Goal: Task Accomplishment & Management: Manage account settings

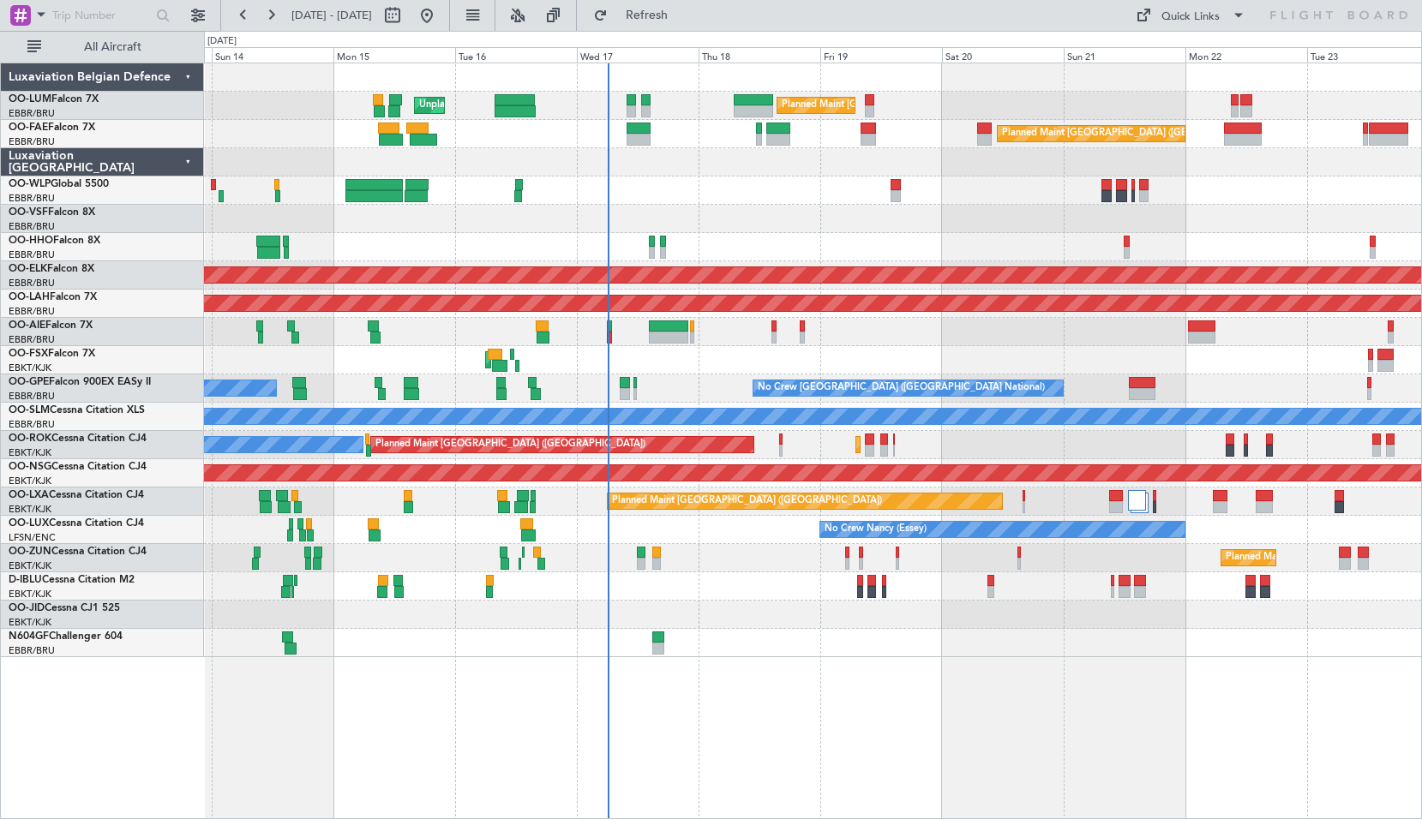
click at [828, 687] on div "Planned Maint Brussels (Brussels National) Unplanned Maint Brussels (Brussels N…" at bounding box center [813, 441] width 1218 height 757
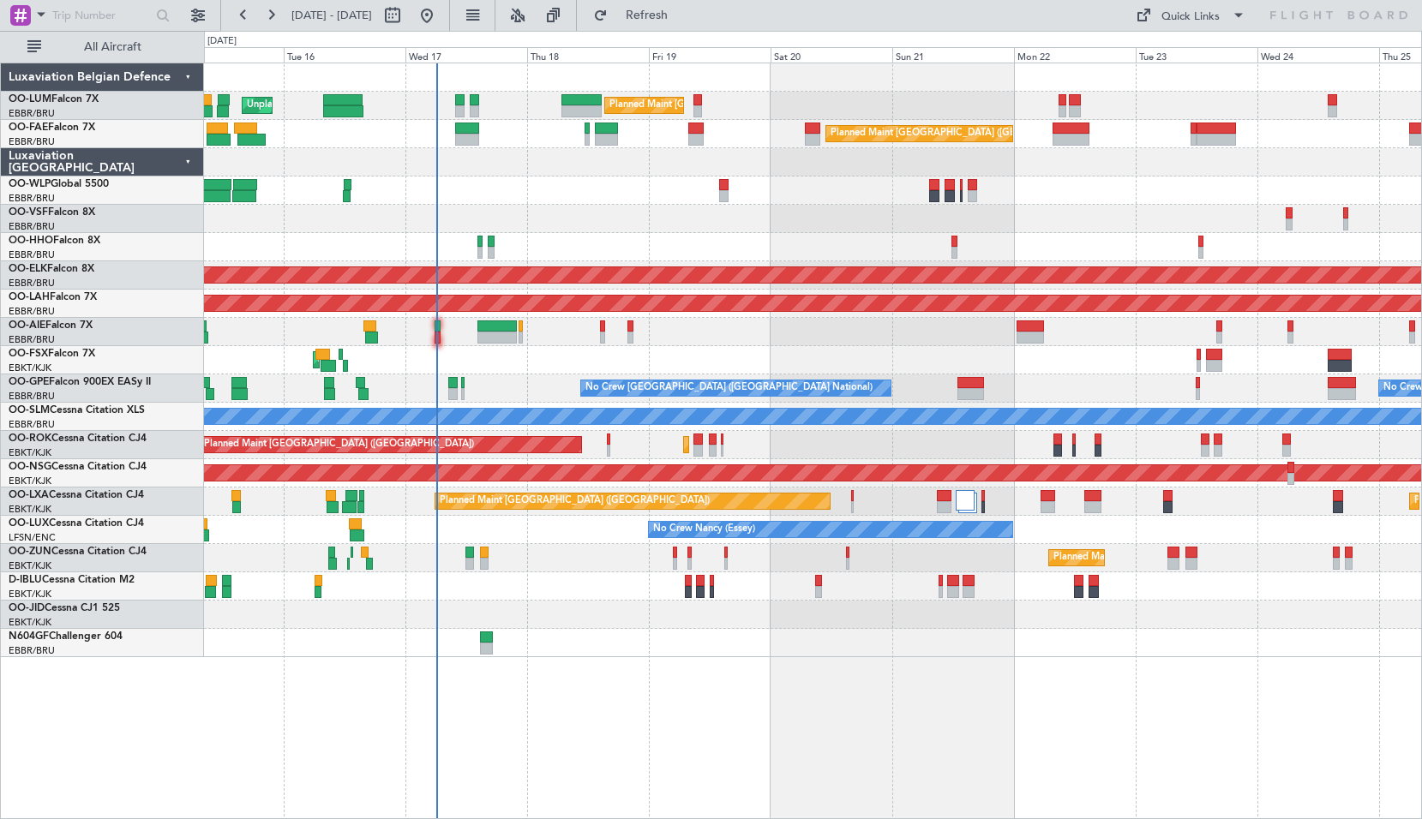
click at [872, 710] on div "Planned Maint Brussels (Brussels National) Unplanned Maint Brussels (Brussels N…" at bounding box center [813, 441] width 1218 height 757
click at [1120, 682] on div "Planned Maint Brussels (Brussels National) Unplanned Maint Brussels (Brussels N…" at bounding box center [813, 441] width 1218 height 757
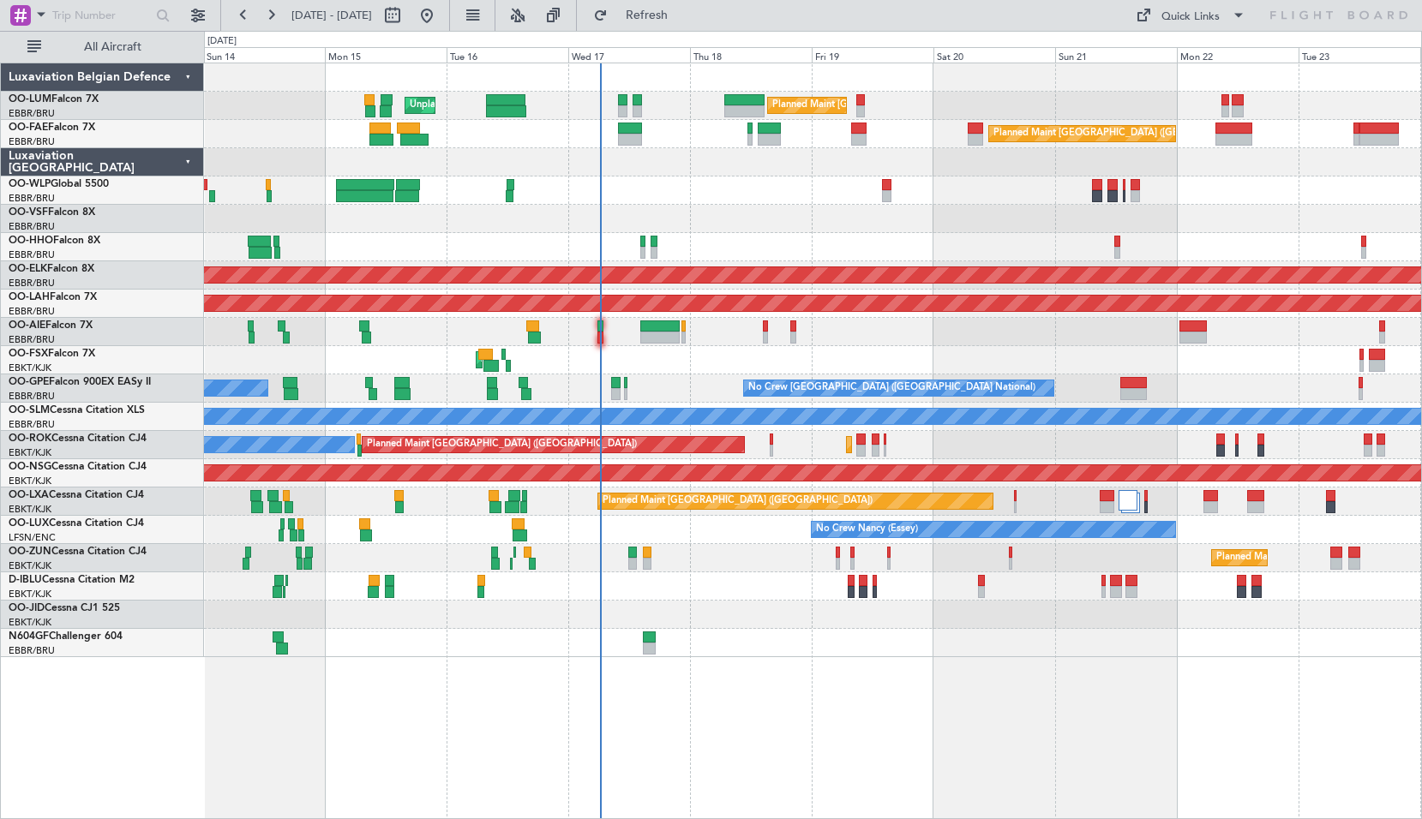
click at [697, 356] on div "AOG Maint Kortrijk-Wevelgem" at bounding box center [812, 360] width 1217 height 28
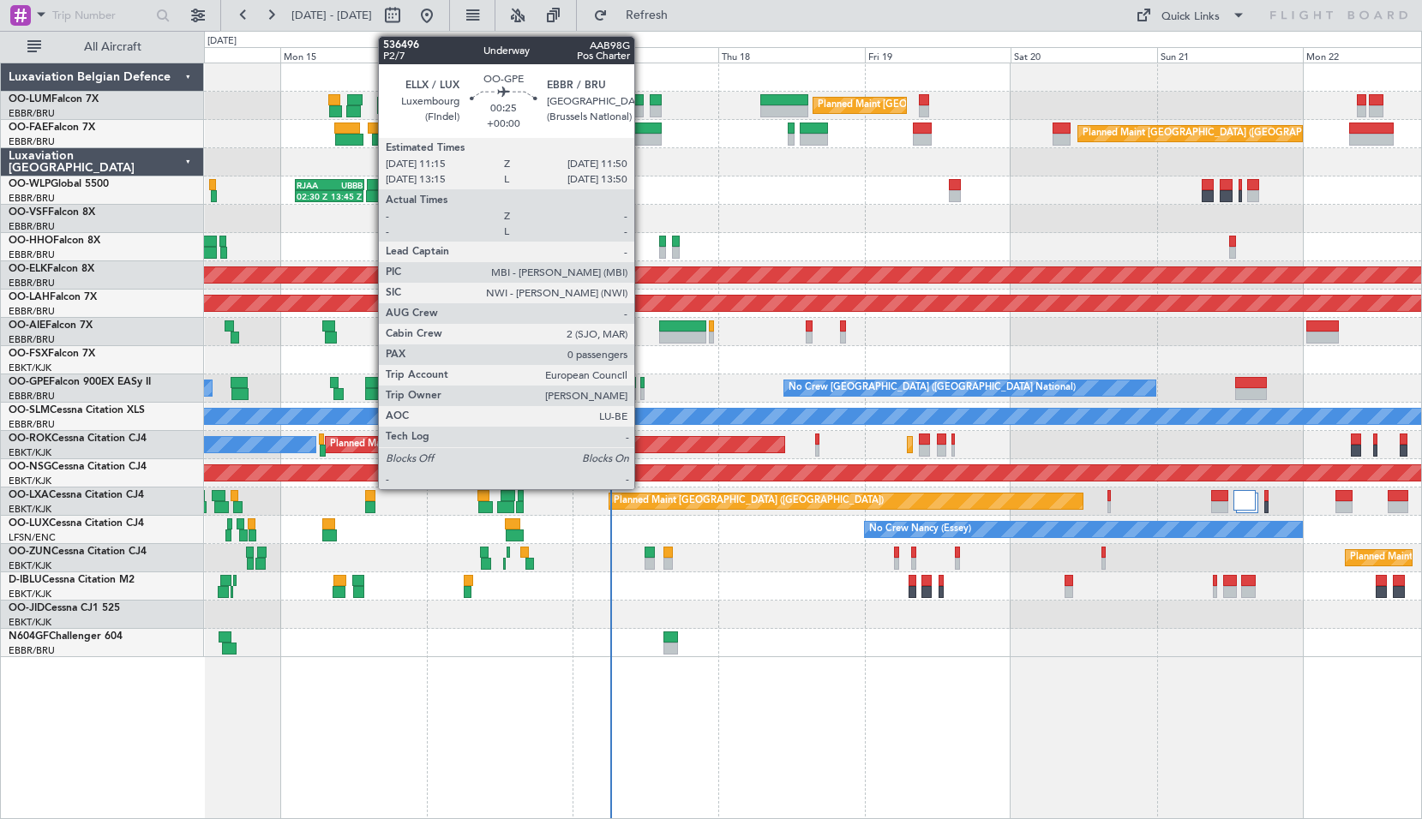
click at [642, 386] on div at bounding box center [642, 383] width 4 height 12
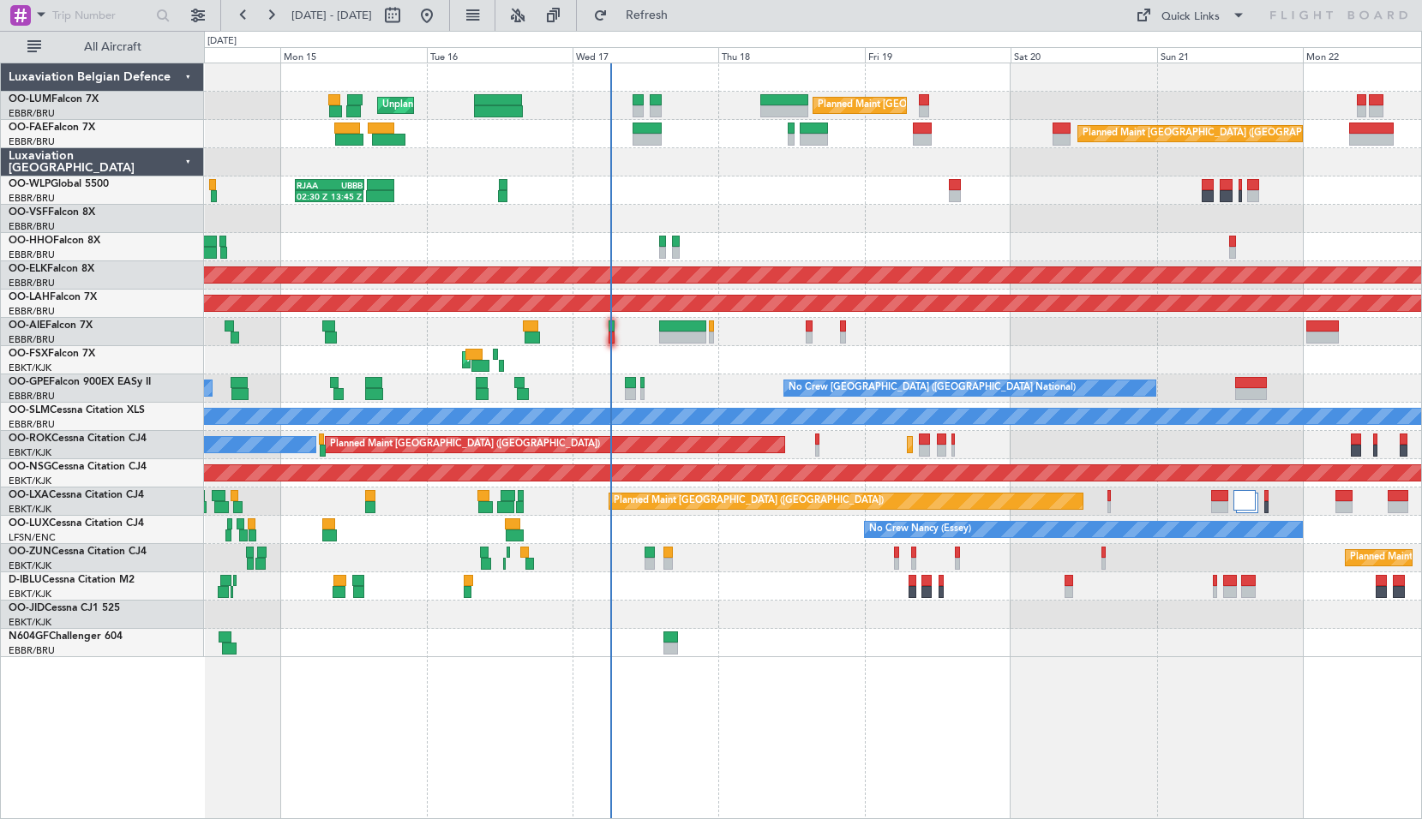
click at [679, 379] on div "No Crew Brussels (Brussels National) No Crew Brussels (Brussels National) Plann…" at bounding box center [812, 388] width 1217 height 28
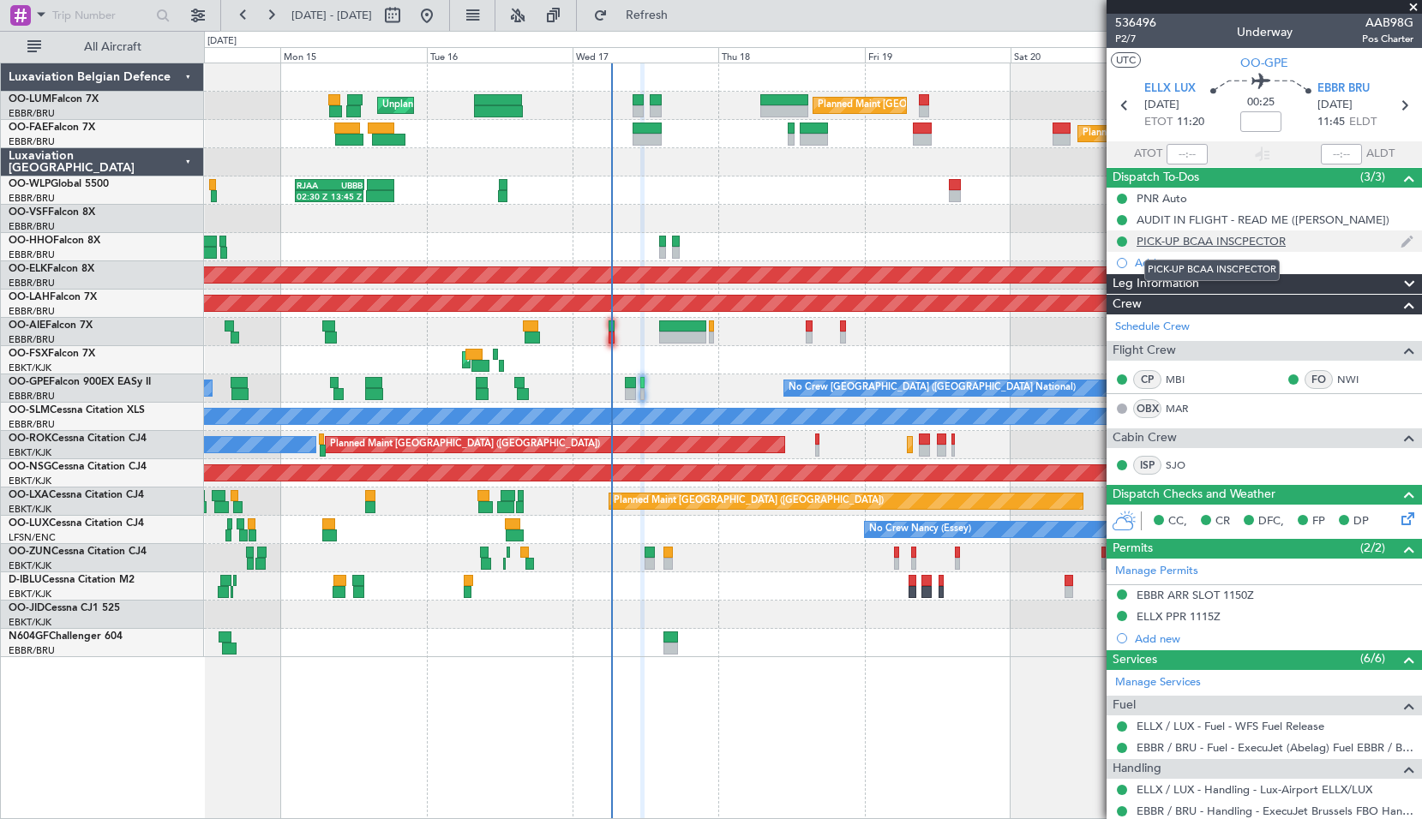
click at [1200, 239] on div "PICK-UP BCAA INSCPECTOR" at bounding box center [1210, 241] width 149 height 15
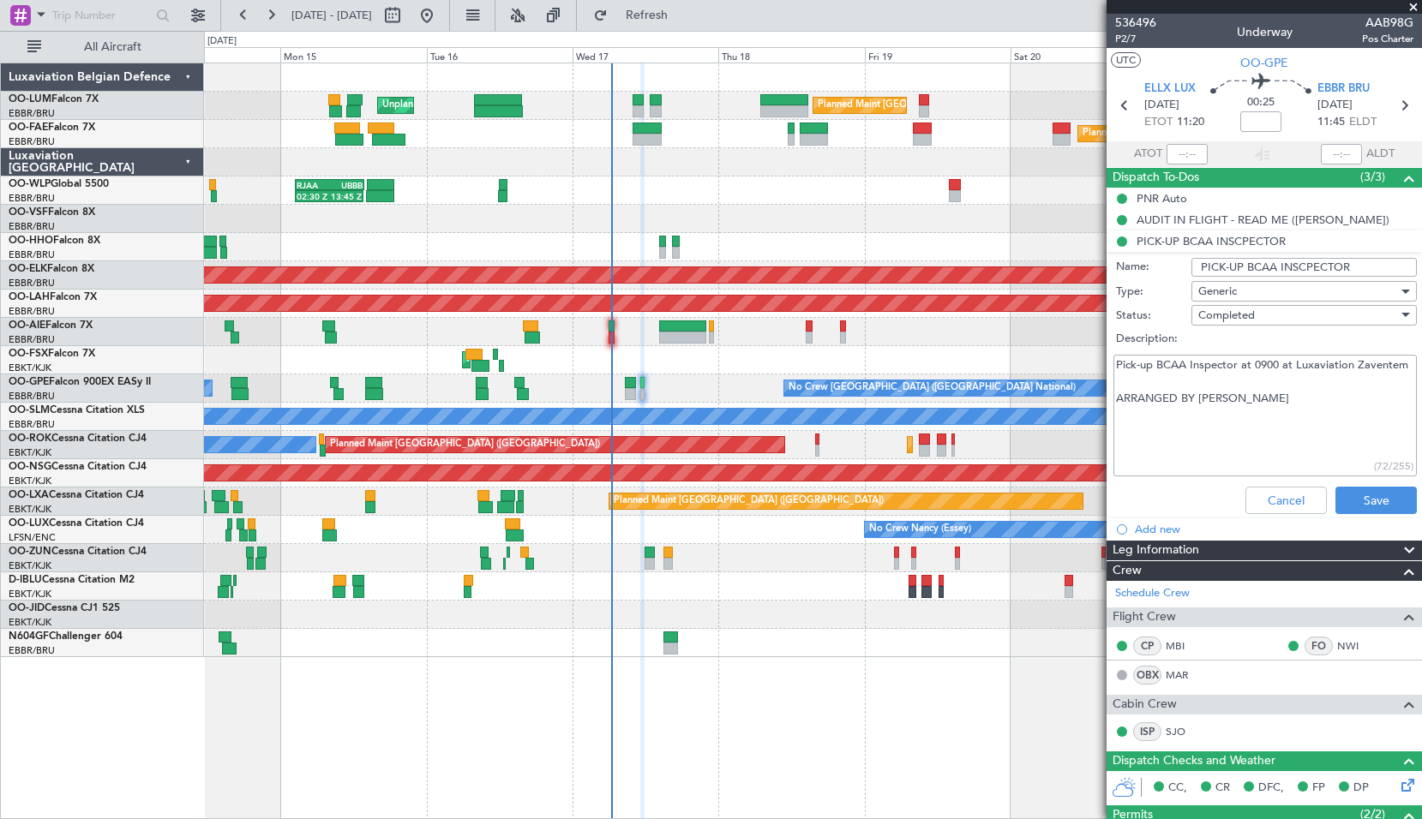
click at [1280, 410] on textarea "Pick-up BCAA Inspector at 0900 at Luxaviation Zaventem ARRANGED BY ERIC" at bounding box center [1264, 416] width 303 height 123
drag, startPoint x: 1254, startPoint y: 418, endPoint x: 1130, endPoint y: 411, distance: 123.6
click at [1130, 411] on textarea "Pick-up BCAA Inspector at 0900 at Luxaviation Zaventem ARRANGED BY ERIC" at bounding box center [1264, 416] width 303 height 123
click at [1270, 500] on button "Cancel" at bounding box center [1285, 500] width 81 height 27
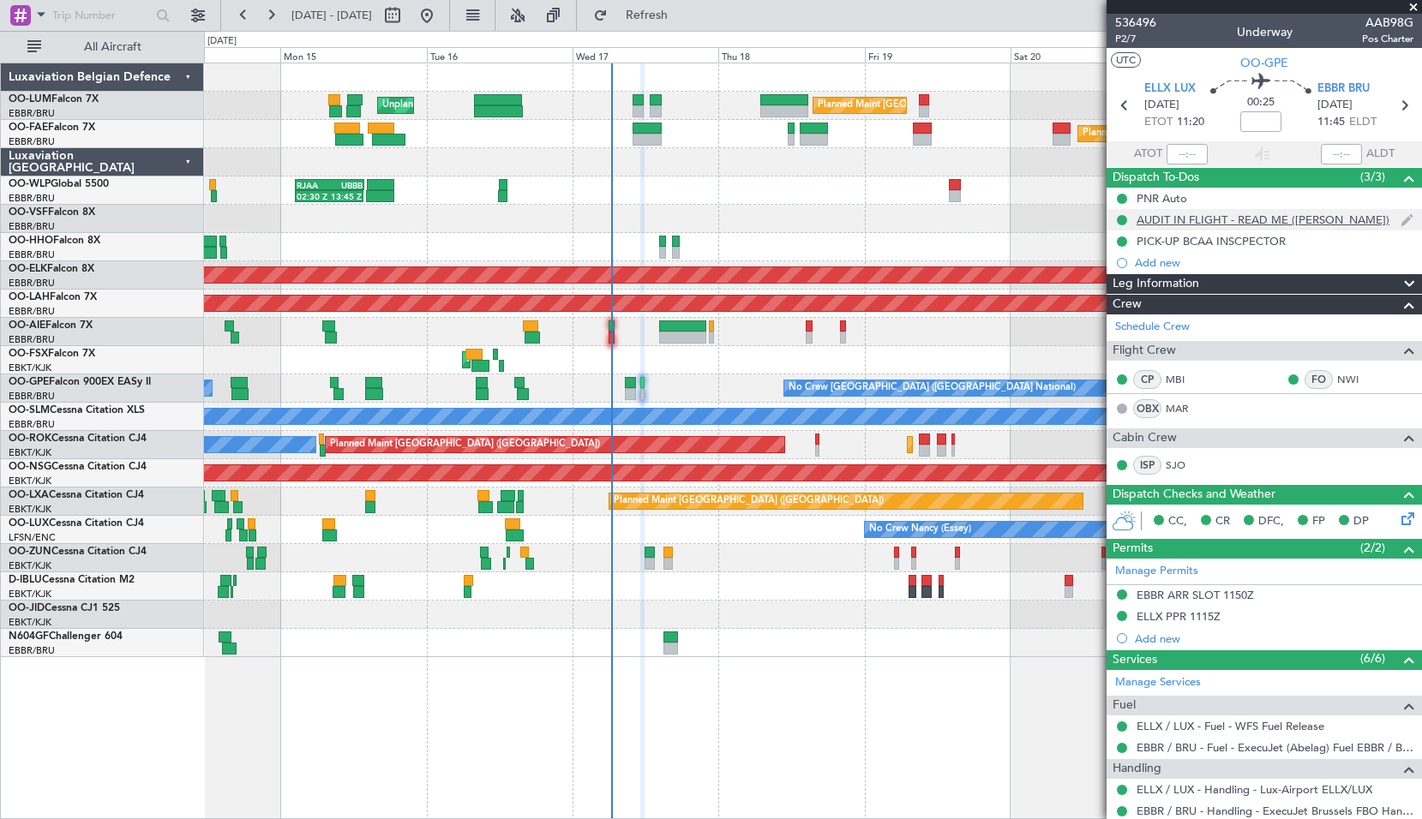
click at [1230, 224] on div "AUDIT IN FLIGHT - READ ME (MICHEL ARMIROTTO)" at bounding box center [1262, 220] width 253 height 15
click at [1165, 222] on div "AUDIT IN FLIGHT - READ ME (MICHEL ARMIROTTO)" at bounding box center [1262, 220] width 253 height 15
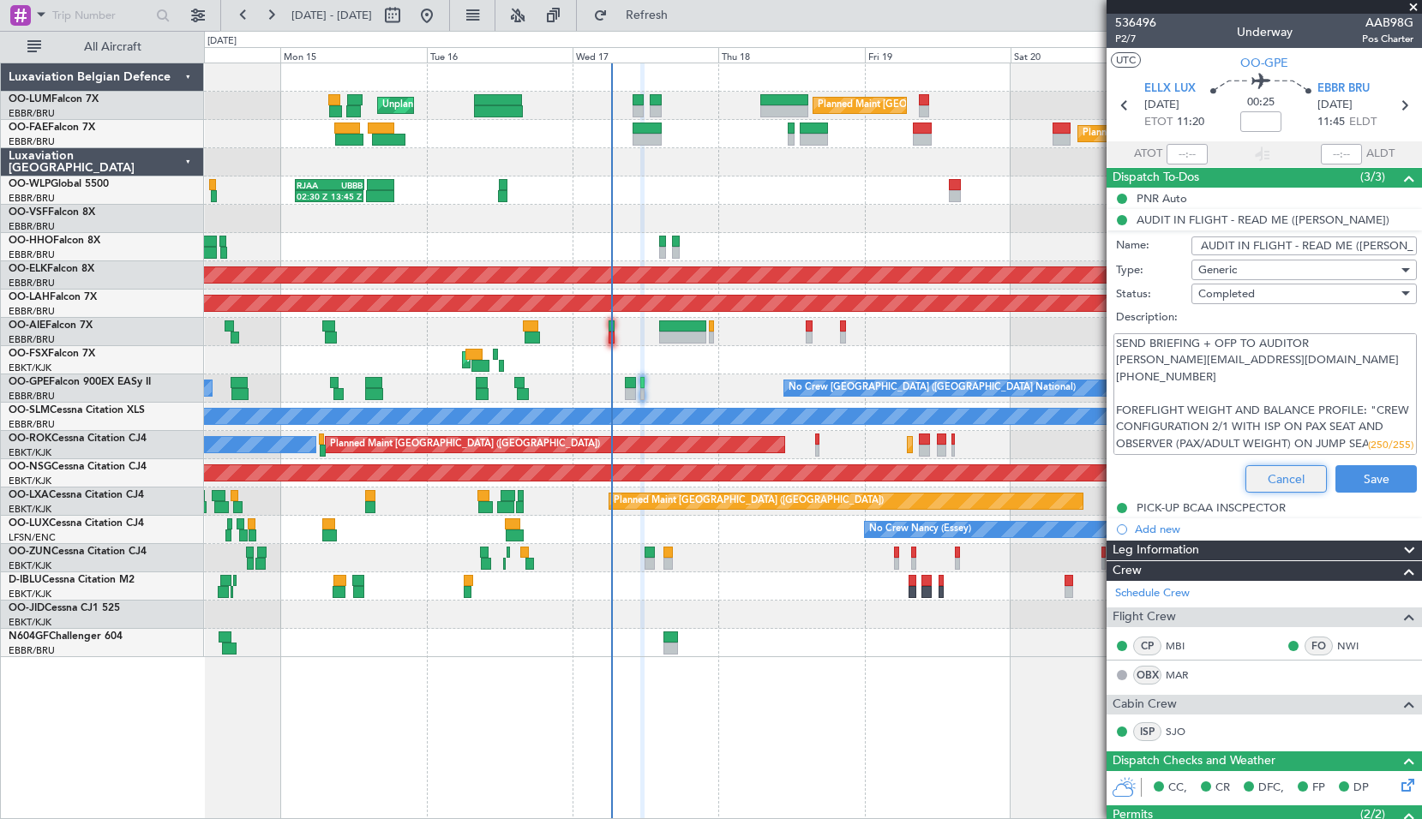
click at [1294, 473] on button "Cancel" at bounding box center [1285, 478] width 81 height 27
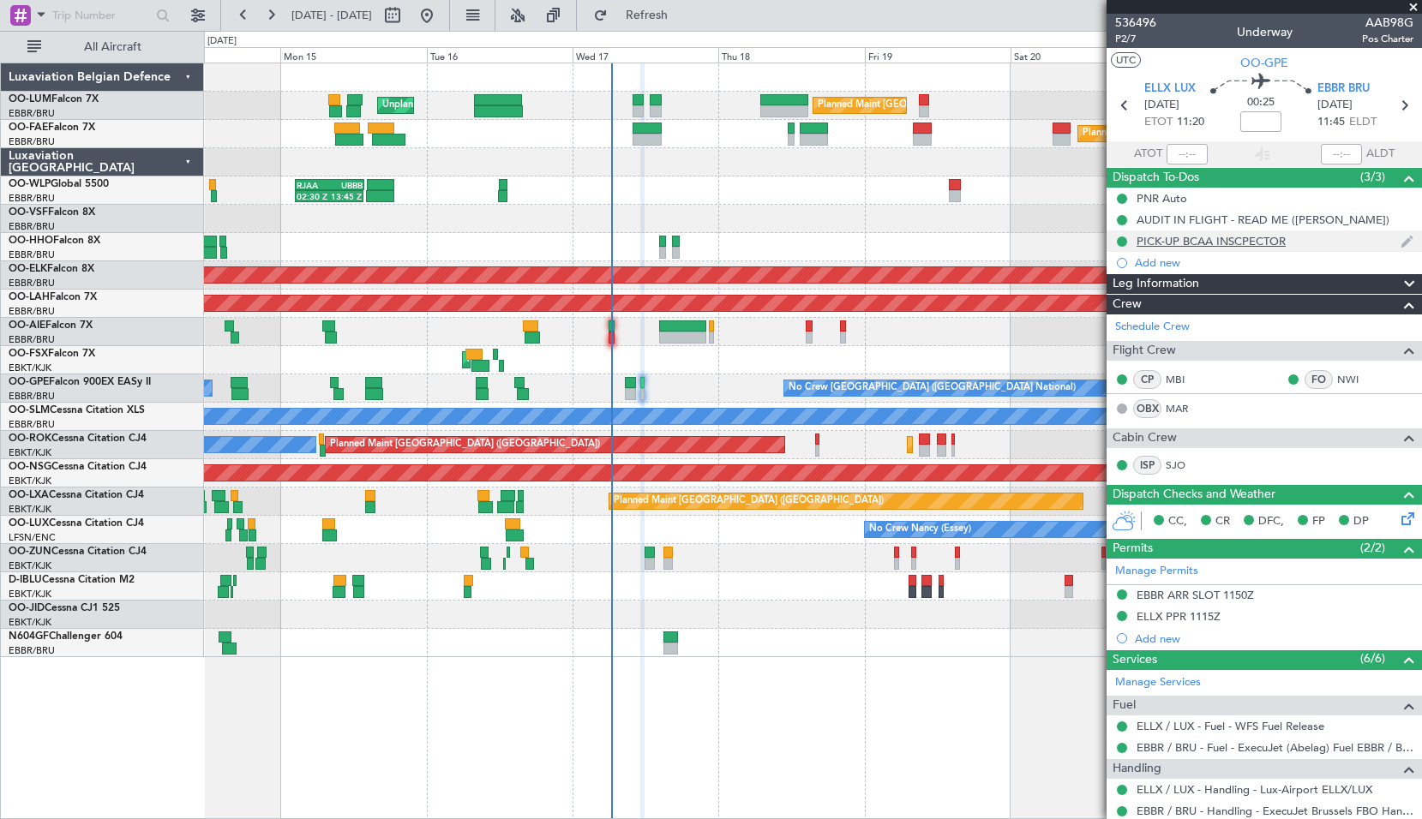
click at [1224, 240] on div "PICK-UP BCAA INSCPECTOR" at bounding box center [1210, 241] width 149 height 15
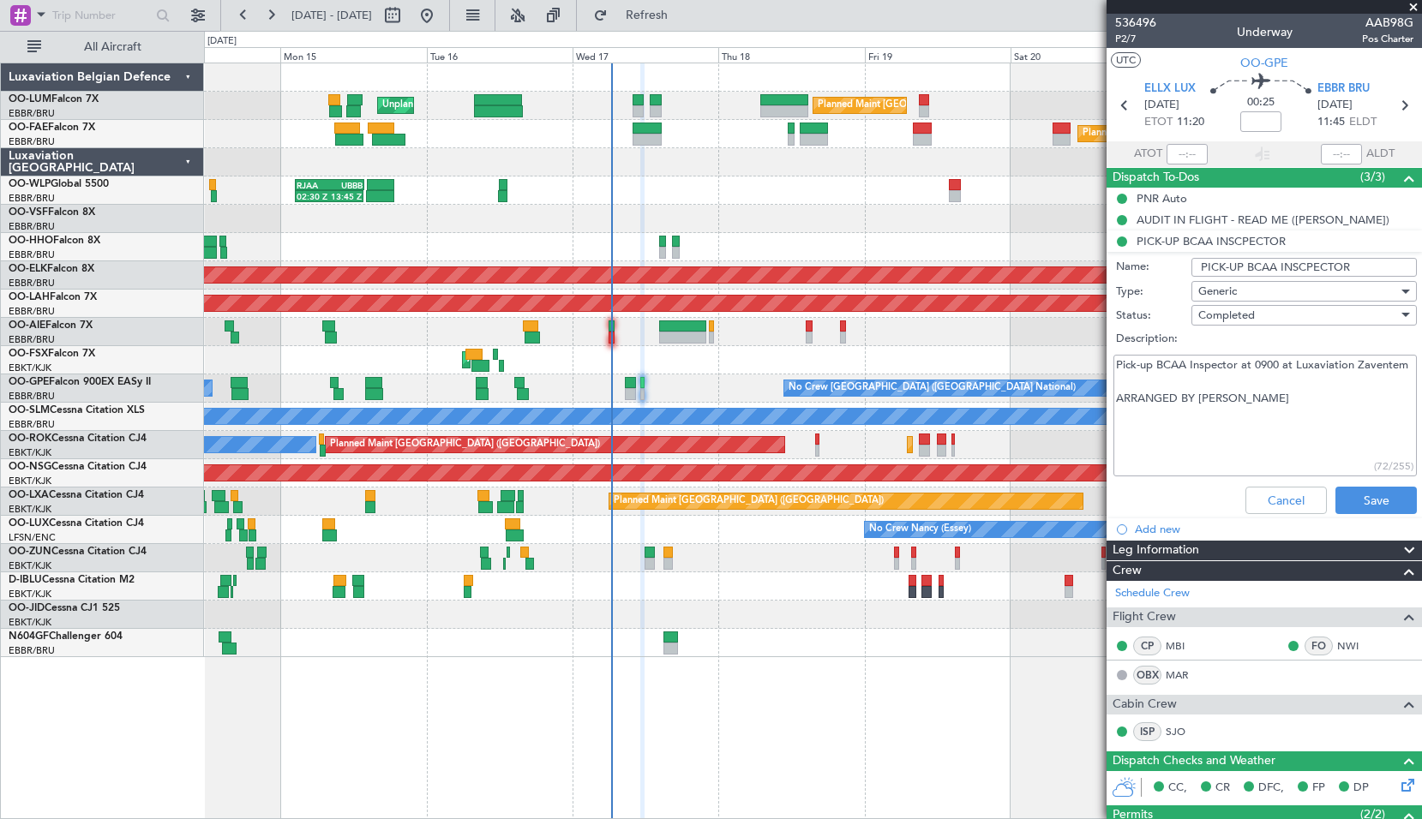
click at [1219, 387] on textarea "Pick-up BCAA Inspector at 0900 at Luxaviation Zaventem ARRANGED BY ERIC" at bounding box center [1264, 416] width 303 height 123
click at [1257, 359] on textarea "Pick-up BCAA Inspector at 0900 at Luxaviation Zaventem ARRANGED BY ERIC" at bounding box center [1264, 416] width 303 height 123
click at [1275, 373] on textarea "Pick-up BCAA Inspector at 0900 at Luxaviation Zaventem ARRANGED BY ERIC" at bounding box center [1264, 416] width 303 height 123
click at [1275, 495] on button "Cancel" at bounding box center [1285, 500] width 81 height 27
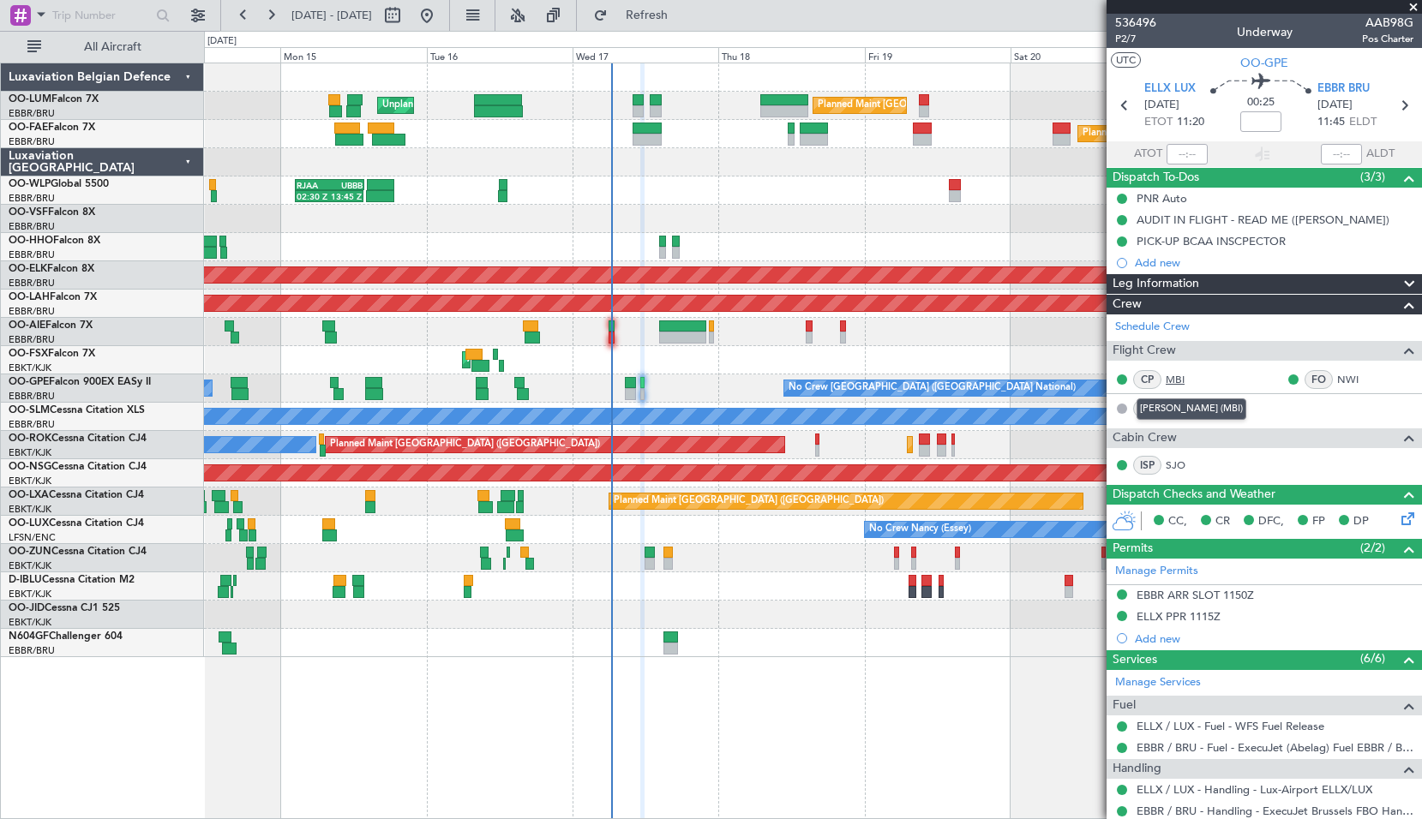
click at [1183, 381] on link "MBI" at bounding box center [1184, 379] width 39 height 15
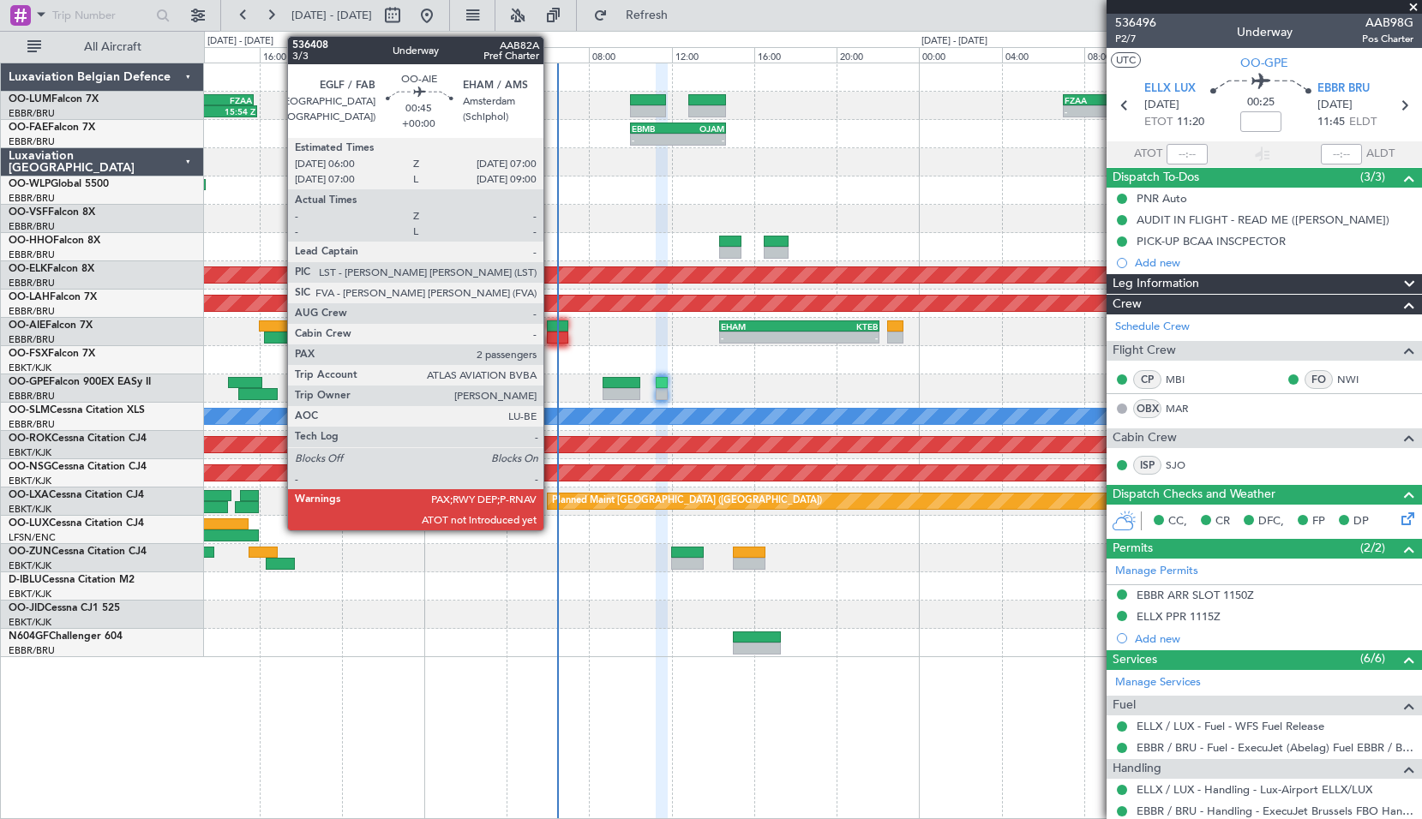
click at [551, 340] on div at bounding box center [557, 338] width 21 height 12
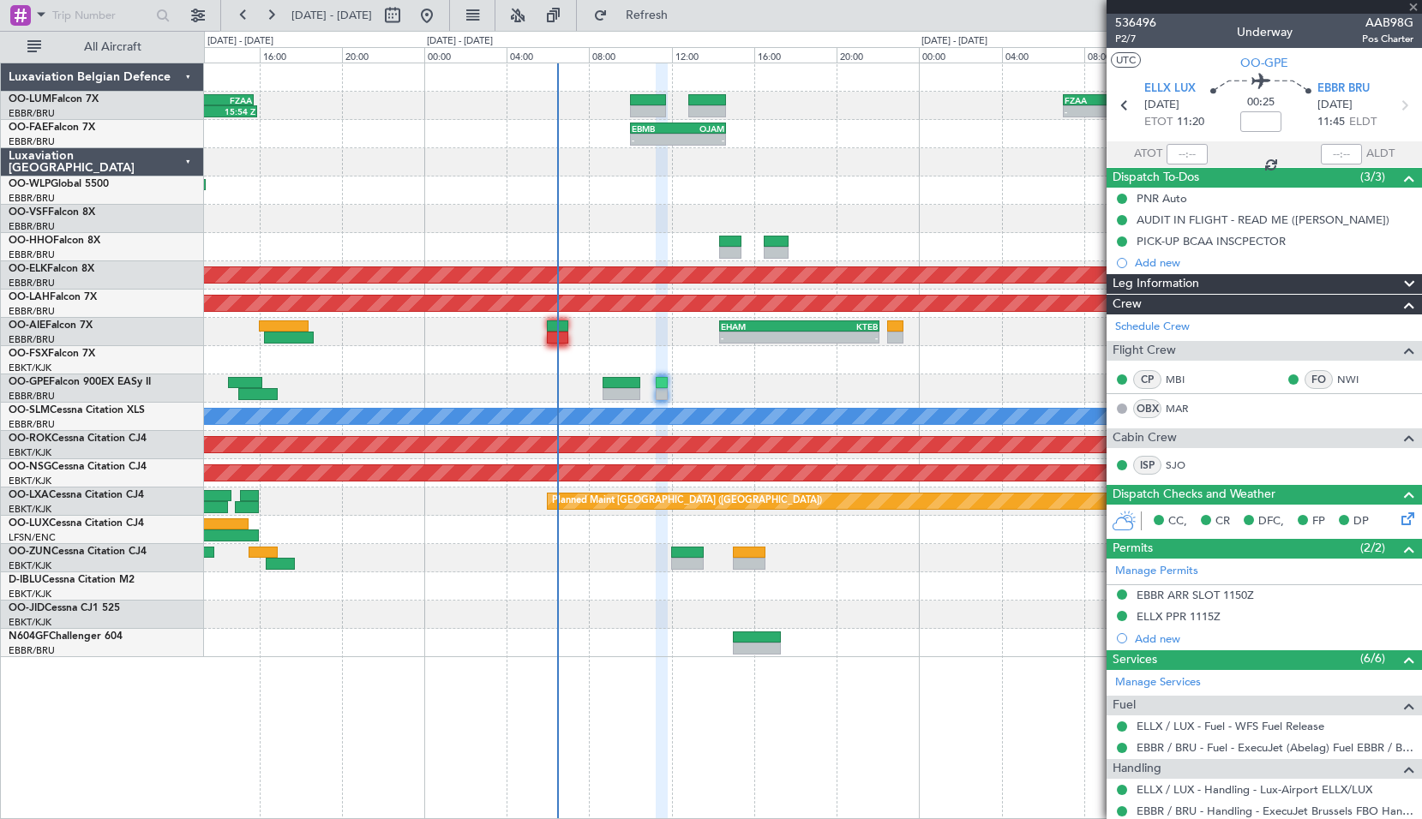
type input "2"
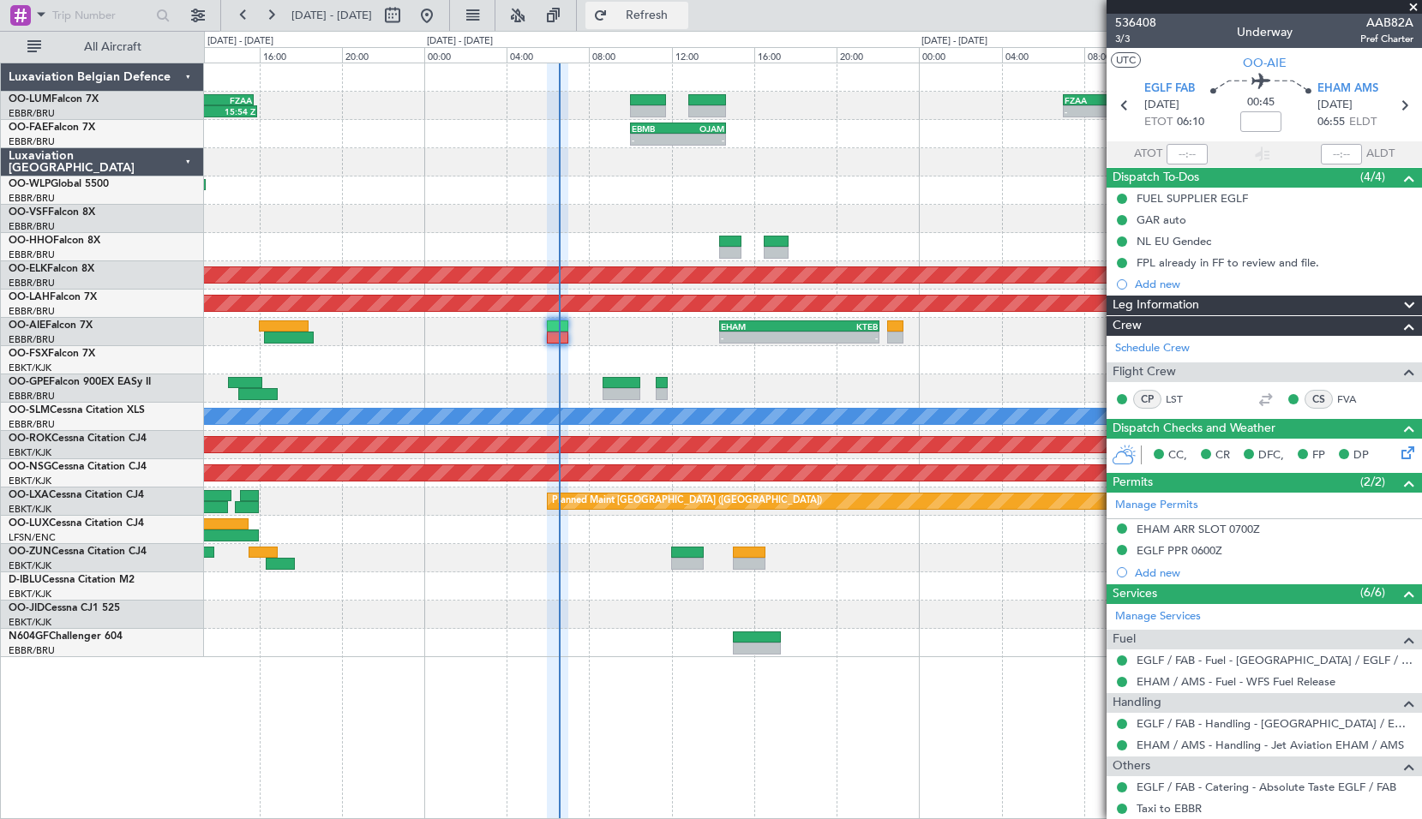
click at [677, 12] on span "Refresh" at bounding box center [647, 15] width 72 height 12
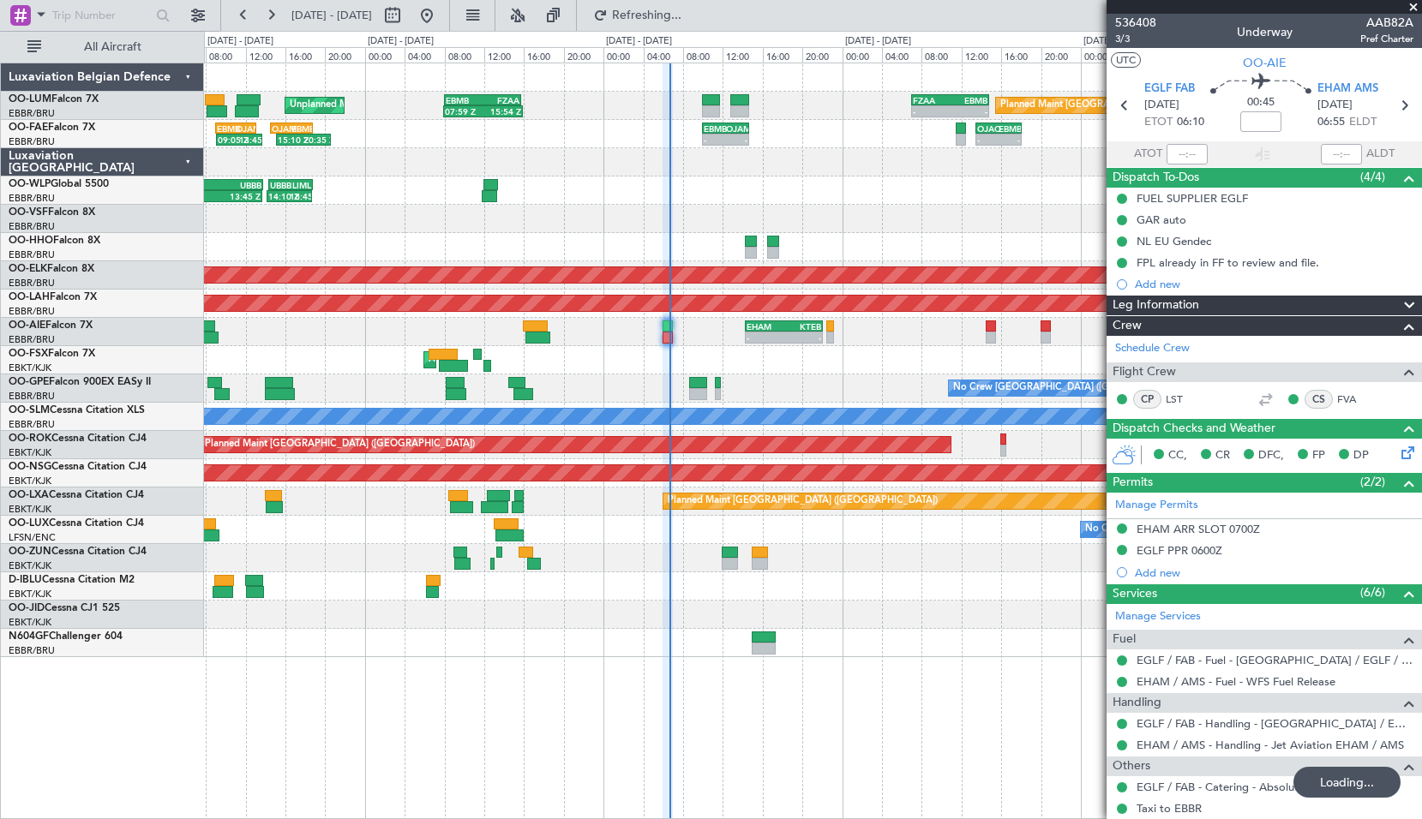
click at [581, 197] on div "UBBB 14:20 Z LIML 18:50 Z 14:10 Z 18:45 Z RJAA 02:30 Z UBBB 13:50 Z 02:30 Z 13:…" at bounding box center [812, 191] width 1217 height 28
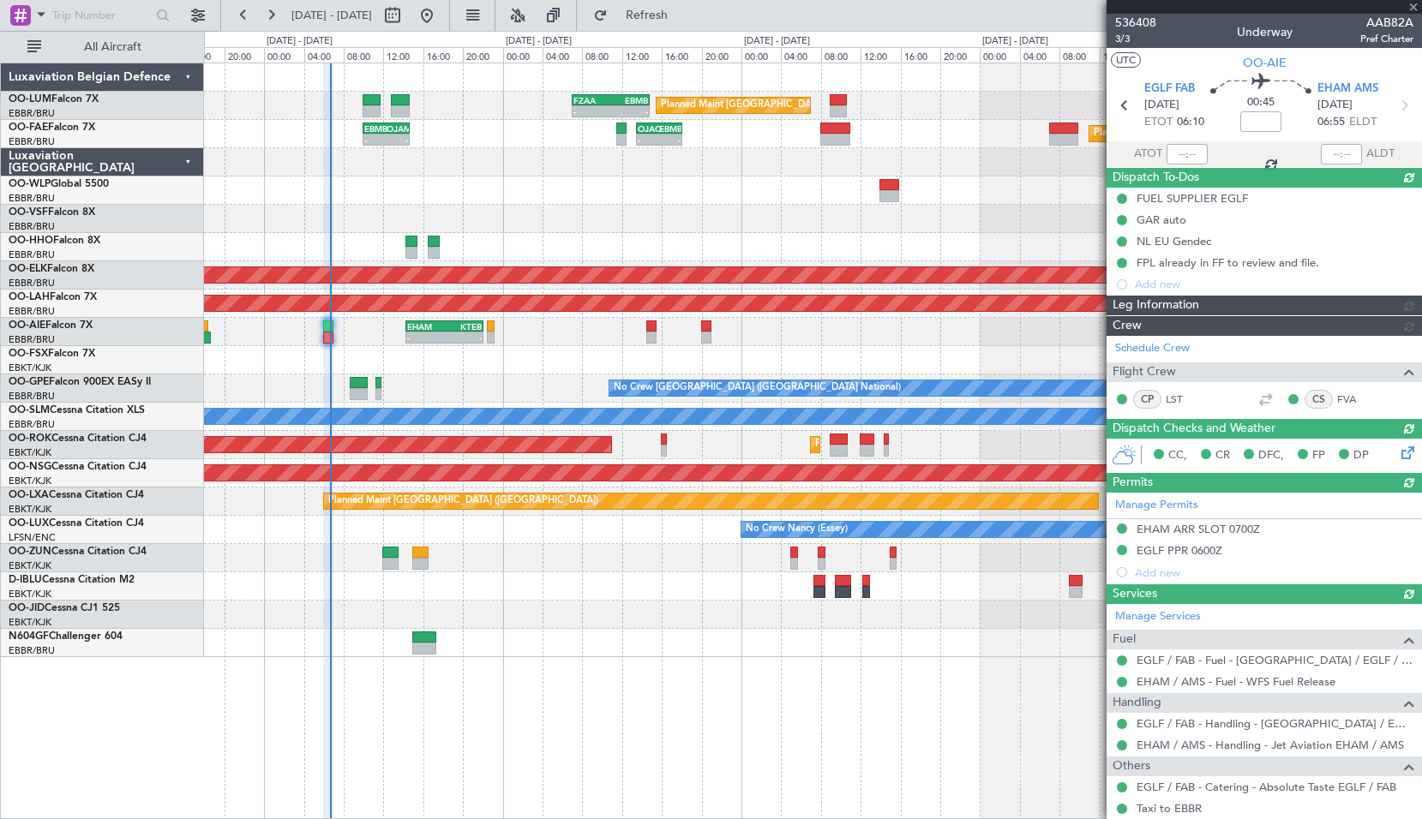
type input "06:34"
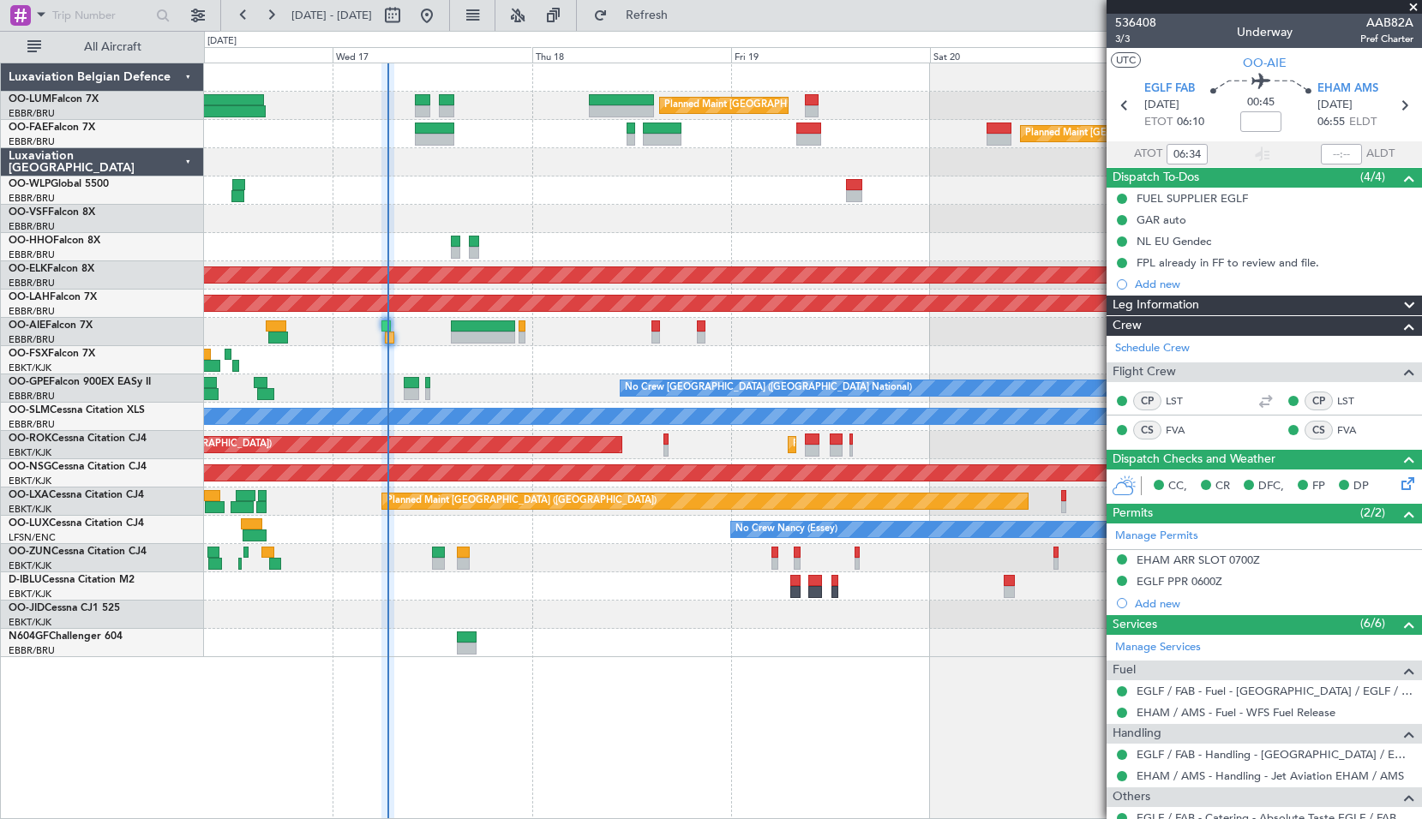
drag, startPoint x: 1415, startPoint y: 9, endPoint x: 1367, endPoint y: 21, distance: 49.5
click at [1415, 9] on span at bounding box center [1412, 7] width 17 height 15
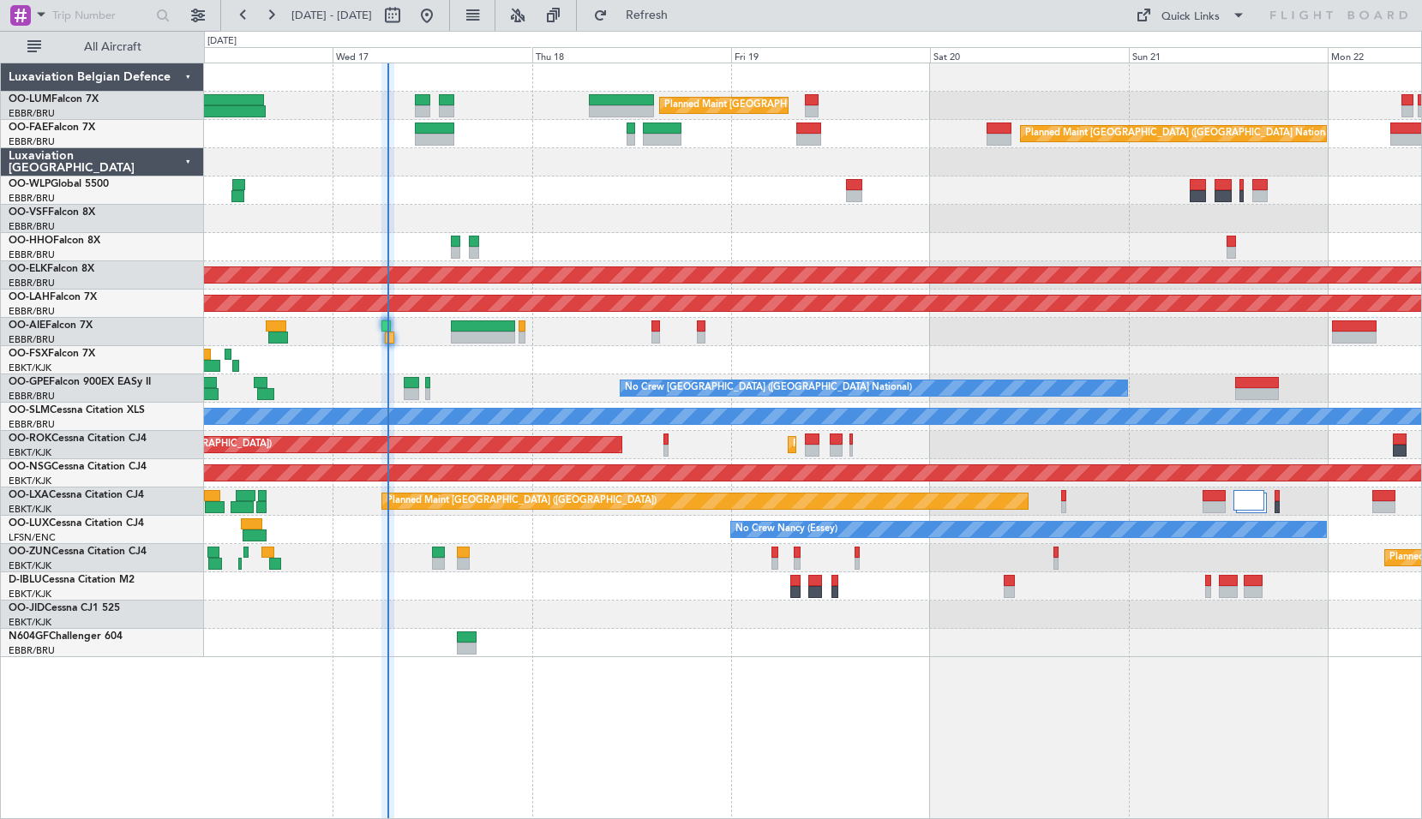
type input "0"
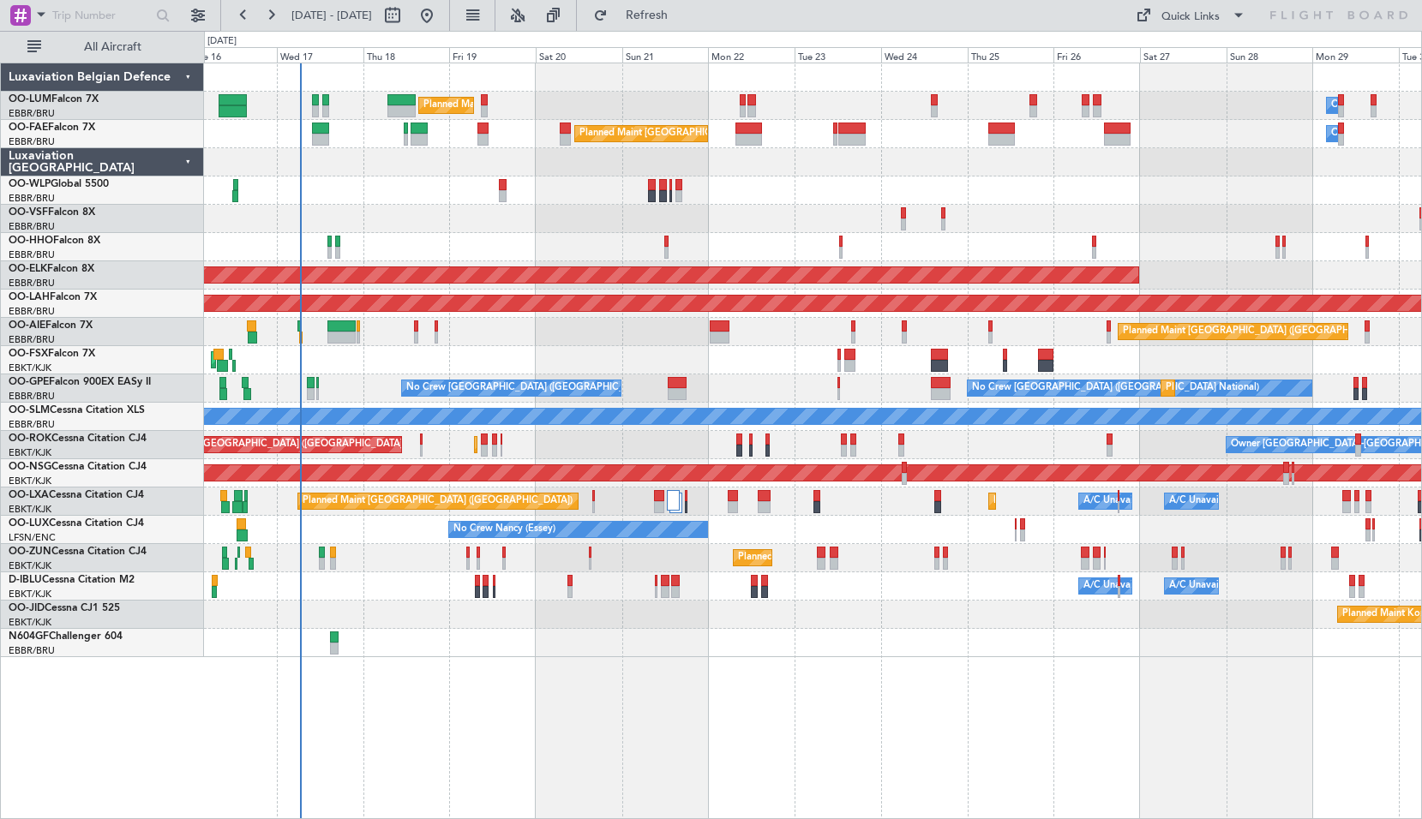
click at [1146, 540] on div "No Crew Nancy (Essey)" at bounding box center [812, 530] width 1217 height 28
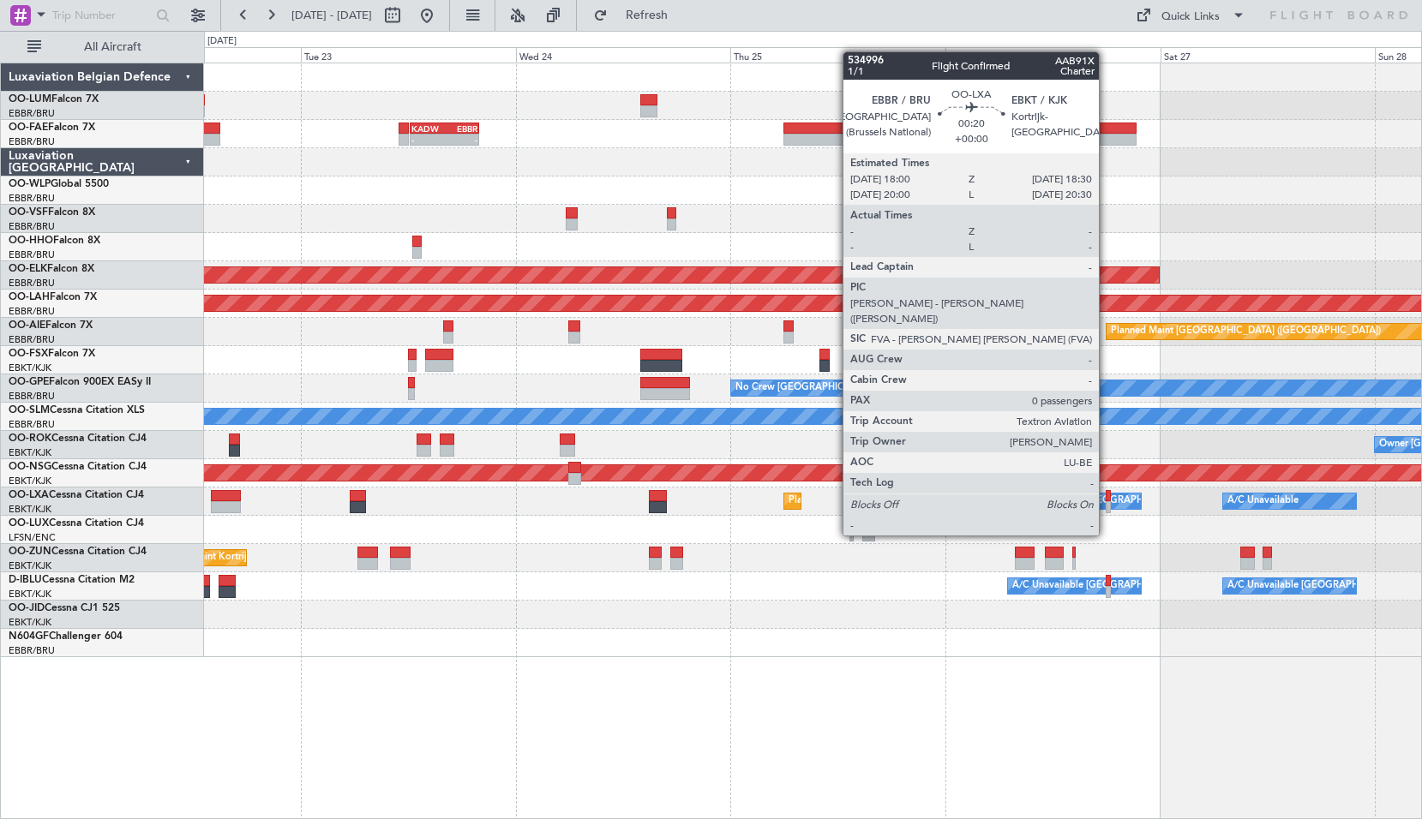
click at [1106, 505] on div at bounding box center [1107, 507] width 5 height 12
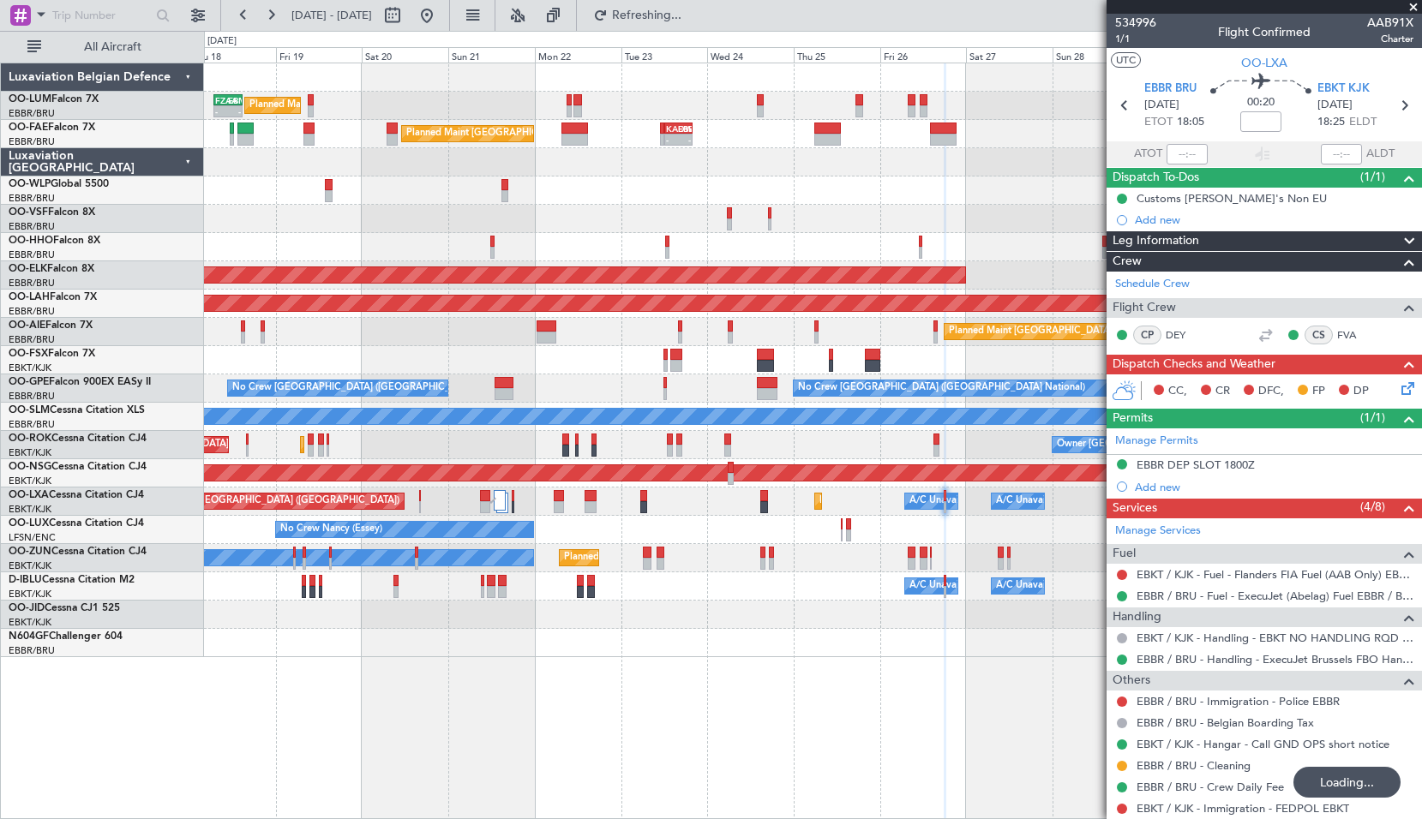
click at [727, 596] on div "A/C Unavailable Brussels (Brussels National) A/C Unavailable Kortrijk-Wevelgem" at bounding box center [812, 586] width 1217 height 28
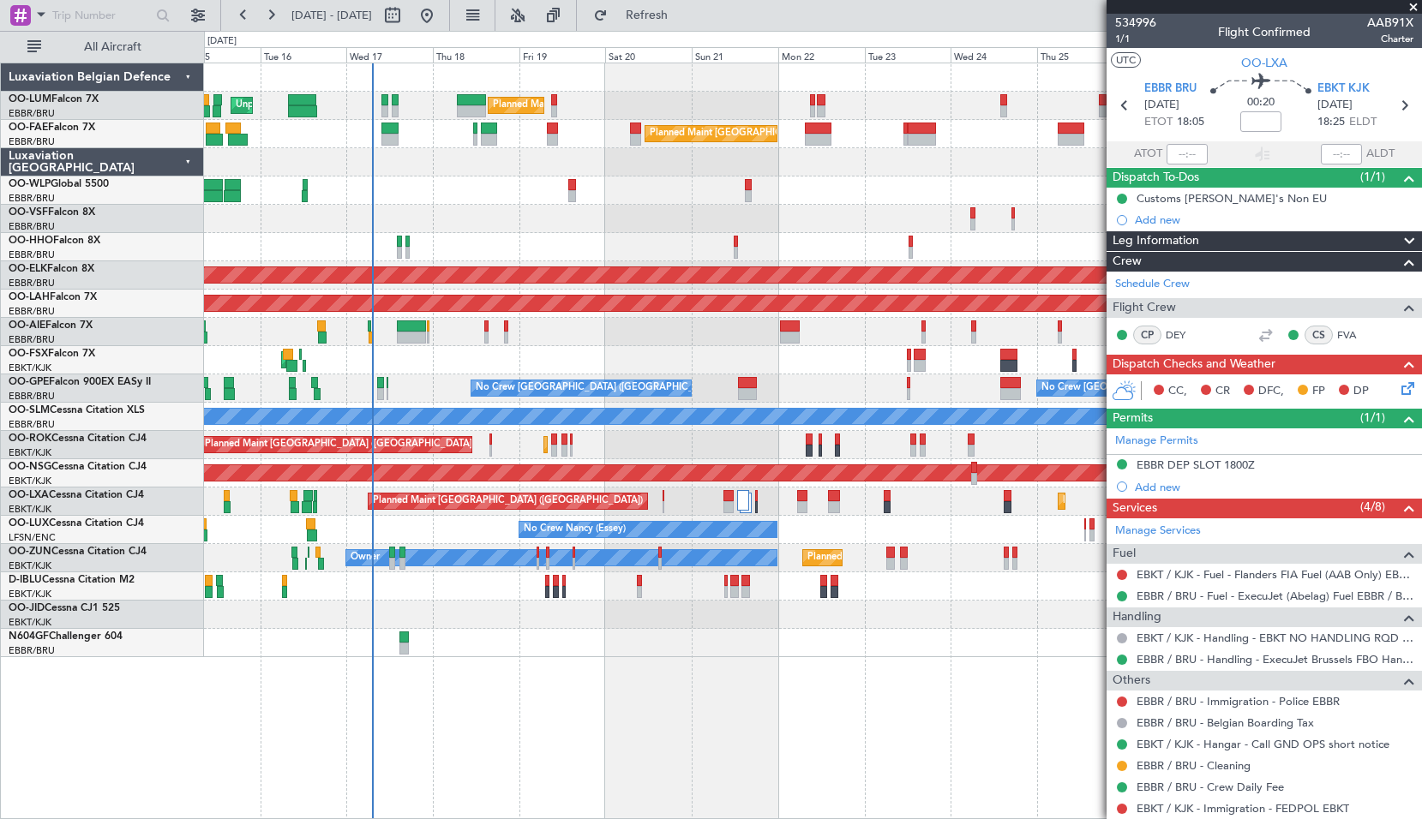
click at [765, 655] on div "Planned Maint Brussels (Brussels National) Unplanned Maint Brussels (Brussels N…" at bounding box center [813, 441] width 1218 height 757
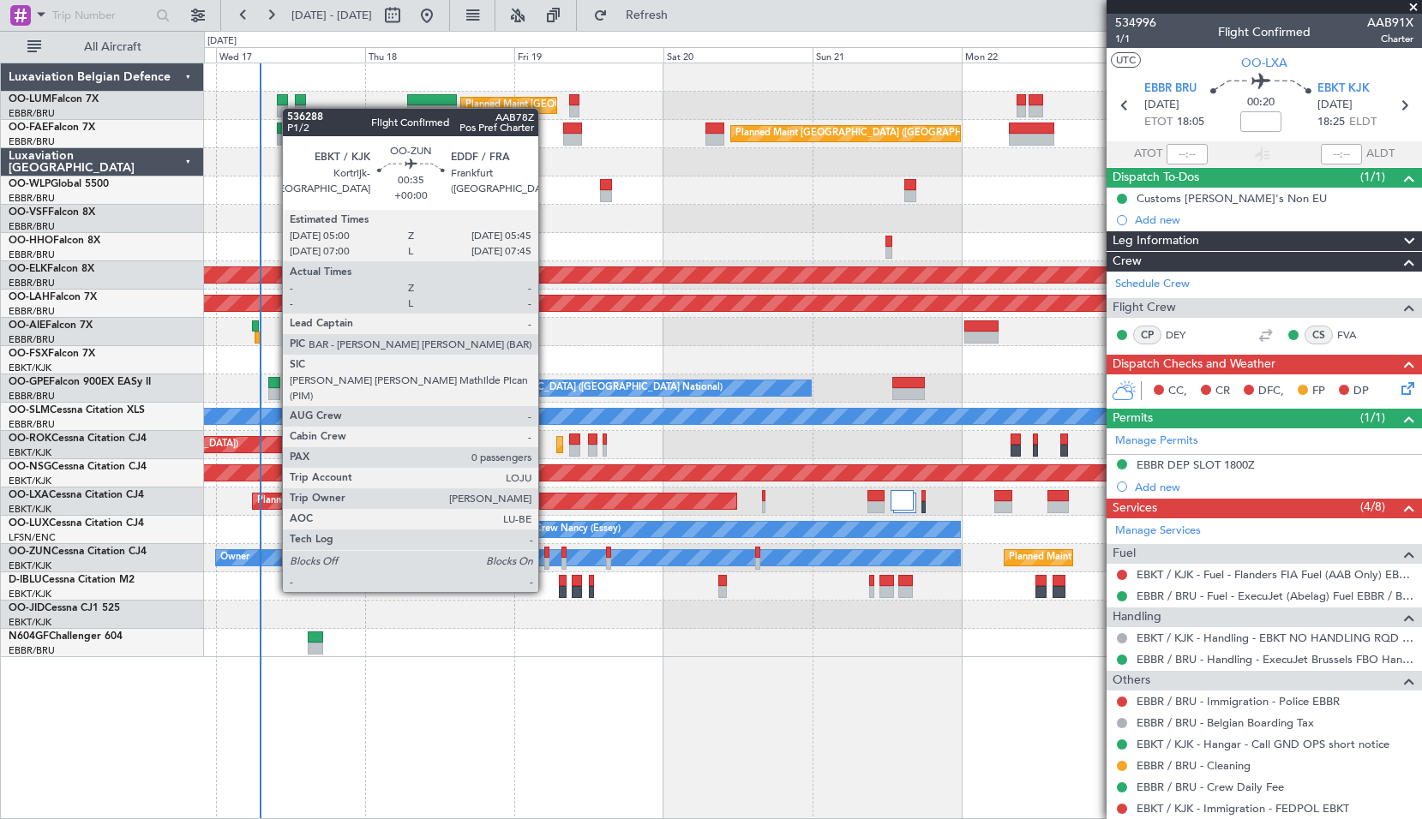
click at [546, 560] on div at bounding box center [546, 564] width 5 height 12
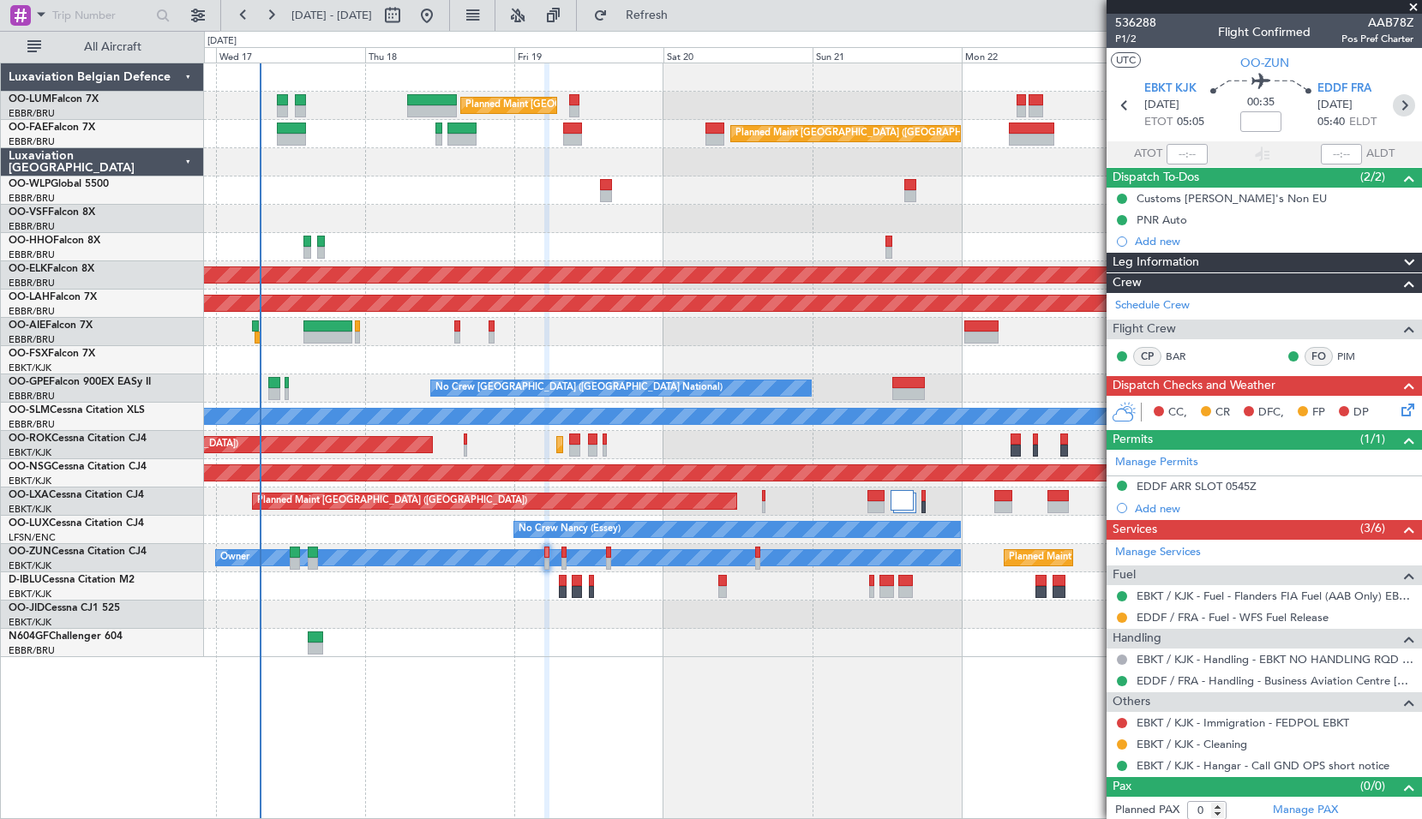
click at [1395, 104] on icon at bounding box center [1403, 105] width 22 height 22
click at [1392, 111] on icon at bounding box center [1403, 105] width 22 height 22
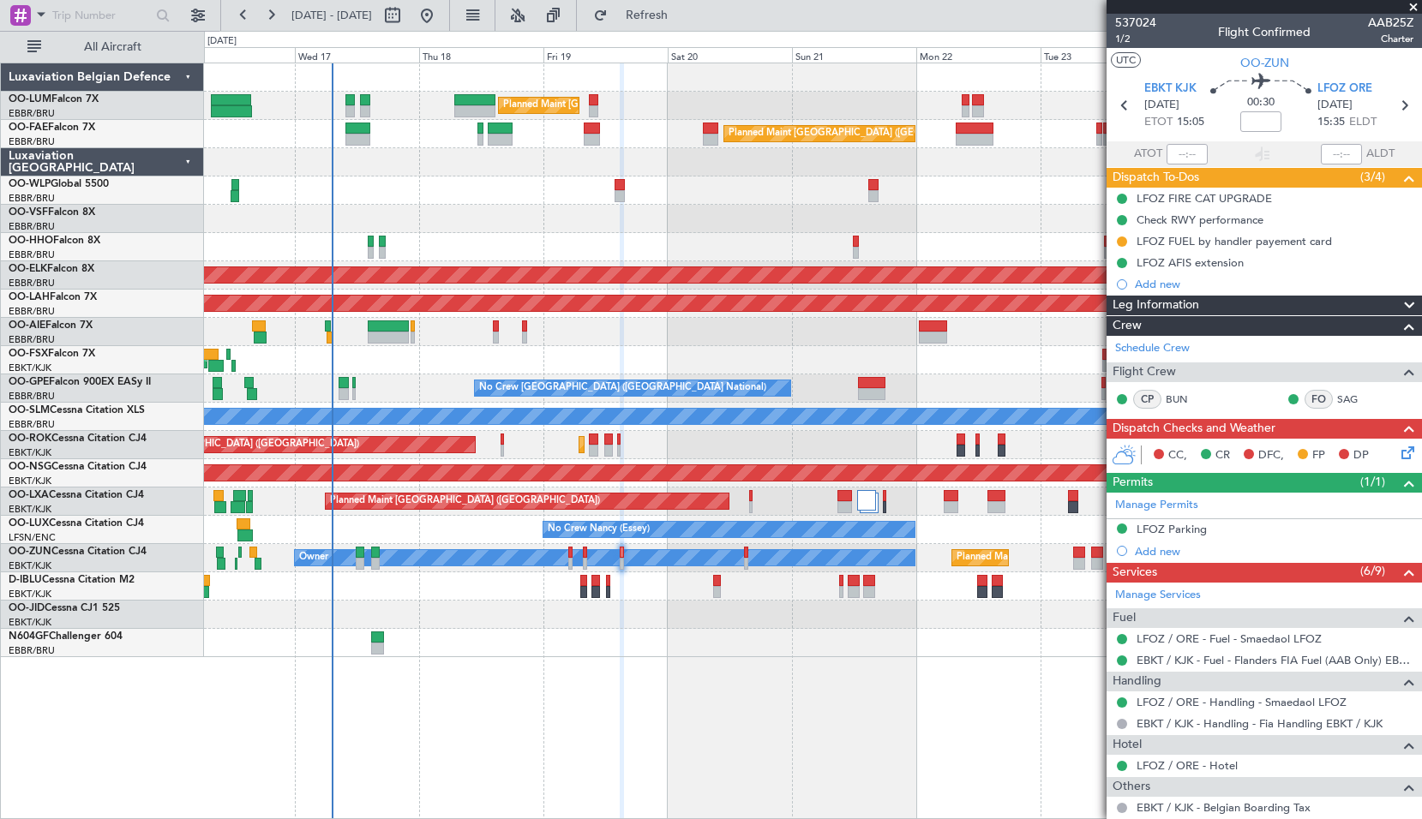
click at [1419, 6] on span at bounding box center [1412, 7] width 17 height 15
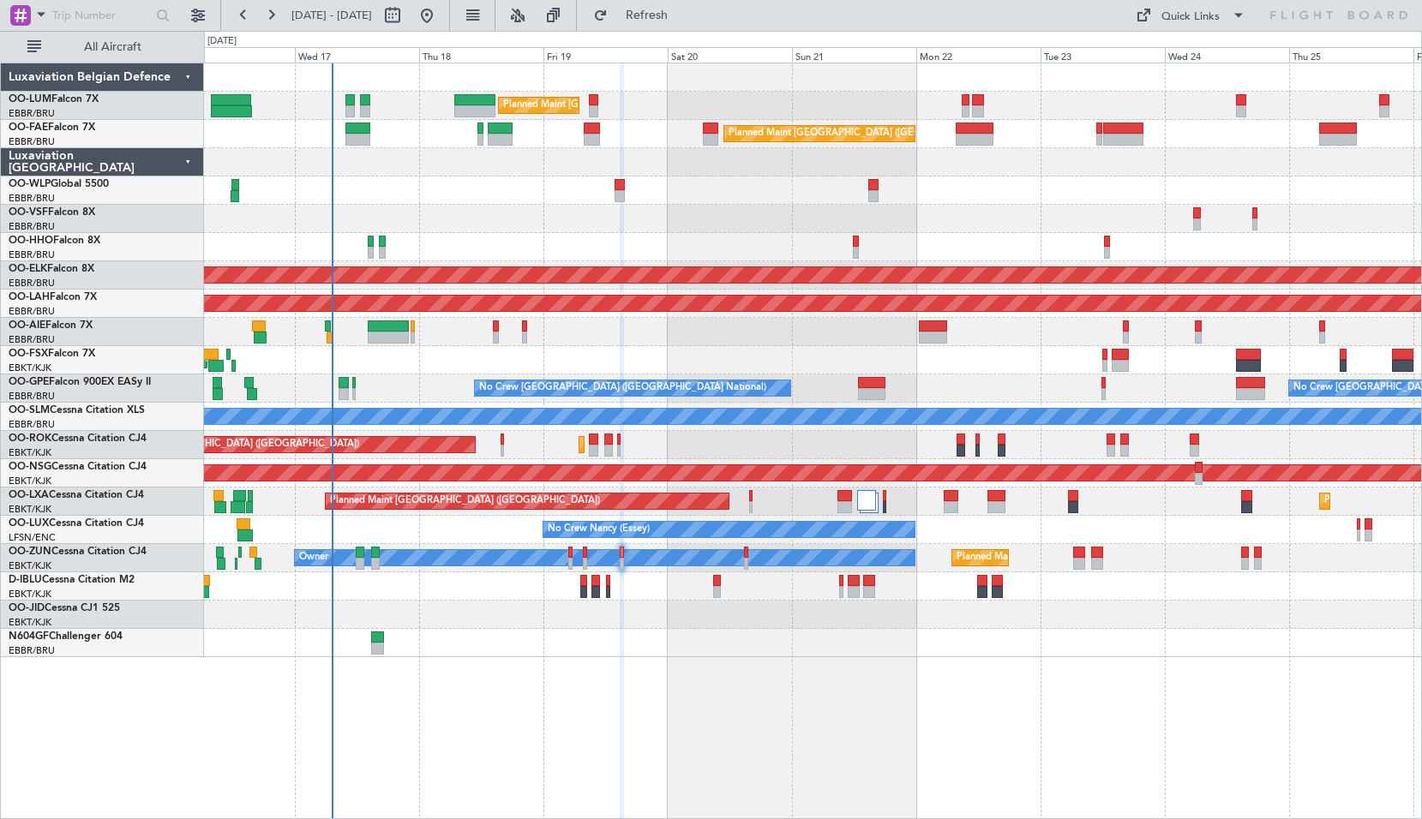
type input "0"
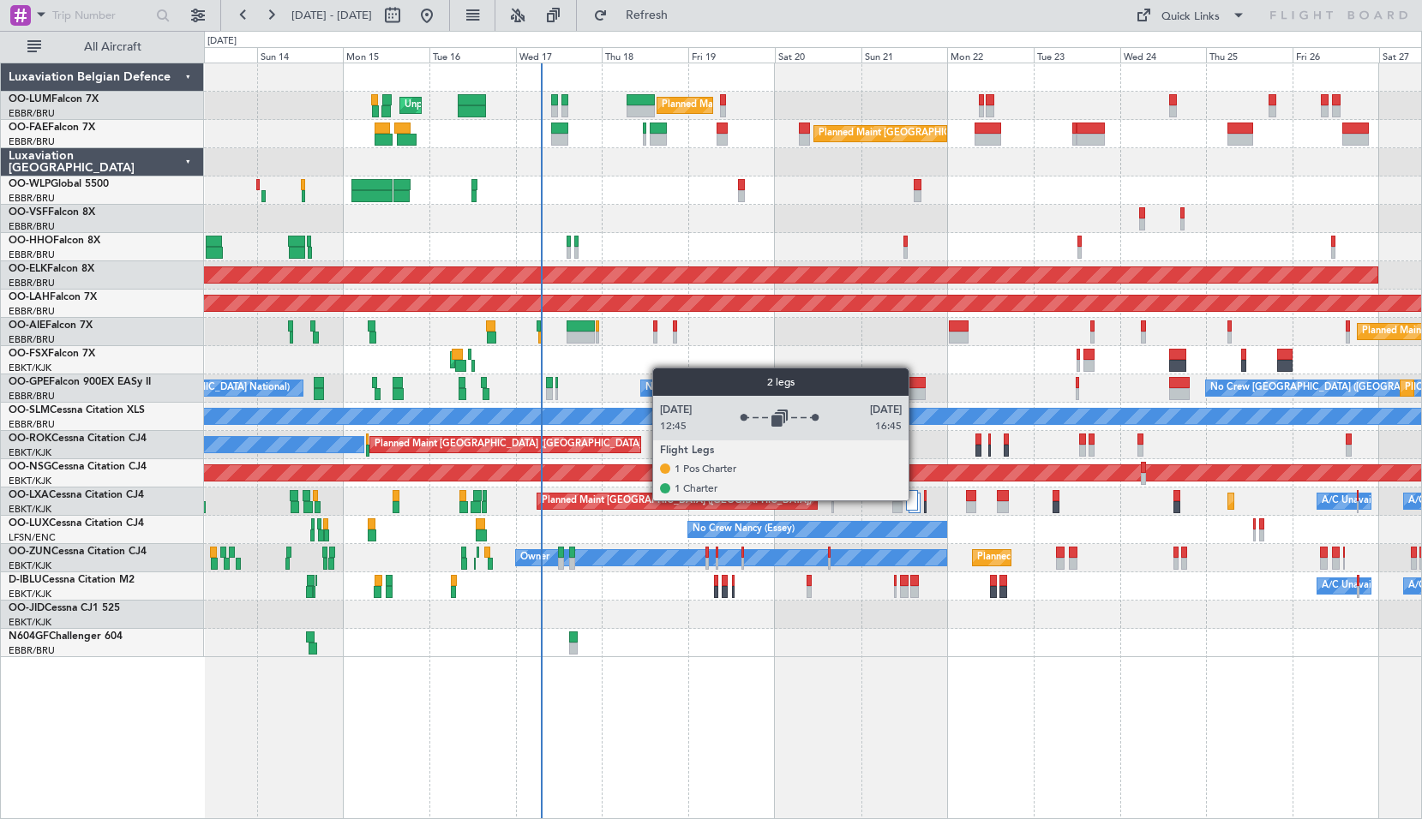
click at [916, 500] on div at bounding box center [912, 500] width 12 height 21
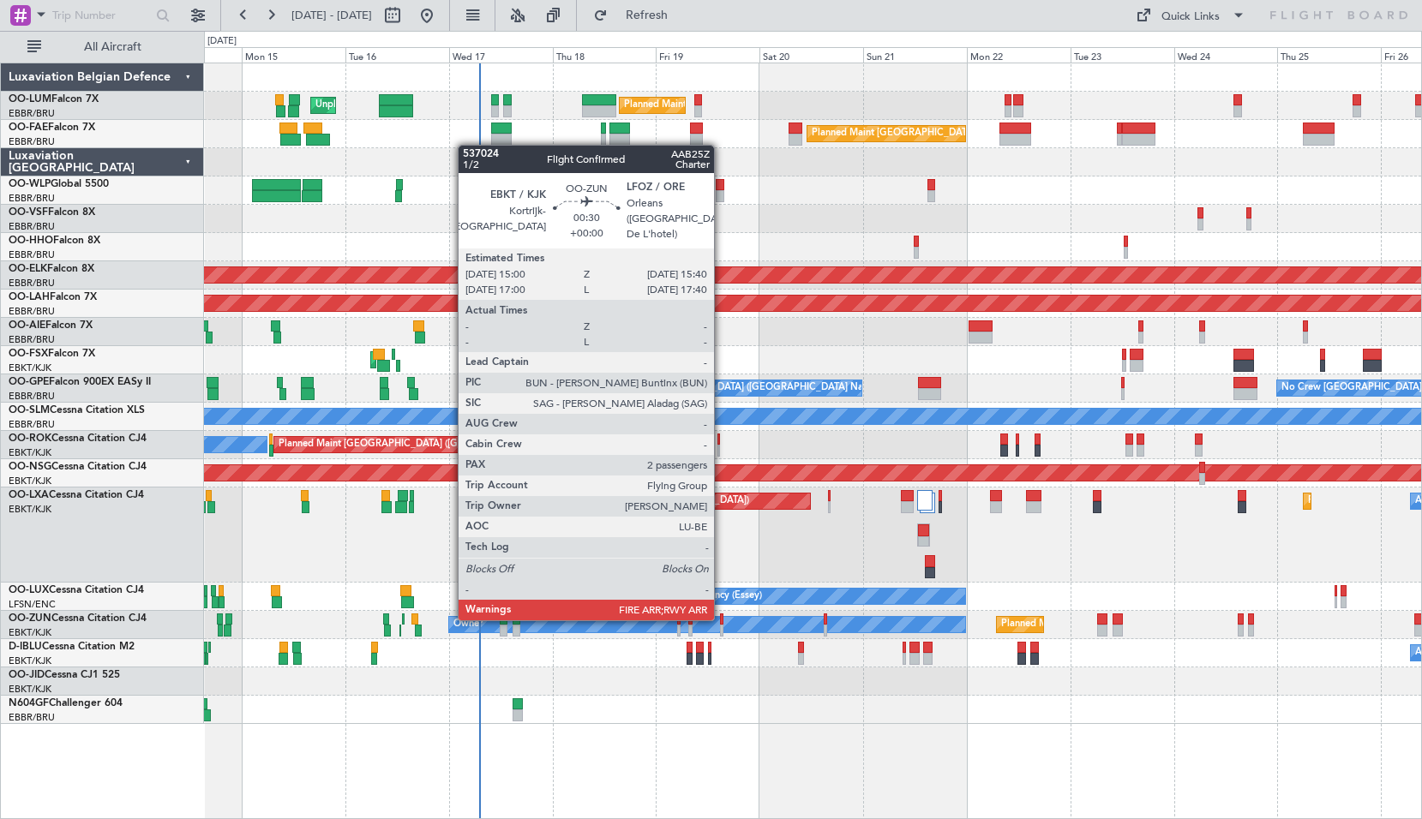
click at [721, 619] on div at bounding box center [721, 620] width 3 height 12
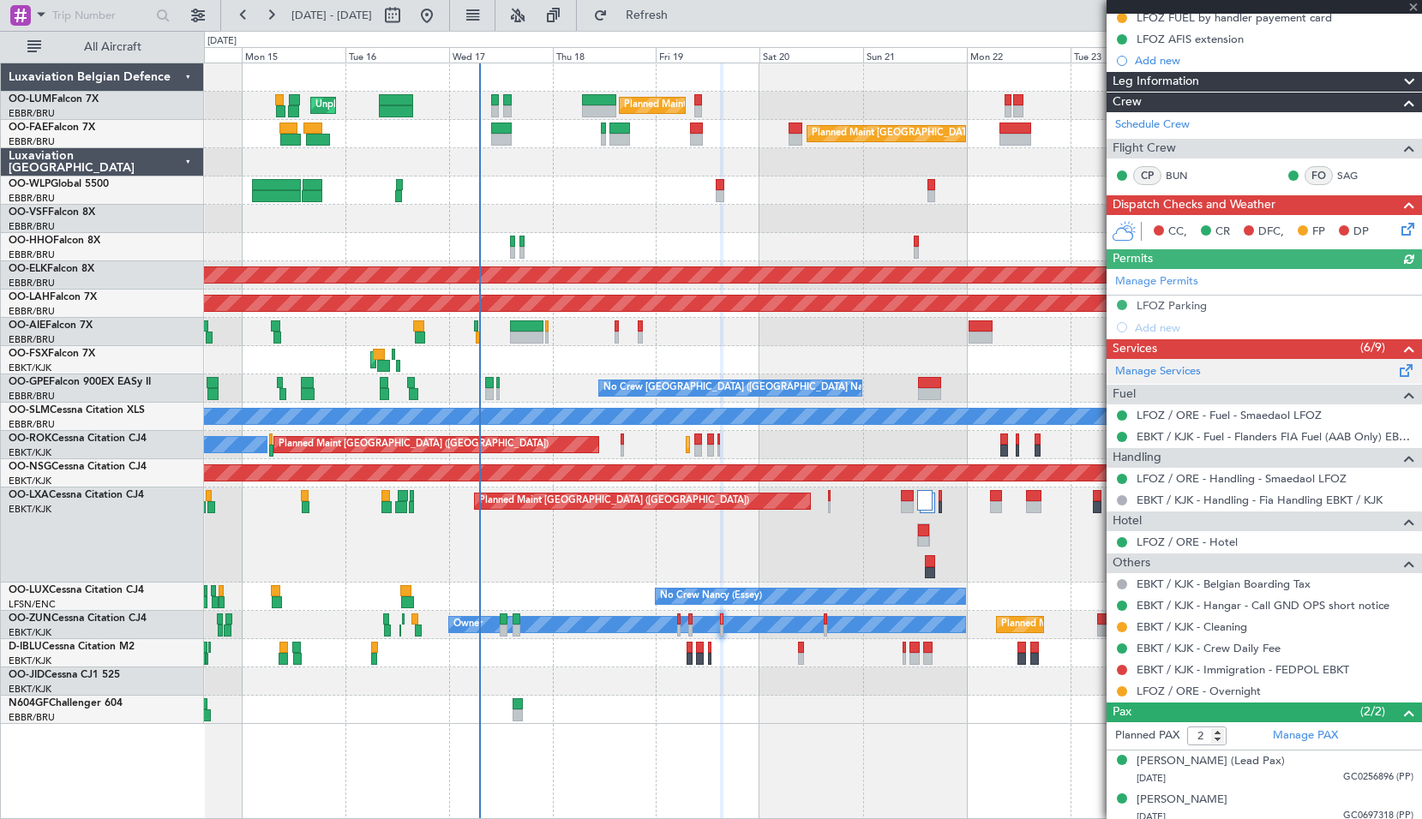
scroll to position [231, 0]
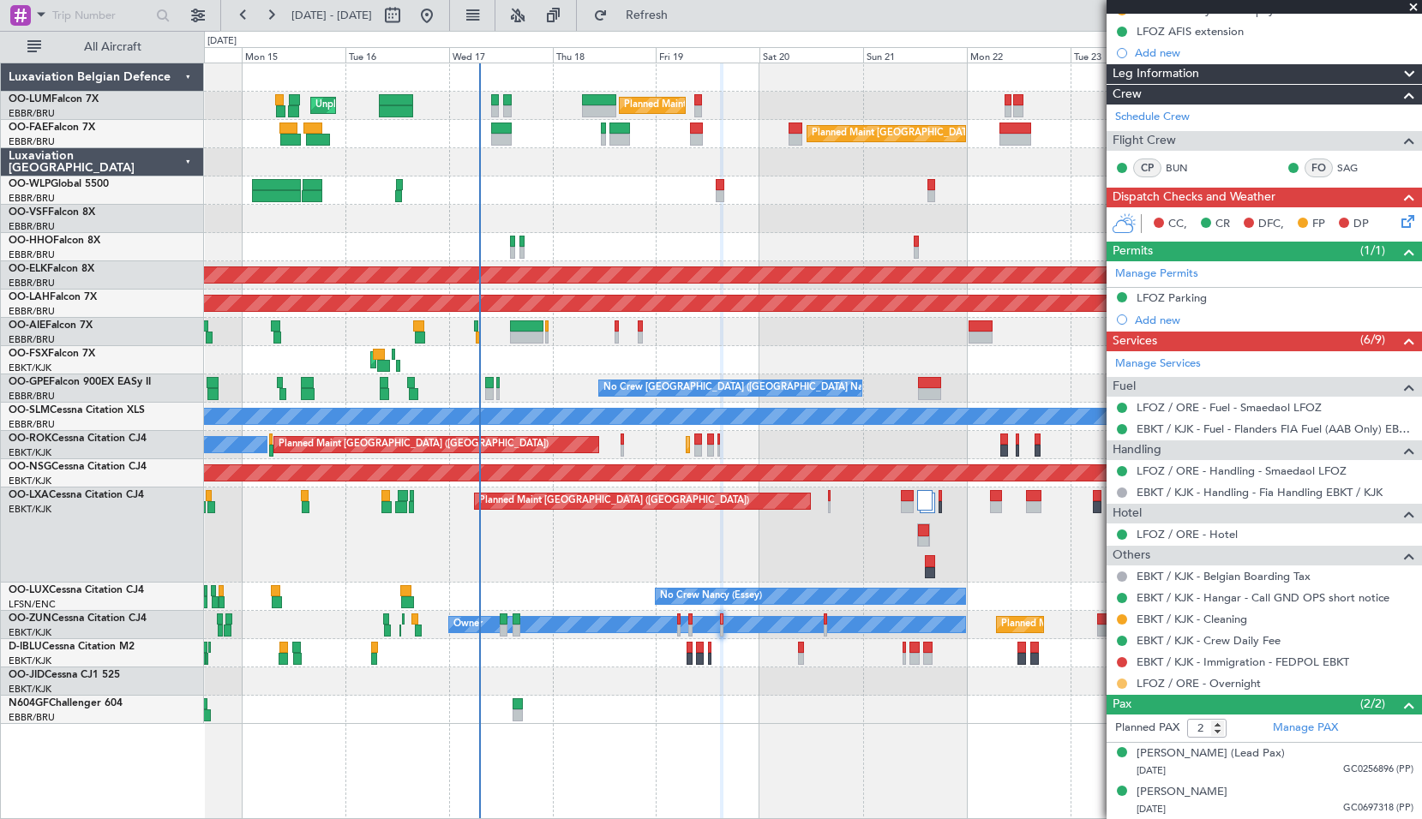
click at [1122, 684] on button at bounding box center [1121, 684] width 10 height 10
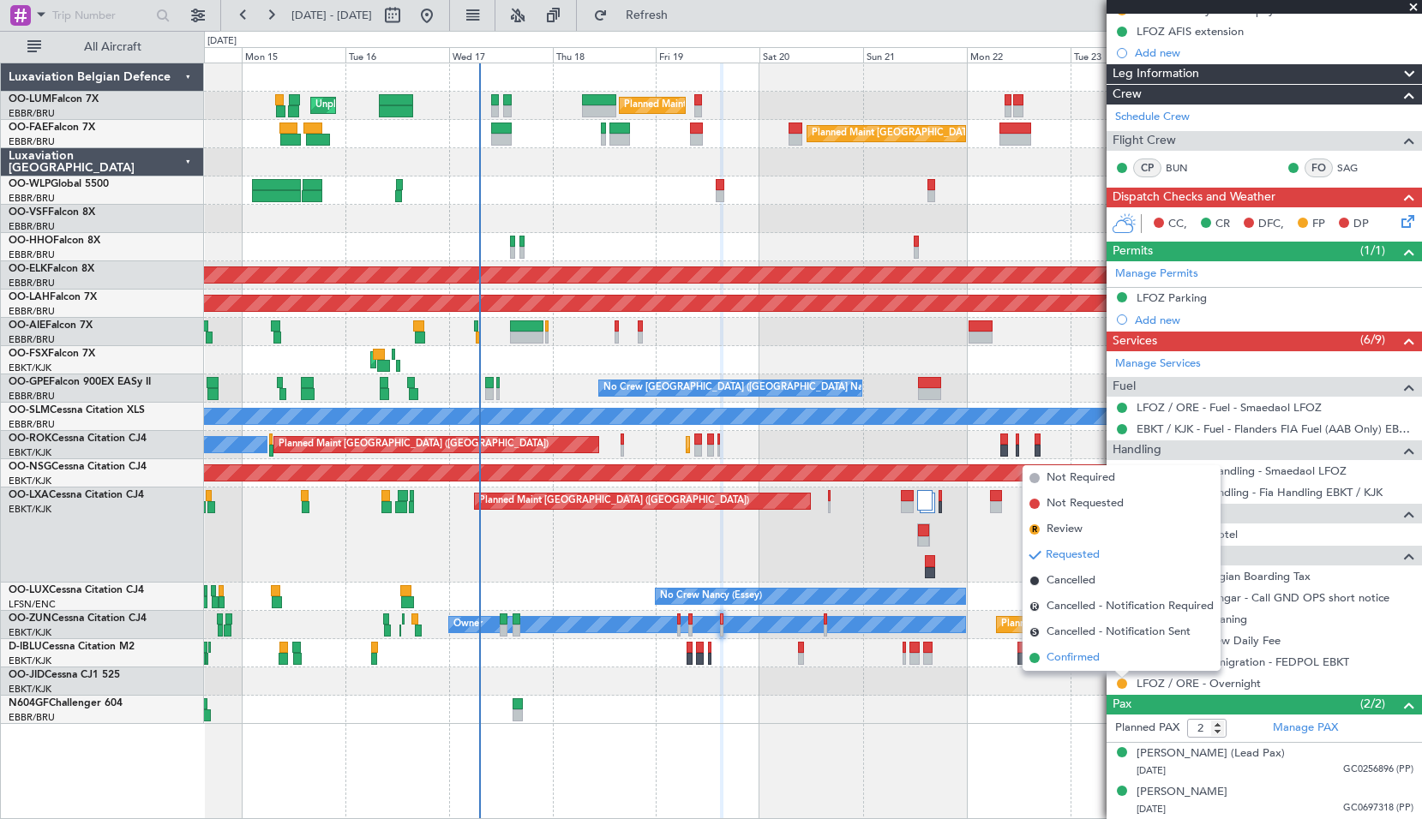
click at [1110, 662] on li "Confirmed" at bounding box center [1121, 658] width 198 height 26
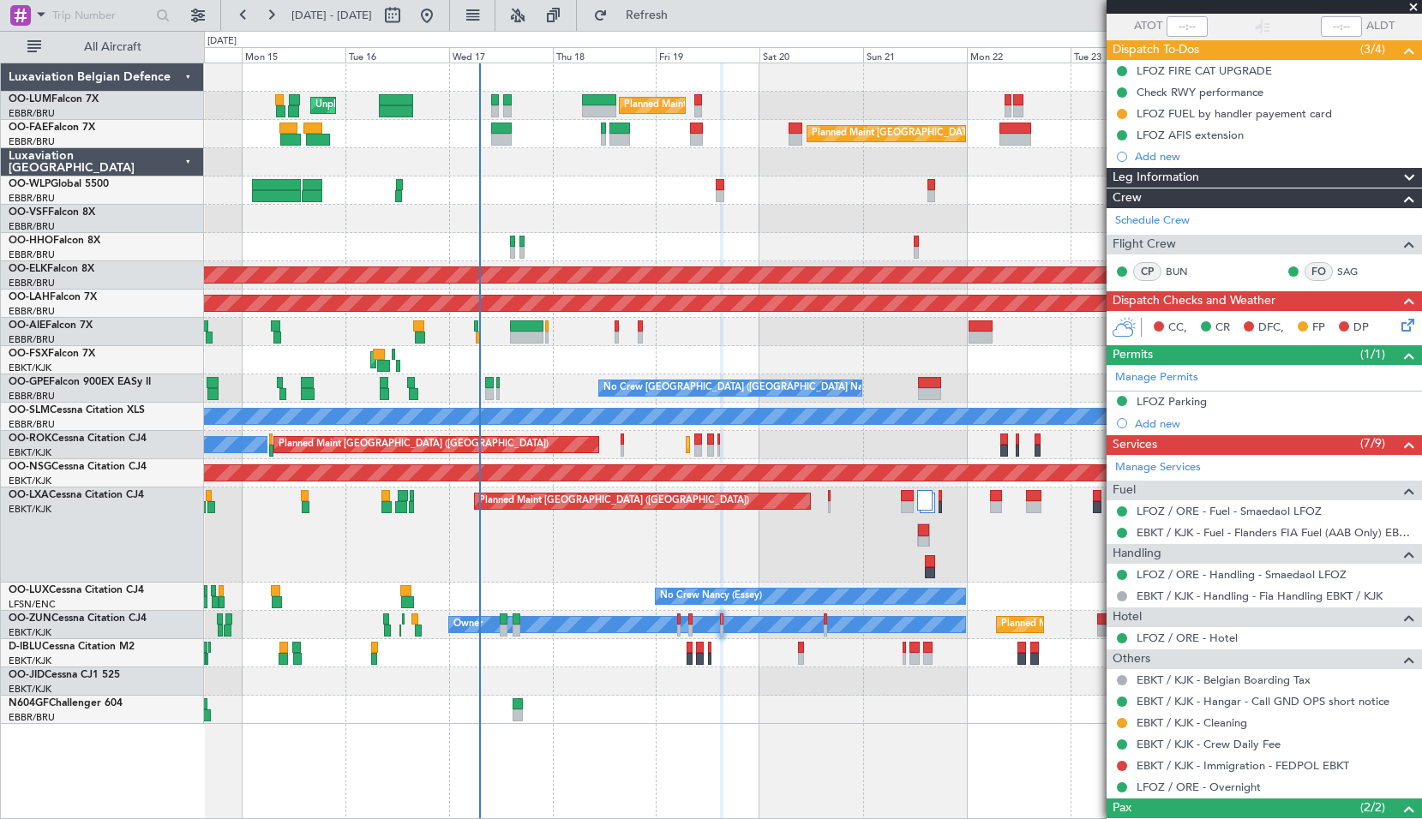
scroll to position [0, 0]
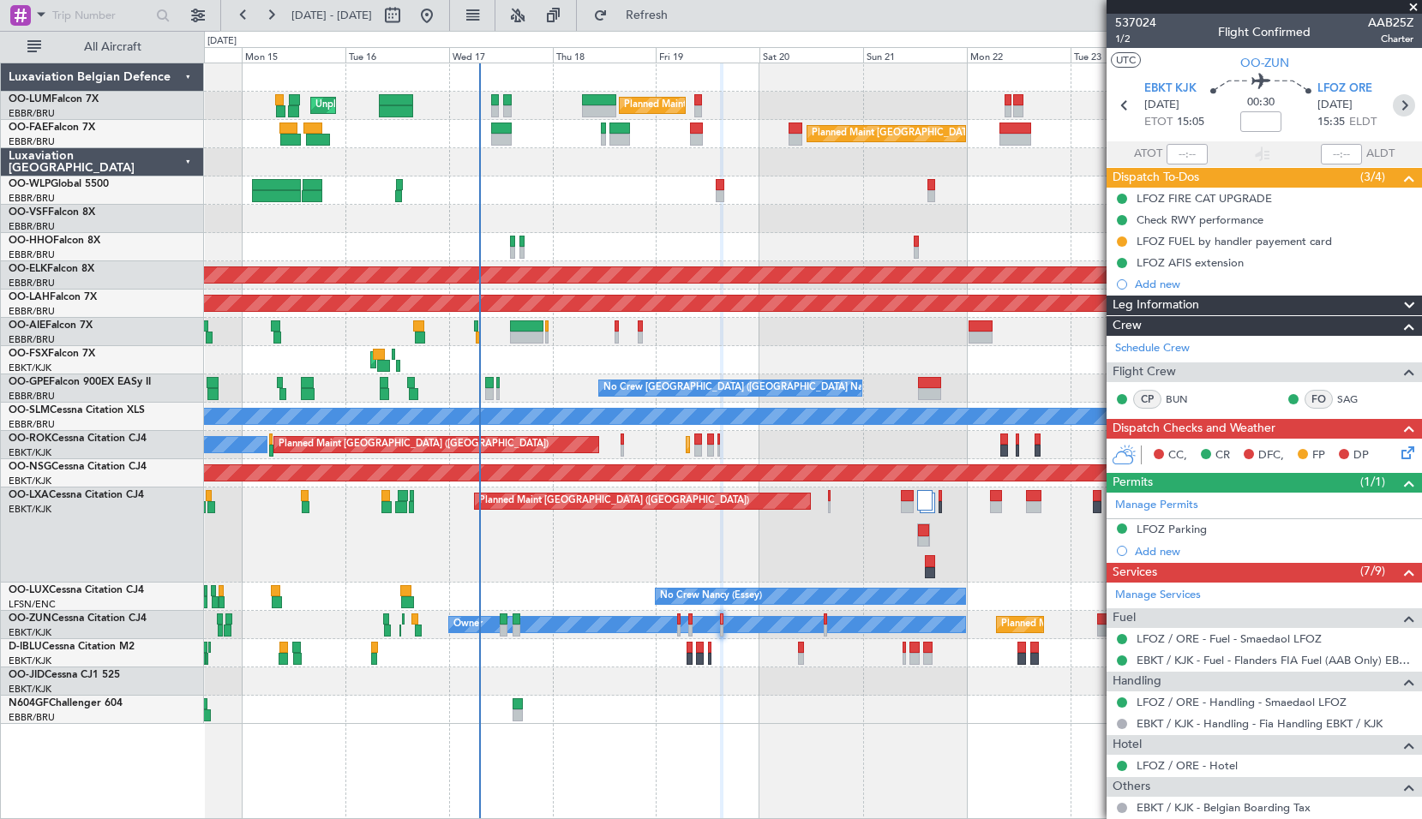
click at [1392, 105] on icon at bounding box center [1403, 105] width 22 height 22
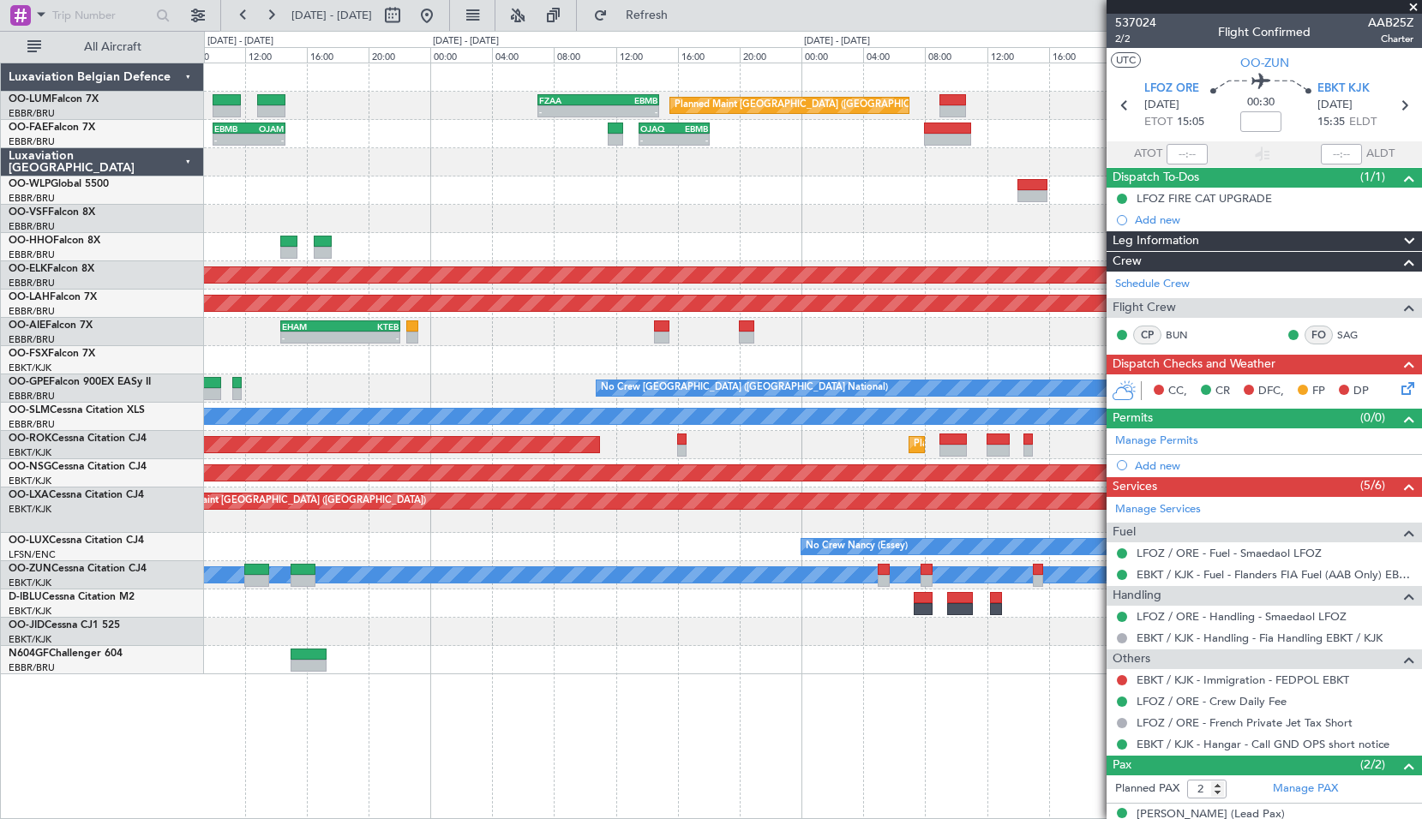
click at [676, 642] on div at bounding box center [812, 632] width 1217 height 28
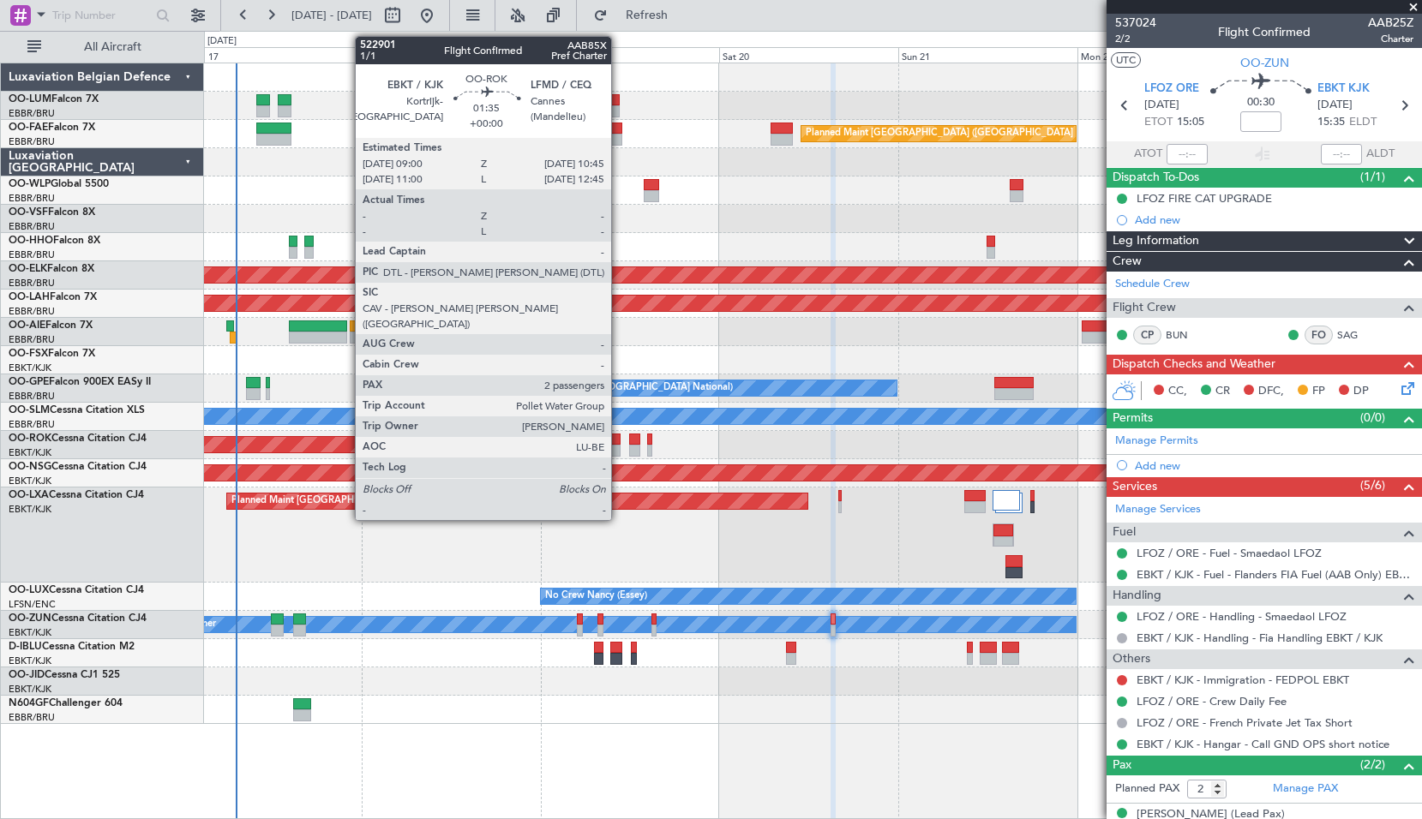
click at [619, 446] on div at bounding box center [614, 451] width 14 height 12
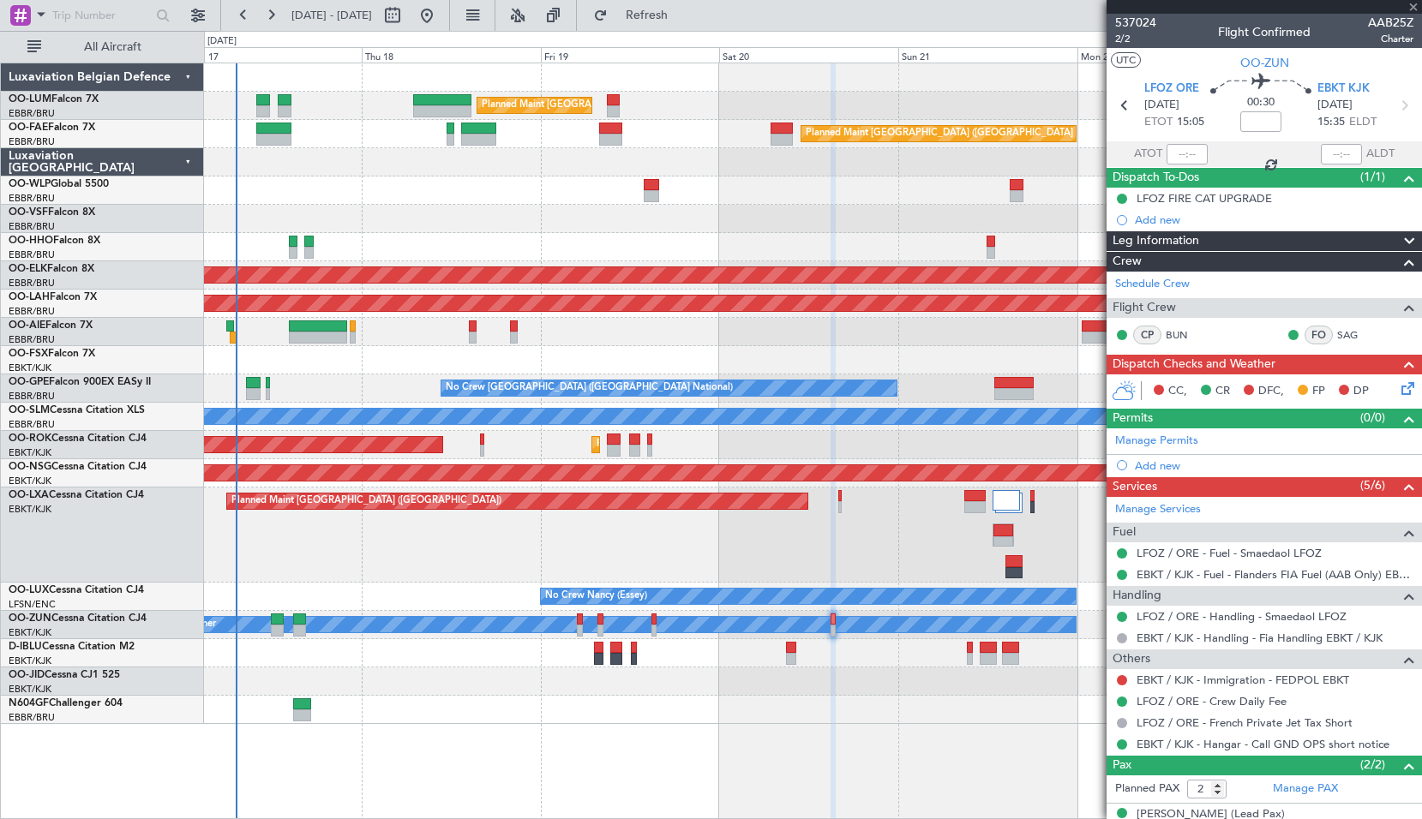
click at [692, 441] on div "Planned Maint Kortrijk-Wevelgem Planned Maint Paris (Le Bourget)" at bounding box center [812, 445] width 1217 height 28
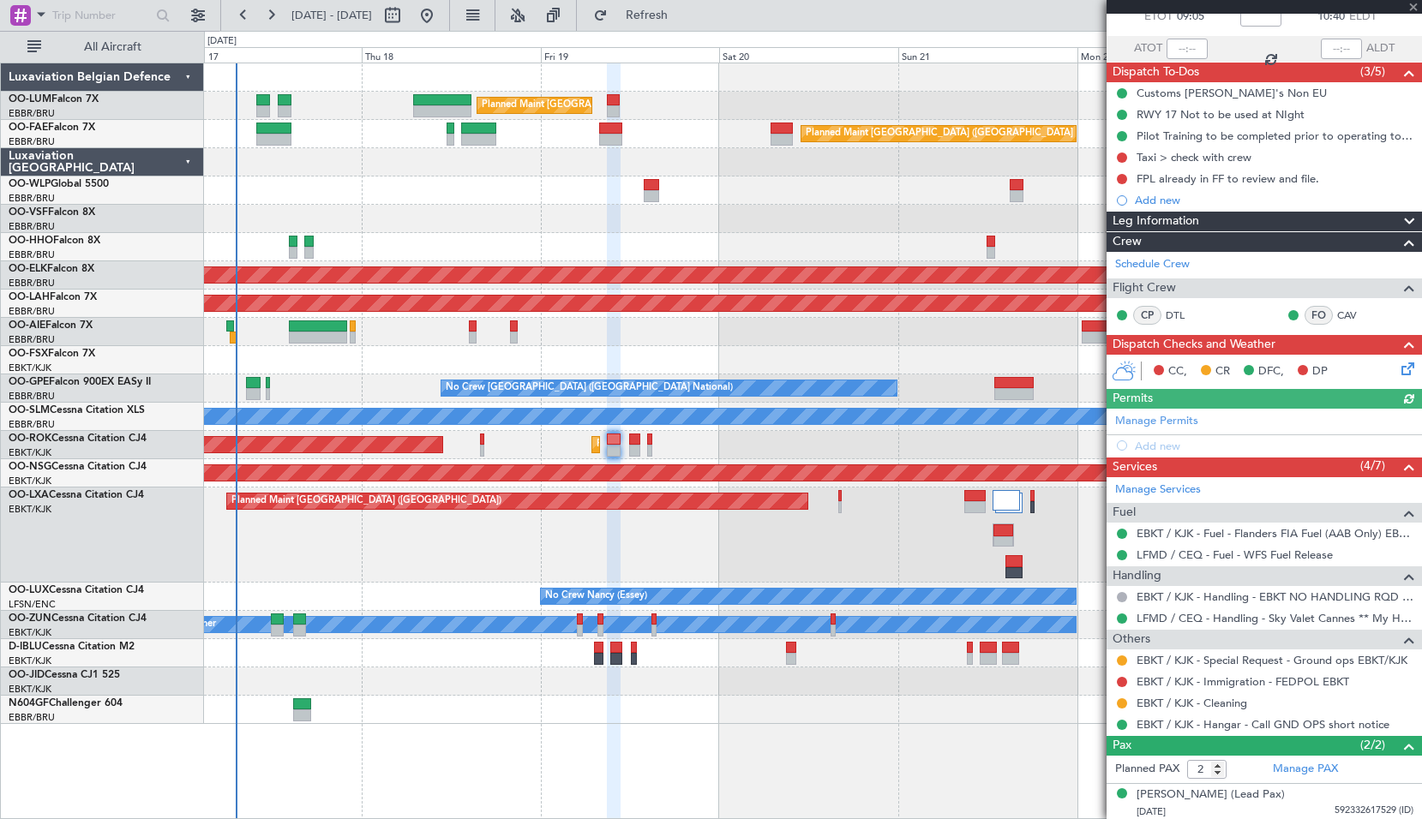
scroll to position [147, 0]
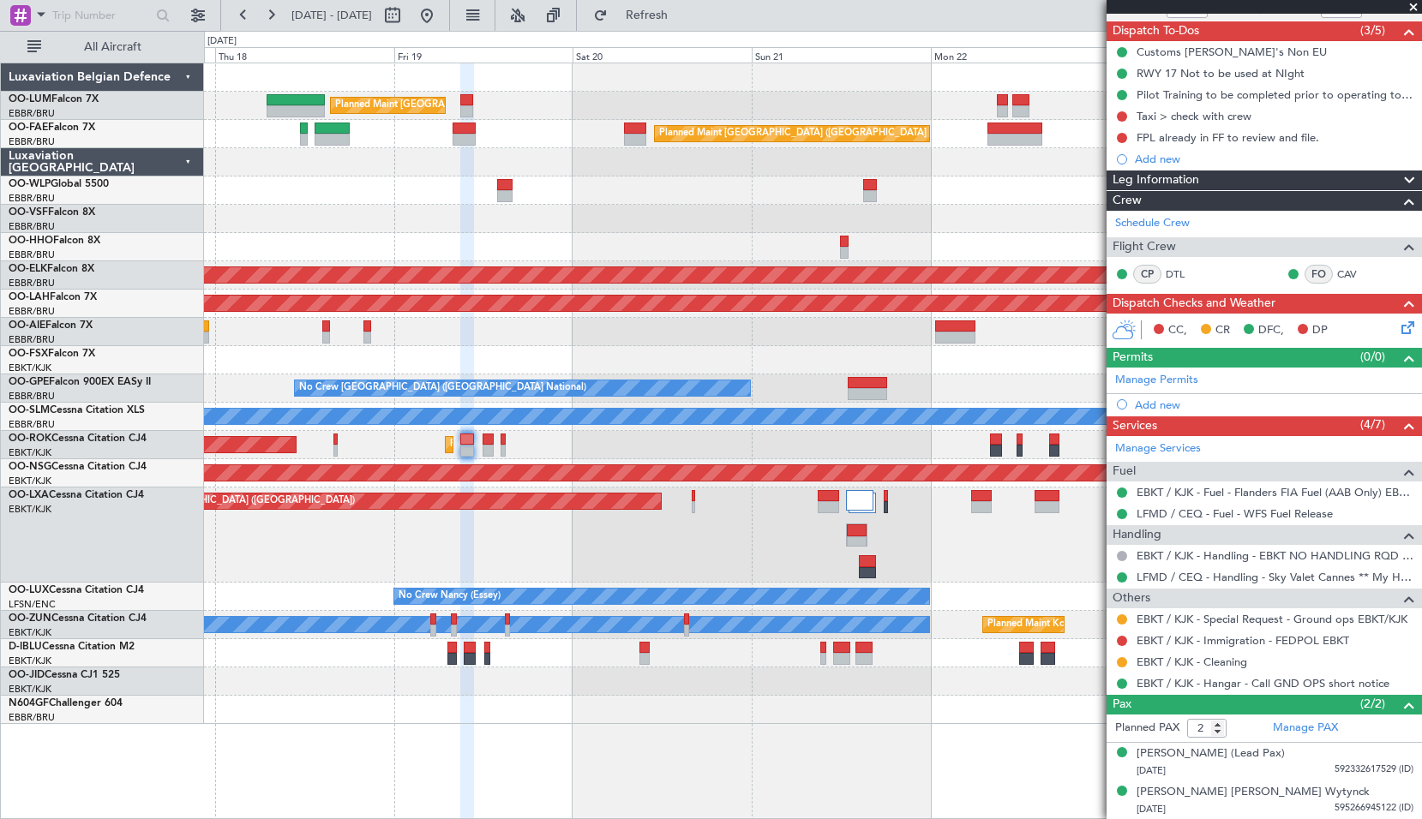
click at [823, 718] on div at bounding box center [812, 710] width 1217 height 28
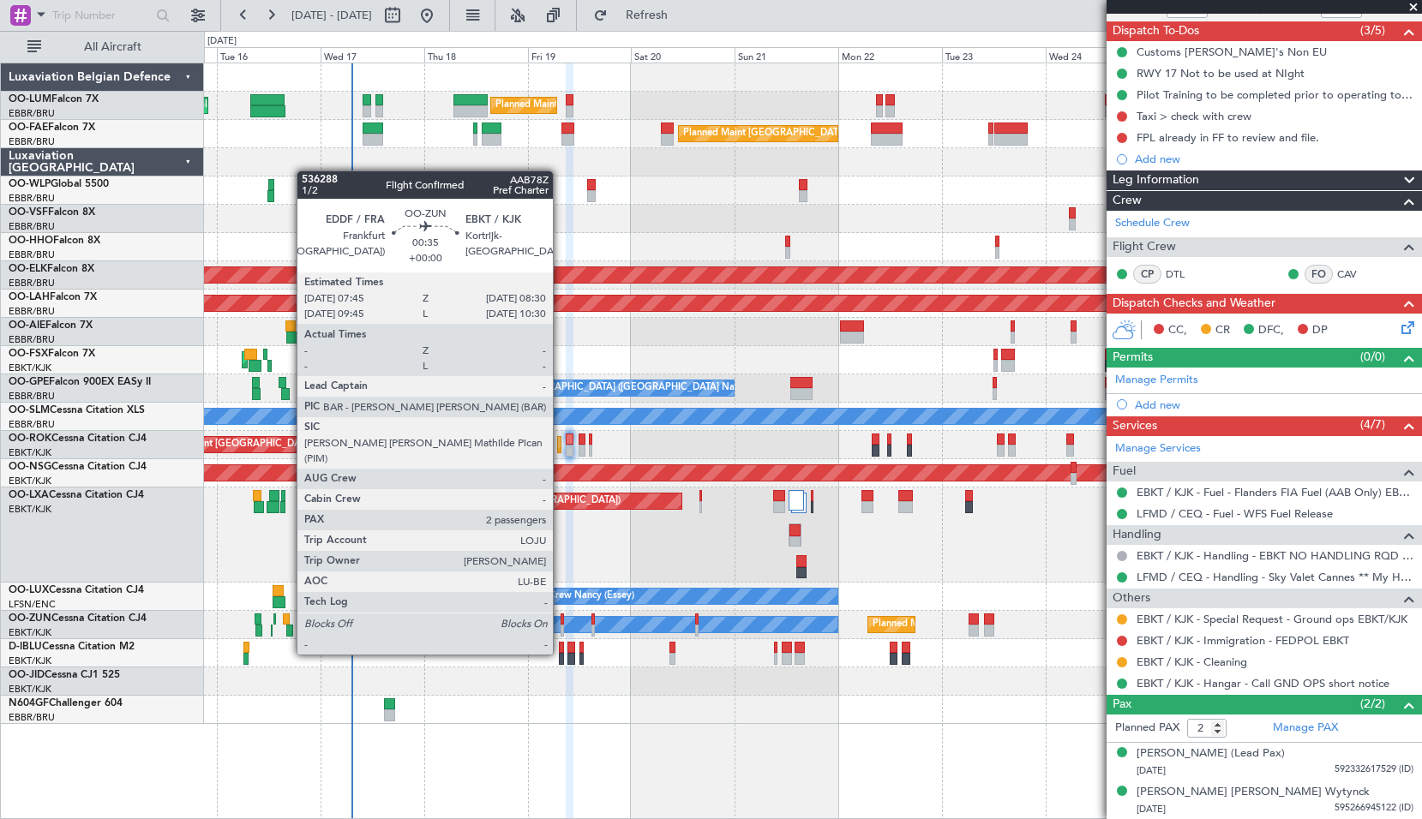
click at [560, 622] on div at bounding box center [561, 620] width 3 height 12
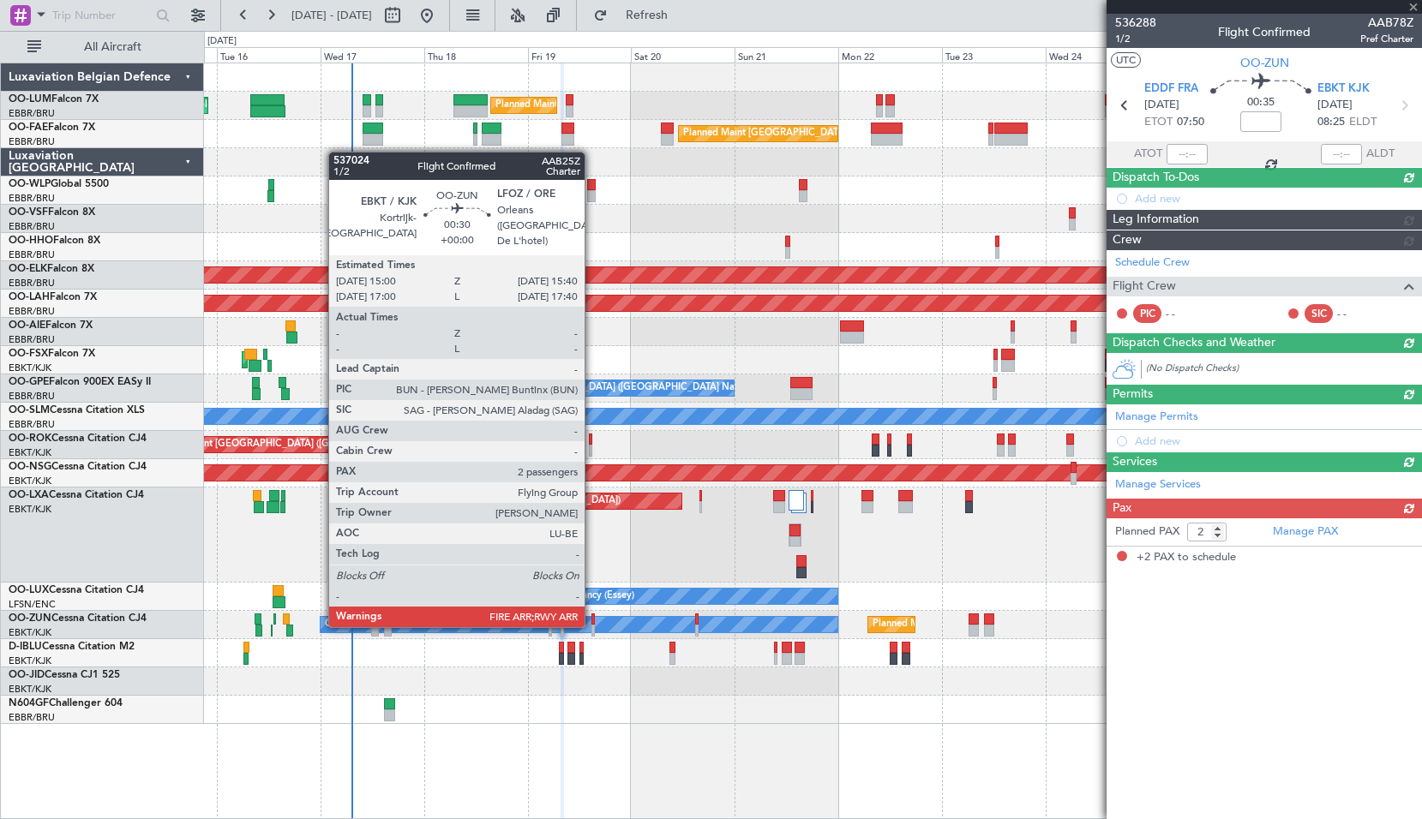
scroll to position [0, 0]
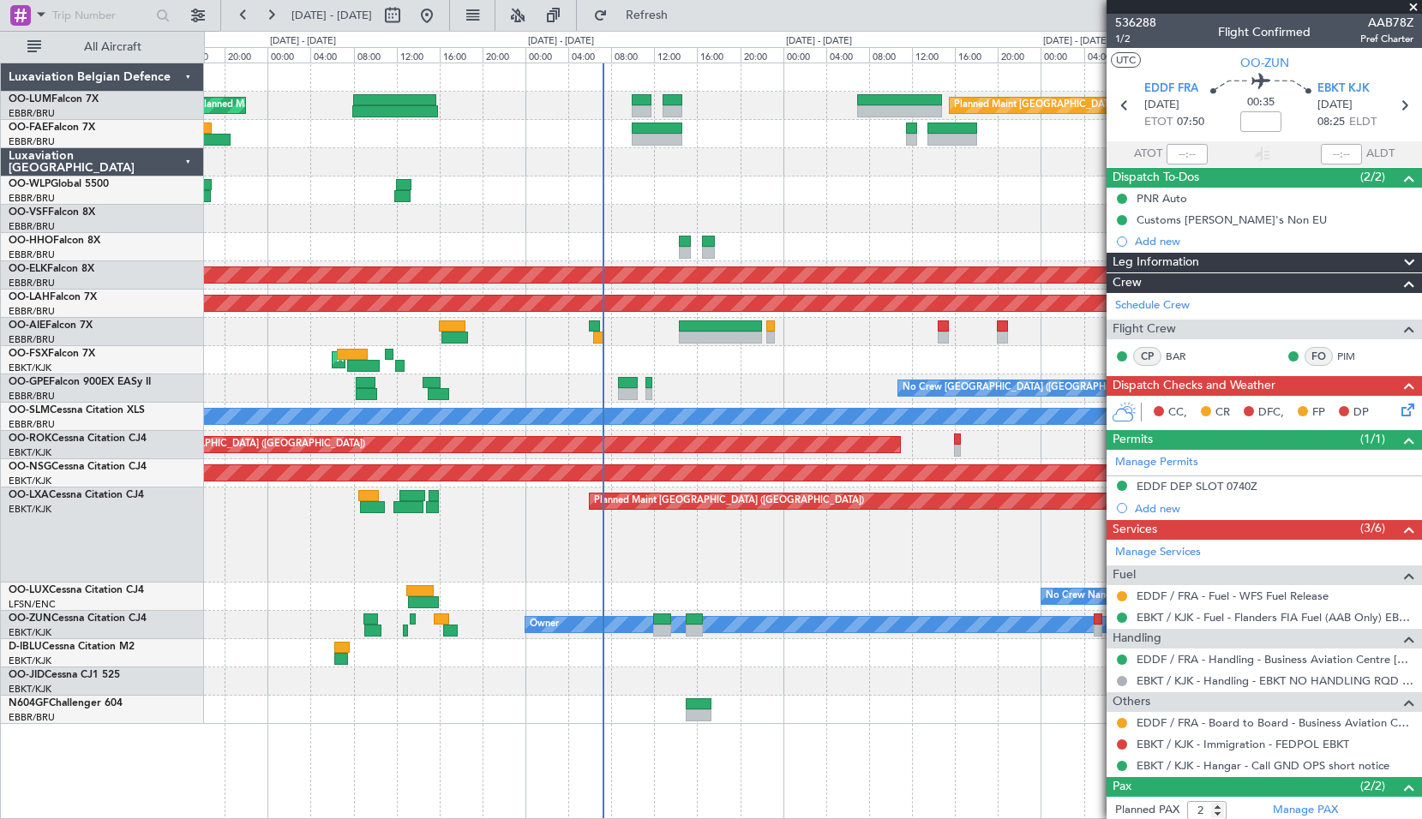
click at [675, 168] on div at bounding box center [812, 162] width 1217 height 28
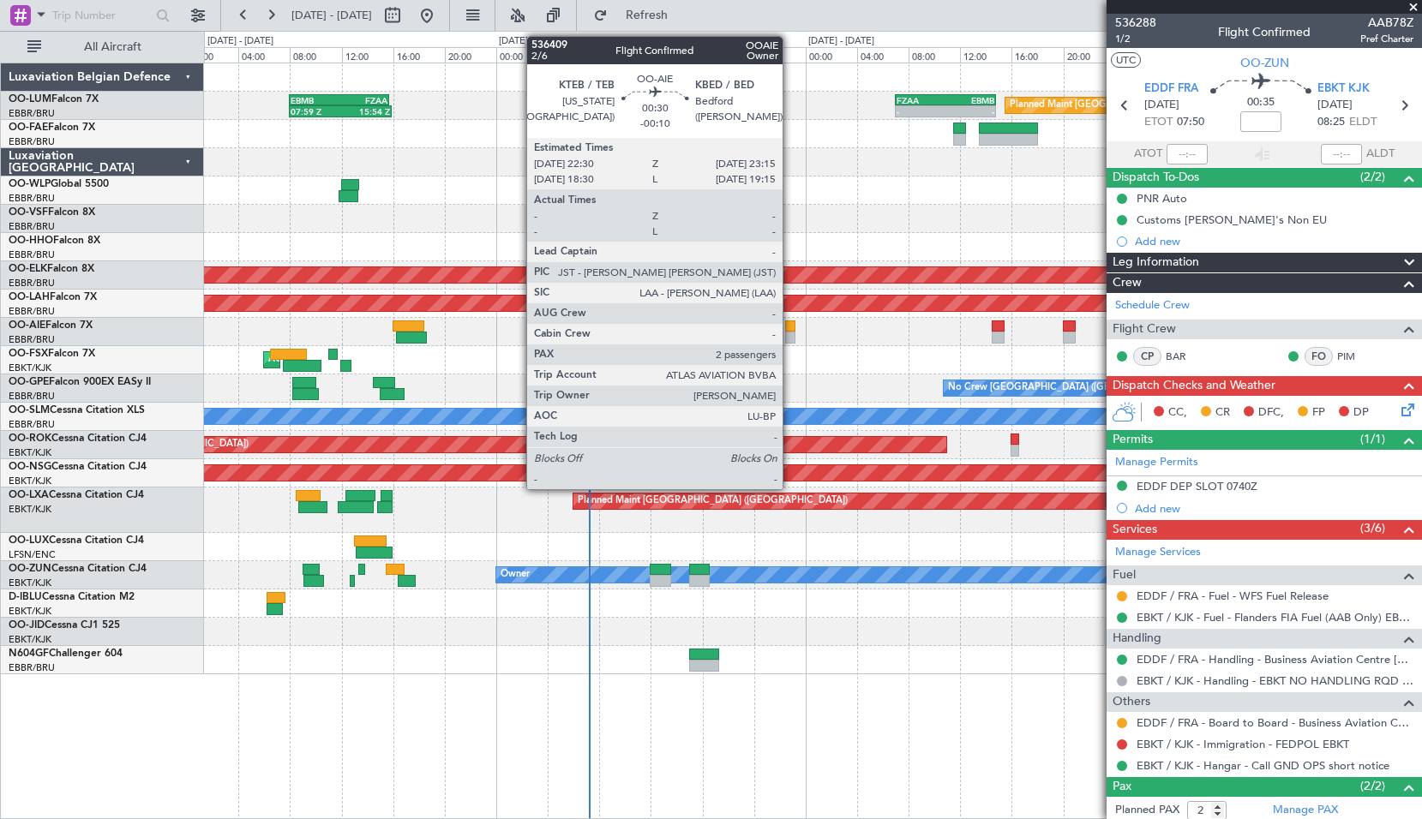
click at [790, 327] on div at bounding box center [790, 326] width 10 height 12
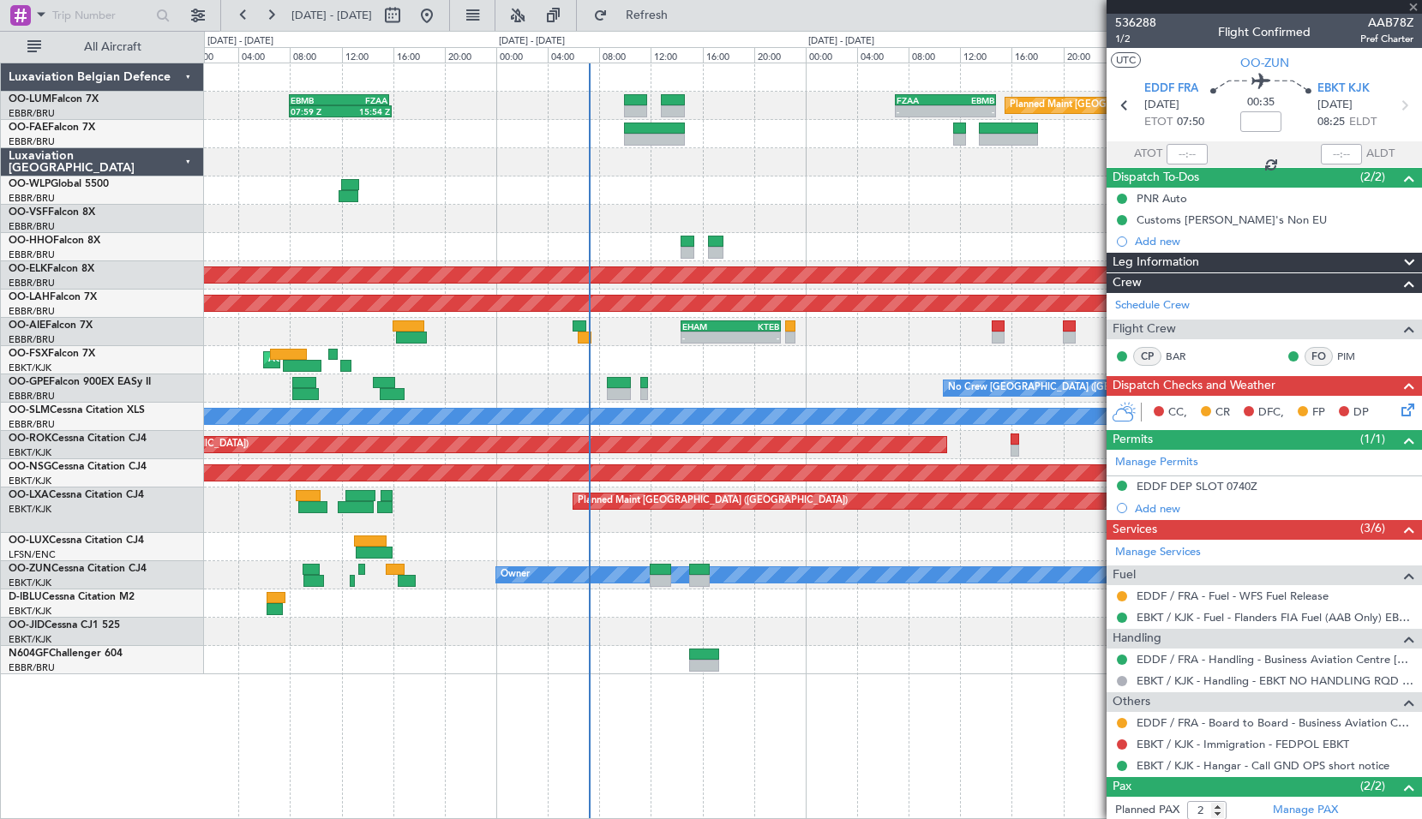
click at [806, 362] on div "AOG Maint Kortrijk-[GEOGRAPHIC_DATA]" at bounding box center [812, 360] width 1217 height 28
type input "-00:10"
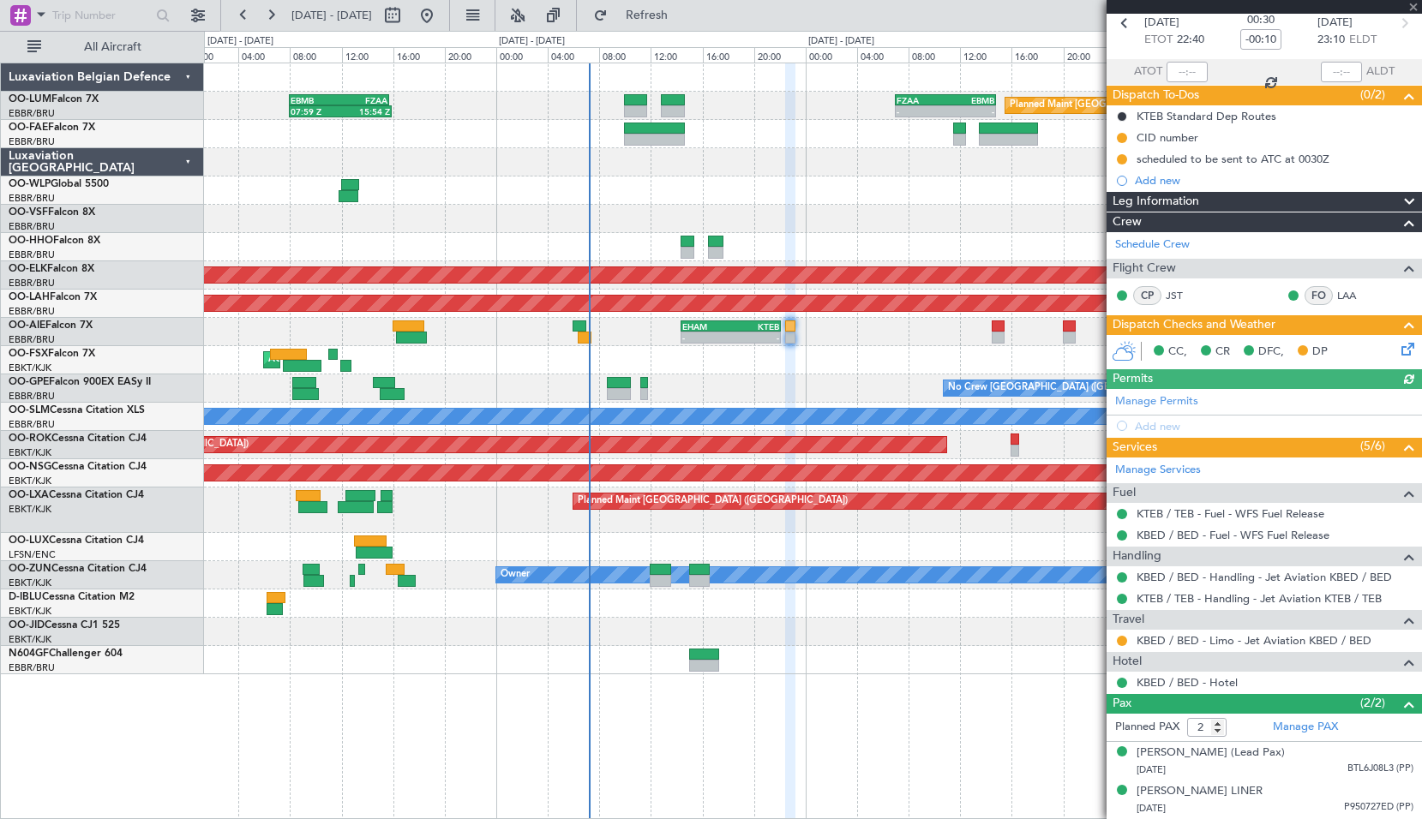
scroll to position [80, 0]
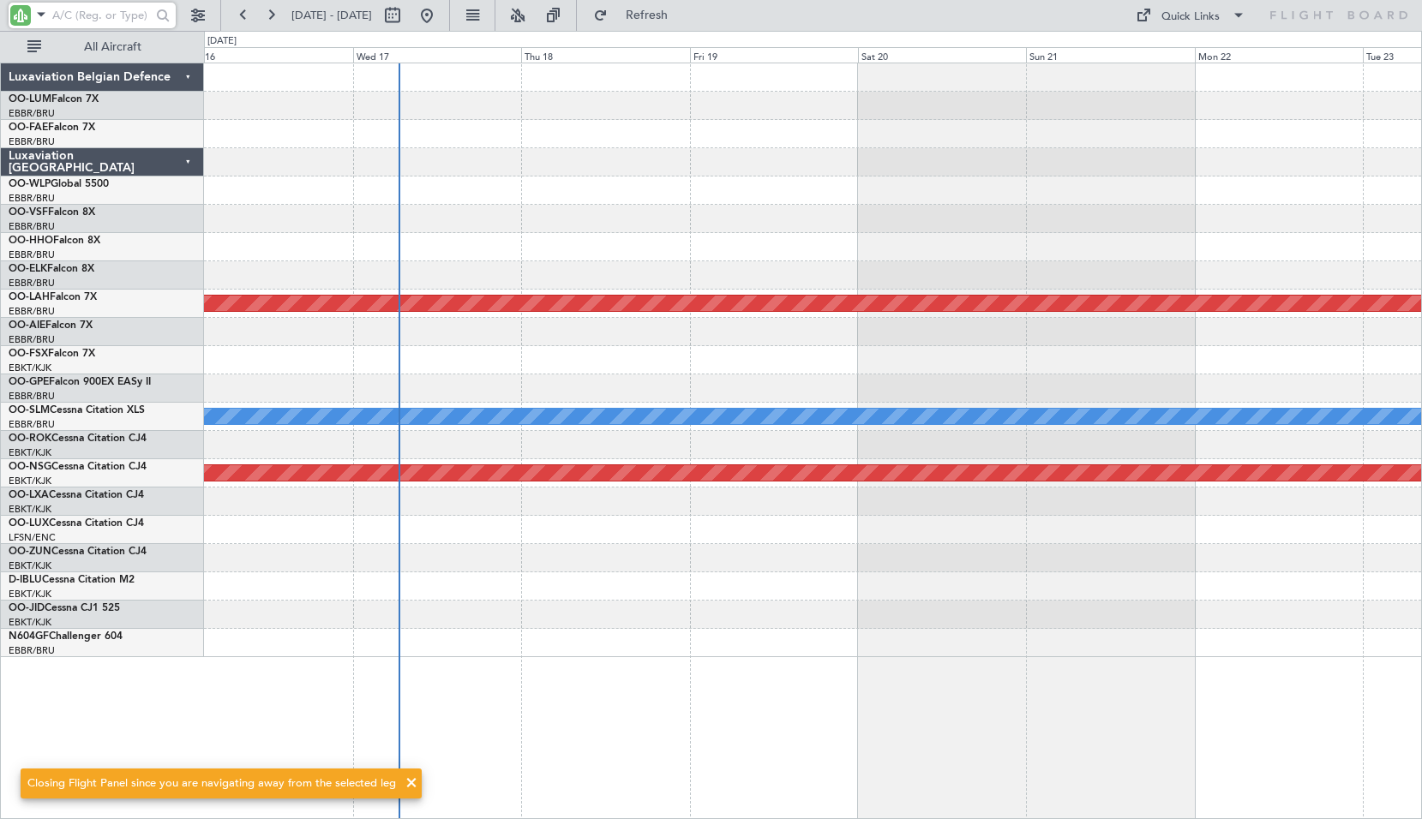
click at [82, 14] on input "text" at bounding box center [101, 16] width 99 height 26
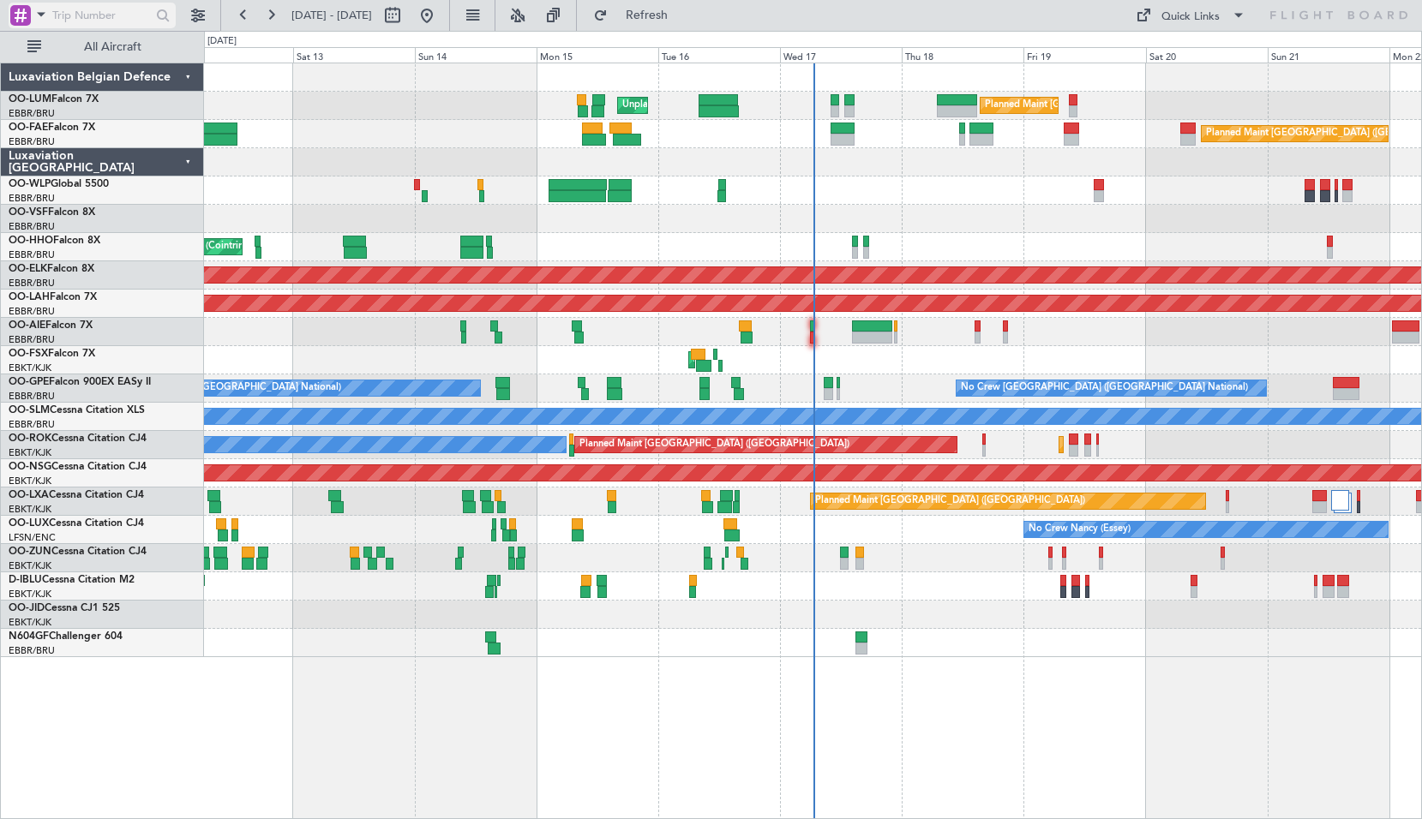
click at [37, 23] on span at bounding box center [41, 13] width 21 height 21
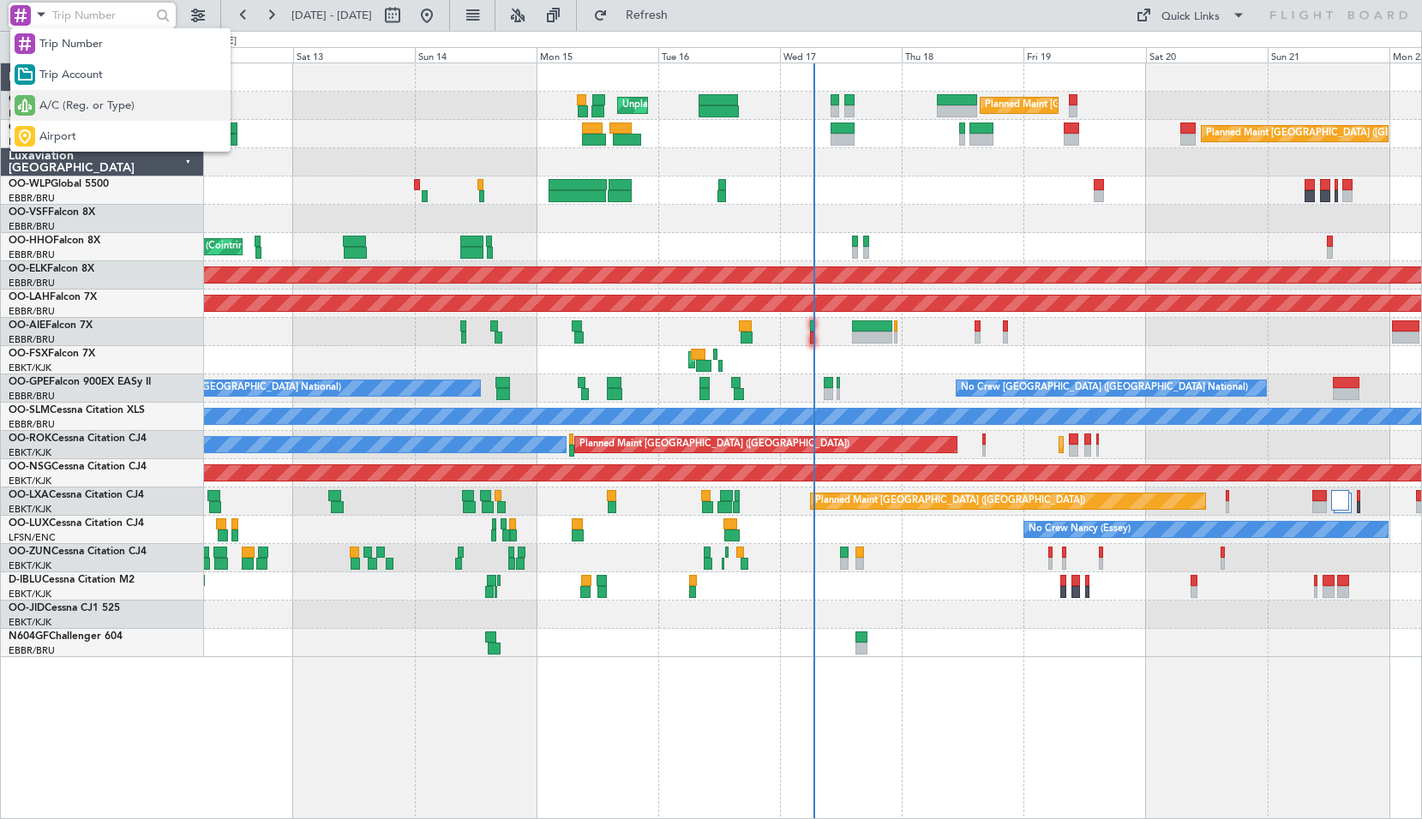
click at [49, 112] on span "A/C (Reg. or Type)" at bounding box center [86, 106] width 95 height 17
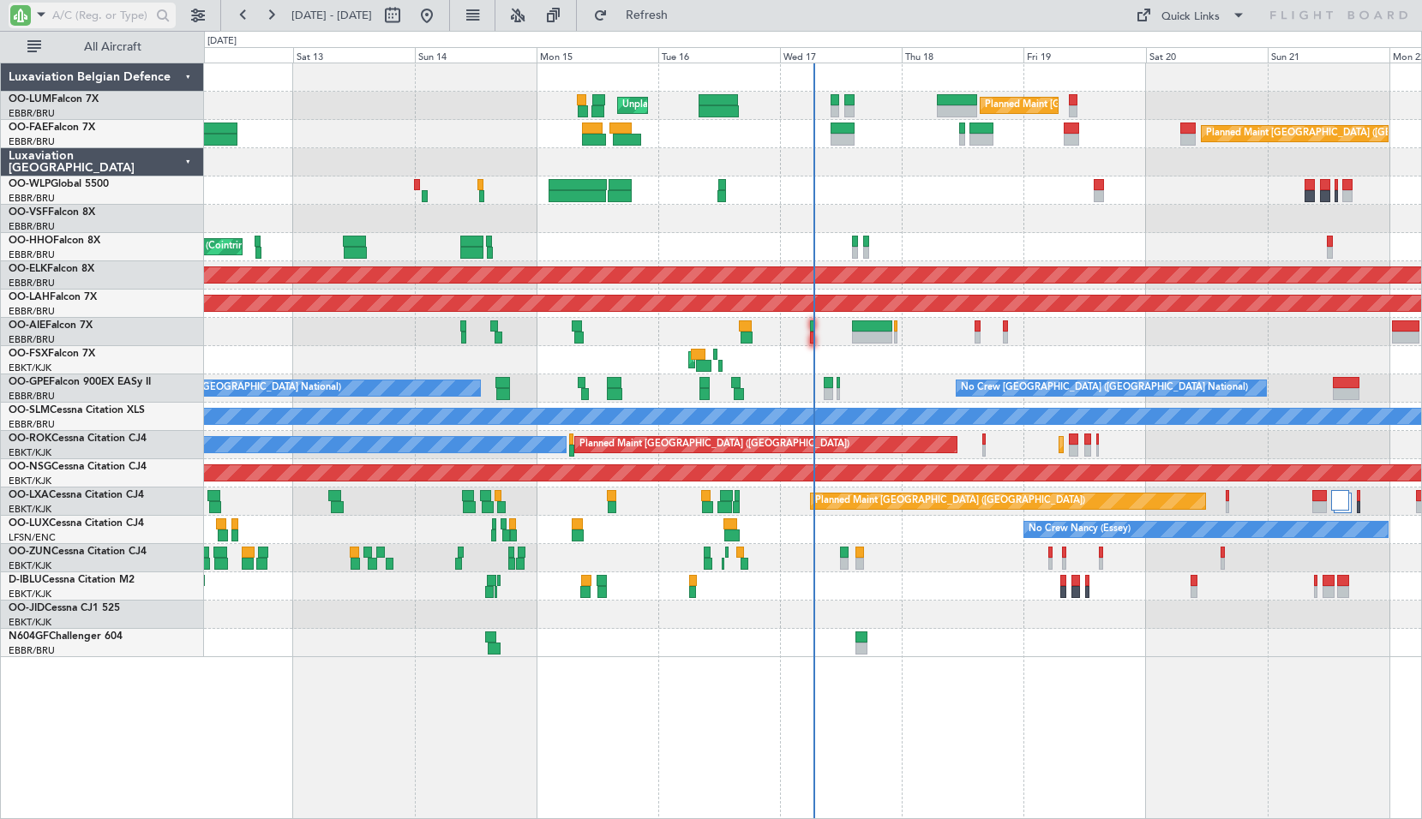
click at [84, 21] on input "text" at bounding box center [101, 16] width 99 height 26
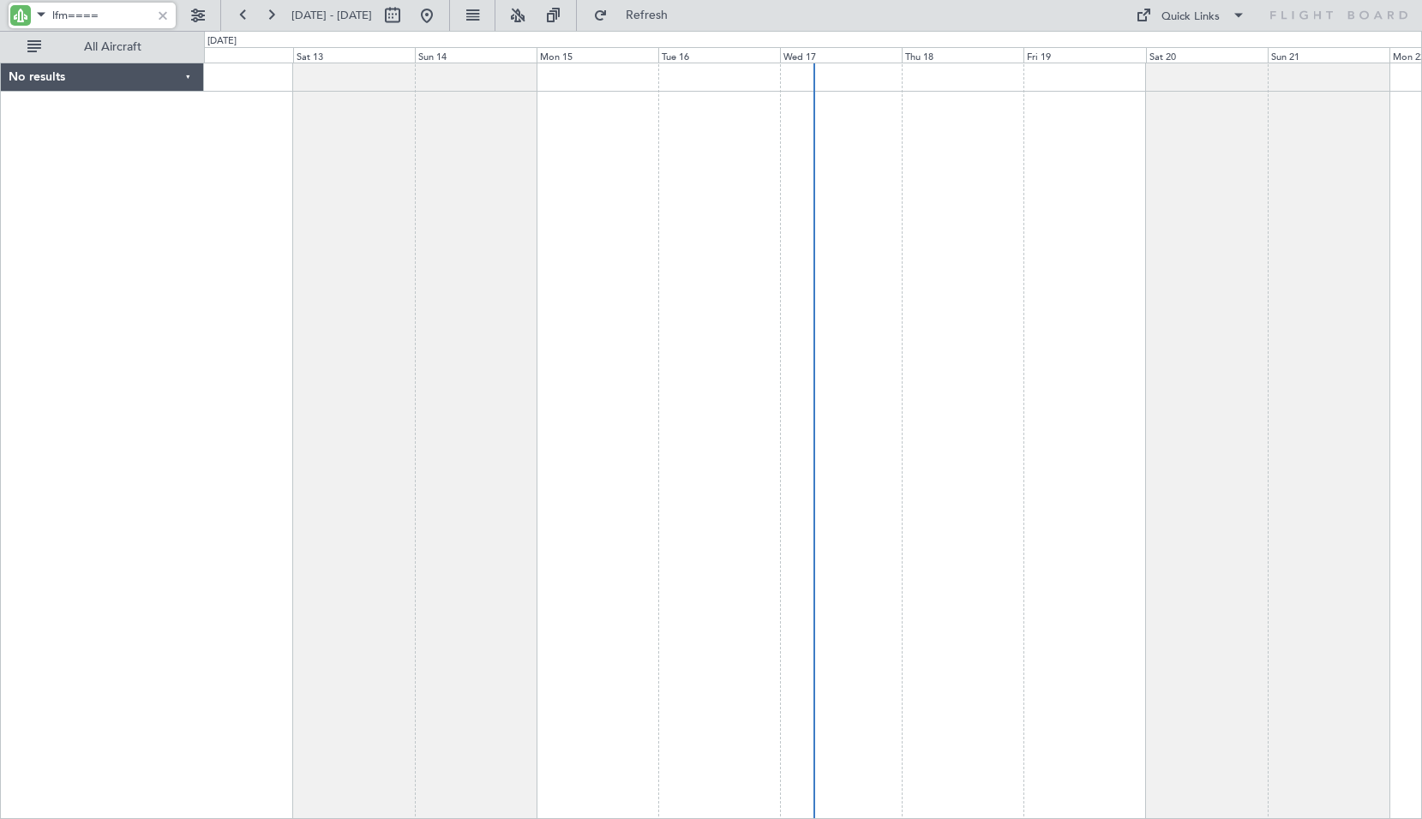
type input "lfm===="
click at [33, 21] on span at bounding box center [41, 13] width 21 height 21
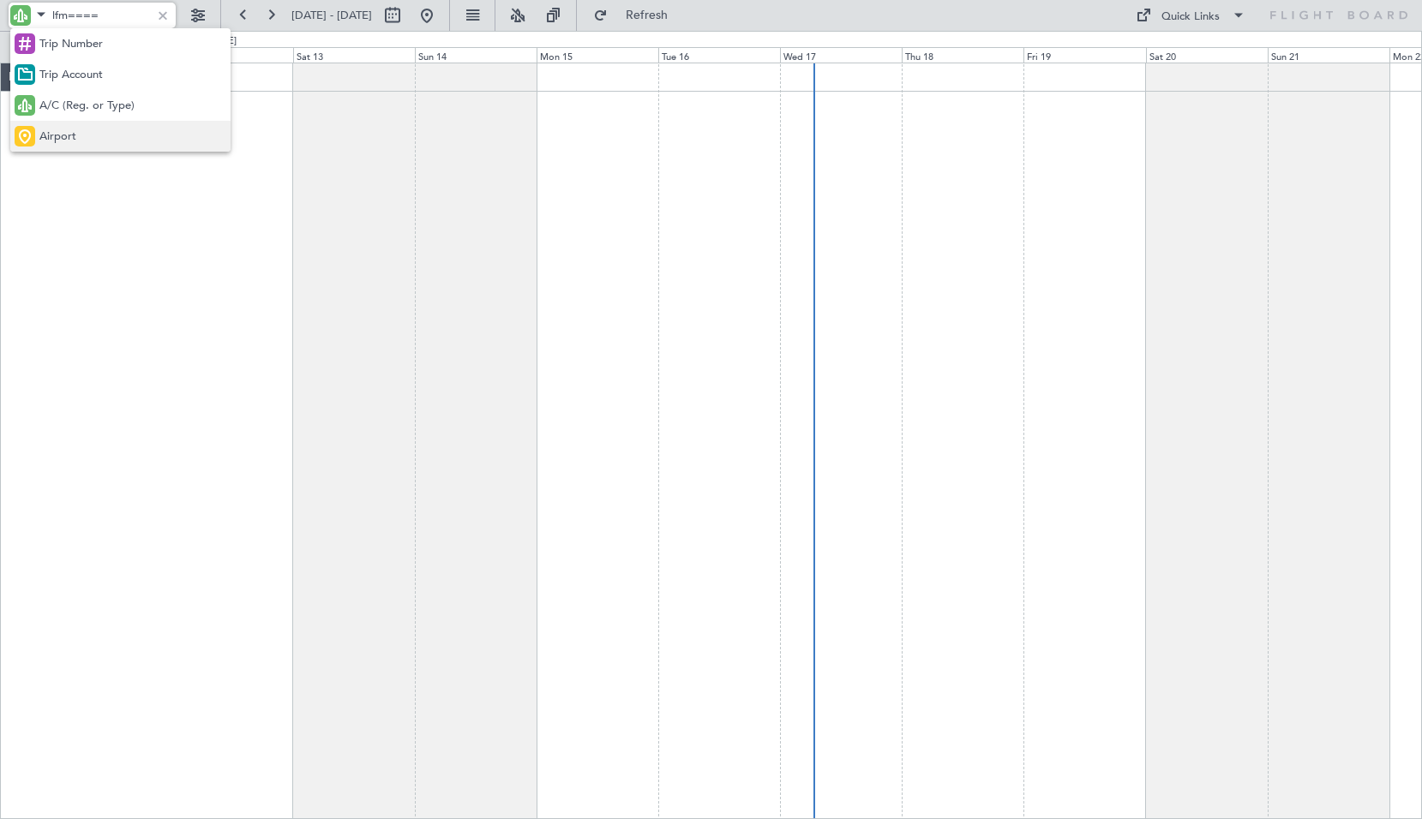
click at [56, 125] on div "Airport" at bounding box center [120, 136] width 220 height 31
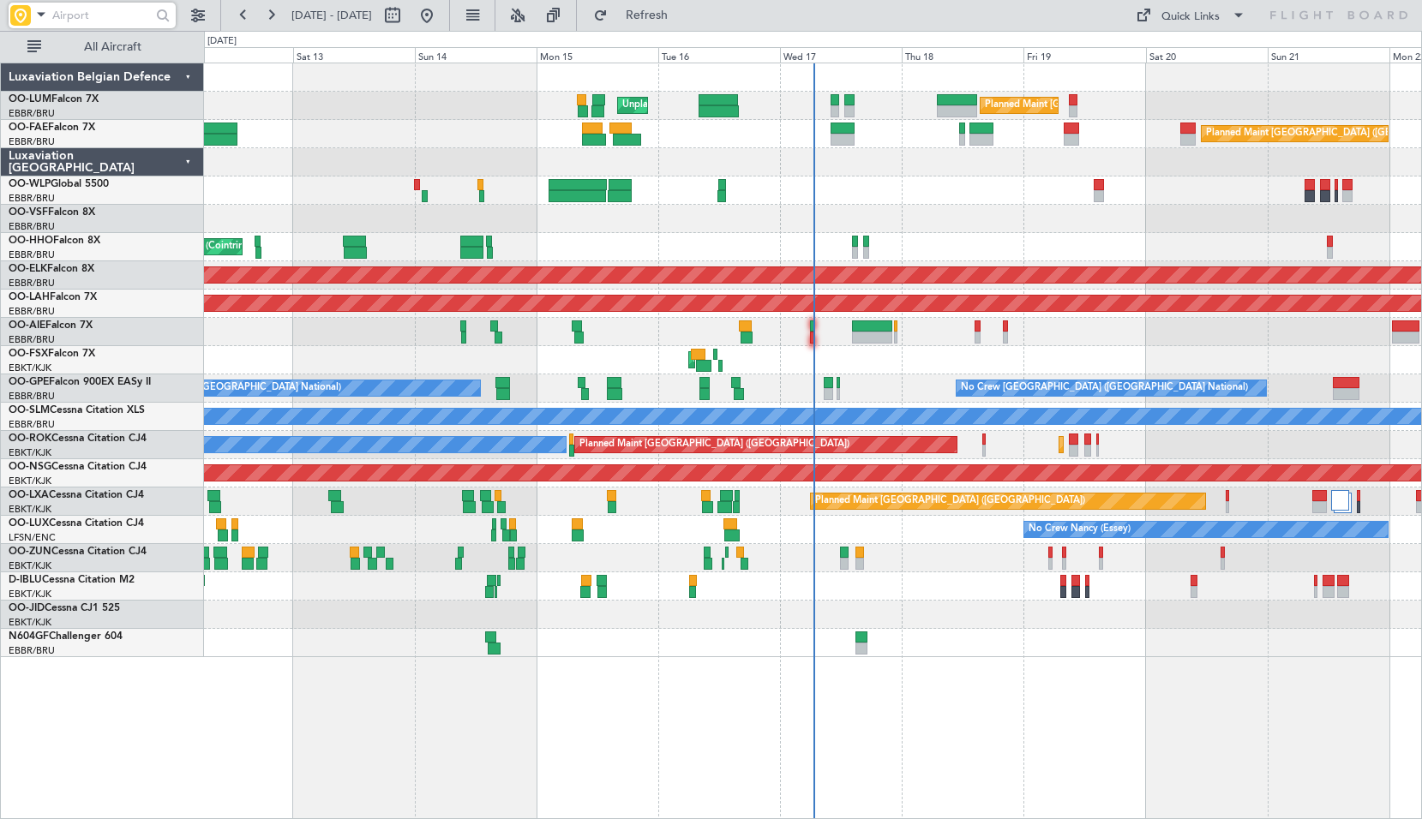
click at [86, 16] on input "text" at bounding box center [101, 16] width 99 height 26
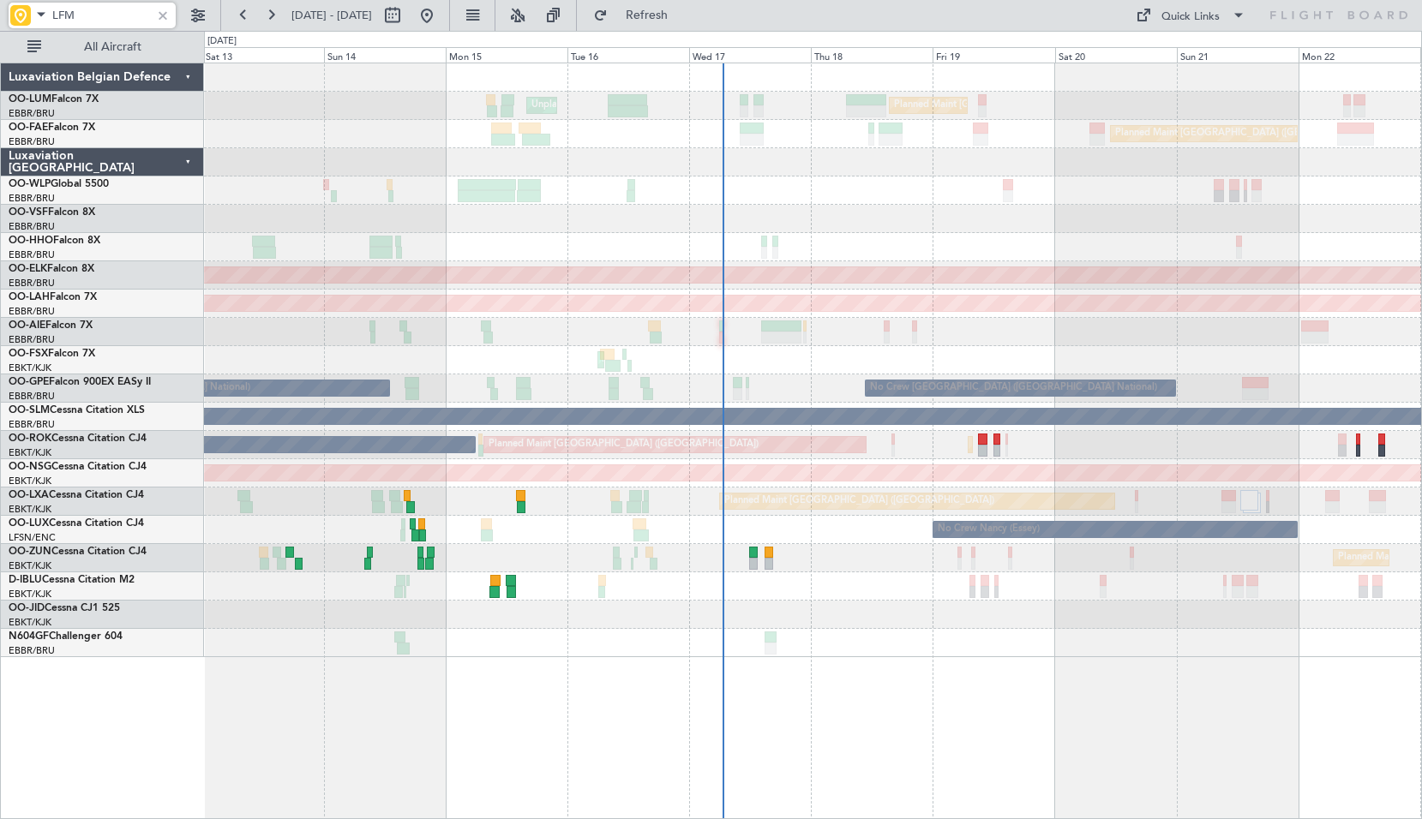
click at [1064, 449] on div "Planned Maint Kortrijk-Wevelgem A/C Unavailable Brussels (Brussels National) Pl…" at bounding box center [812, 445] width 1217 height 28
click at [80, 21] on input "LFM" at bounding box center [101, 16] width 99 height 26
type input "E"
type input "EGWU"
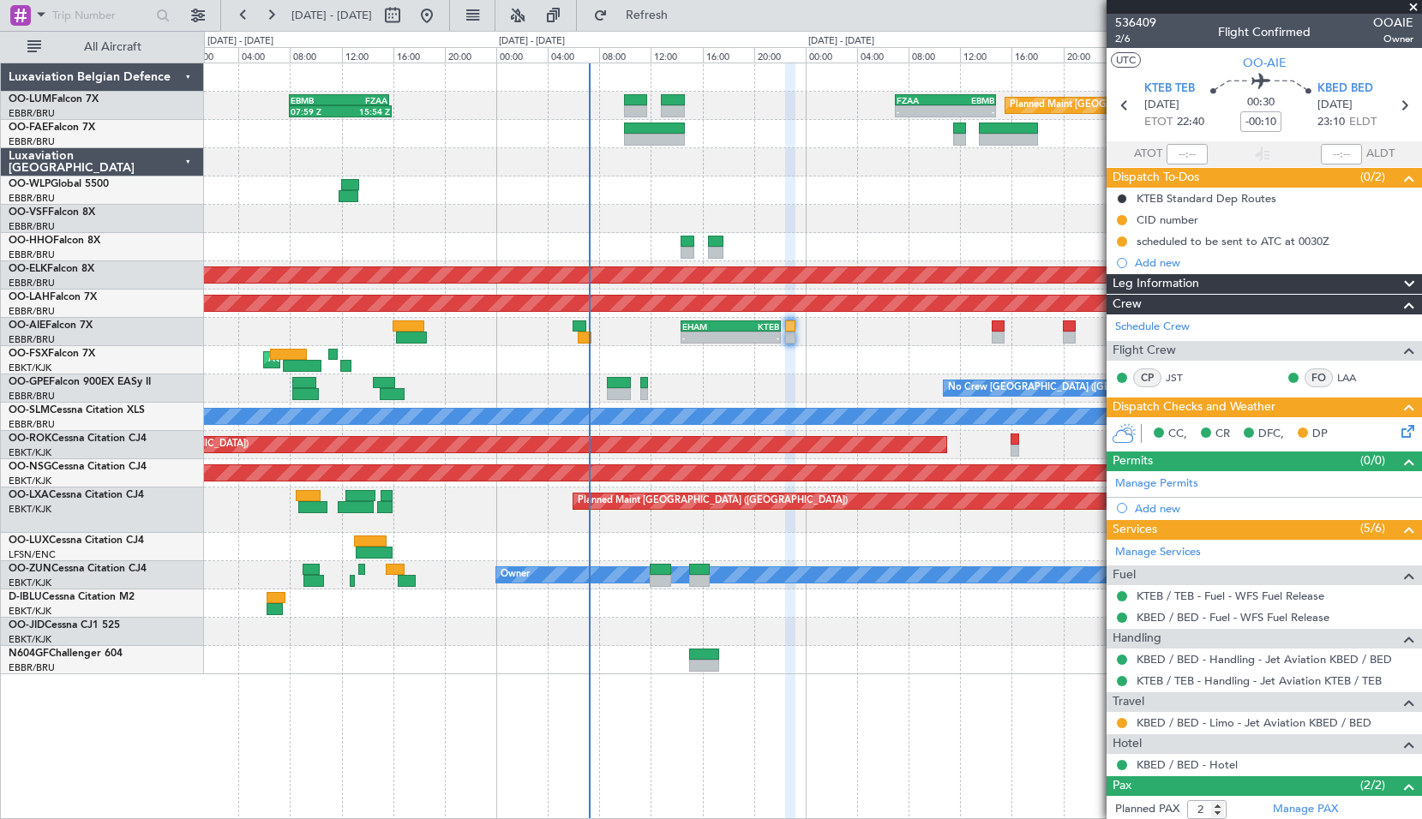
click at [1398, 427] on icon at bounding box center [1405, 429] width 14 height 14
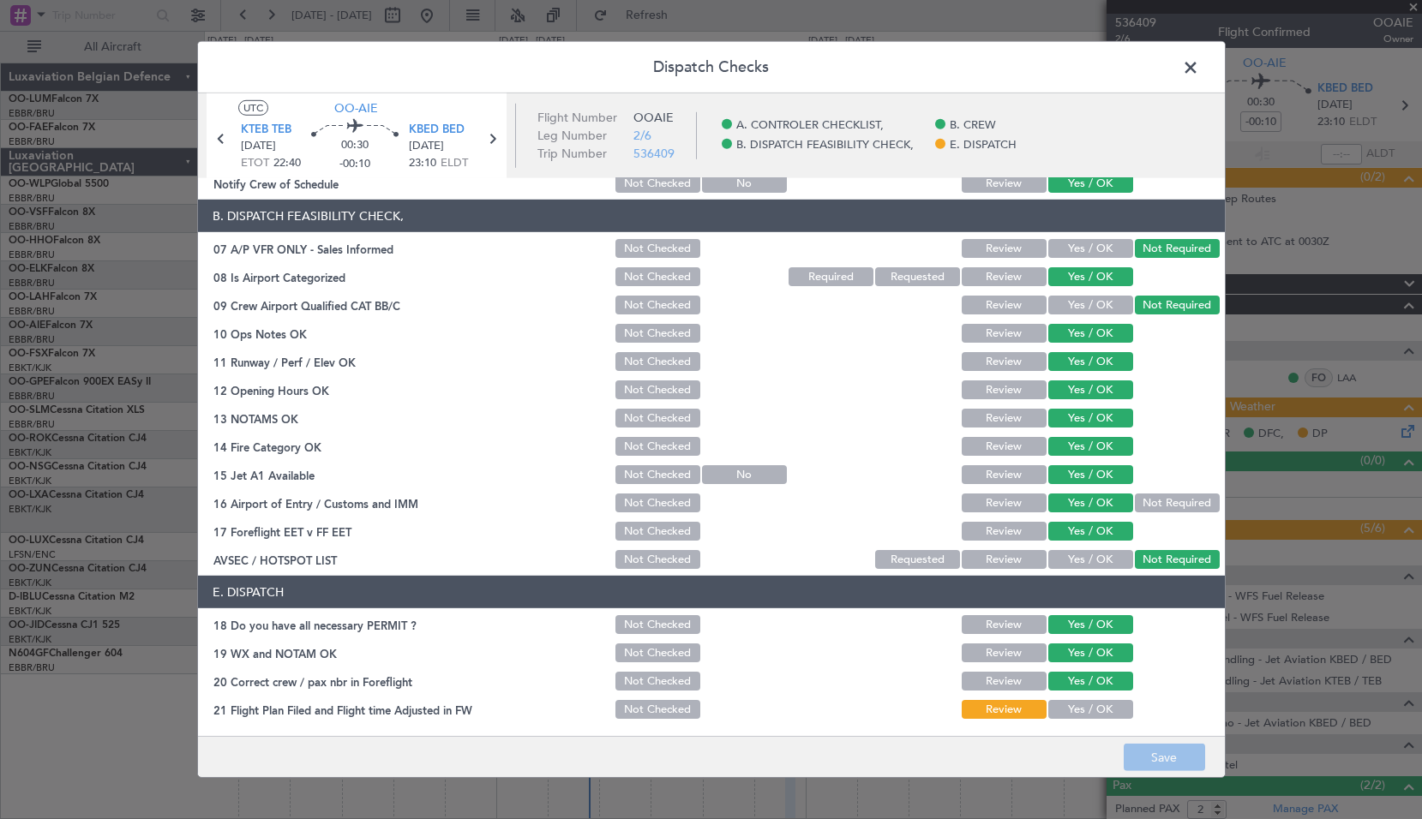
scroll to position [250, 0]
click at [1199, 65] on span at bounding box center [1199, 72] width 0 height 34
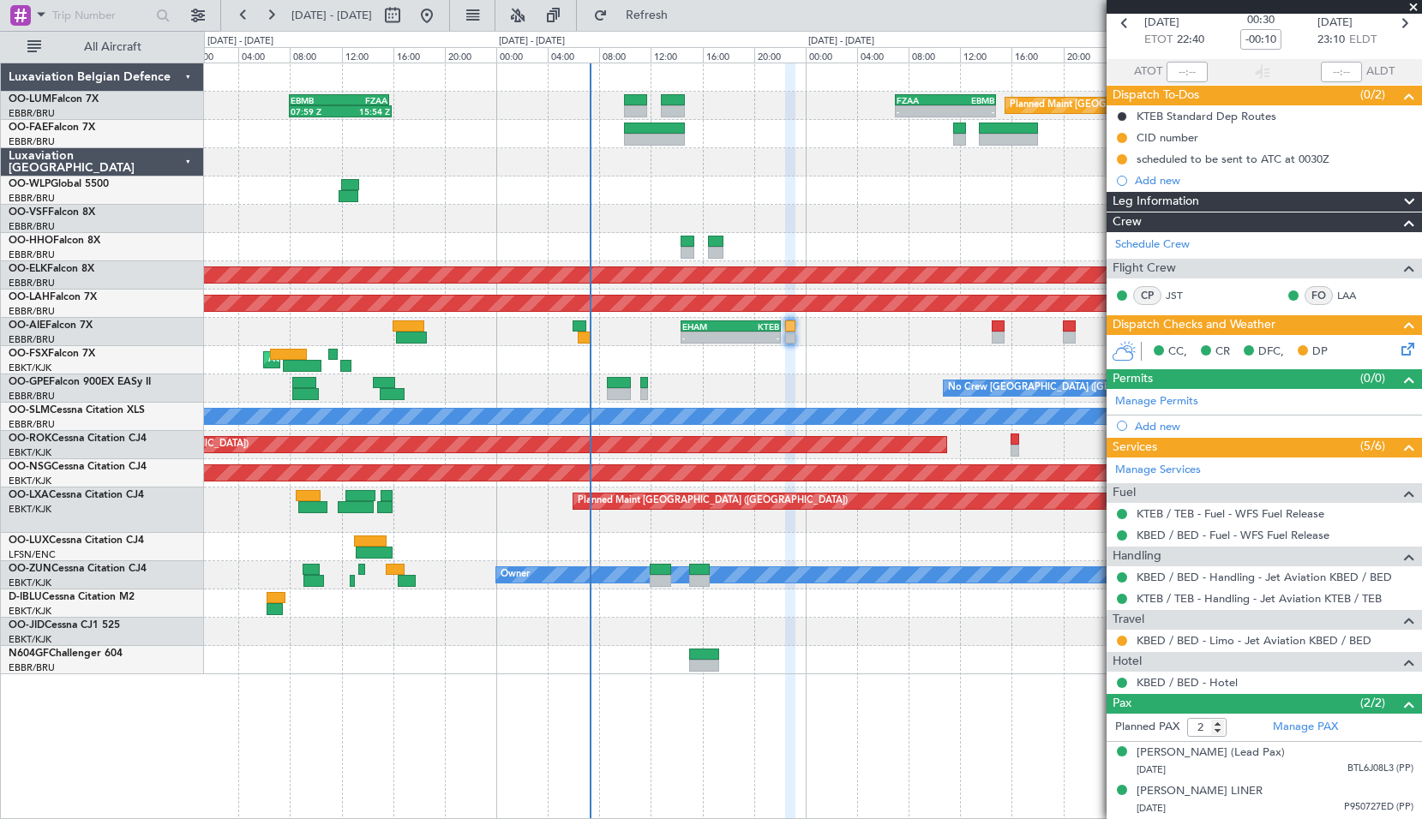
scroll to position [99, 0]
click at [1284, 745] on div "[PERSON_NAME] (Lead Pax)" at bounding box center [1210, 753] width 148 height 17
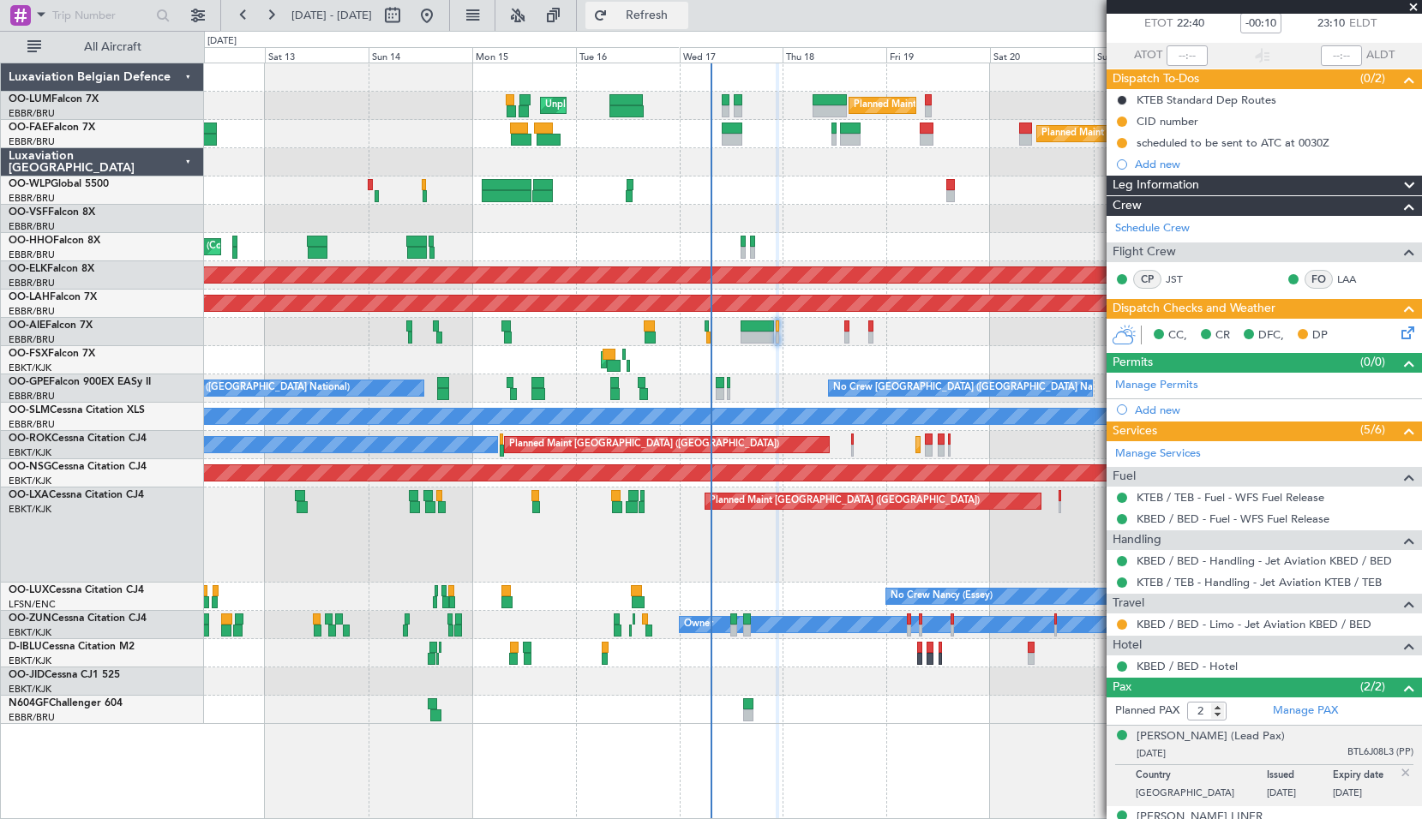
drag, startPoint x: 685, startPoint y: 11, endPoint x: 688, endPoint y: 21, distance: 9.8
click at [683, 11] on span "Refresh" at bounding box center [647, 15] width 72 height 12
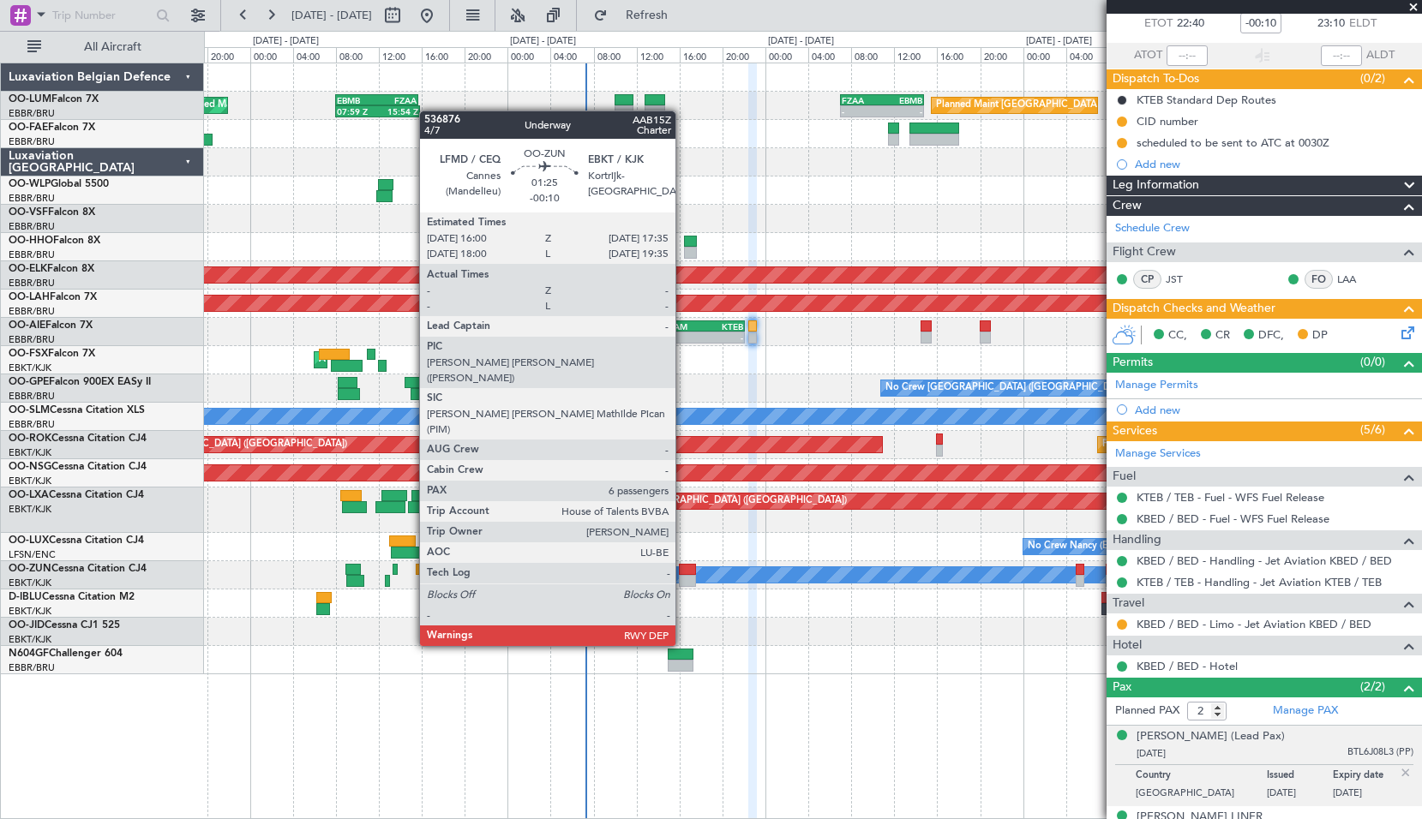
click at [683, 583] on div at bounding box center [687, 581] width 17 height 12
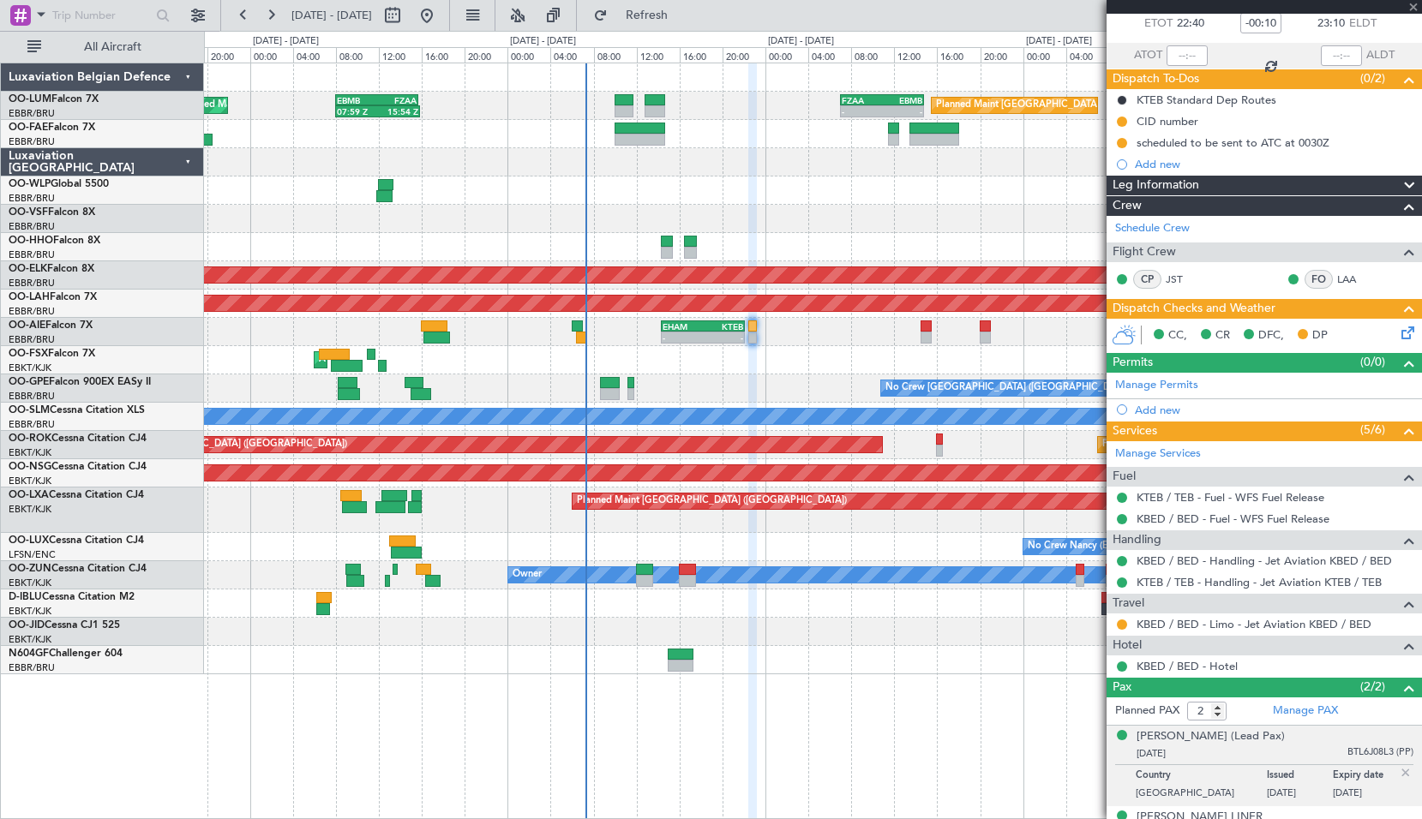
click at [787, 677] on div "Planned Maint Brussels (Brussels National) Unplanned Maint Brussels (Brussels N…" at bounding box center [813, 441] width 1218 height 757
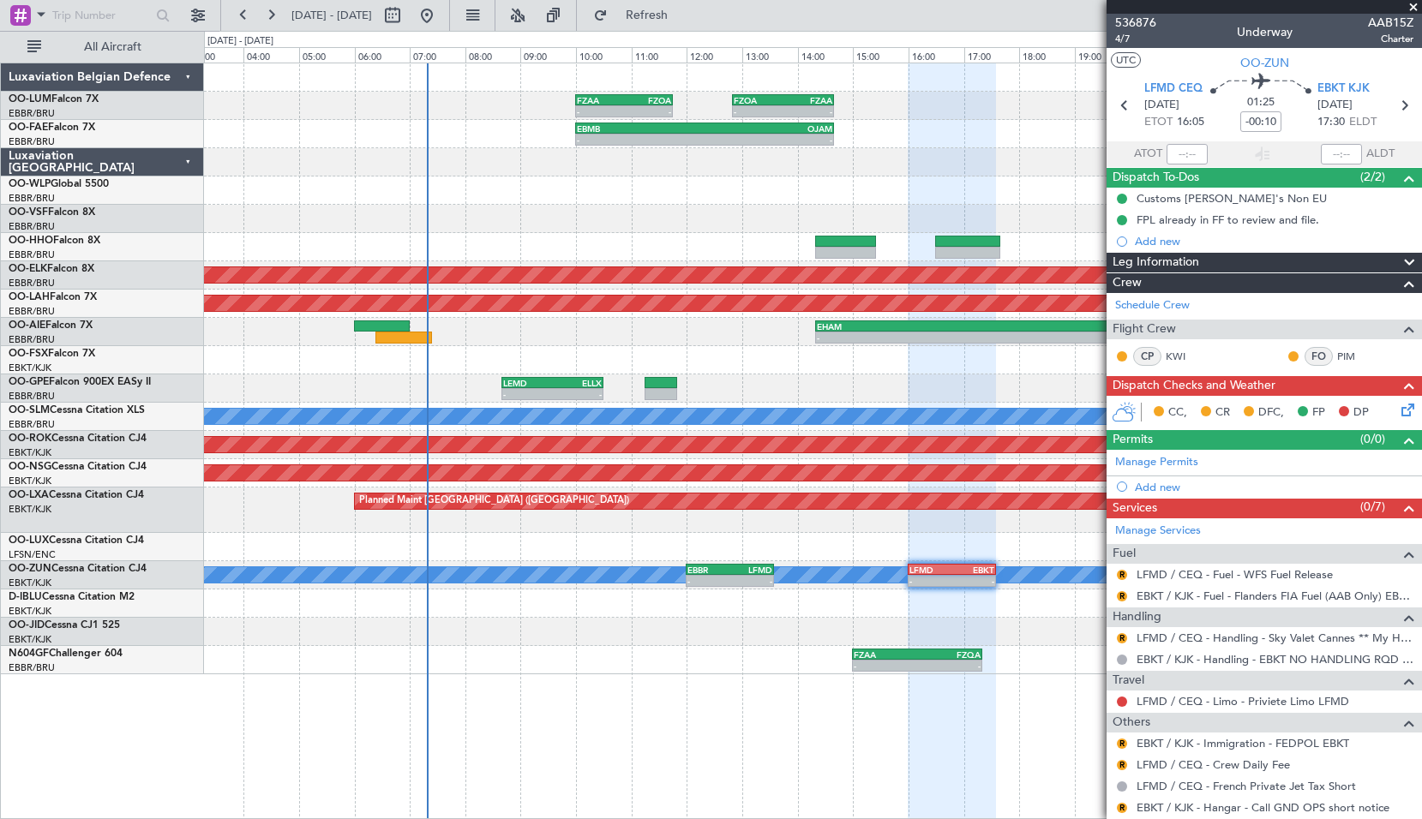
scroll to position [0, 0]
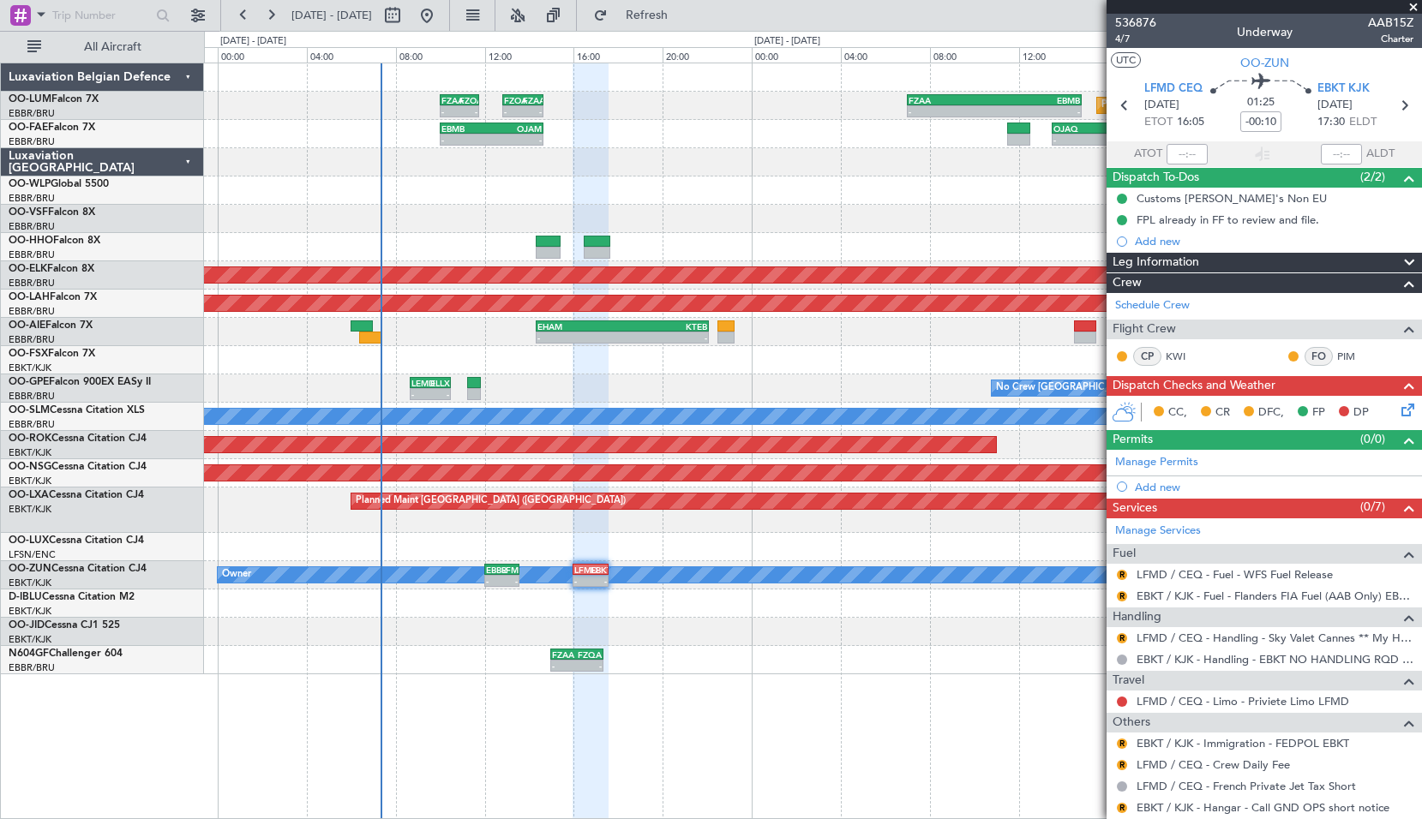
click at [694, 211] on div at bounding box center [812, 219] width 1217 height 28
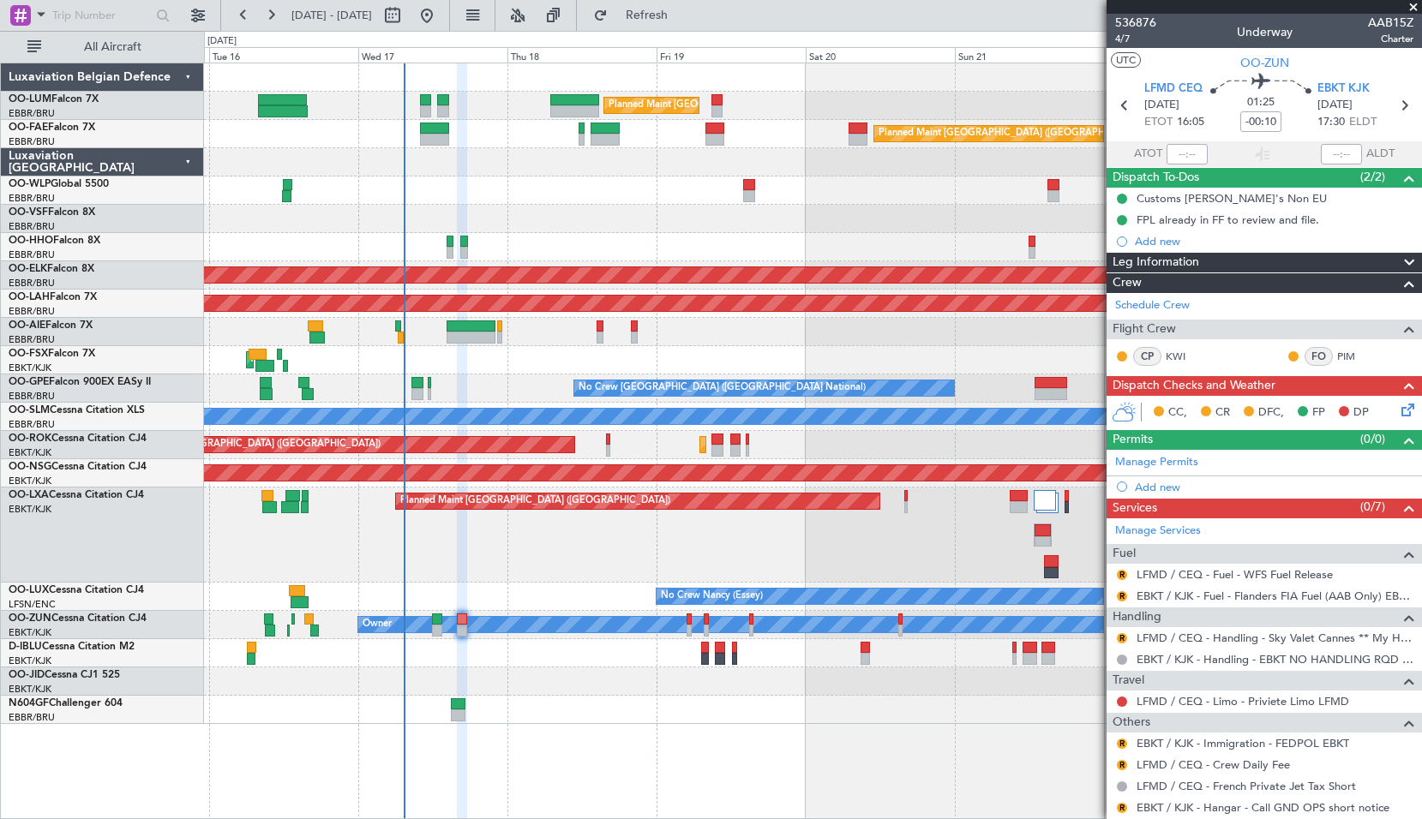
click at [777, 232] on div at bounding box center [812, 219] width 1217 height 28
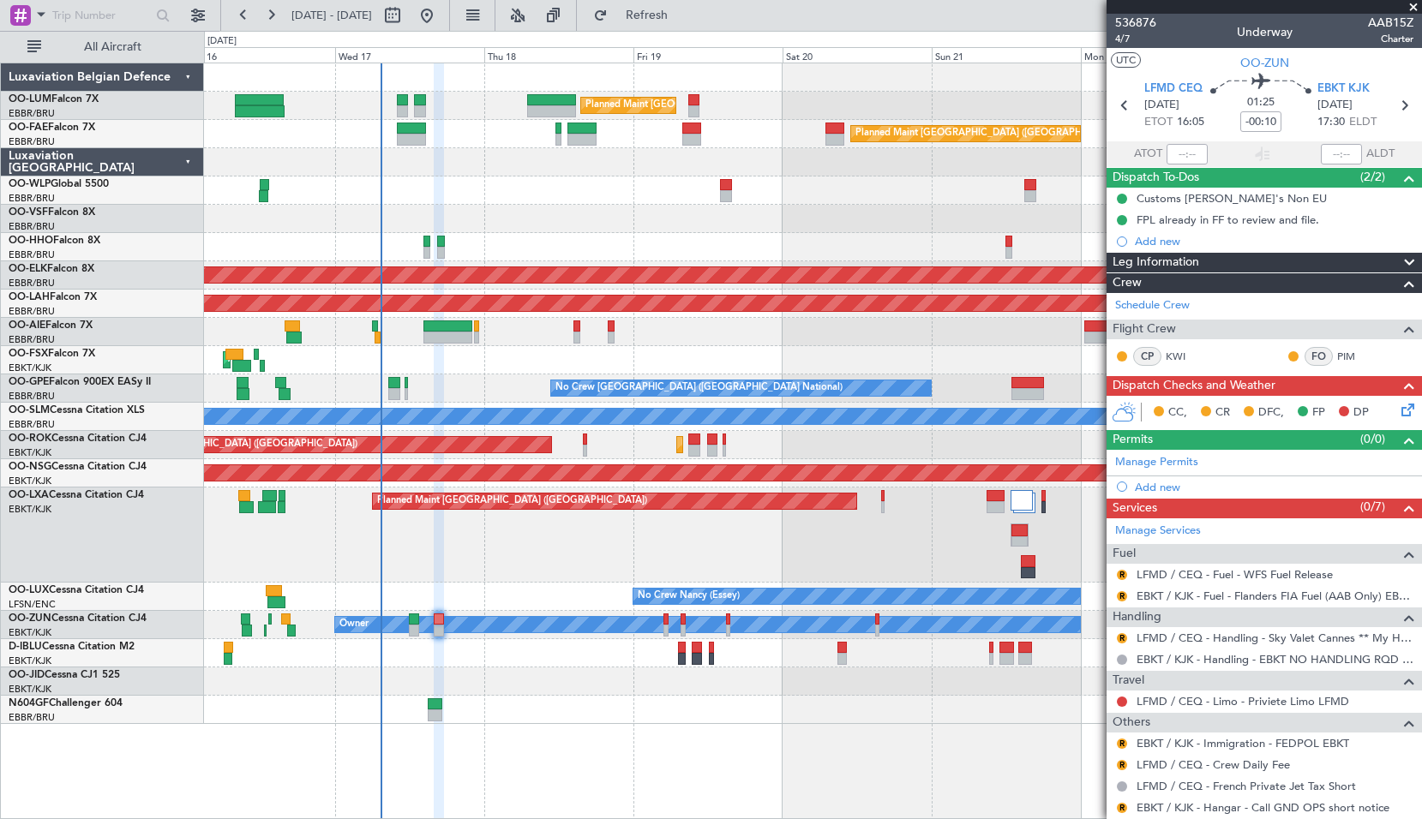
click at [1415, 9] on span at bounding box center [1412, 7] width 17 height 15
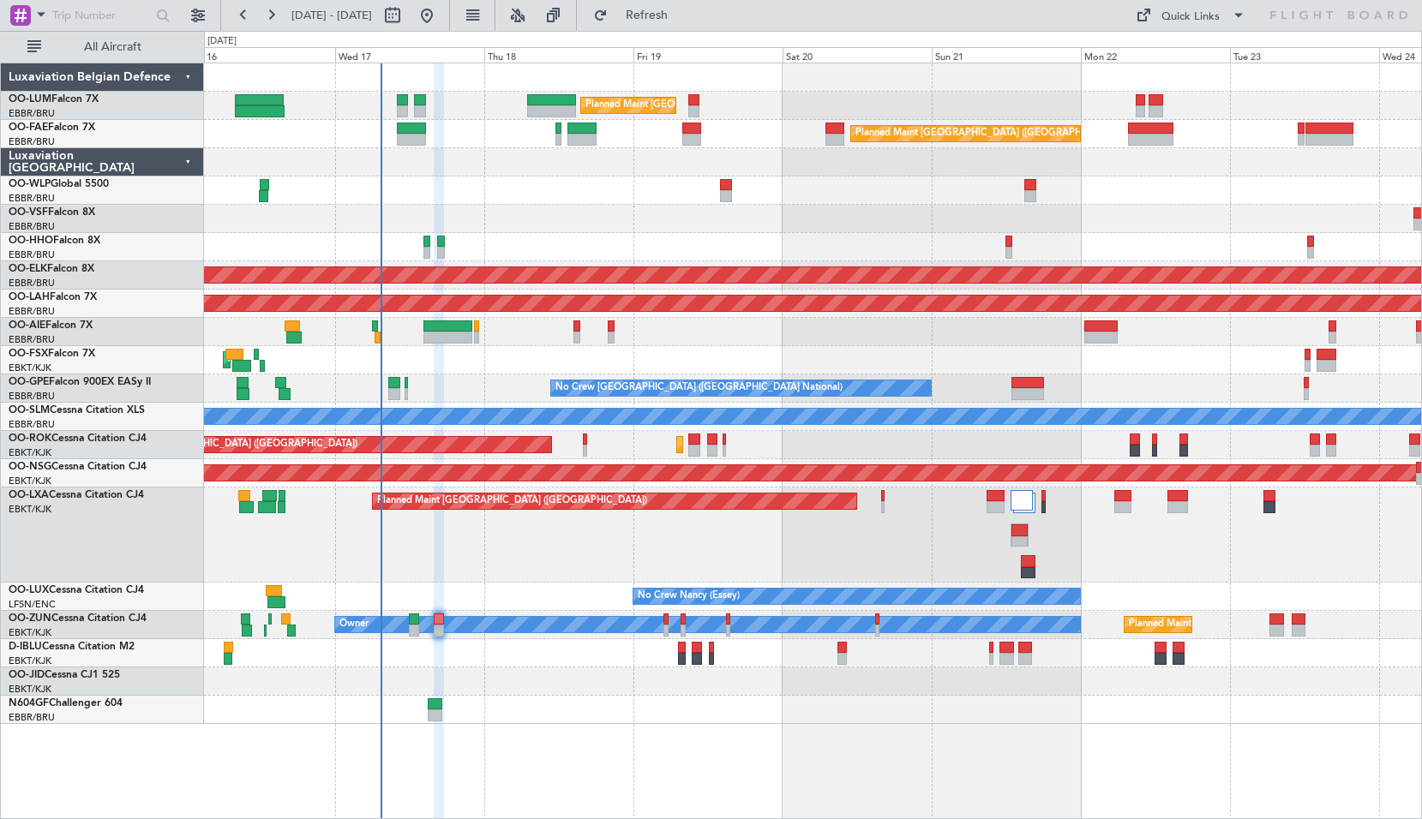
type input "0"
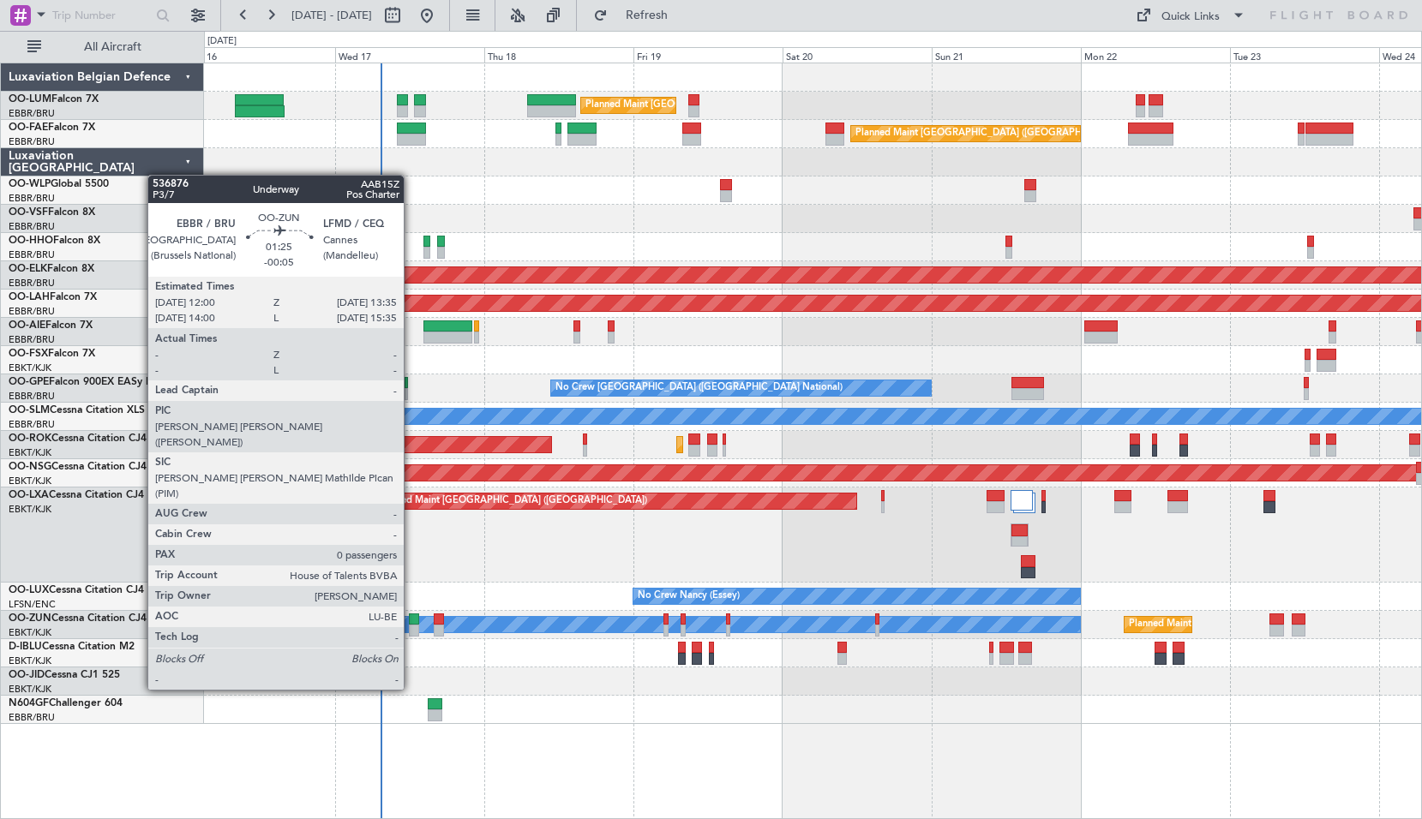
click at [411, 628] on div at bounding box center [414, 631] width 10 height 12
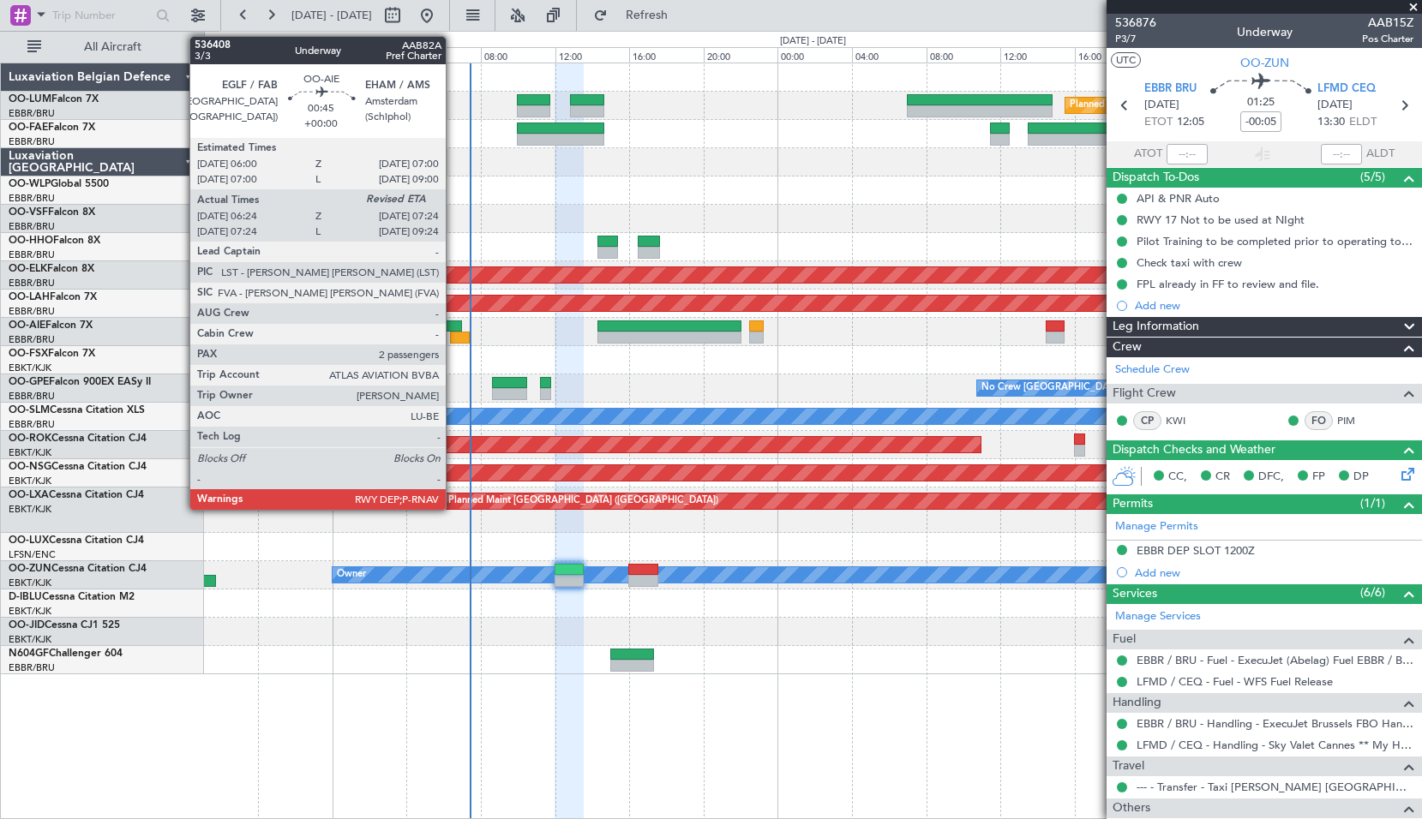
click at [454, 332] on div at bounding box center [459, 338] width 19 height 12
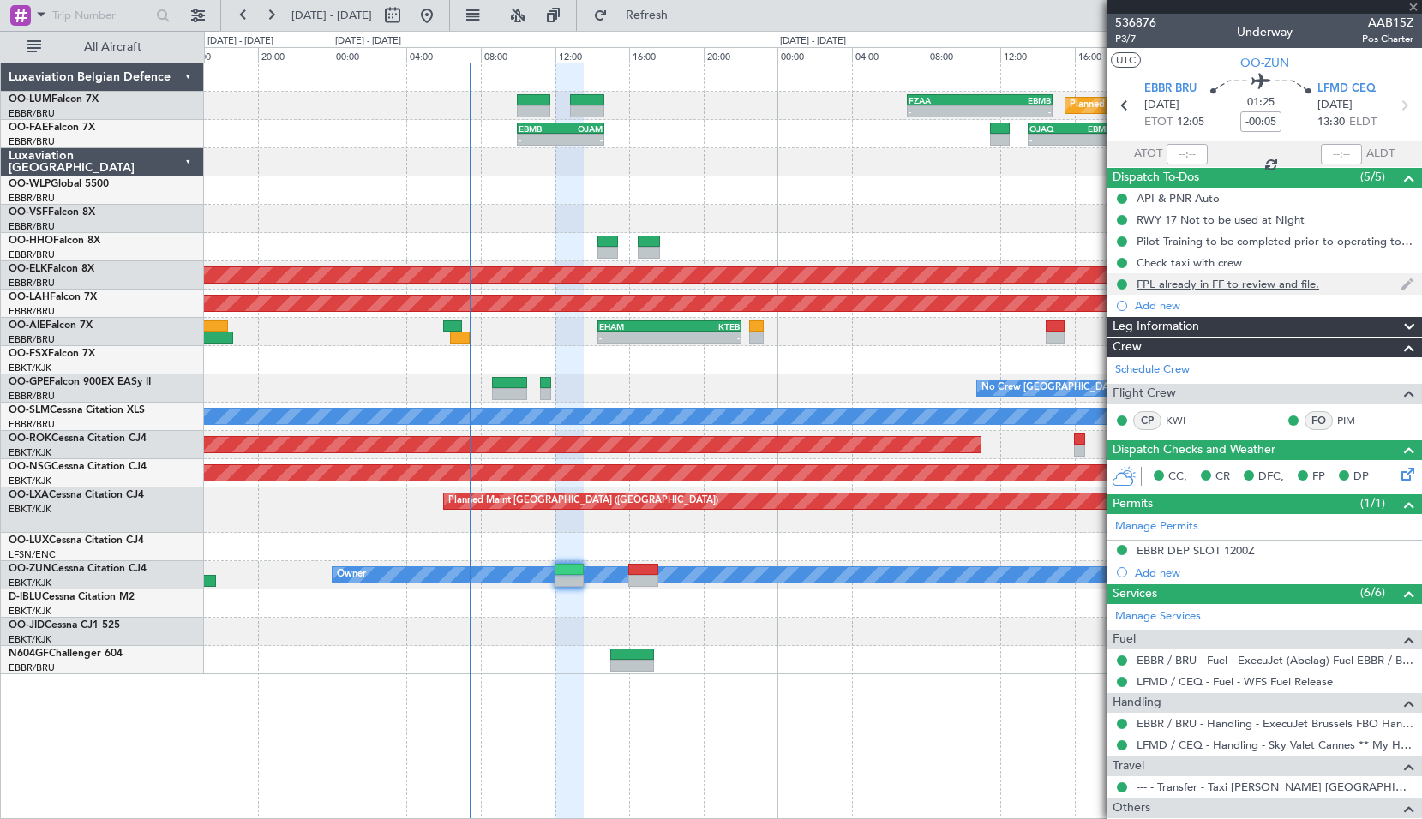
type input "06:34"
type input "2"
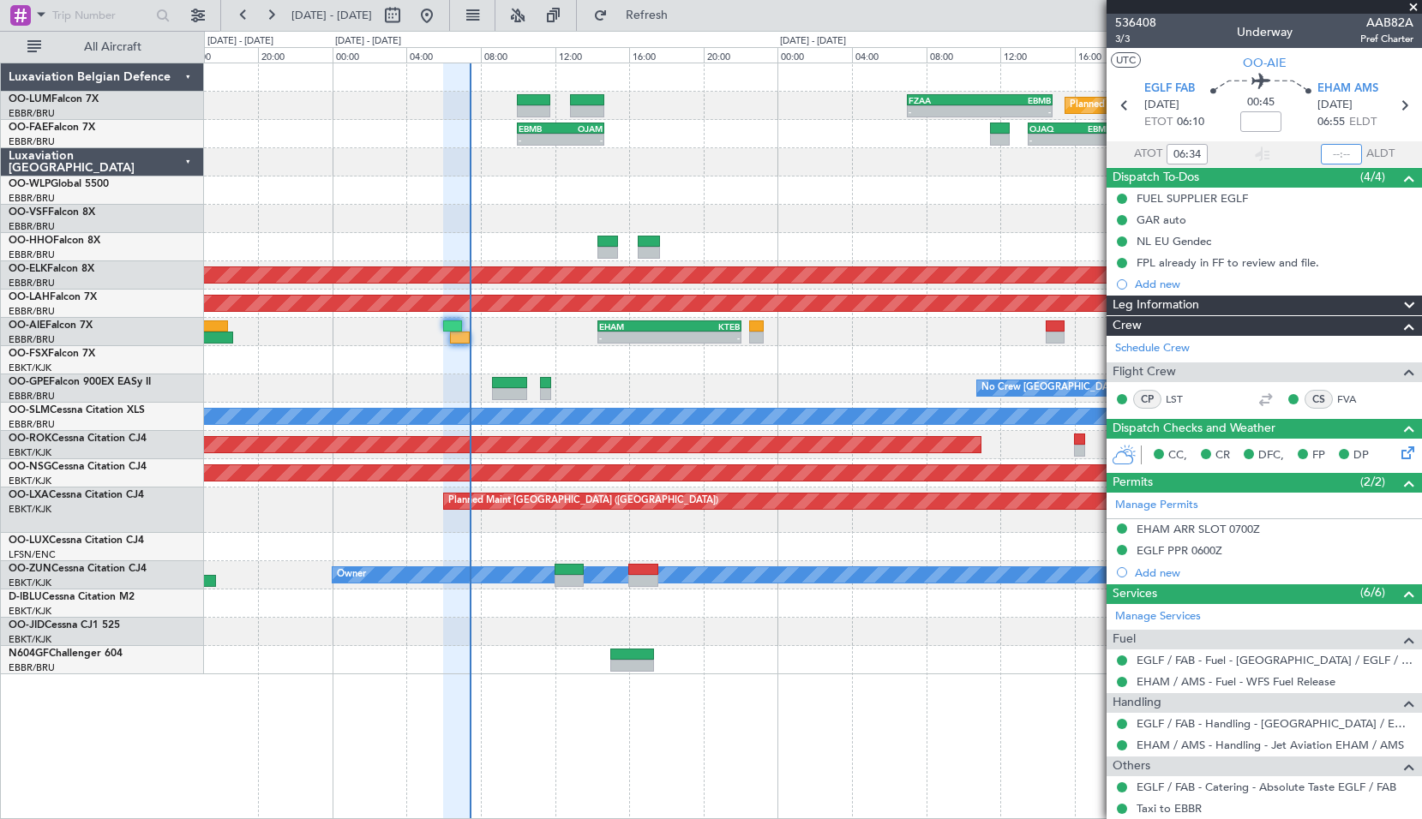
click at [1350, 154] on input "text" at bounding box center [1340, 154] width 41 height 21
type input "07:23"
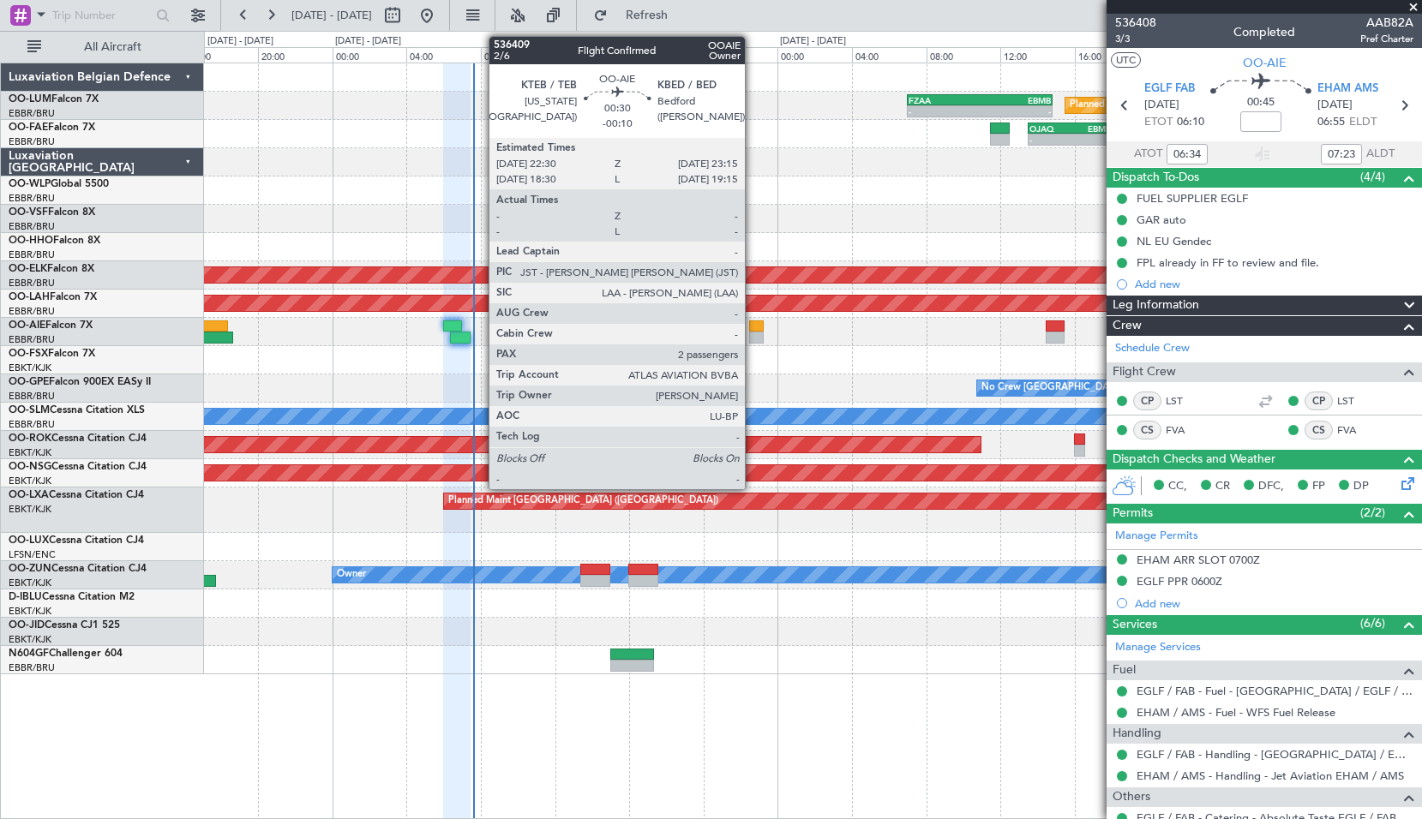
click at [753, 334] on div at bounding box center [756, 338] width 15 height 12
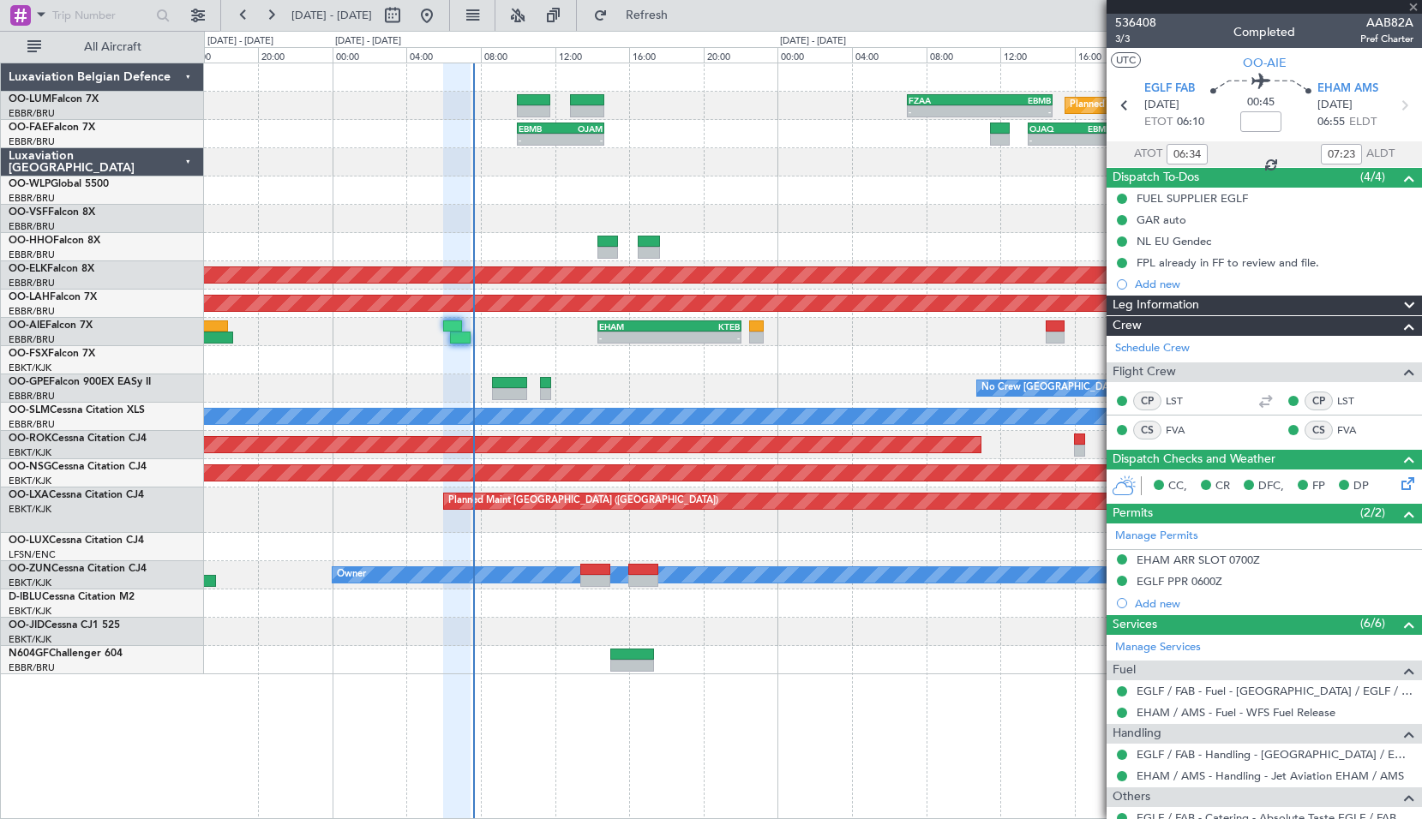
click at [837, 377] on div "No Crew [GEOGRAPHIC_DATA] ([GEOGRAPHIC_DATA] National)" at bounding box center [812, 388] width 1217 height 28
type input "-00:10"
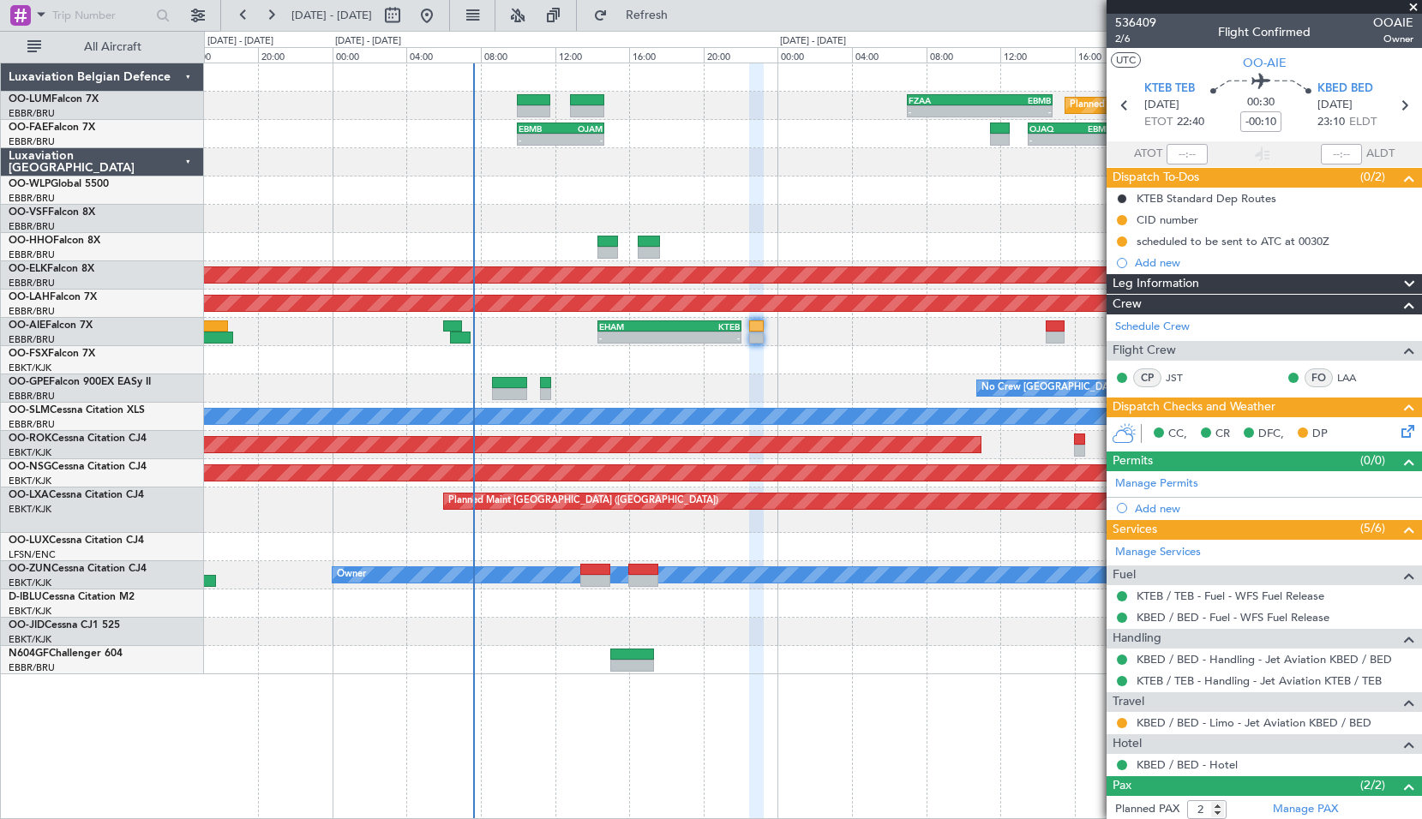
click at [1398, 434] on icon at bounding box center [1405, 429] width 14 height 14
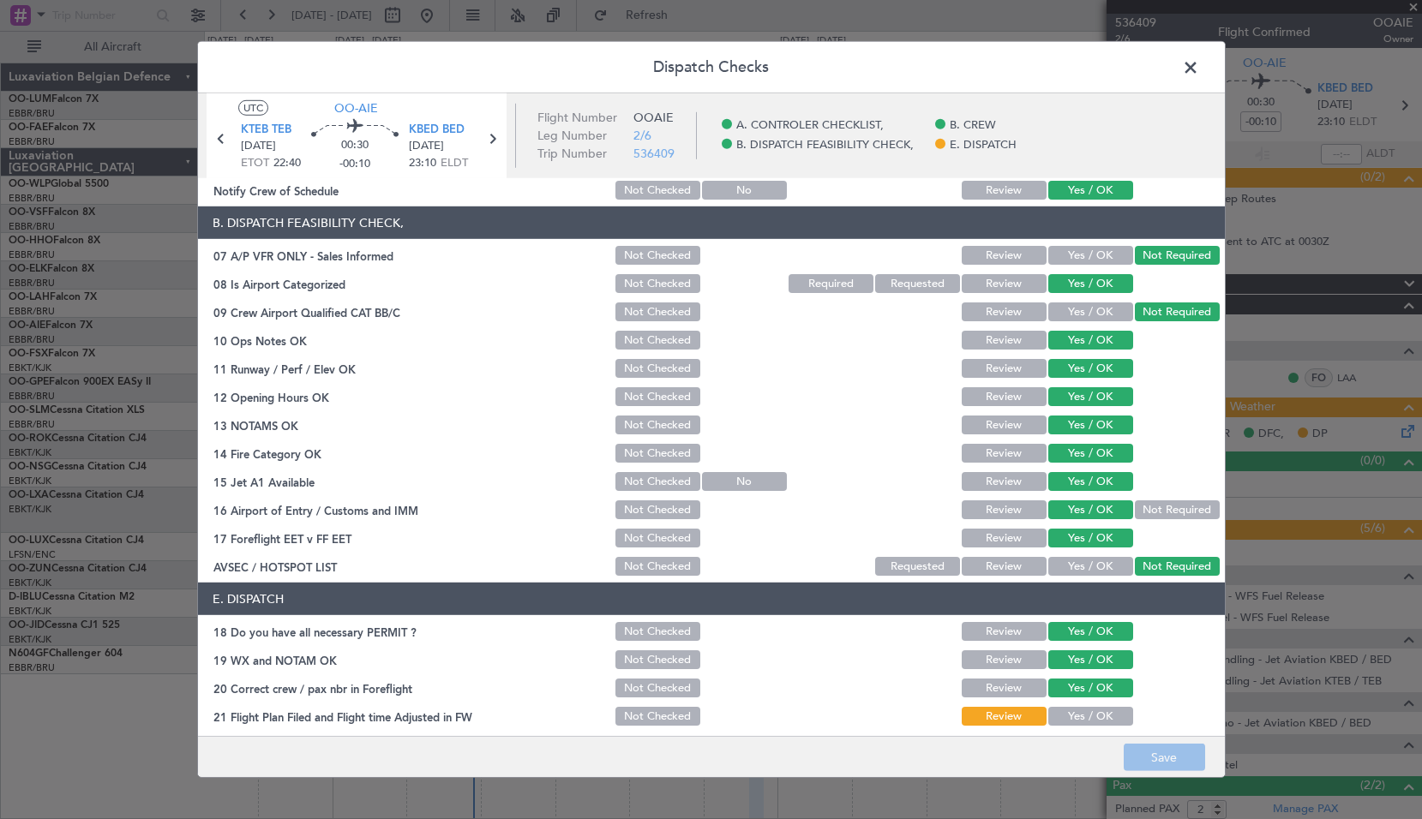
scroll to position [250, 0]
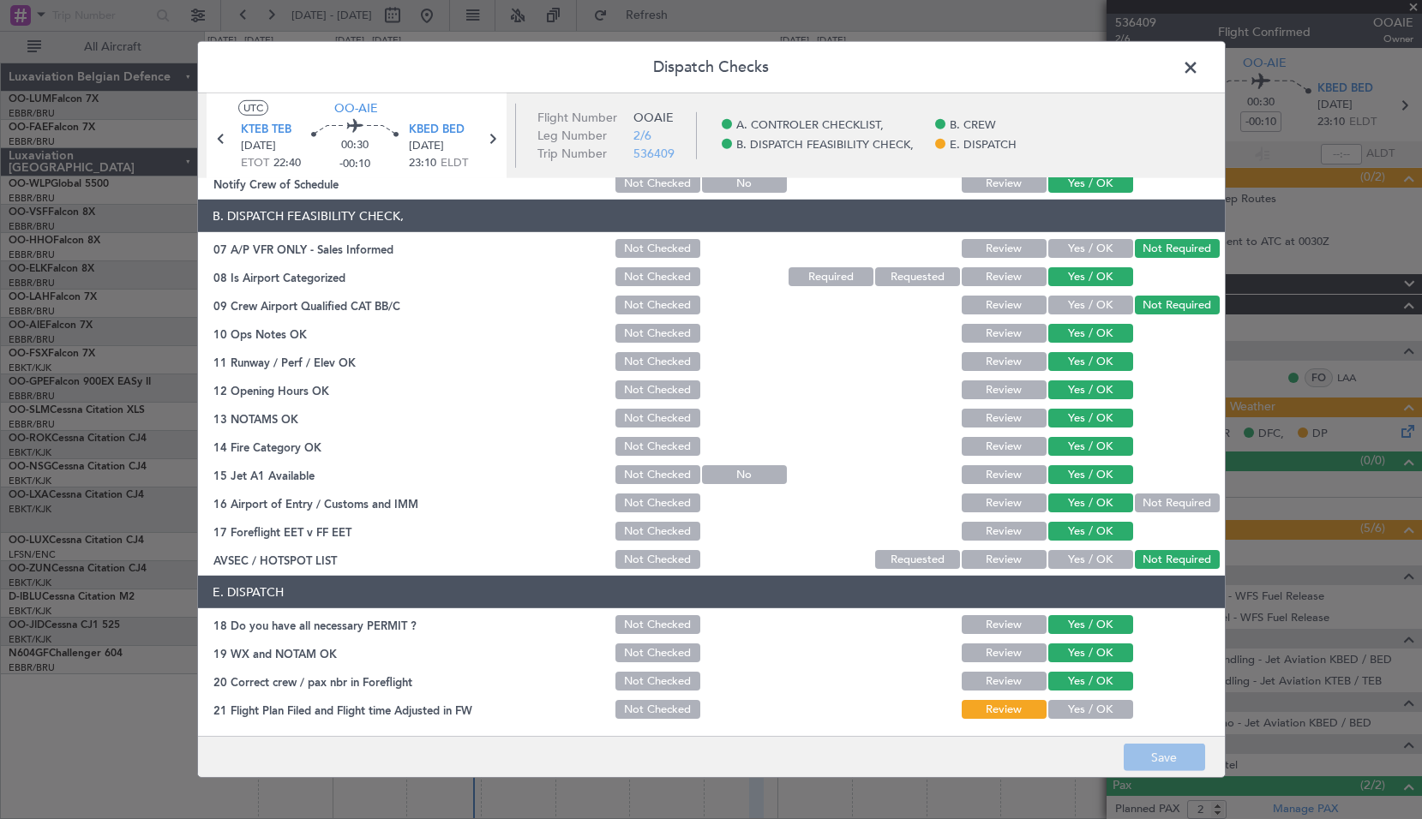
click at [1062, 710] on button "Yes / OK" at bounding box center [1090, 709] width 85 height 19
click at [1171, 756] on button "Save" at bounding box center [1163, 757] width 81 height 27
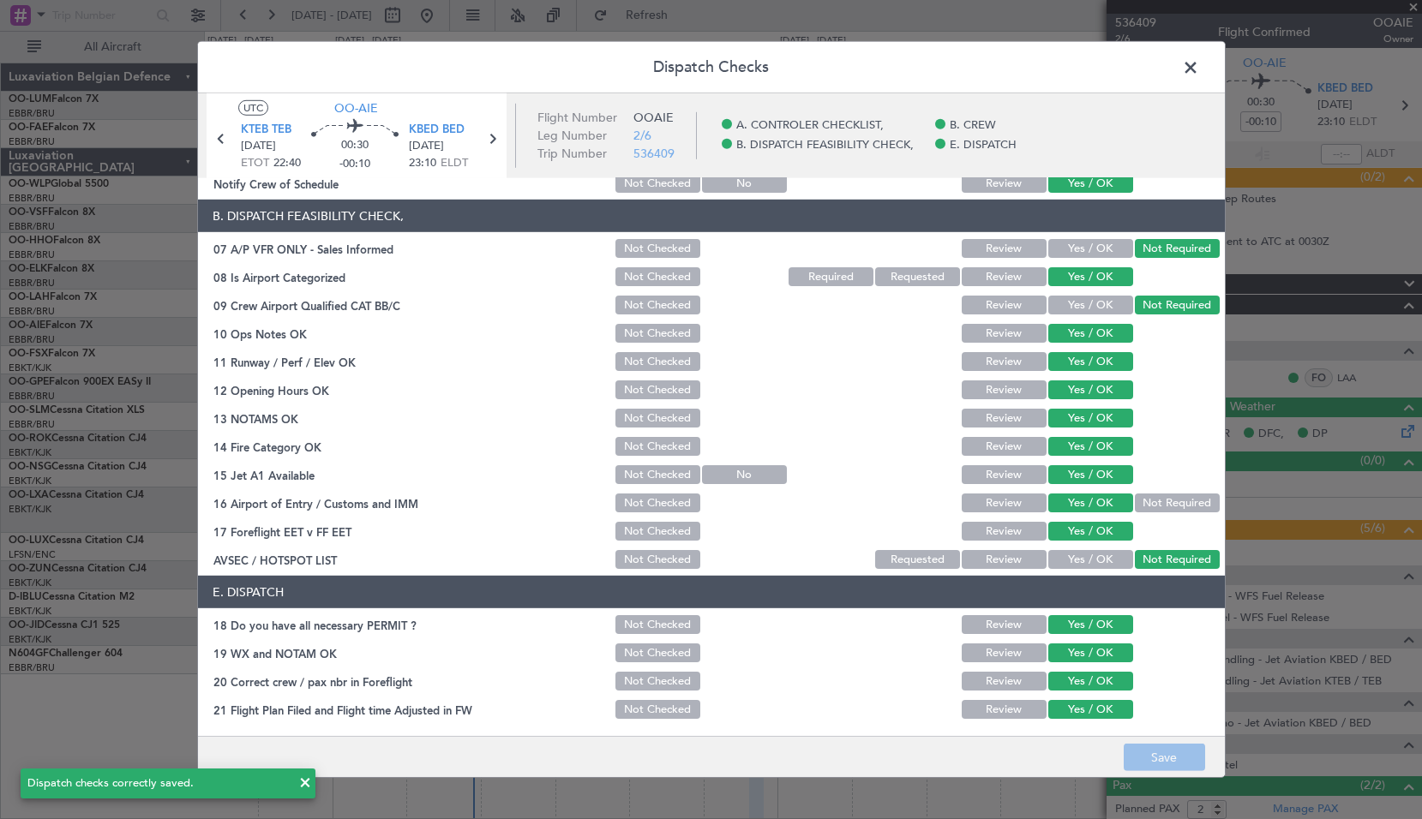
click at [1199, 66] on span at bounding box center [1199, 72] width 0 height 34
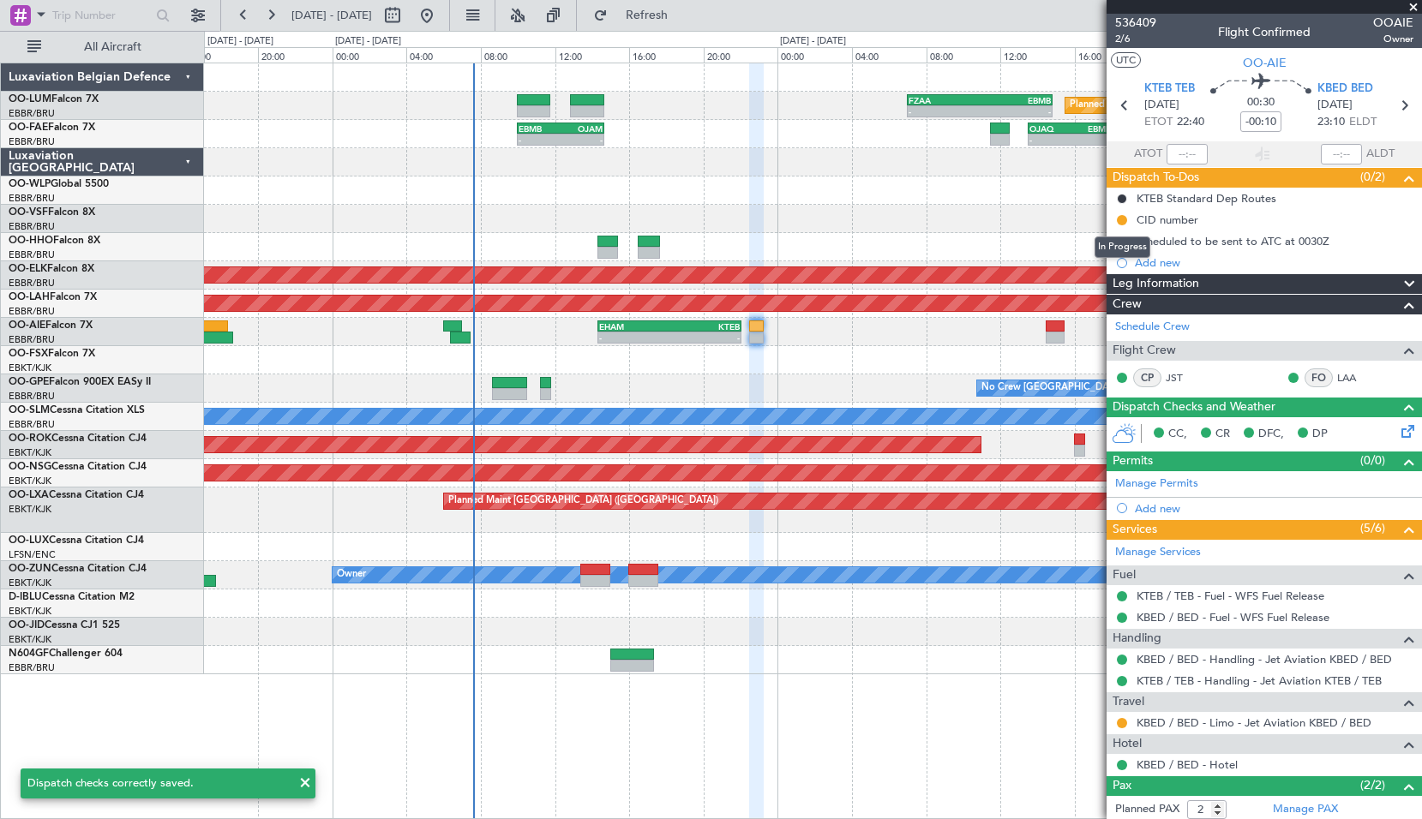
drag, startPoint x: 1121, startPoint y: 217, endPoint x: 1128, endPoint y: 230, distance: 15.7
click at [1122, 217] on button at bounding box center [1121, 220] width 10 height 10
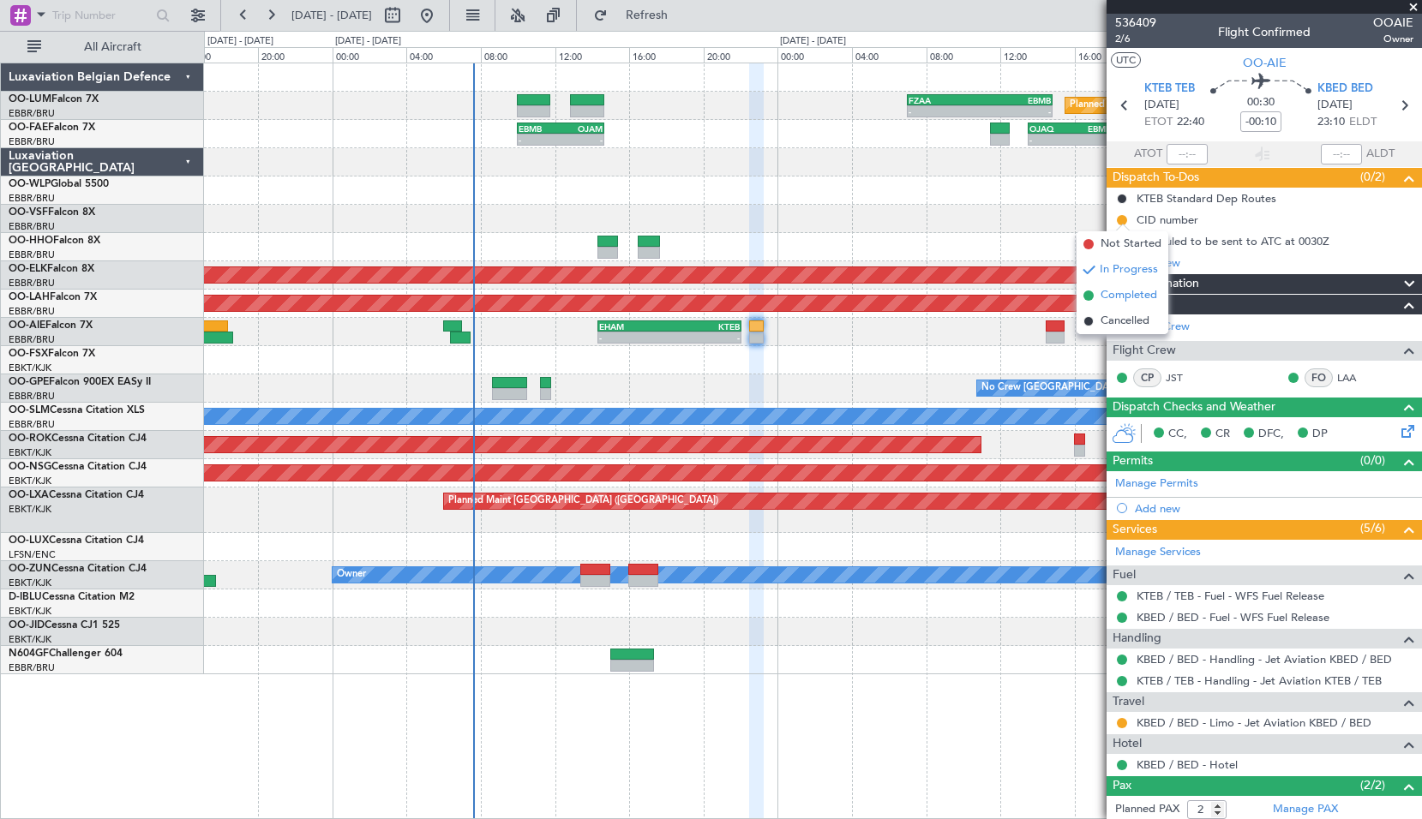
click at [1126, 299] on span "Completed" at bounding box center [1128, 295] width 57 height 17
click at [1121, 241] on button at bounding box center [1121, 241] width 10 height 10
click at [1111, 316] on span "Completed" at bounding box center [1128, 316] width 57 height 17
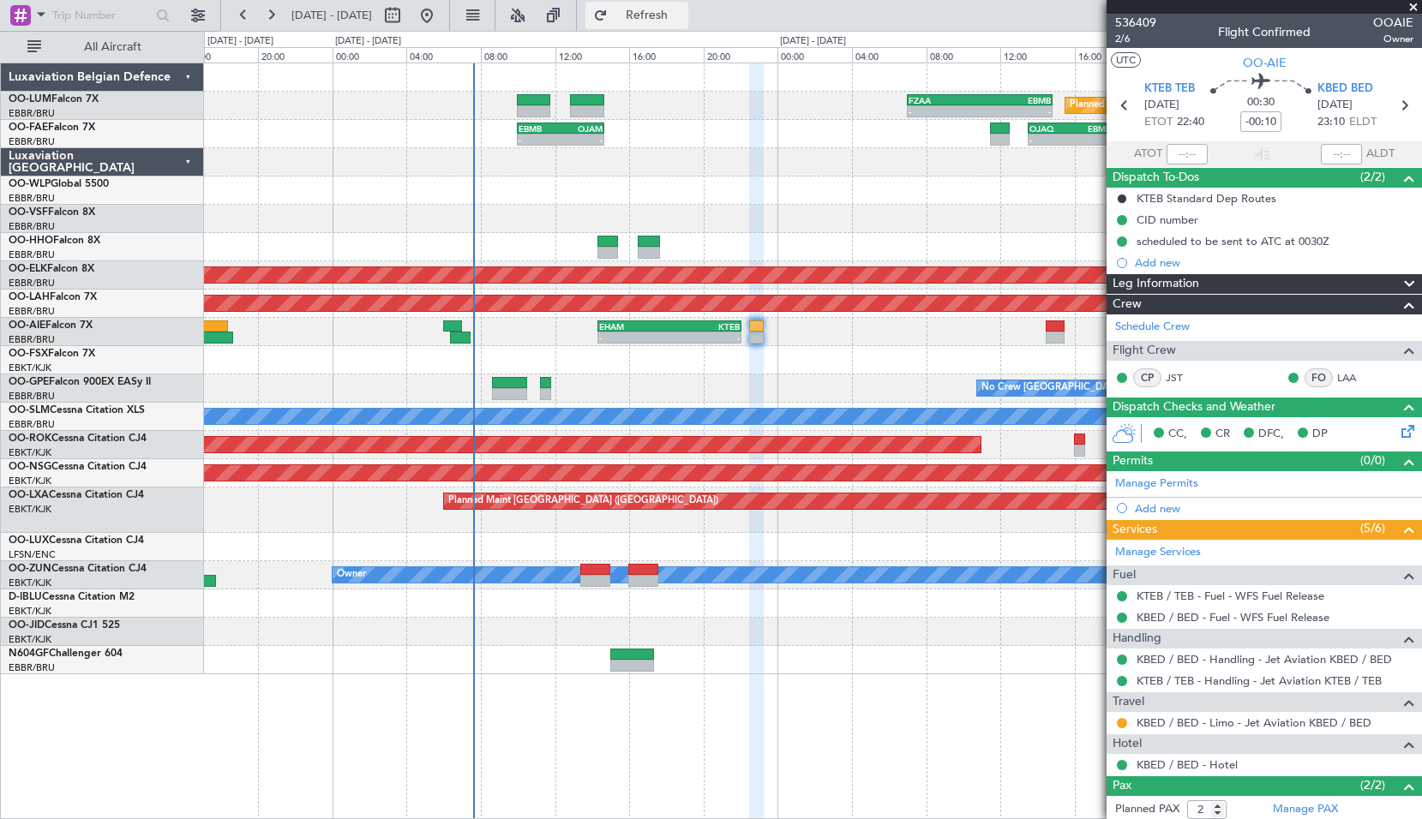
click at [683, 20] on span "Refresh" at bounding box center [647, 15] width 72 height 12
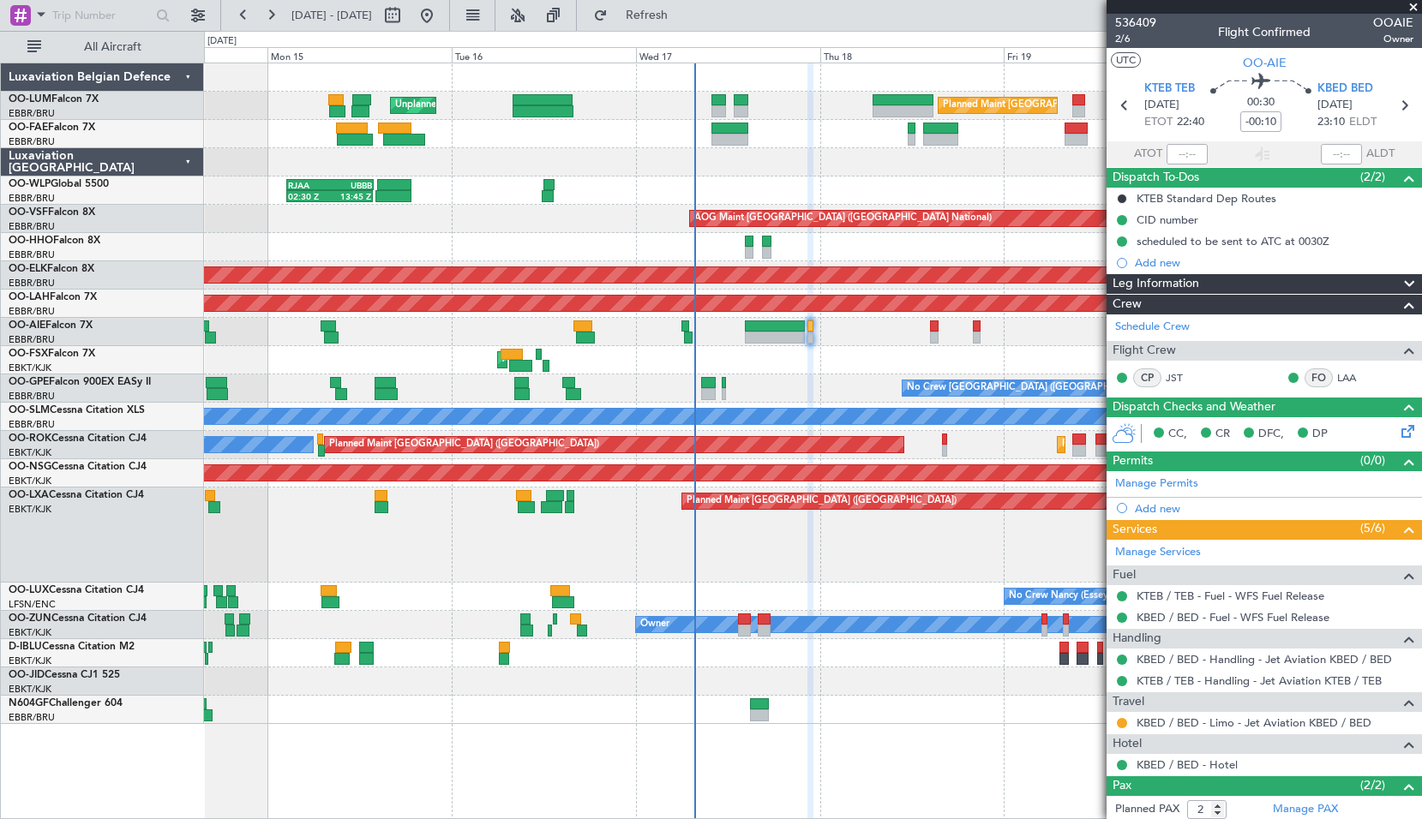
click at [522, 223] on div "Planned Maint Brussels (Brussels National) Unplanned Maint Brussels (Brussels N…" at bounding box center [812, 393] width 1217 height 661
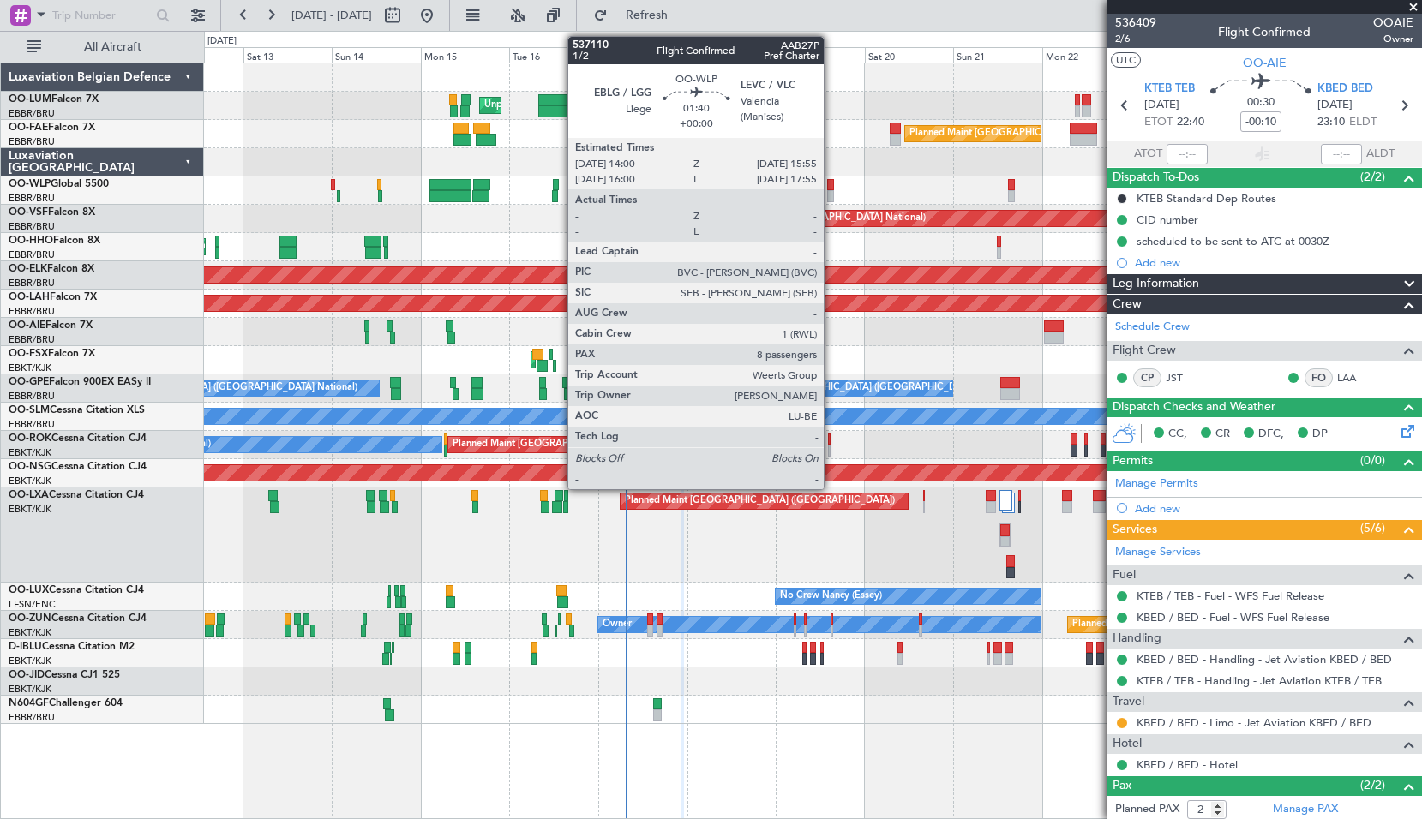
click at [830, 185] on div at bounding box center [831, 185] width 8 height 12
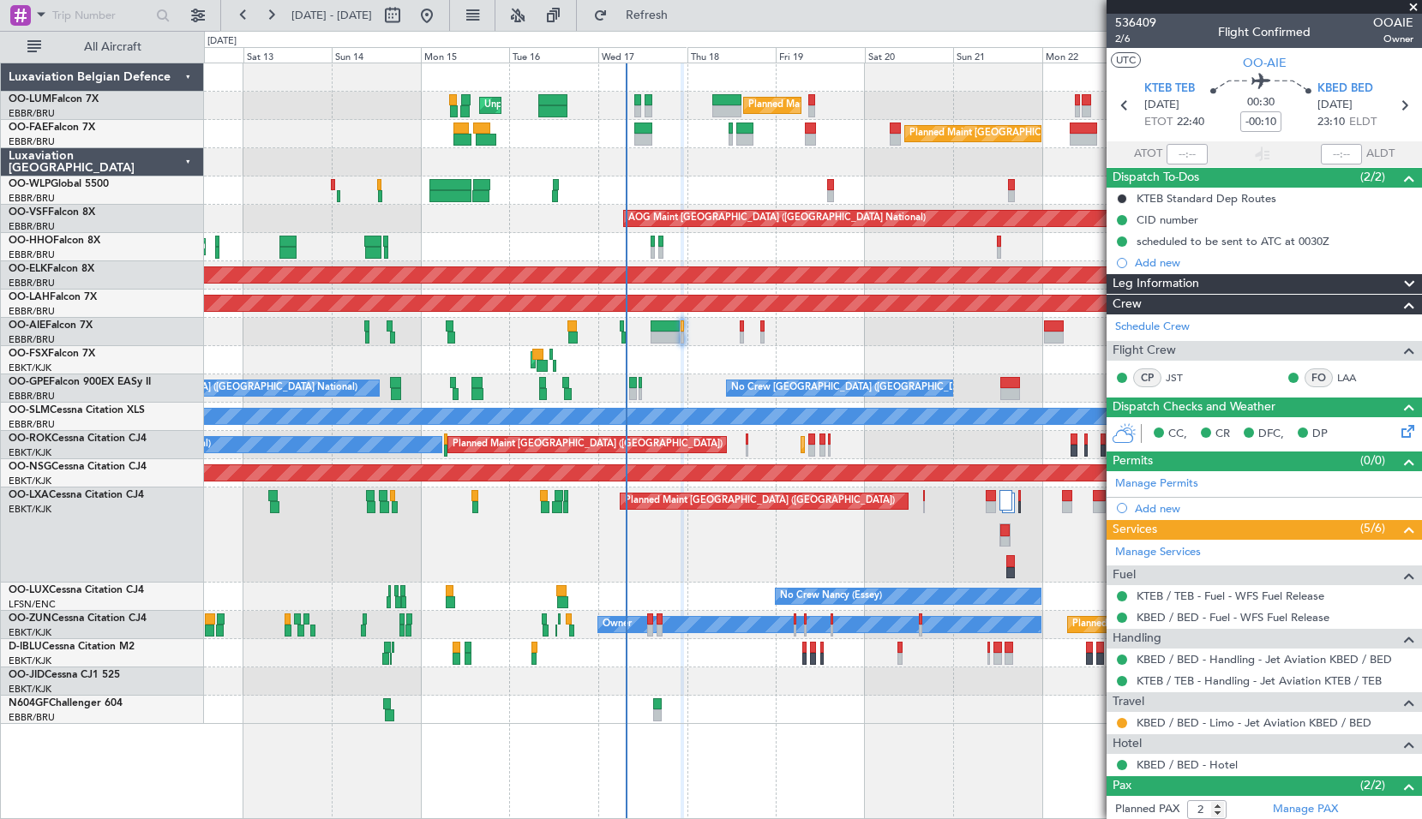
click at [877, 182] on div "Planned Maint Liege" at bounding box center [812, 191] width 1217 height 28
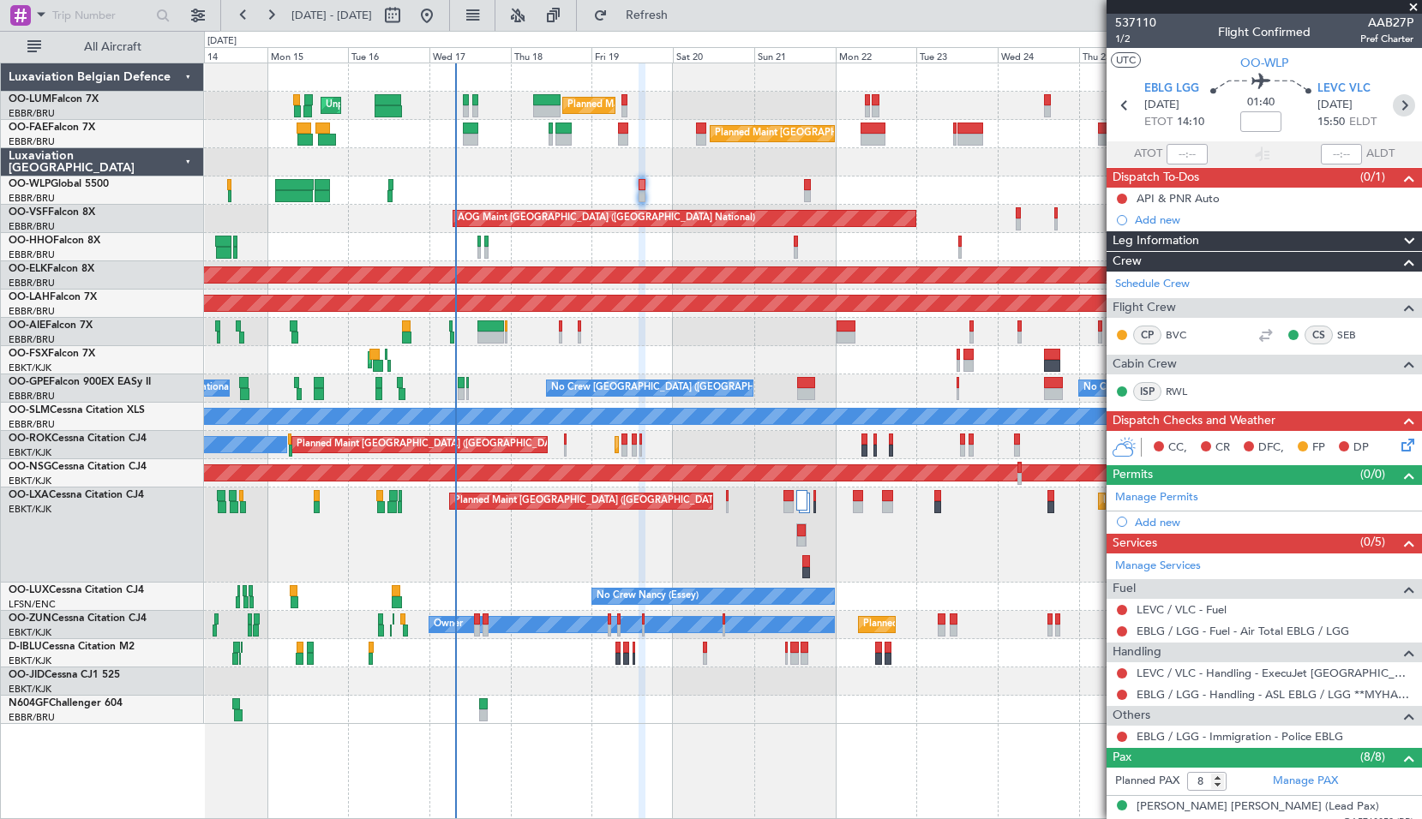
click at [1393, 105] on icon at bounding box center [1403, 105] width 22 height 22
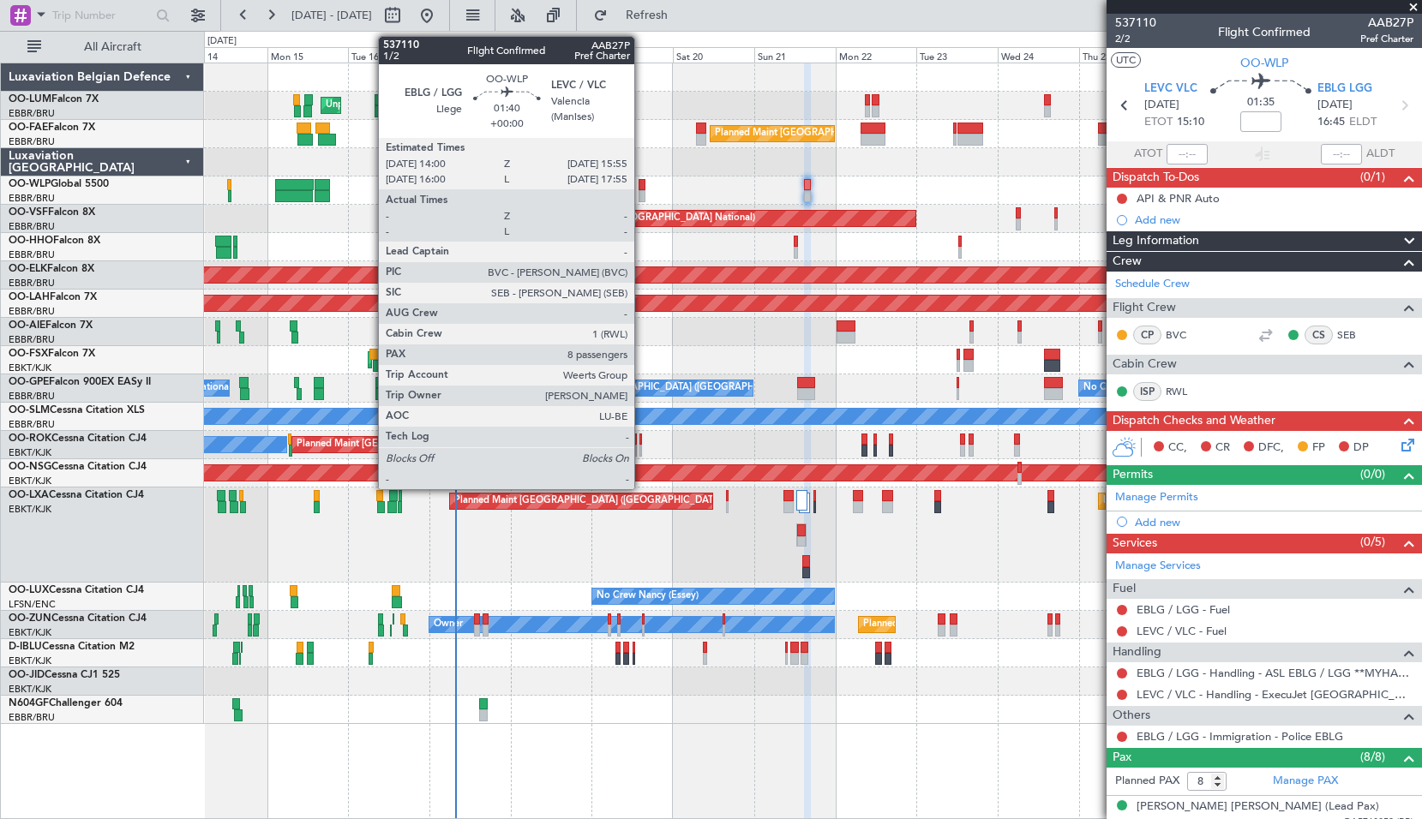
click at [644, 183] on div at bounding box center [641, 185] width 7 height 12
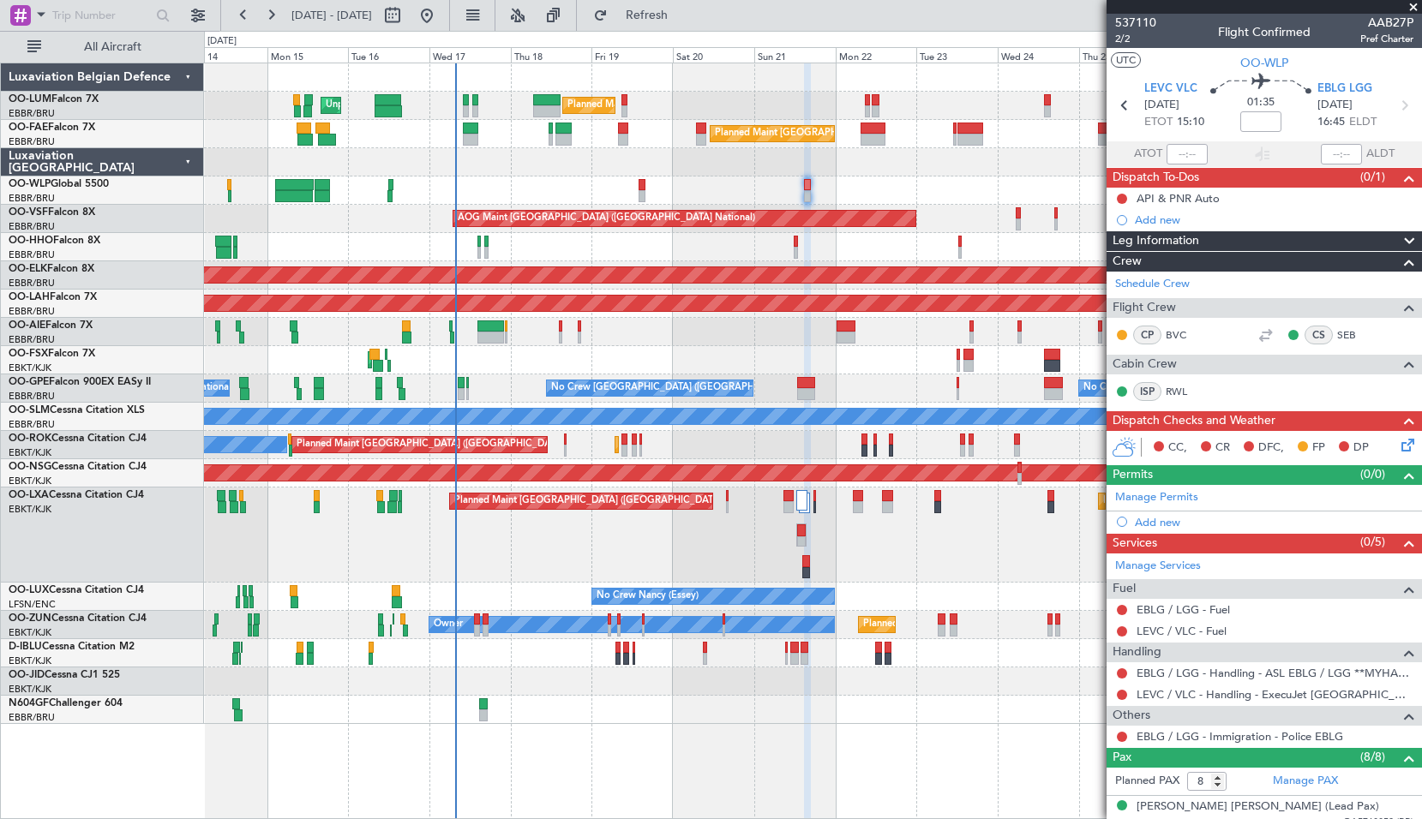
click at [717, 183] on div at bounding box center [812, 191] width 1217 height 28
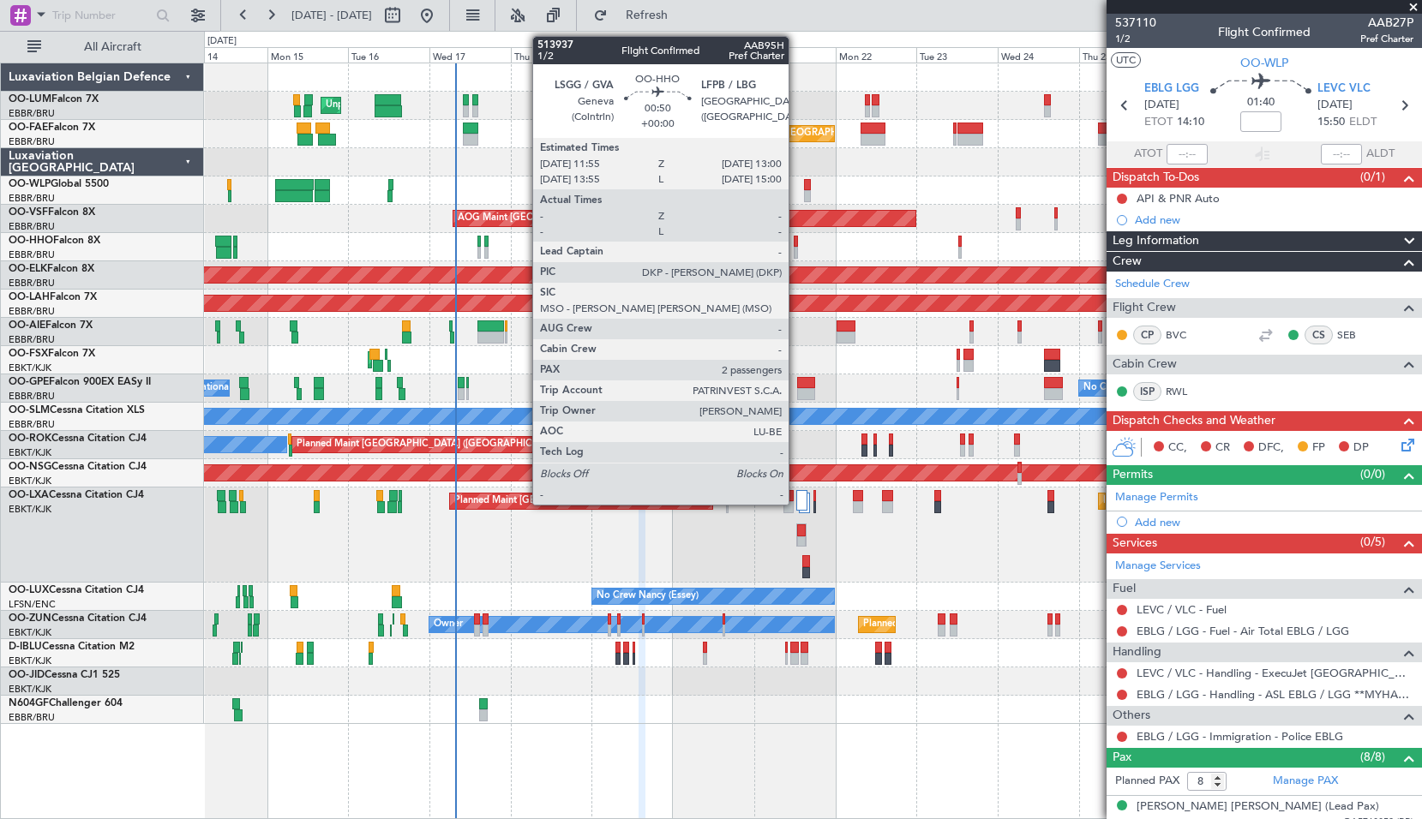
click at [796, 242] on div at bounding box center [795, 242] width 4 height 12
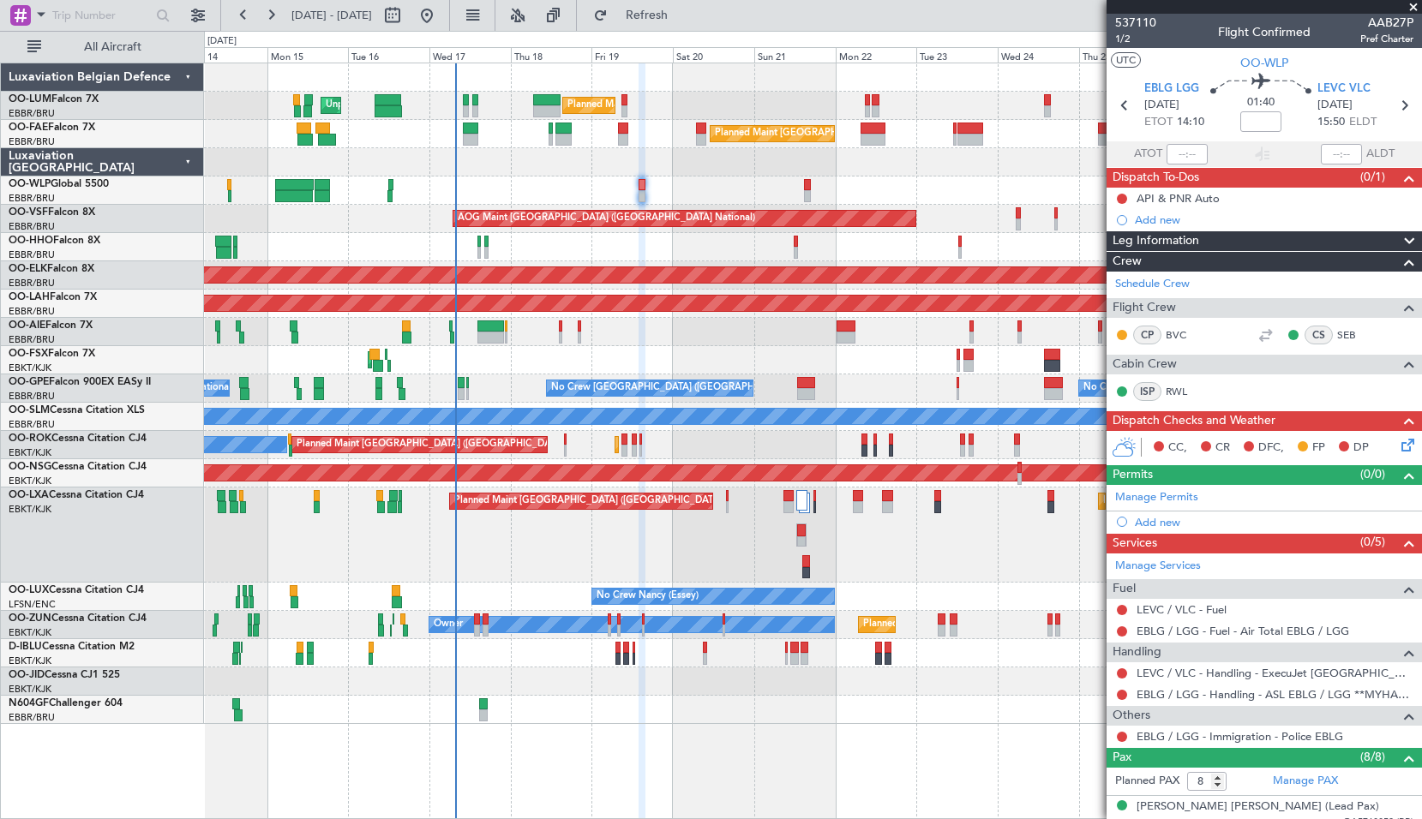
click at [841, 249] on div "Planned Maint Geneva (Cointrin) AOG Maint New York (Teterboro)" at bounding box center [812, 247] width 1217 height 28
type input "2"
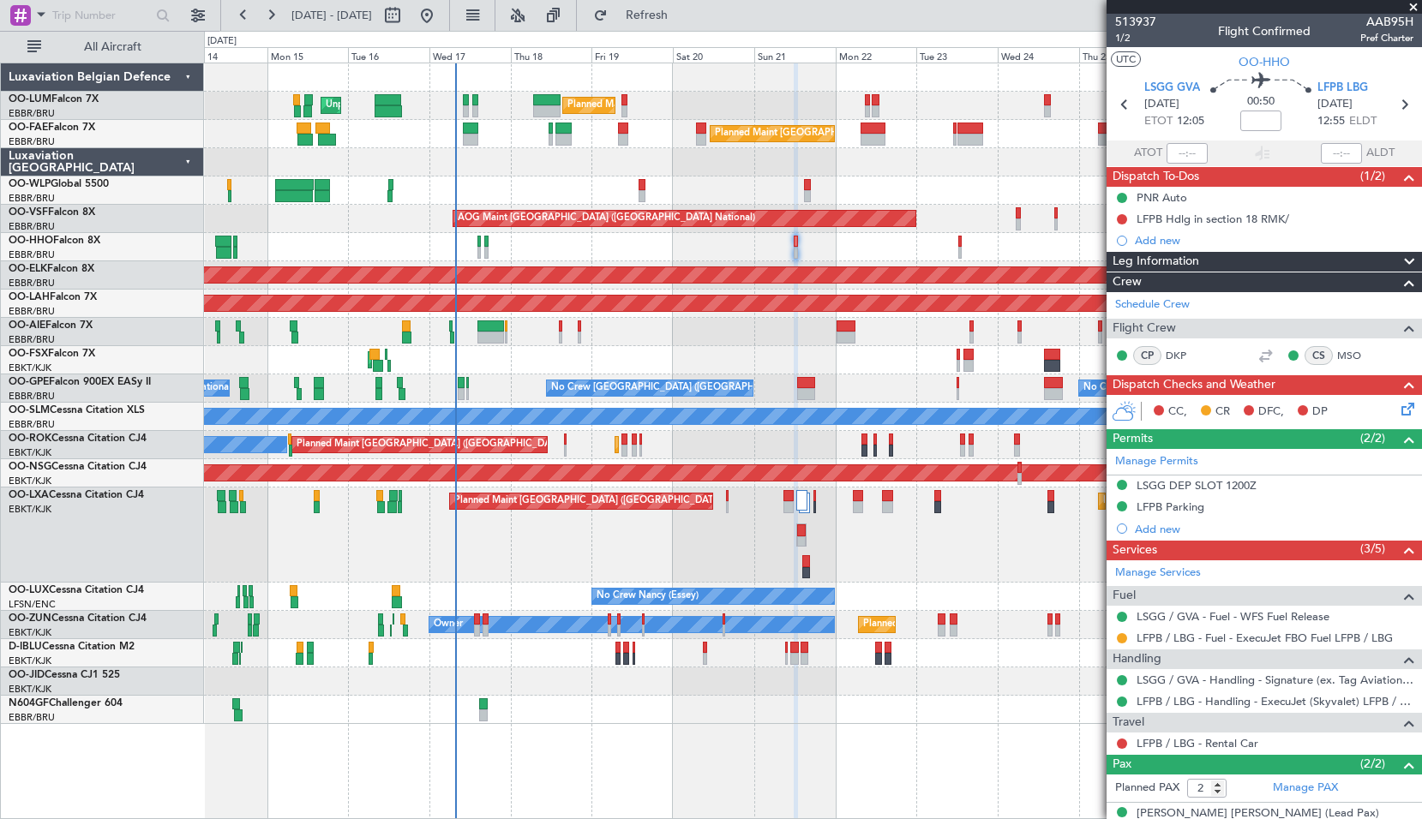
scroll to position [0, 0]
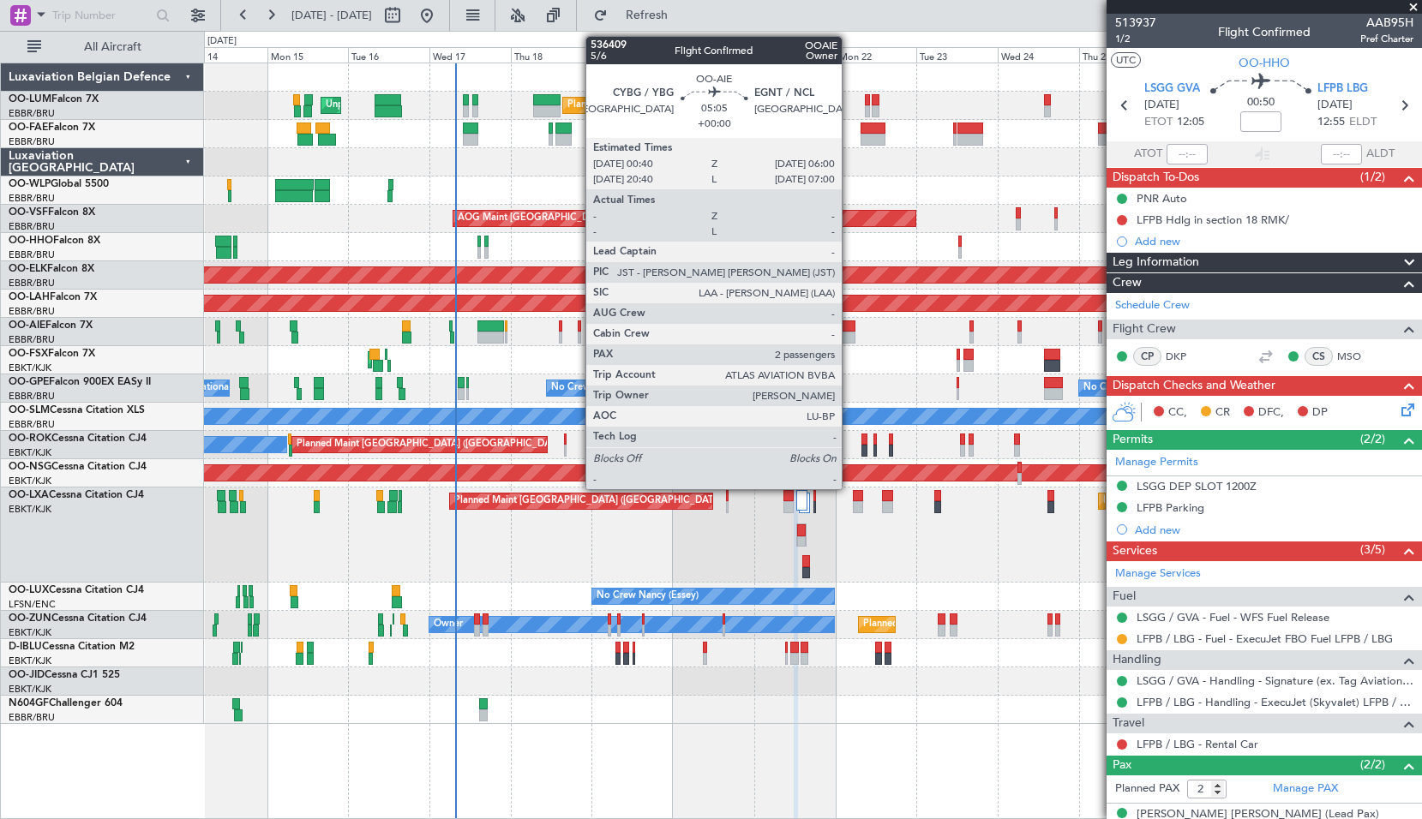
click at [849, 335] on div at bounding box center [845, 338] width 19 height 12
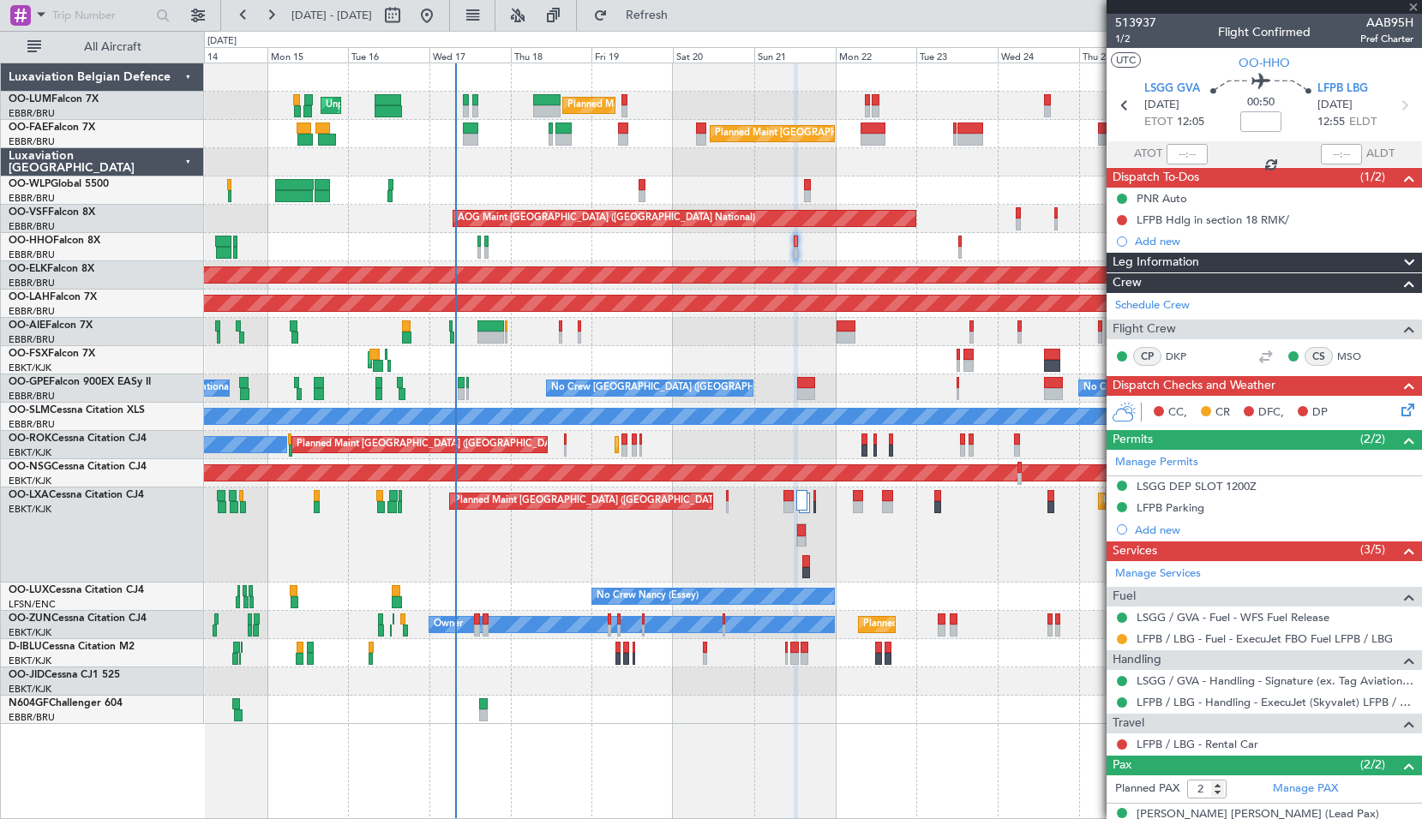
click at [888, 334] on div "Planned Maint London (Farnborough) Planned Maint London (Farnborough)" at bounding box center [812, 332] width 1217 height 28
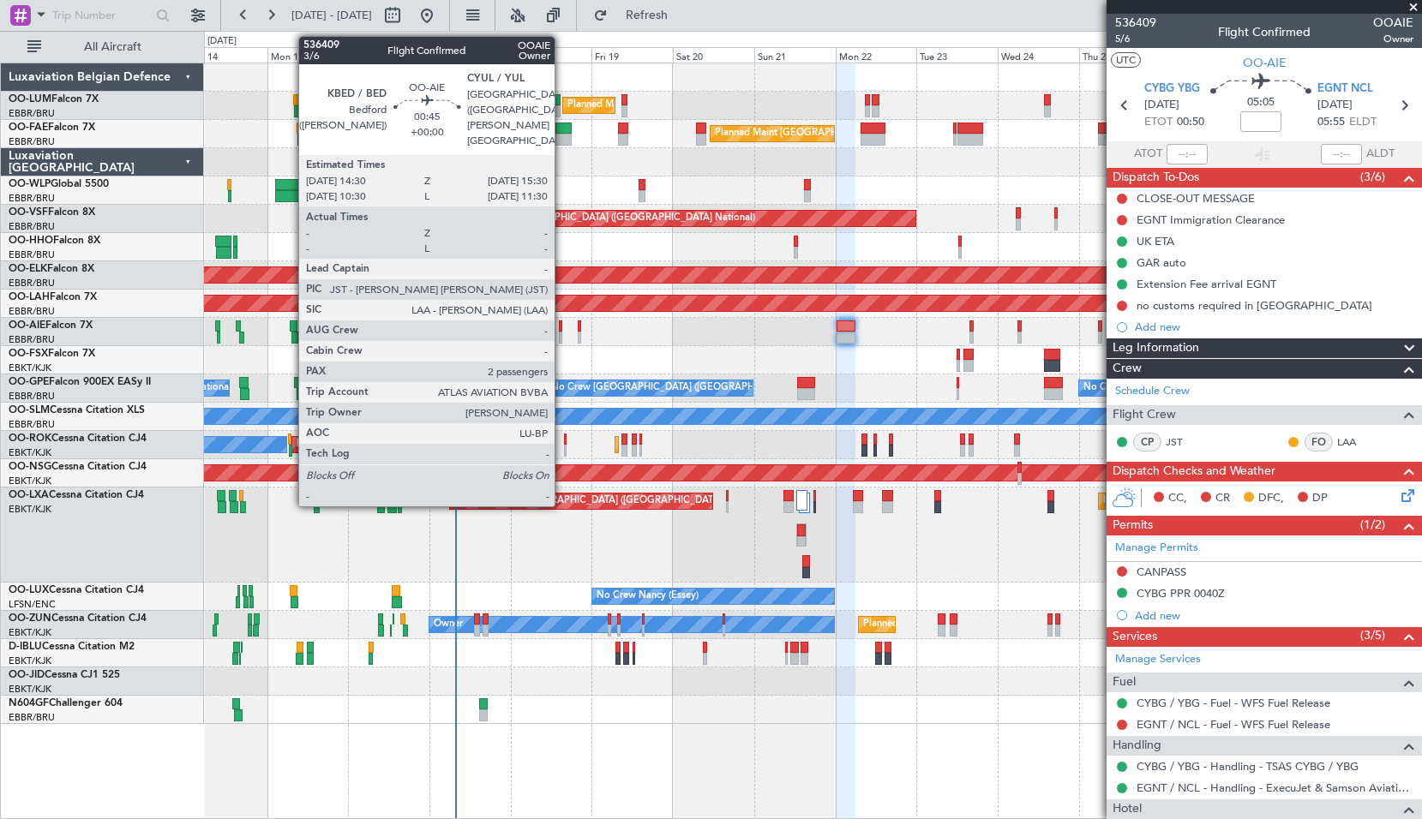
click at [562, 332] on div at bounding box center [560, 338] width 3 height 12
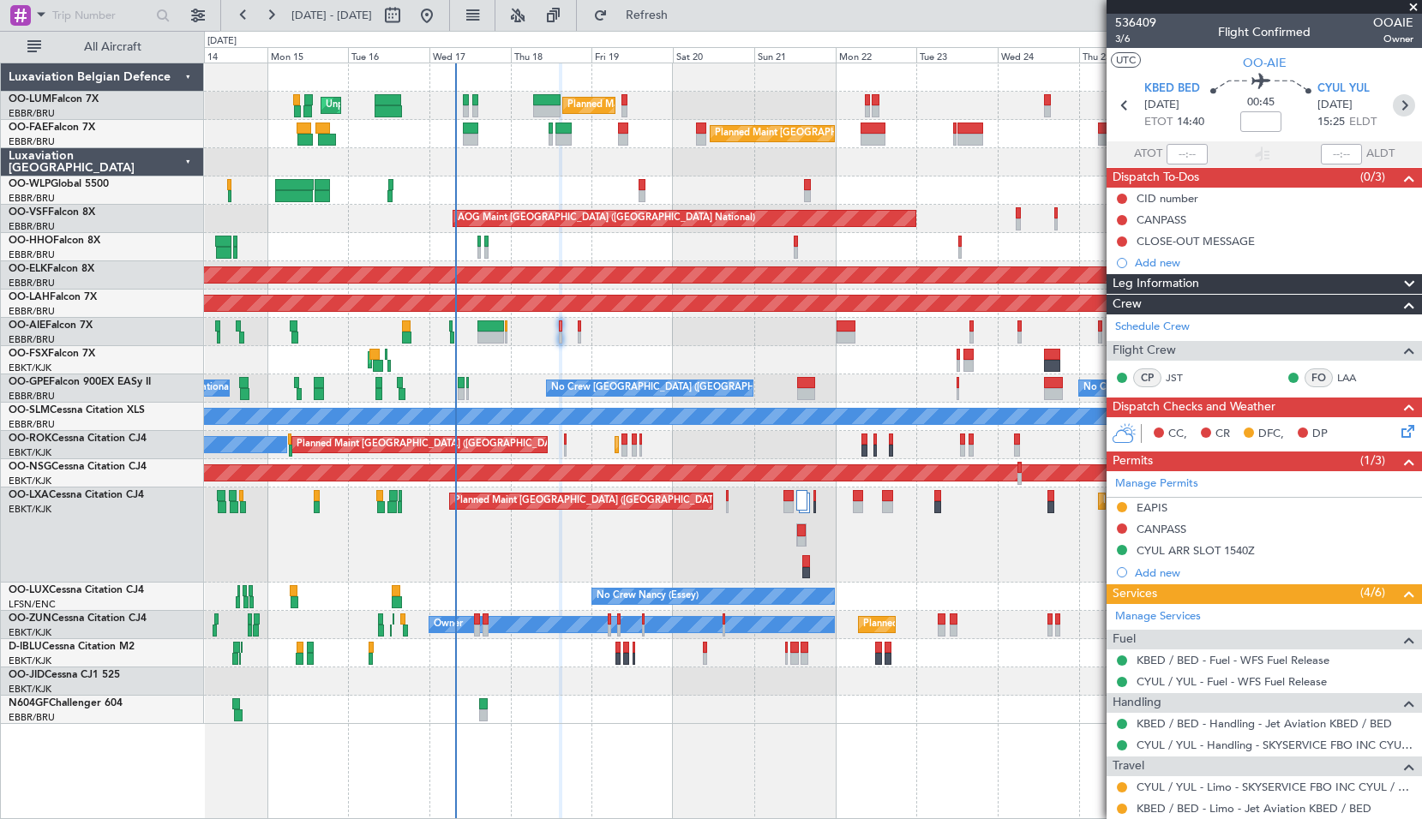
click at [1392, 111] on icon at bounding box center [1403, 105] width 22 height 22
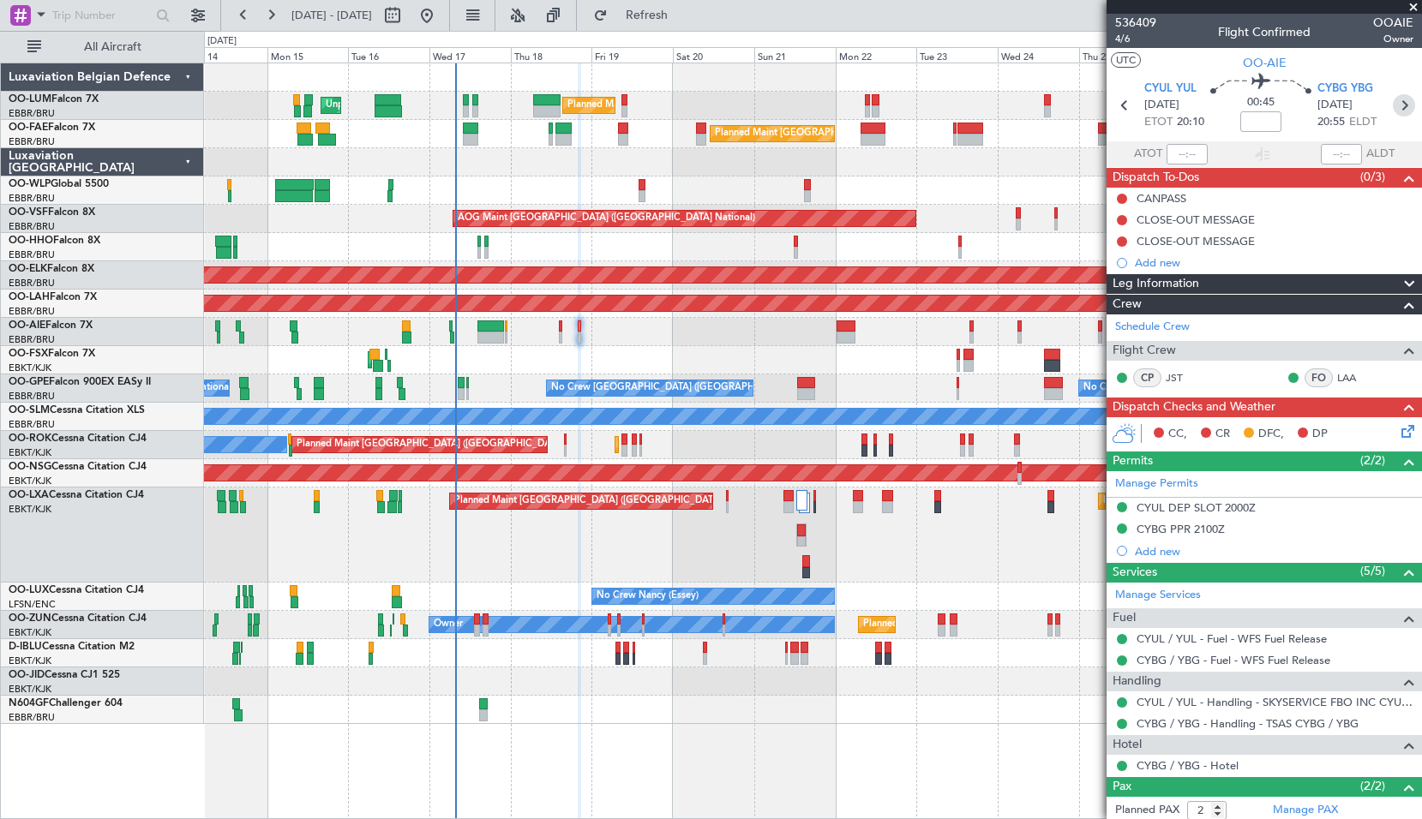
click at [1396, 100] on icon at bounding box center [1403, 105] width 22 height 22
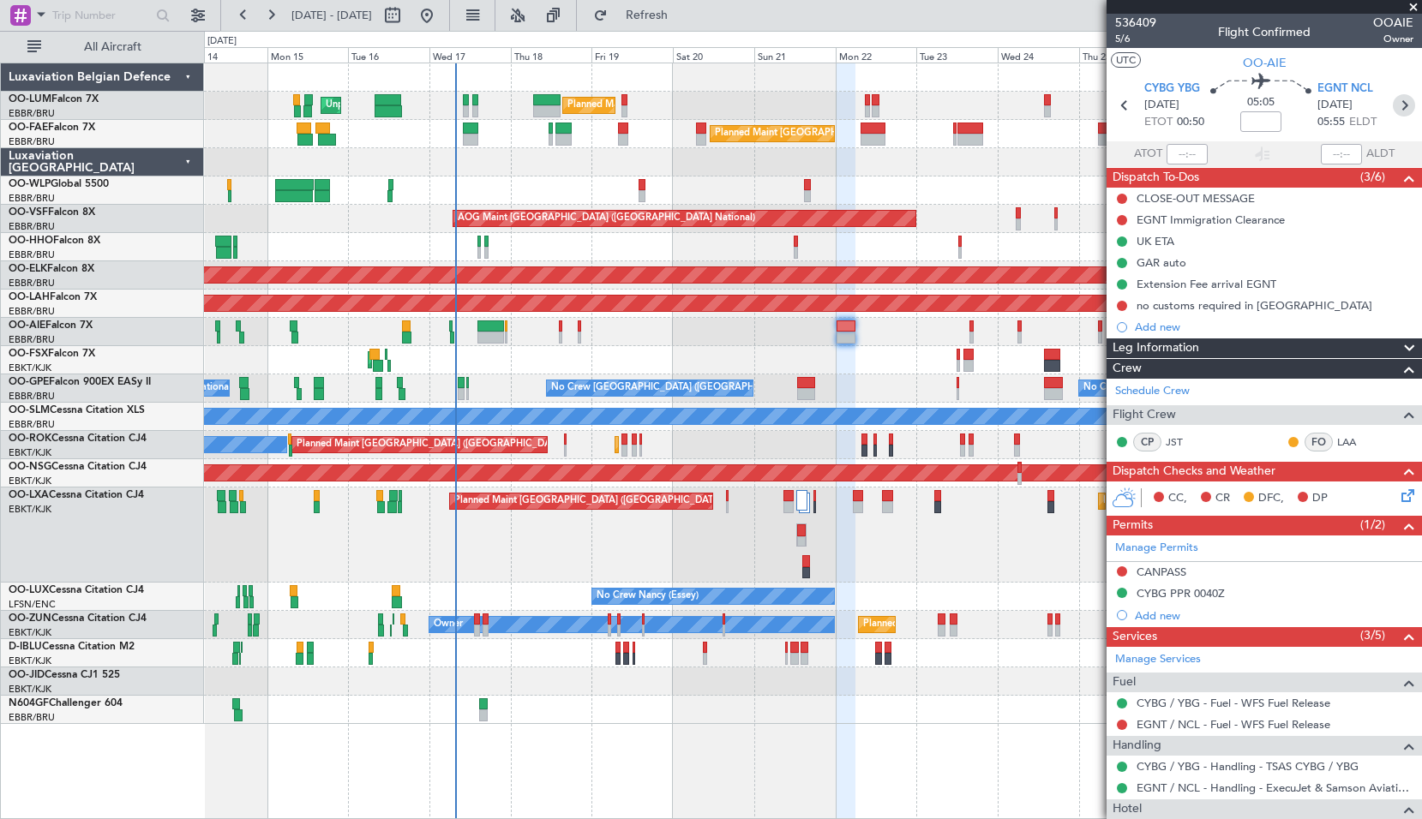
click at [1404, 111] on icon at bounding box center [1403, 105] width 22 height 22
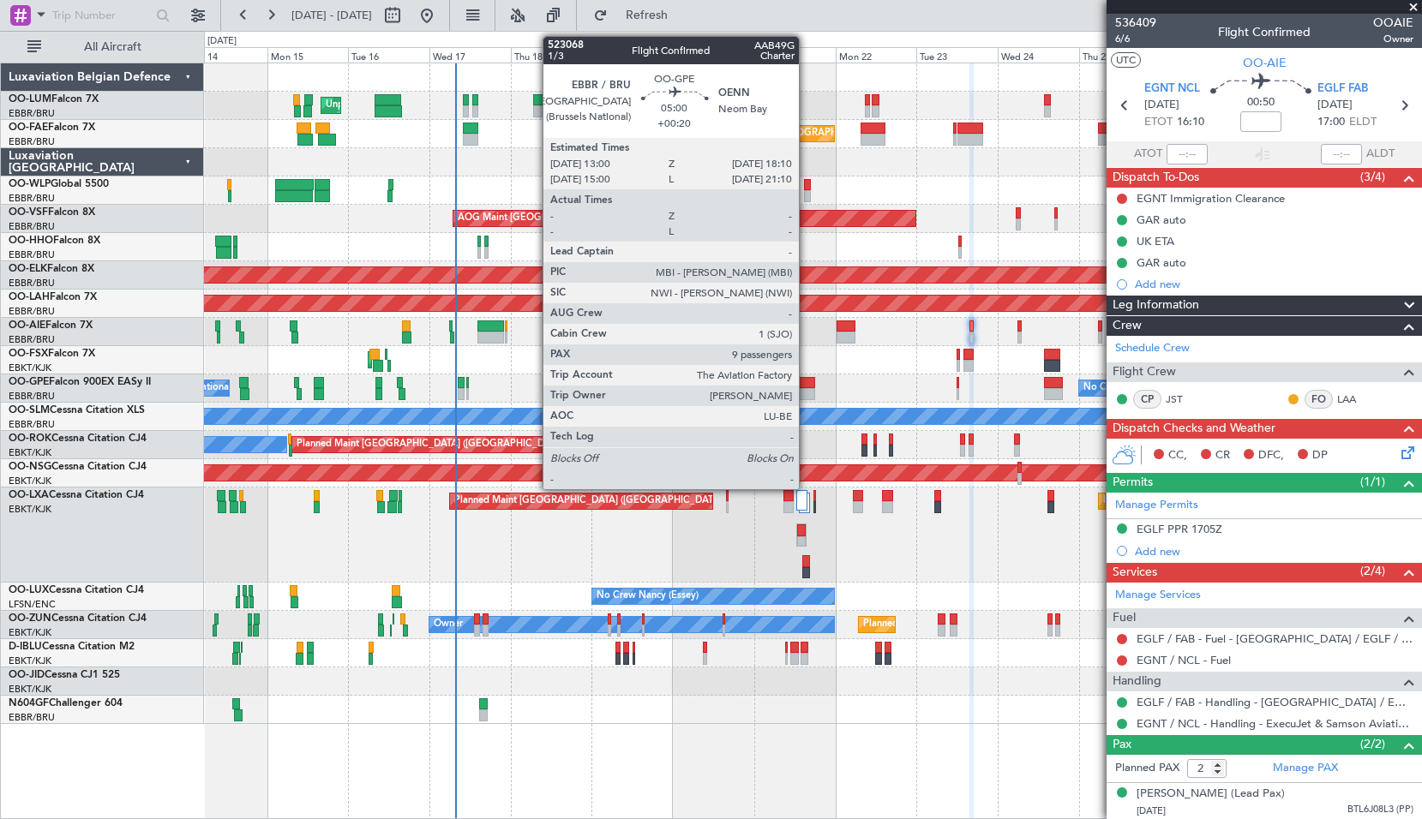
click at [806, 385] on div at bounding box center [806, 383] width 18 height 12
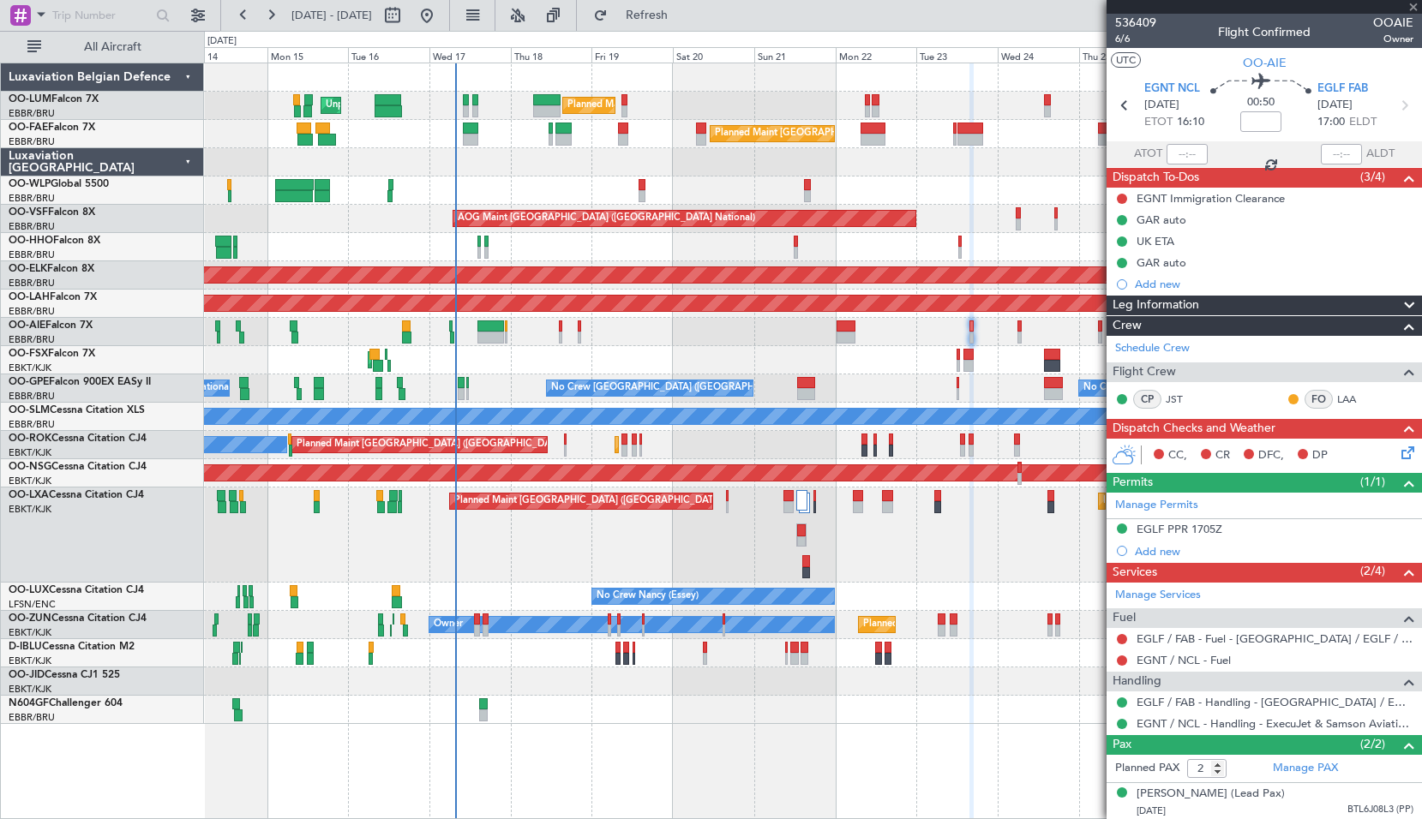
click at [877, 385] on div "Planned Maint Brussels (Brussels National) No Crew Brussels (Brussels National)…" at bounding box center [812, 388] width 1217 height 28
type input "+00:20"
type input "9"
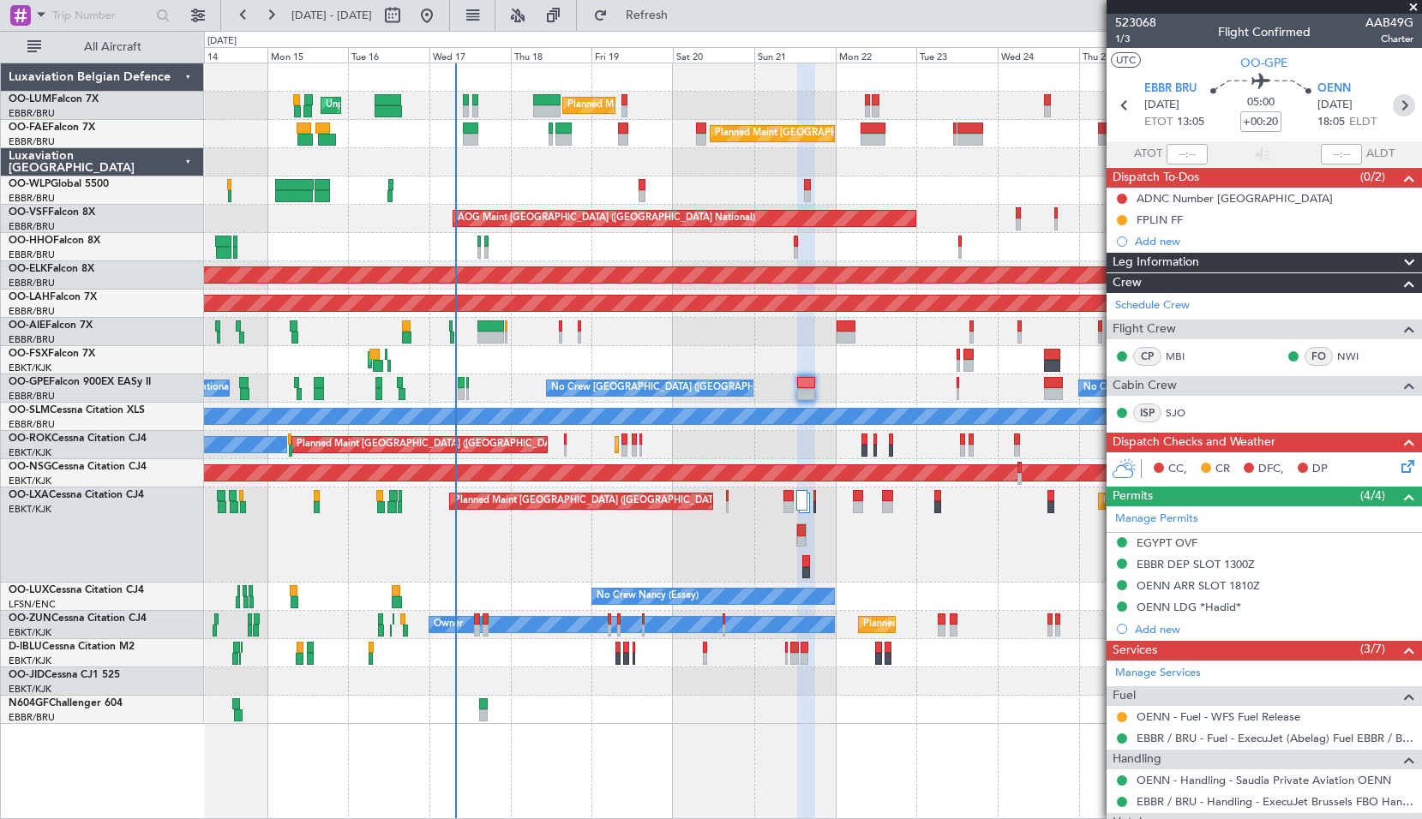
click at [1392, 102] on icon at bounding box center [1403, 105] width 22 height 22
type input "8"
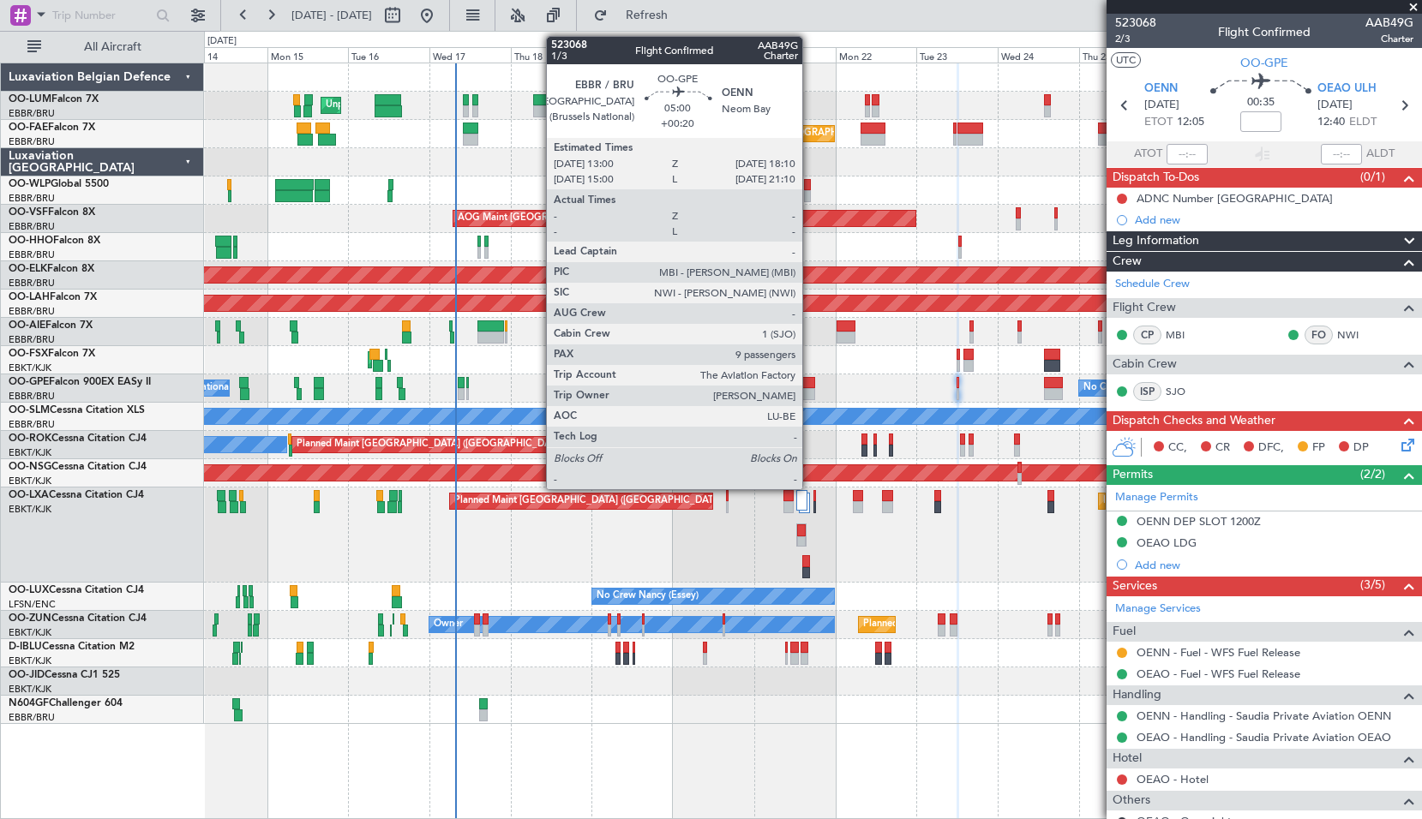
click at [810, 391] on div at bounding box center [806, 394] width 18 height 12
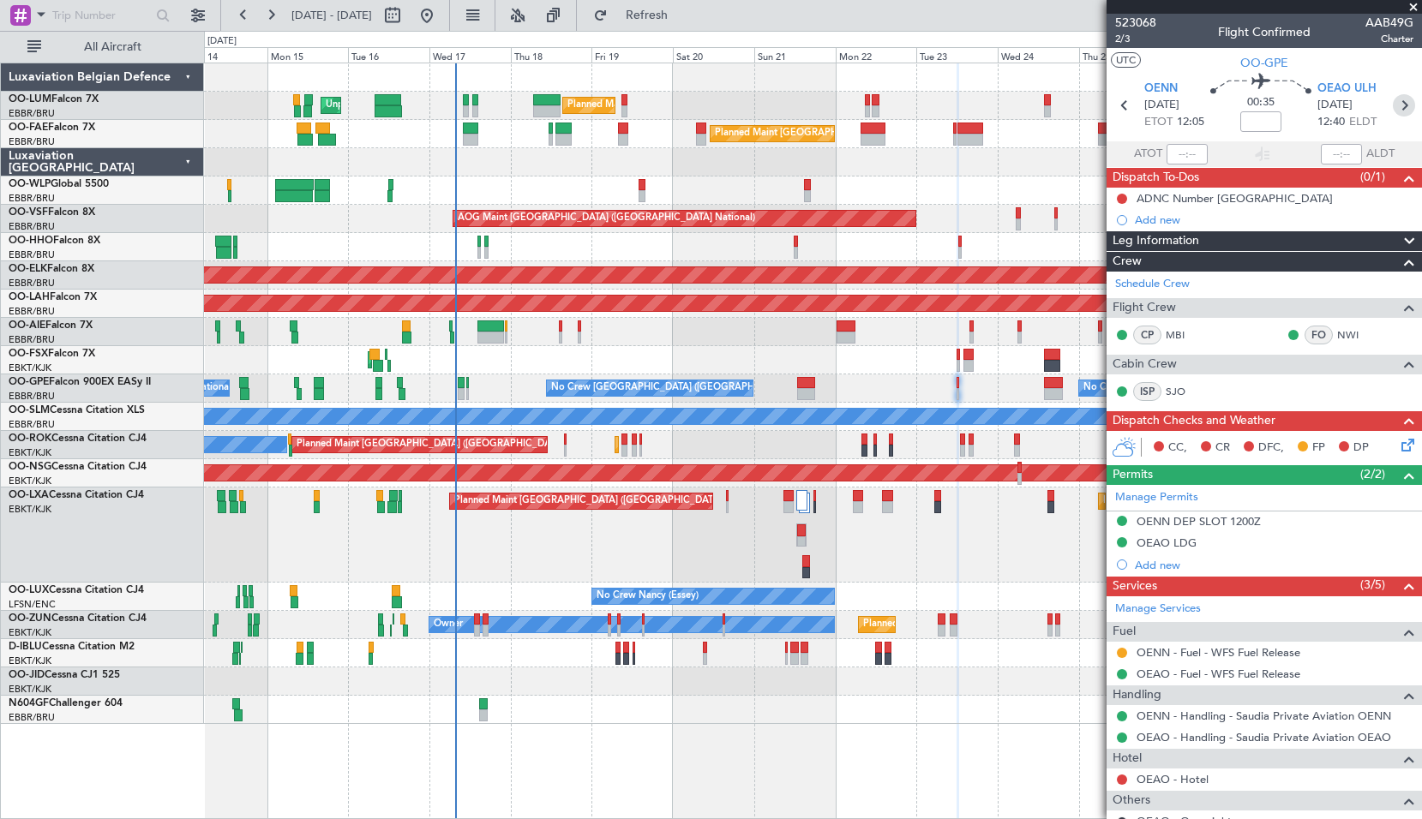
click at [1397, 109] on icon at bounding box center [1403, 105] width 22 height 22
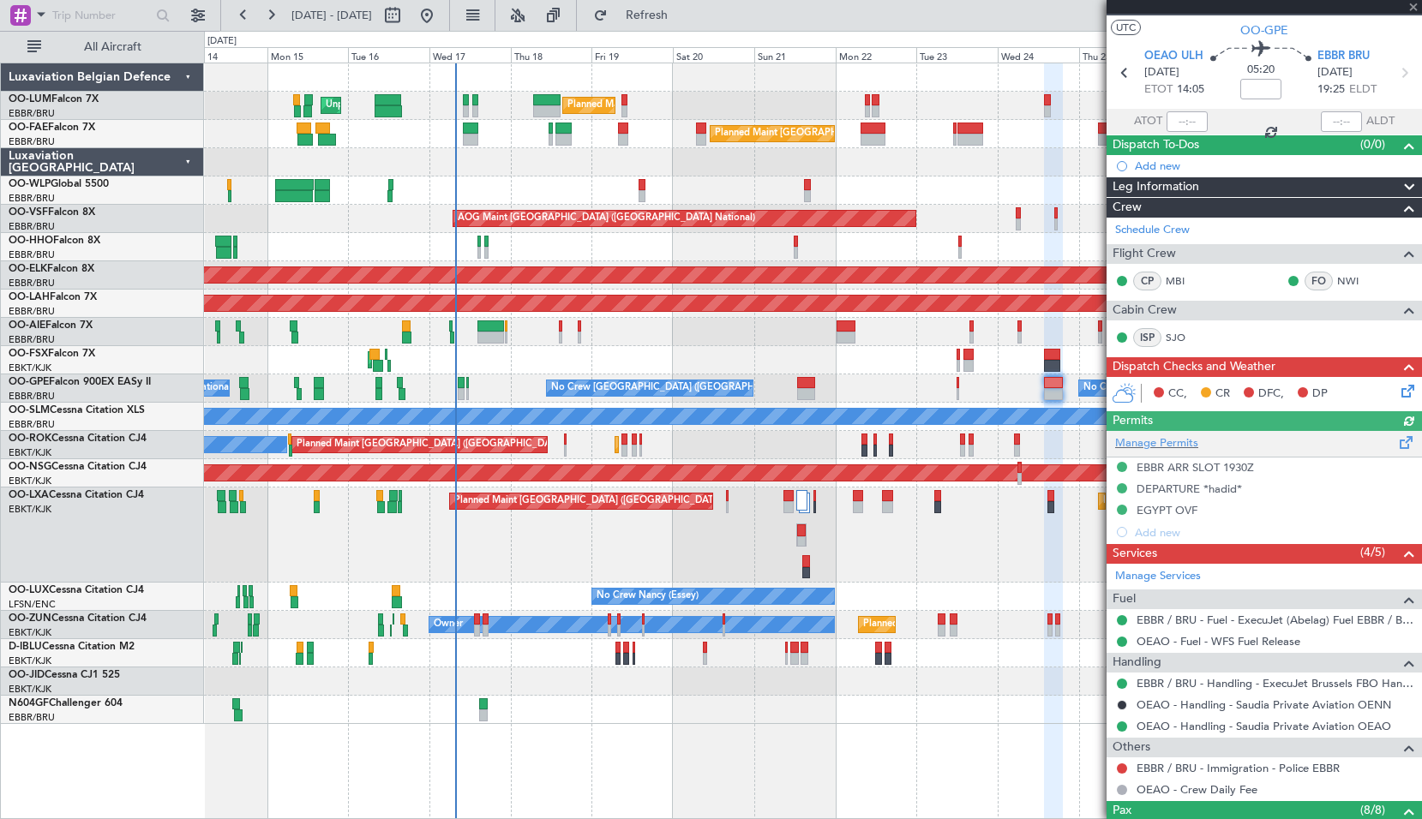
scroll to position [27, 0]
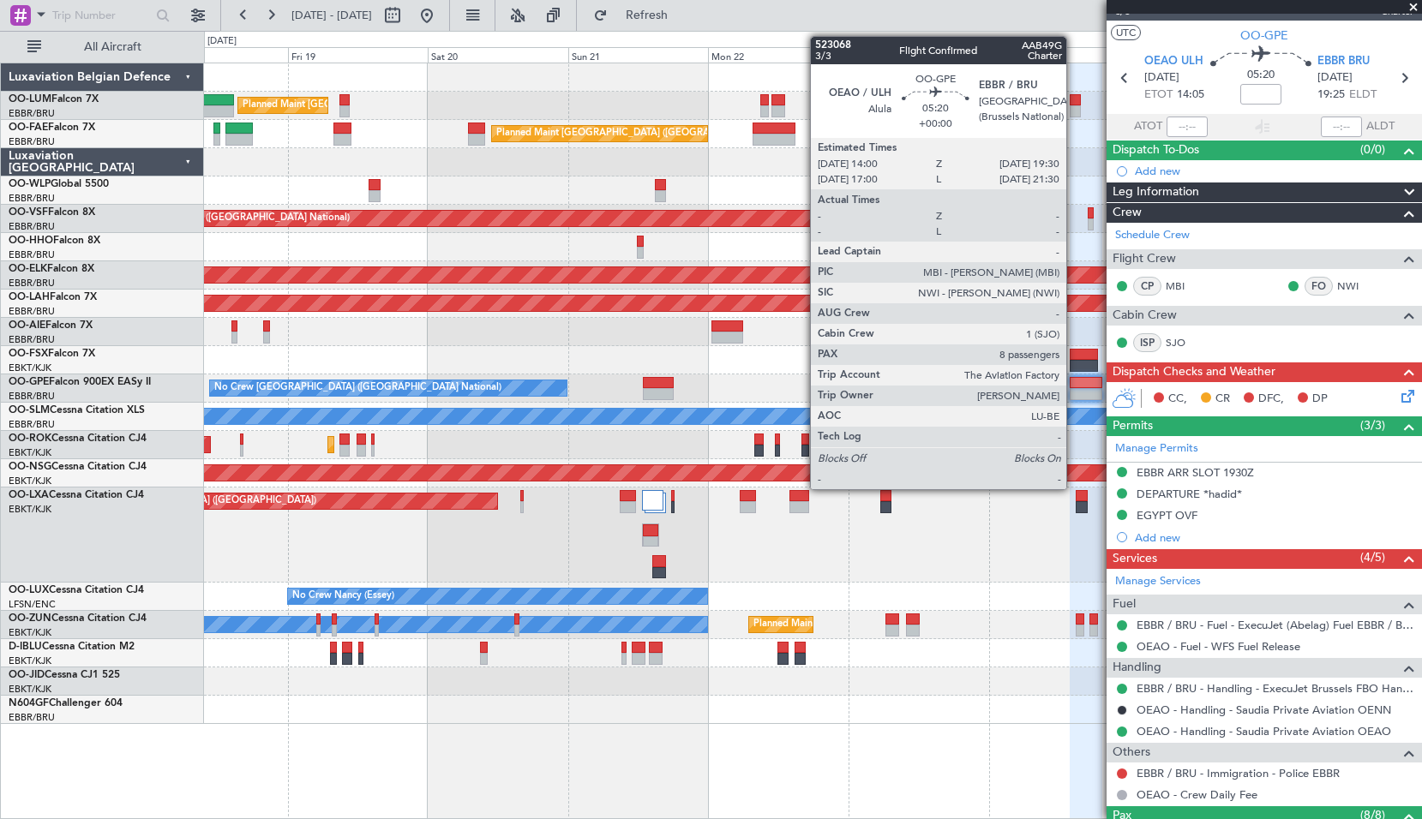
click at [1074, 389] on div at bounding box center [1085, 394] width 33 height 12
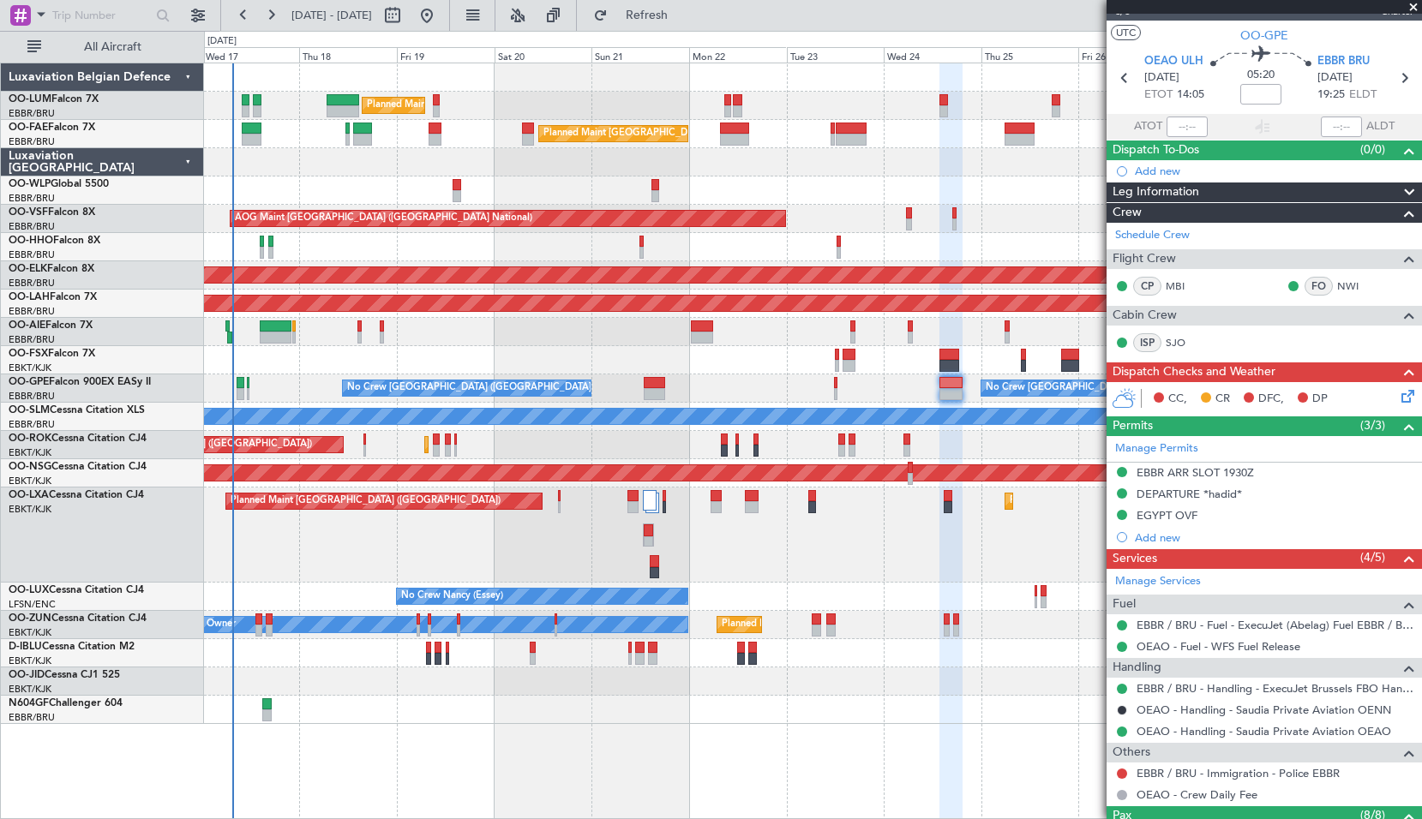
click at [775, 384] on div "No Crew Brussels (Brussels National) No Crew Brussels (Brussels National) Plann…" at bounding box center [812, 388] width 1217 height 28
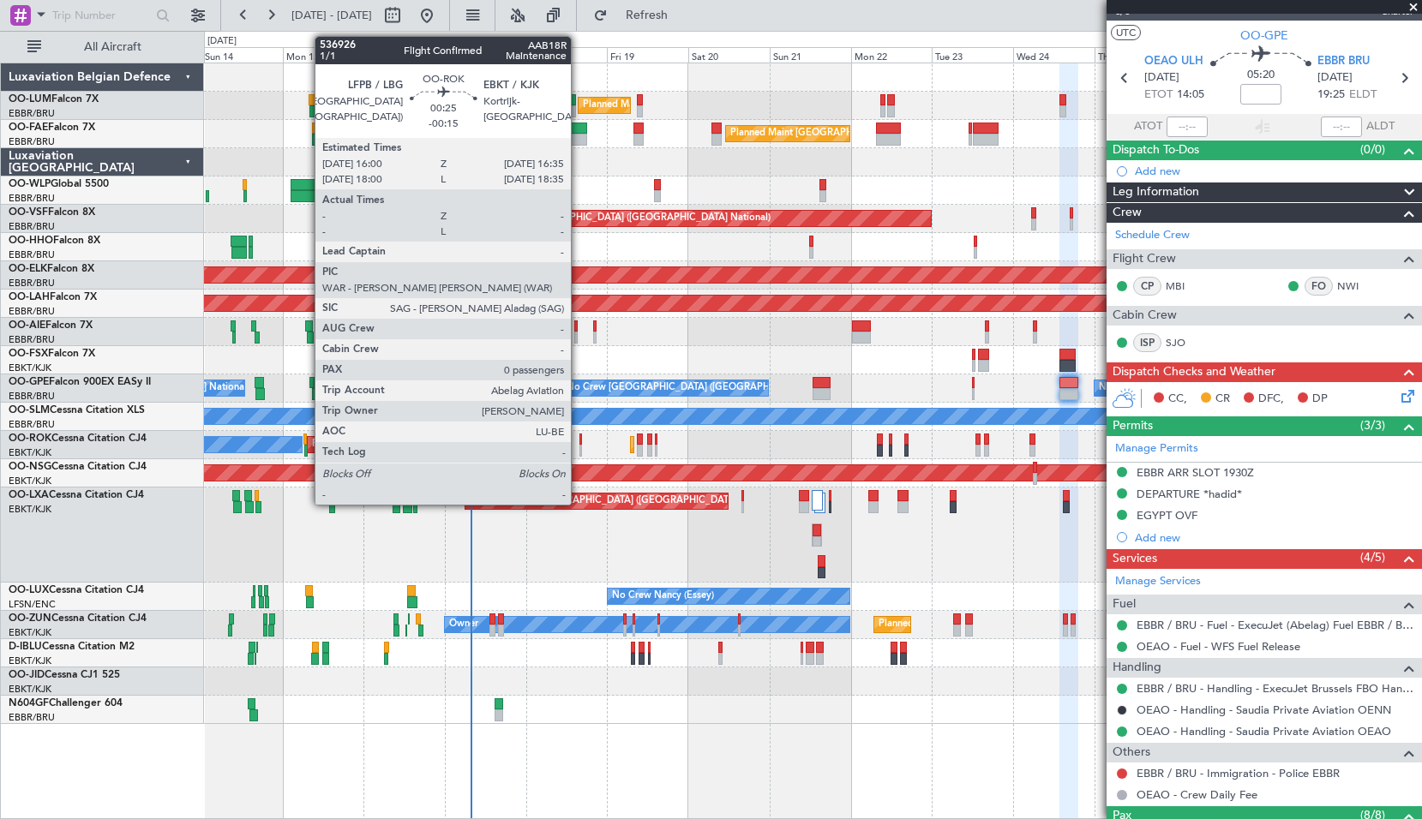
click at [579, 441] on div at bounding box center [580, 440] width 3 height 12
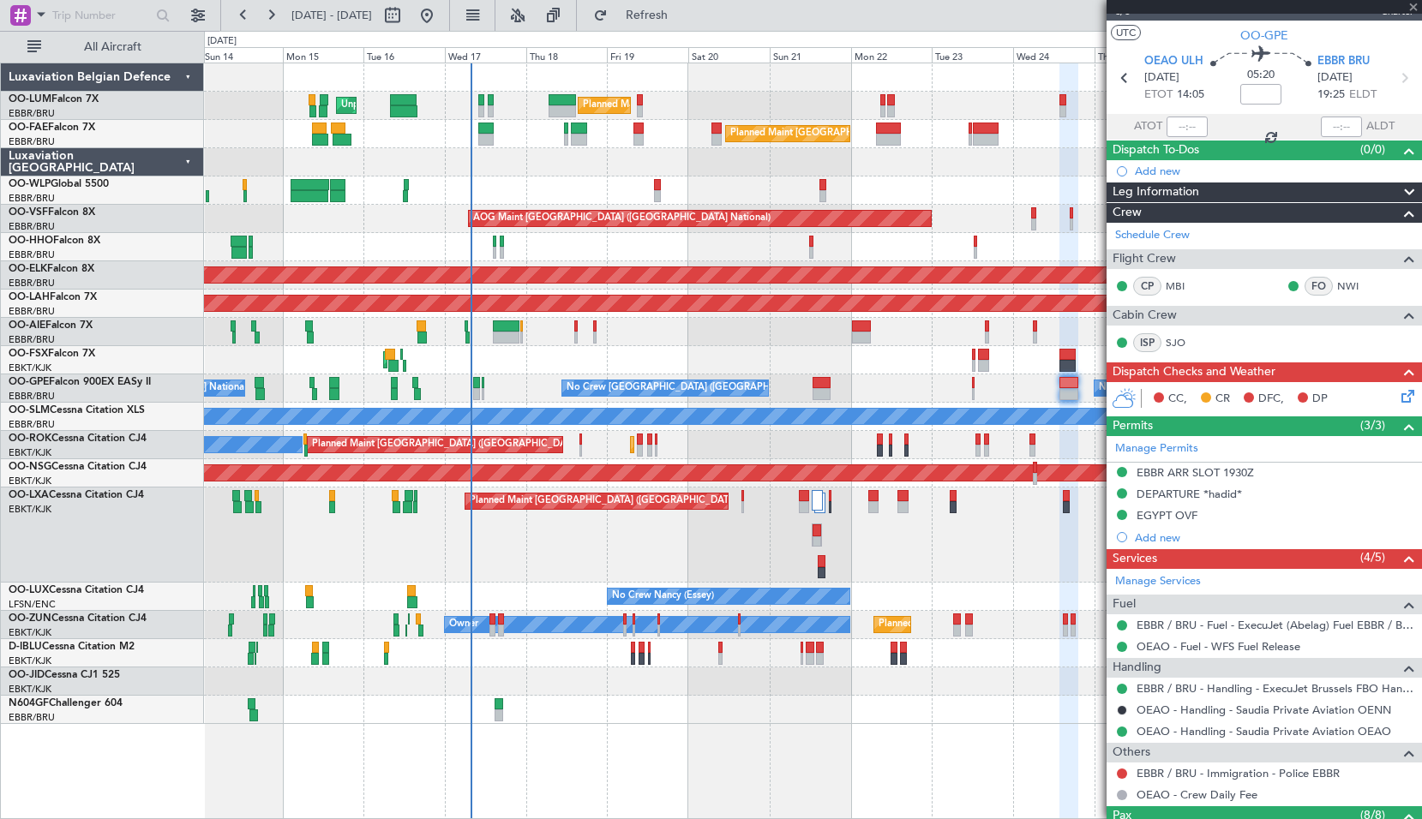
click at [600, 440] on div "Planned Maint Kortrijk-Wevelgem Planned Maint Paris (Le Bourget) Owner Kortrijk…" at bounding box center [812, 445] width 1217 height 28
type input "-00:15"
type input "0"
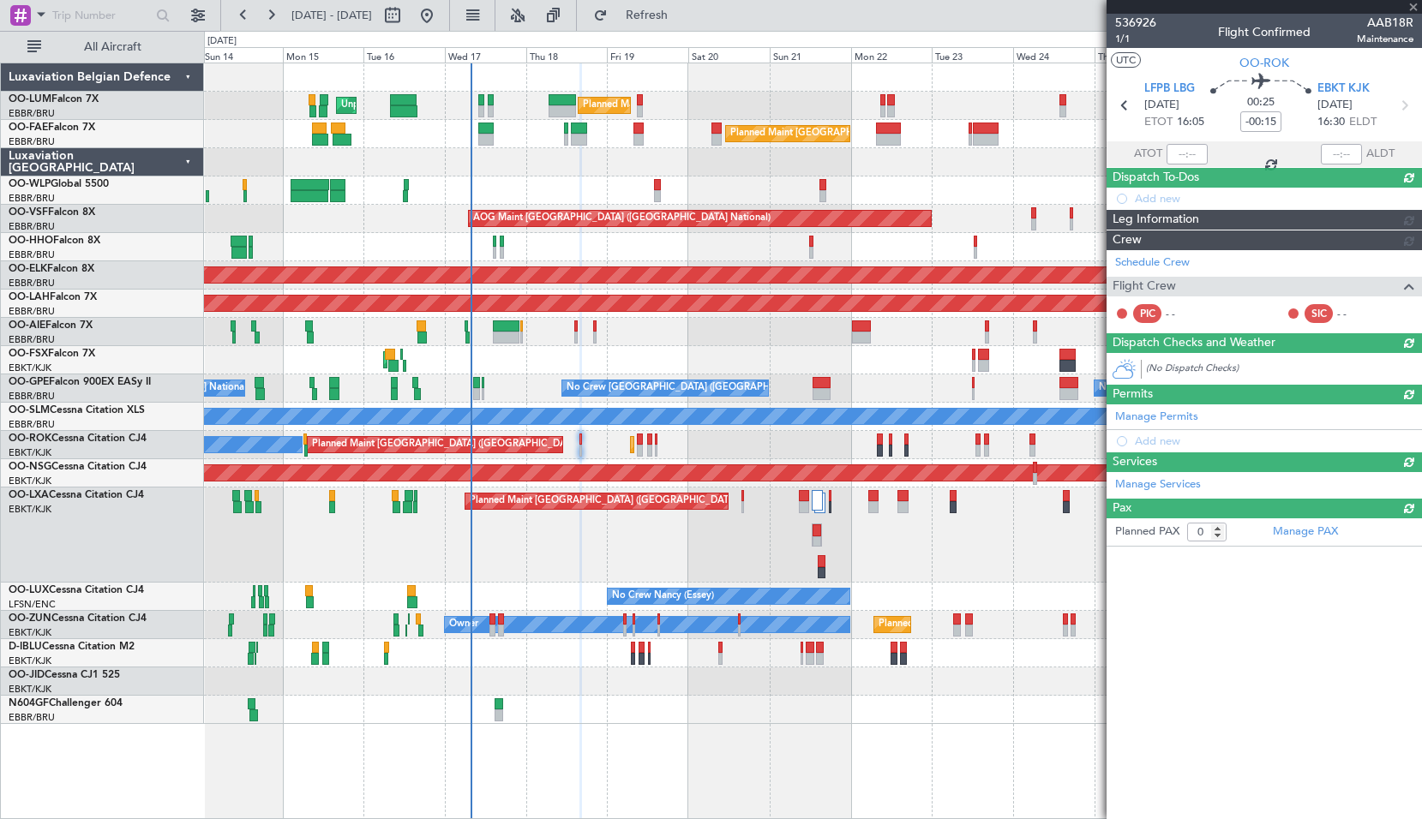
scroll to position [0, 0]
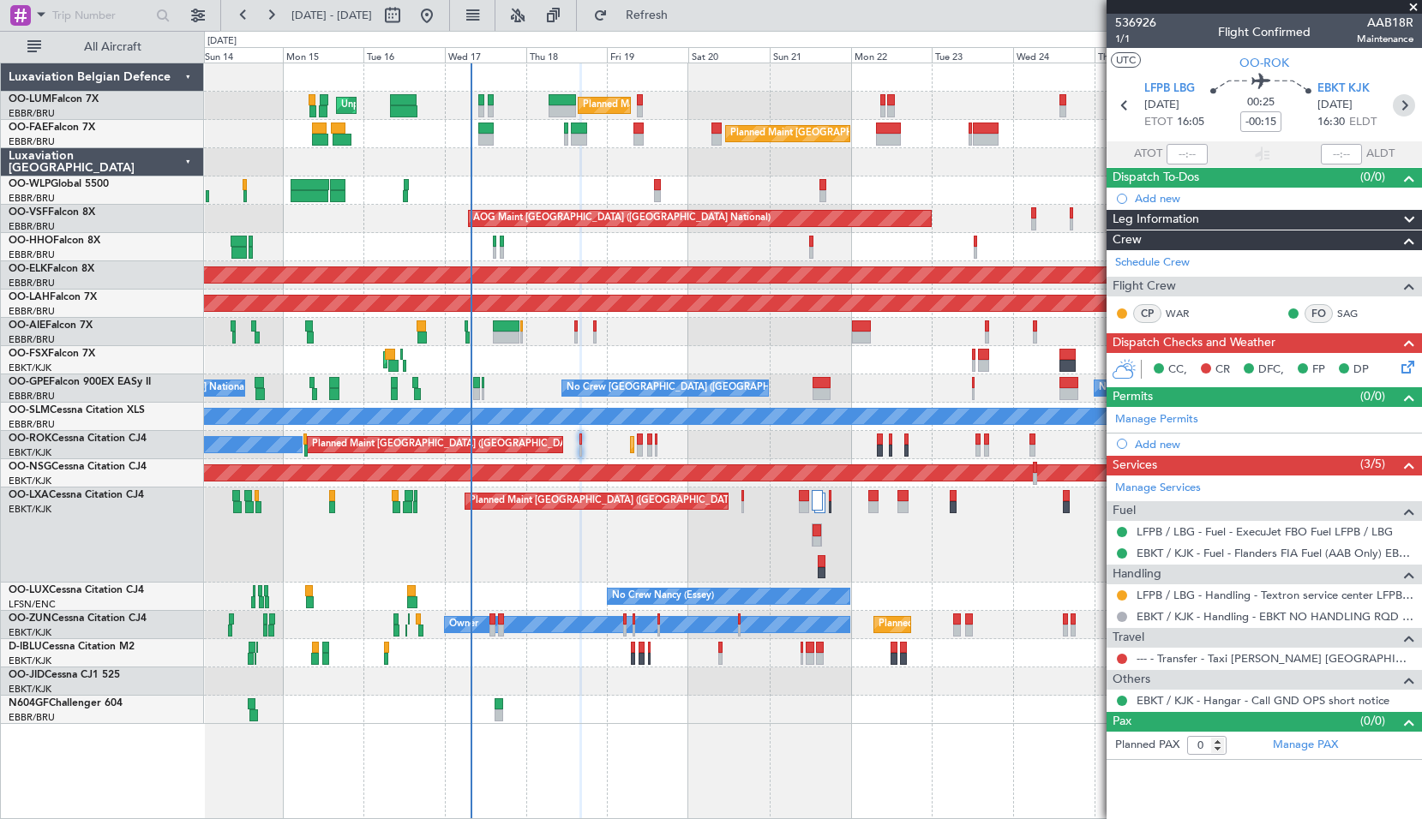
click at [1397, 107] on icon at bounding box center [1403, 105] width 22 height 22
type input "2"
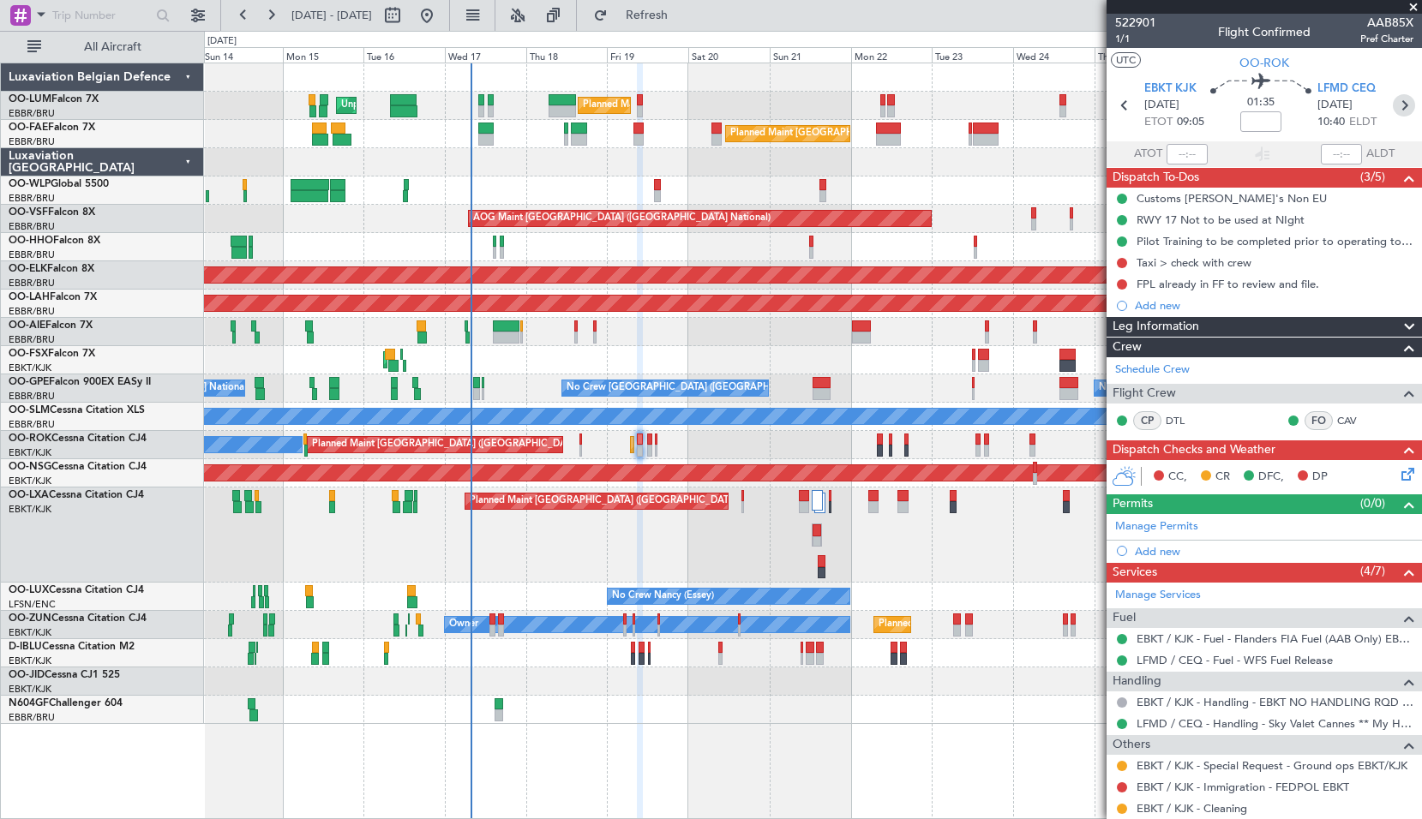
click at [1401, 107] on icon at bounding box center [1403, 105] width 22 height 22
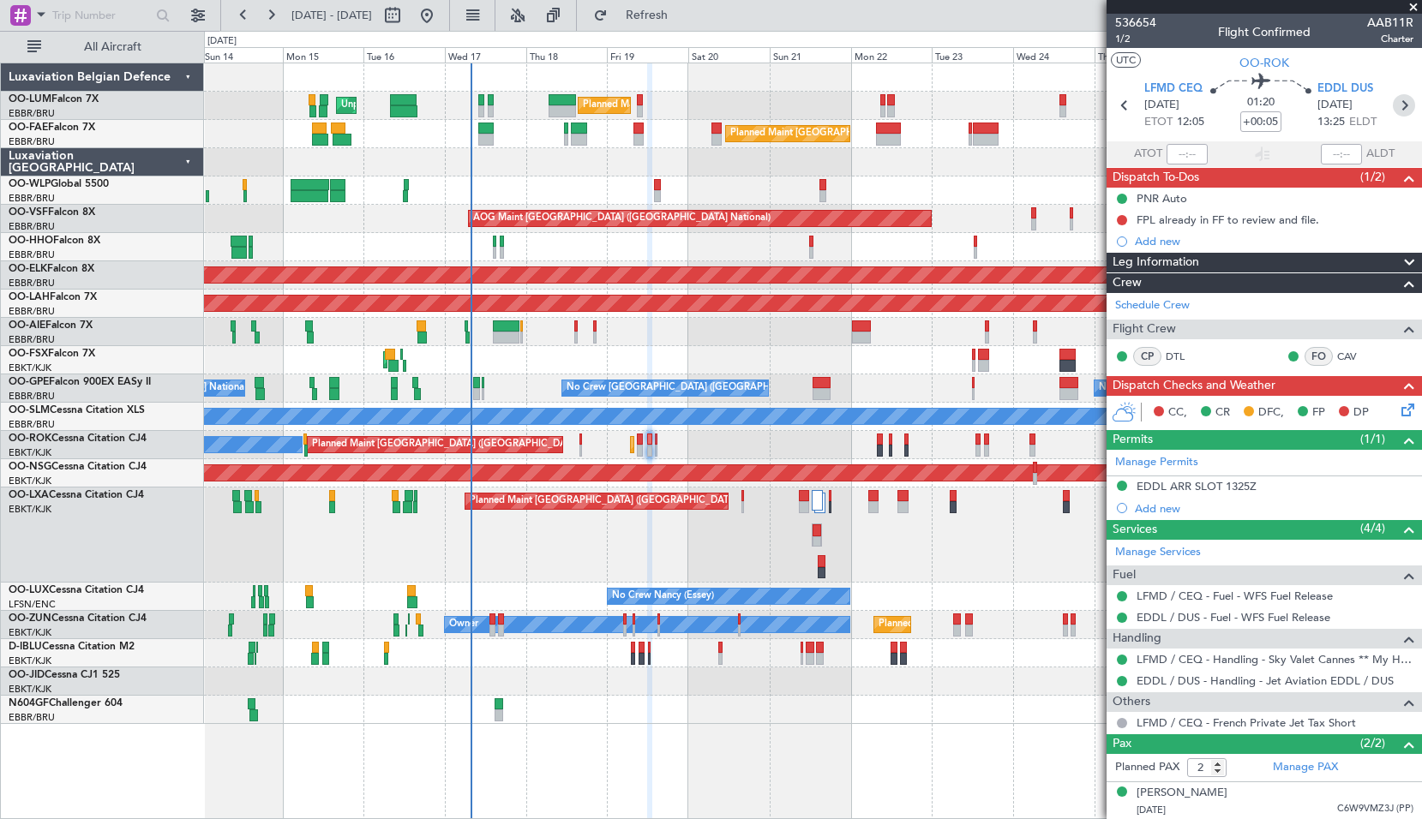
click at [1400, 109] on icon at bounding box center [1403, 105] width 22 height 22
type input "+00:10"
type input "0"
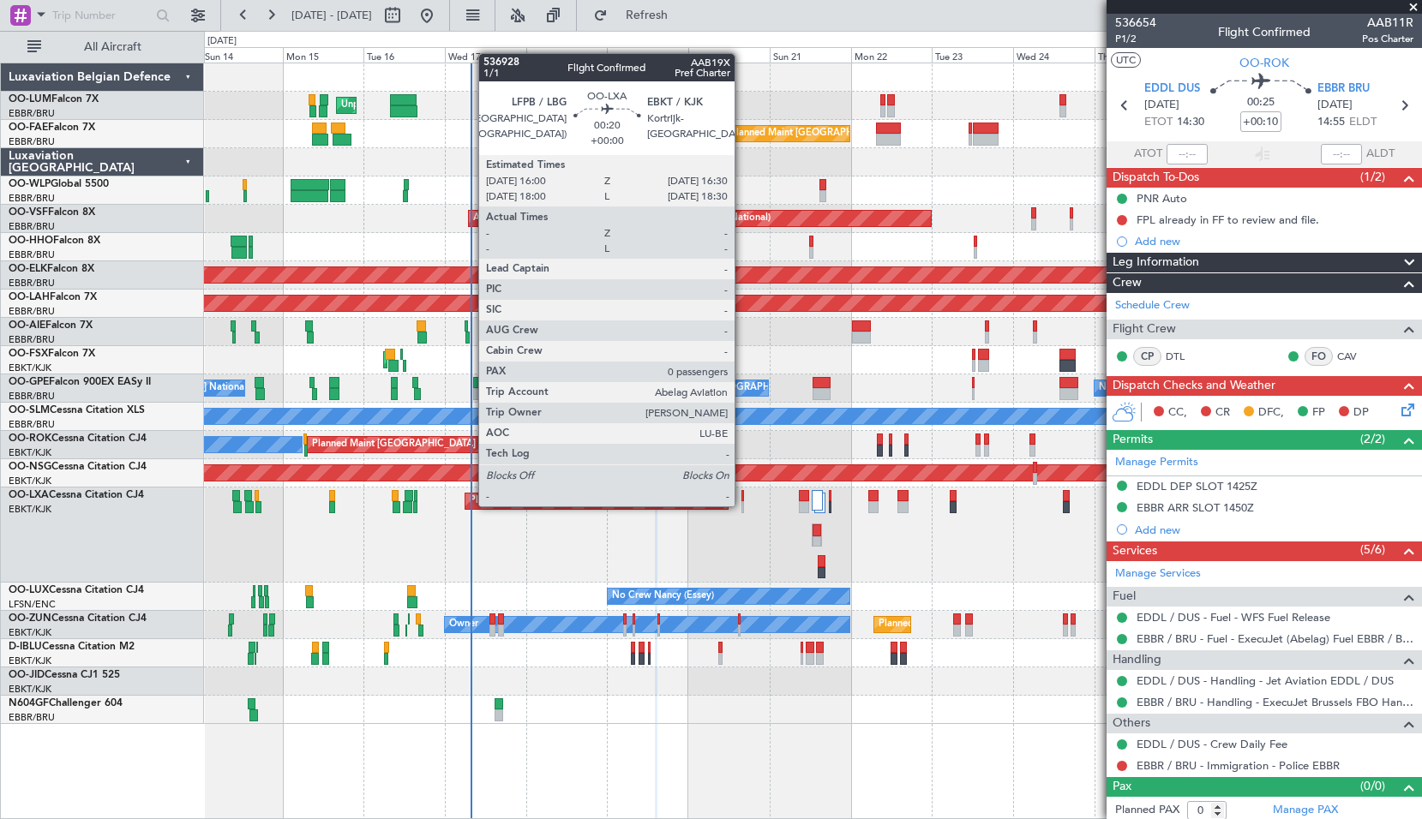
click at [742, 505] on div at bounding box center [742, 507] width 2 height 12
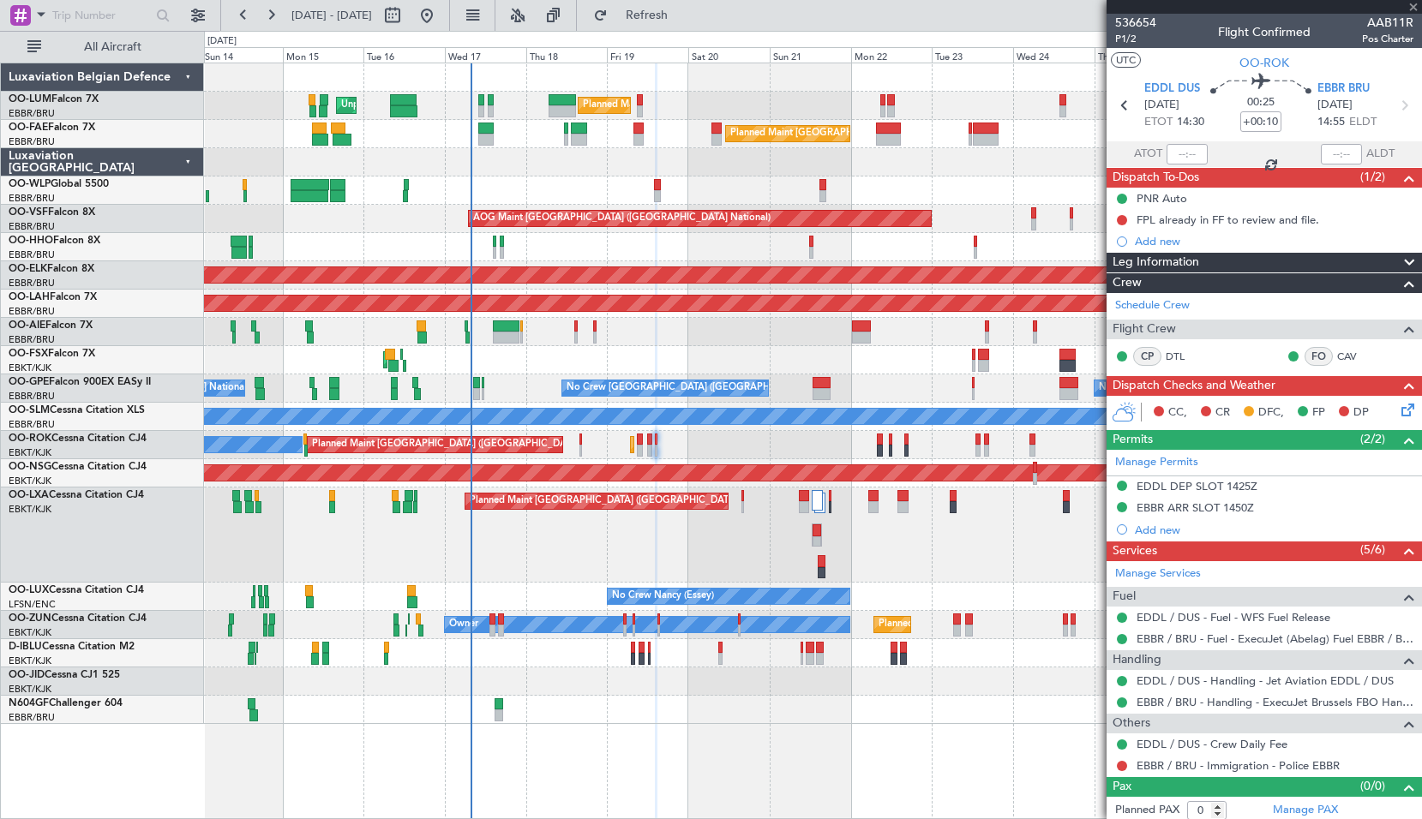
click at [745, 537] on div "Planned Maint Paris (Le Bourget) Planned Maint Kortrijk-Wevelgem A/C Unavailabl…" at bounding box center [812, 535] width 1217 height 95
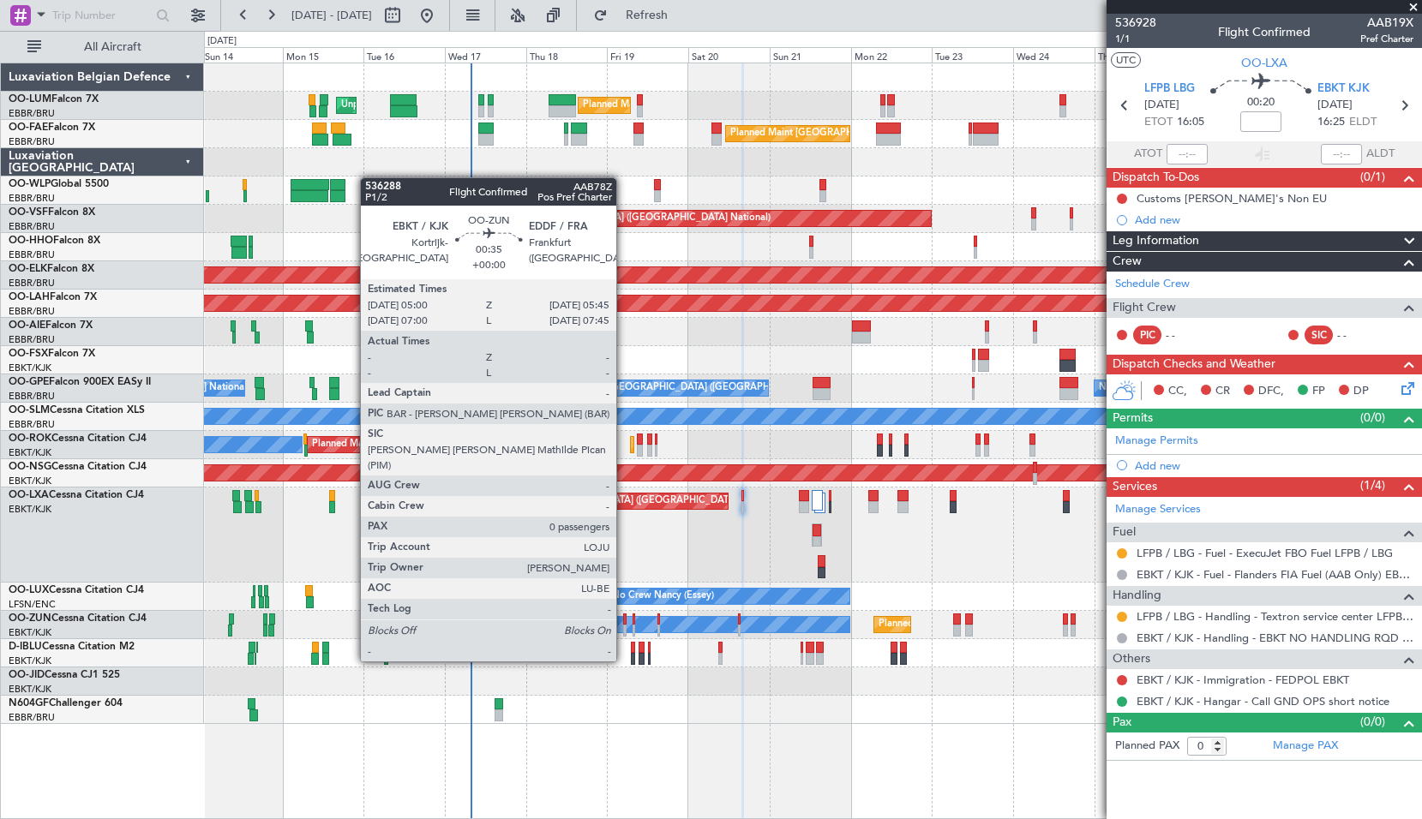
click at [624, 629] on div at bounding box center [624, 631] width 3 height 12
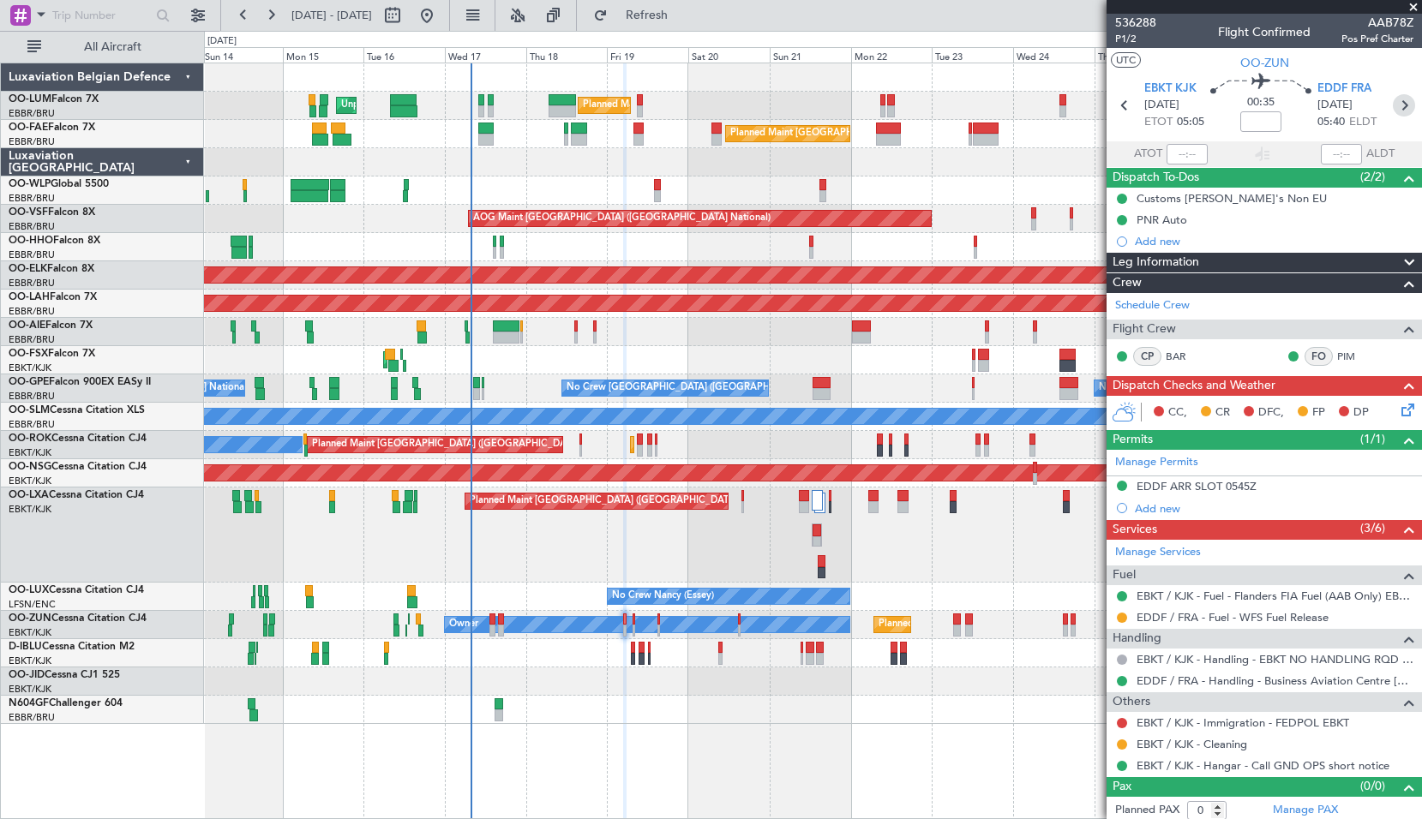
click at [1392, 108] on icon at bounding box center [1403, 105] width 22 height 22
type input "2"
click at [1392, 103] on icon at bounding box center [1403, 105] width 22 height 22
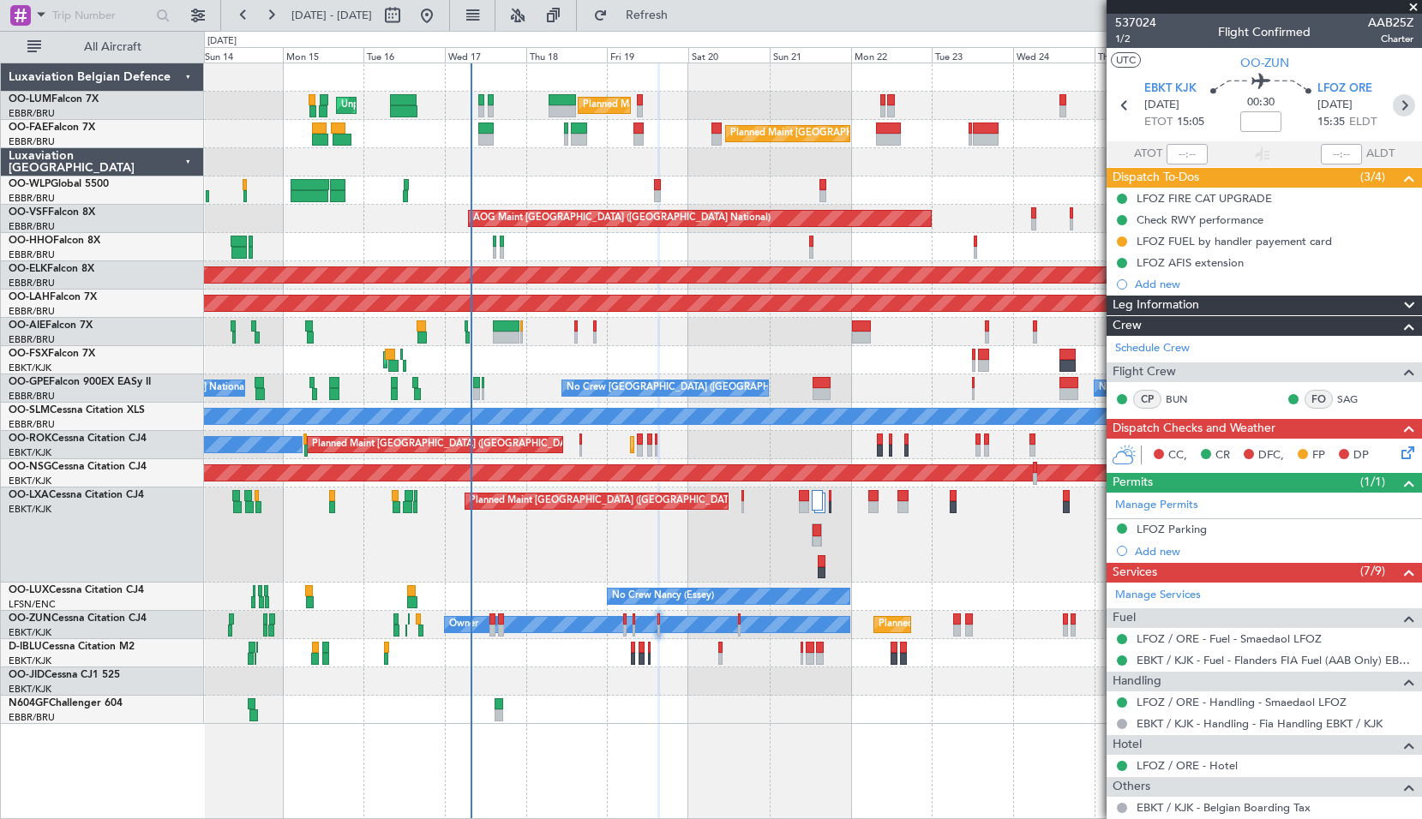
click at [1397, 99] on icon at bounding box center [1403, 105] width 22 height 22
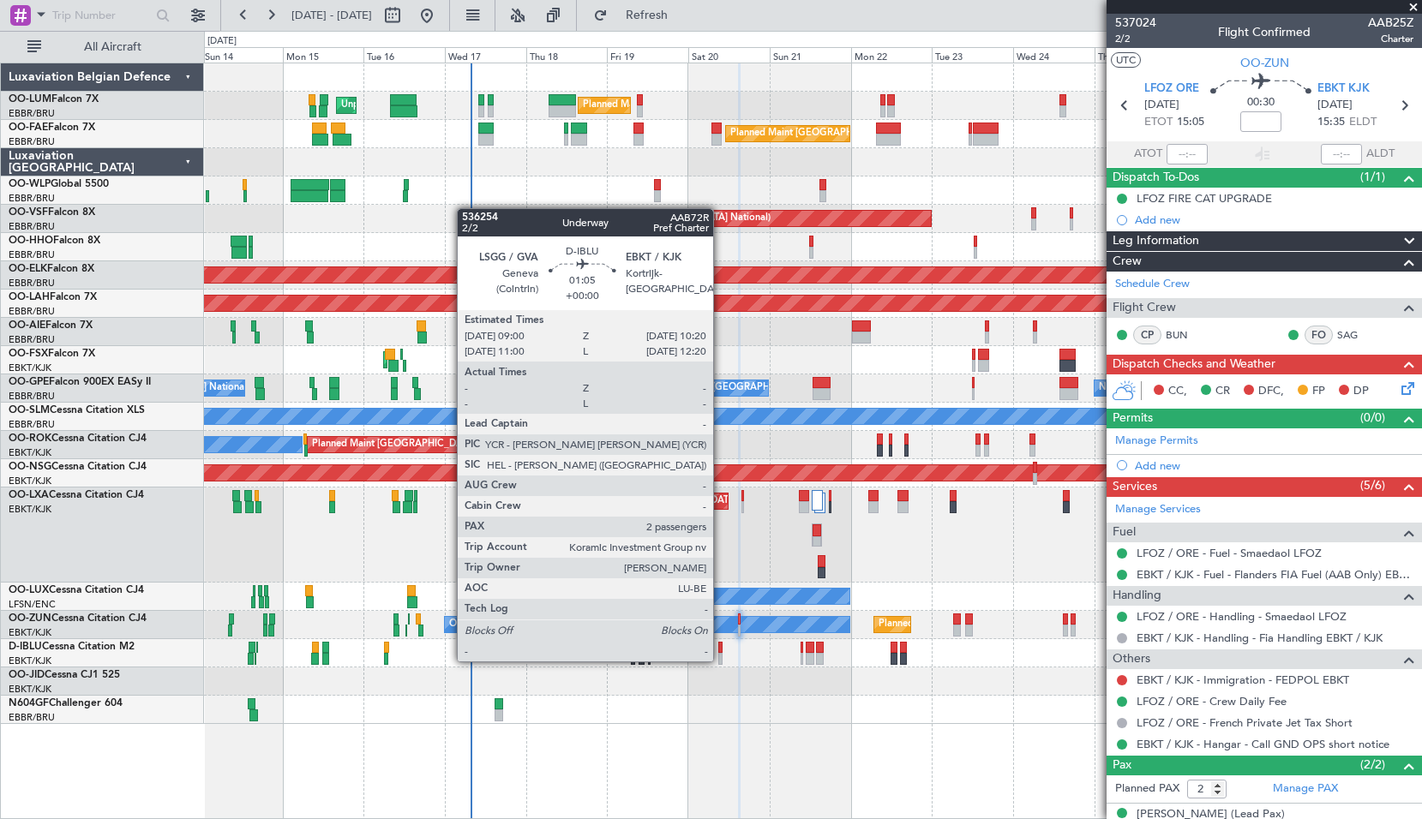
click at [721, 660] on div at bounding box center [720, 659] width 5 height 12
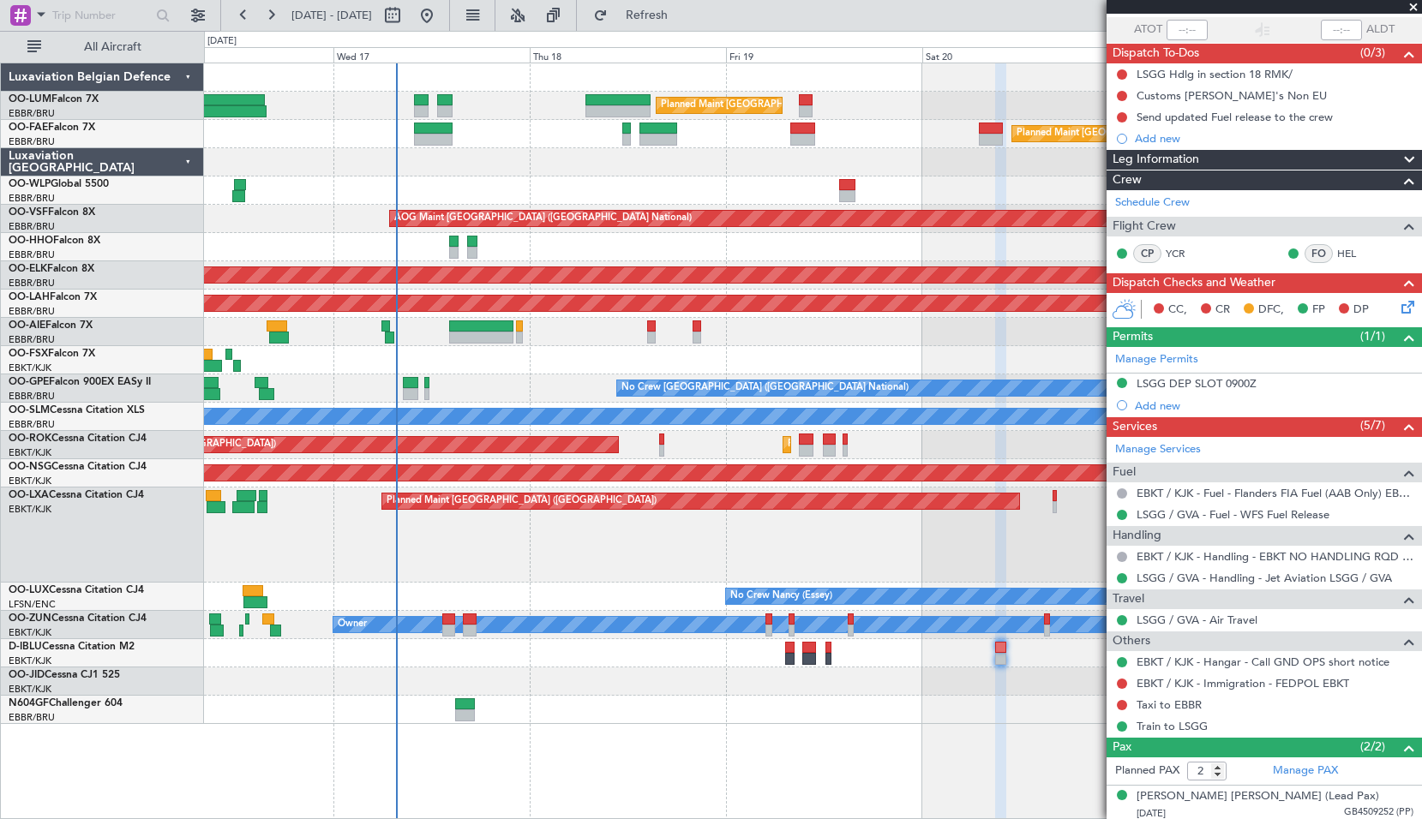
scroll to position [167, 0]
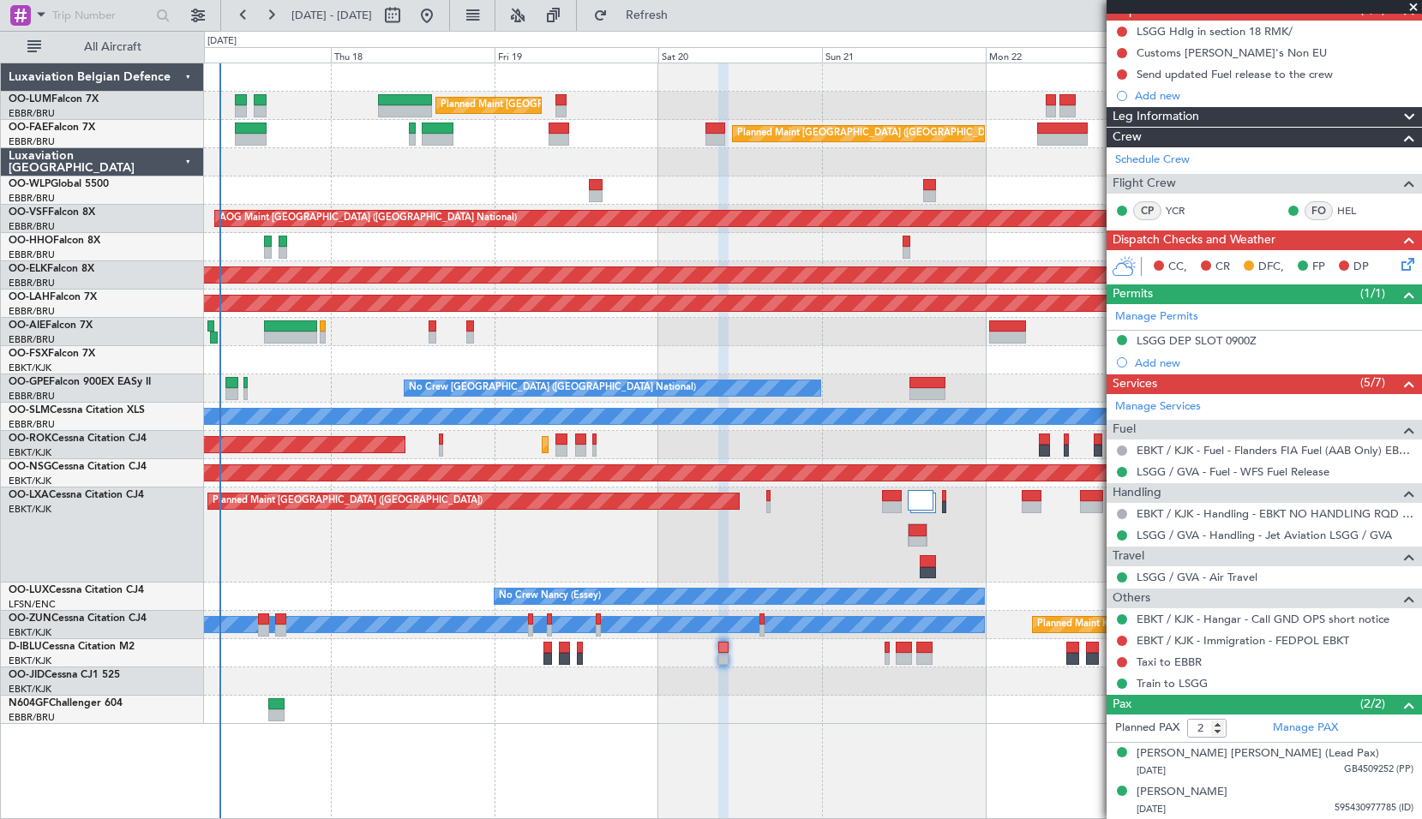
click at [643, 557] on div "Planned Maint Paris (Le Bourget) Planned Maint Kortrijk-Wevelgem A/C Unavailabl…" at bounding box center [812, 535] width 1217 height 95
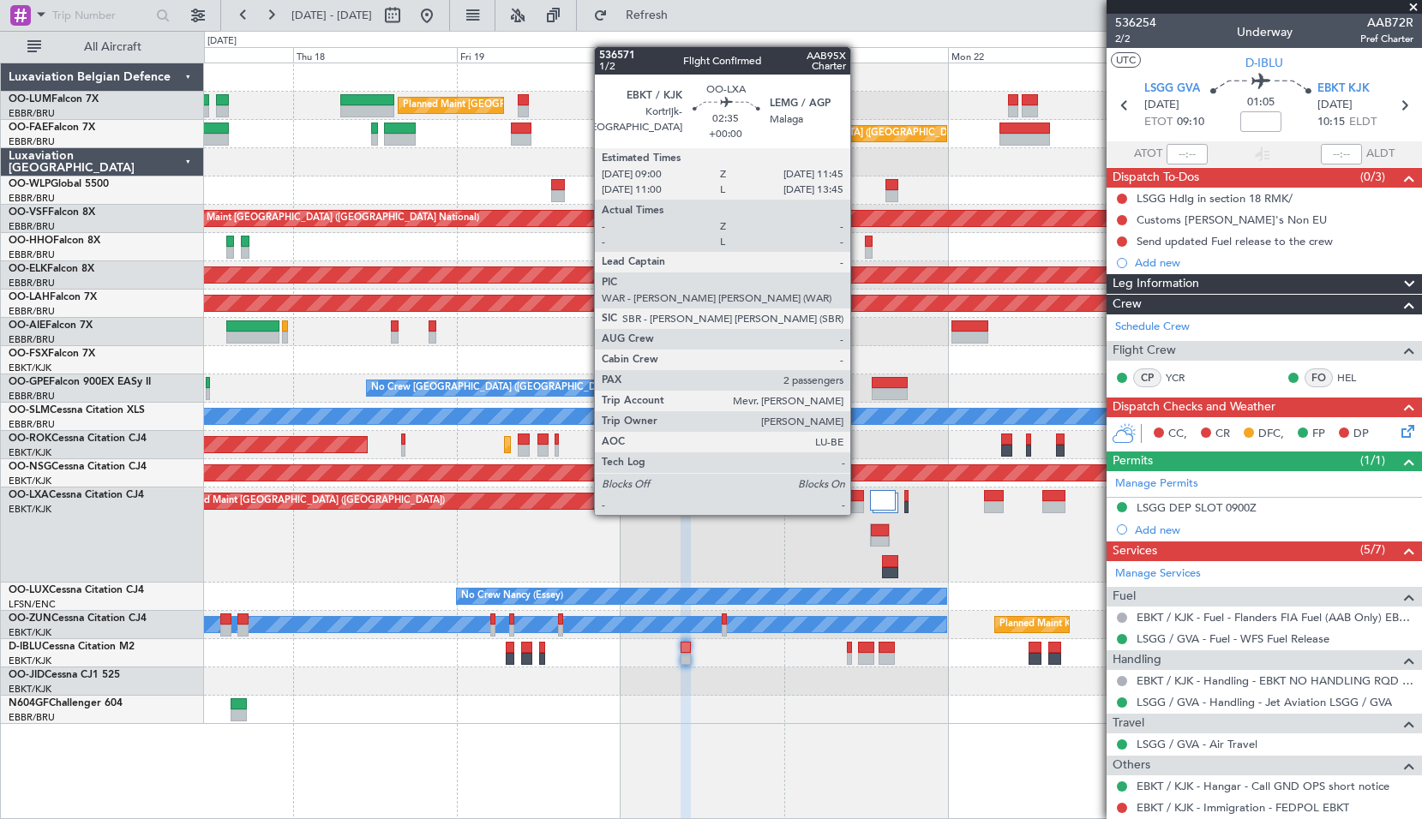
scroll to position [167, 0]
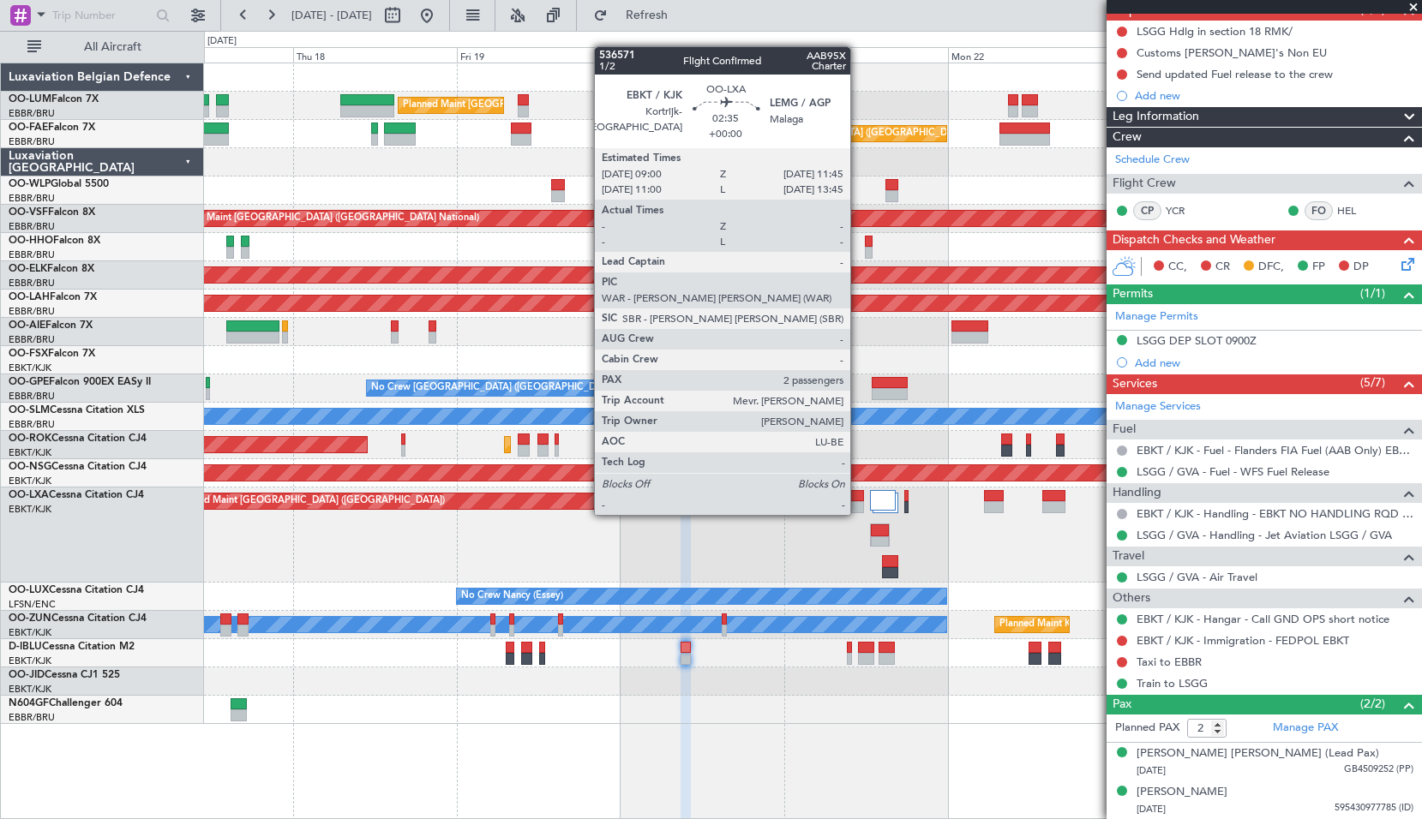
click at [858, 498] on div at bounding box center [853, 496] width 19 height 12
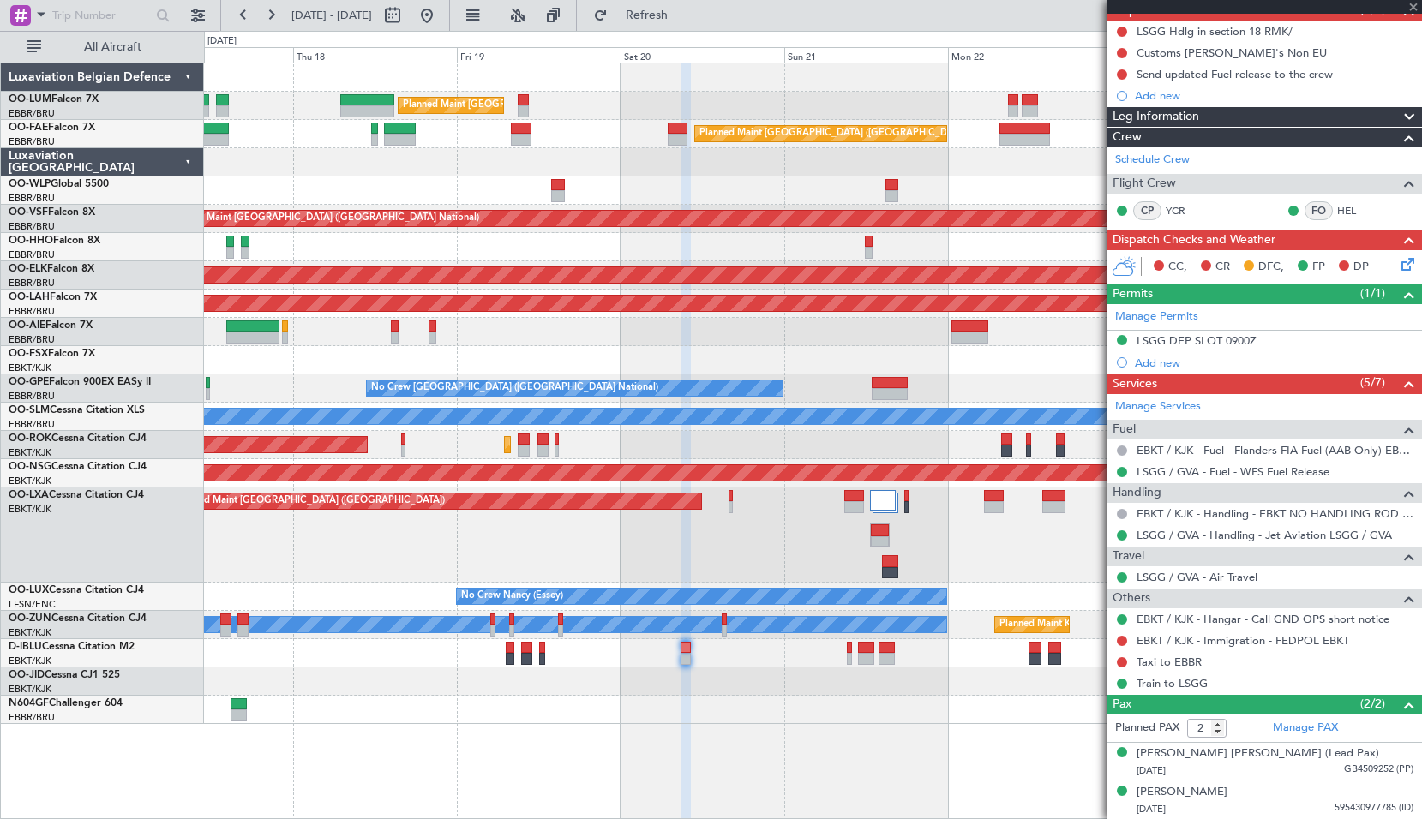
click at [971, 535] on div "Planned Maint [GEOGRAPHIC_DATA] ([GEOGRAPHIC_DATA]) Planned Maint [GEOGRAPHIC_D…" at bounding box center [812, 535] width 1217 height 95
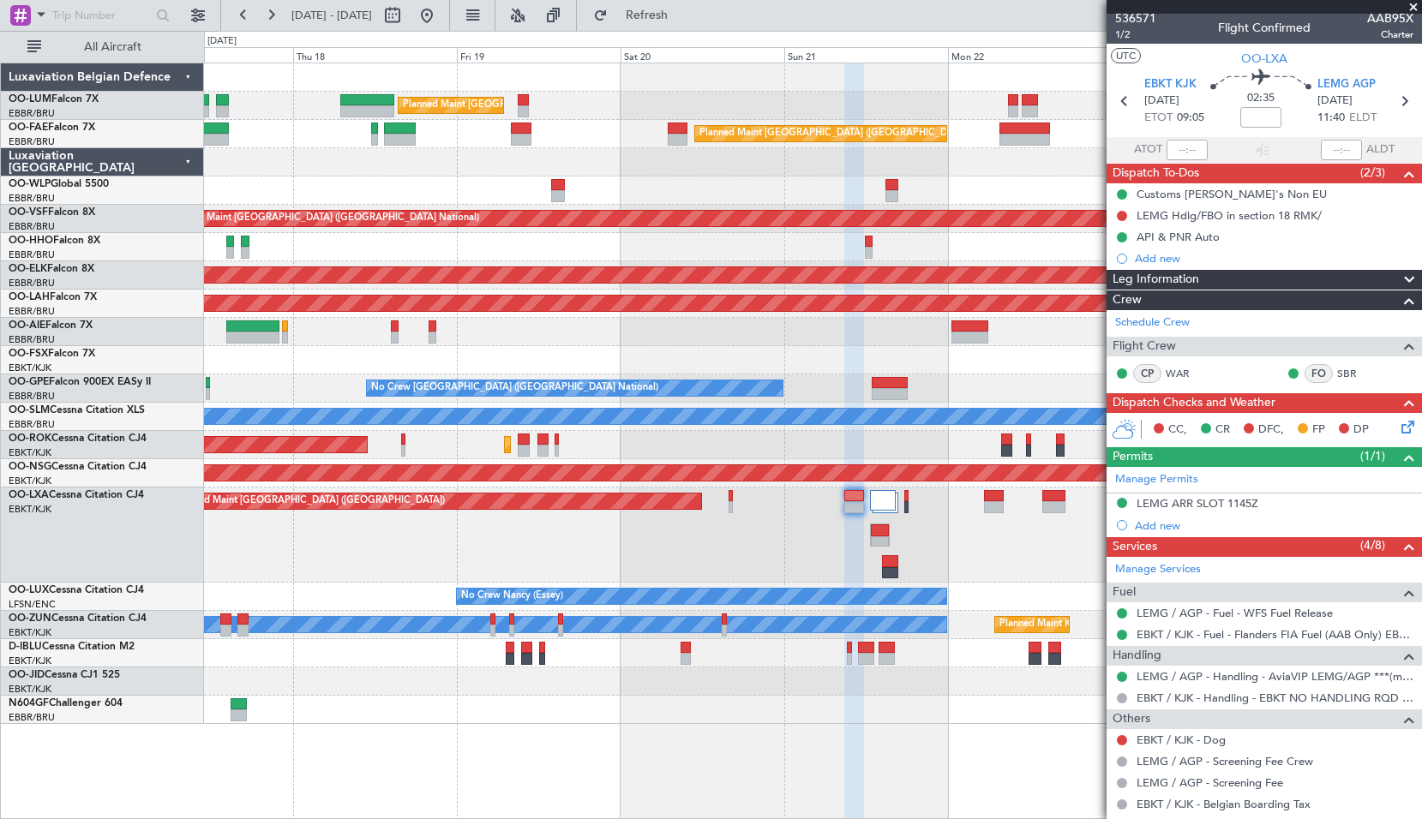
scroll to position [0, 0]
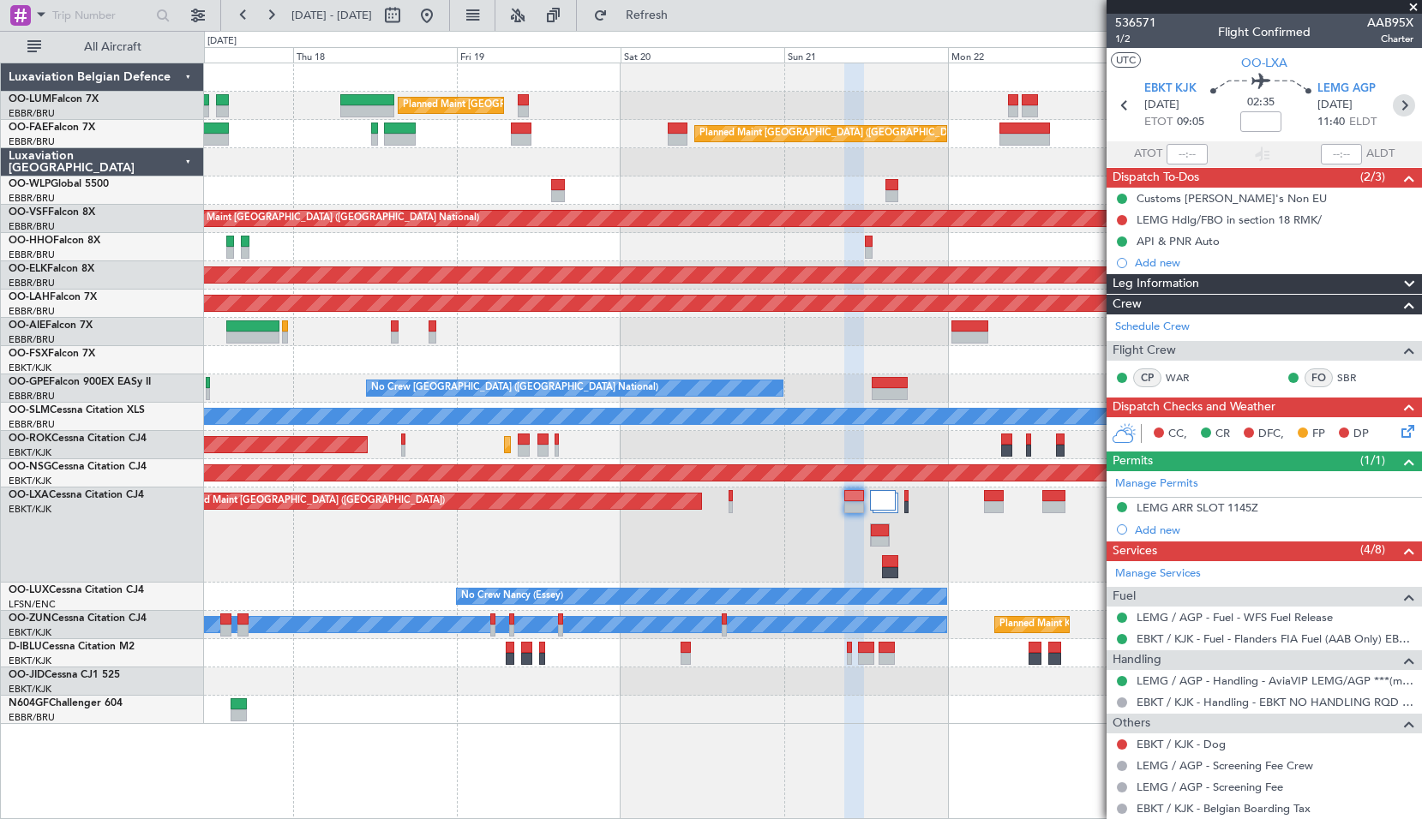
click at [1392, 113] on icon at bounding box center [1403, 105] width 22 height 22
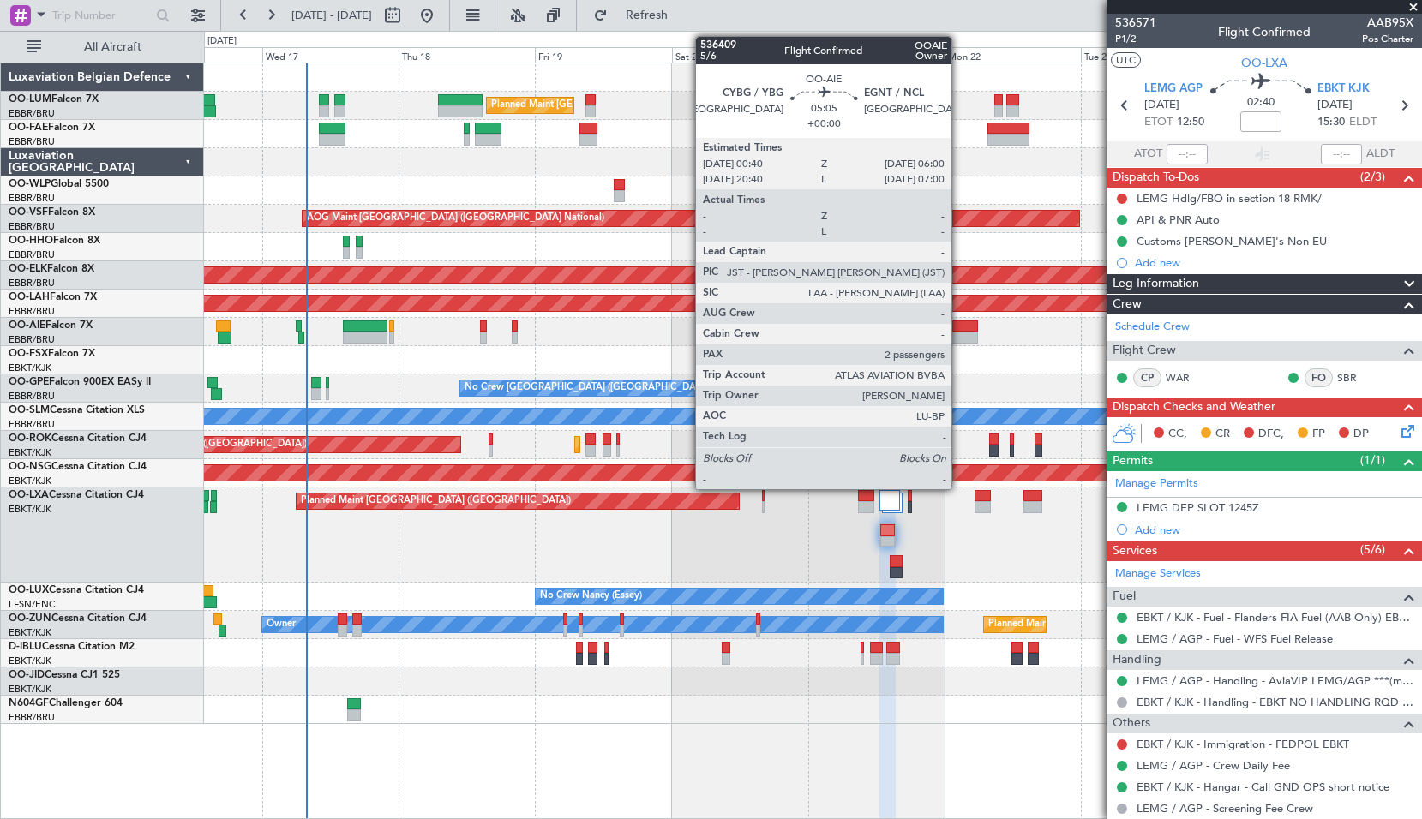
click at [959, 338] on div at bounding box center [962, 338] width 31 height 12
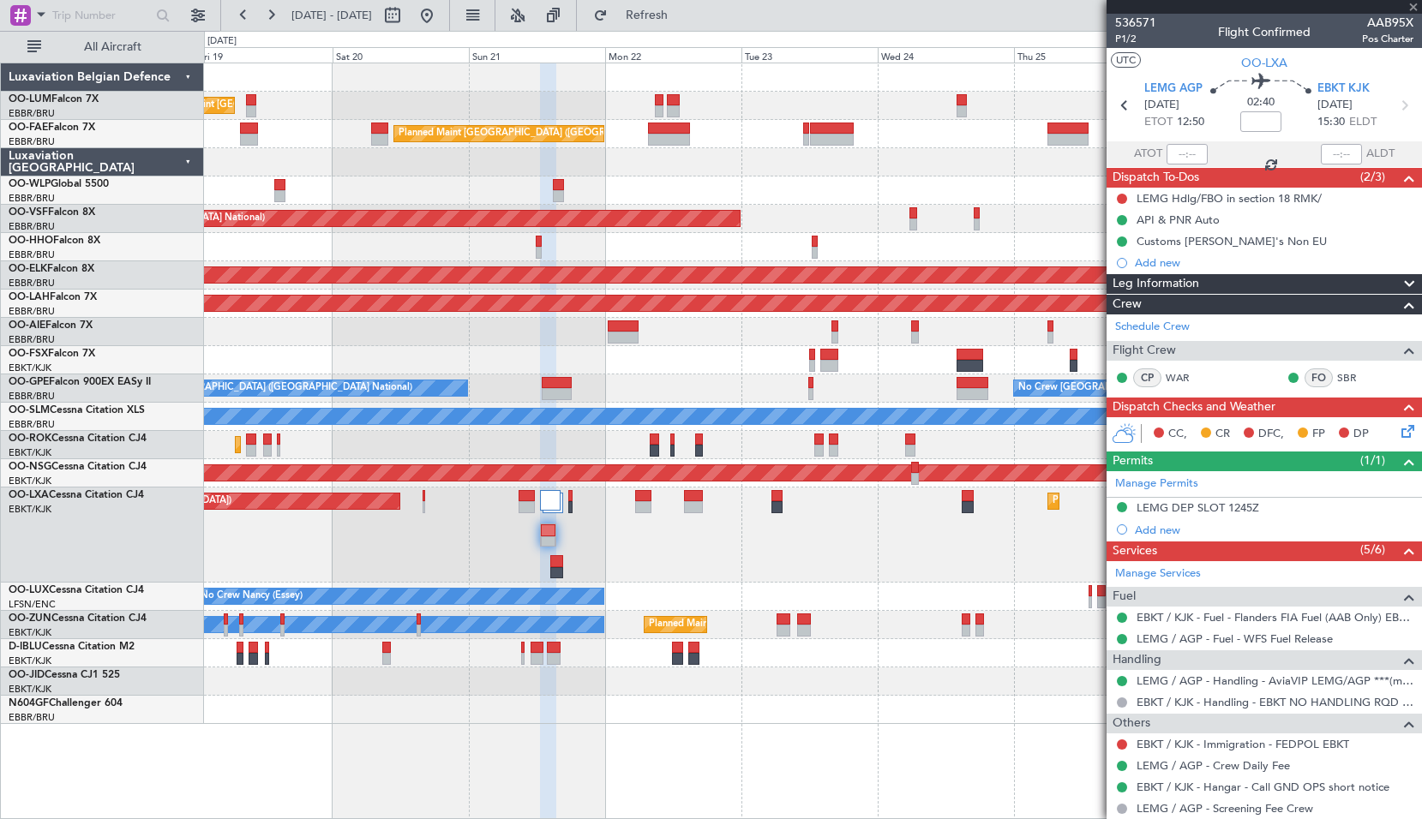
click at [661, 389] on div "Planned Maint Brussels (Brussels National) Owner Melsbroek Air Base Planned Mai…" at bounding box center [812, 393] width 1217 height 661
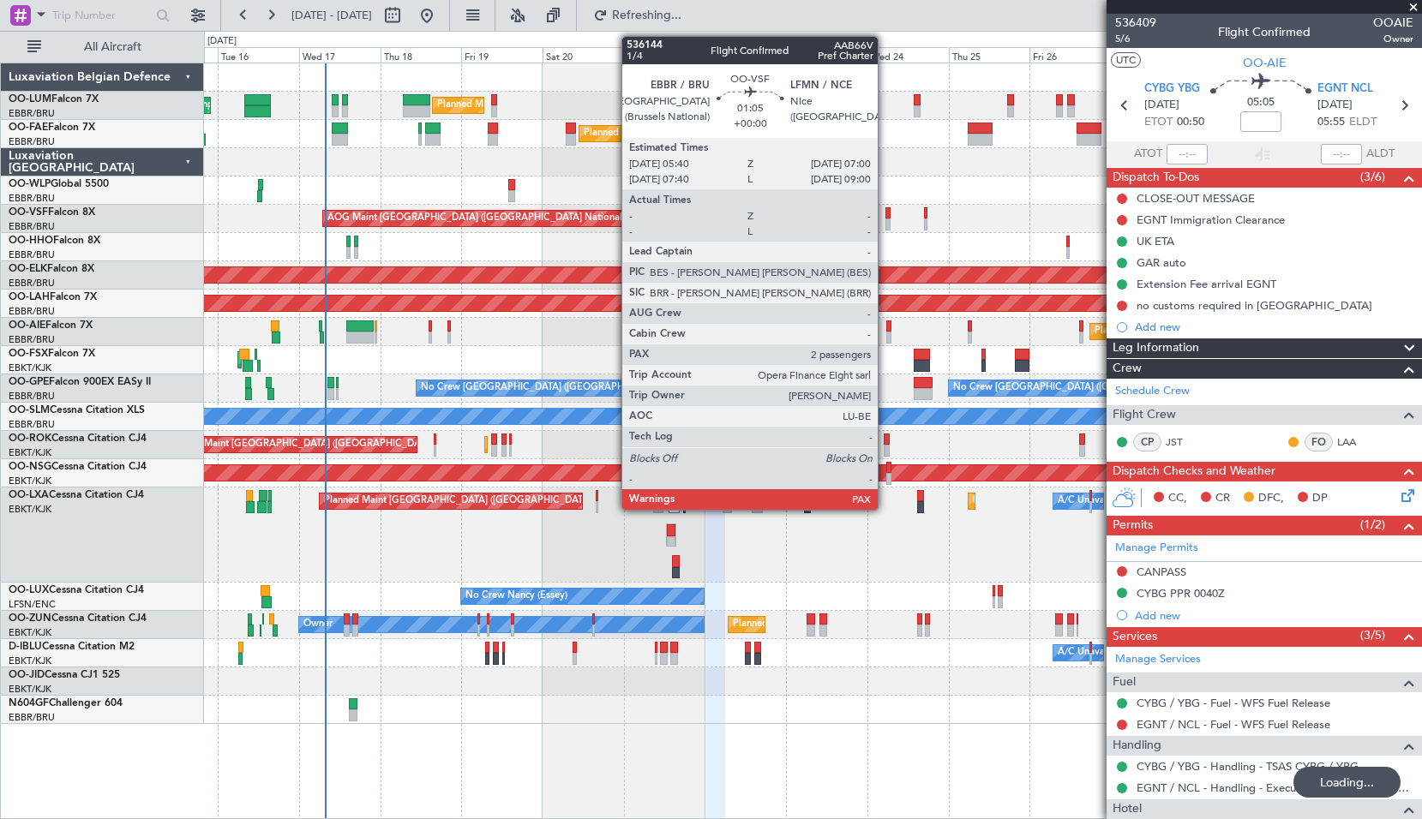
click at [885, 221] on div at bounding box center [887, 224] width 5 height 12
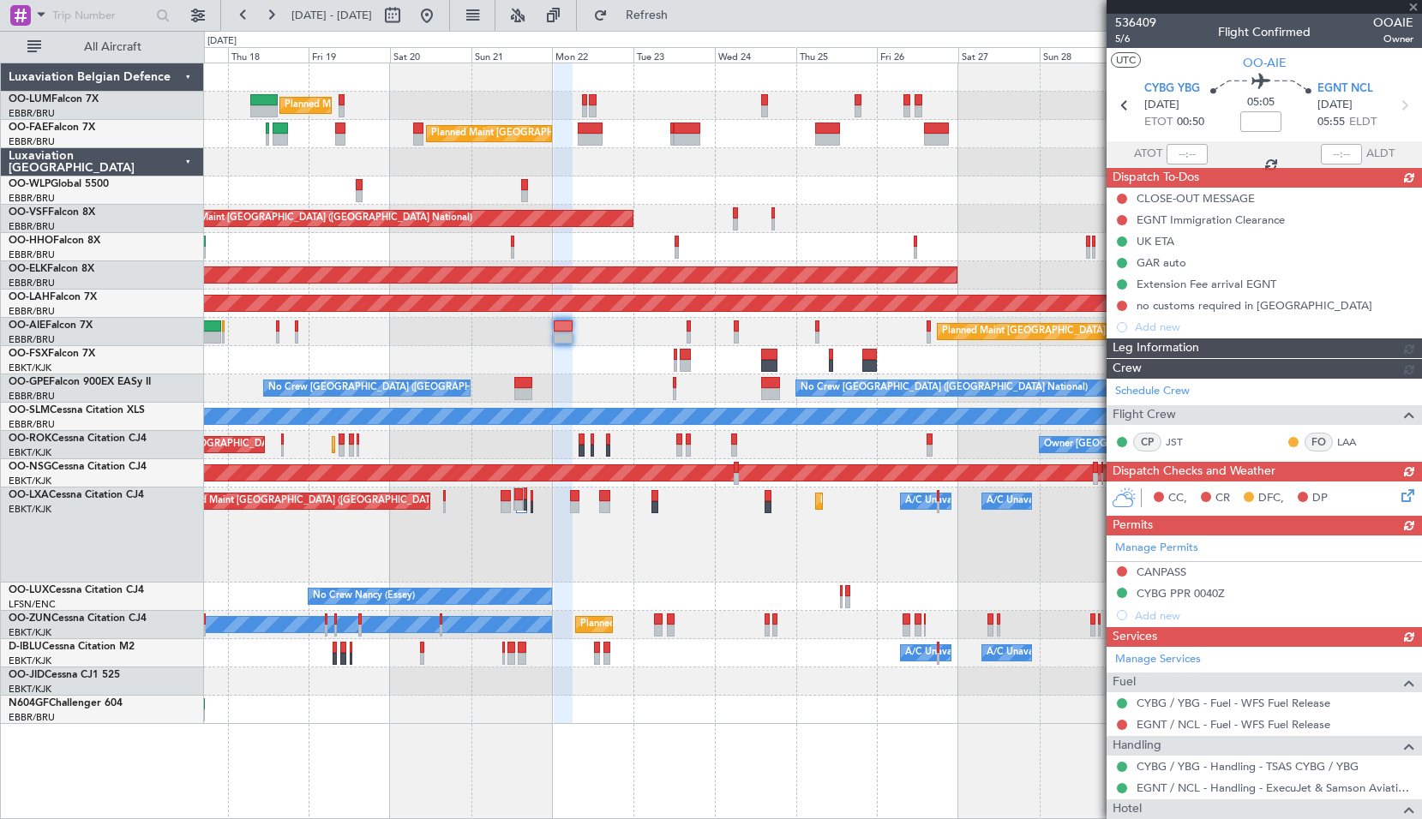
click at [861, 230] on div "AOG Maint [GEOGRAPHIC_DATA] ([GEOGRAPHIC_DATA] National)" at bounding box center [812, 219] width 1217 height 28
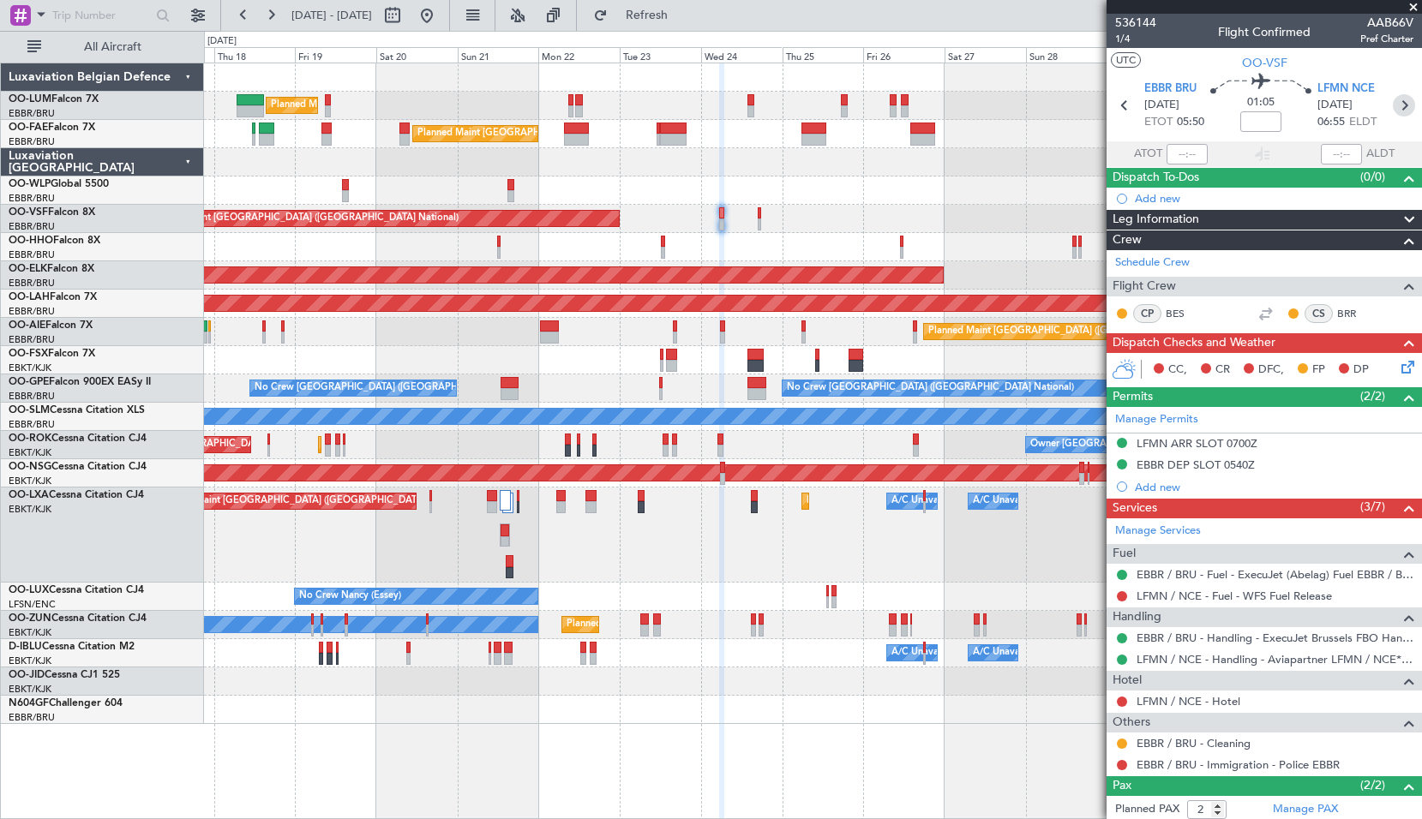
click at [1398, 105] on icon at bounding box center [1403, 105] width 22 height 22
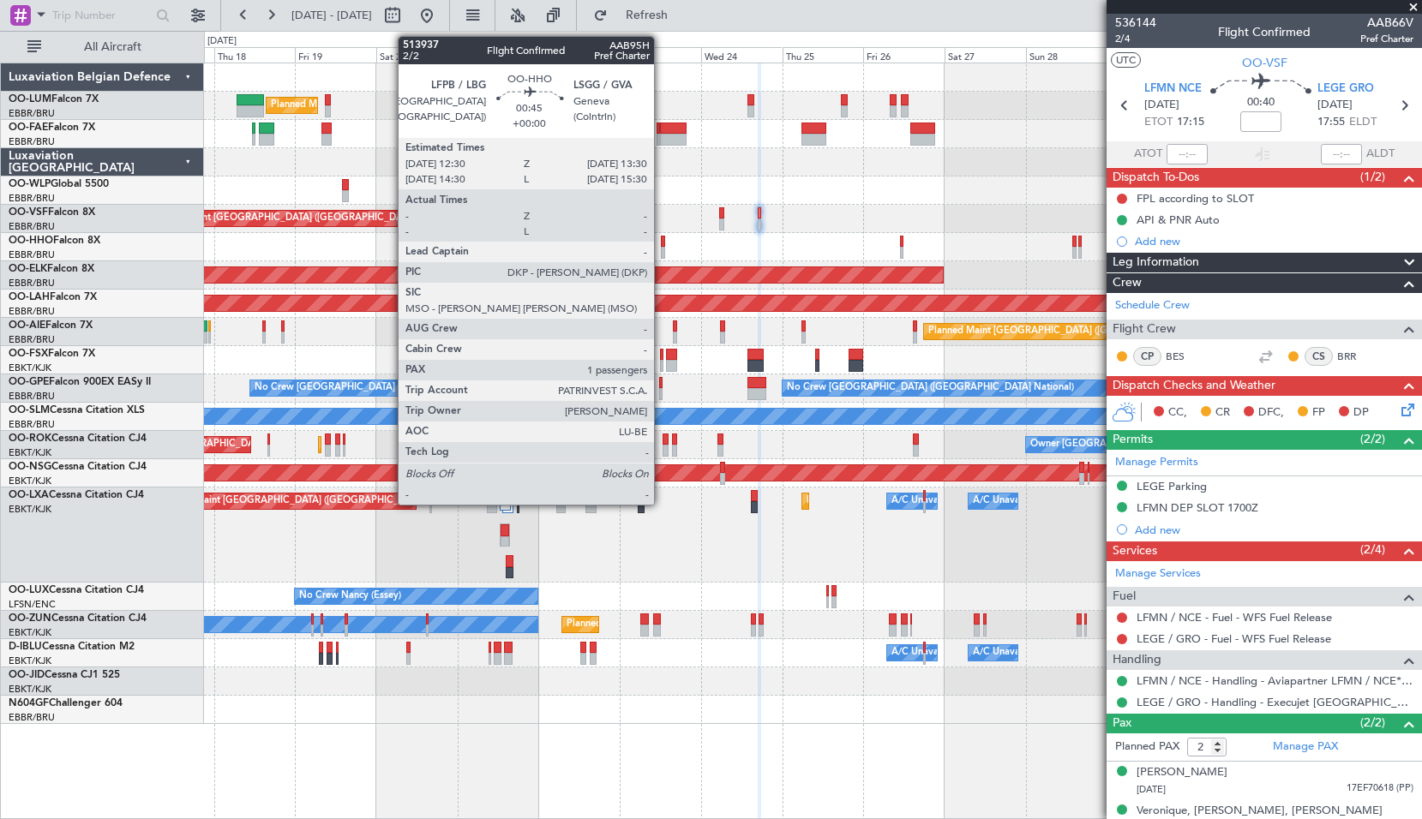
click at [661, 249] on div at bounding box center [662, 253] width 3 height 12
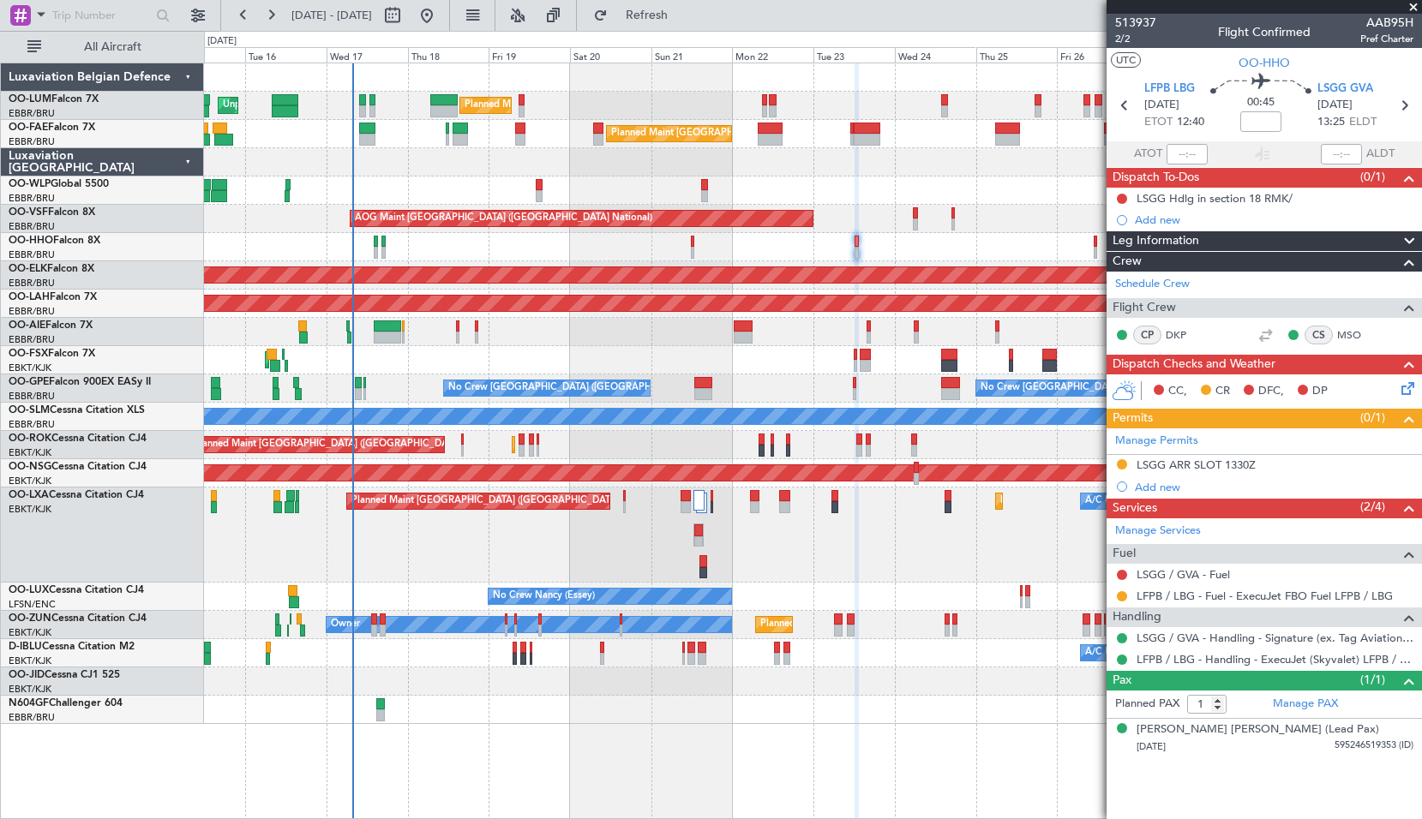
click at [688, 339] on div "Planned Maint [GEOGRAPHIC_DATA] ([GEOGRAPHIC_DATA])" at bounding box center [812, 332] width 1217 height 28
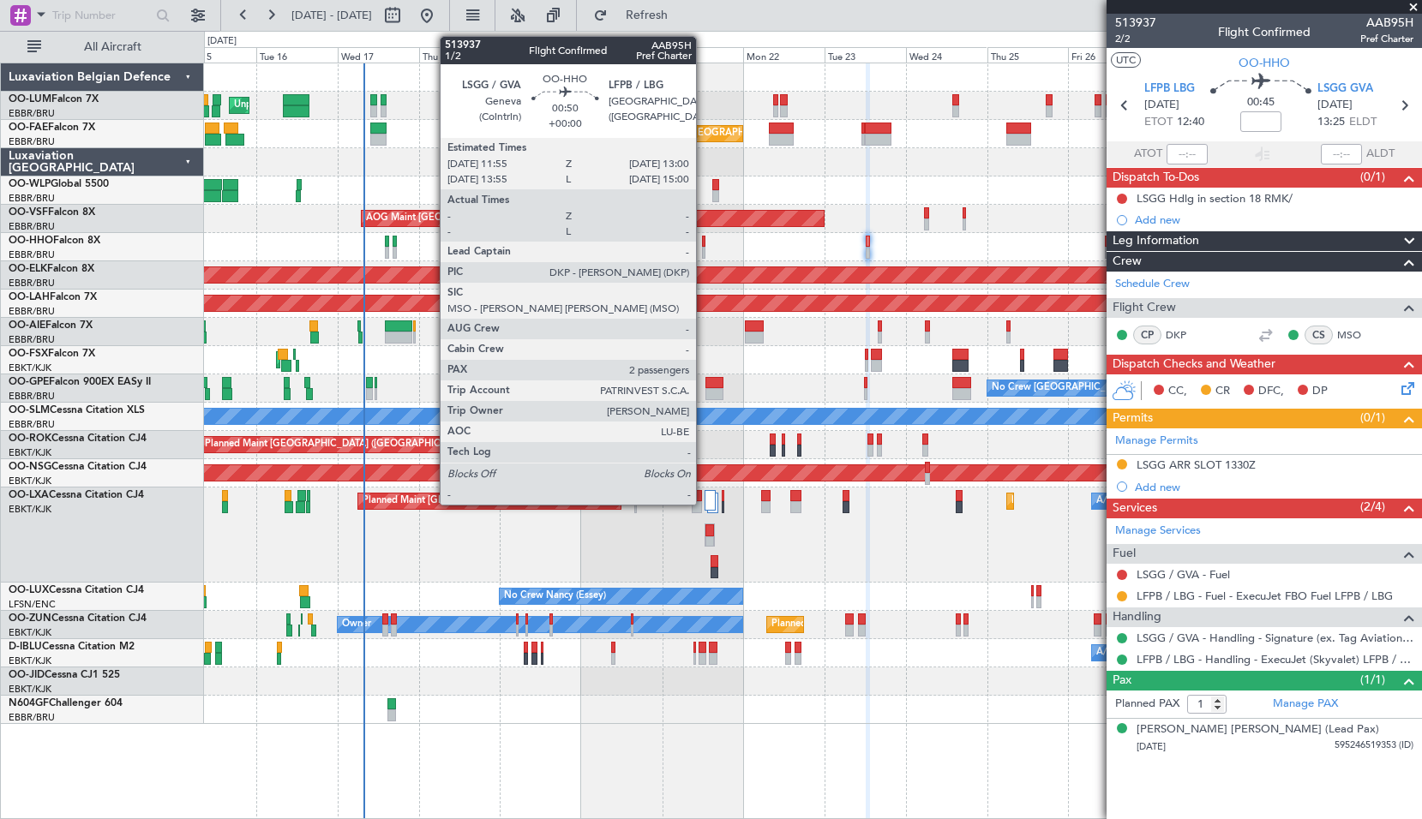
click at [703, 243] on div at bounding box center [704, 242] width 4 height 12
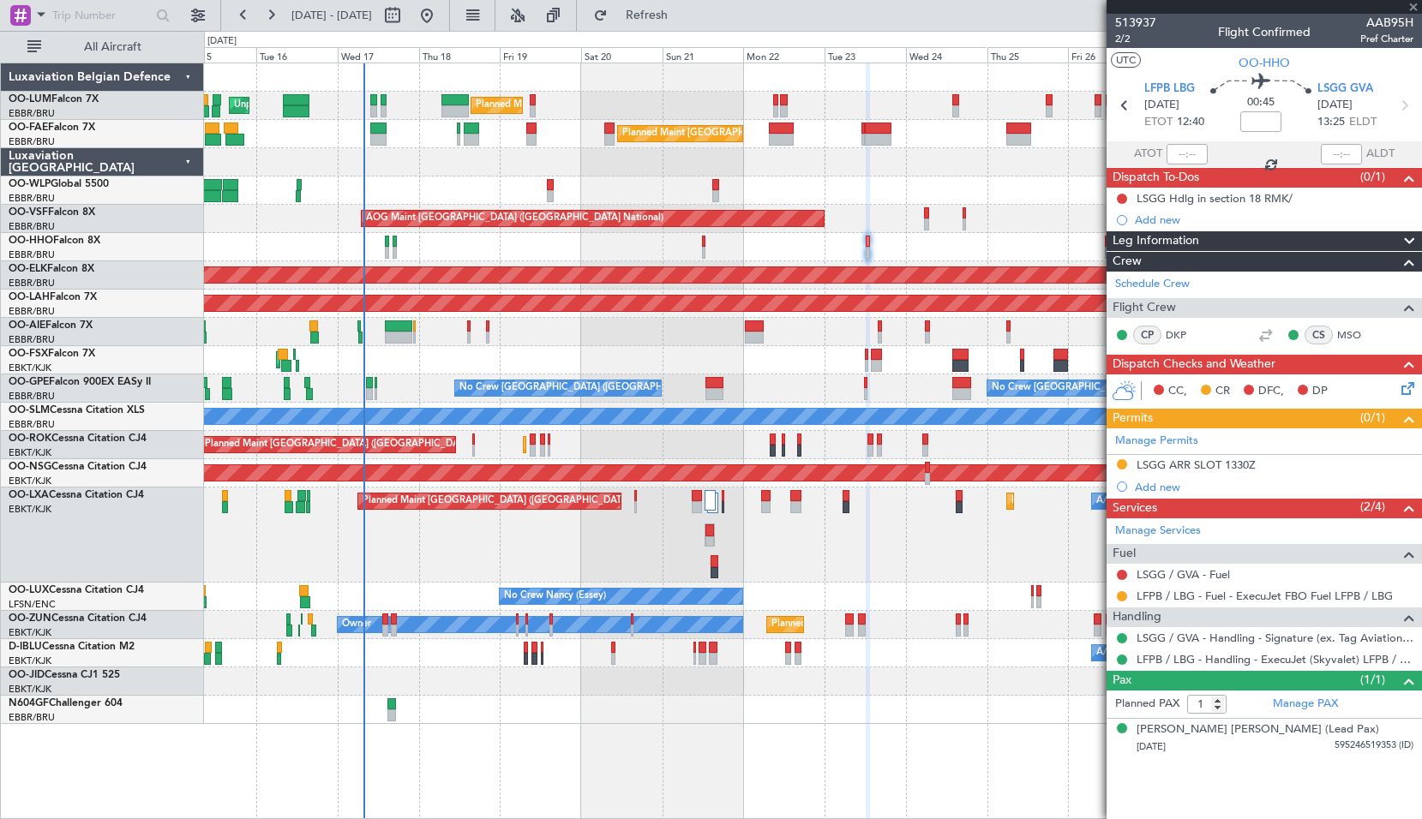
click at [726, 246] on div "Planned Maint Geneva (Cointrin)" at bounding box center [812, 247] width 1217 height 28
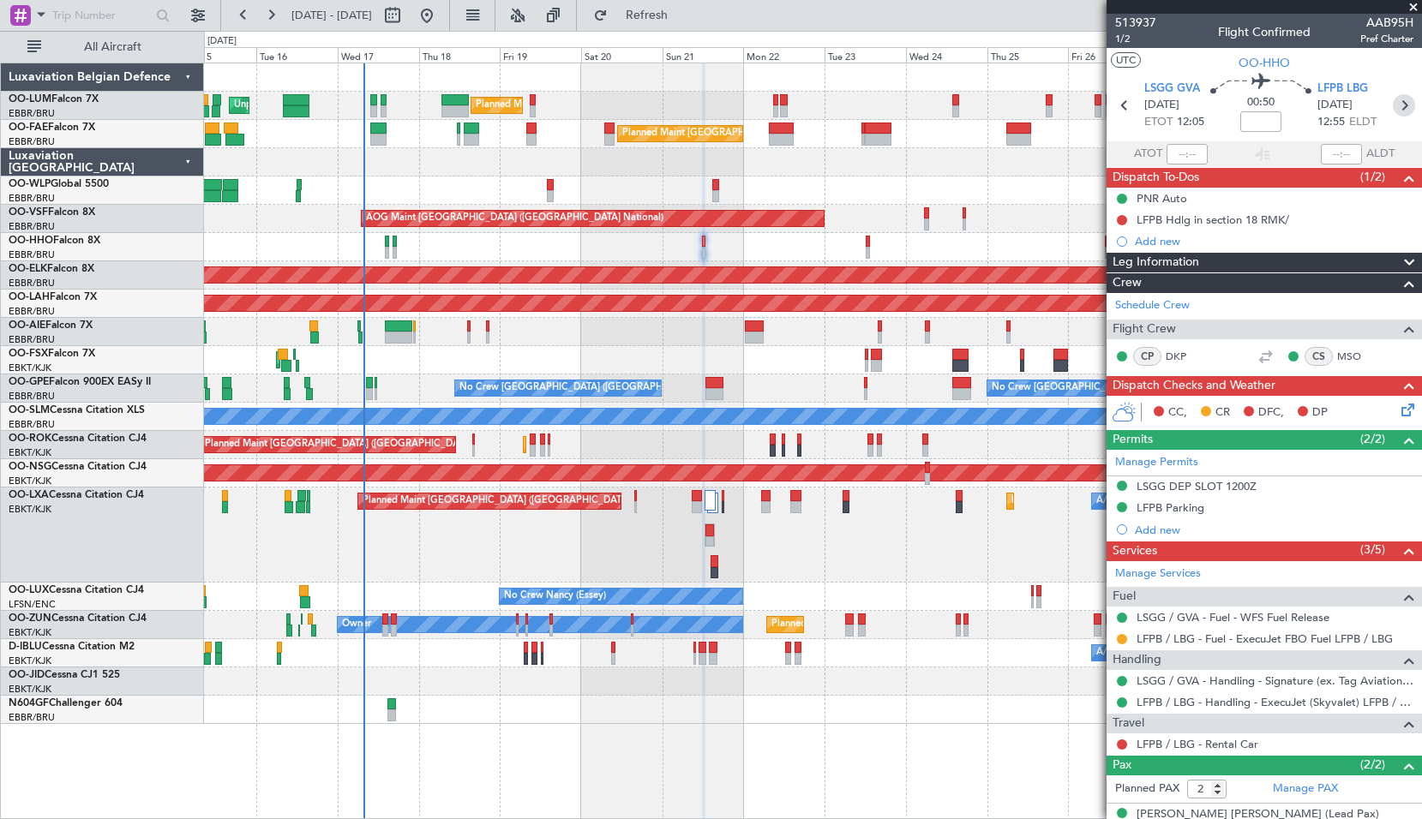
click at [1394, 107] on icon at bounding box center [1403, 105] width 22 height 22
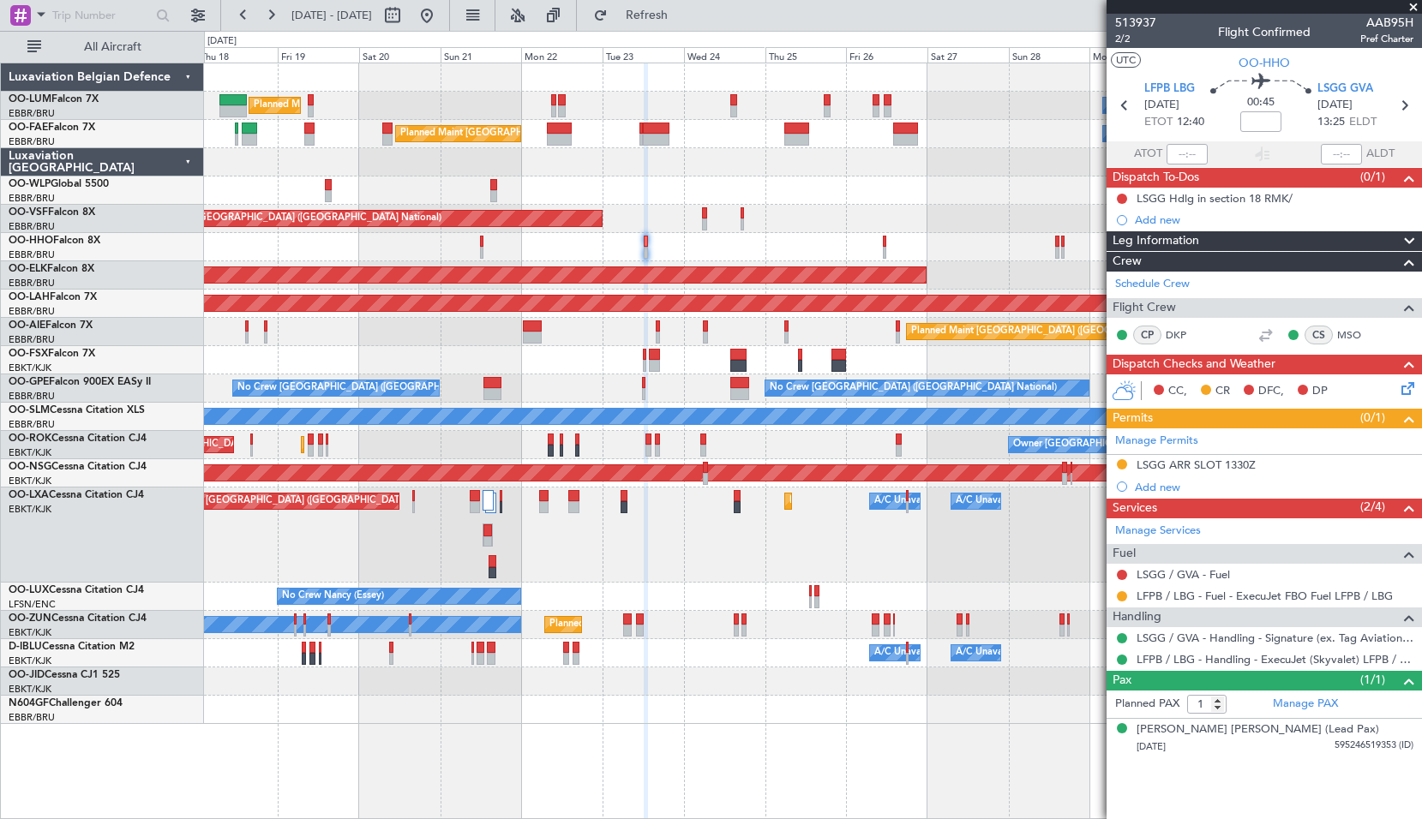
click at [787, 250] on div at bounding box center [812, 247] width 1217 height 28
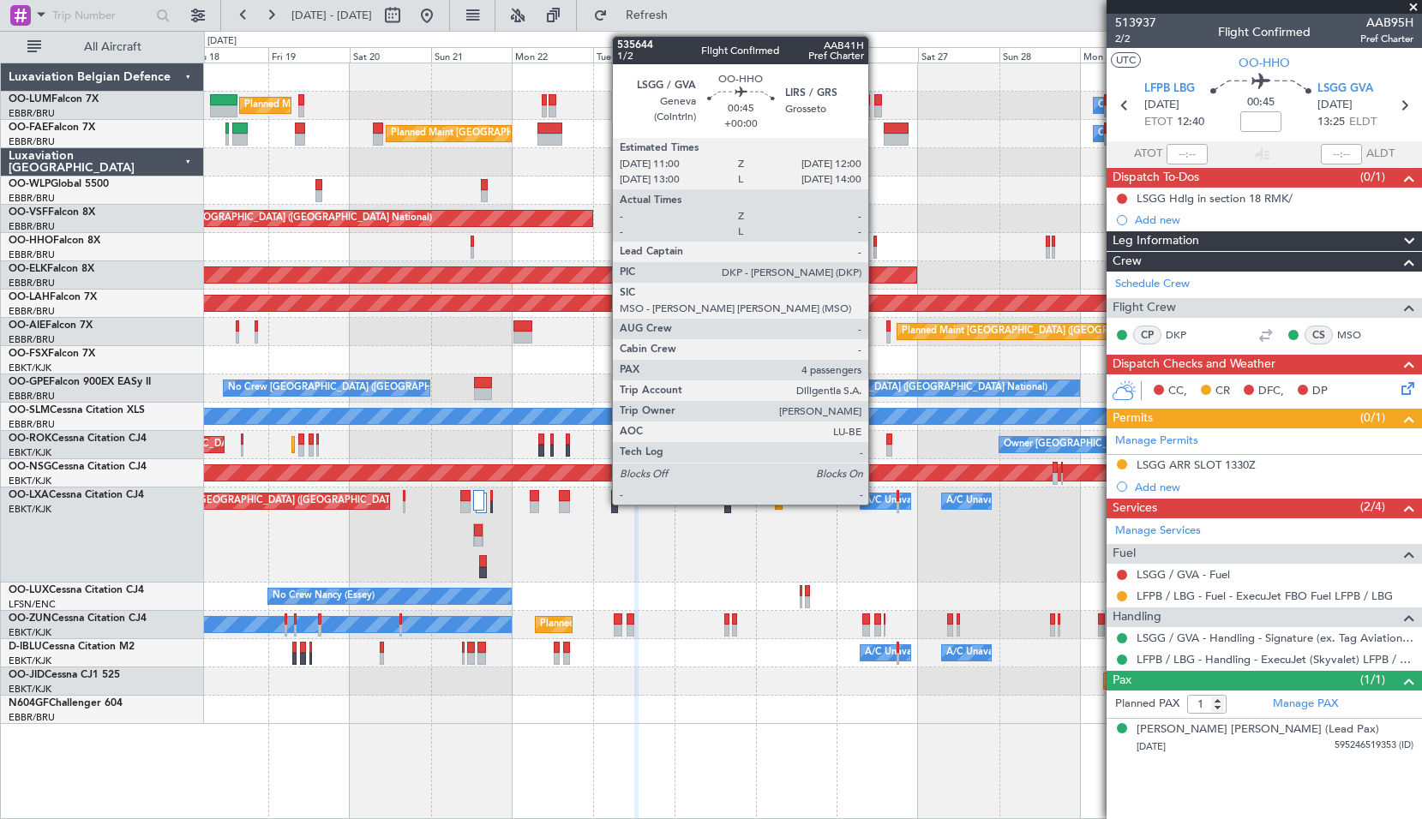
click at [876, 241] on div at bounding box center [874, 242] width 3 height 12
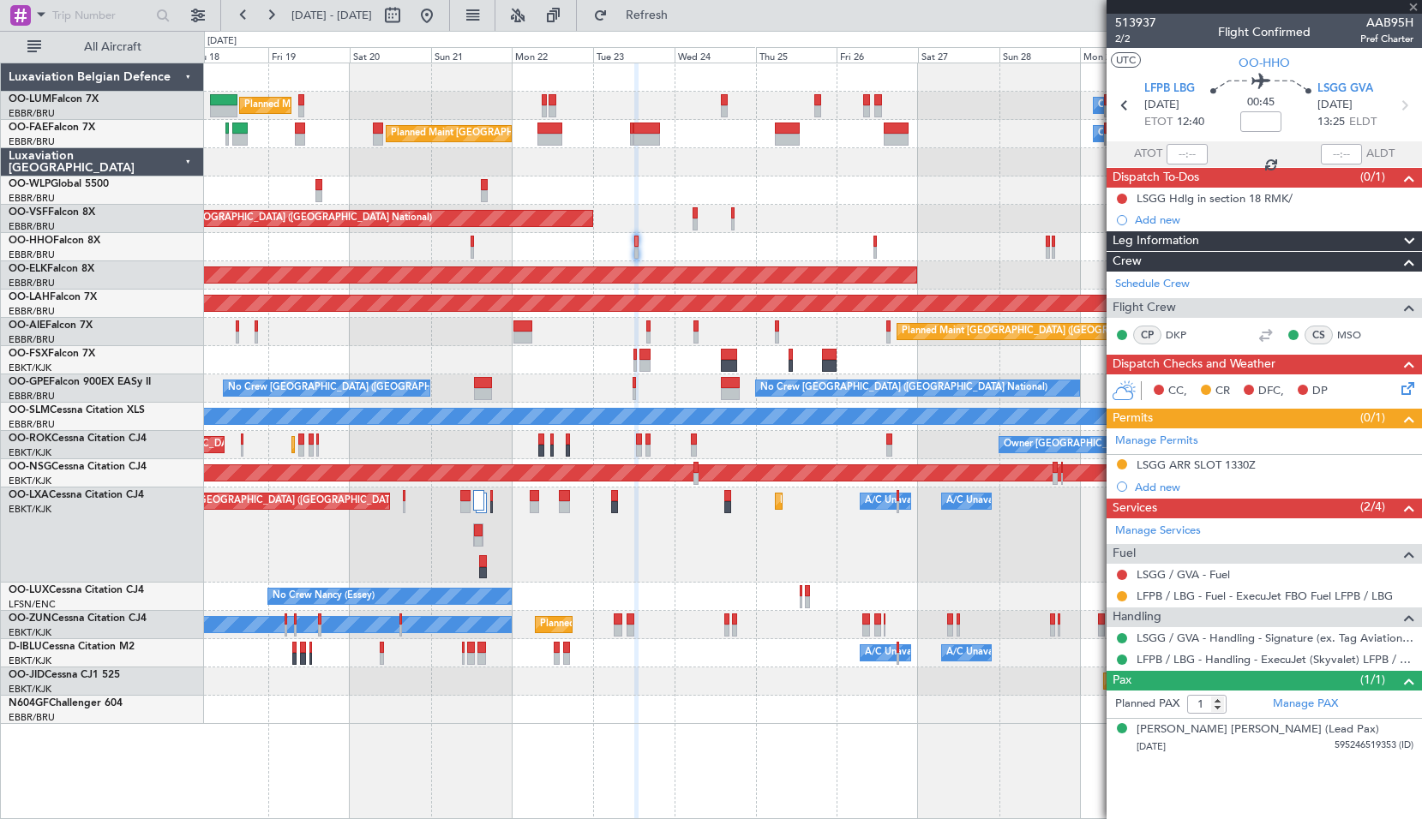
click at [912, 231] on div "AOG Maint [GEOGRAPHIC_DATA] ([GEOGRAPHIC_DATA] National)" at bounding box center [812, 219] width 1217 height 28
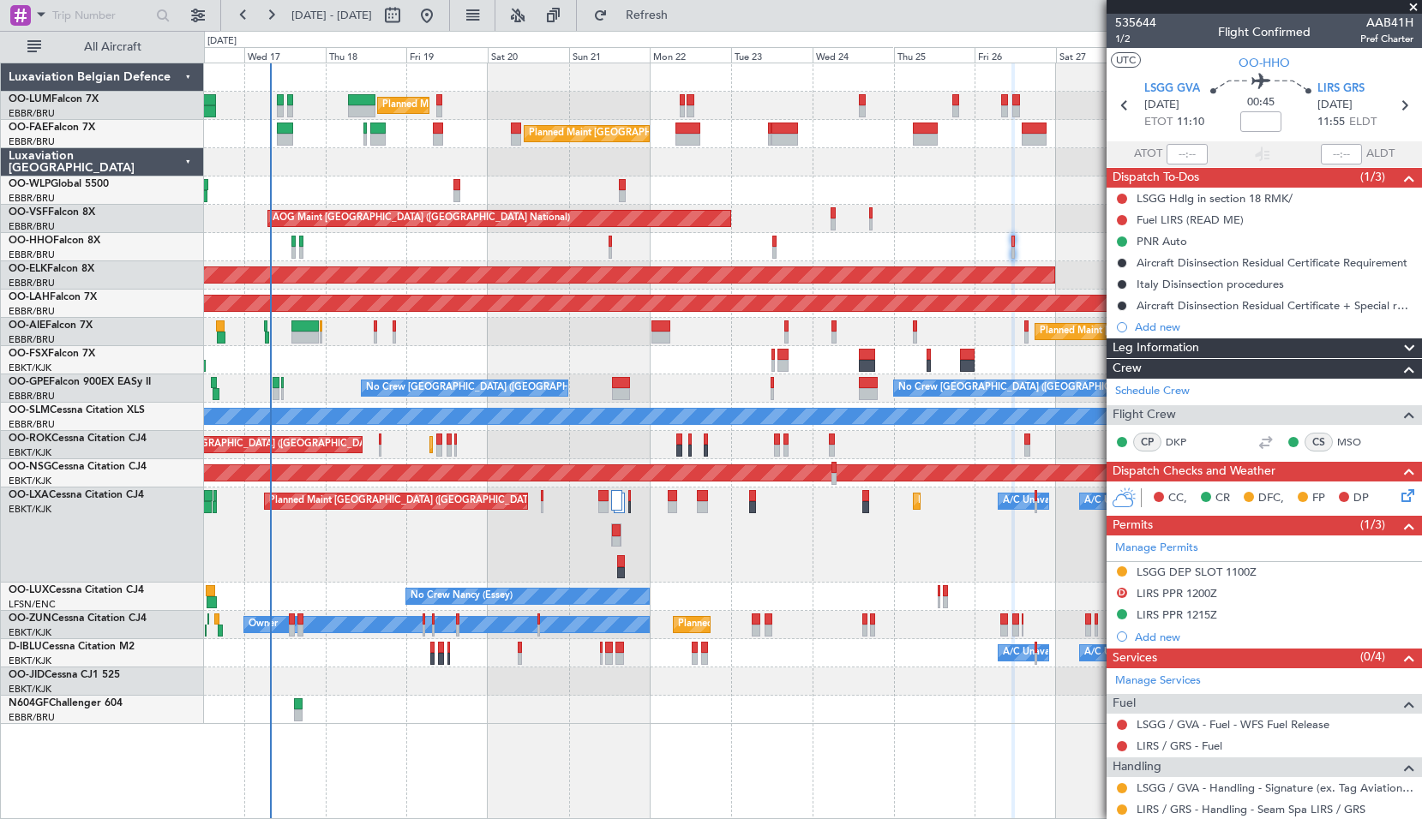
click at [574, 338] on div "Planned Maint [GEOGRAPHIC_DATA] ([GEOGRAPHIC_DATA])" at bounding box center [812, 332] width 1217 height 28
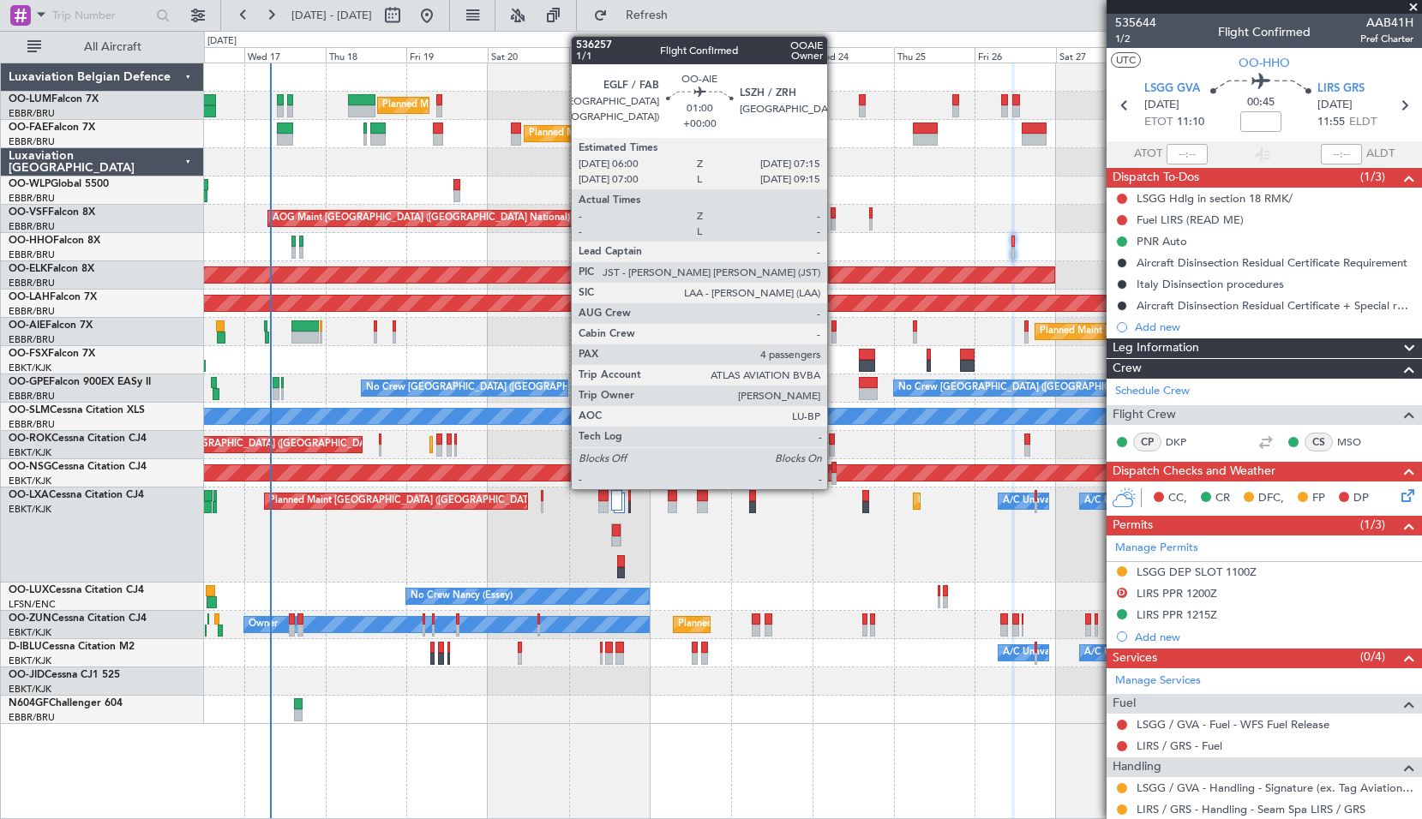
click at [834, 327] on div at bounding box center [833, 326] width 4 height 12
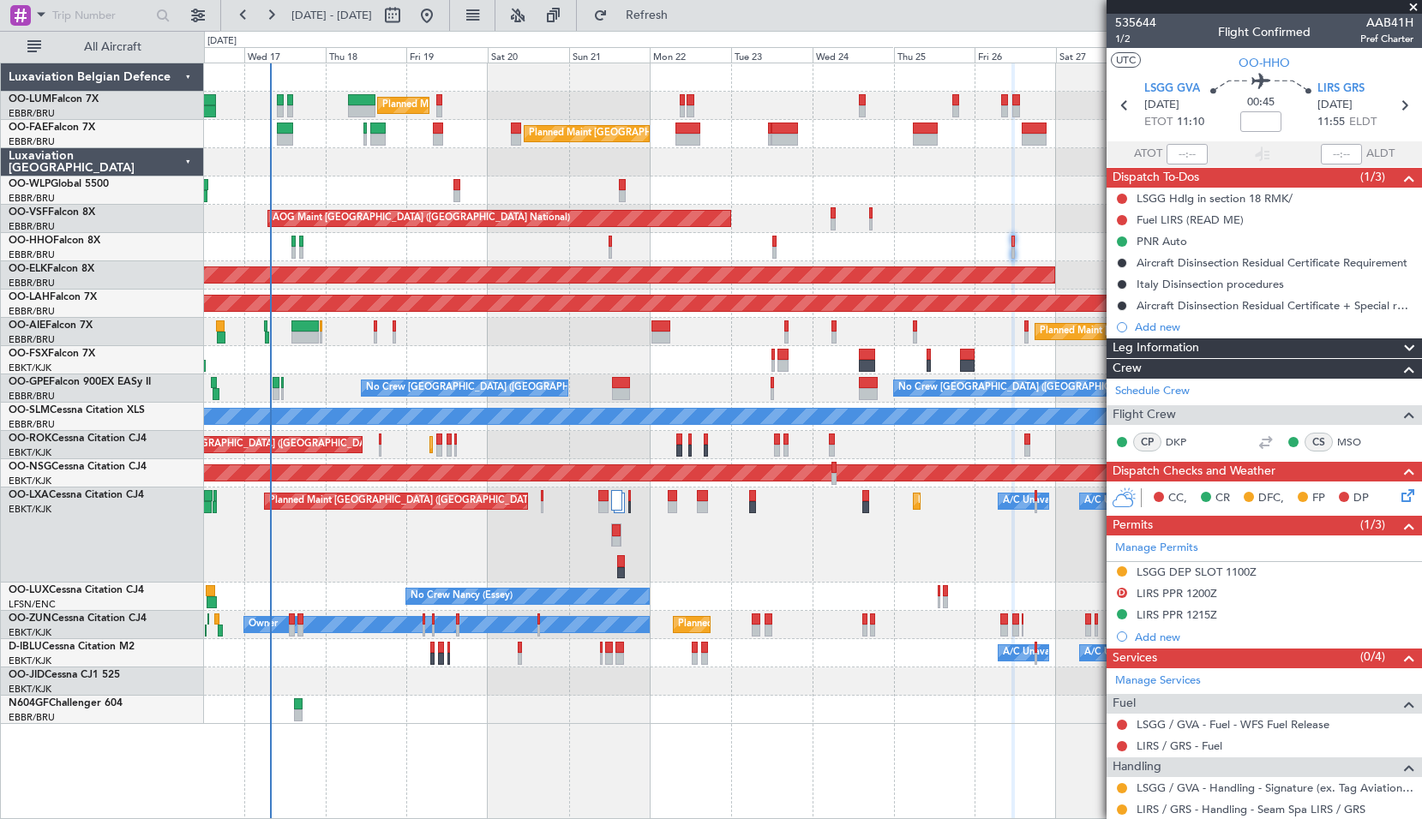
click at [860, 322] on div "Planned Maint [GEOGRAPHIC_DATA] ([GEOGRAPHIC_DATA])" at bounding box center [812, 332] width 1217 height 28
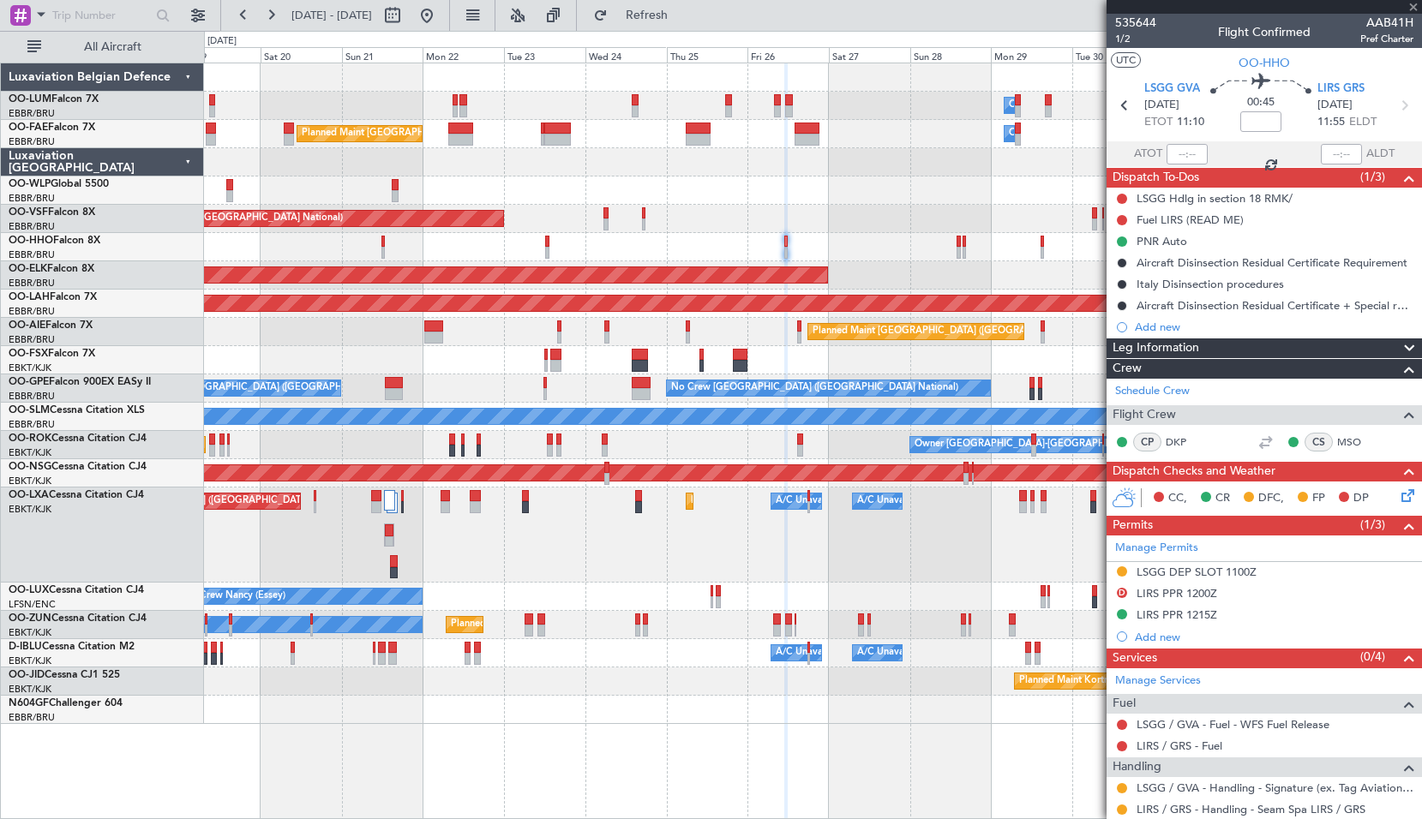
click at [646, 326] on div "Planned Maint [GEOGRAPHIC_DATA] ([GEOGRAPHIC_DATA])" at bounding box center [812, 332] width 1217 height 28
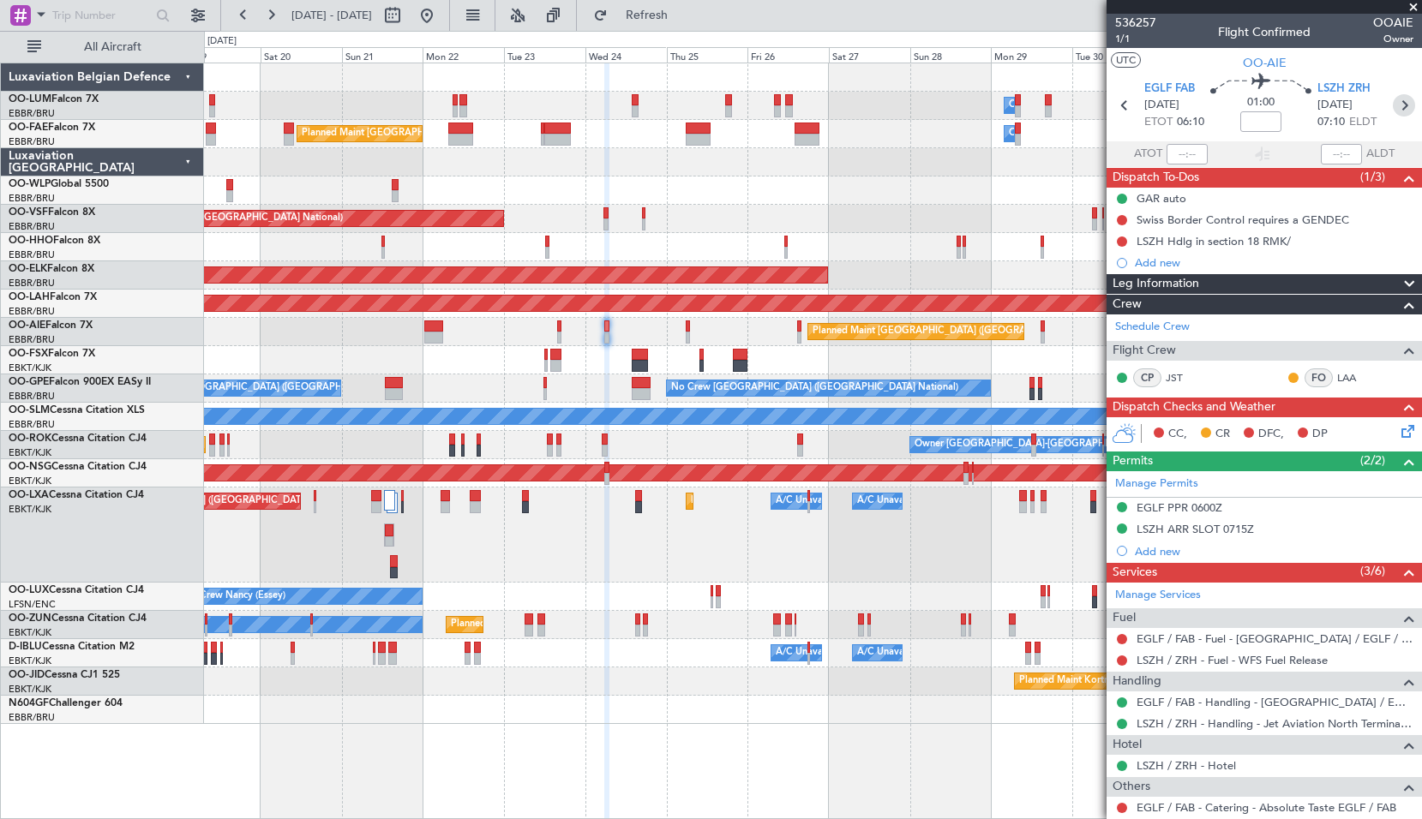
click at [1394, 107] on icon at bounding box center [1403, 105] width 22 height 22
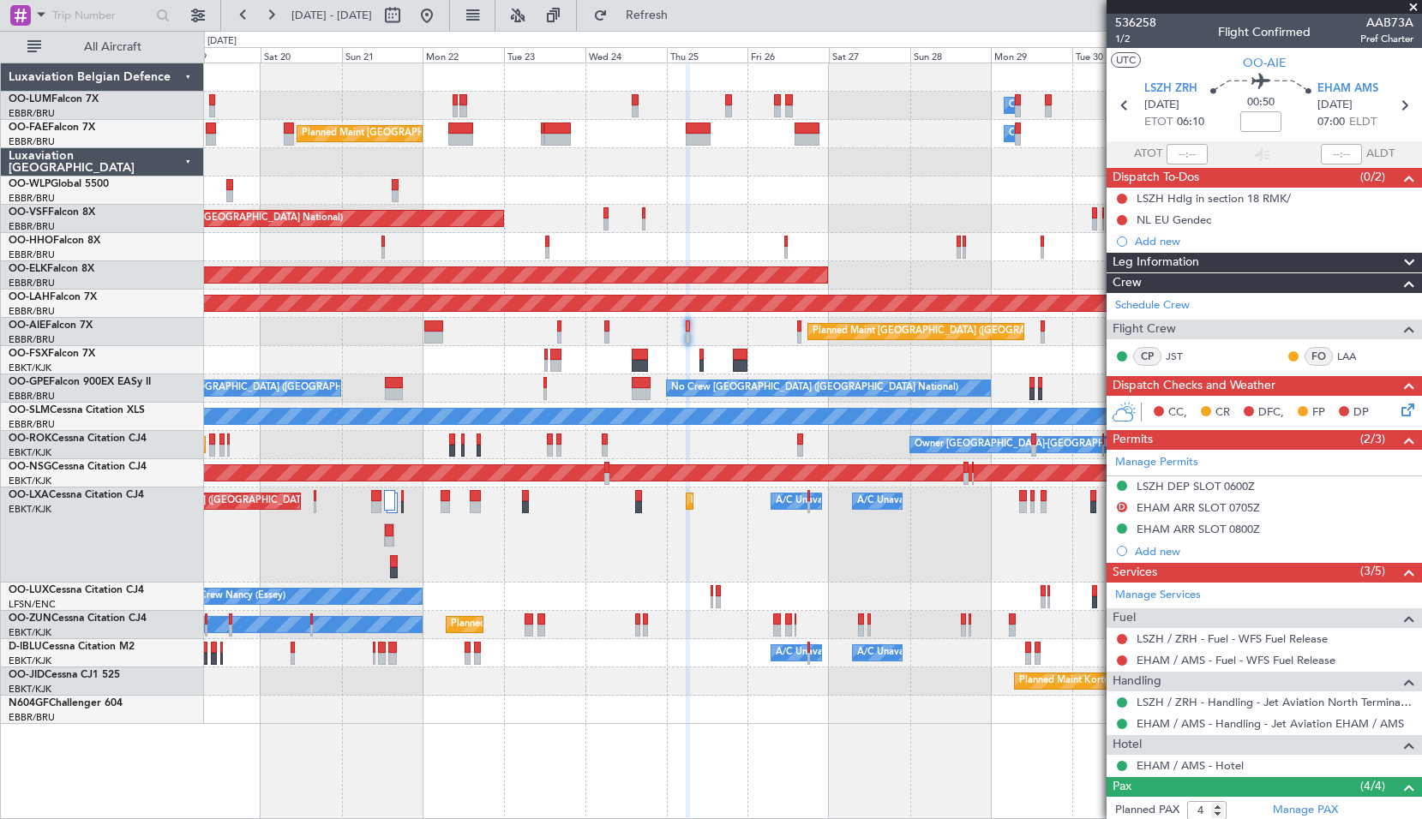
drag, startPoint x: 1410, startPoint y: 9, endPoint x: 1410, endPoint y: 25, distance: 16.3
click at [1410, 25] on section "536258 1/2 Flight Confirmed AAB73A Pref Charter UTC OO-AIE LSZH ZRH 25/09/2025 …" at bounding box center [1263, 409] width 315 height 819
drag, startPoint x: 1410, startPoint y: 25, endPoint x: 1279, endPoint y: 146, distance: 178.3
click at [1230, 155] on section "ATOT ALDT" at bounding box center [1263, 154] width 315 height 26
click at [1399, 99] on icon at bounding box center [1403, 105] width 22 height 22
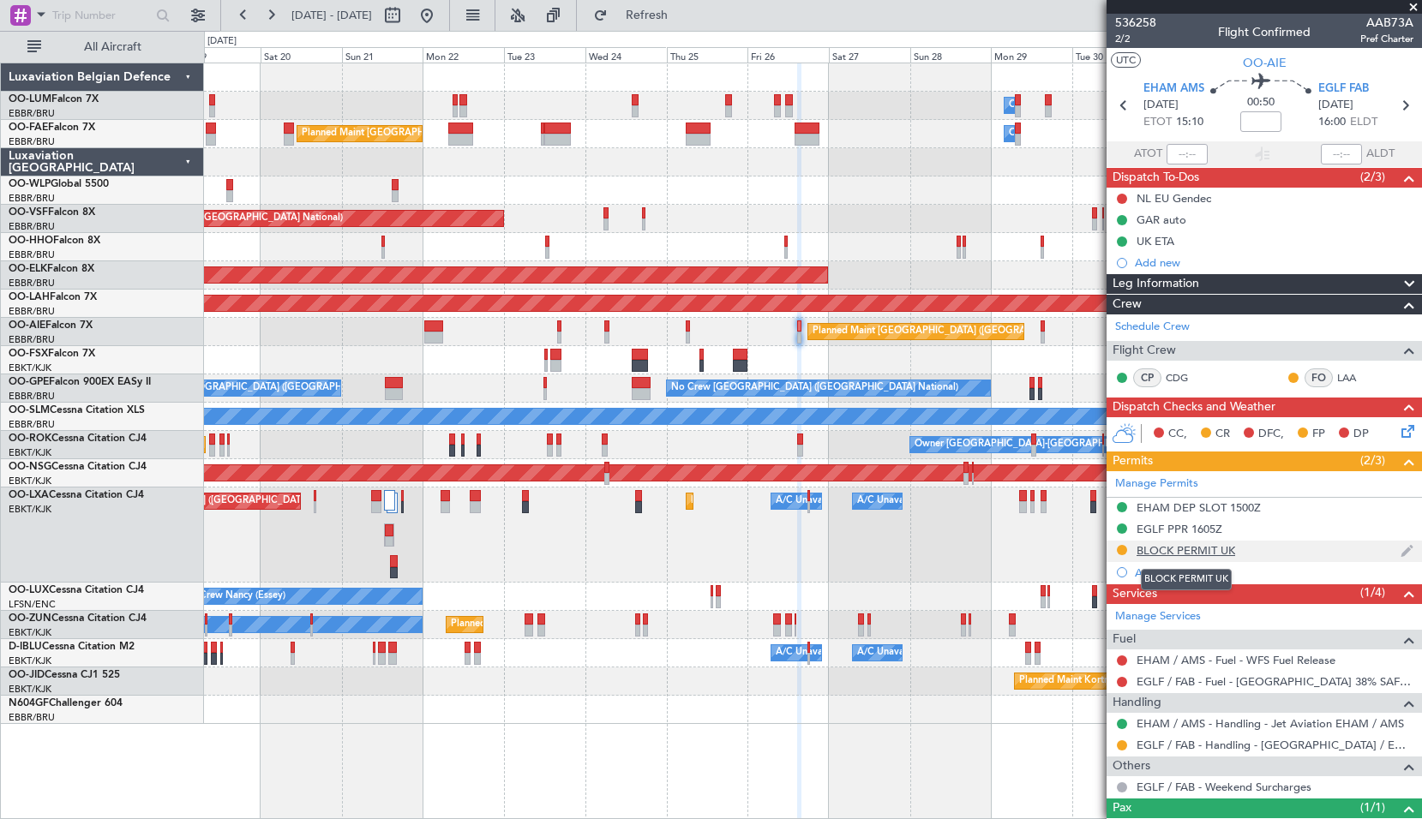
click at [1183, 548] on div "BLOCK PERMIT UK" at bounding box center [1185, 550] width 99 height 15
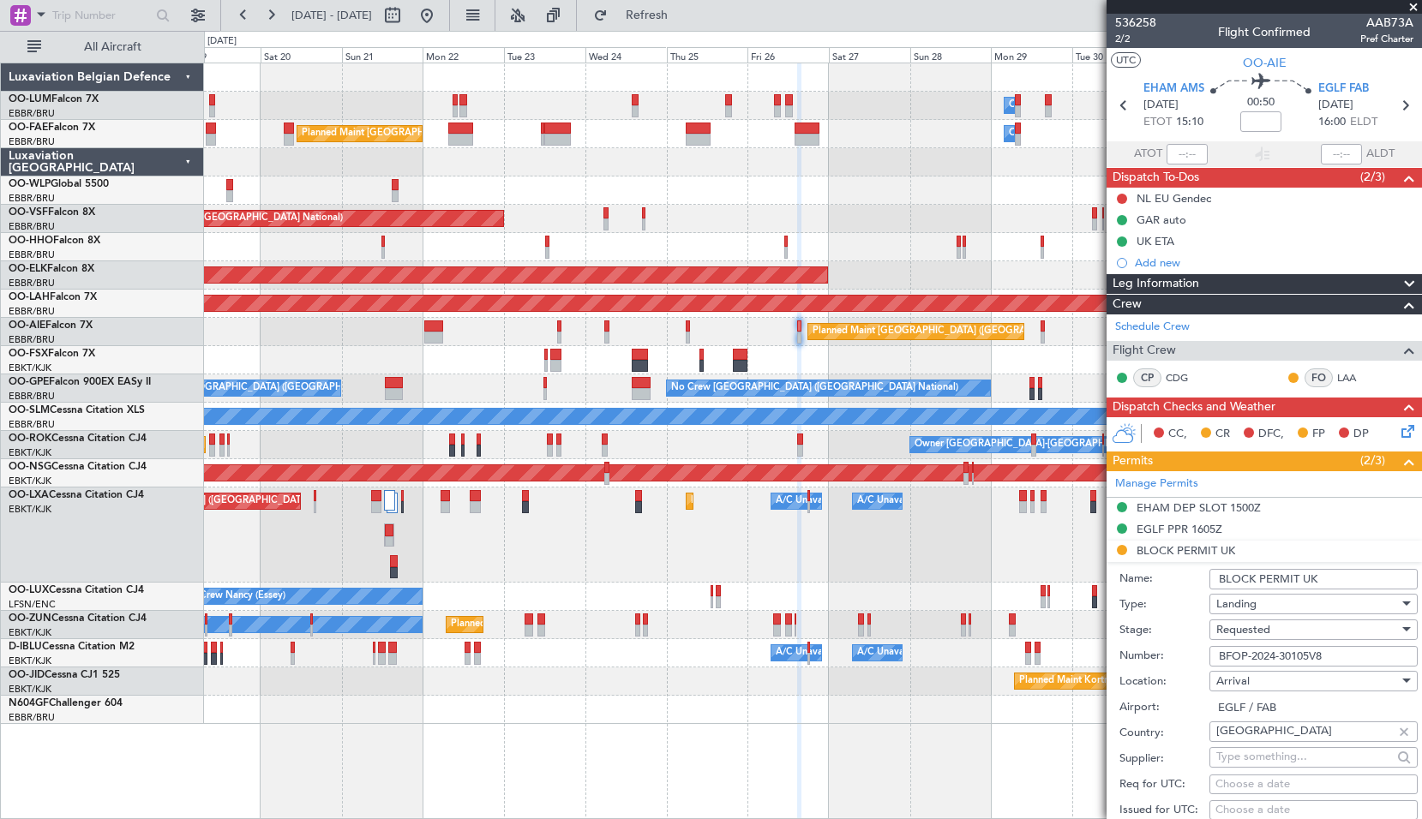
scroll to position [257, 0]
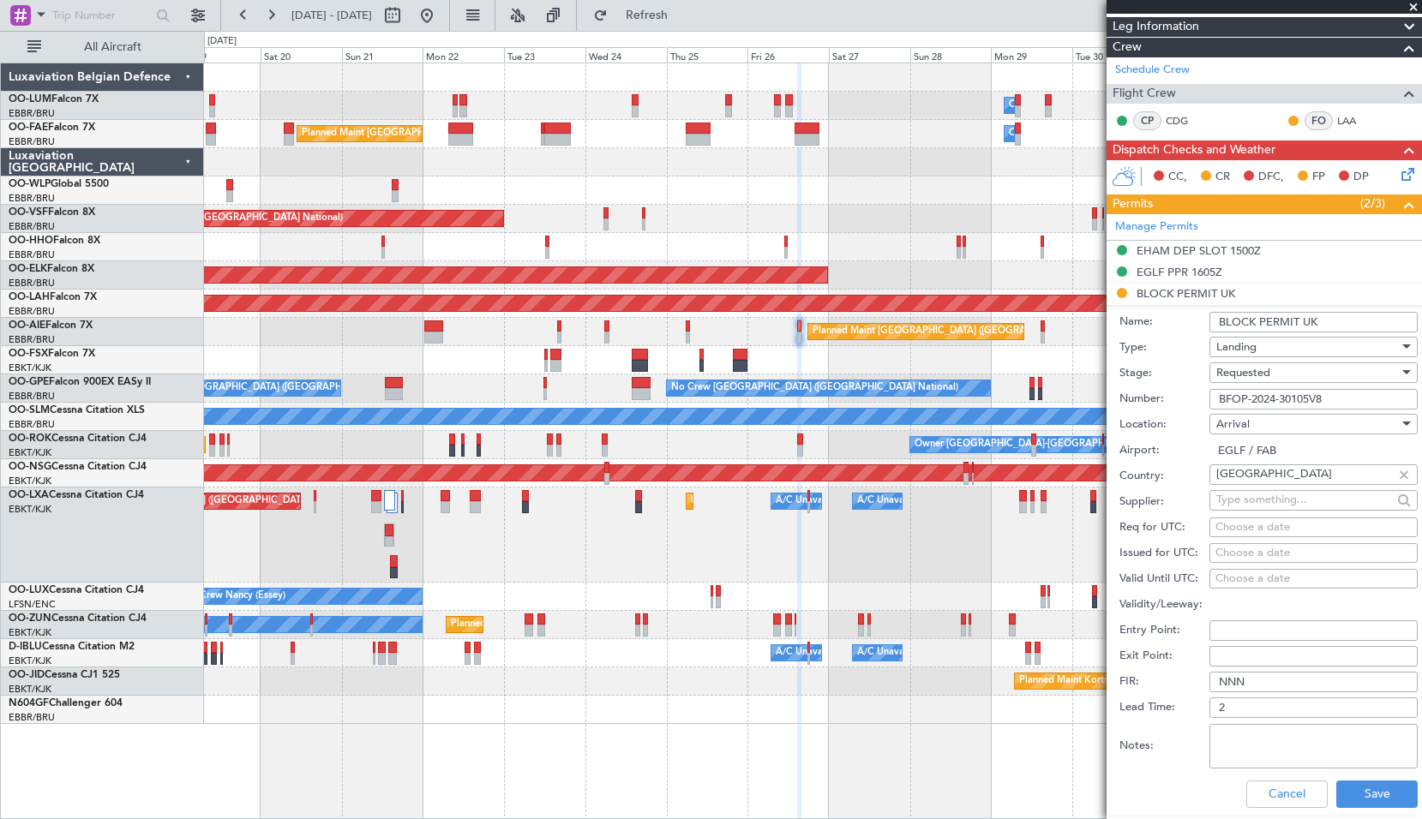
click at [1303, 367] on div "Requested" at bounding box center [1307, 373] width 183 height 26
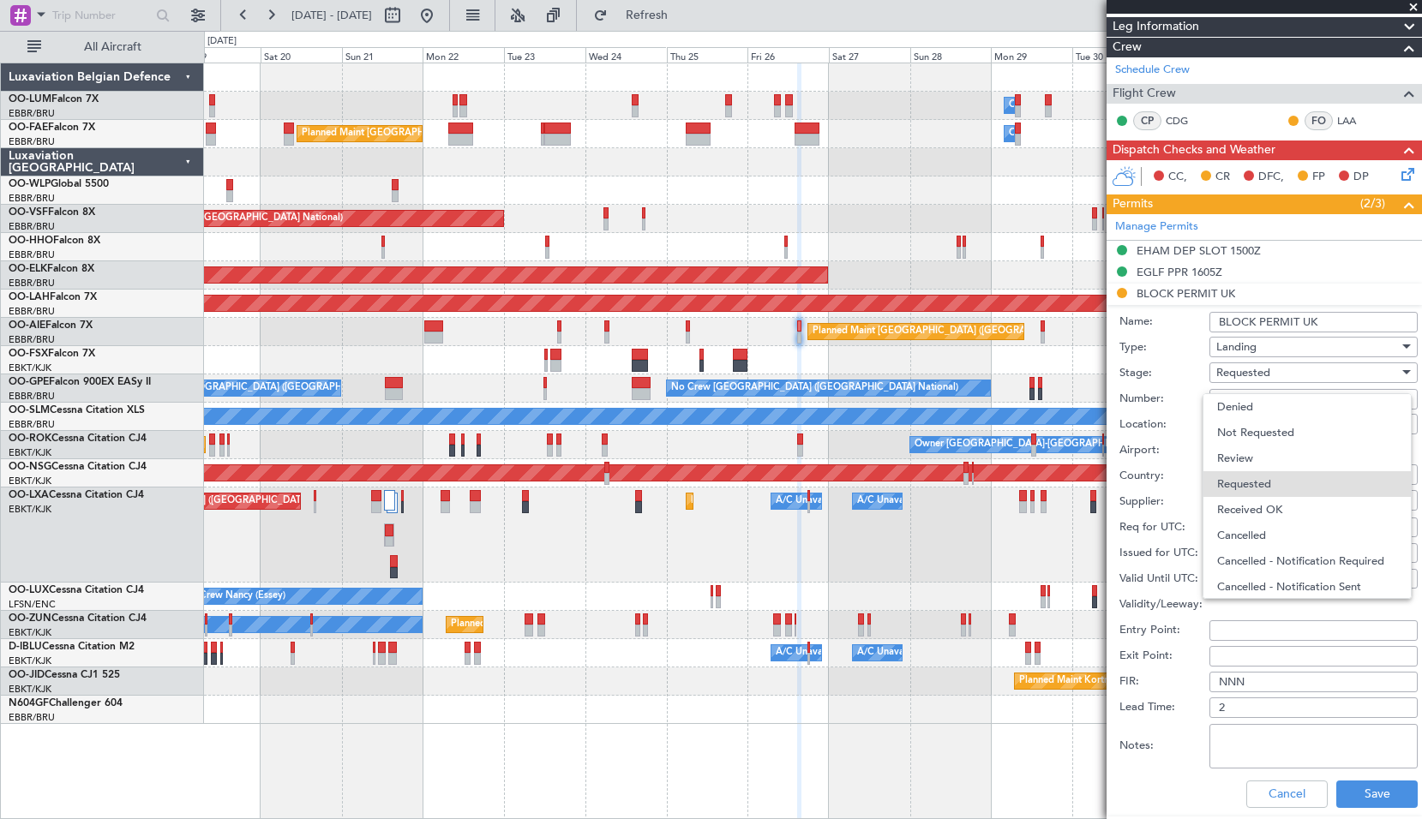
scroll to position [8, 0]
click at [1262, 497] on span "Received OK" at bounding box center [1307, 502] width 180 height 26
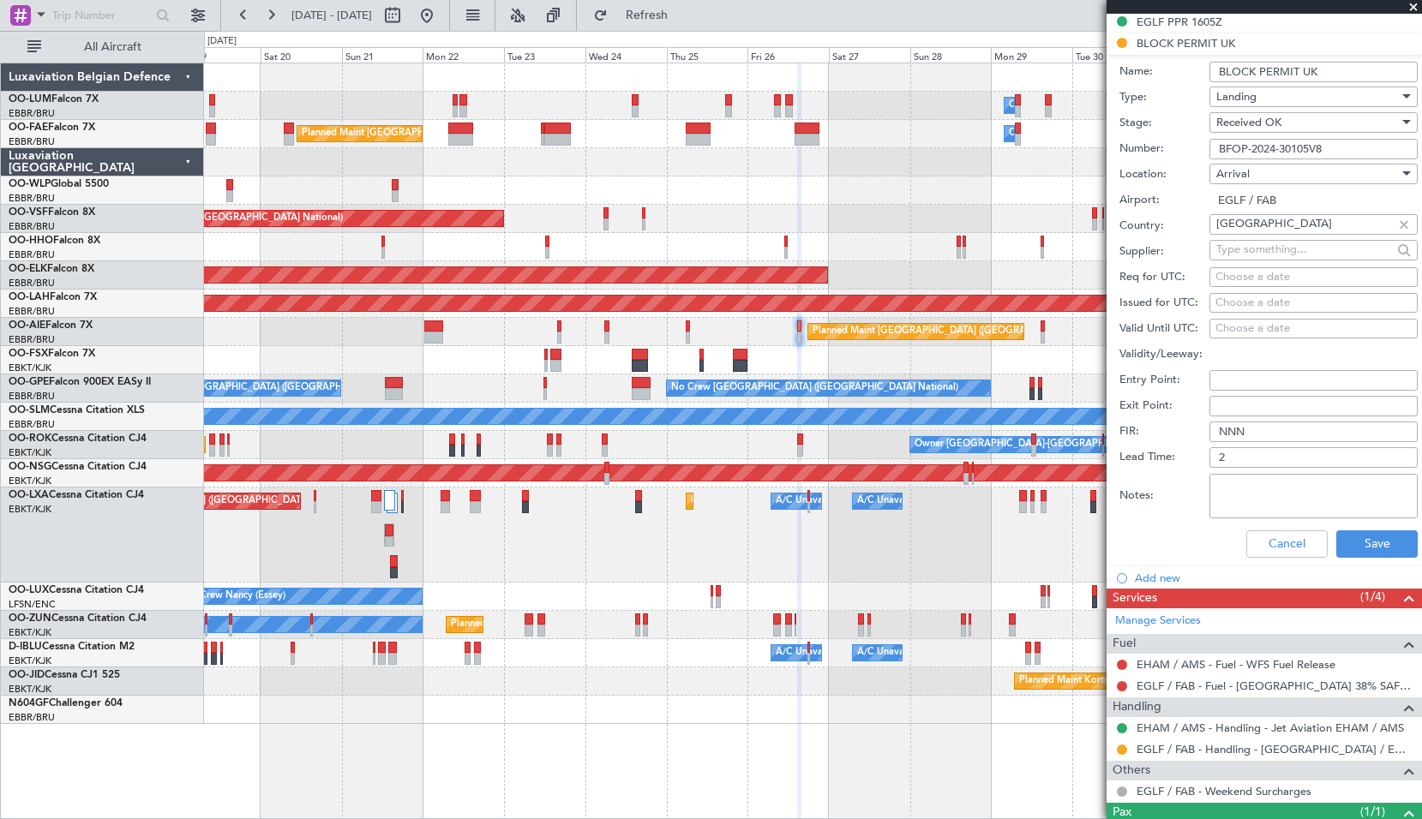
scroll to position [514, 0]
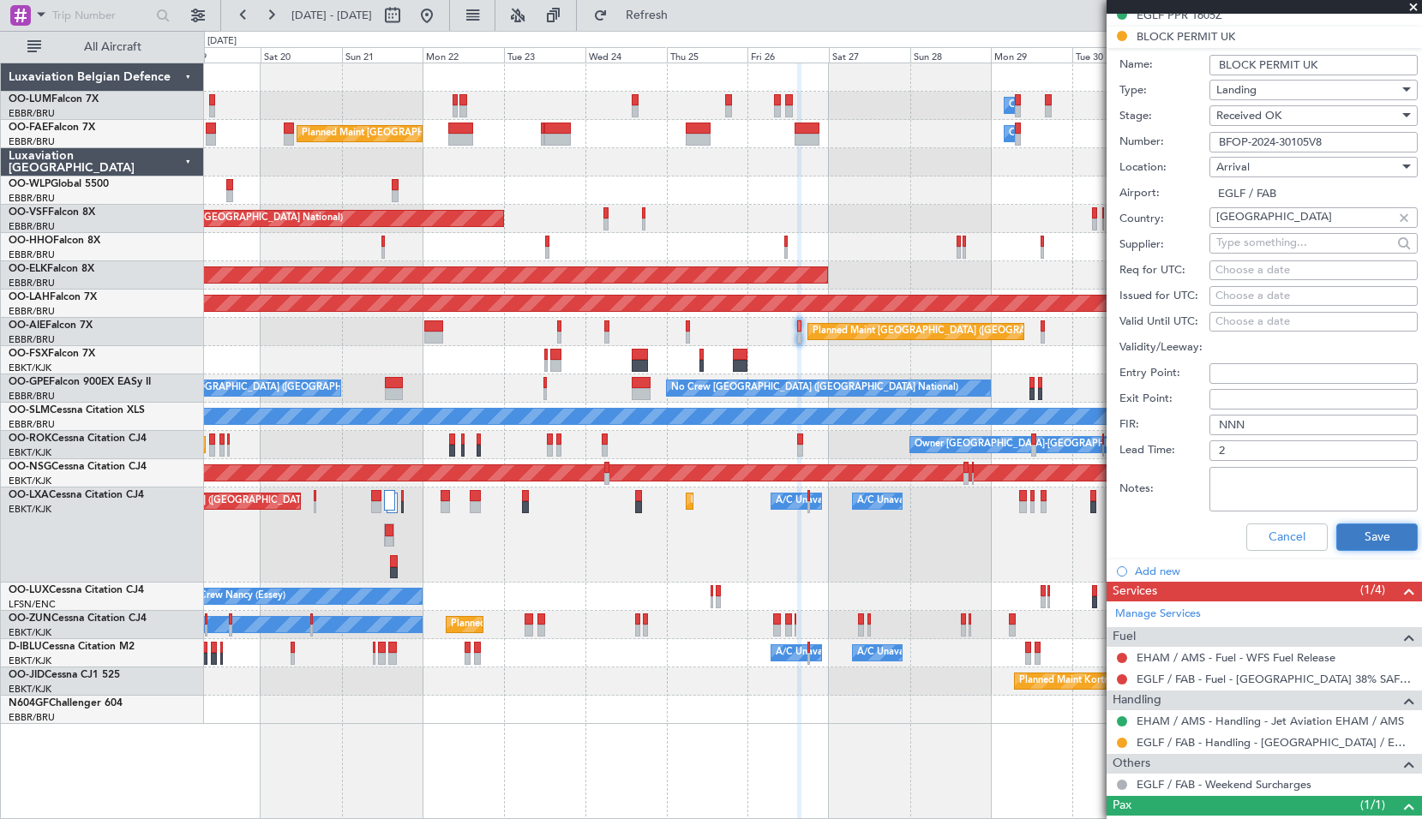
click at [1357, 530] on button "Save" at bounding box center [1376, 537] width 81 height 27
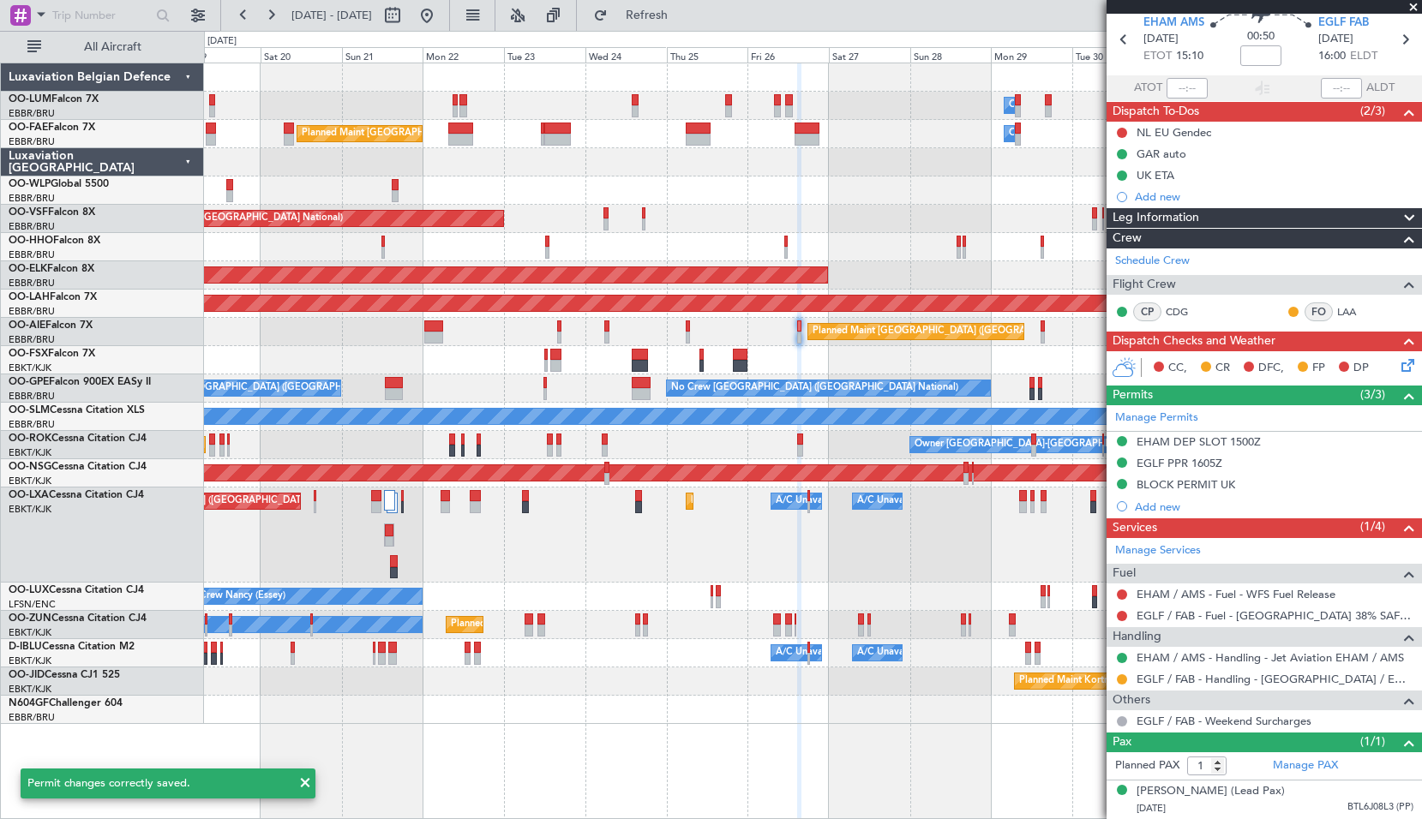
scroll to position [0, 0]
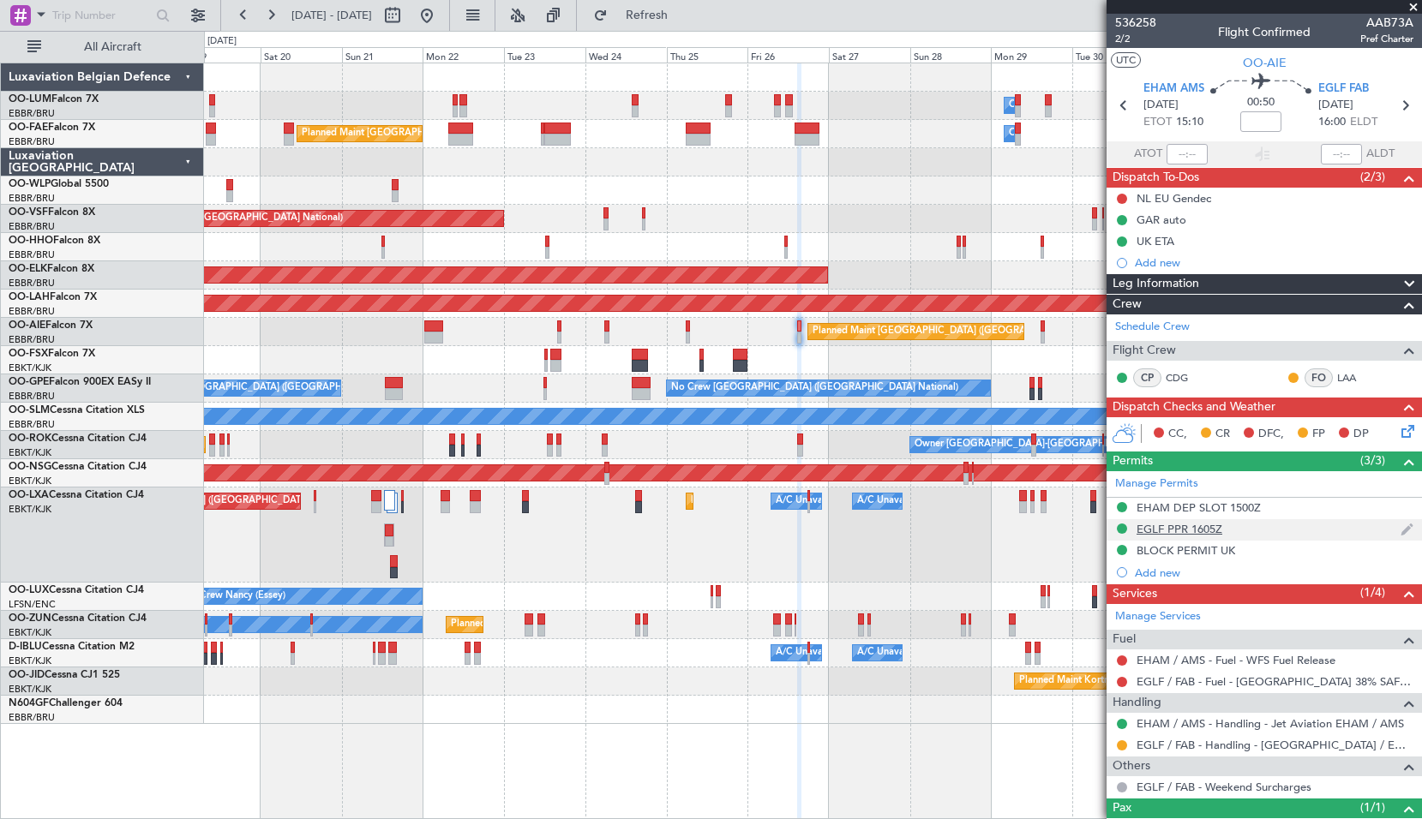
click at [1171, 530] on div "EGLF PPR 1605Z" at bounding box center [1179, 529] width 86 height 15
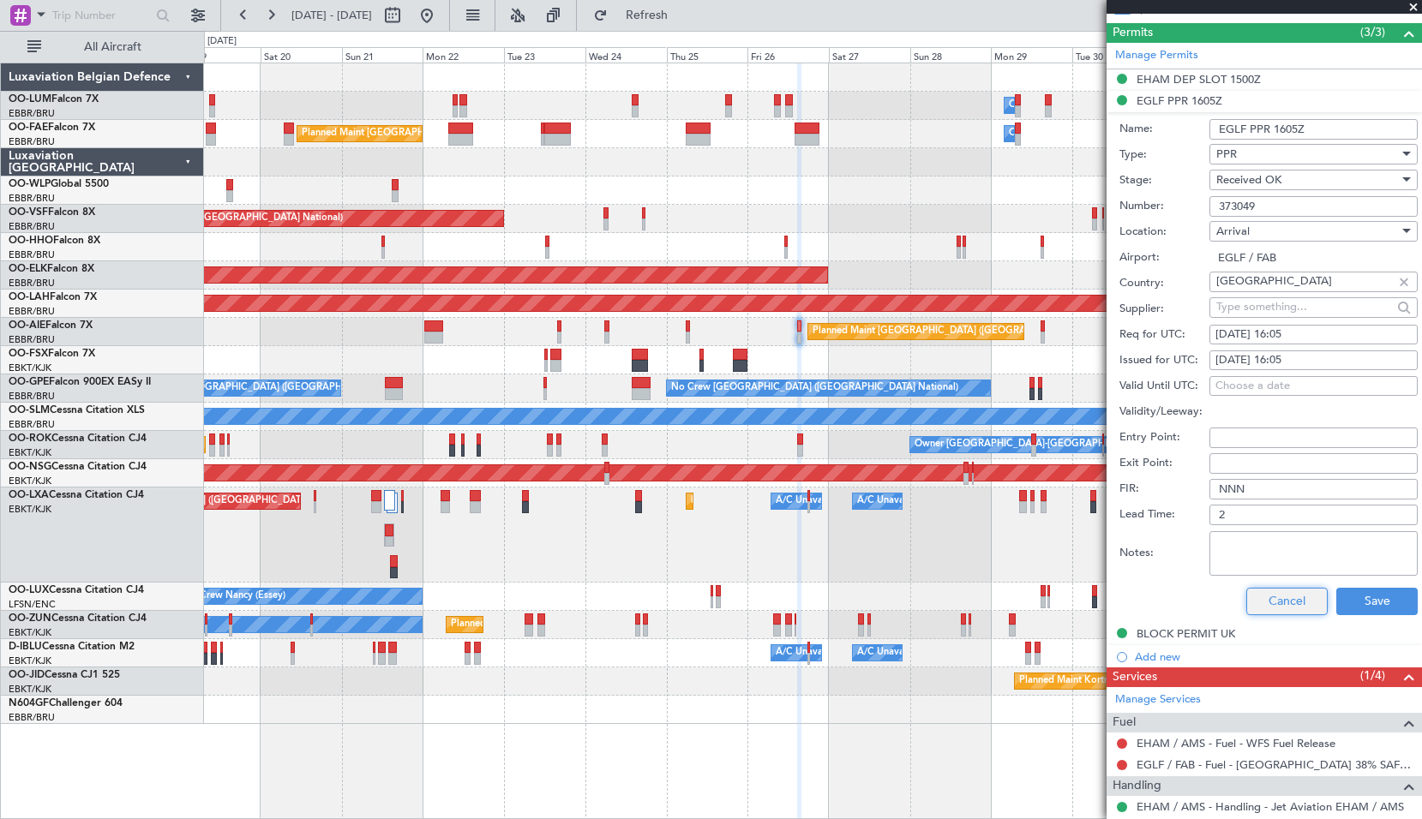
click at [1256, 608] on button "Cancel" at bounding box center [1286, 601] width 81 height 27
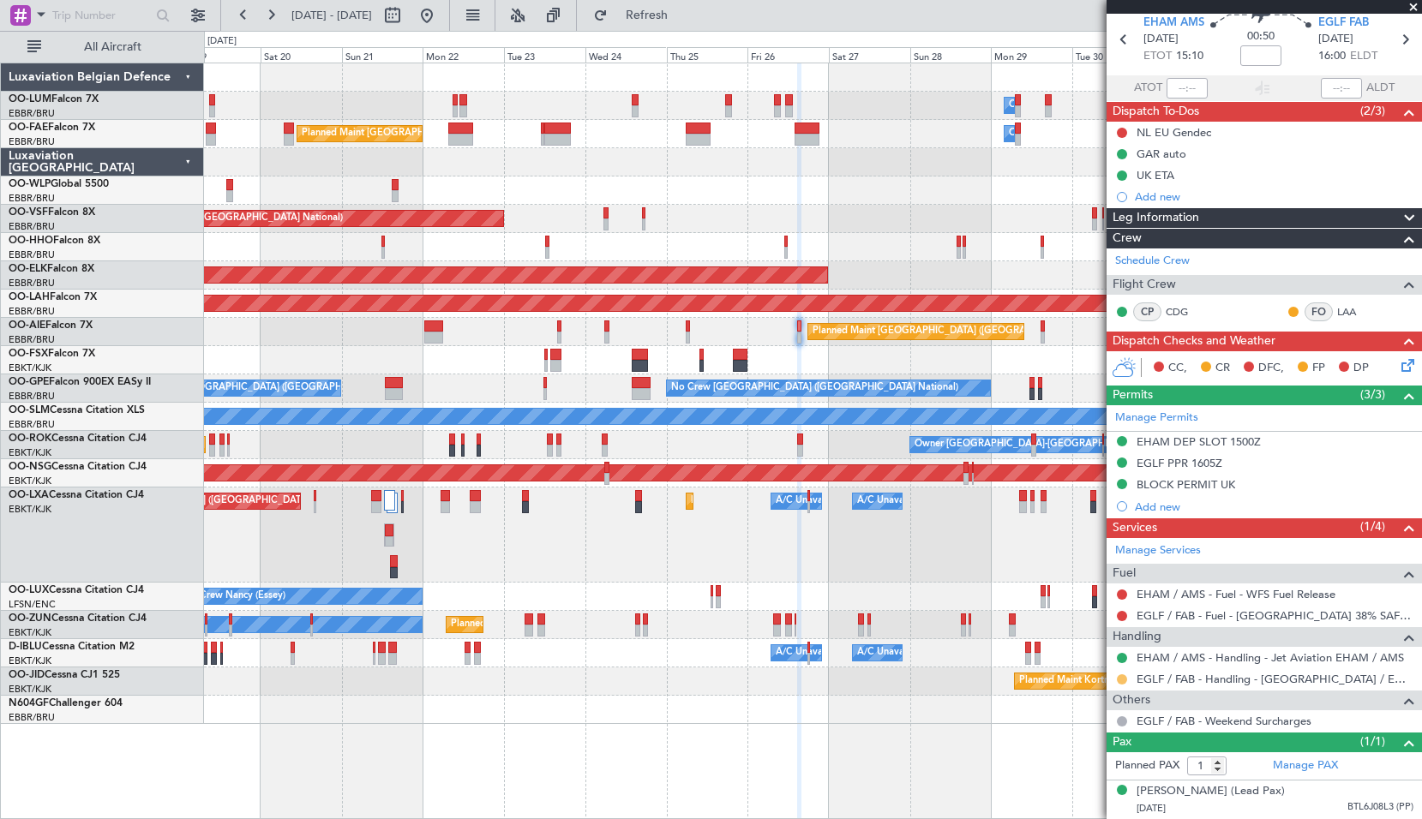
click at [1124, 674] on button at bounding box center [1121, 679] width 10 height 10
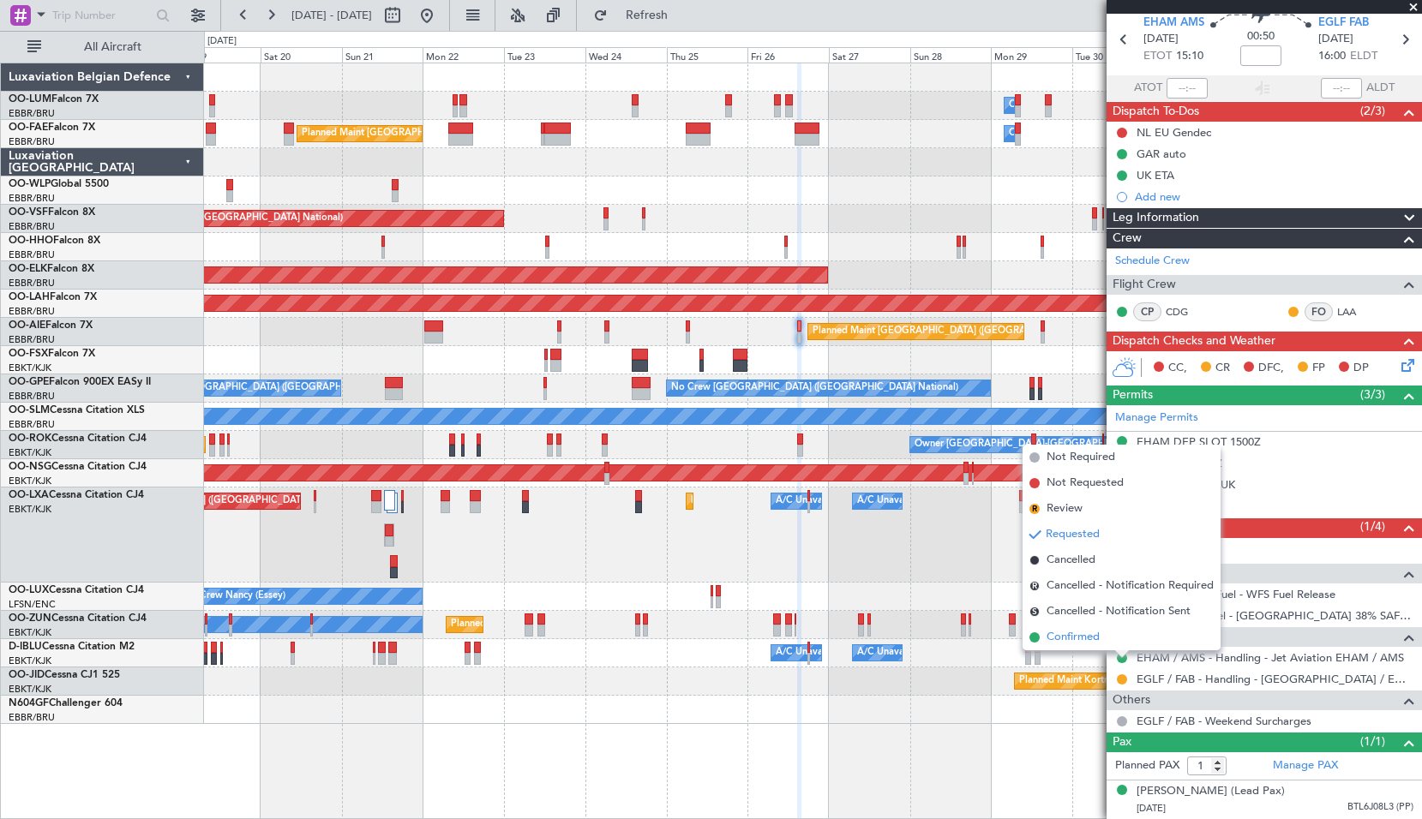
click at [1116, 639] on li "Confirmed" at bounding box center [1121, 638] width 198 height 26
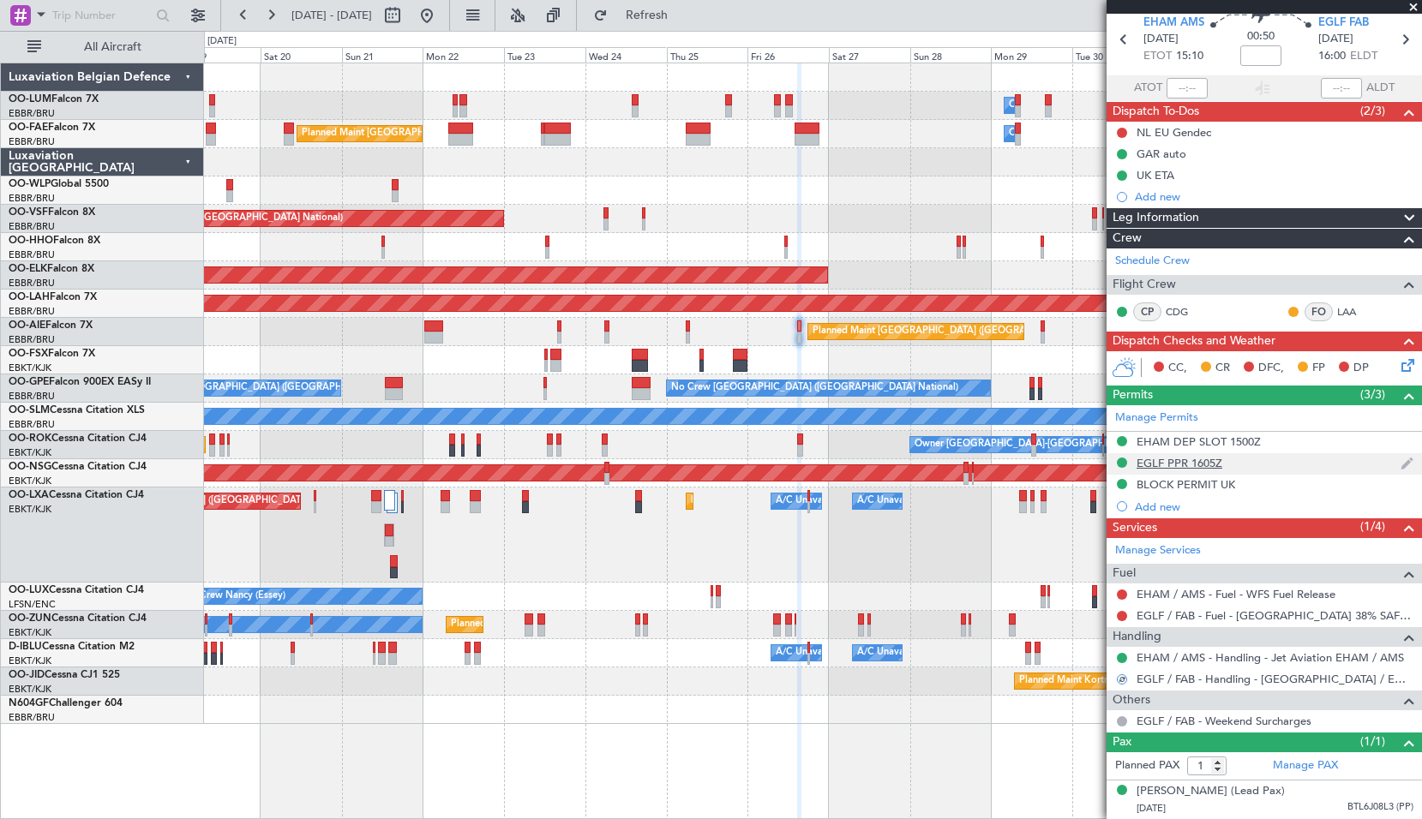
scroll to position [0, 0]
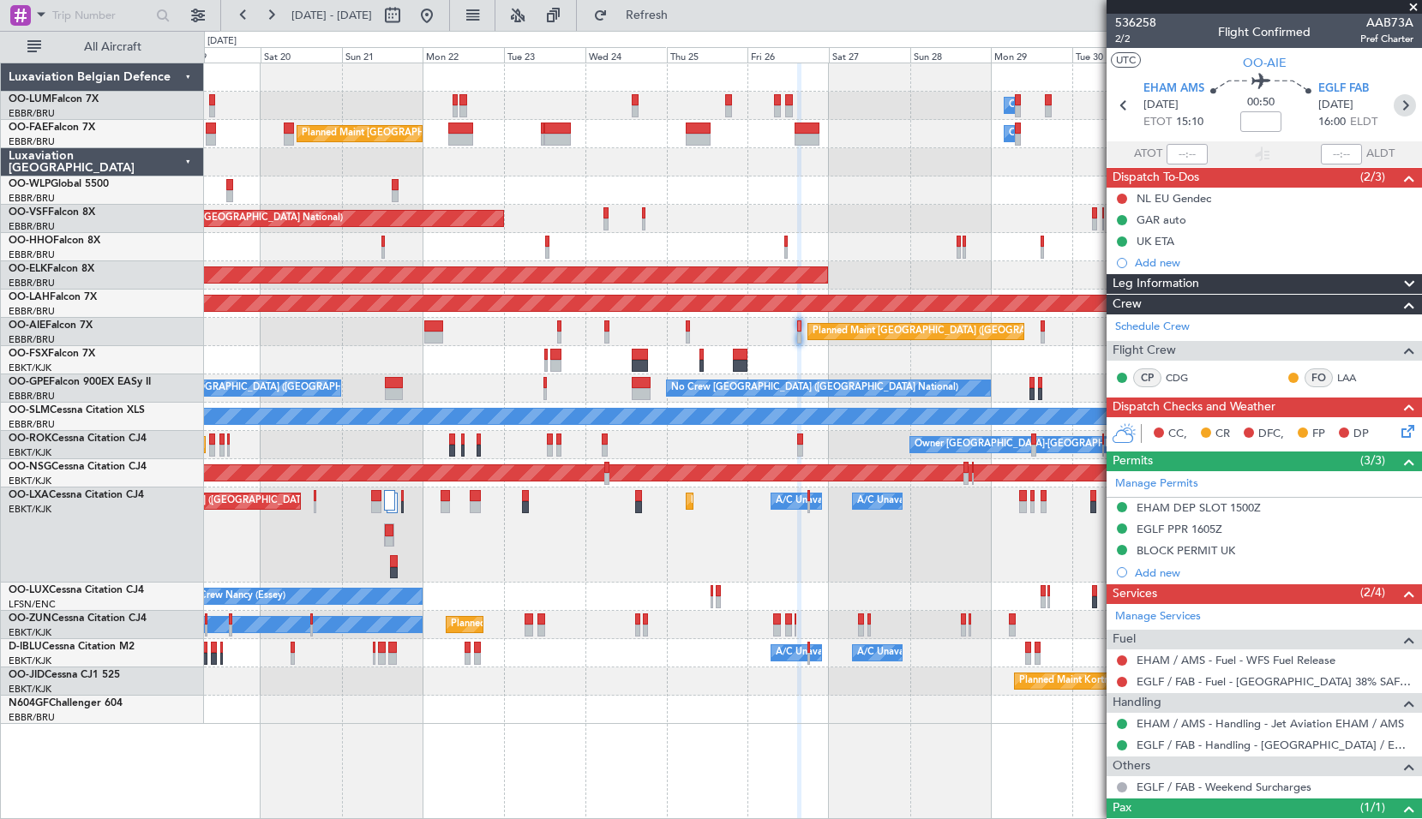
click at [1401, 103] on icon at bounding box center [1404, 105] width 22 height 22
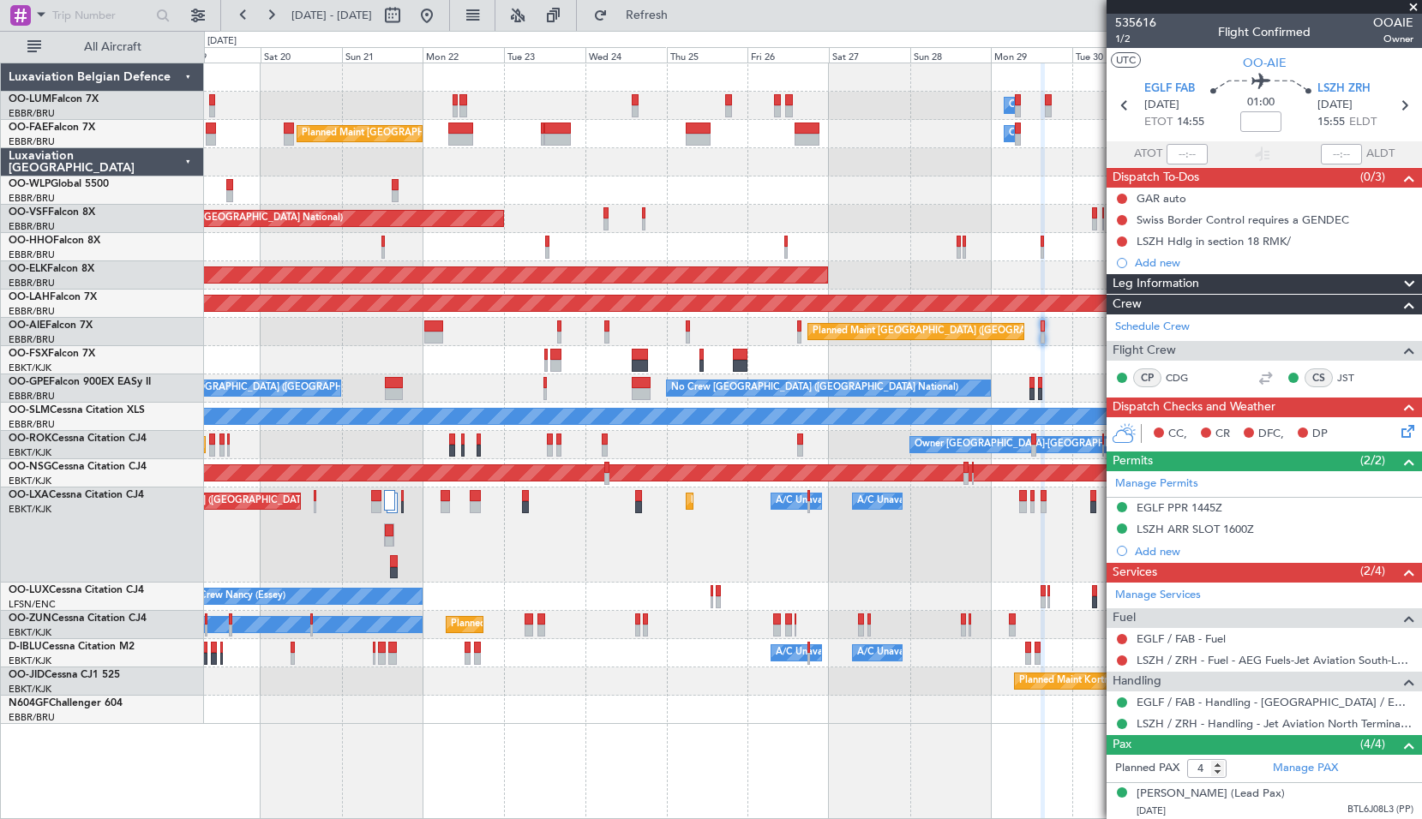
click at [1412, 8] on span at bounding box center [1412, 7] width 17 height 15
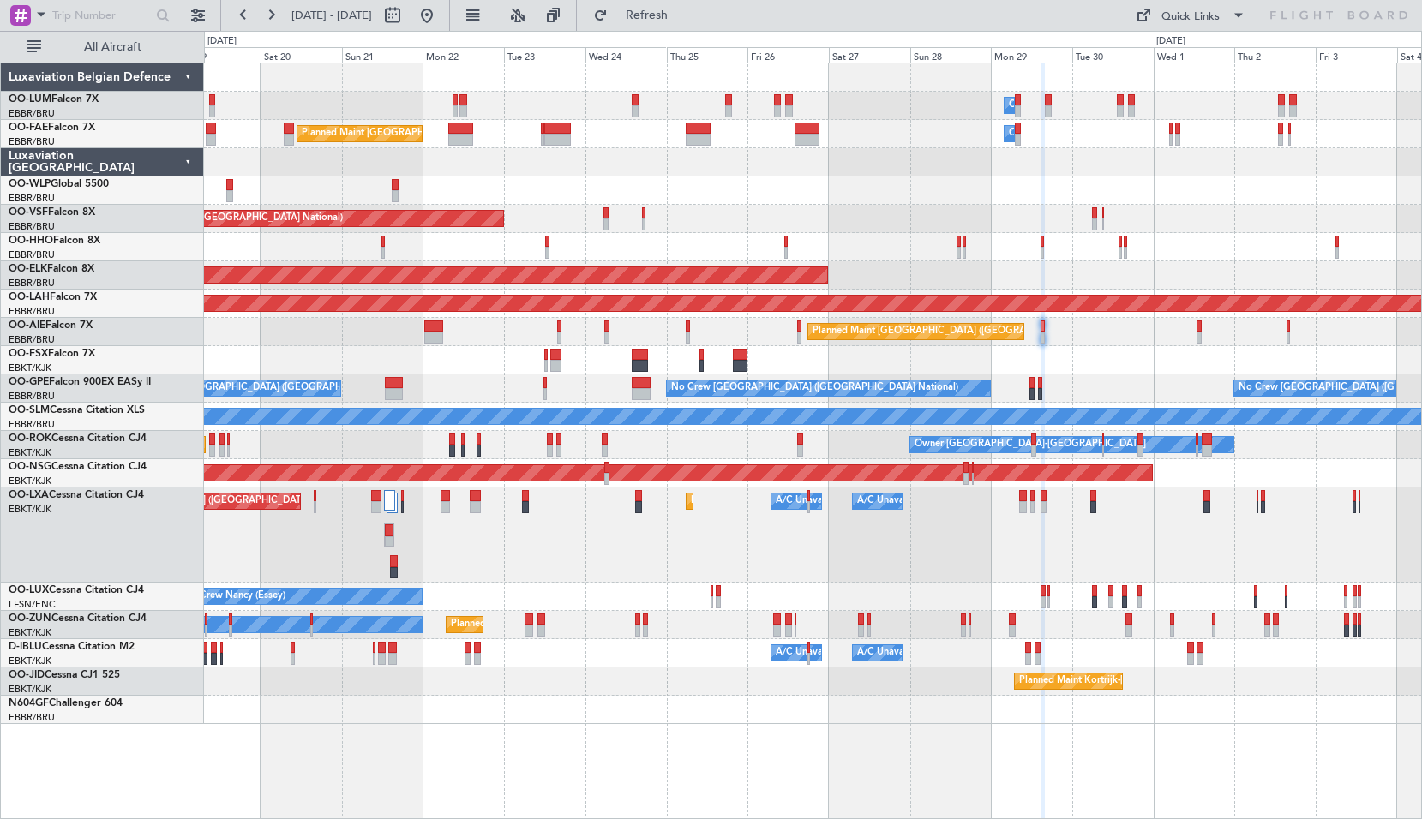
type input "0"
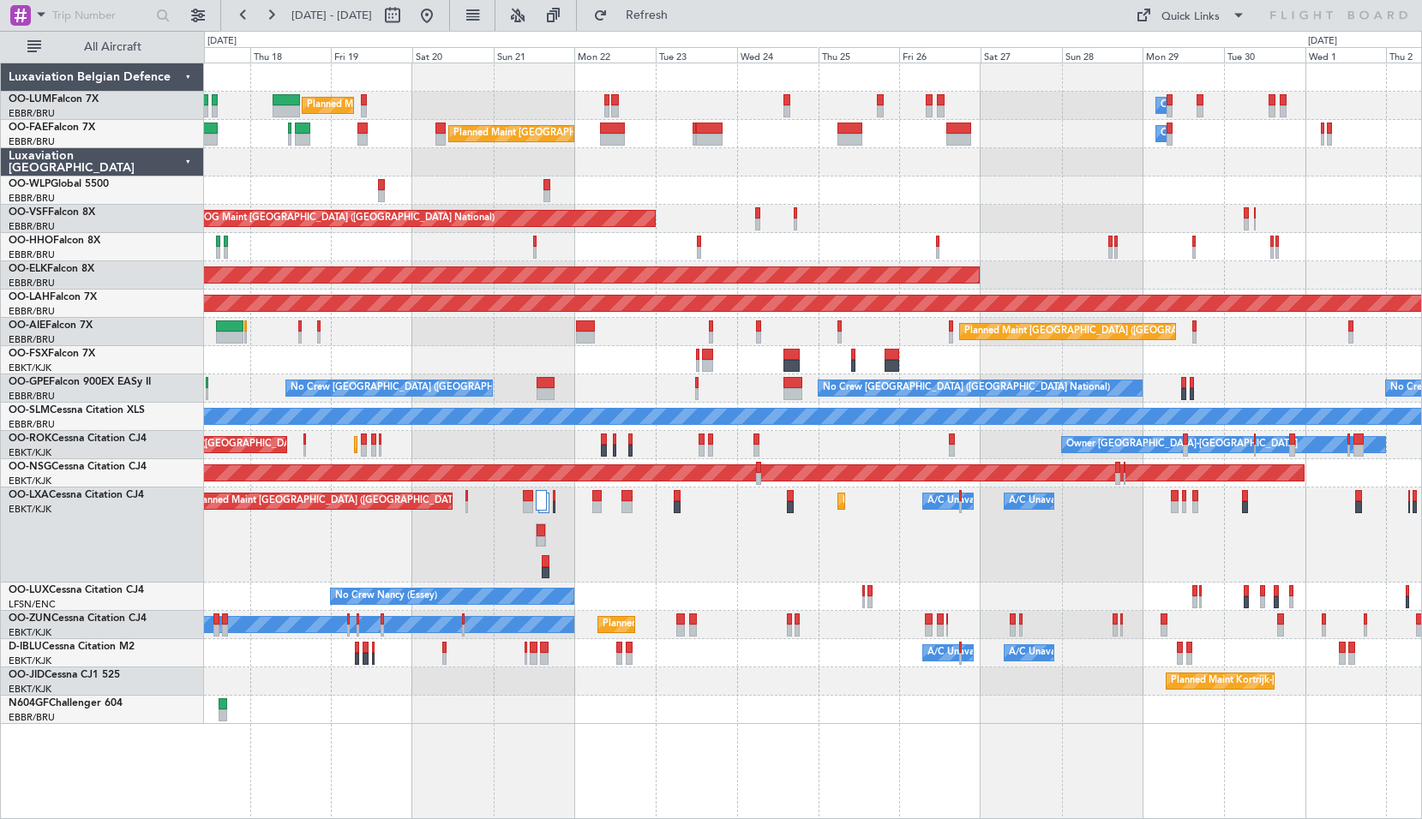
click at [809, 429] on div "A/C Unavailable [GEOGRAPHIC_DATA]" at bounding box center [812, 417] width 1217 height 28
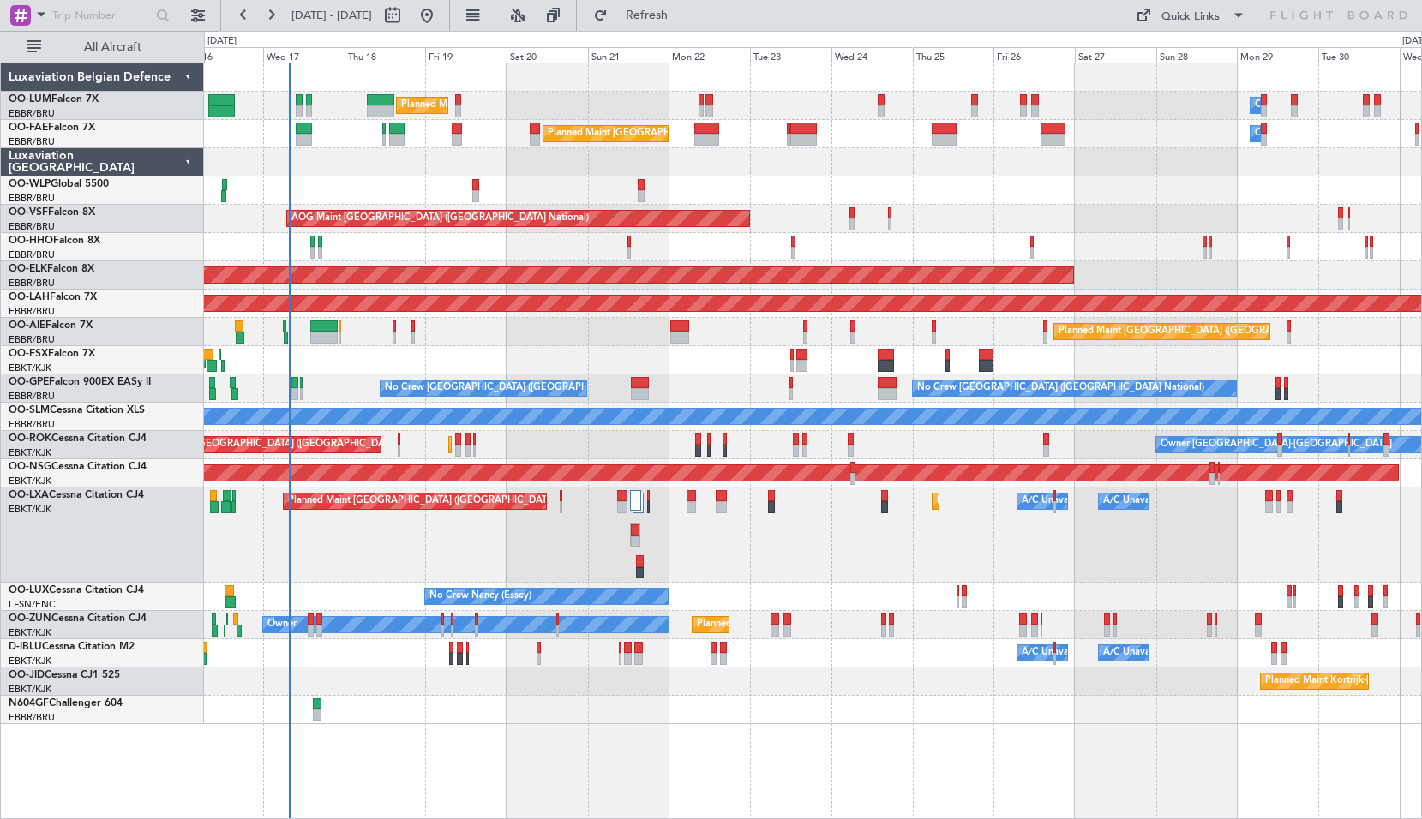
click at [758, 368] on div "AOG Maint Kortrijk-[GEOGRAPHIC_DATA]" at bounding box center [812, 360] width 1217 height 28
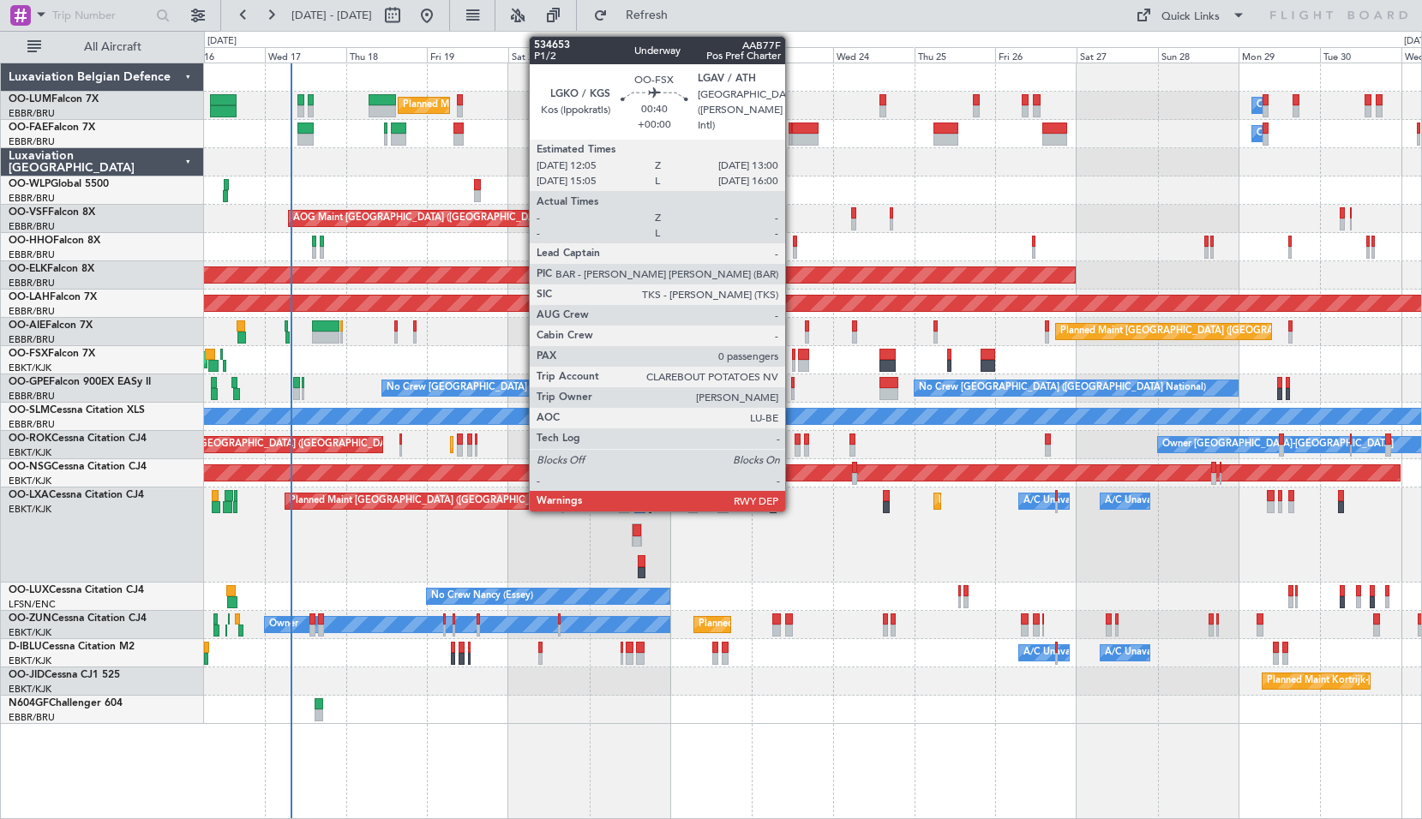
click at [793, 360] on div at bounding box center [793, 366] width 3 height 12
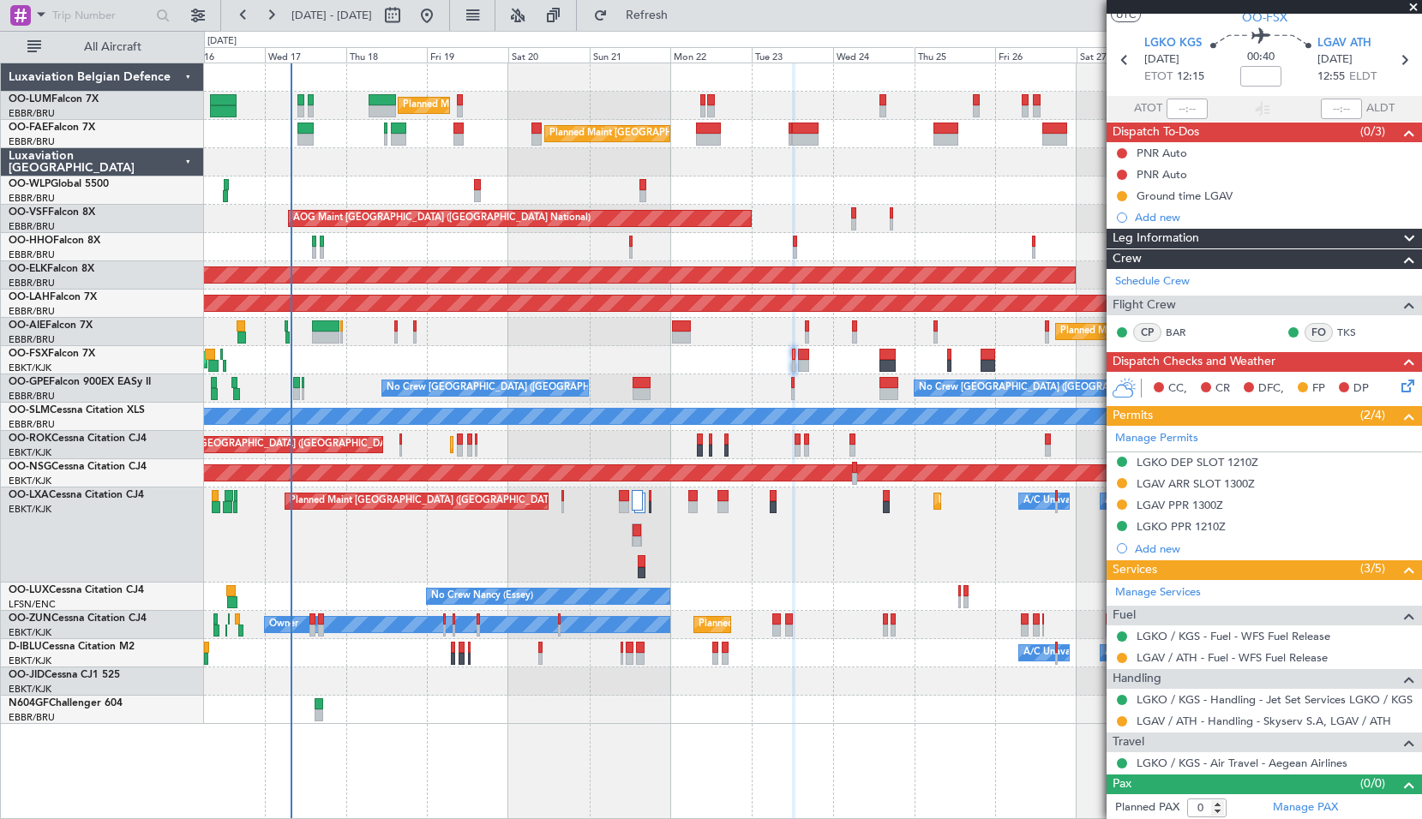
scroll to position [48, 0]
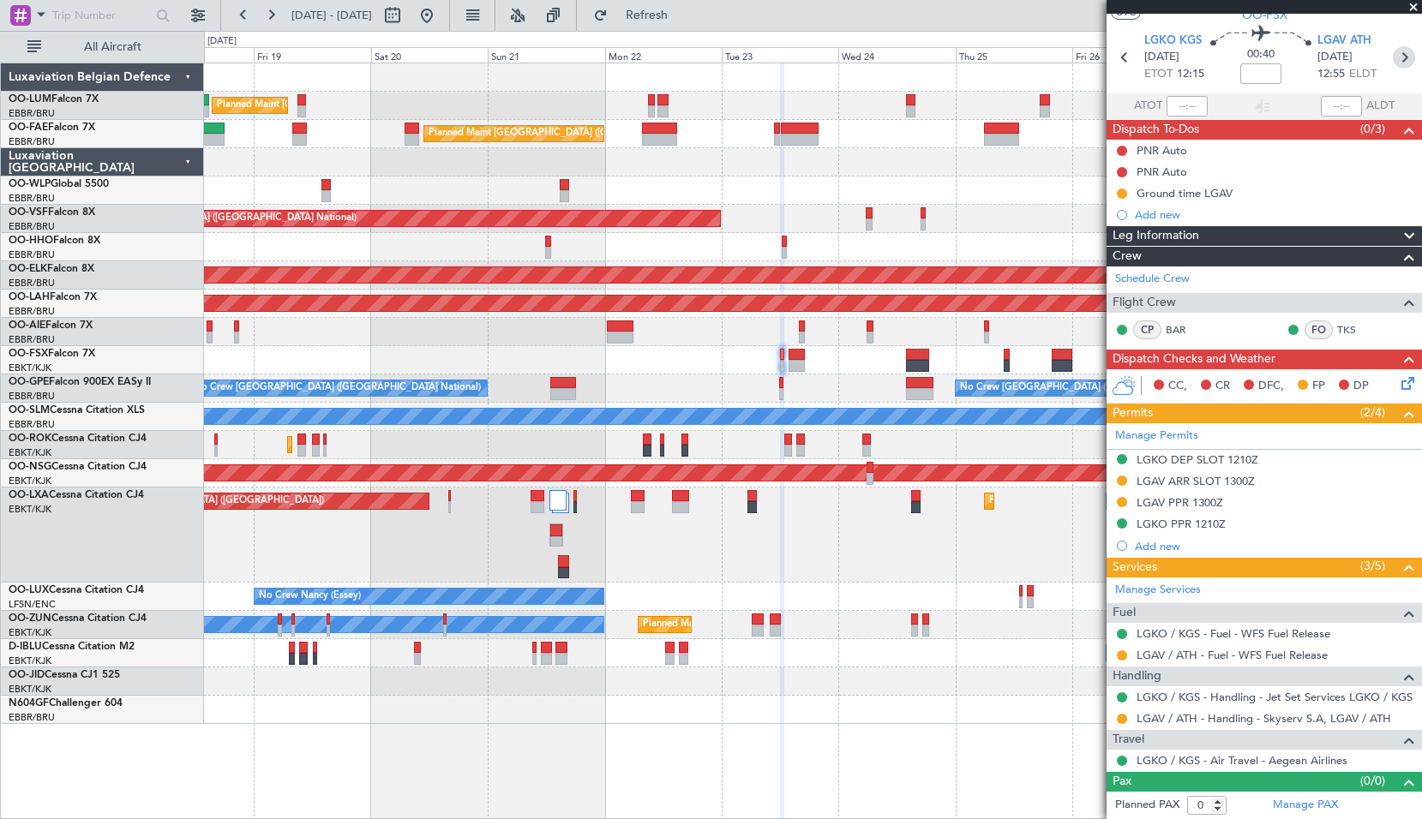
click at [1392, 61] on icon at bounding box center [1403, 57] width 22 height 22
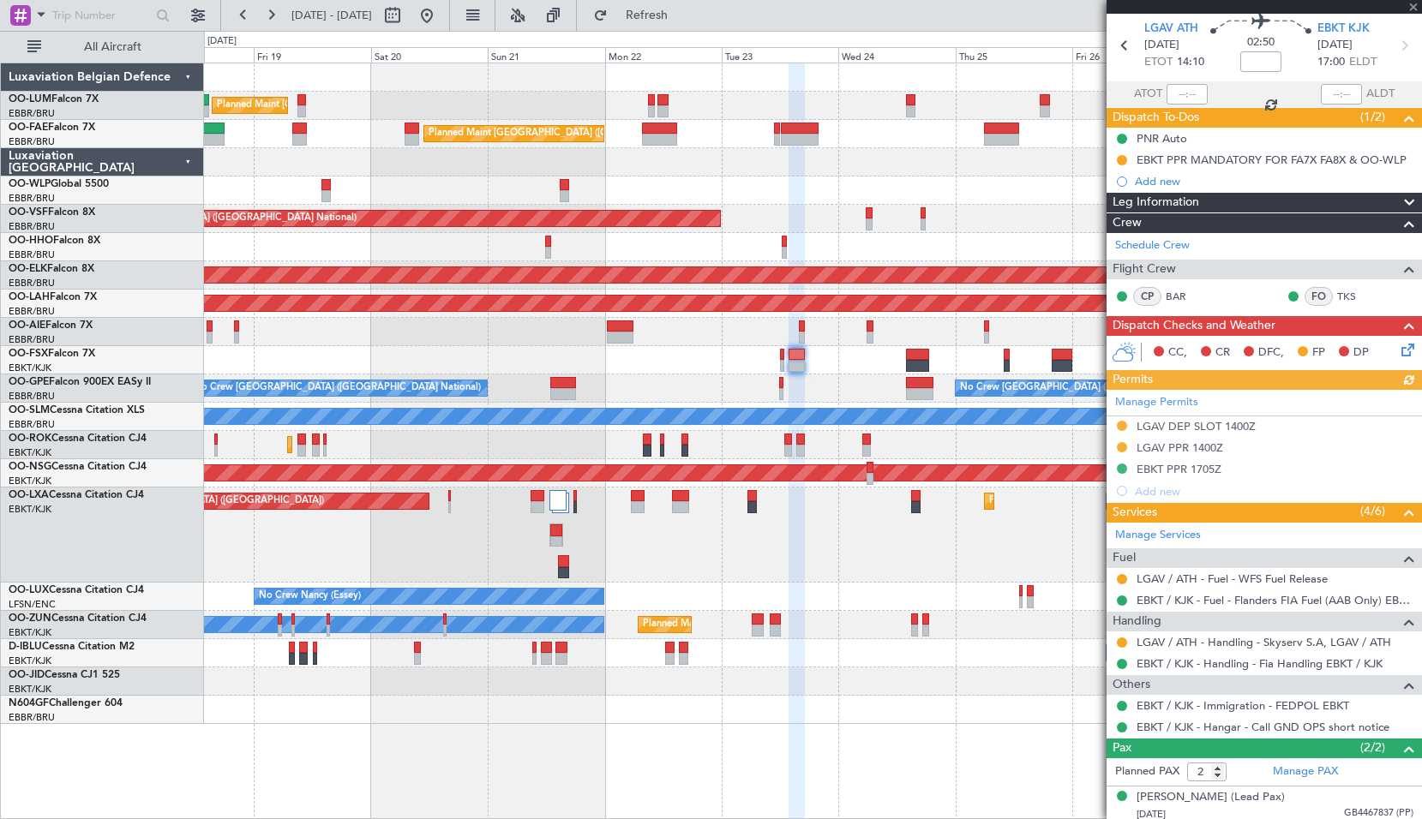
scroll to position [0, 0]
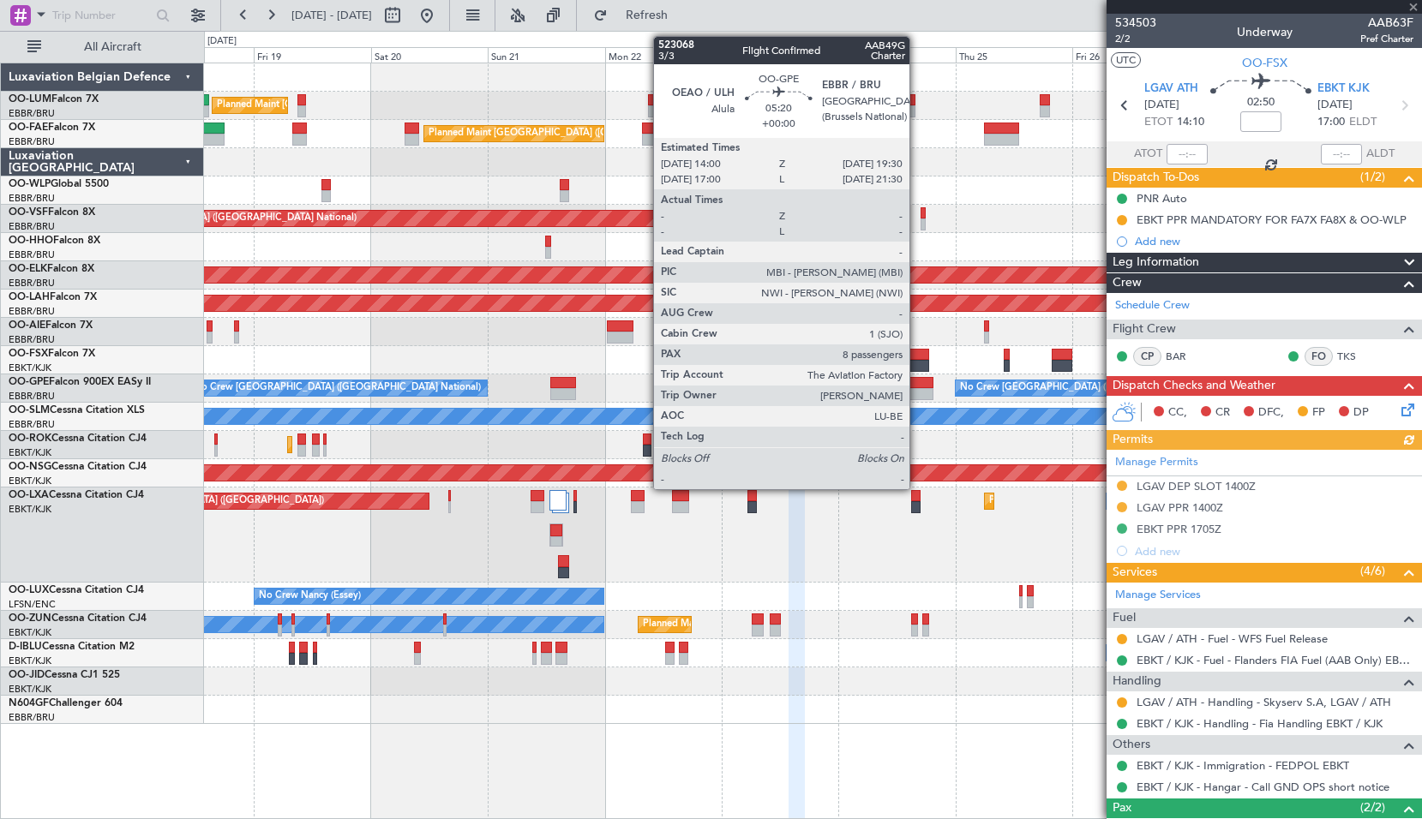
click at [917, 390] on div at bounding box center [919, 394] width 27 height 12
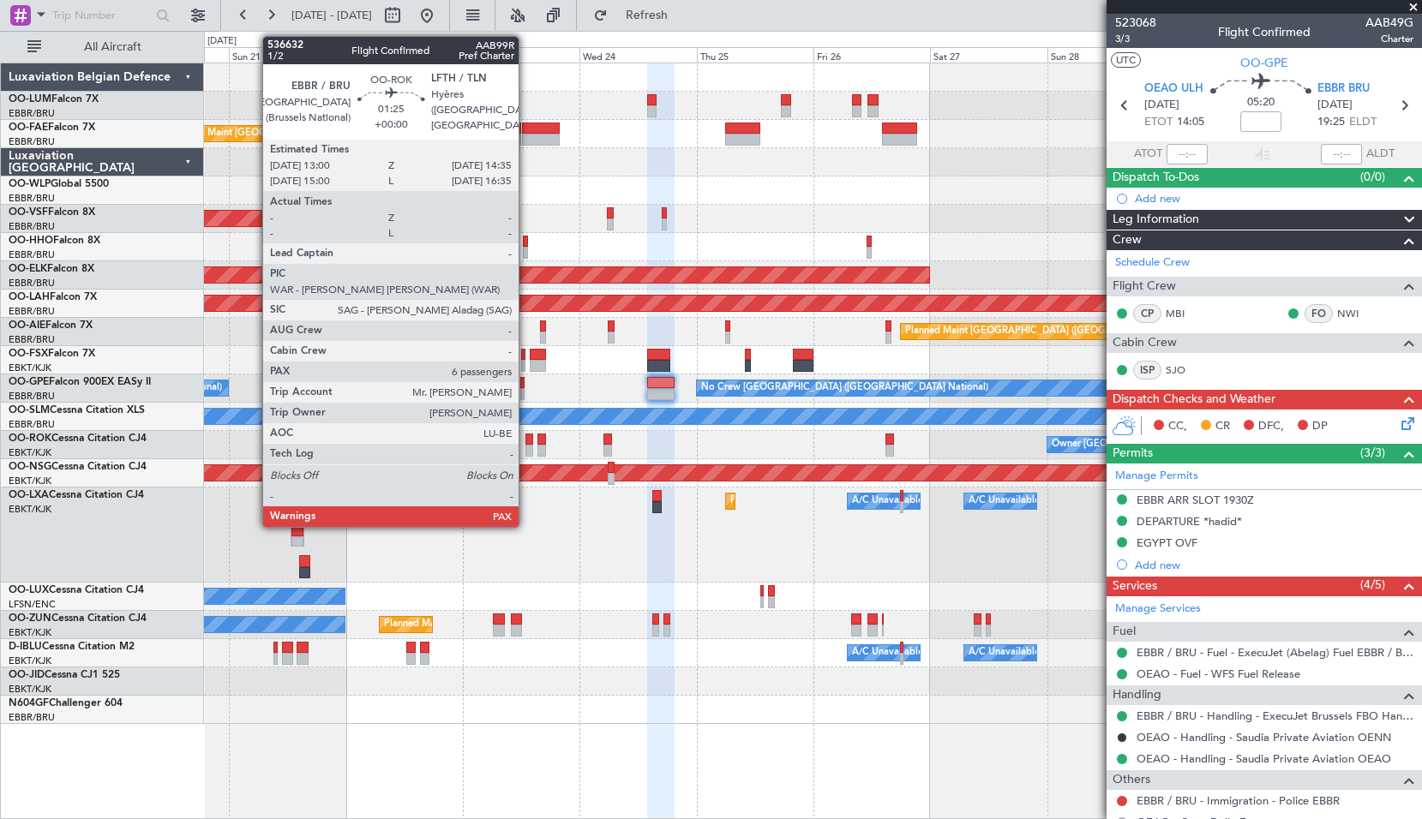
click at [526, 451] on div at bounding box center [529, 451] width 8 height 12
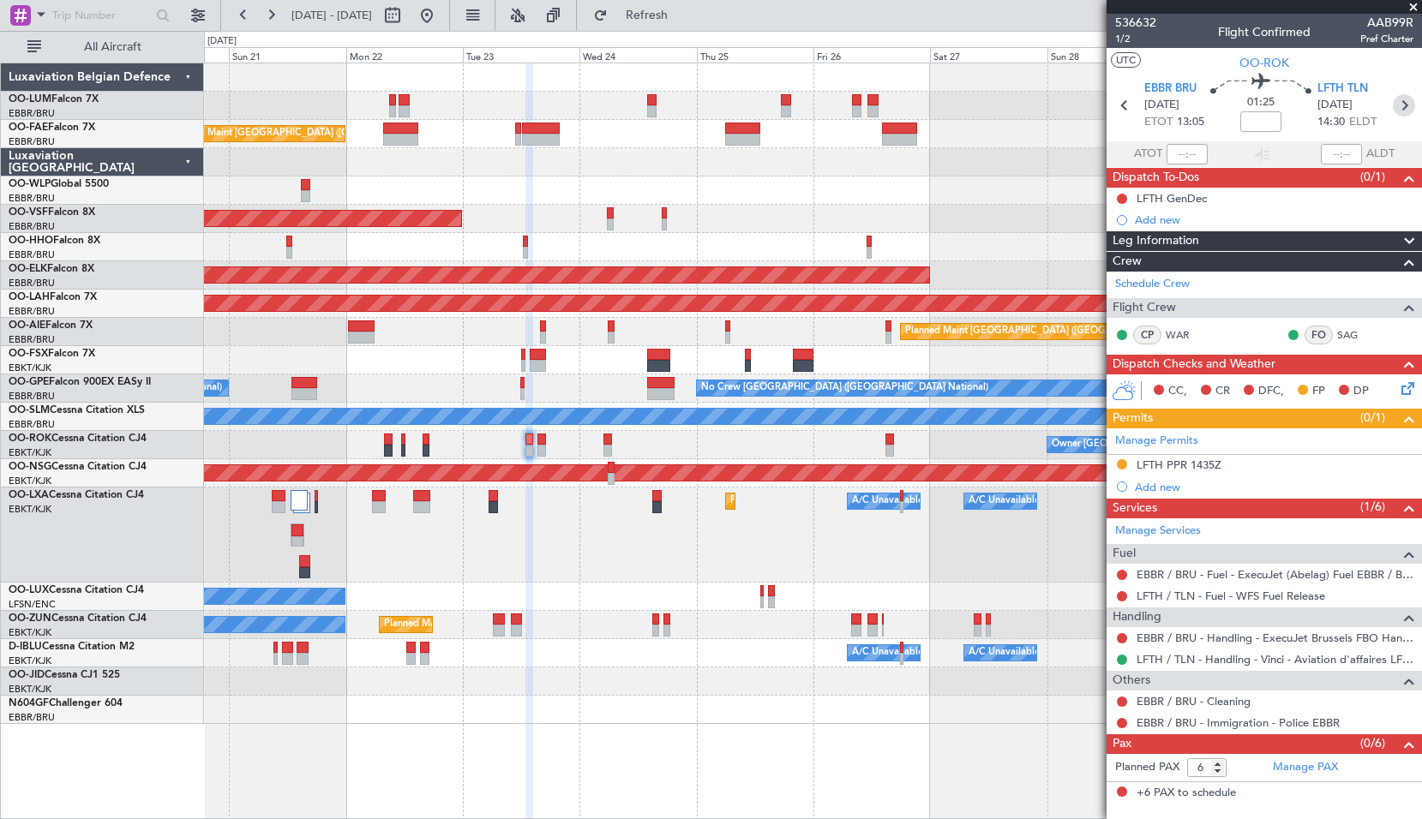
click at [1404, 108] on icon at bounding box center [1403, 105] width 22 height 22
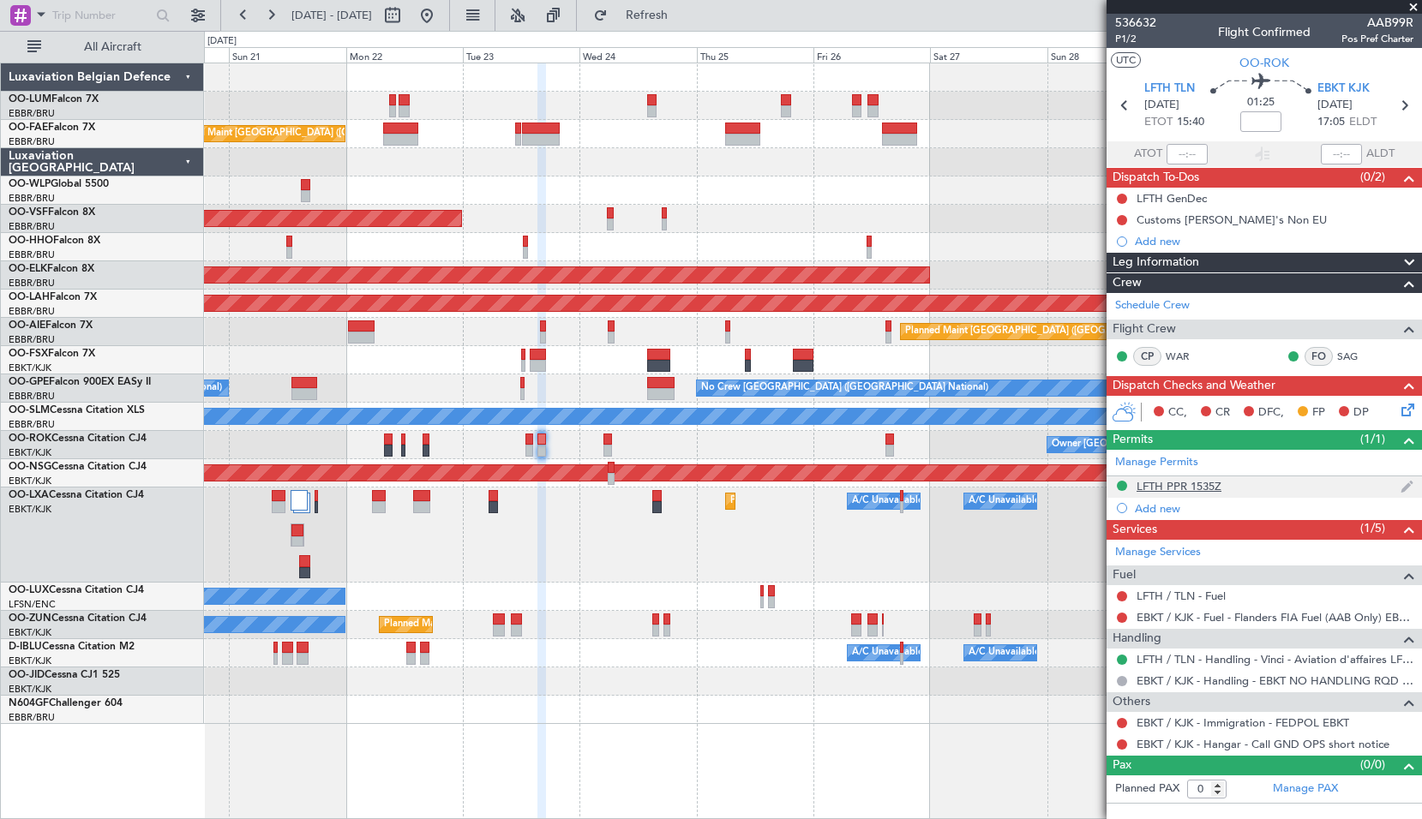
click at [1179, 486] on div "LFTH PPR 1535Z" at bounding box center [1178, 486] width 85 height 15
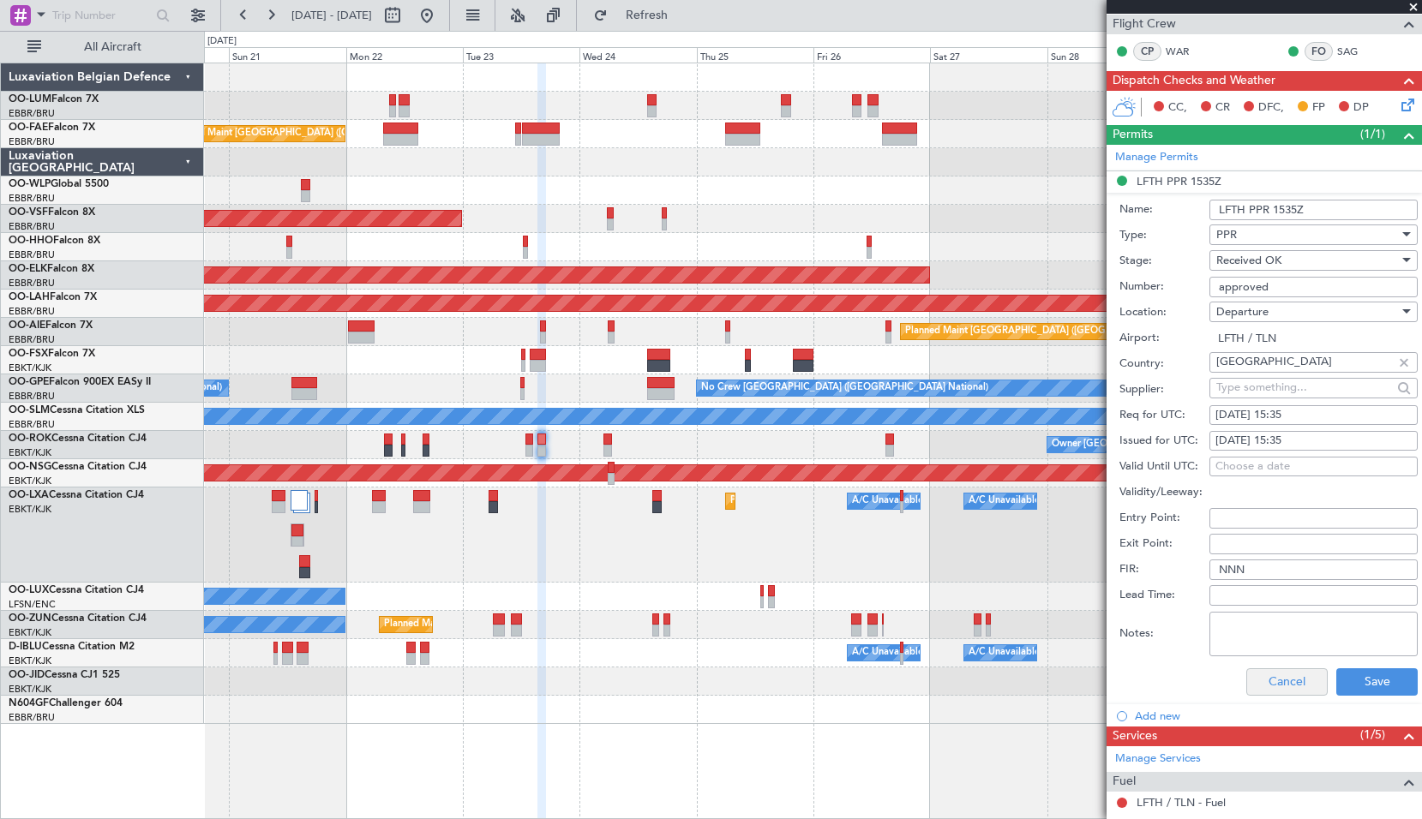
scroll to position [428, 0]
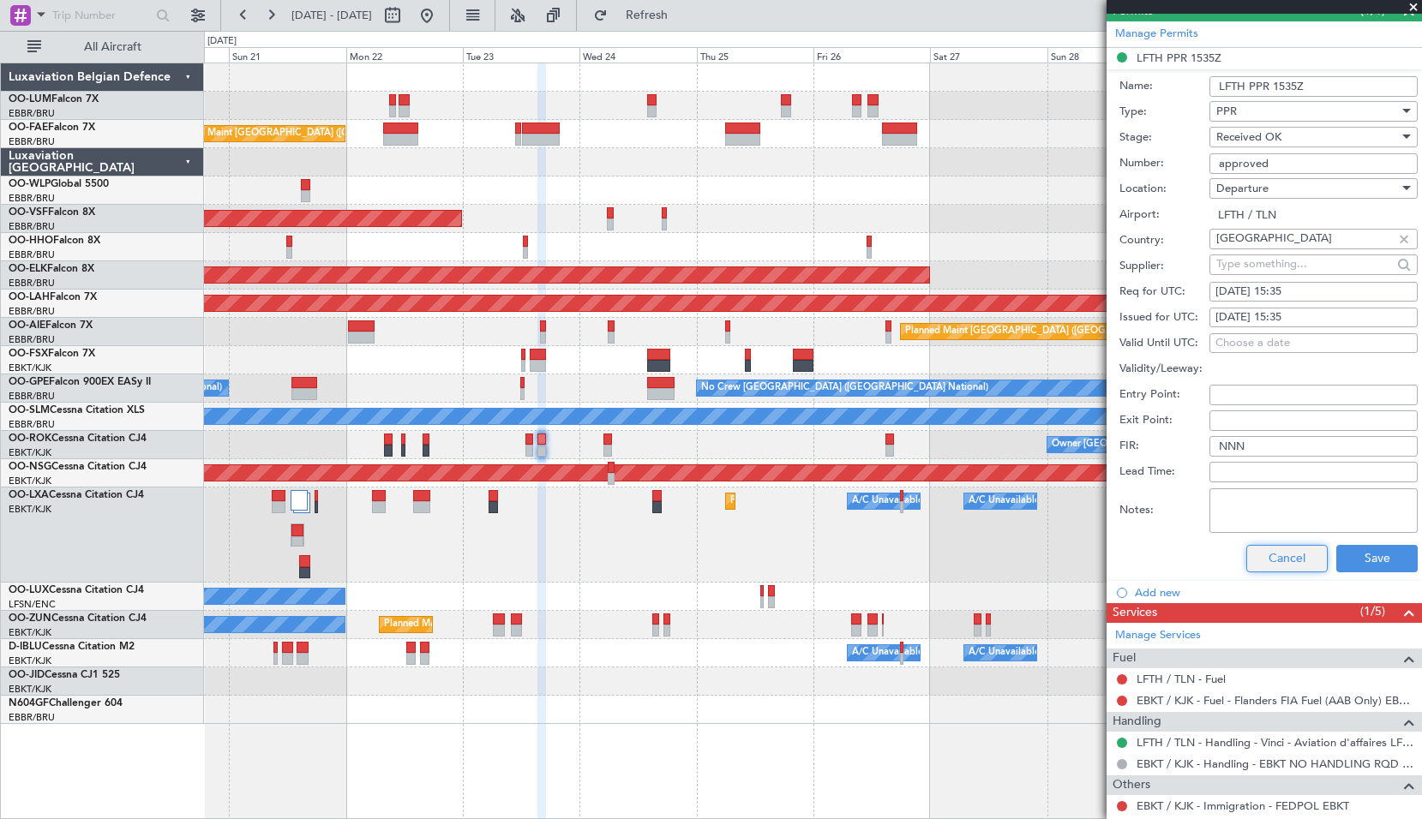
click at [1292, 555] on button "Cancel" at bounding box center [1286, 558] width 81 height 27
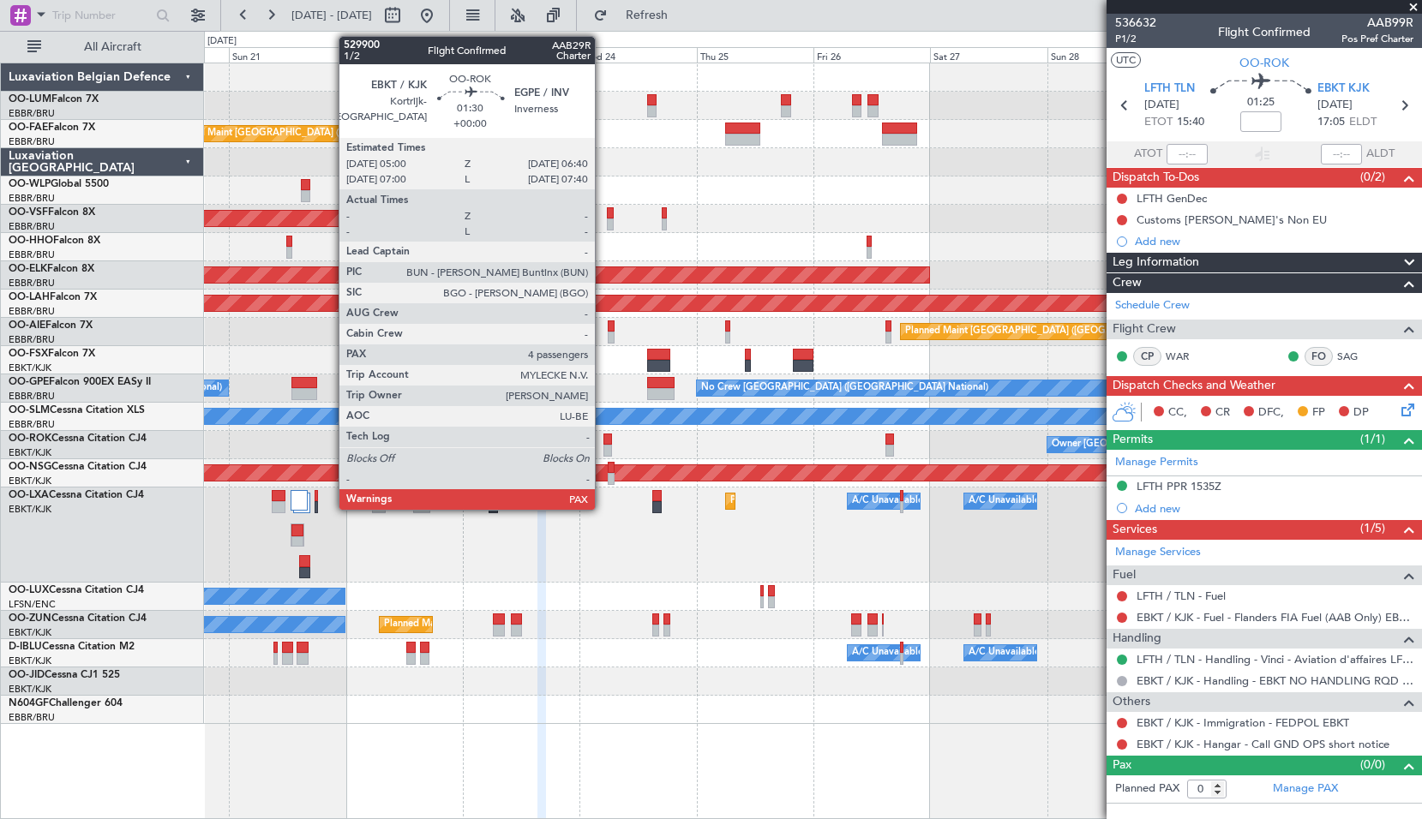
click at [603, 443] on div at bounding box center [607, 440] width 9 height 12
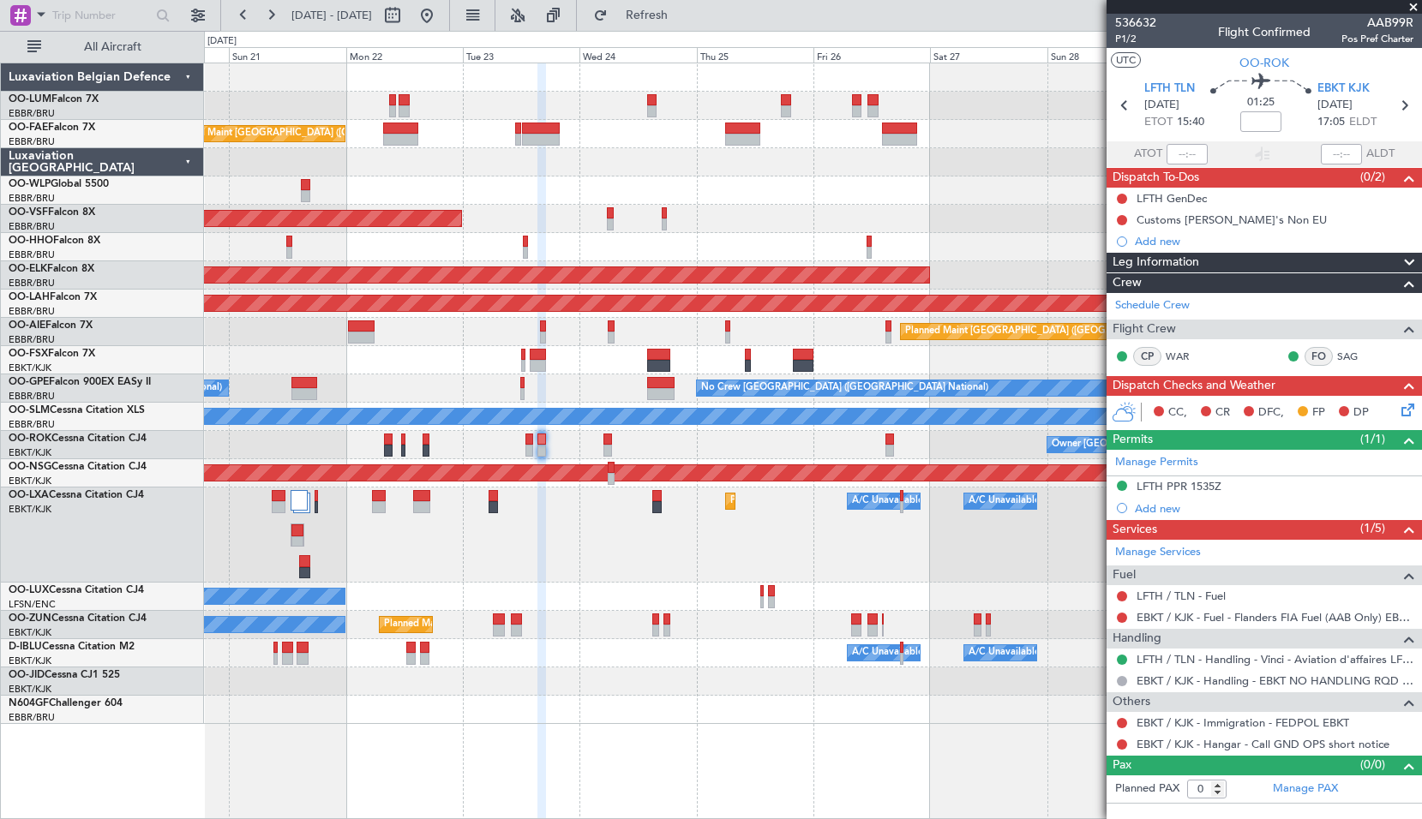
click at [646, 439] on div "Owner Kortrijk-Wevelgem Planned Maint Kortrijk-Wevelgem Planned Maint Paris (Le…" at bounding box center [812, 445] width 1217 height 28
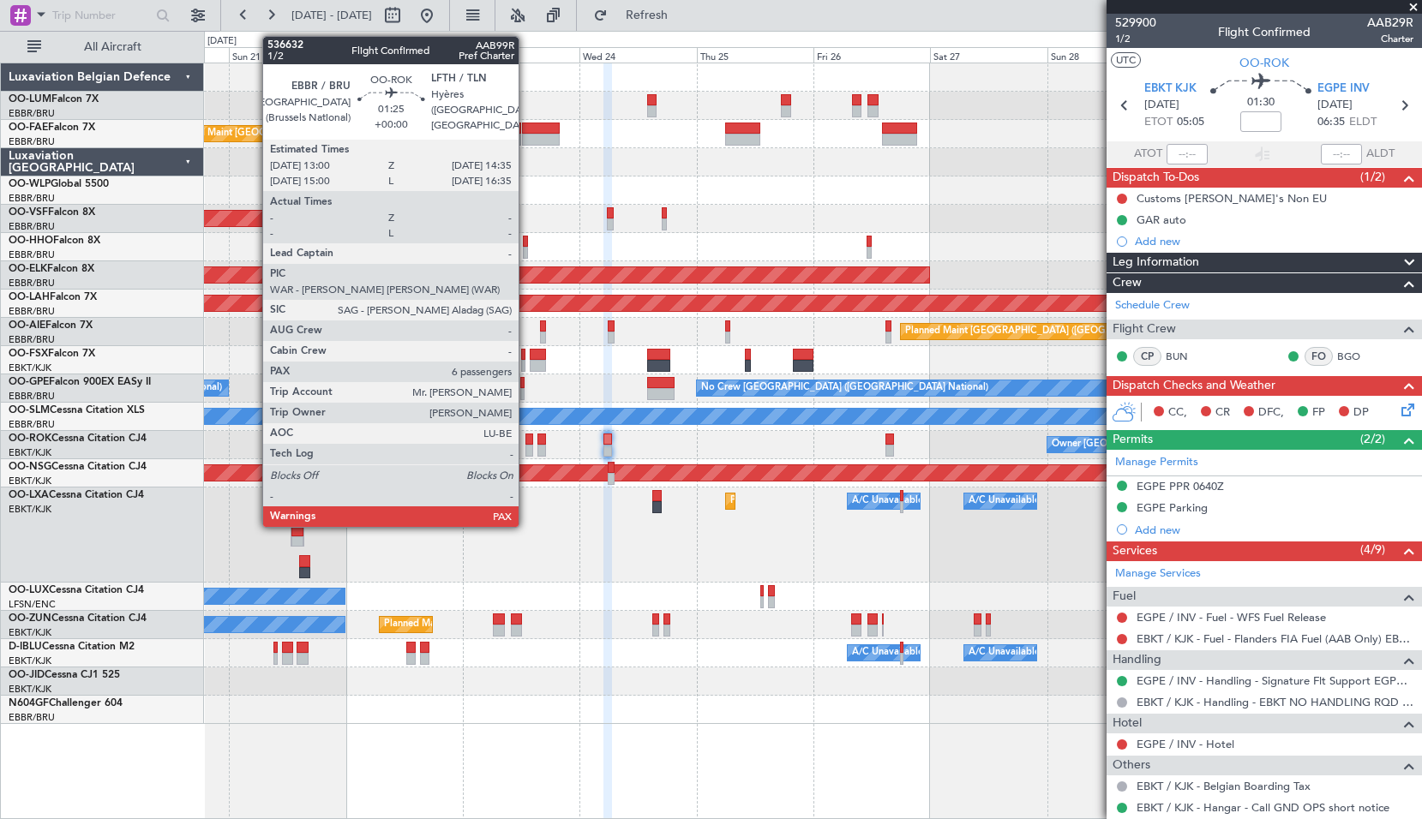
click at [526, 434] on div at bounding box center [529, 440] width 8 height 12
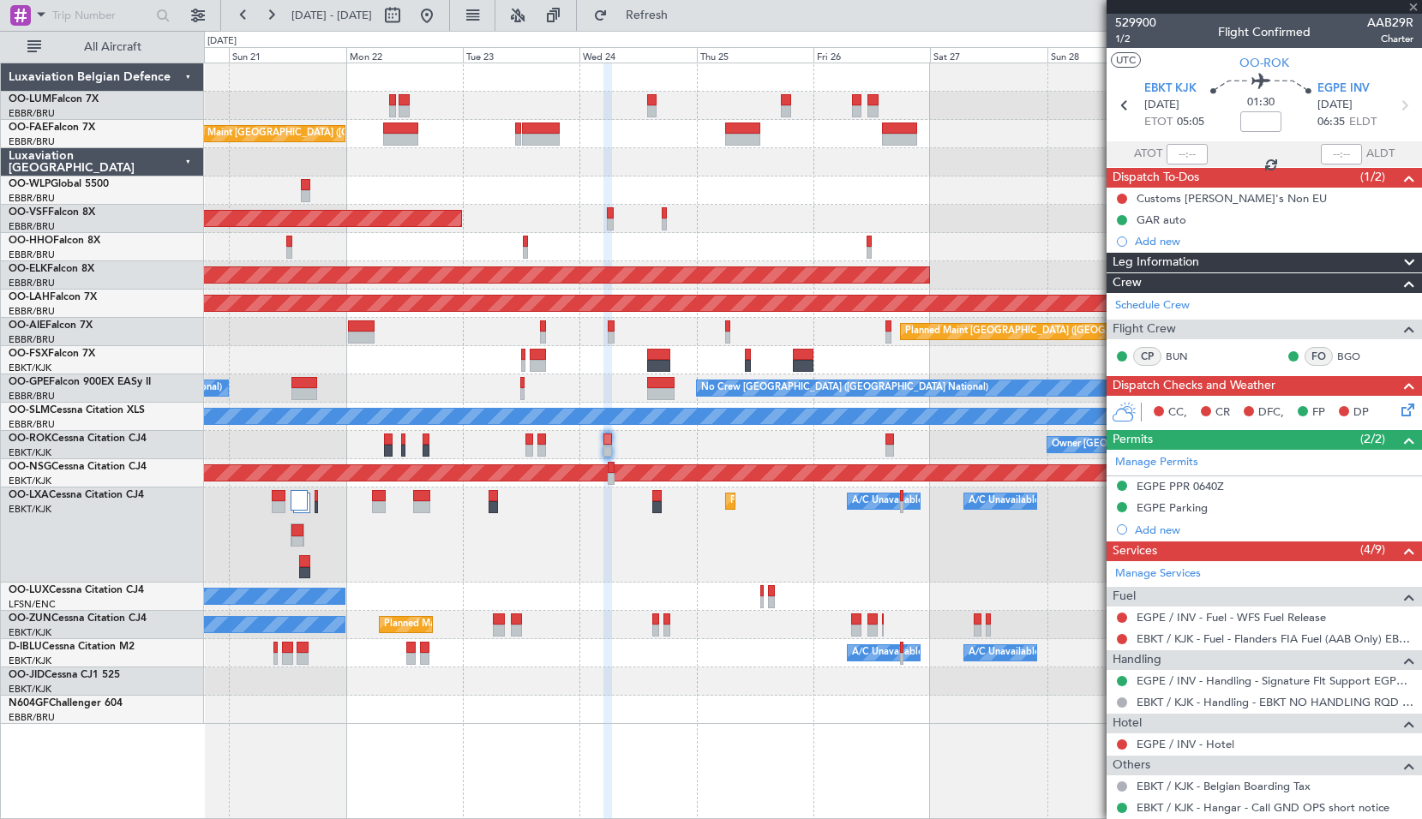
type input "6"
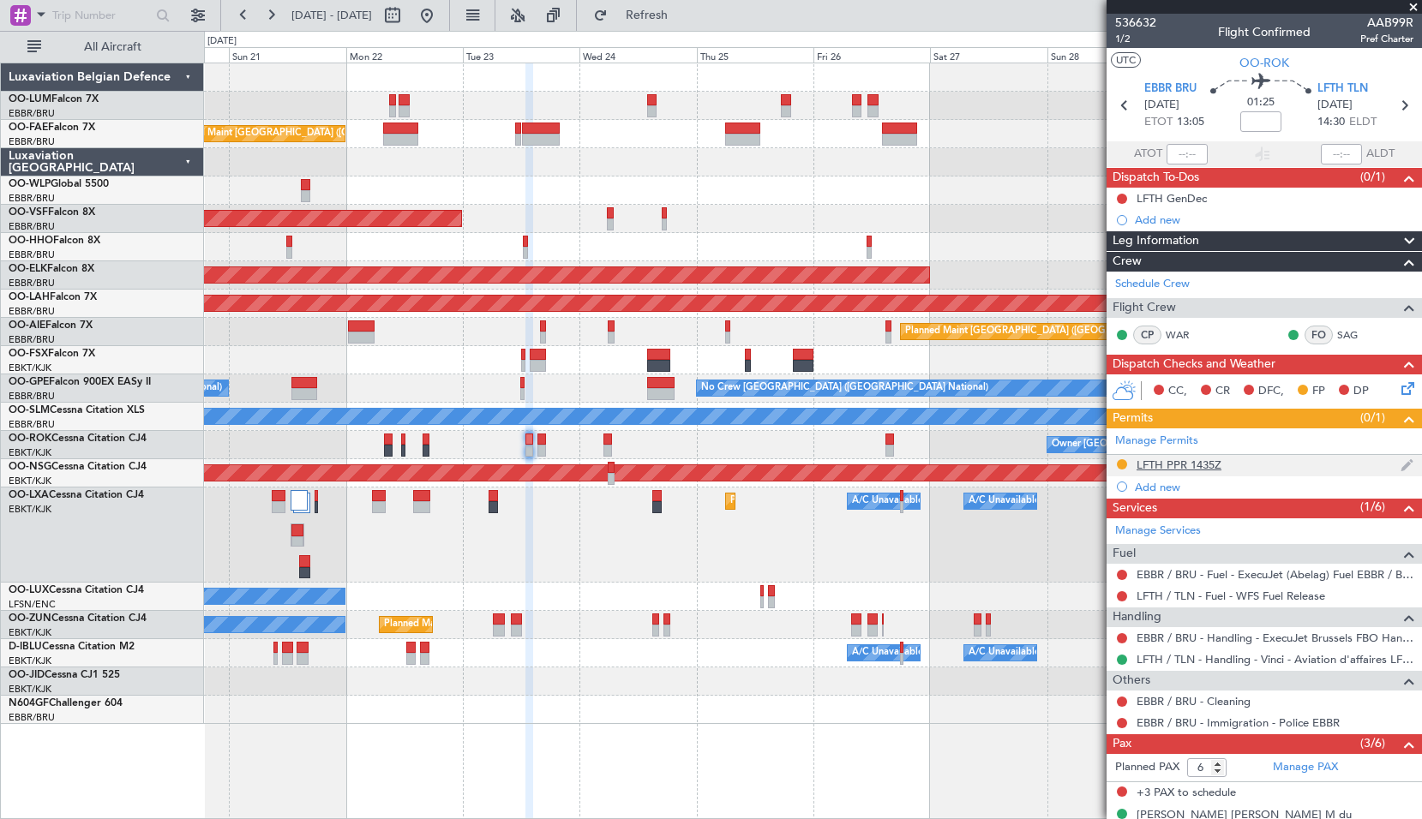
click at [1170, 465] on div "LFTH PPR 1435Z" at bounding box center [1178, 465] width 85 height 15
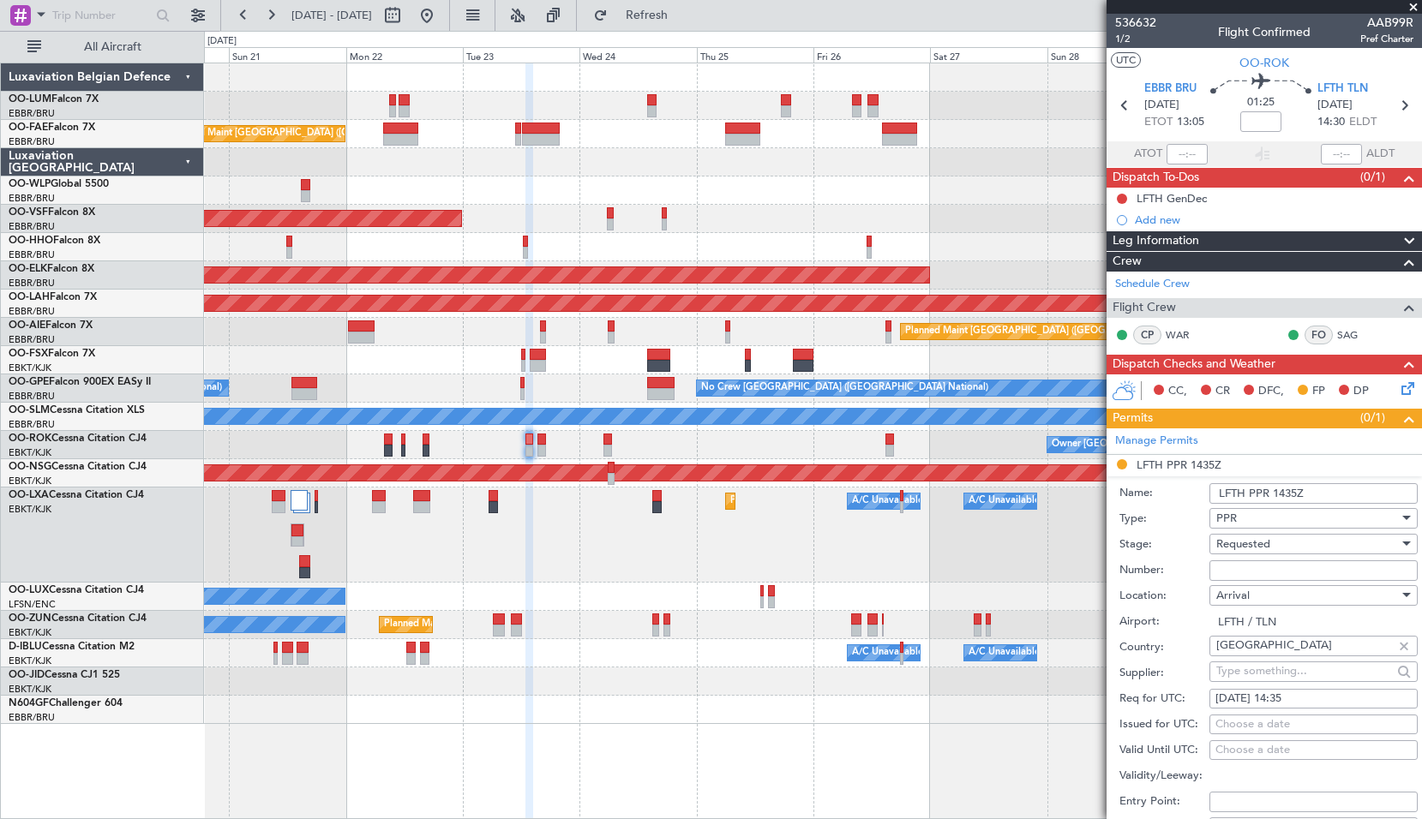
scroll to position [171, 0]
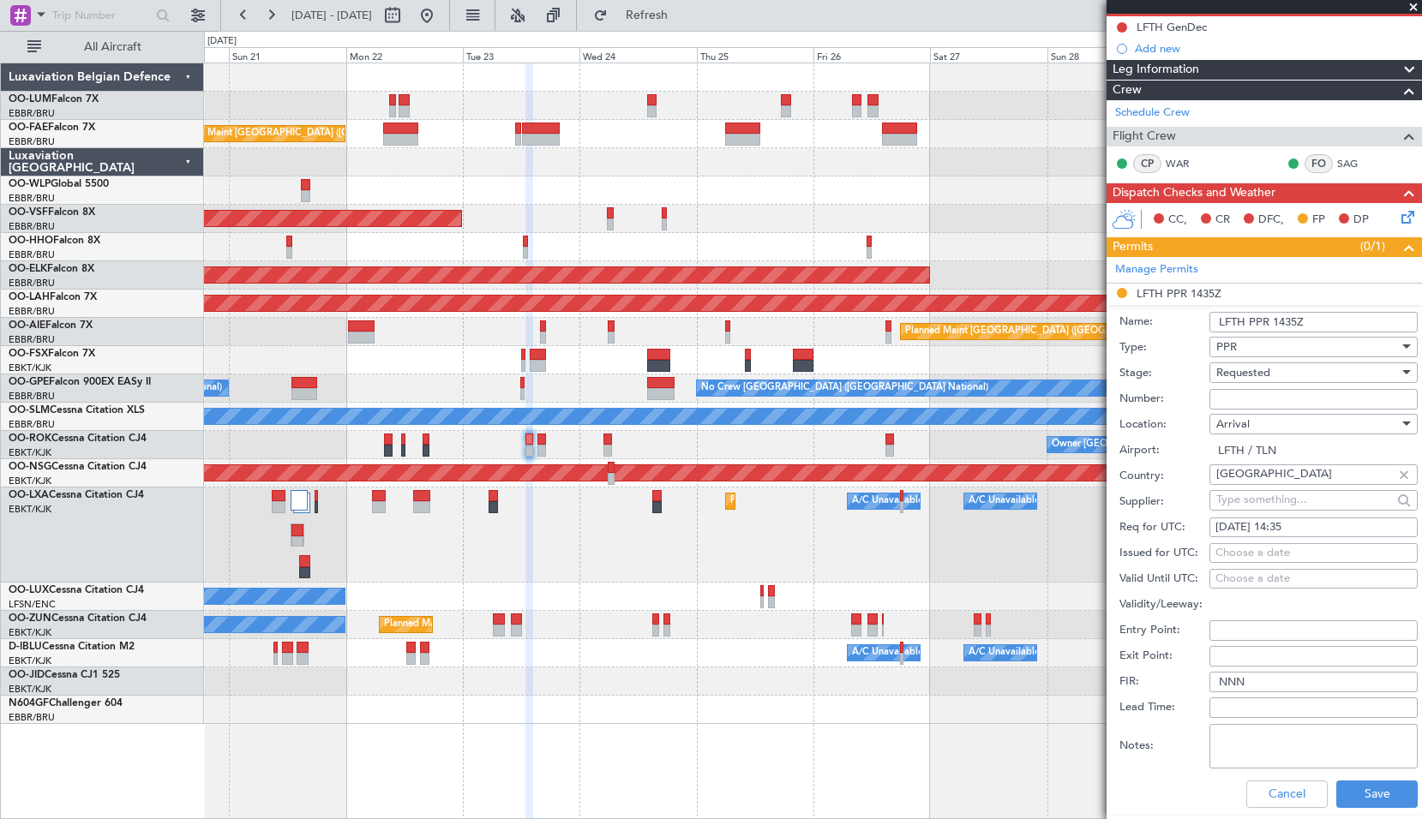
click at [1272, 376] on div "Requested" at bounding box center [1307, 373] width 183 height 26
click at [1262, 506] on span "Received OK" at bounding box center [1307, 502] width 180 height 26
click at [1261, 400] on input "Number:" at bounding box center [1313, 399] width 208 height 21
type input "Approved"
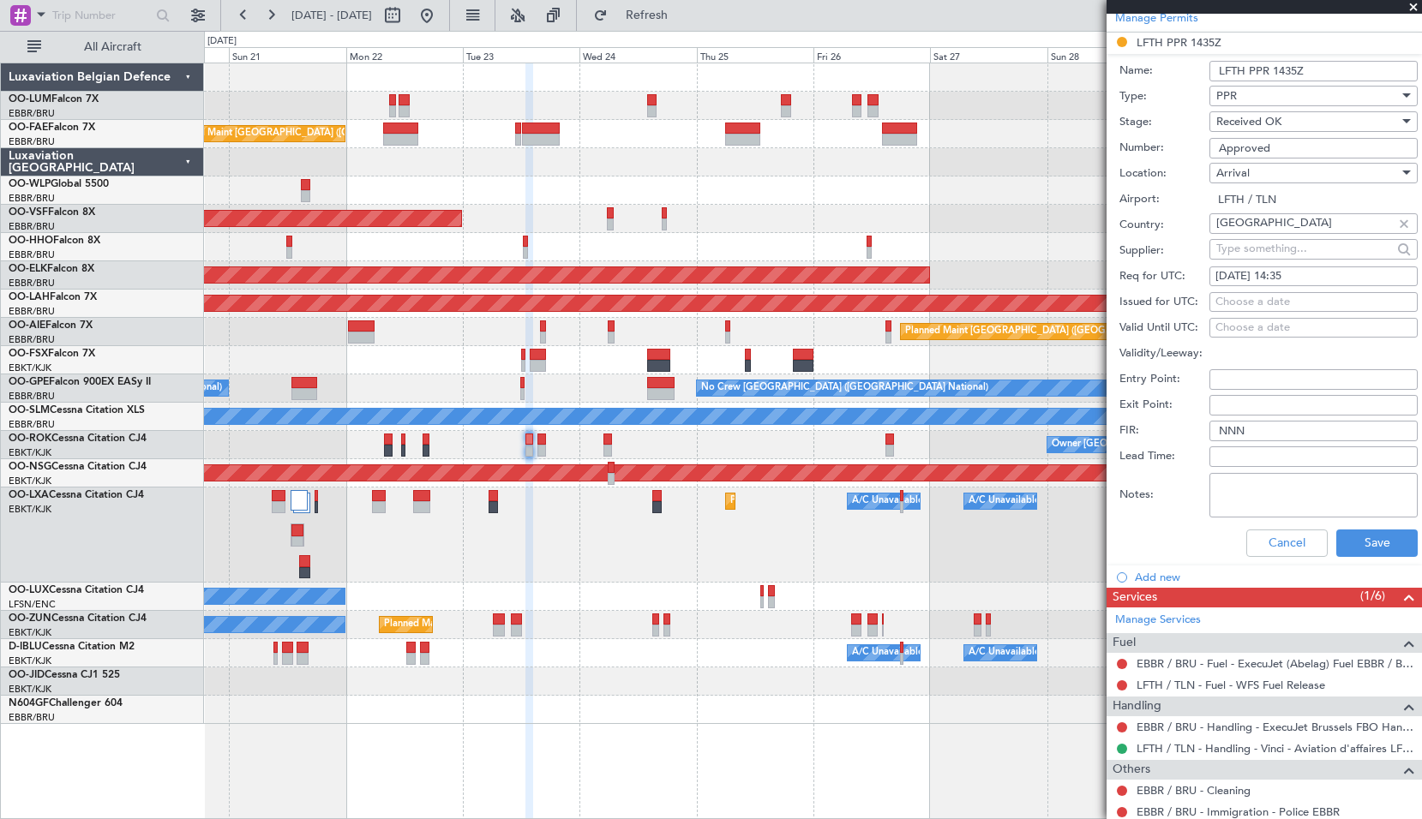
scroll to position [428, 0]
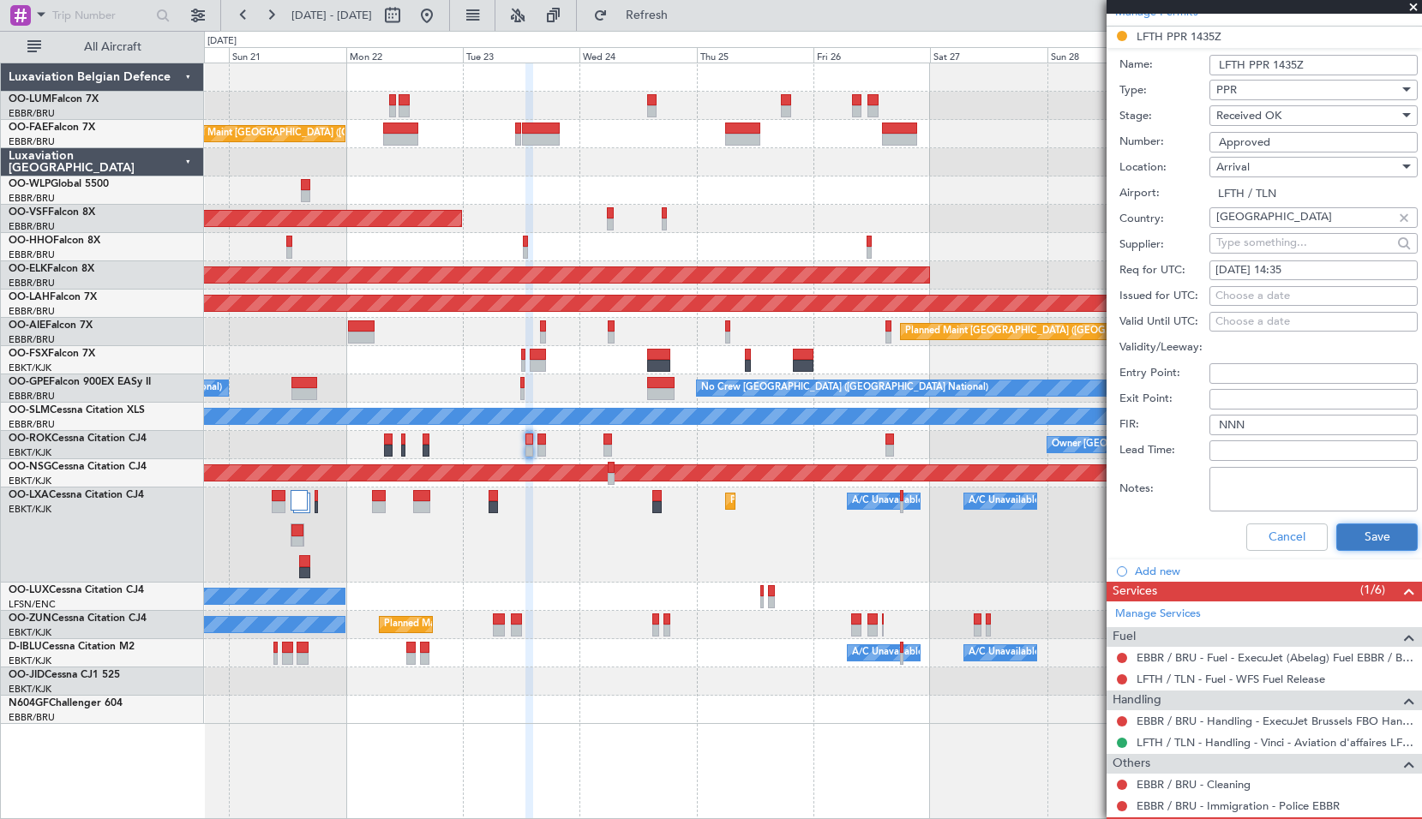
click at [1368, 542] on button "Save" at bounding box center [1376, 537] width 81 height 27
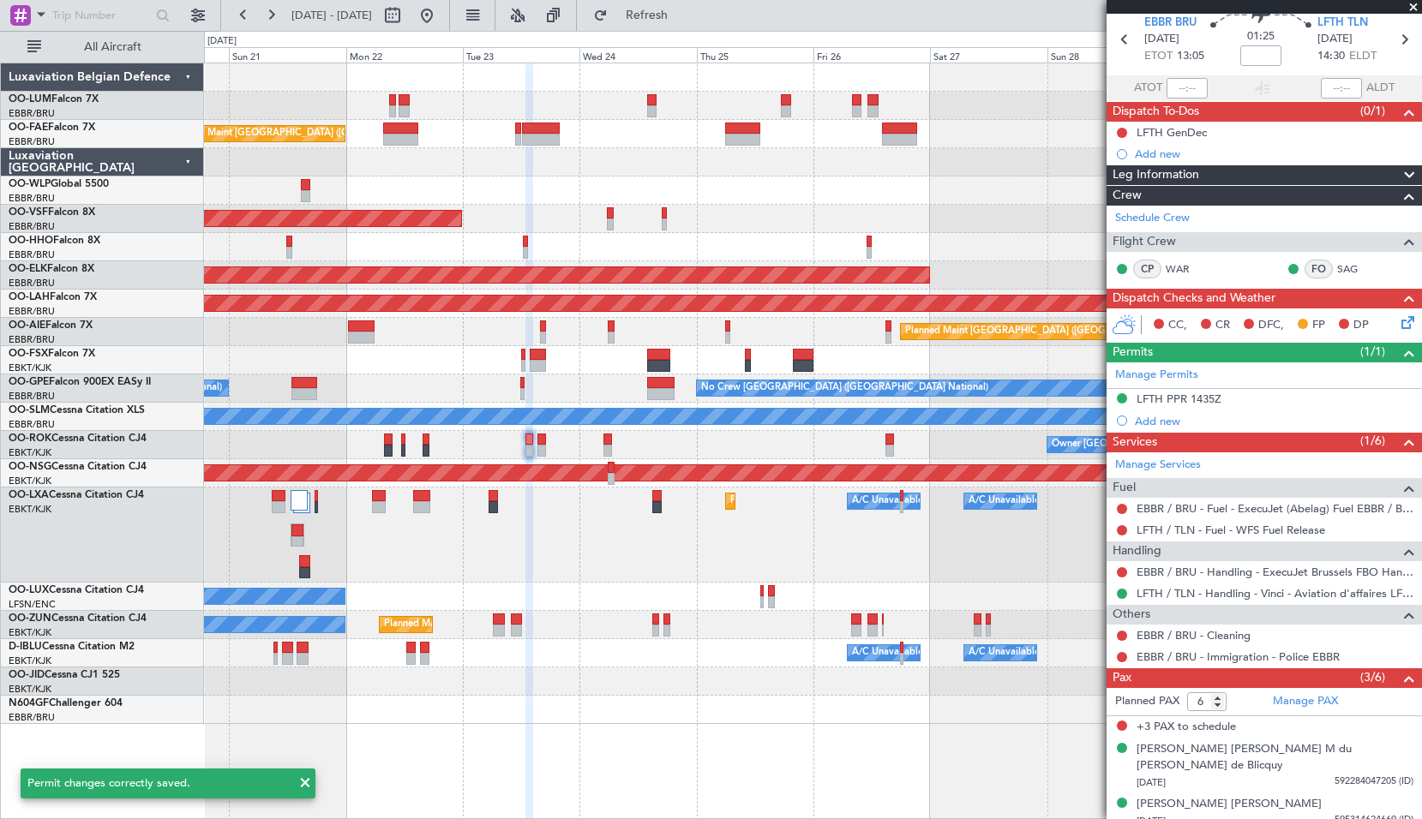
scroll to position [100, 0]
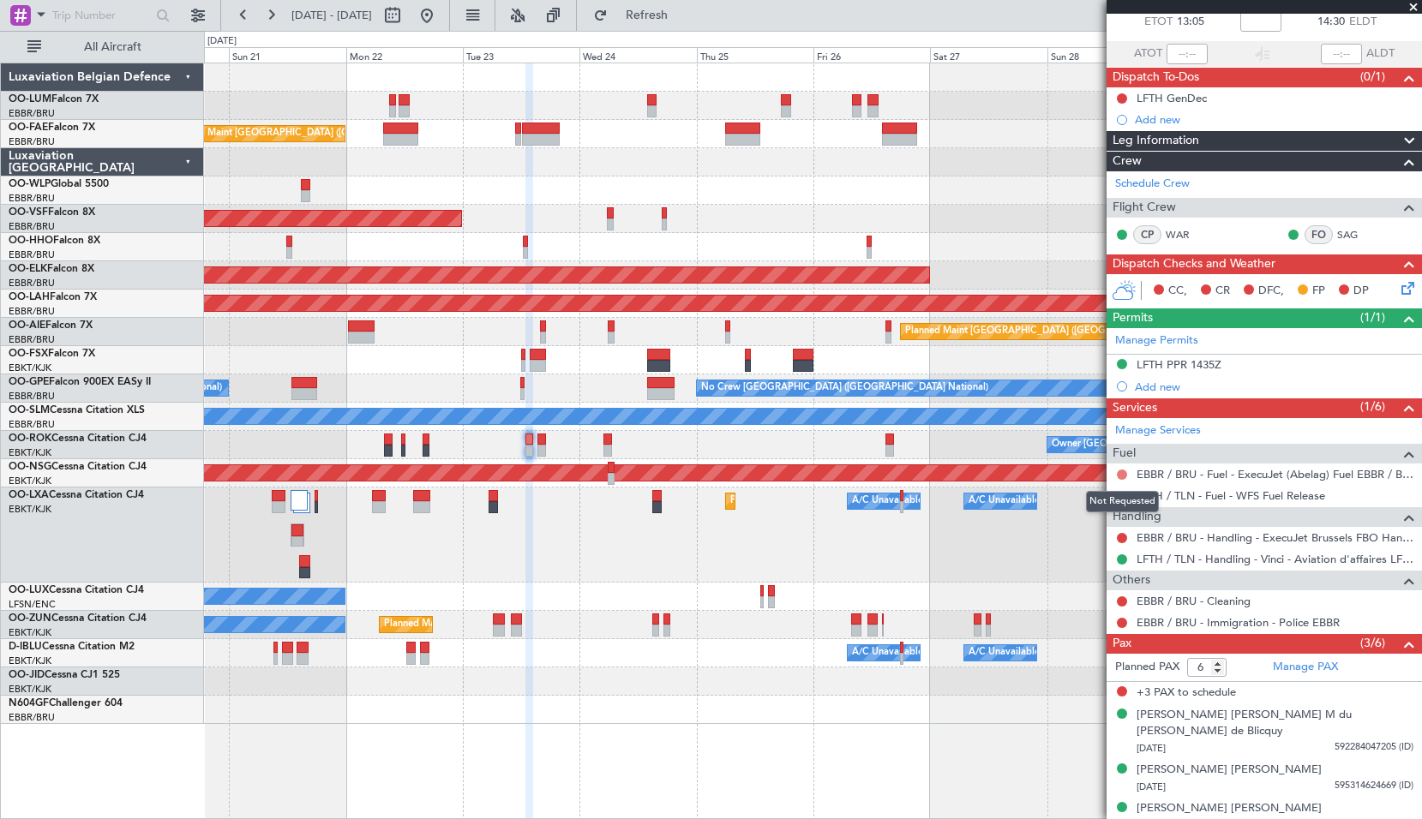
click at [1126, 476] on button at bounding box center [1121, 475] width 10 height 10
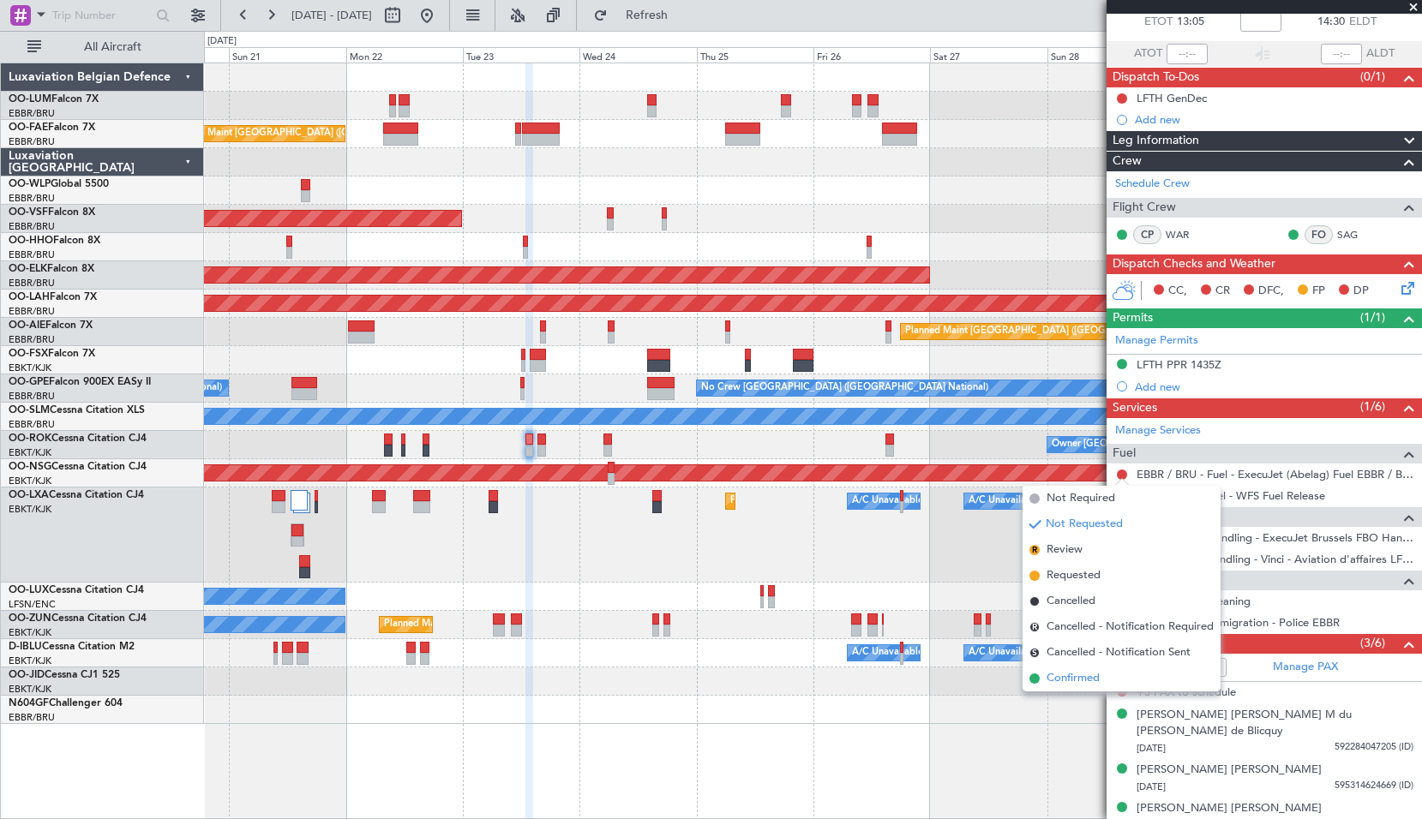
click at [1069, 675] on span "Confirmed" at bounding box center [1072, 678] width 53 height 17
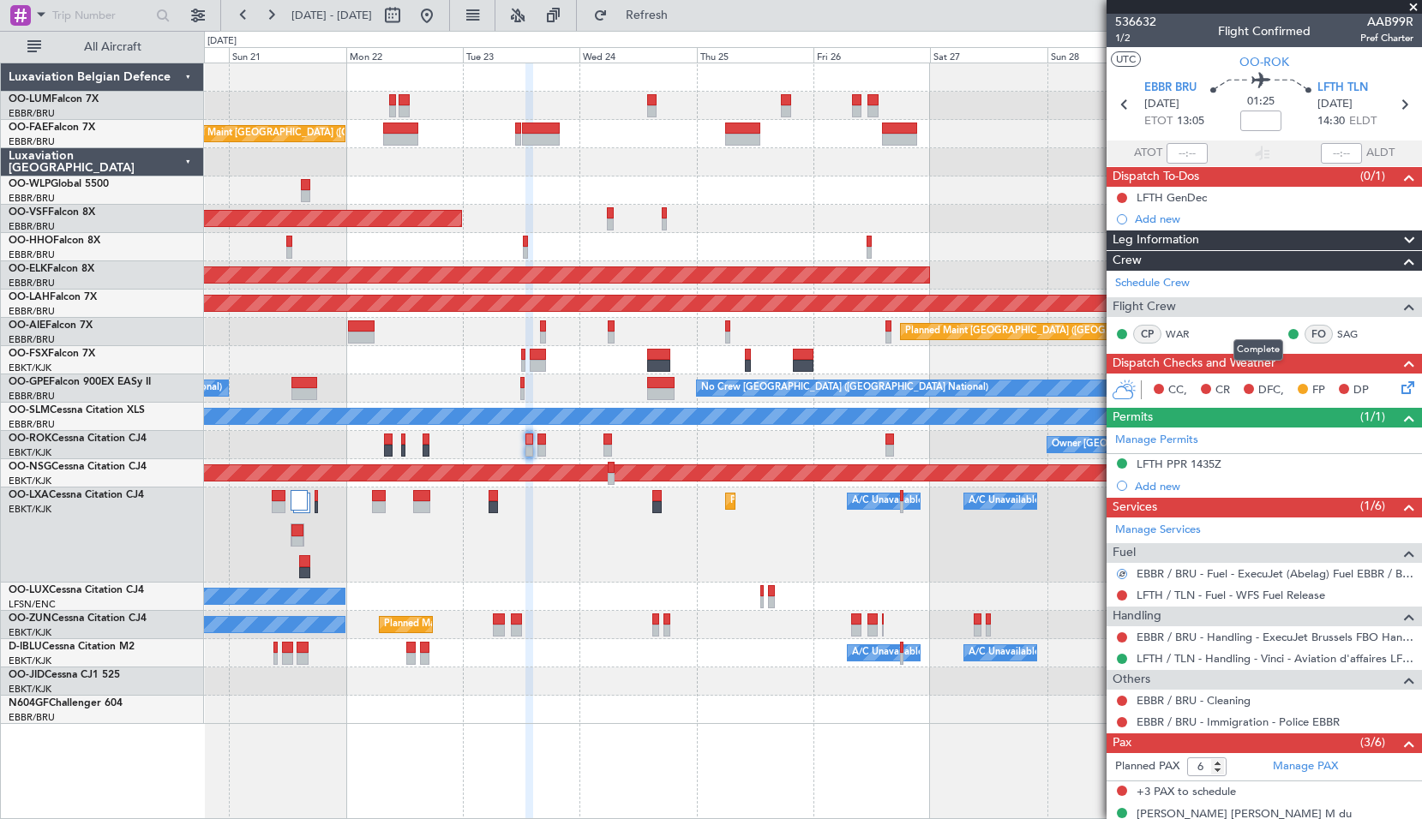
scroll to position [0, 0]
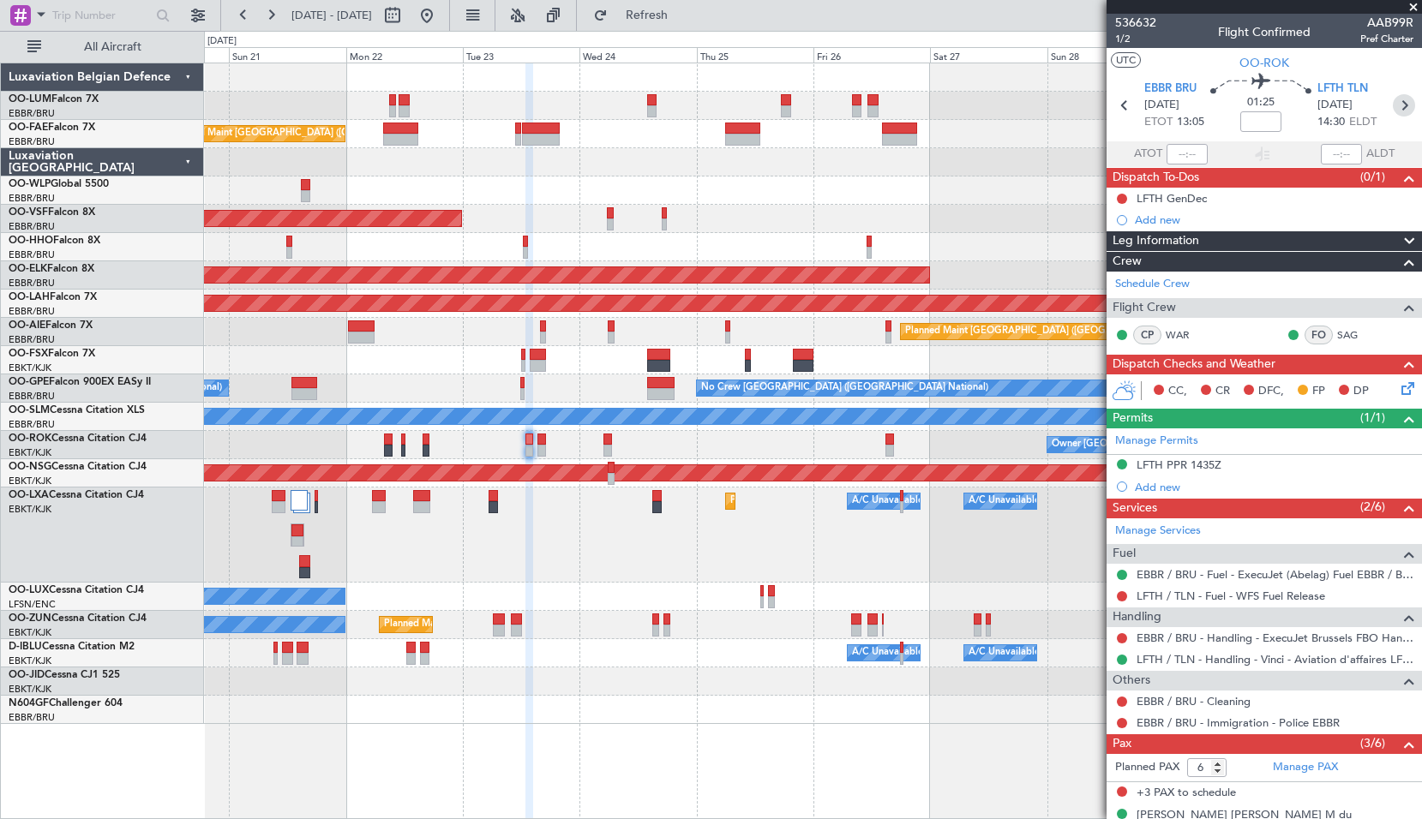
click at [1392, 109] on icon at bounding box center [1403, 105] width 22 height 22
type input "0"
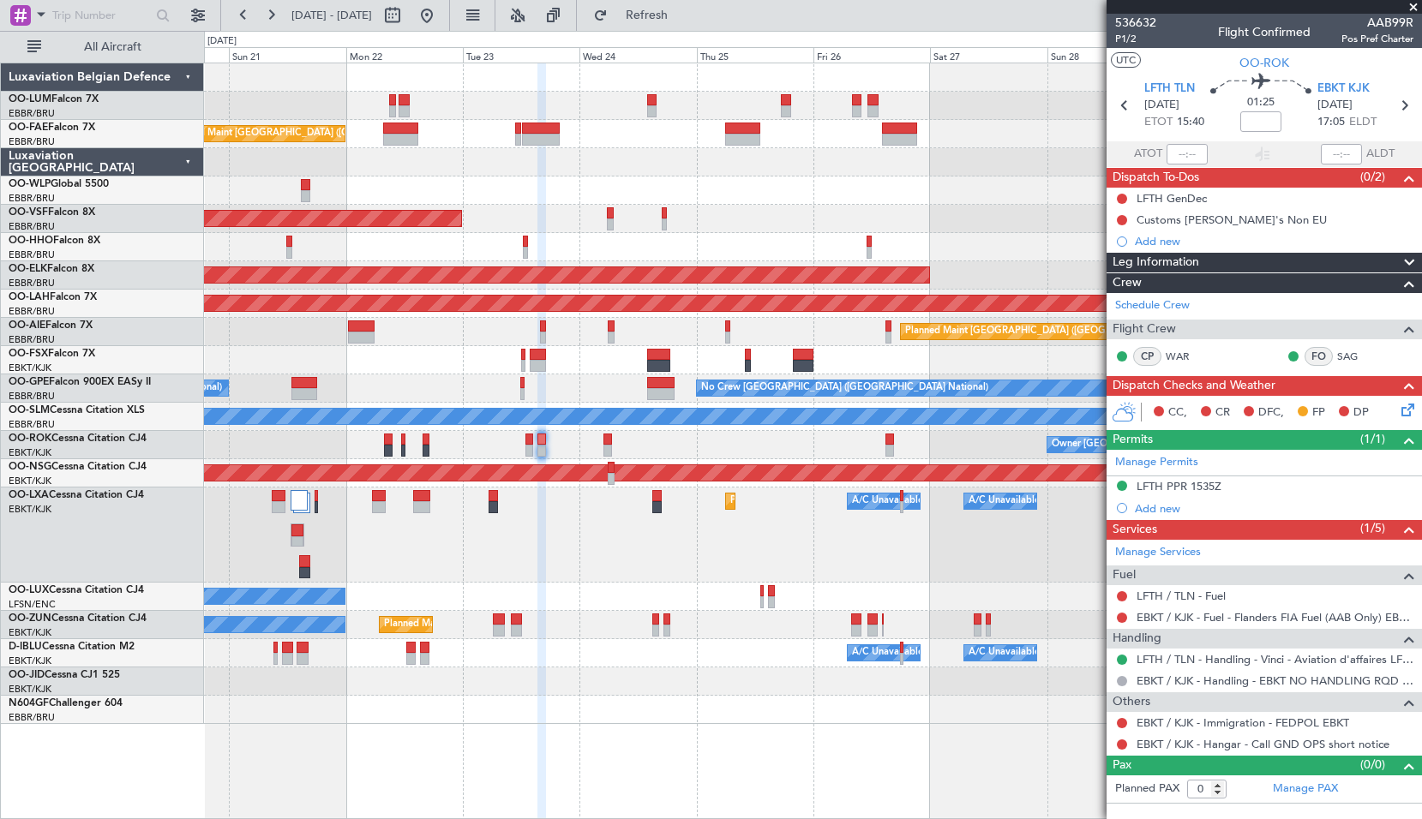
click at [1411, 9] on span at bounding box center [1412, 7] width 17 height 15
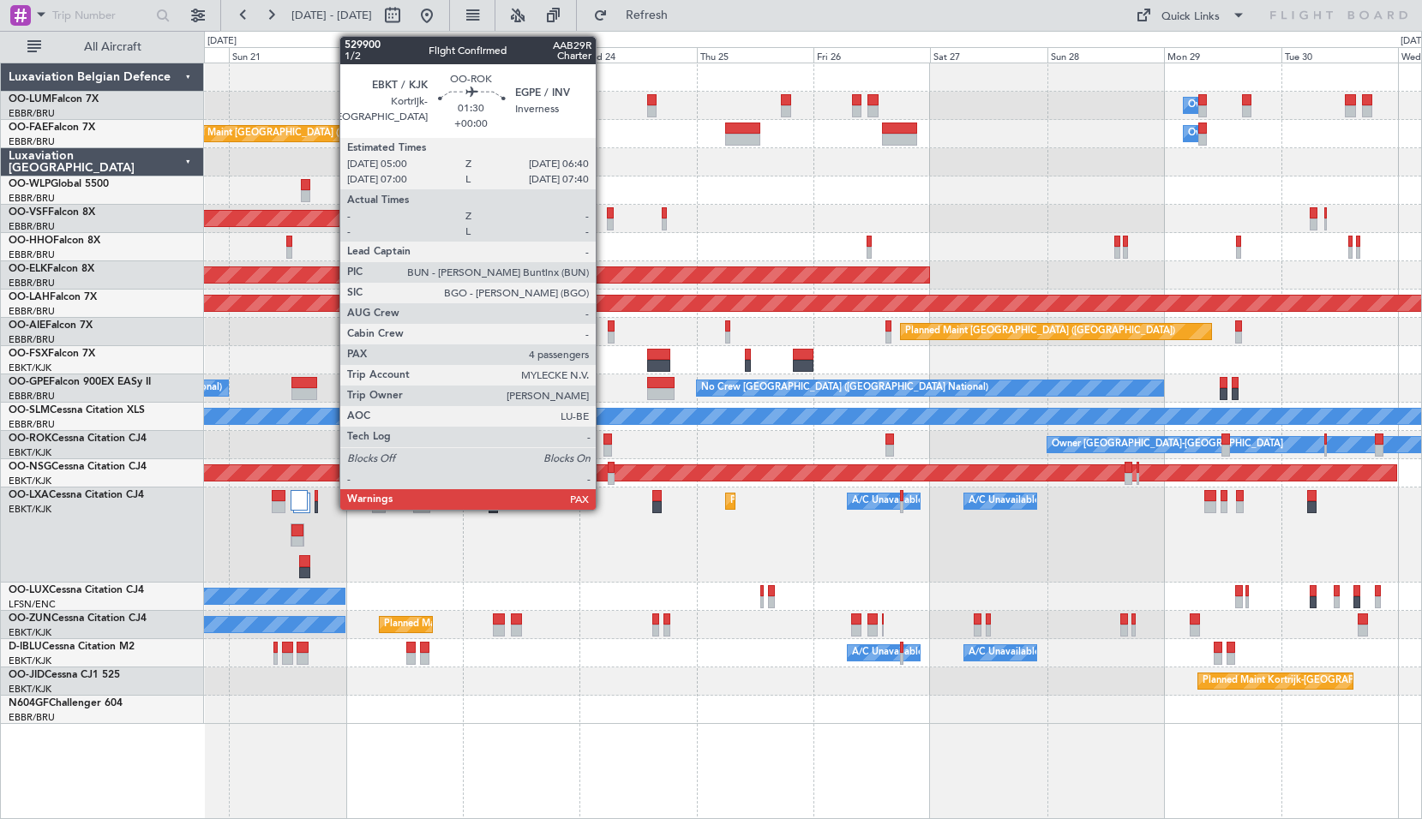
click at [603, 440] on div at bounding box center [607, 440] width 9 height 12
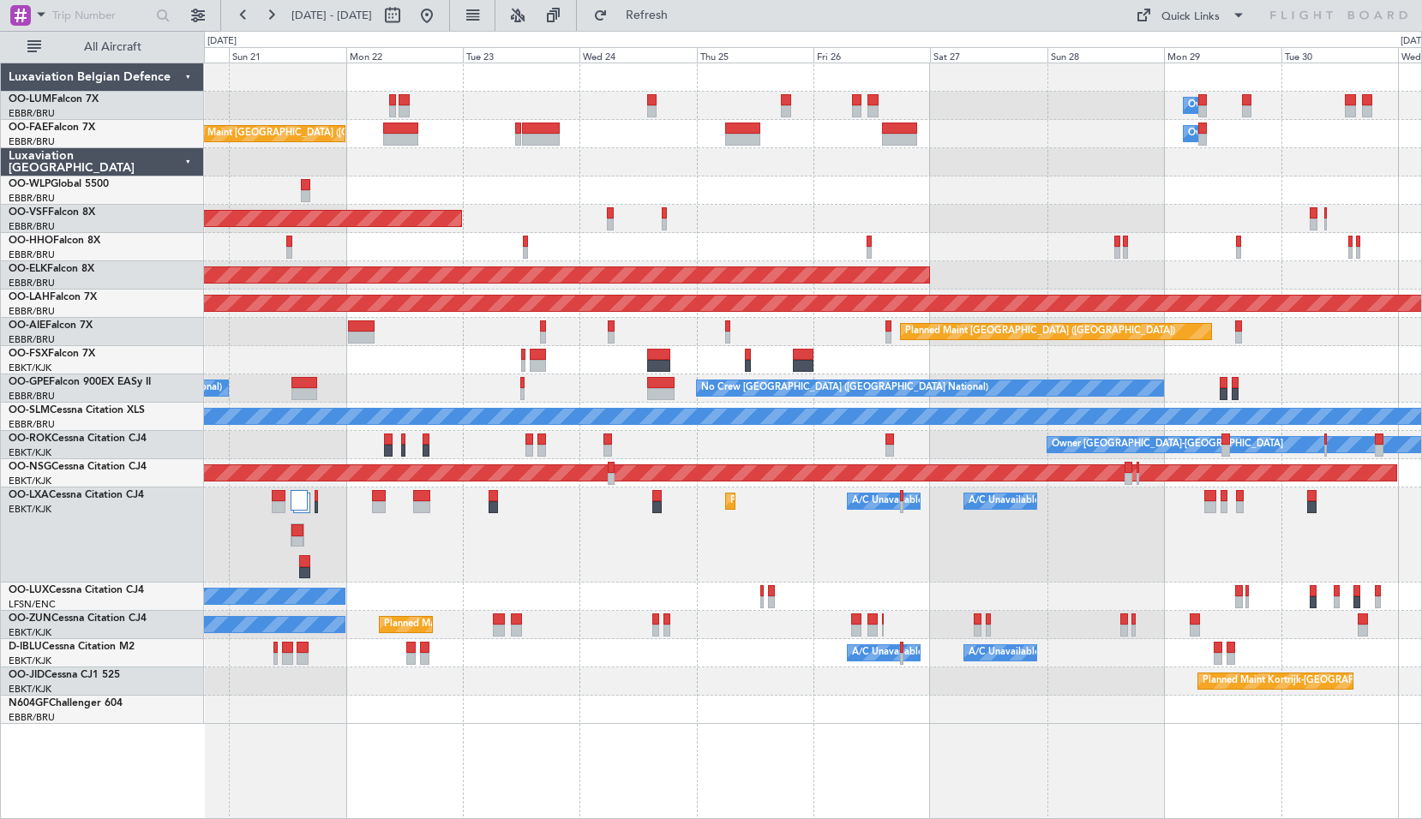
click at [685, 434] on div "Owner Kortrijk-Wevelgem Planned Maint Kortrijk-Wevelgem Planned Maint Paris (Le…" at bounding box center [812, 445] width 1217 height 28
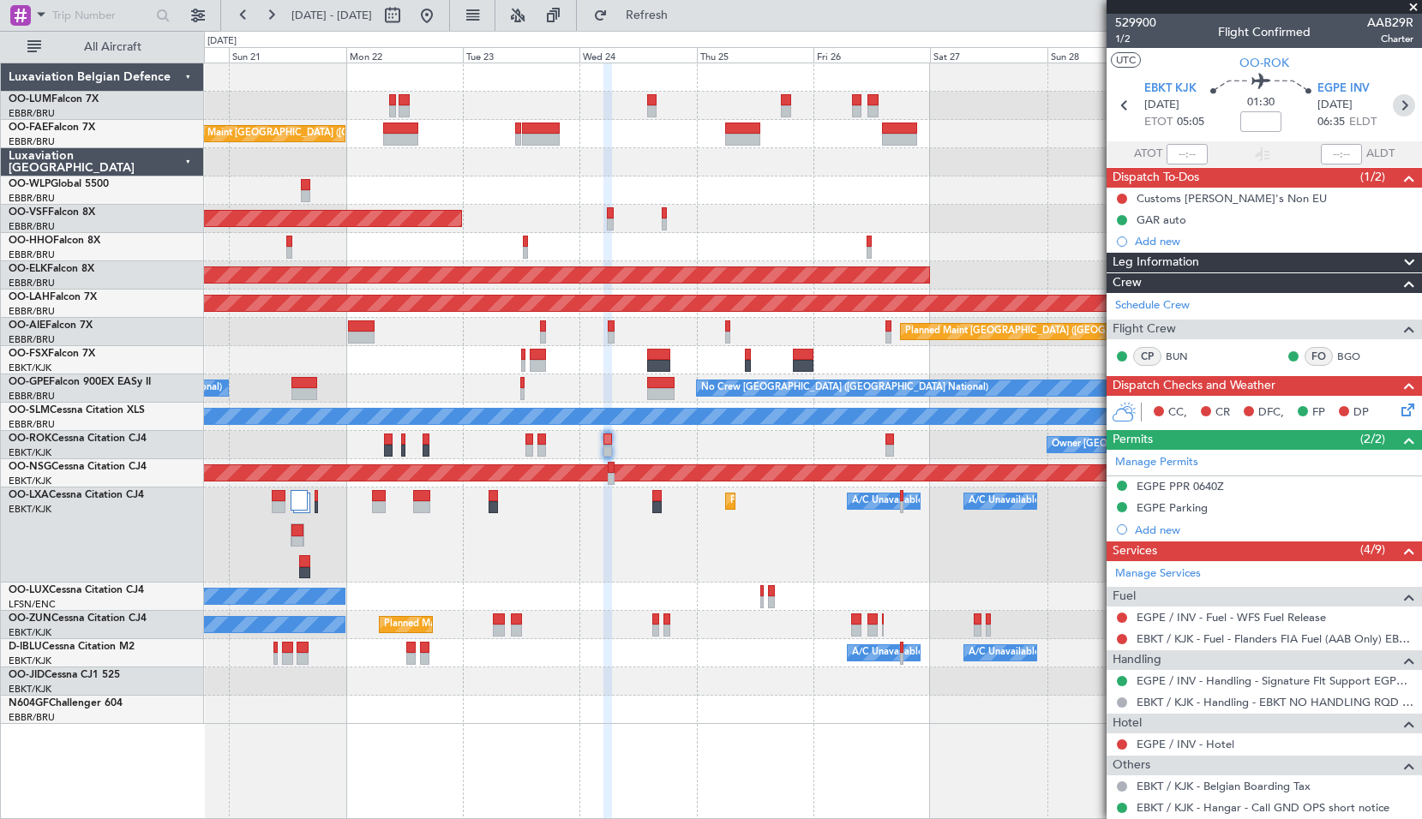
click at [1401, 102] on icon at bounding box center [1403, 105] width 22 height 22
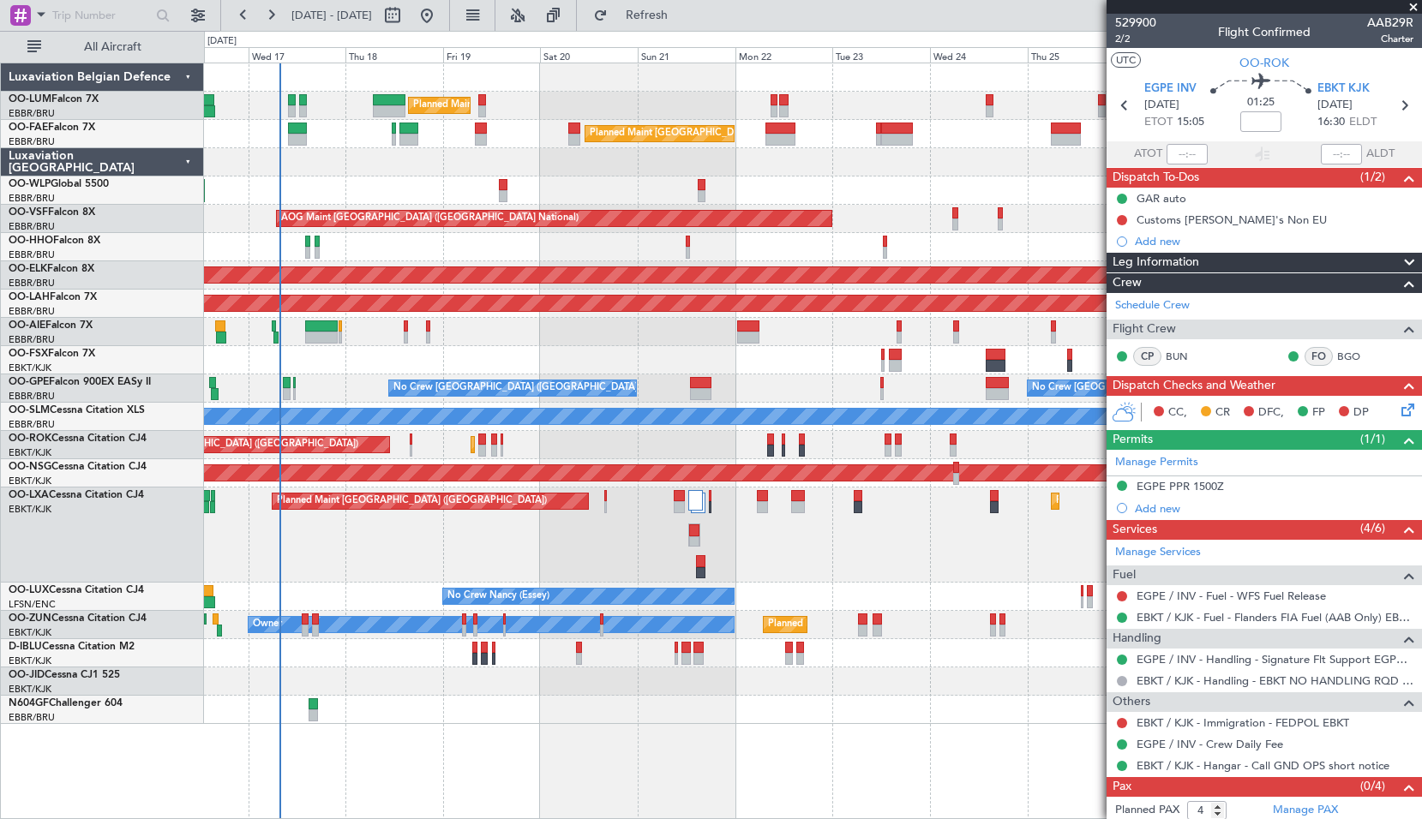
click at [985, 629] on div "Planned Maint Brussels (Brussels National) Unplanned Maint Brussels (Brussels N…" at bounding box center [812, 393] width 1217 height 661
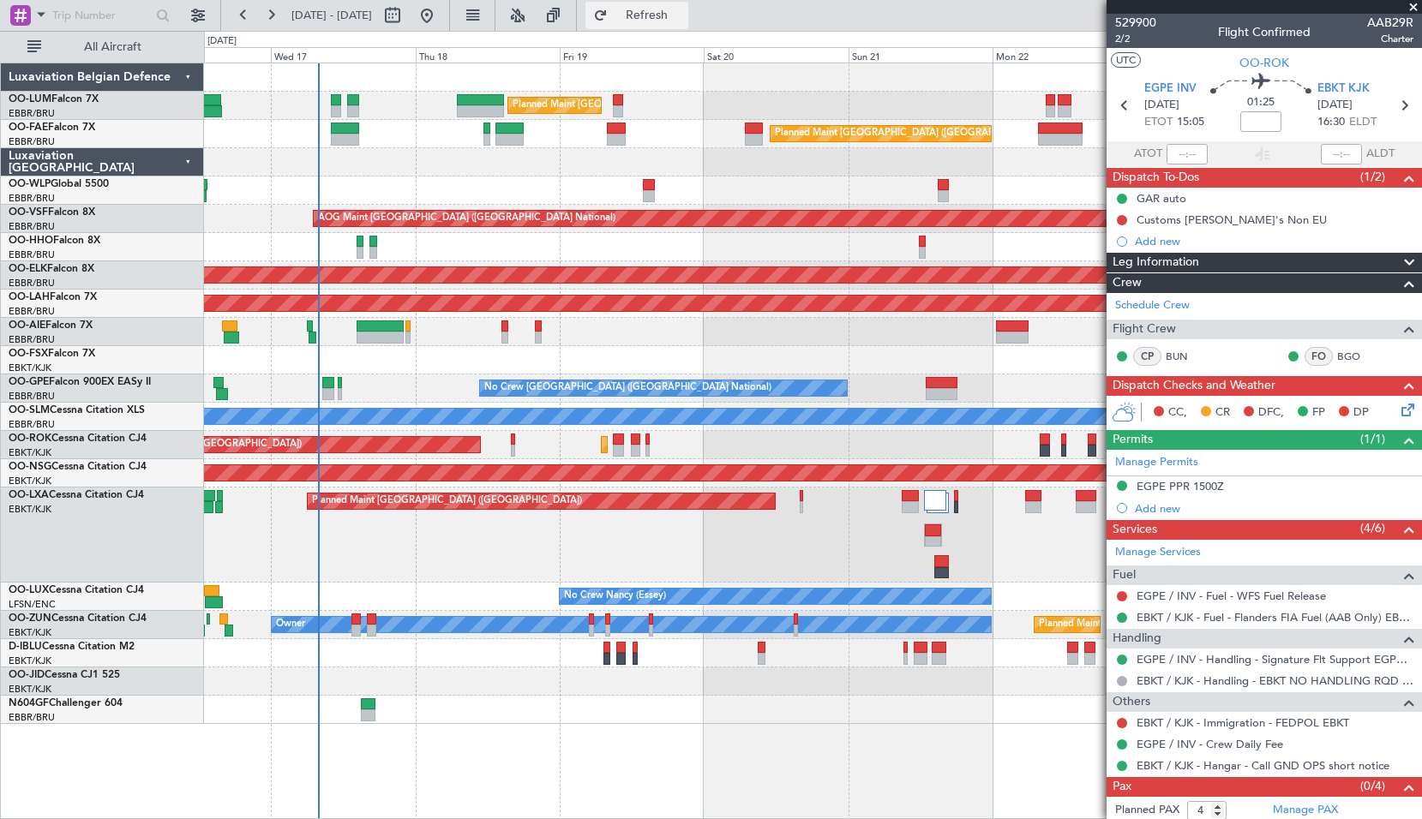
click at [688, 25] on button "Refresh" at bounding box center [636, 15] width 103 height 27
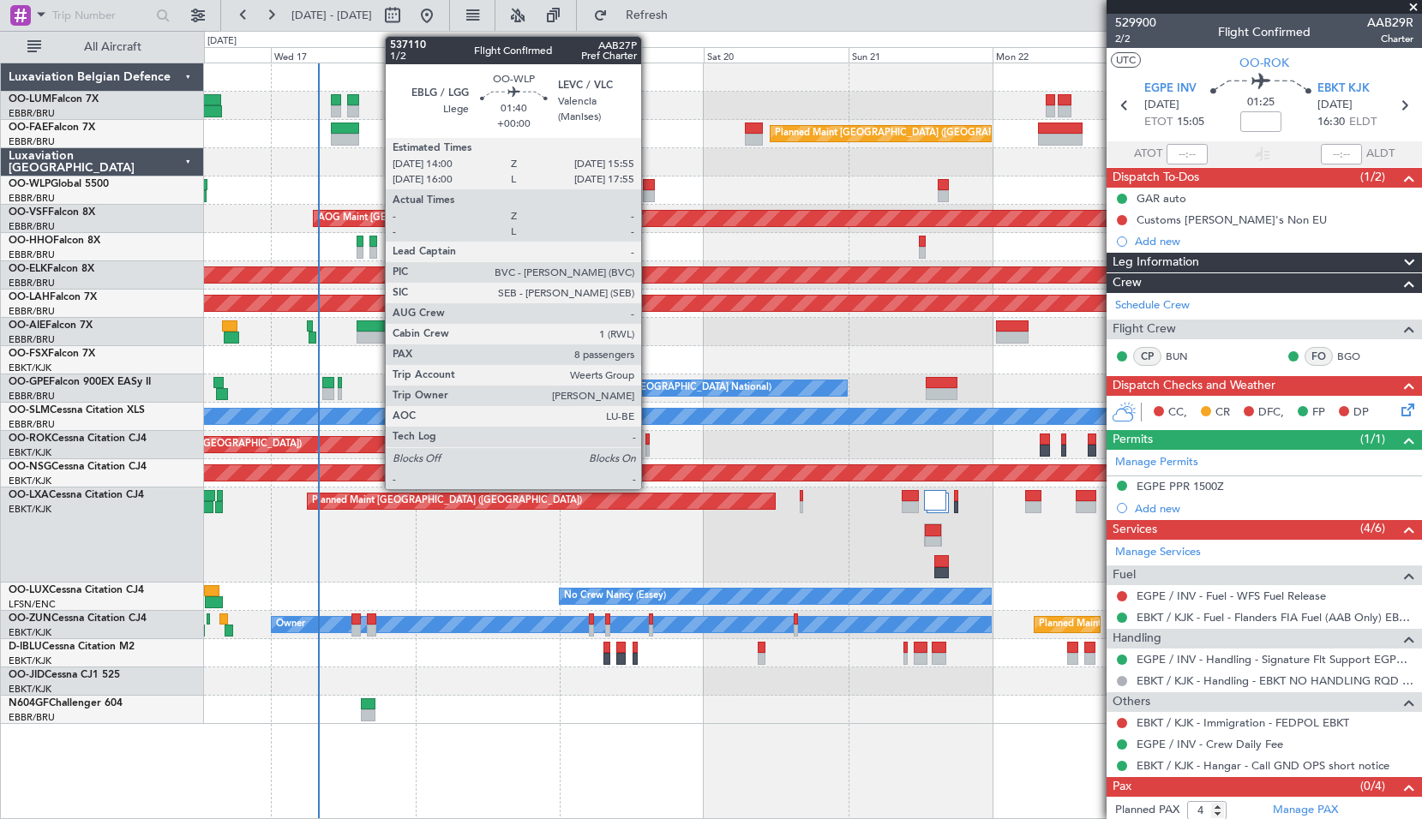
click at [649, 184] on div at bounding box center [649, 185] width 12 height 12
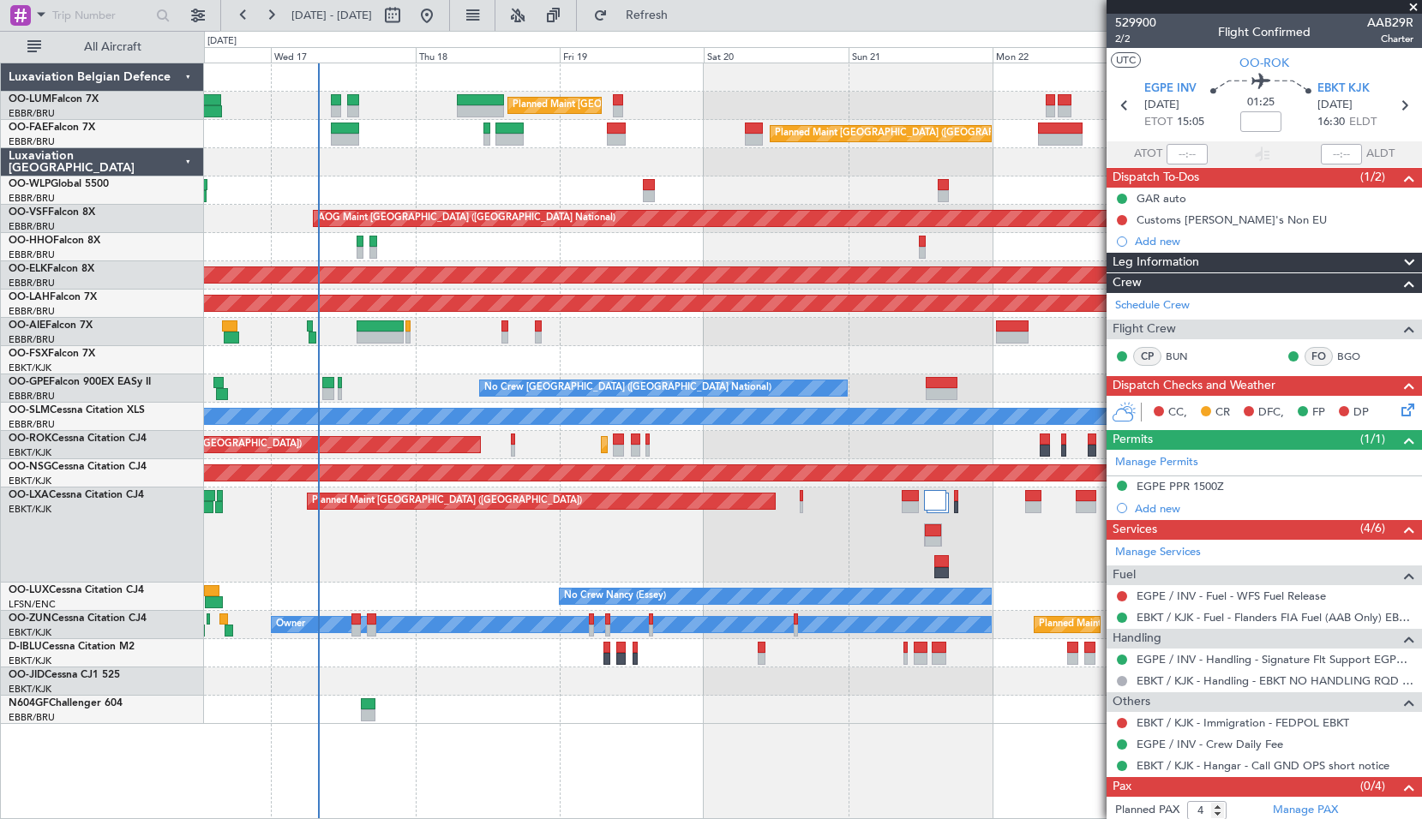
click at [691, 185] on div at bounding box center [812, 191] width 1217 height 28
type input "8"
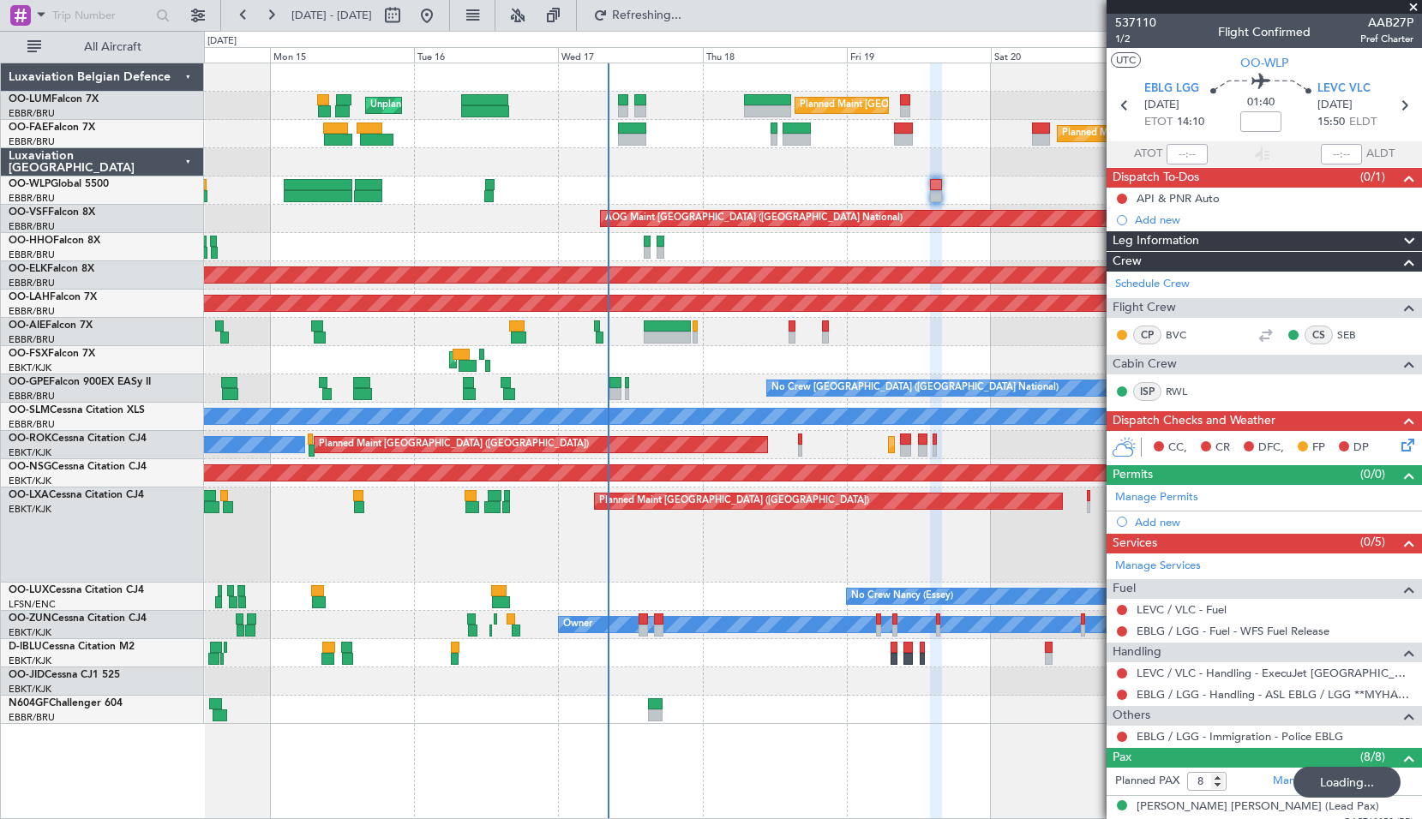
click at [746, 257] on div "Planned Maint Geneva (Cointrin)" at bounding box center [812, 247] width 1217 height 28
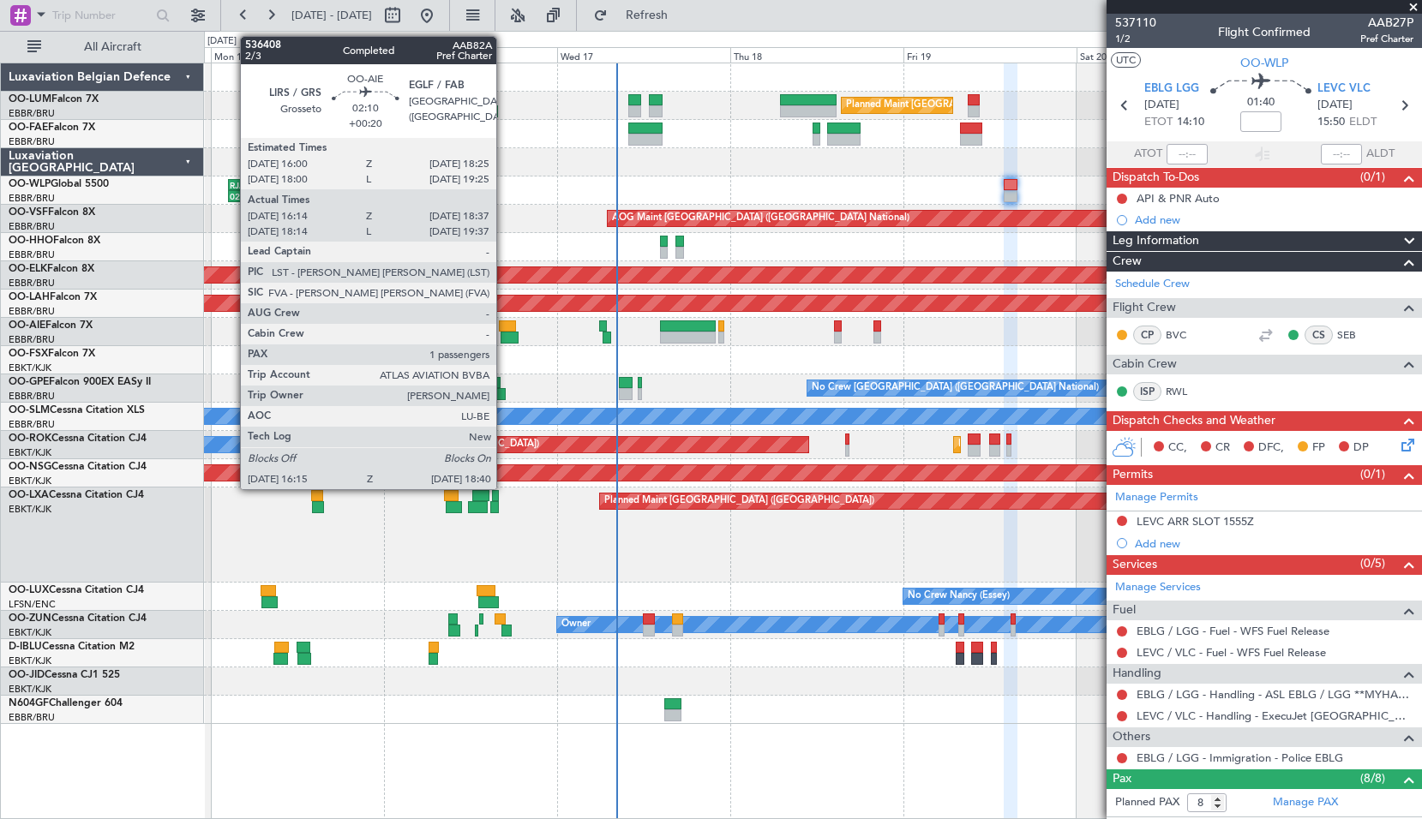
click at [504, 329] on div at bounding box center [508, 326] width 18 height 12
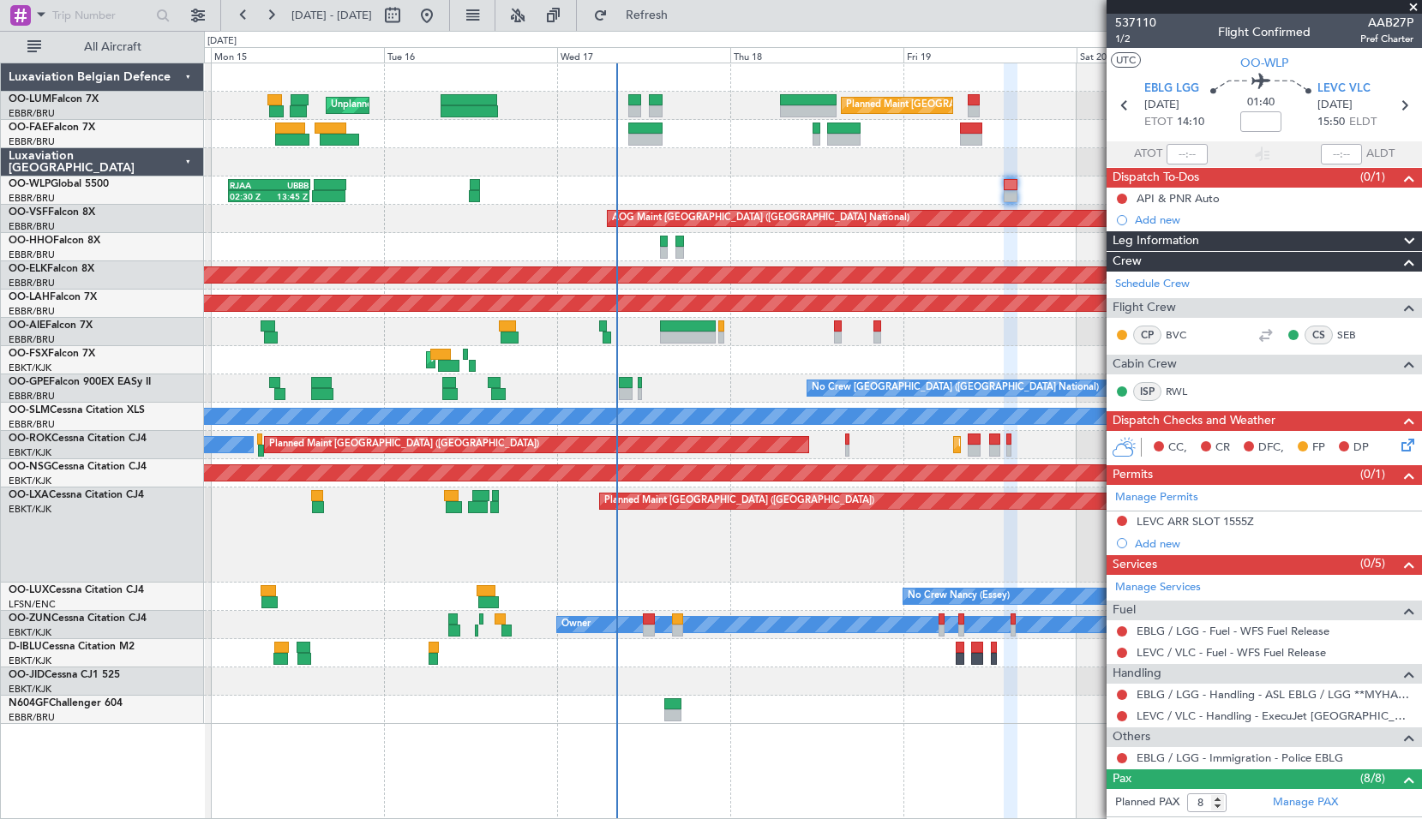
click at [534, 341] on div at bounding box center [812, 332] width 1217 height 28
type input "+00:20"
type input "16:24"
type input "18:32"
type input "1"
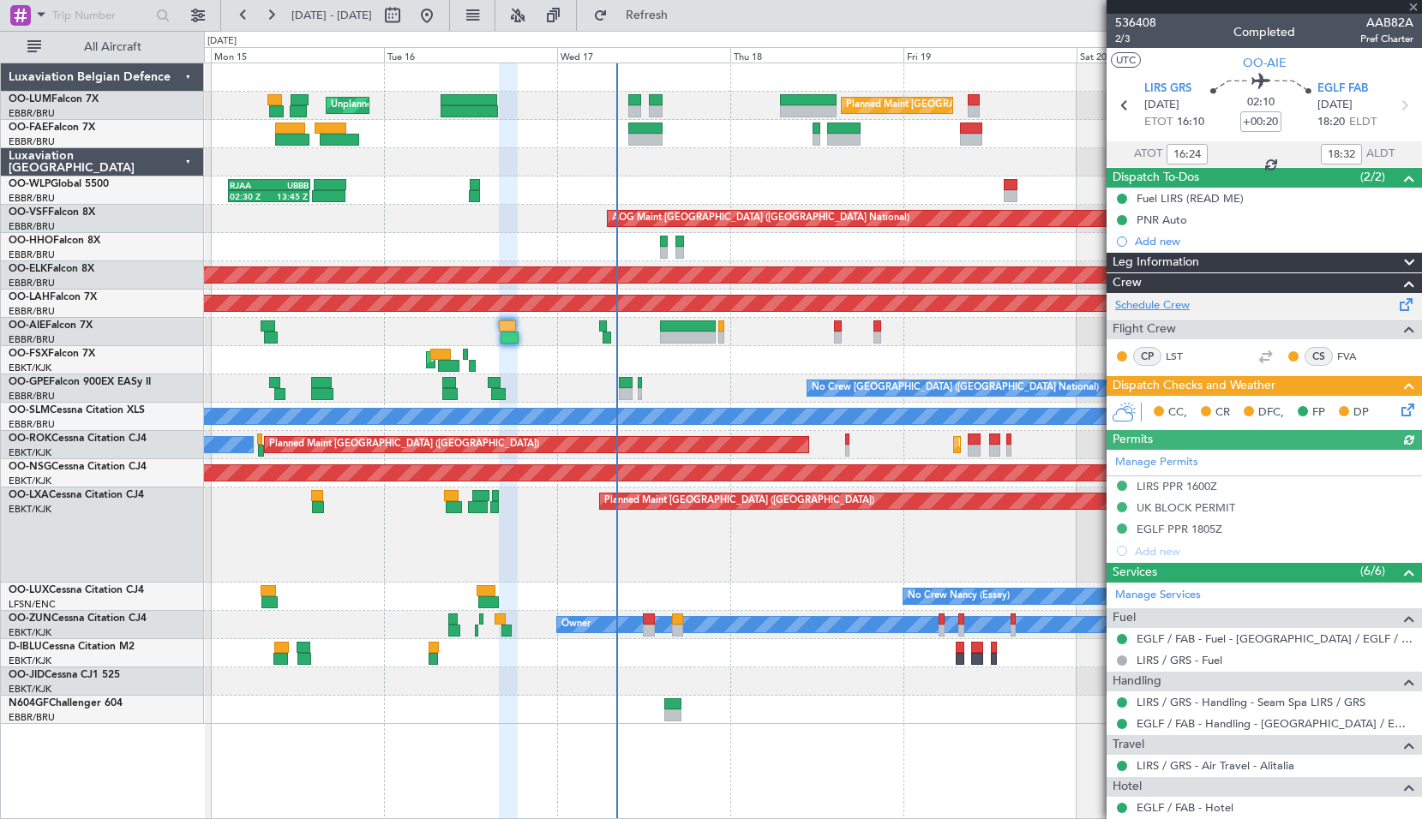
click at [1157, 298] on link "Schedule Crew" at bounding box center [1152, 305] width 75 height 17
click at [1198, 809] on link "EGLF / FAB - Hotel" at bounding box center [1184, 807] width 97 height 15
click at [524, 539] on div "Planned Maint [GEOGRAPHIC_DATA] ([GEOGRAPHIC_DATA])" at bounding box center [812, 535] width 1217 height 95
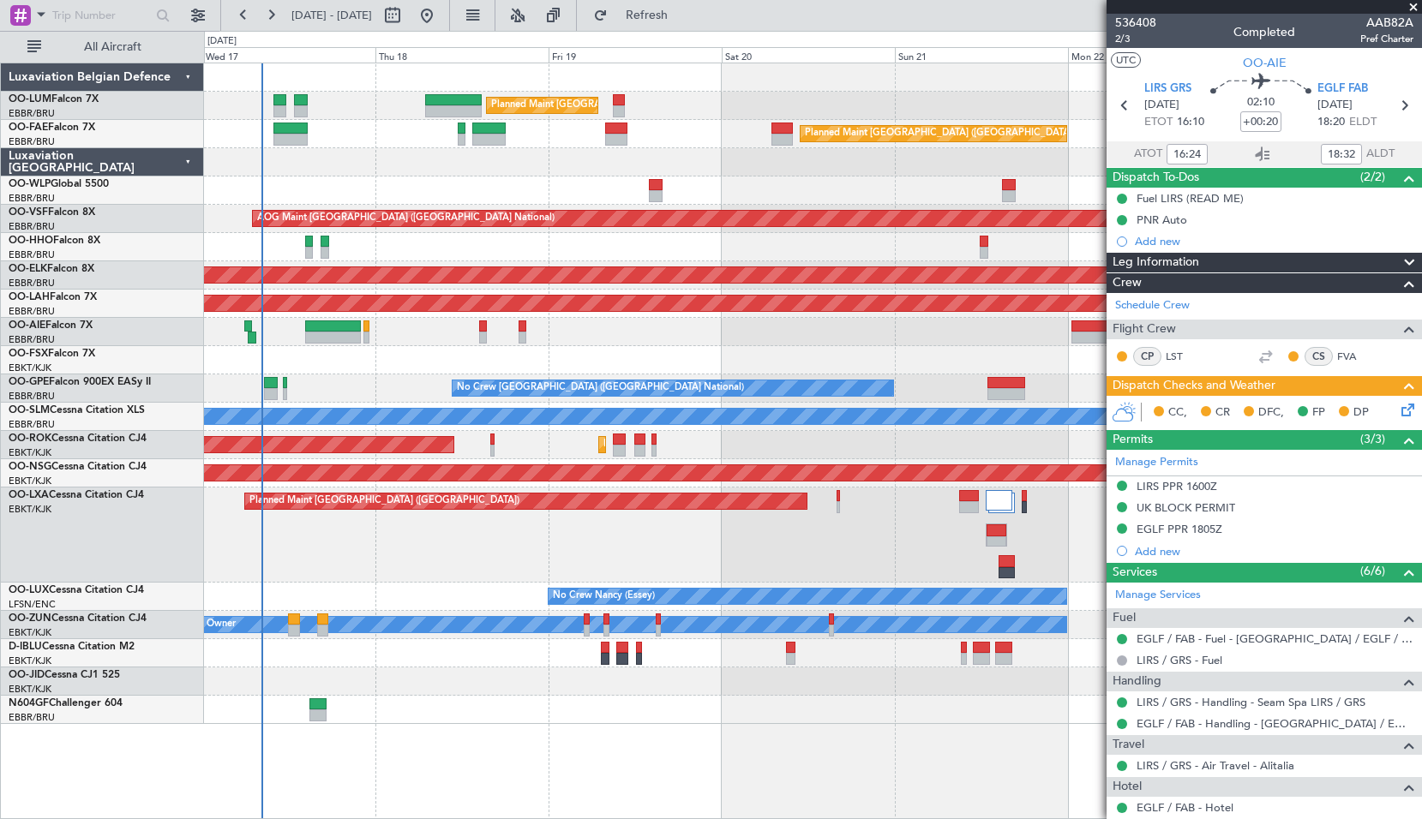
click at [619, 573] on div "Planned Maint Paris (Le Bourget) Planned Maint Kortrijk-Wevelgem" at bounding box center [812, 535] width 1217 height 95
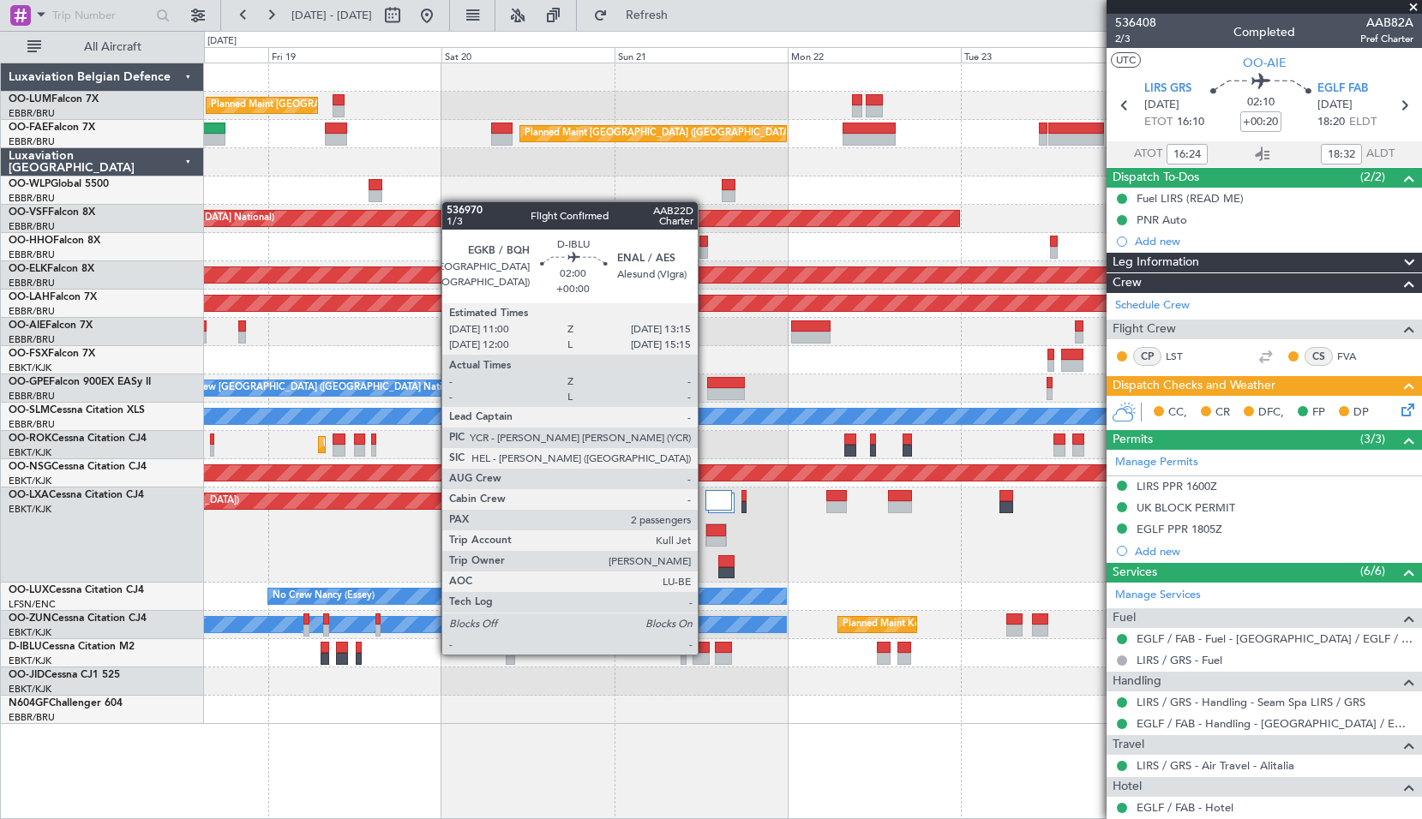
click at [705, 653] on div at bounding box center [700, 659] width 16 height 12
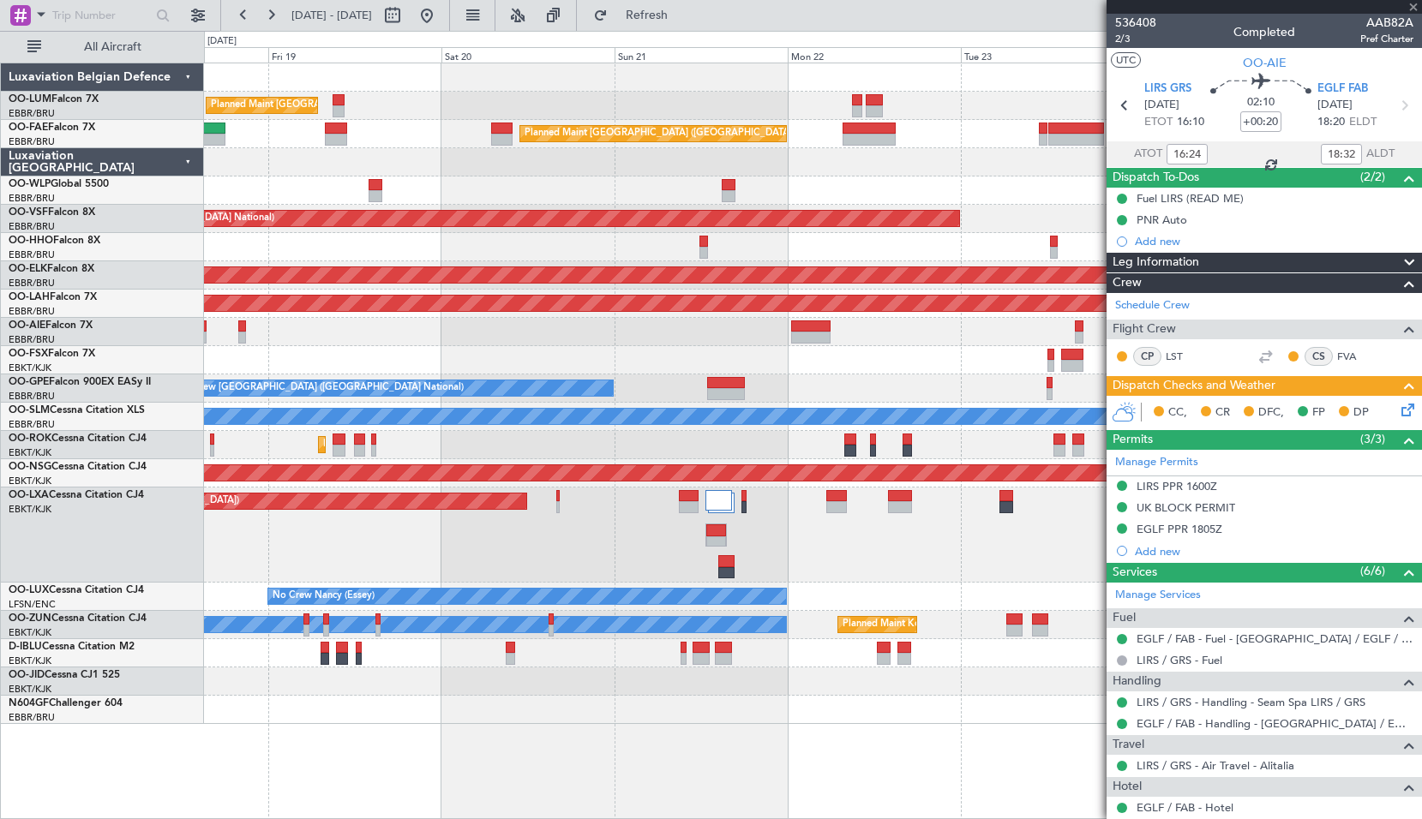
type input "2"
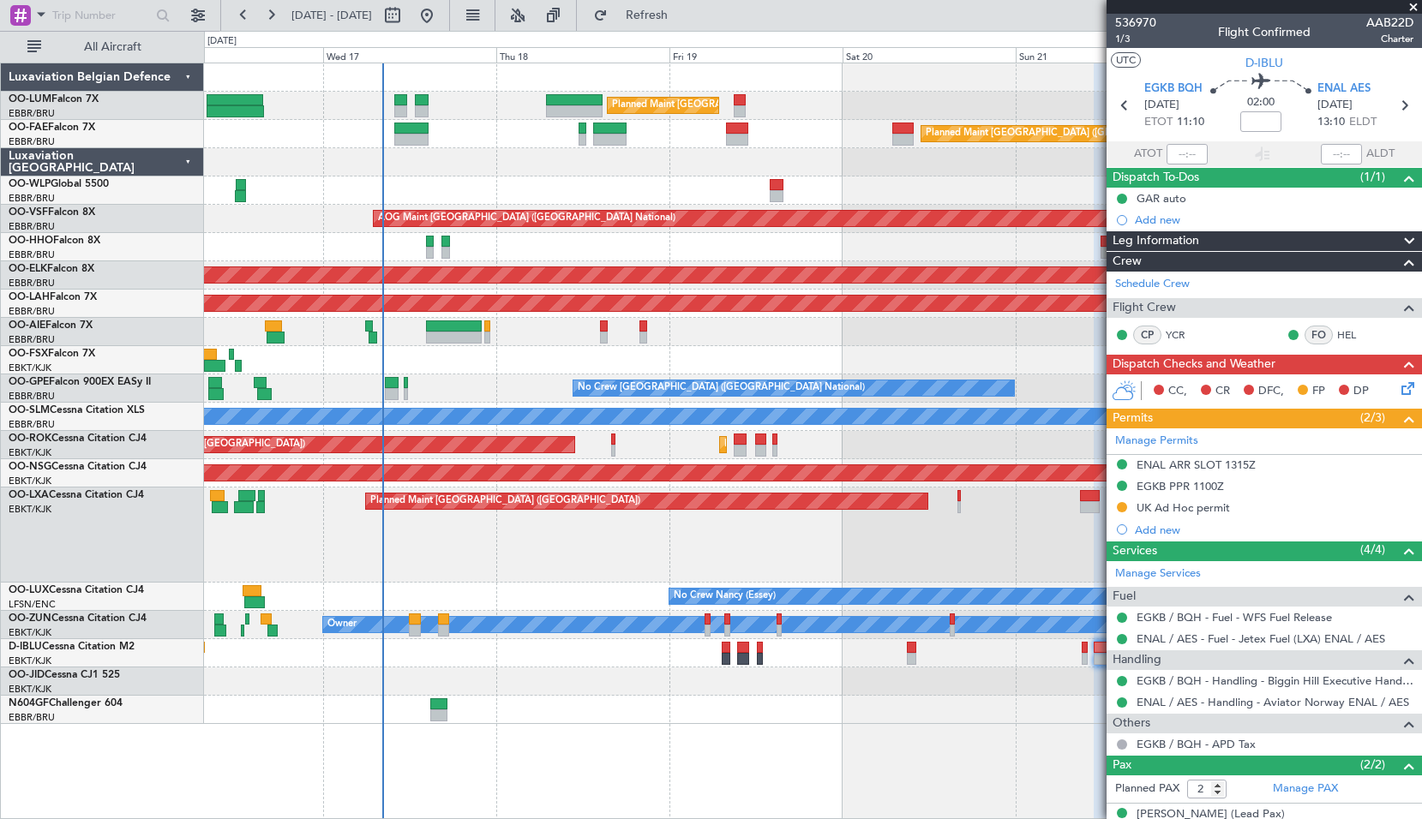
click at [844, 332] on div "Planned Maint Brussels (Brussels National) Unplanned Maint Brussels (Brussels N…" at bounding box center [812, 393] width 1217 height 661
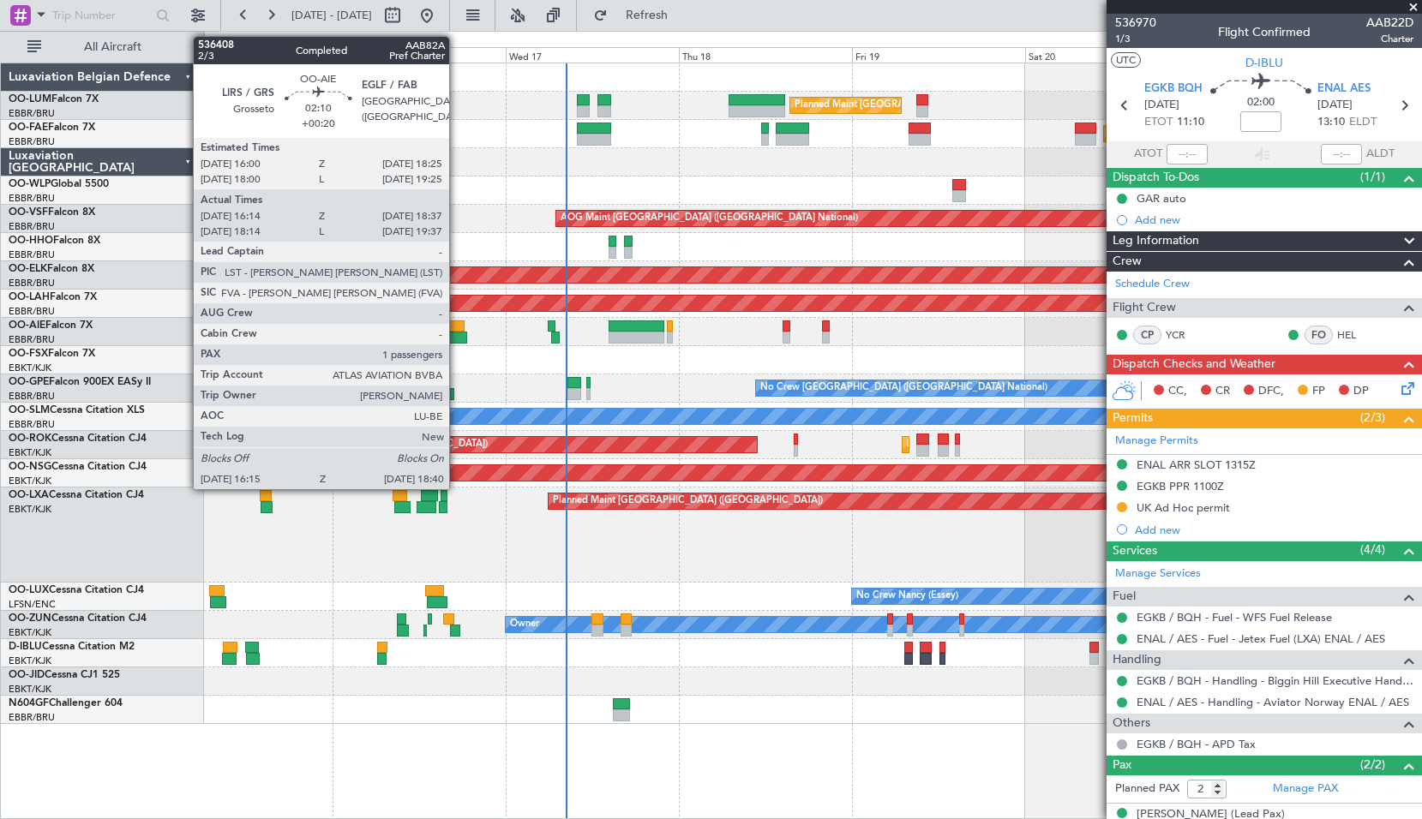
click at [457, 332] on div at bounding box center [458, 338] width 18 height 12
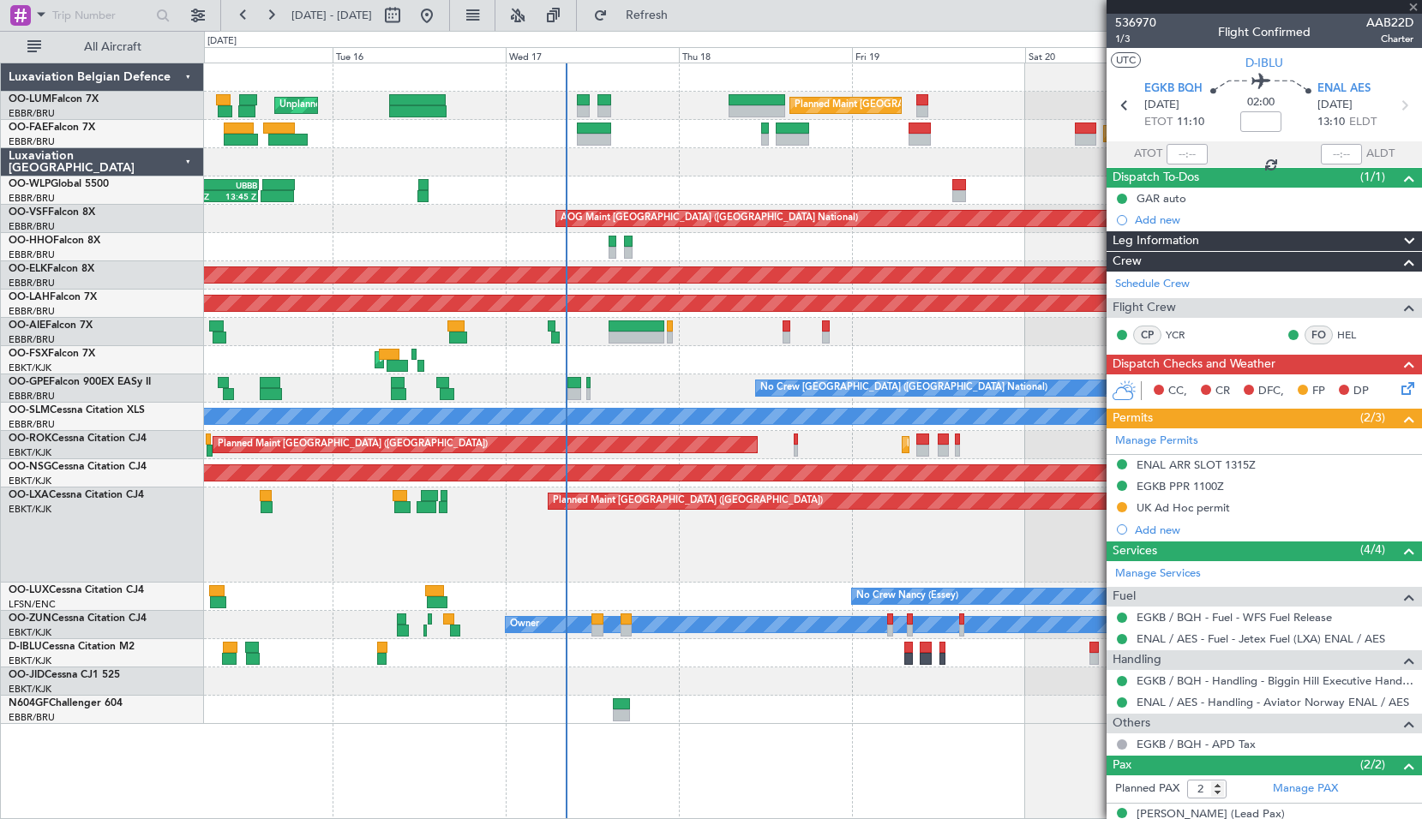
type input "+00:20"
type input "16:24"
type input "18:32"
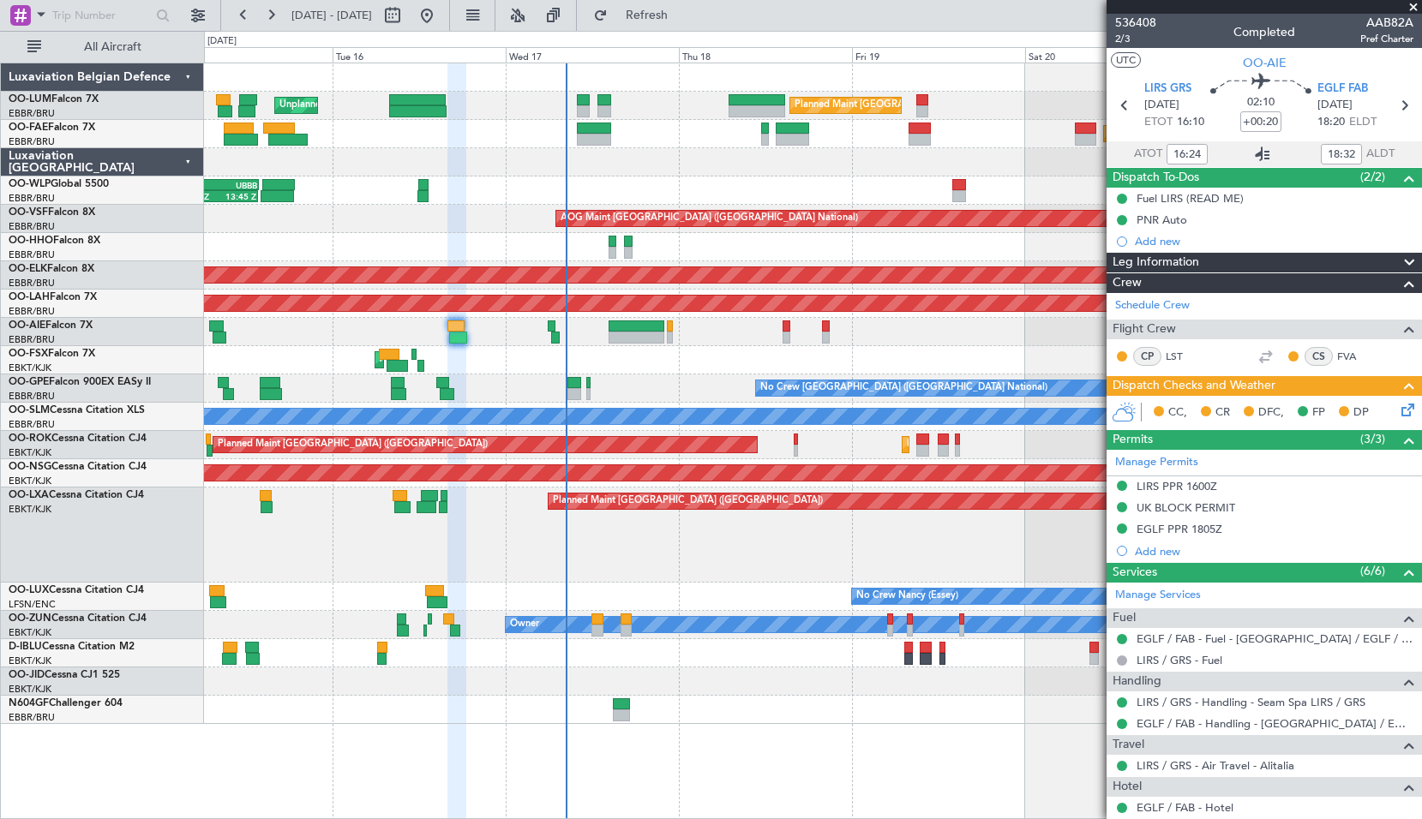
click at [1258, 153] on icon at bounding box center [1262, 154] width 21 height 21
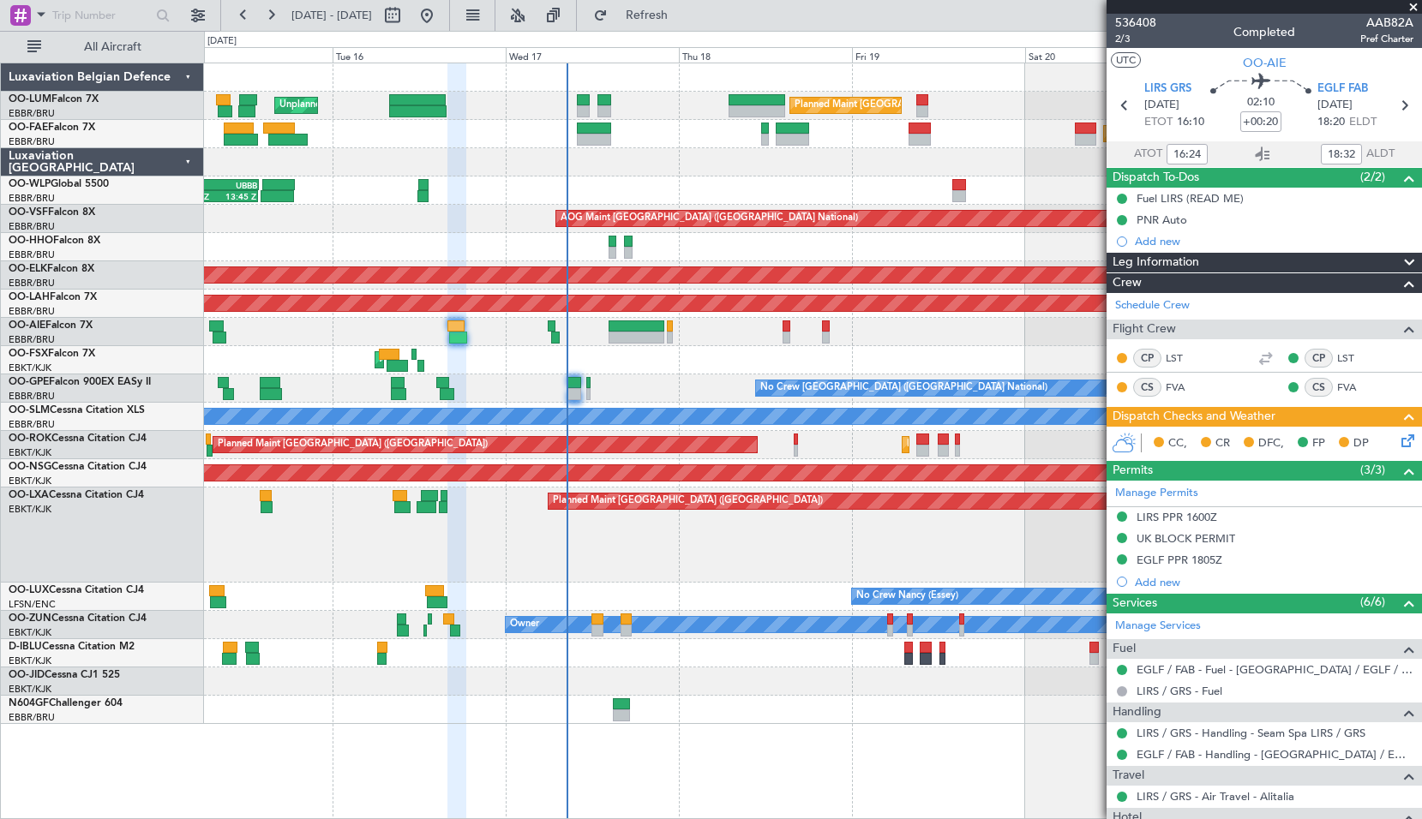
drag, startPoint x: 1411, startPoint y: 7, endPoint x: 1259, endPoint y: 97, distance: 177.1
click at [1411, 7] on span at bounding box center [1412, 7] width 17 height 15
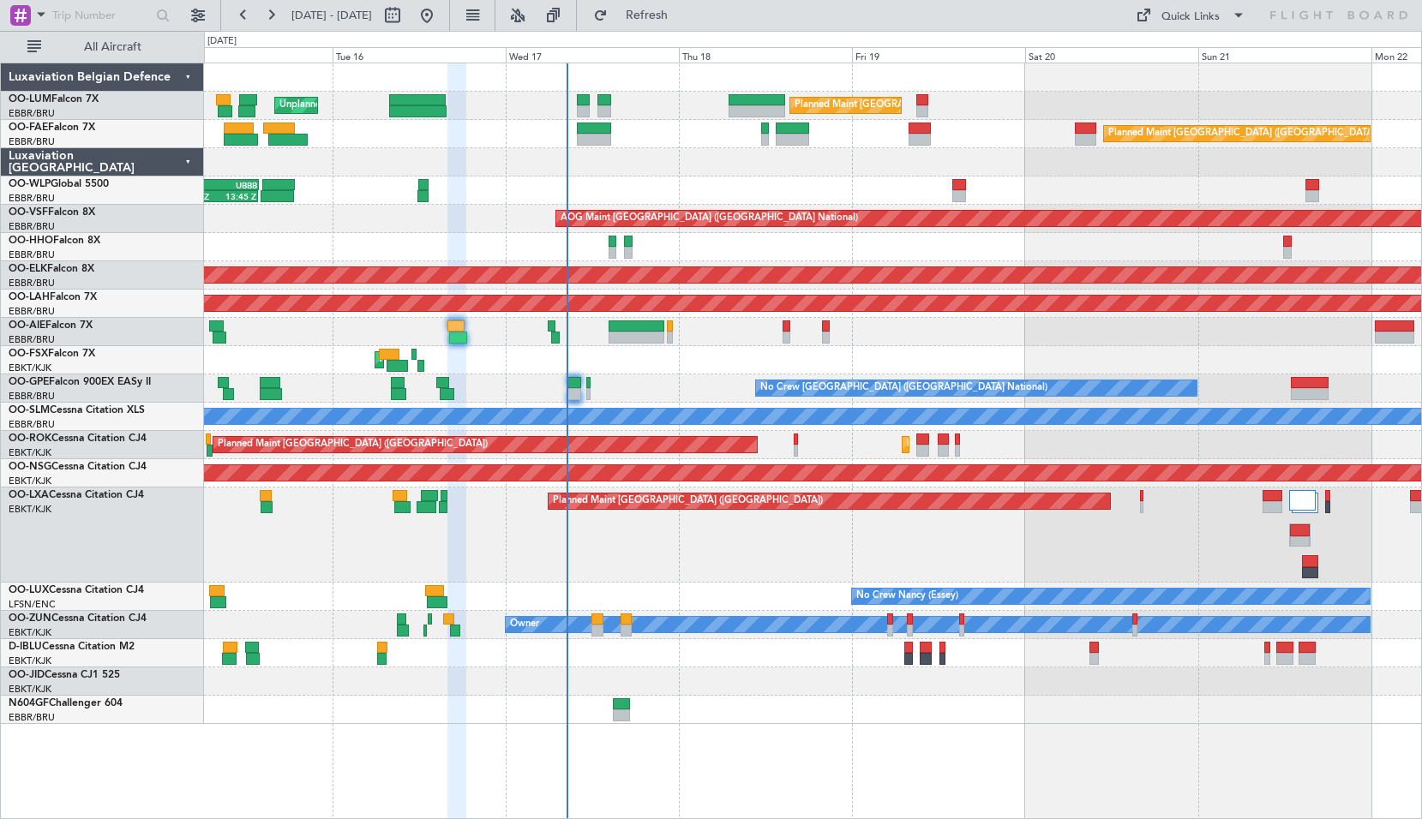
type input "0"
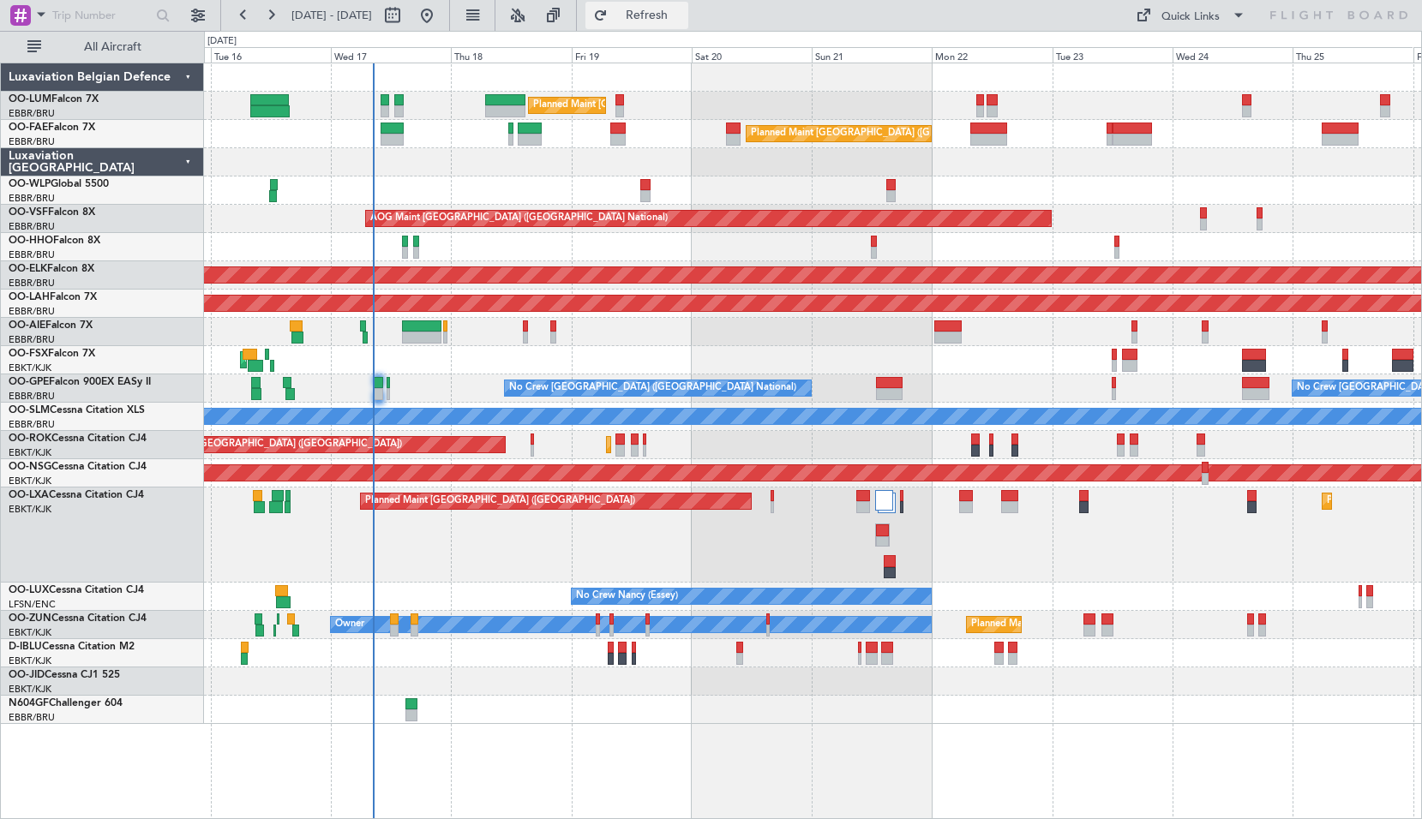
click at [683, 18] on span "Refresh" at bounding box center [647, 15] width 72 height 12
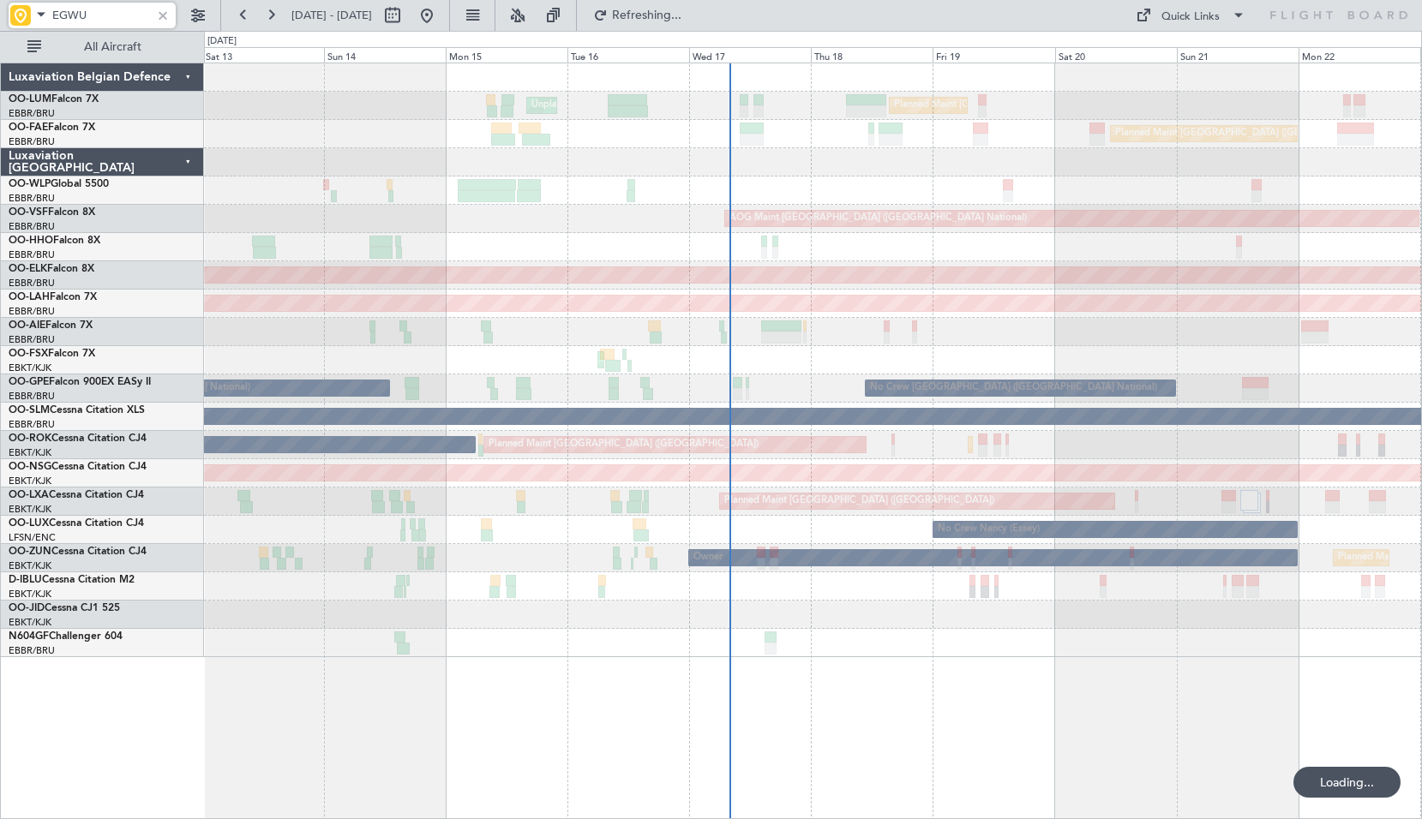
click at [163, 17] on div at bounding box center [162, 15] width 19 height 19
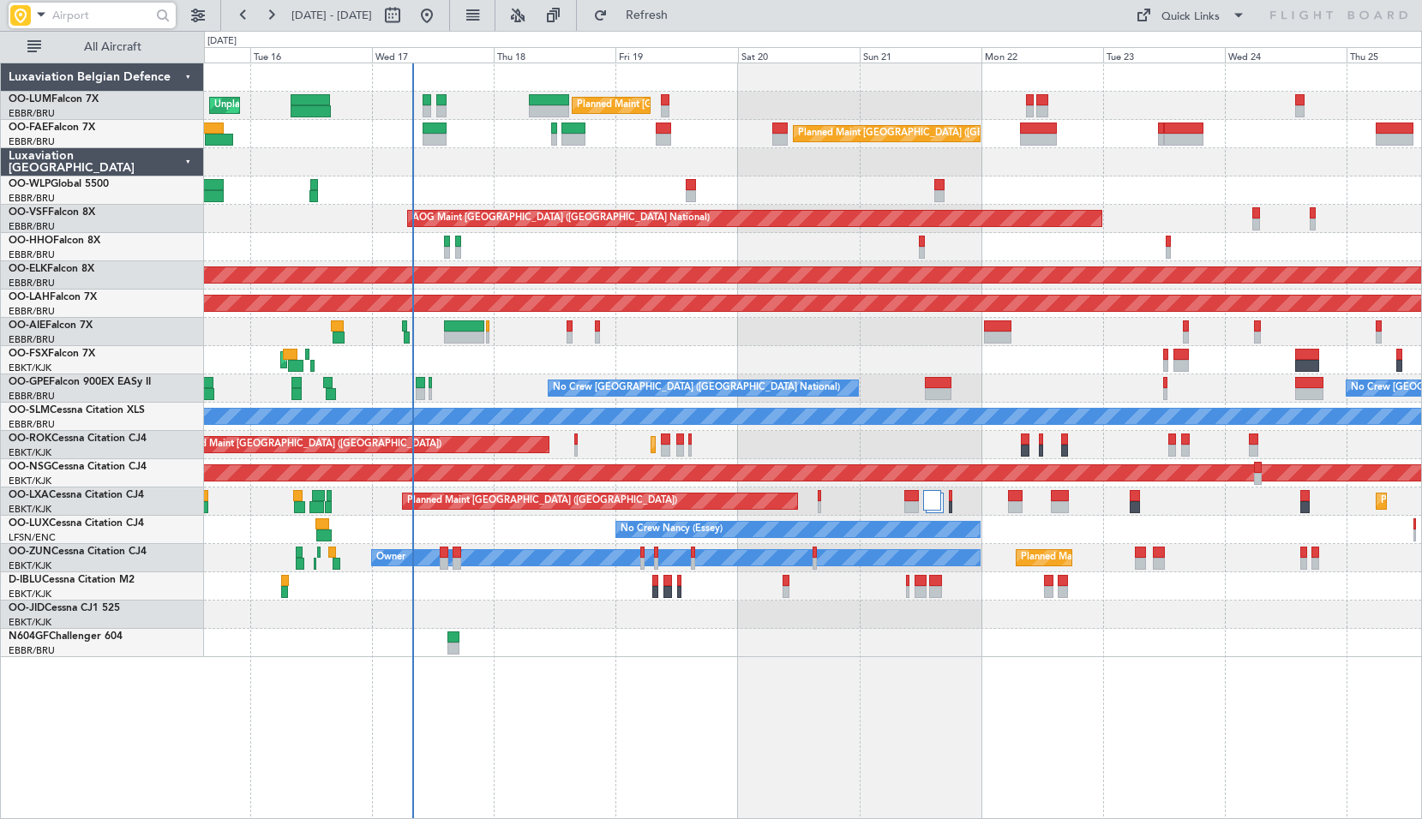
click at [558, 623] on div "Planned Maint Brussels (Brussels National) Unplanned Maint Brussels (Brussels N…" at bounding box center [813, 441] width 1218 height 757
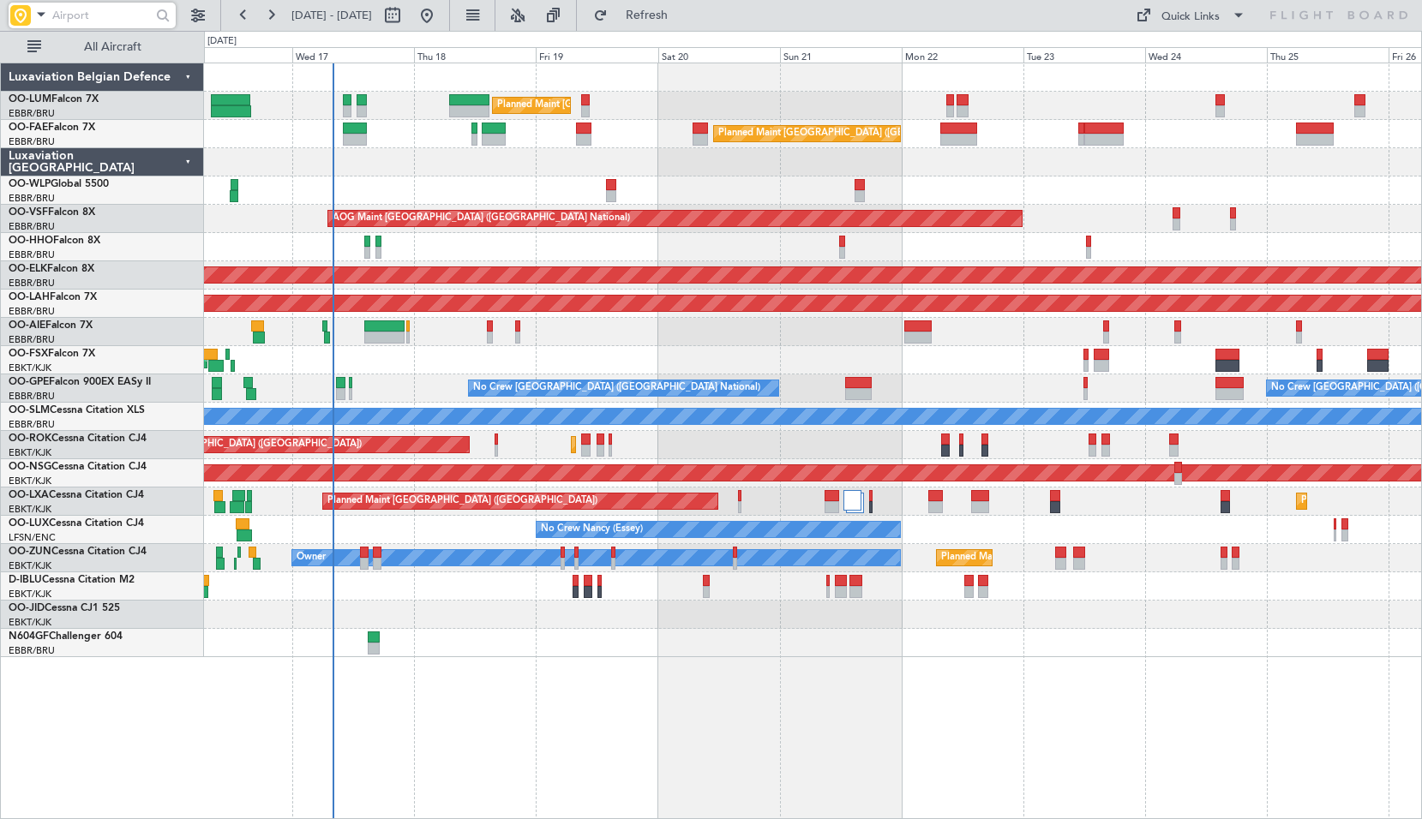
click at [896, 622] on div "Planned Maint Brussels (Brussels National) Unplanned Maint Brussels (Brussels N…" at bounding box center [812, 360] width 1217 height 594
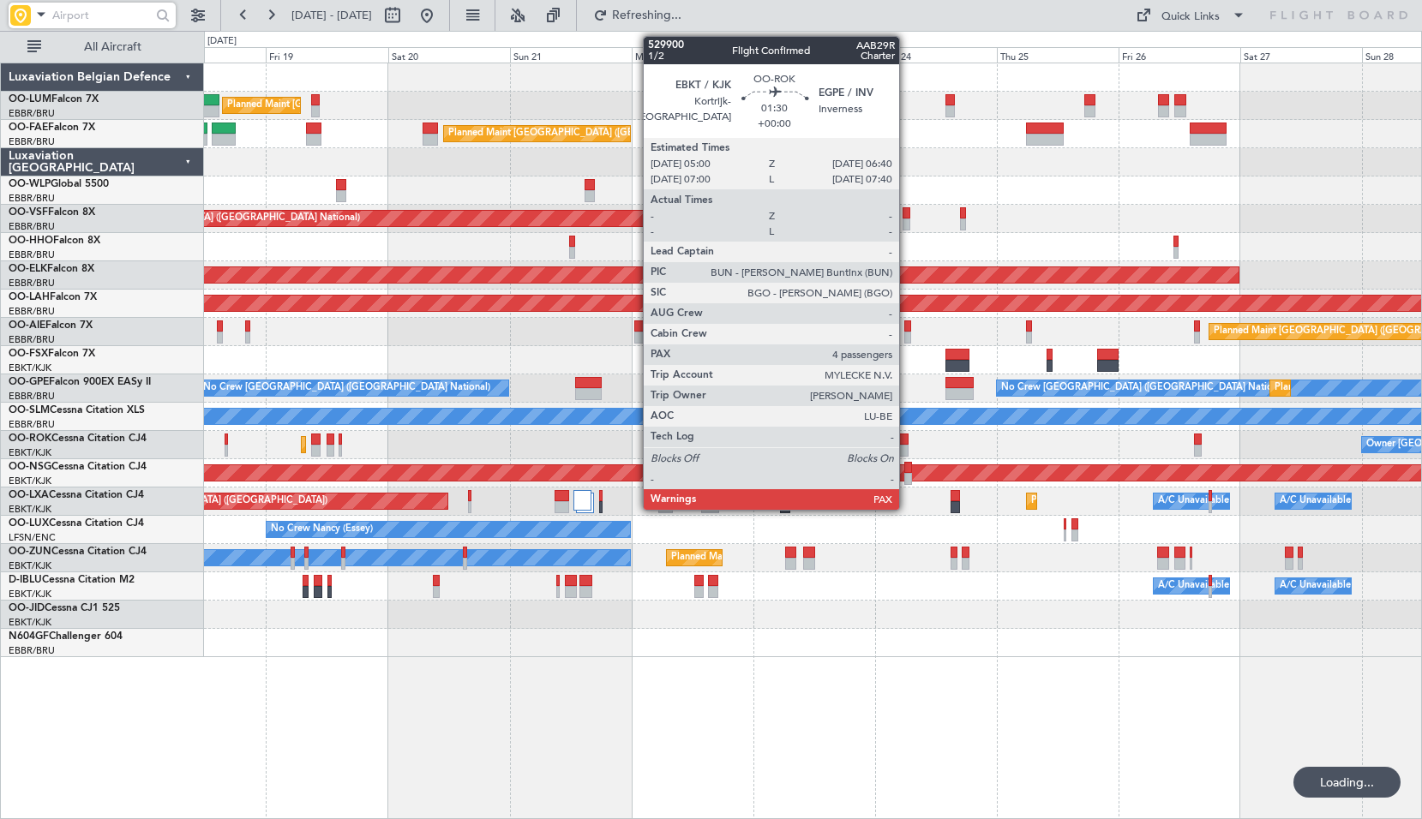
click at [907, 443] on div at bounding box center [903, 440] width 9 height 12
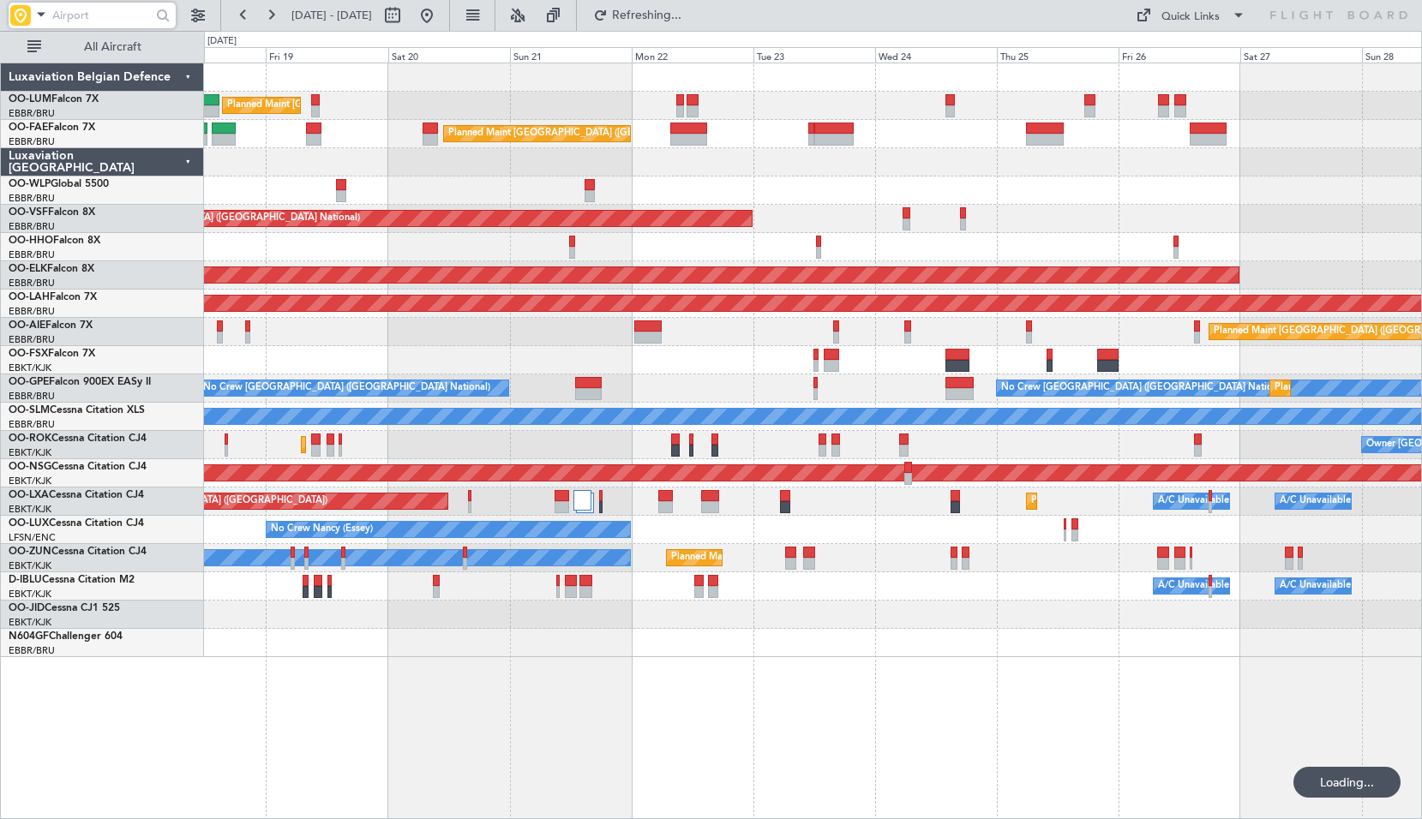
click at [944, 441] on div "Planned Maint Kortrijk-Wevelgem Owner Kortrijk-Wevelgem Planned Maint Paris (Le…" at bounding box center [812, 445] width 1217 height 28
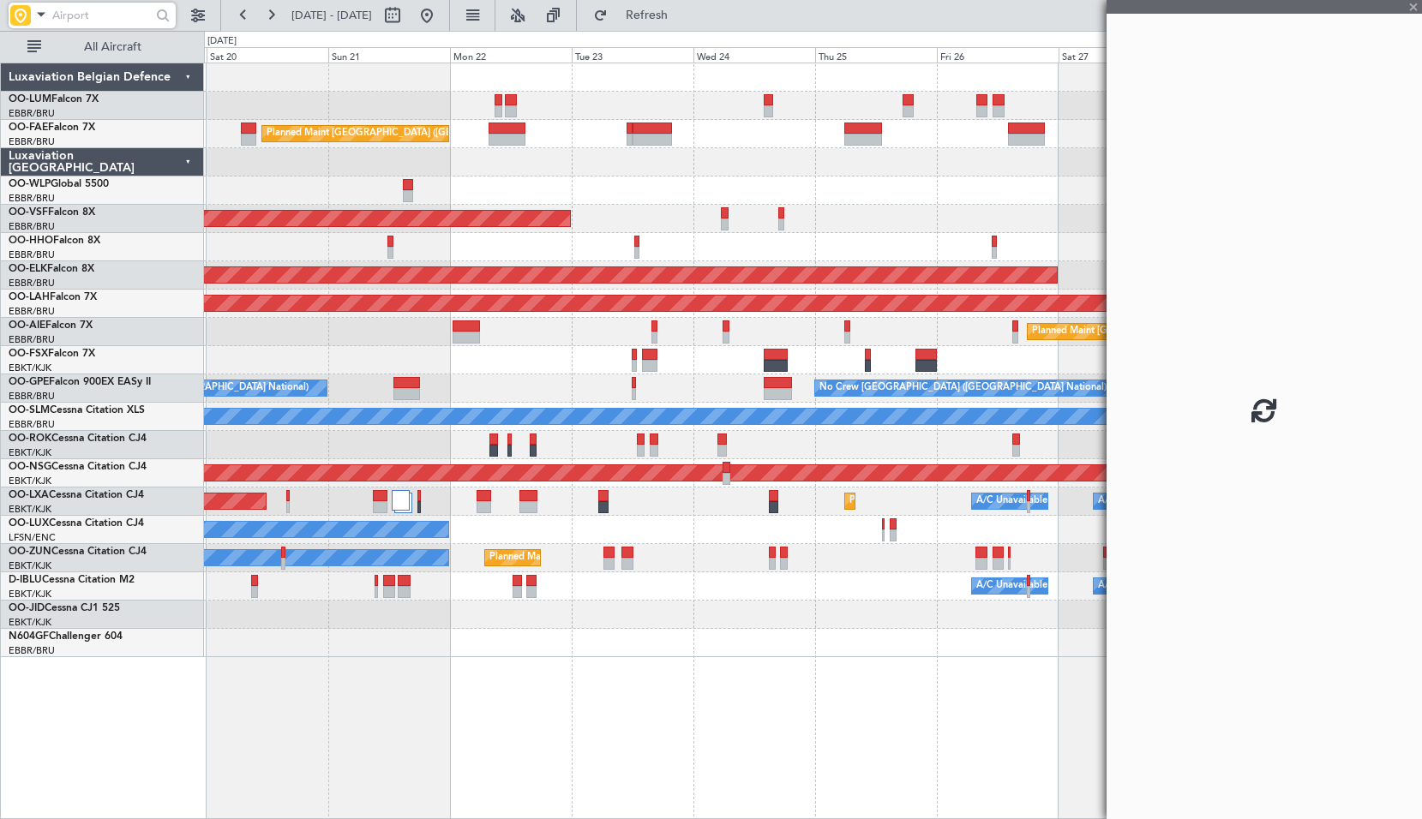
click at [672, 437] on div "Owner [GEOGRAPHIC_DATA]-[GEOGRAPHIC_DATA] Planned Maint [GEOGRAPHIC_DATA]-[GEOG…" at bounding box center [812, 445] width 1217 height 28
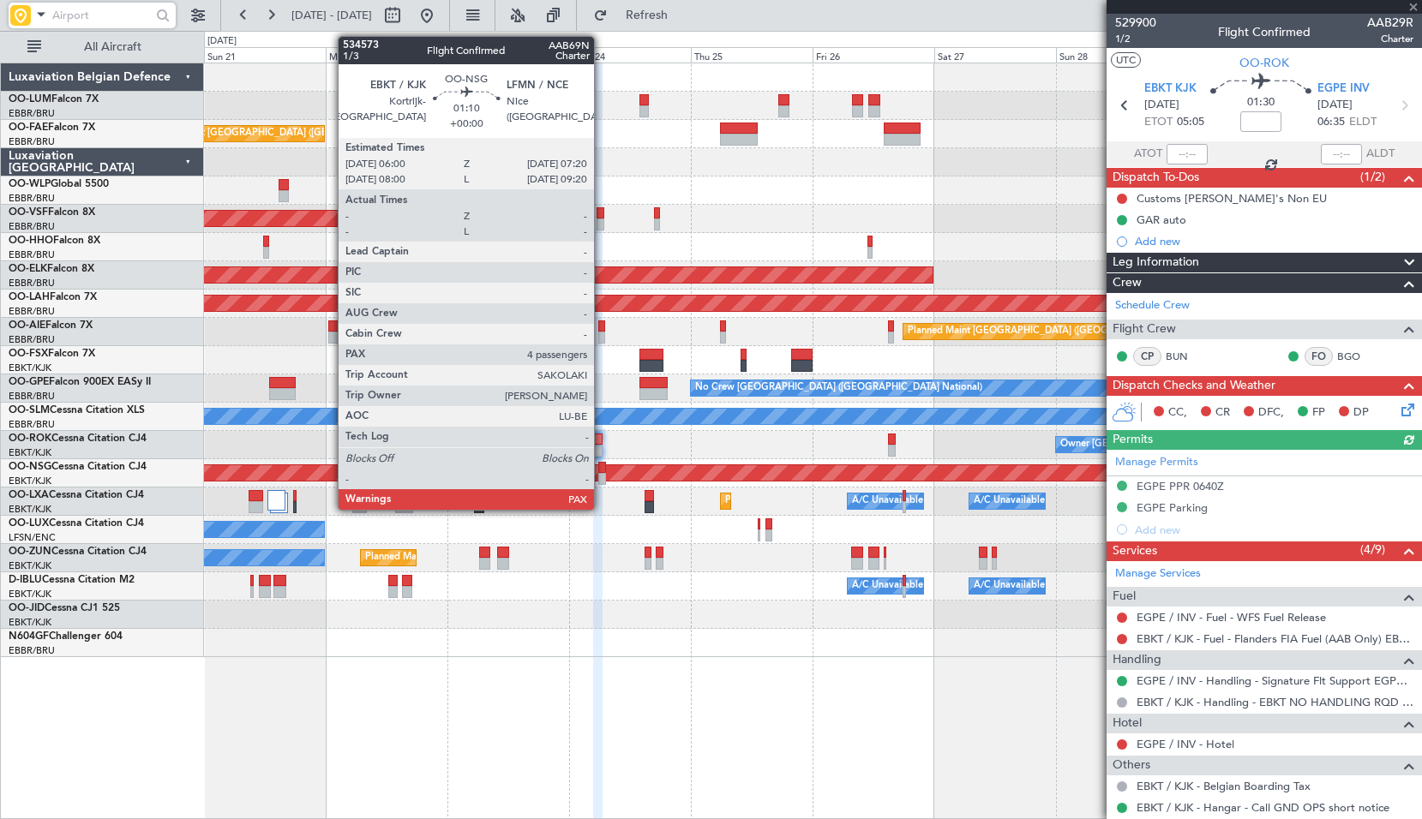
click at [602, 473] on div at bounding box center [601, 479] width 7 height 12
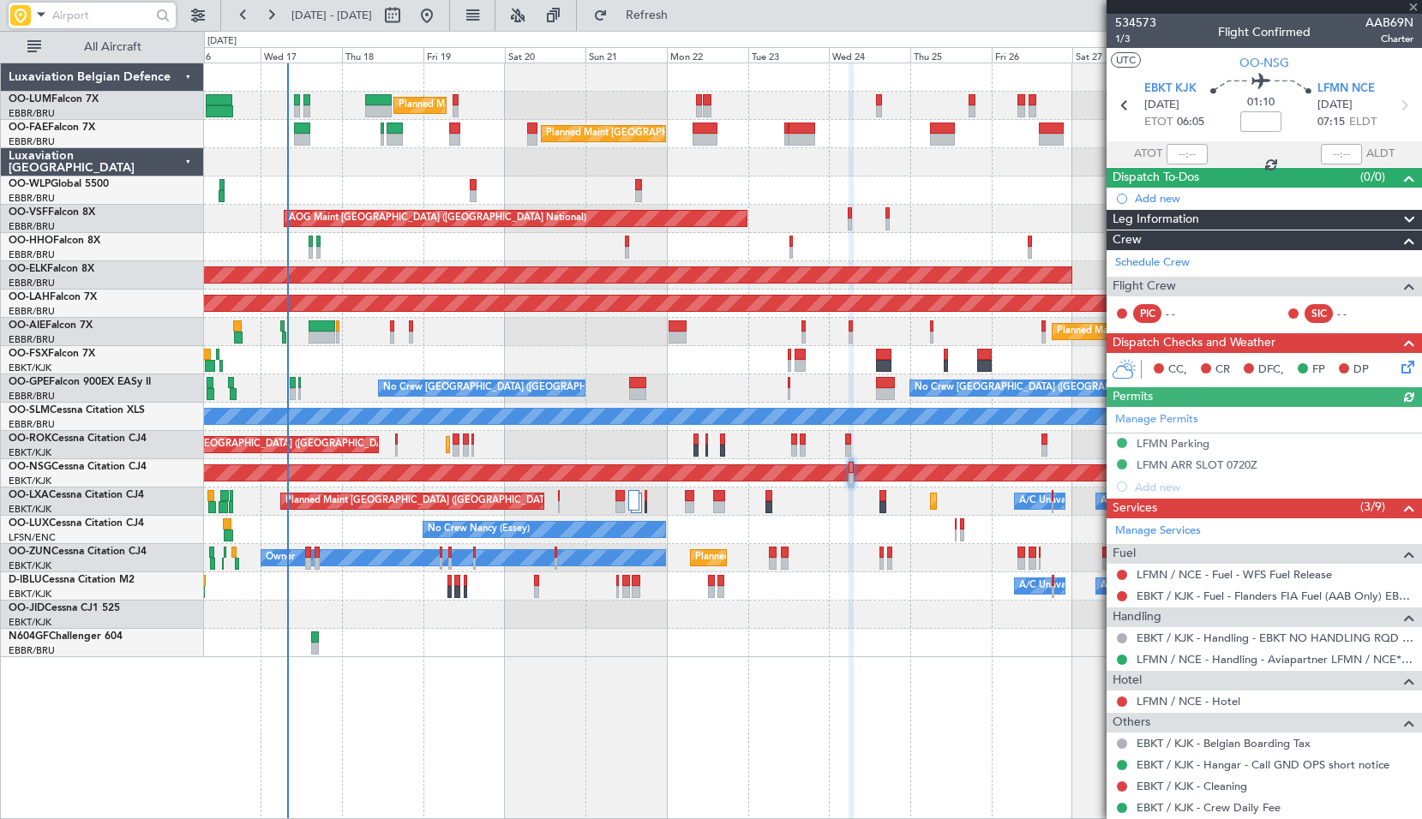
click at [823, 236] on div "Planned Maint Geneva (Cointrin)" at bounding box center [812, 247] width 1217 height 28
click at [531, 11] on button at bounding box center [517, 15] width 27 height 27
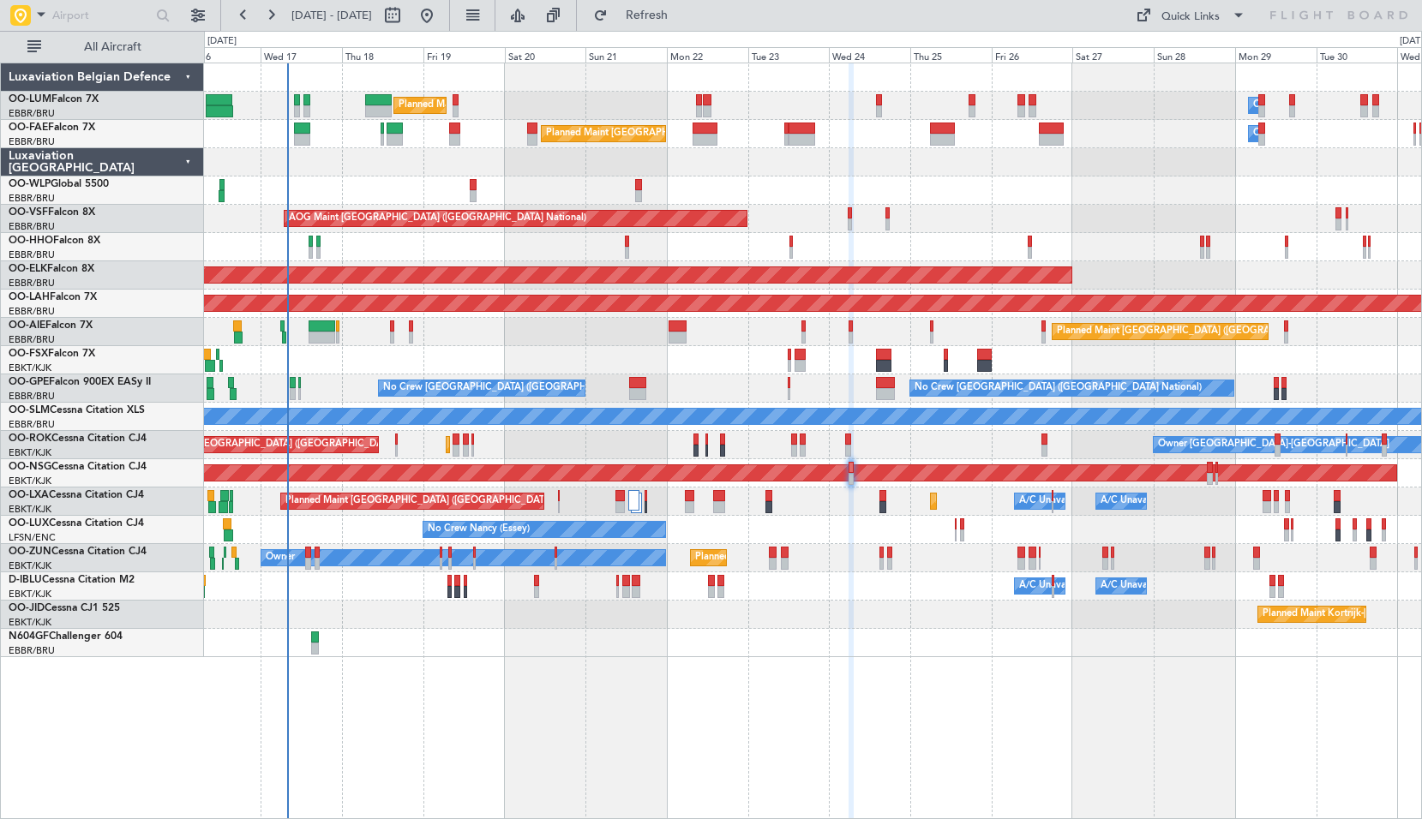
type input "0"
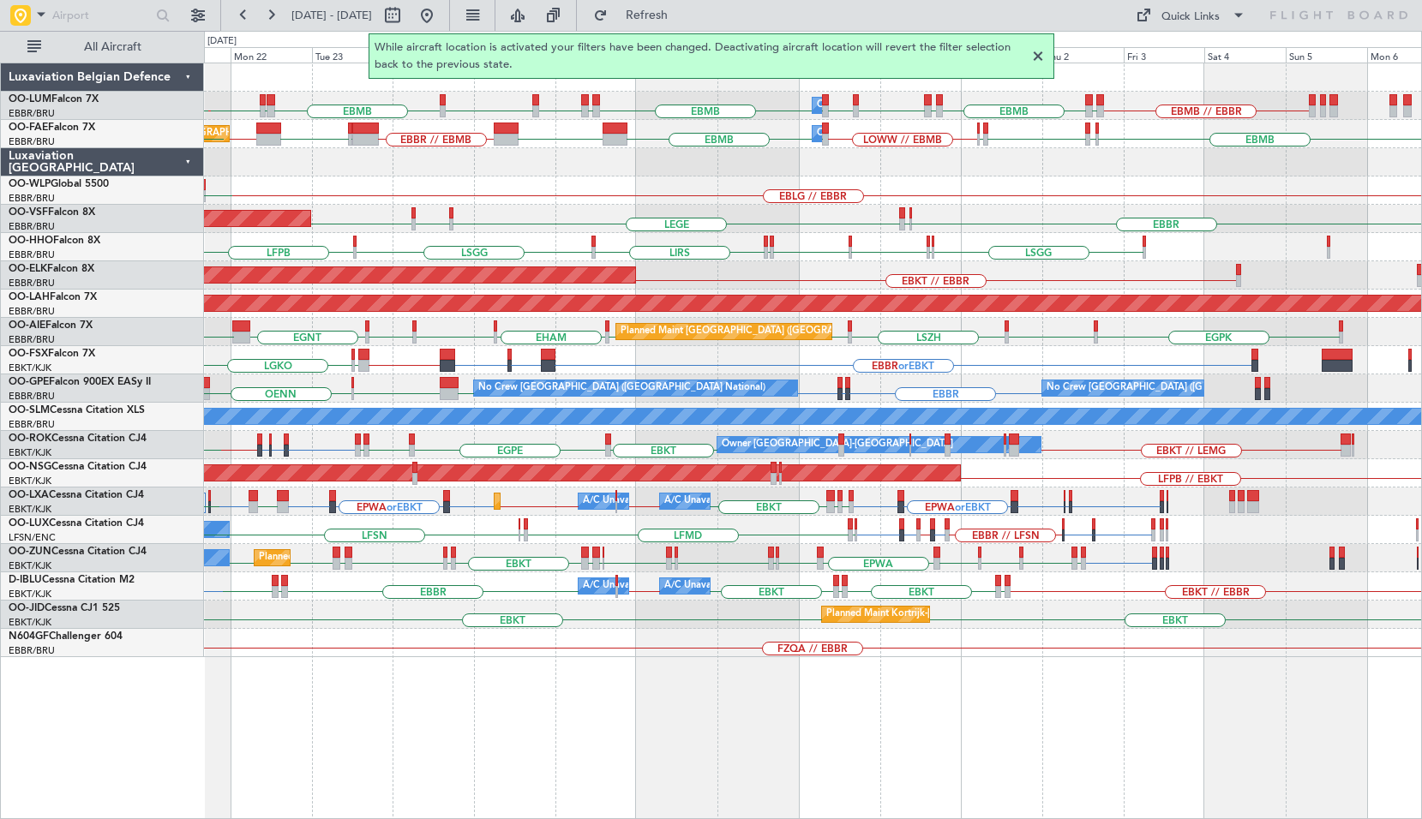
click at [518, 721] on div "Owner Melsbroek Air Base EBMB // EBBR EBMB EYKA EBMB EPRZ EBMB EYSA LKMT EYKA E…" at bounding box center [813, 441] width 1218 height 757
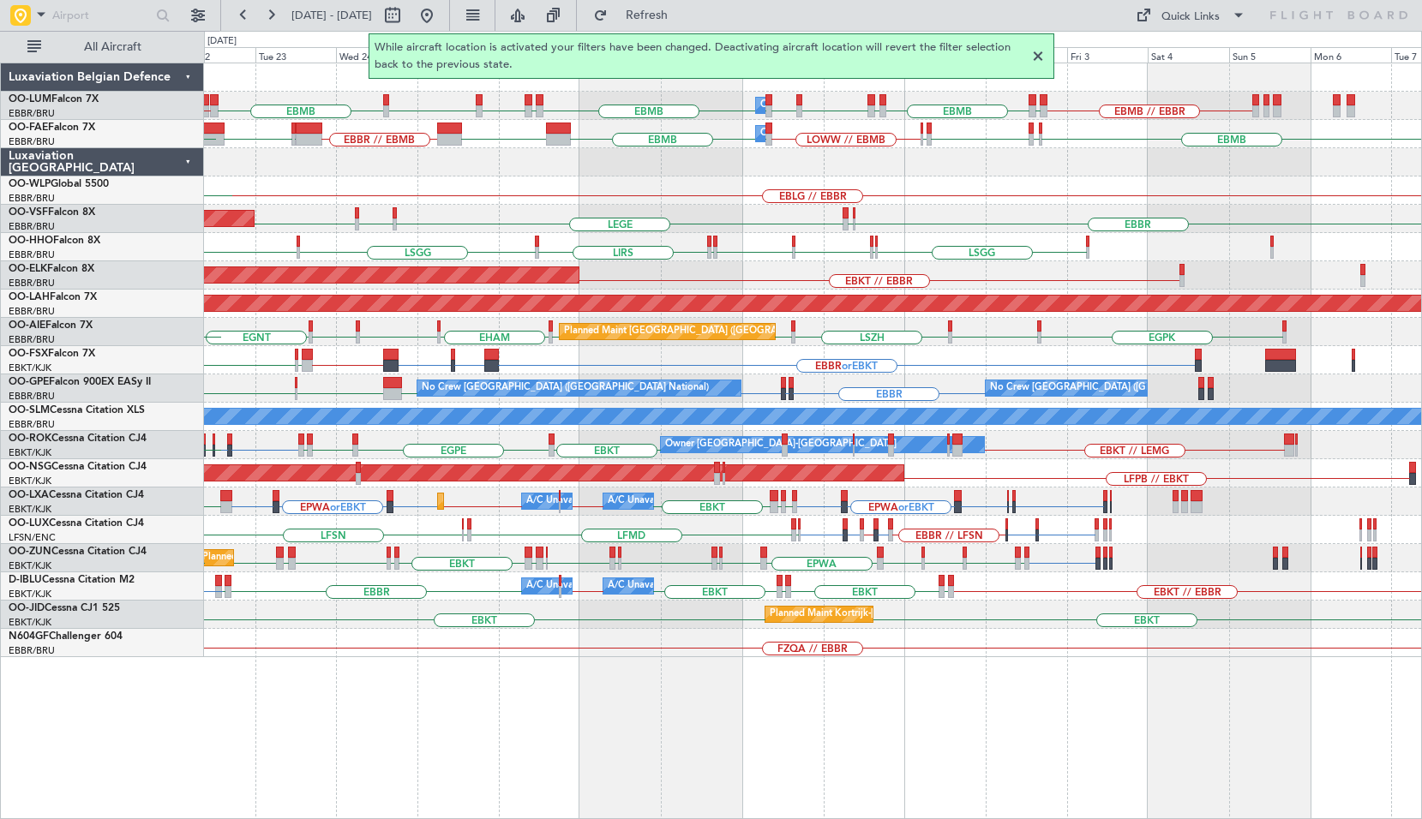
click at [728, 726] on div "Owner Melsbroek Air Base EBMB // EBBR EBMB EYKA EBMB EPRZ EBMB EYSA EYKA EBMB L…" at bounding box center [813, 441] width 1218 height 757
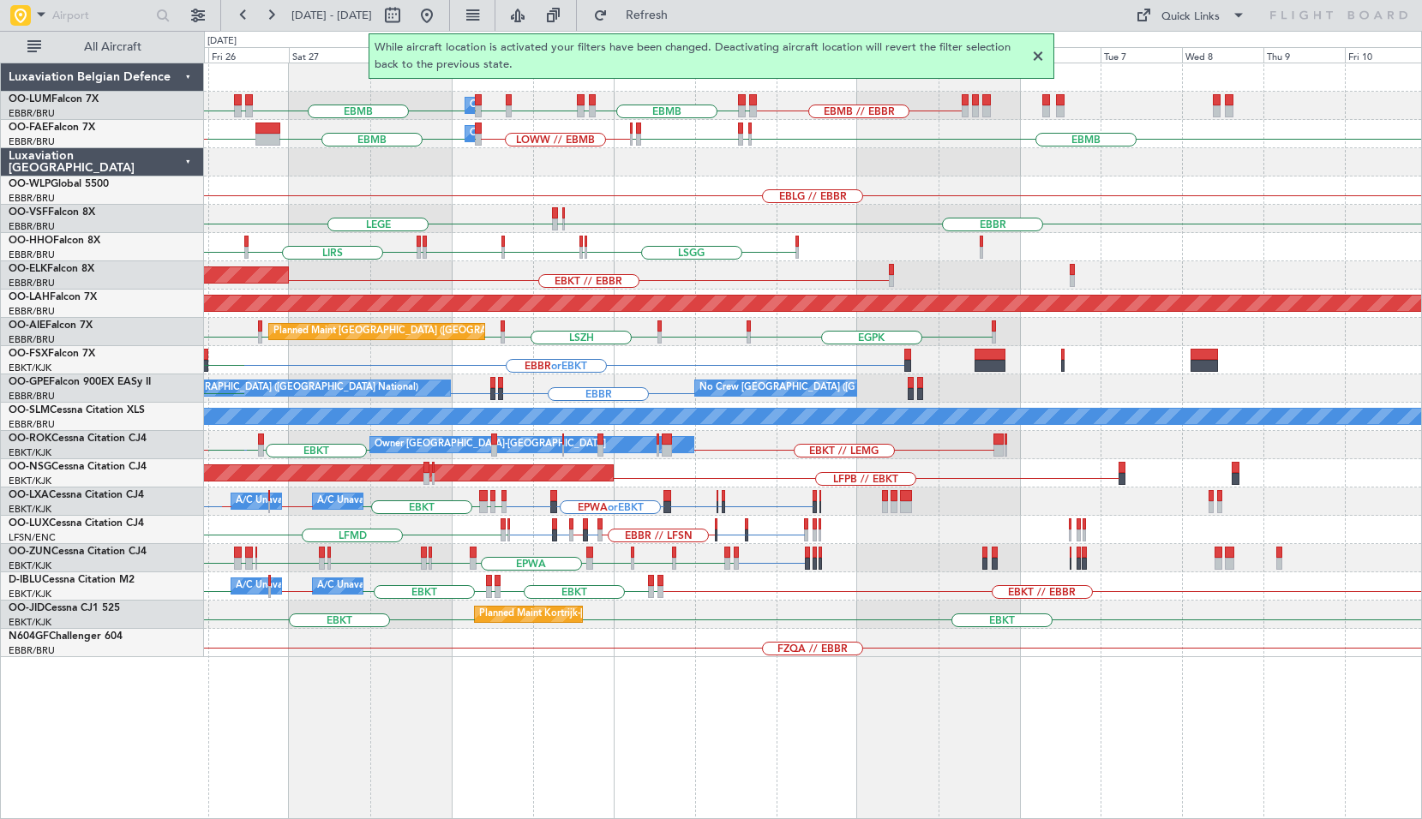
click at [701, 727] on div "Owner Melsbroek Air Base EBMB // EBBR EBMB EYKA EBMB EYKA EBMB LEMD EBMB LOWW E…" at bounding box center [813, 441] width 1218 height 757
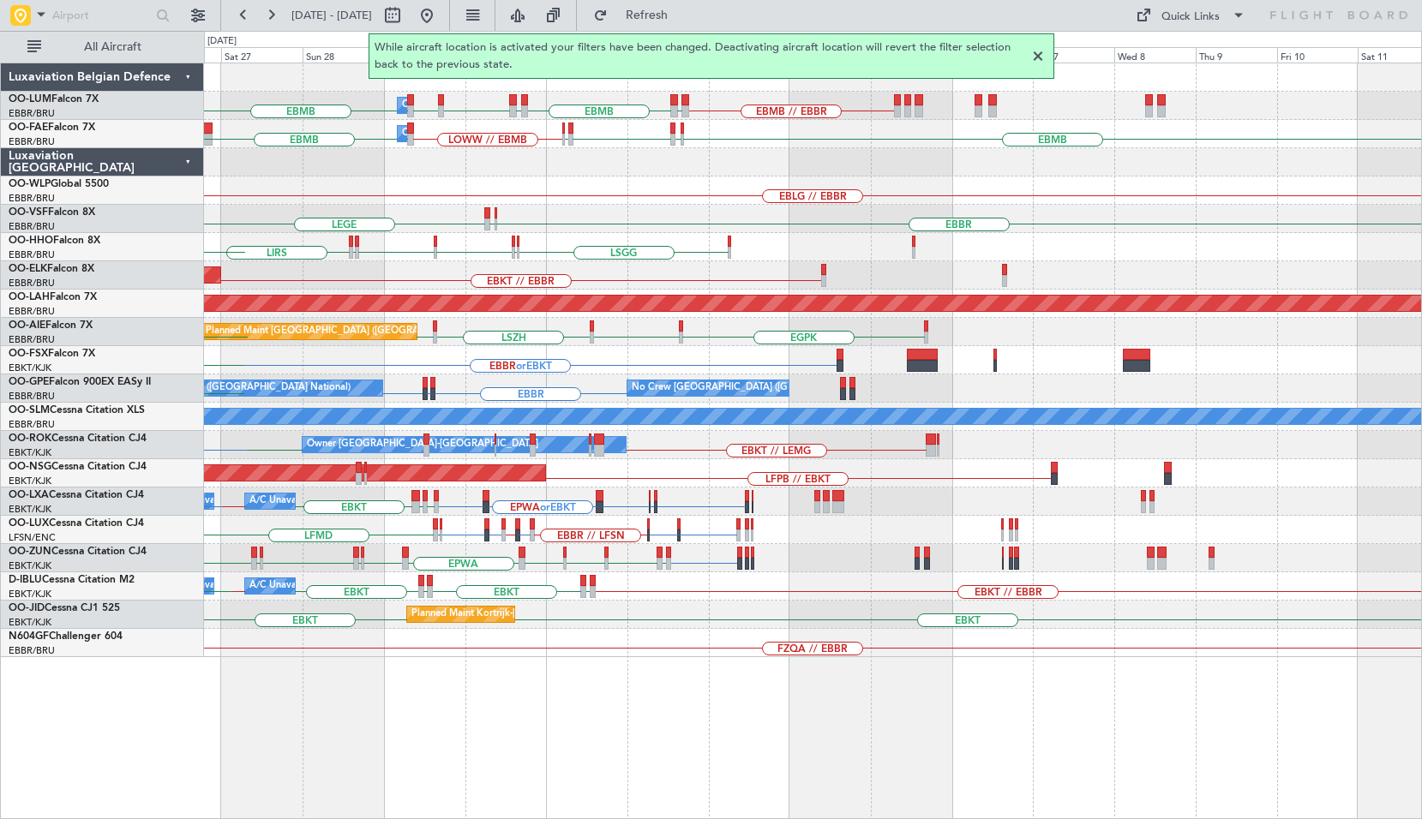
click at [764, 730] on div "Owner Melsbroek Air Base EBMB // EBBR EBMB EYKA EBMB LEMD EBMB LOWW EBMB EPRZ E…" at bounding box center [813, 441] width 1218 height 757
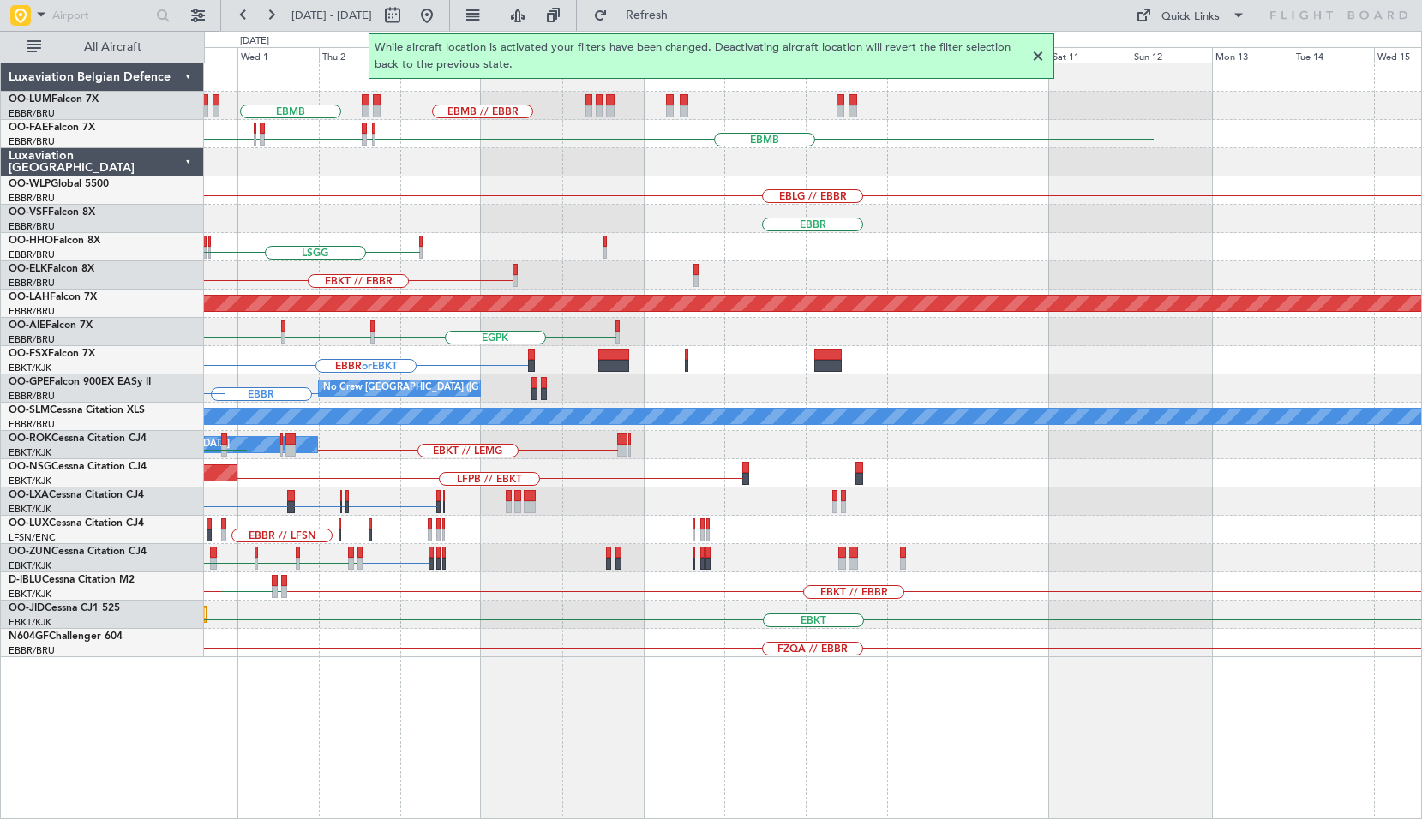
click at [751, 728] on div "EBMB // EBBR EYKA EBMB LEMD EBMB LOWW EBMB Owner Melsbroek Air Base EBMB EBMB E…" at bounding box center [813, 441] width 1218 height 757
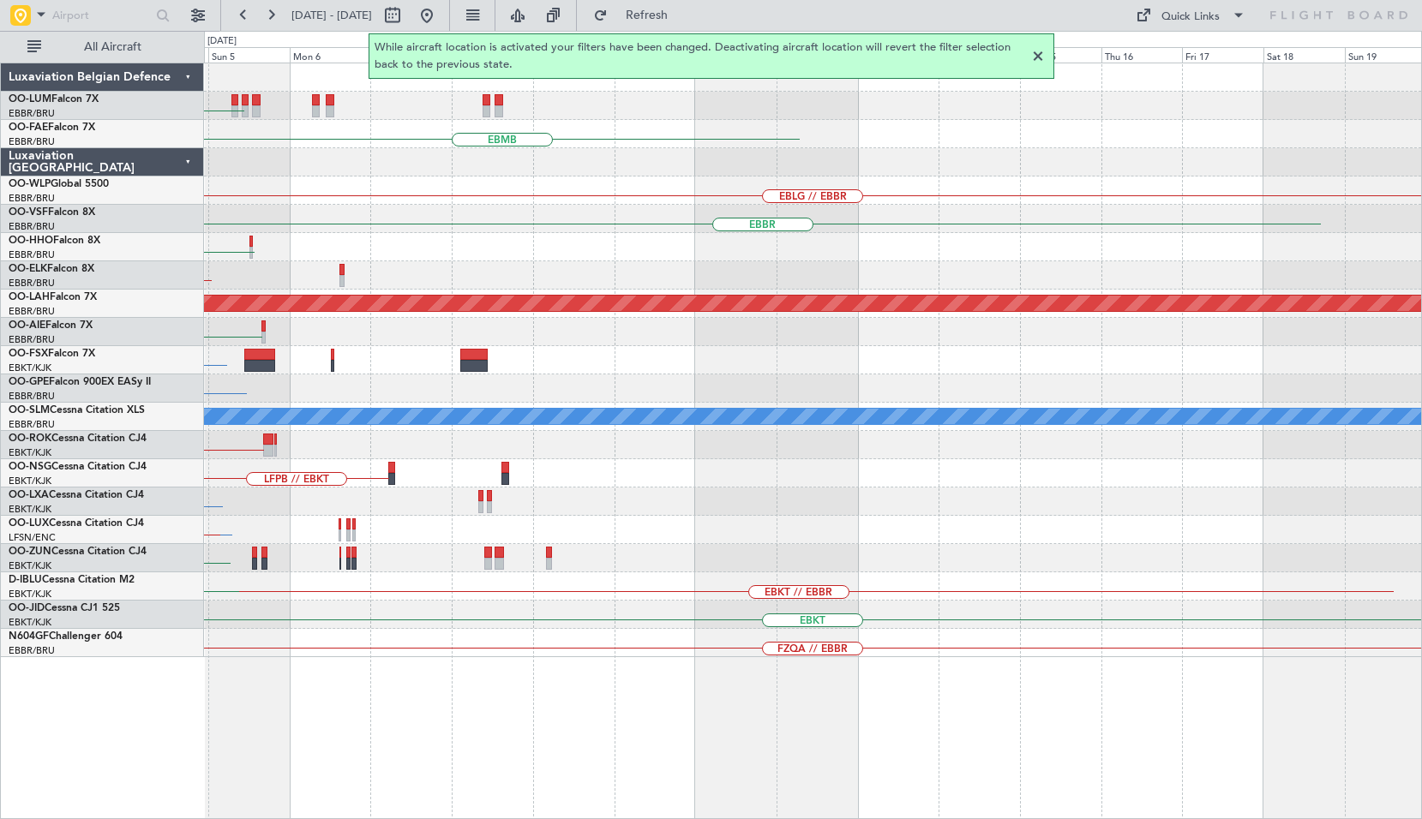
click at [898, 732] on div "EBMB // EBBR EYKA EBMB EBMB ELLX EKCH ELLX EBLG // EBBR EBBR LSGG EBKT // EBBR …" at bounding box center [813, 441] width 1218 height 757
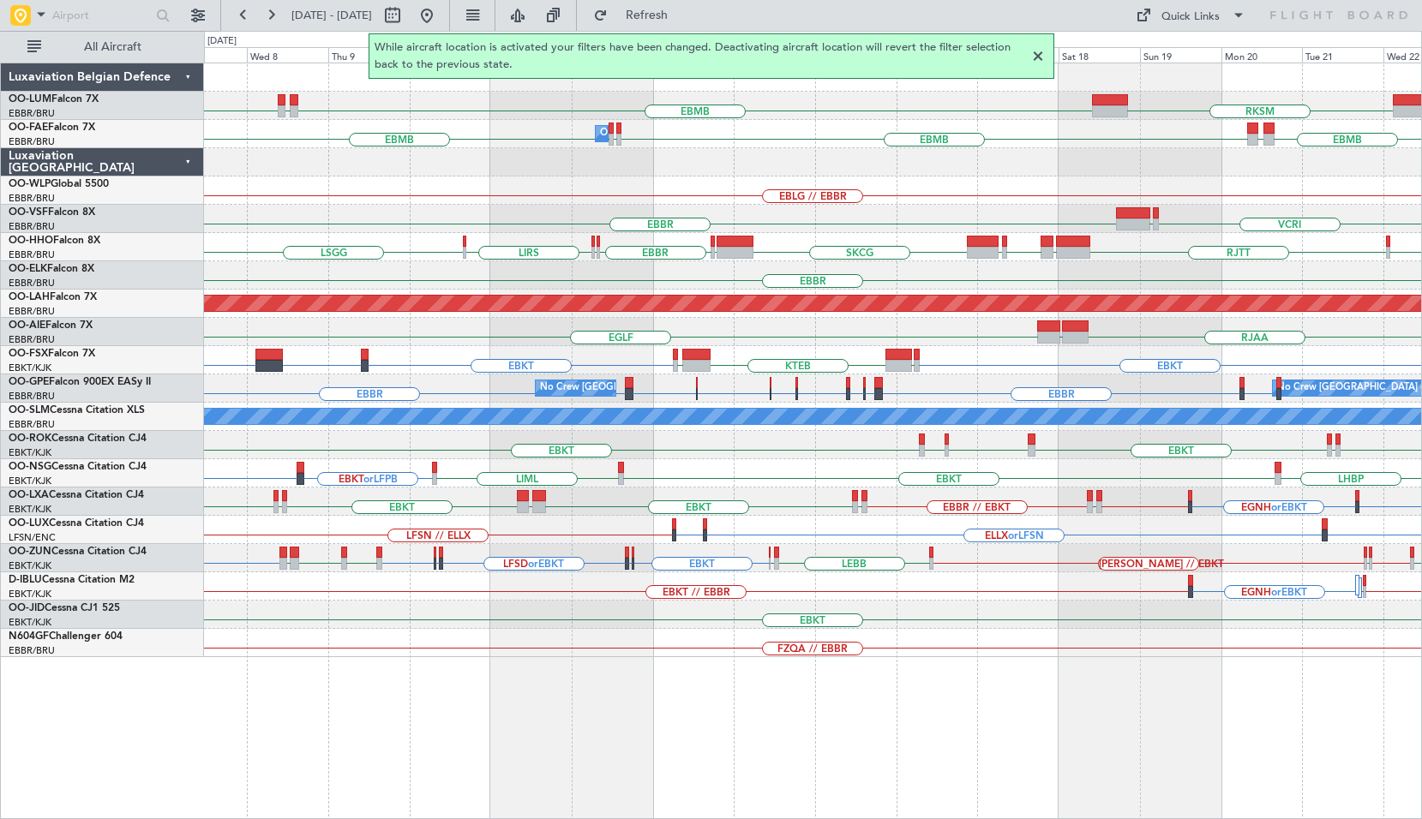
click at [933, 704] on div "EBMB LATI EBMB RKSM EBMB EBMB LIMJ EBMB EBMB GMFK Owner Melsbroek Air Base EBLG…" at bounding box center [813, 441] width 1218 height 757
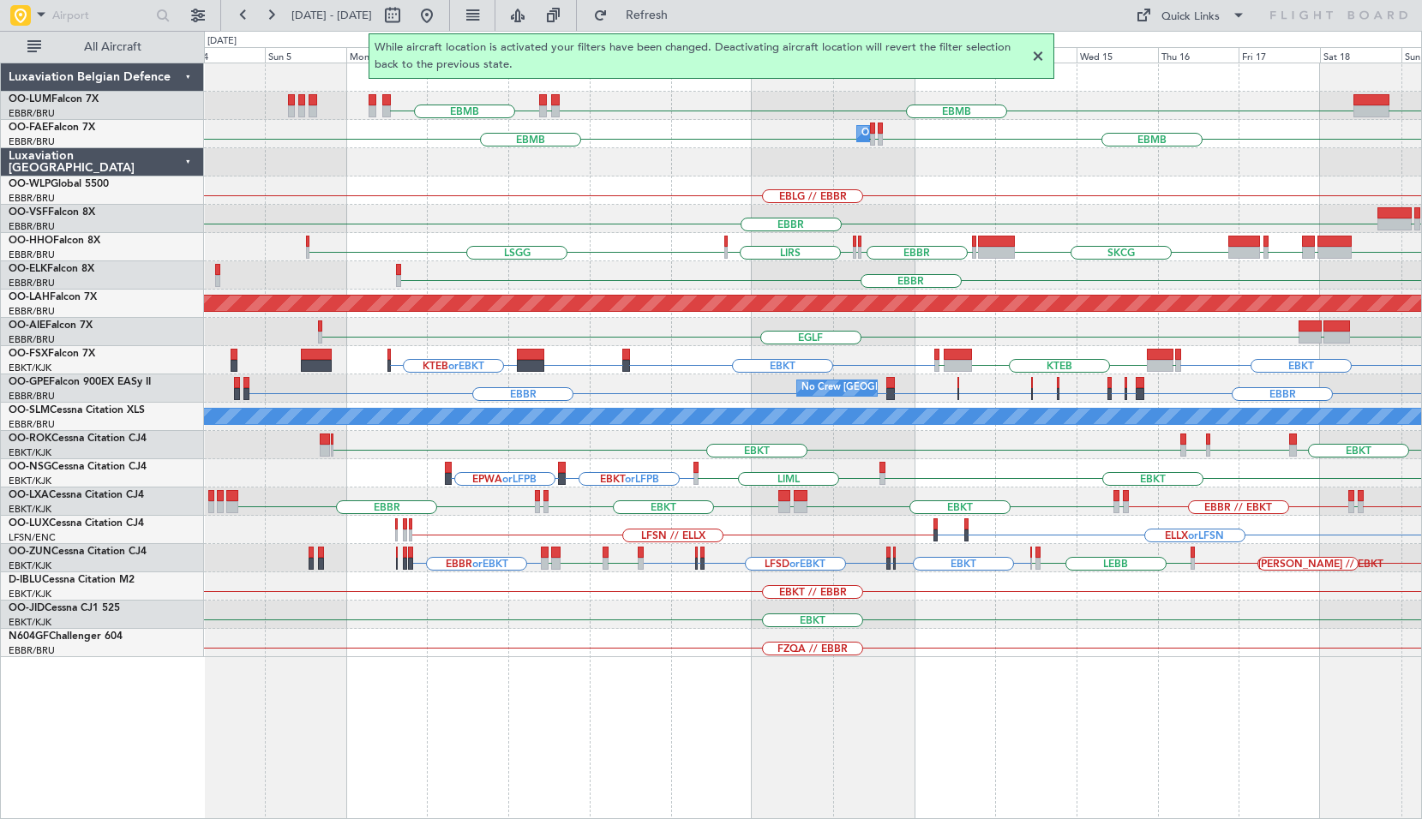
click at [883, 711] on div "EBMB LATI EBMB RKSM EBMB EBMB LIMJ EBMB Owner Melsbroek Air Base GMFK EBMB EBLG…" at bounding box center [813, 441] width 1218 height 757
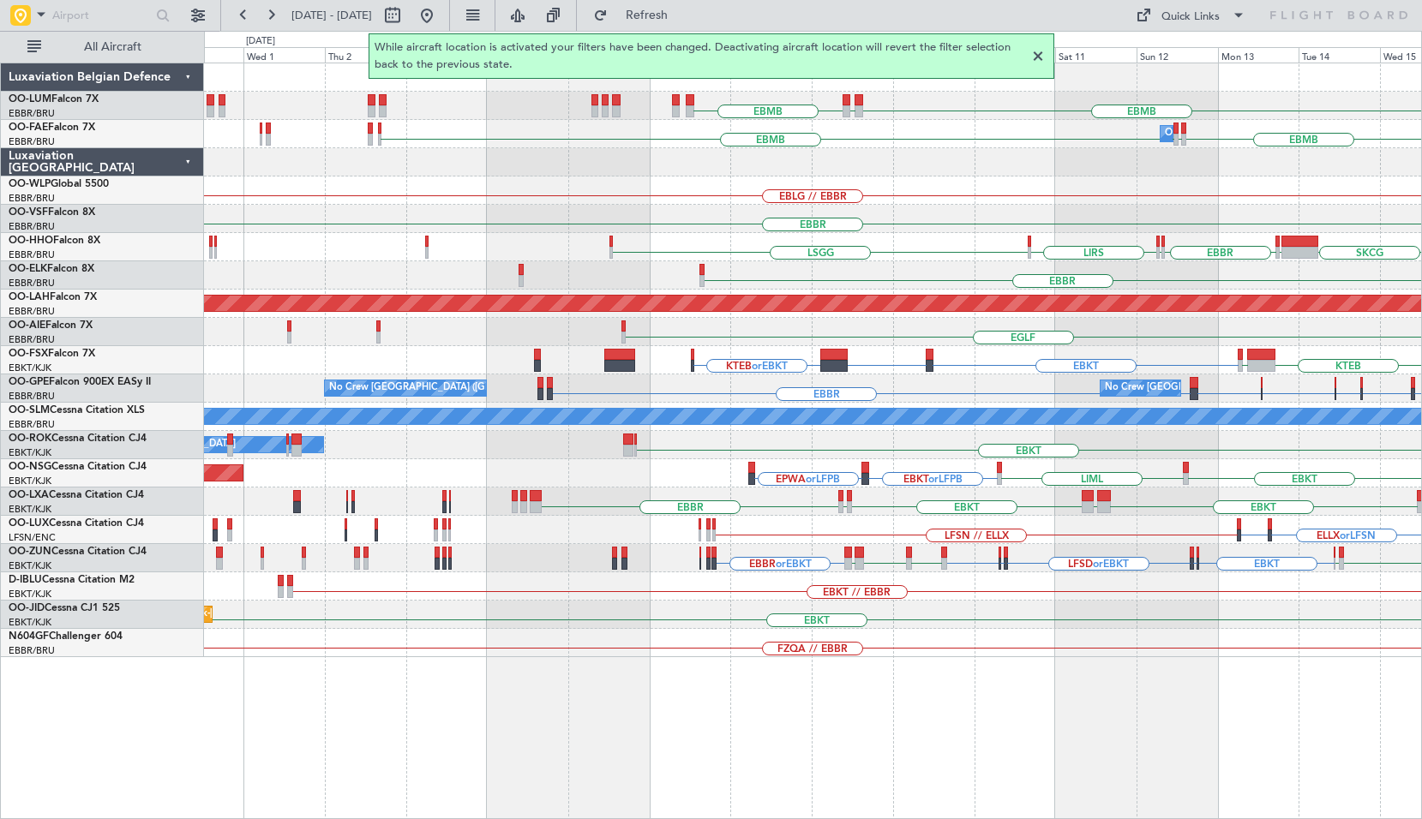
click at [948, 722] on div "EBMB LATI EBMB Owner Melsbroek Air Base RKSM EBMB EBMB LIMJ EBMB Owner Melsbroe…" at bounding box center [813, 441] width 1218 height 757
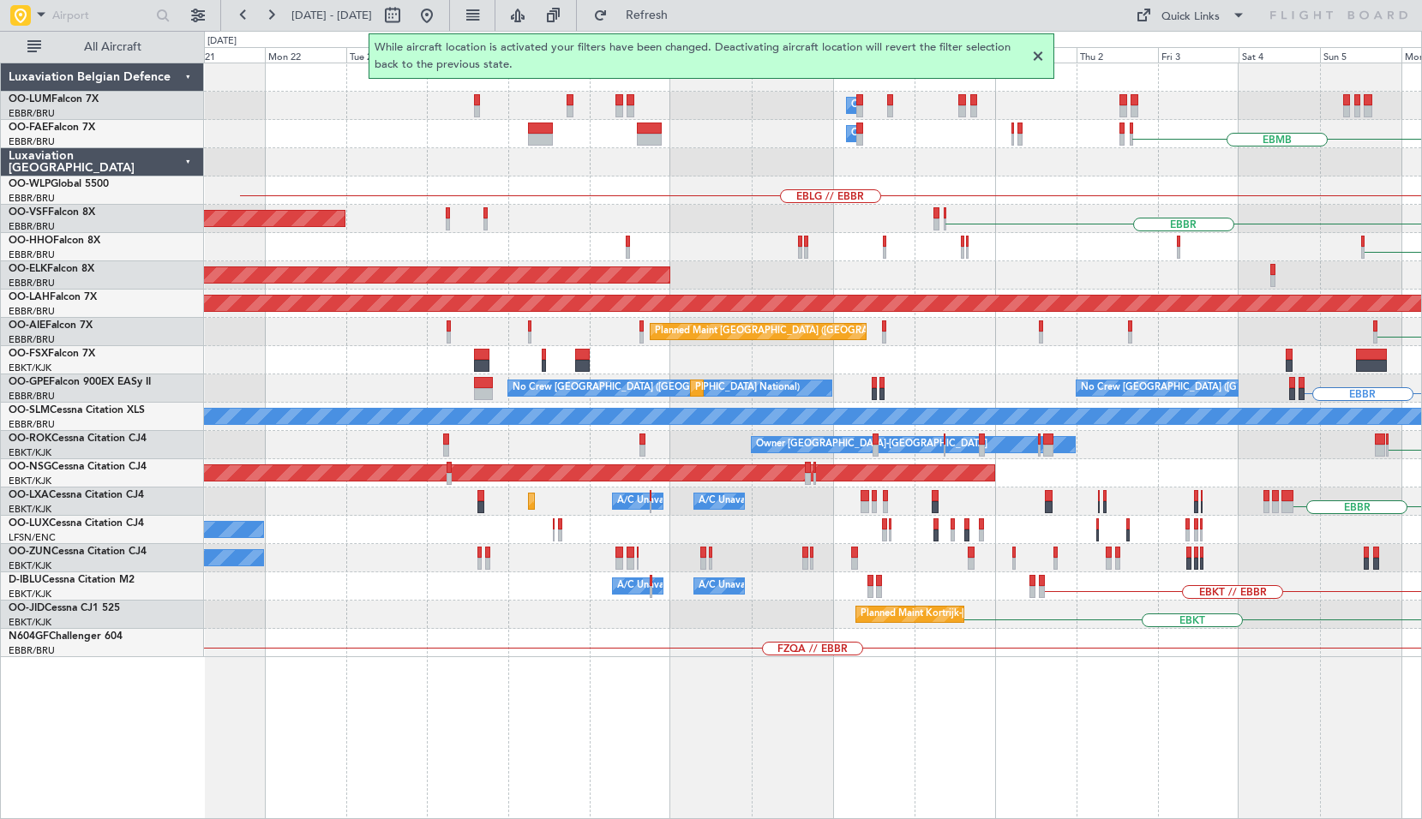
click at [951, 731] on div "Owner Melsbroek Air Base Planned Maint Brussels (Brussels National) EBMB LATI E…" at bounding box center [813, 441] width 1218 height 757
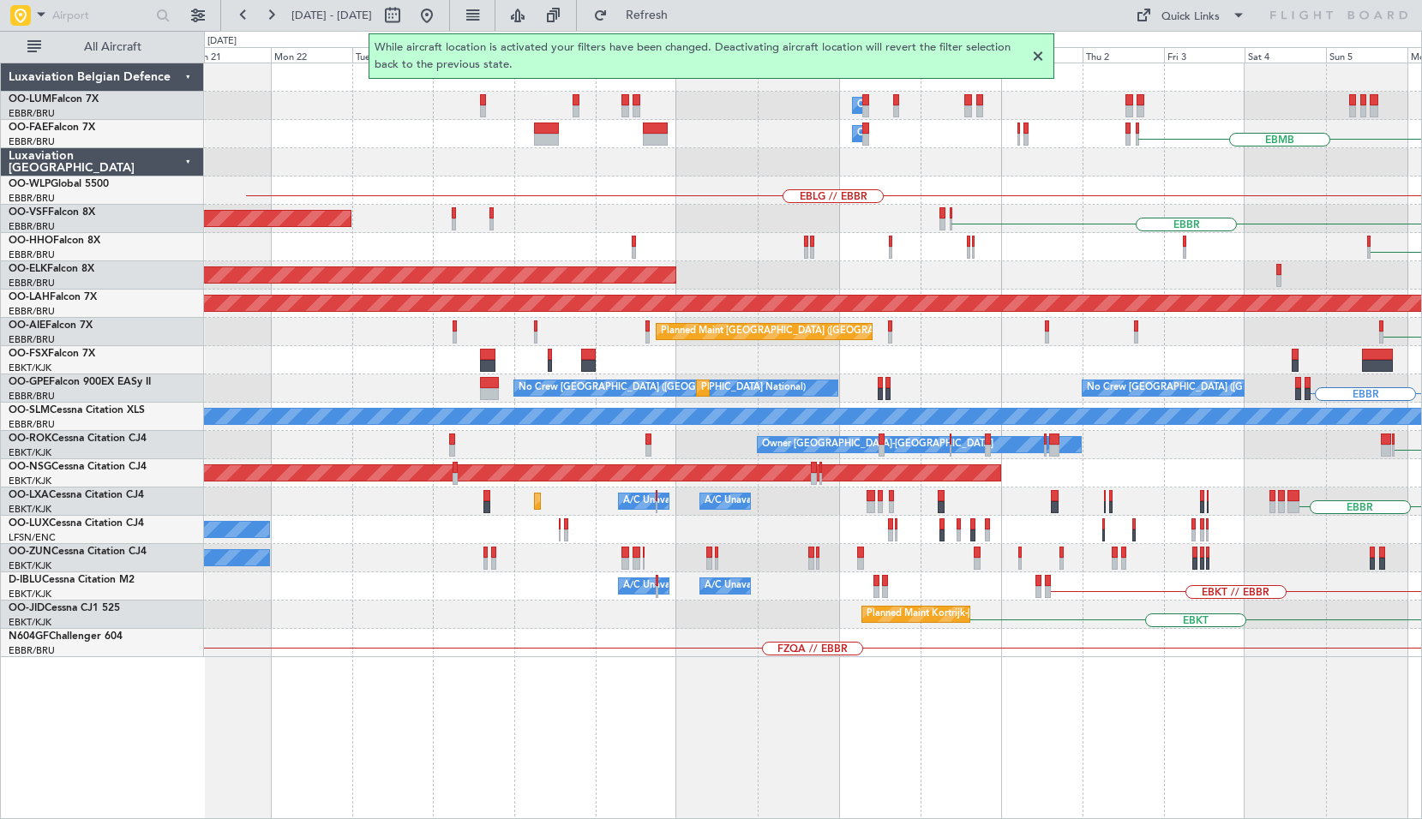
click at [1037, 741] on div "Owner Melsbroek Air Base Planned Maint Brussels (Brussels National) EBMB LATI E…" at bounding box center [813, 441] width 1218 height 757
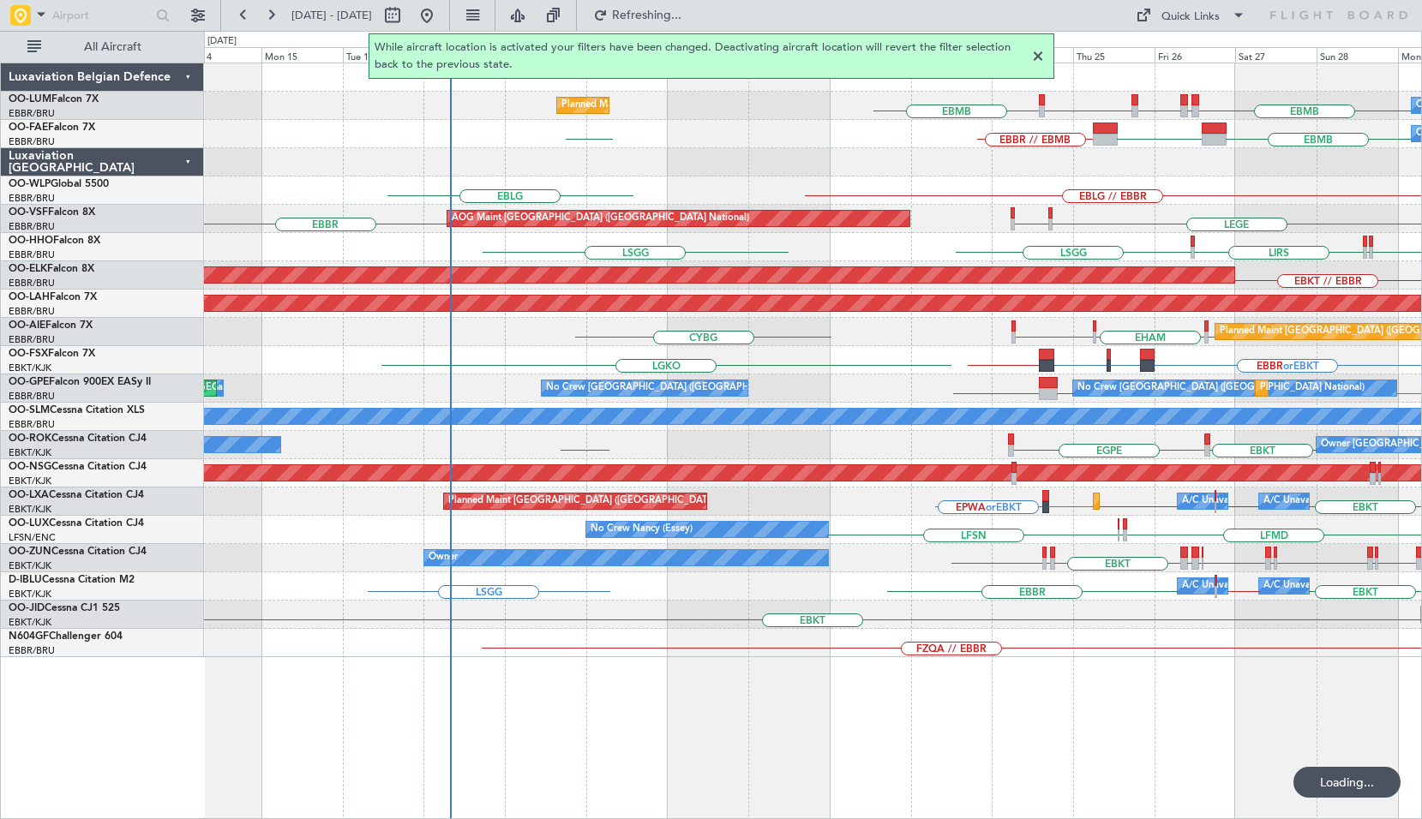
click at [916, 749] on div "Owner Melsbroek Air Base Planned Maint Brussels (Brussels National) EBMB EYKA E…" at bounding box center [813, 441] width 1218 height 757
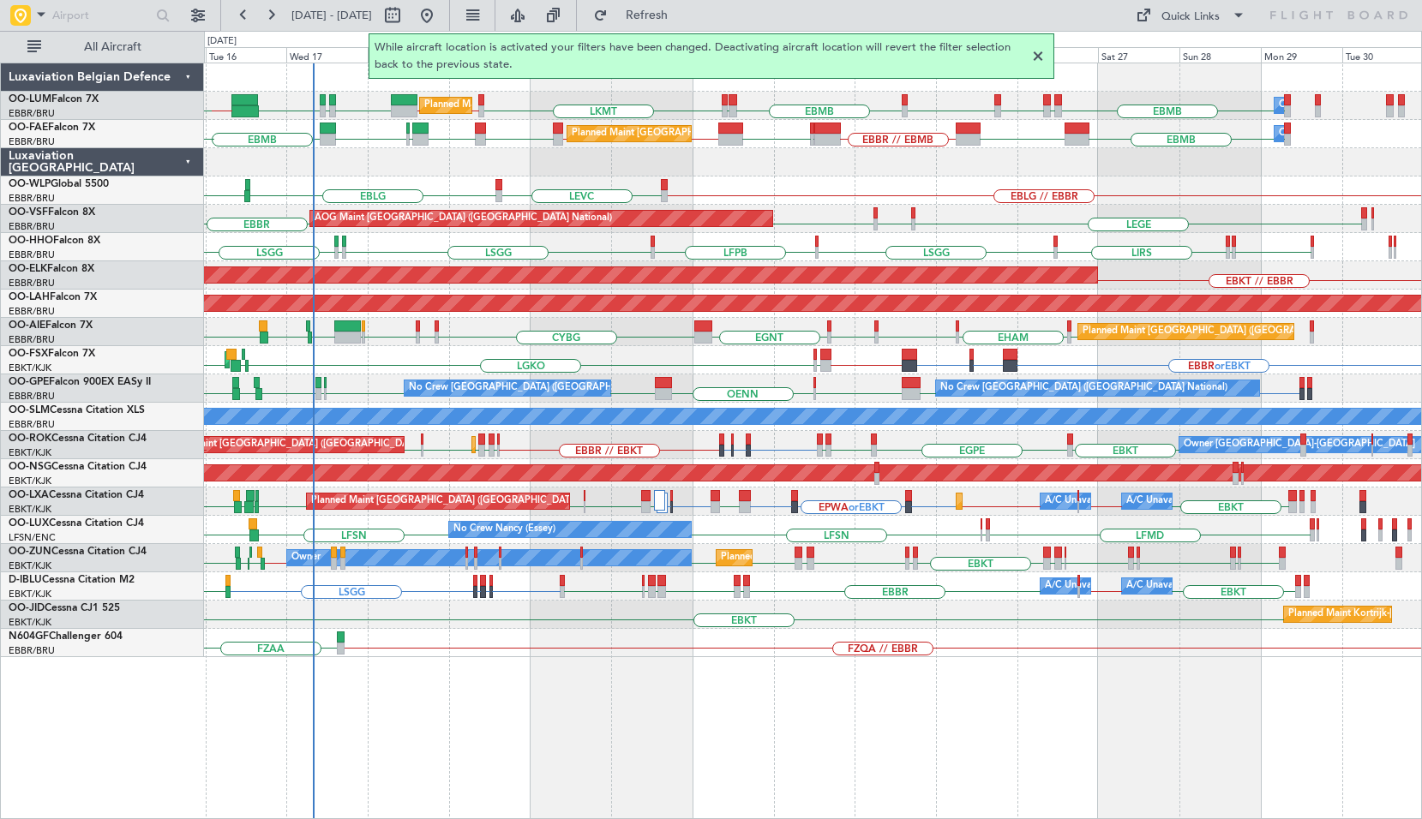
click at [1076, 706] on div "EBMB EYKA EBMB EPRZ EBMB EBMB EYSA LKMT EBBR // EBMB EBMB // EBBR FZAA FZOA FZA…" at bounding box center [813, 441] width 1218 height 757
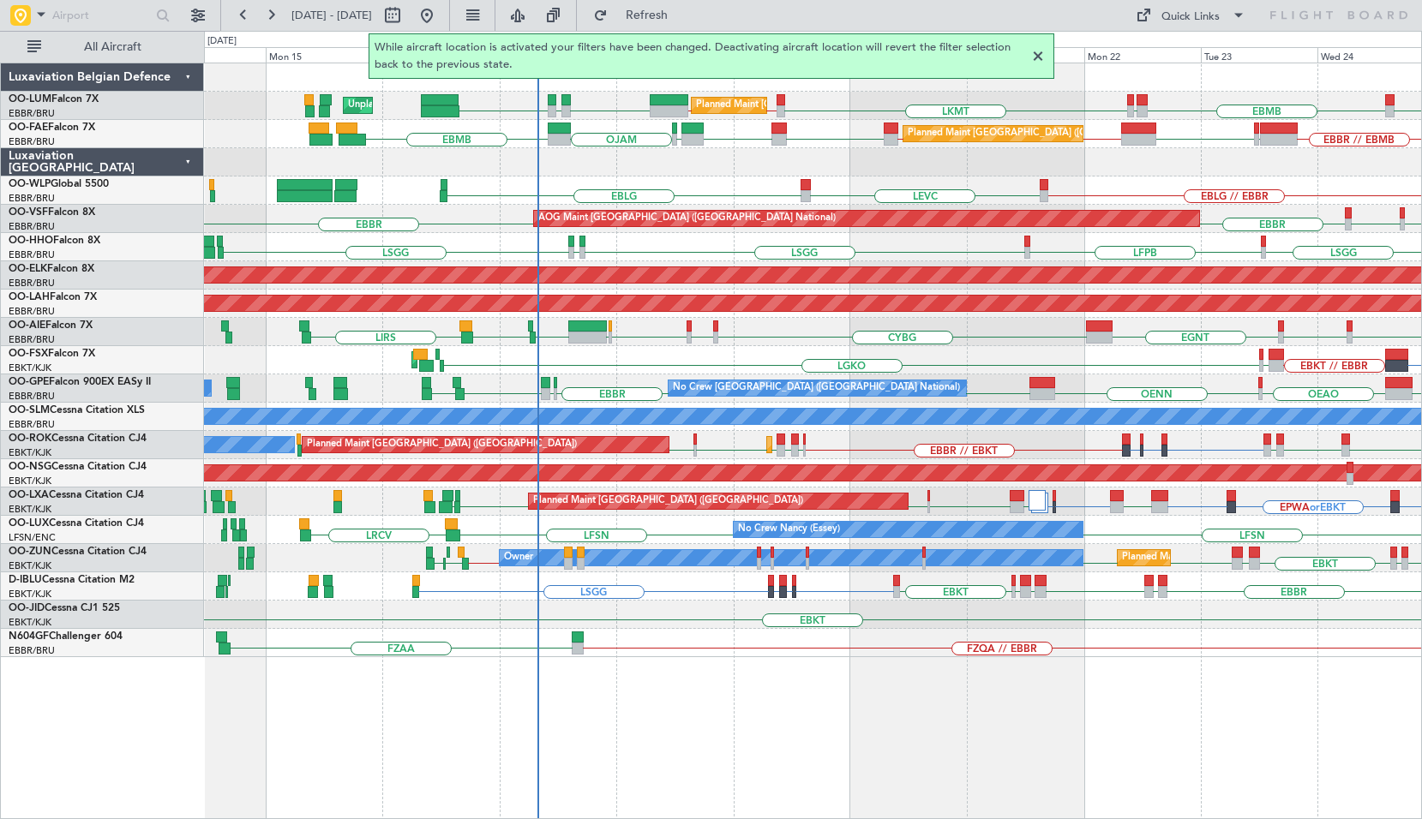
click at [583, 715] on div "Planned Maint Brussels (Brussels National) EPRZ EBMB EYSA LKMT EBBR // EBMB EBM…" at bounding box center [813, 441] width 1218 height 757
click at [1040, 63] on div at bounding box center [1037, 56] width 21 height 21
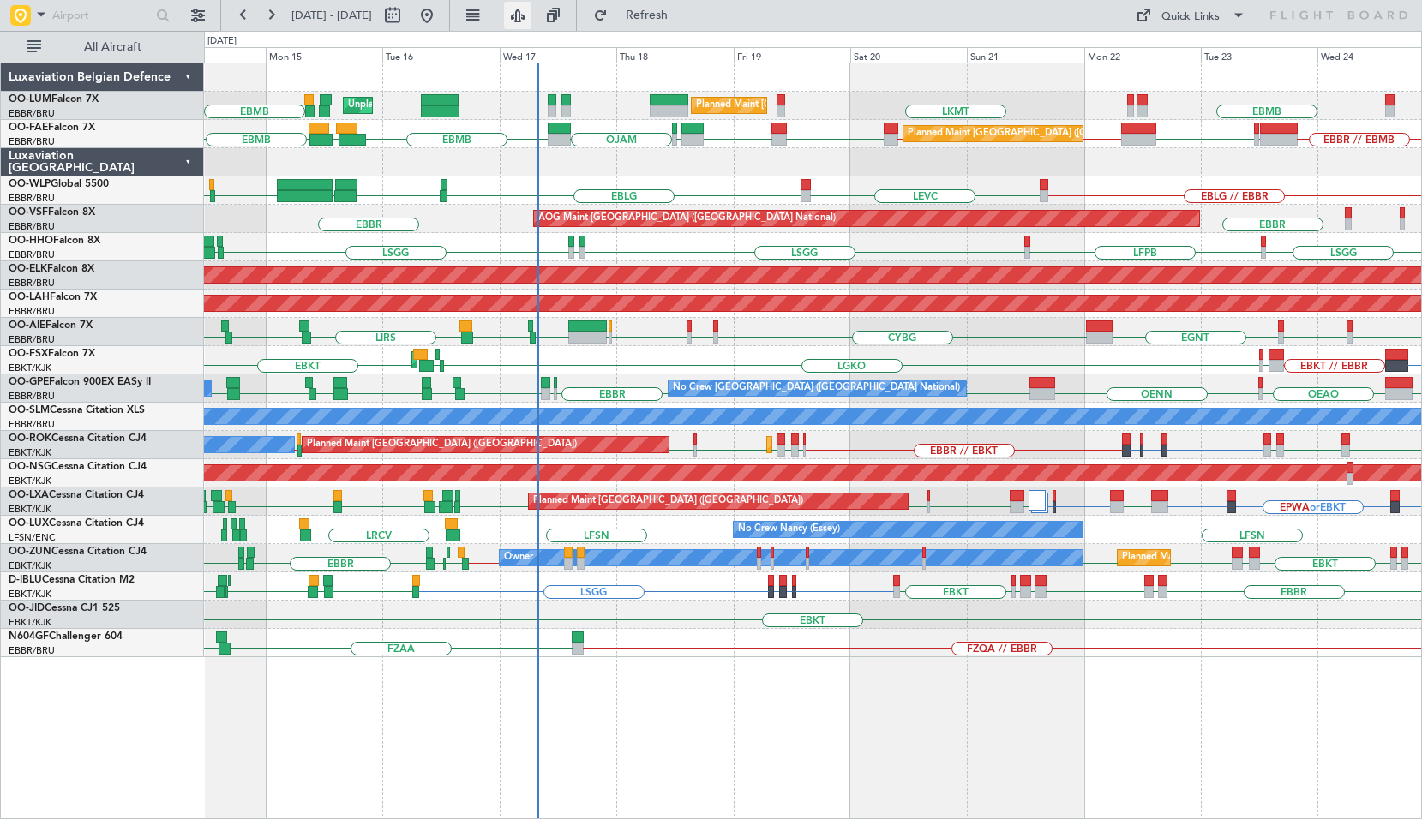
click at [531, 15] on button at bounding box center [517, 15] width 27 height 27
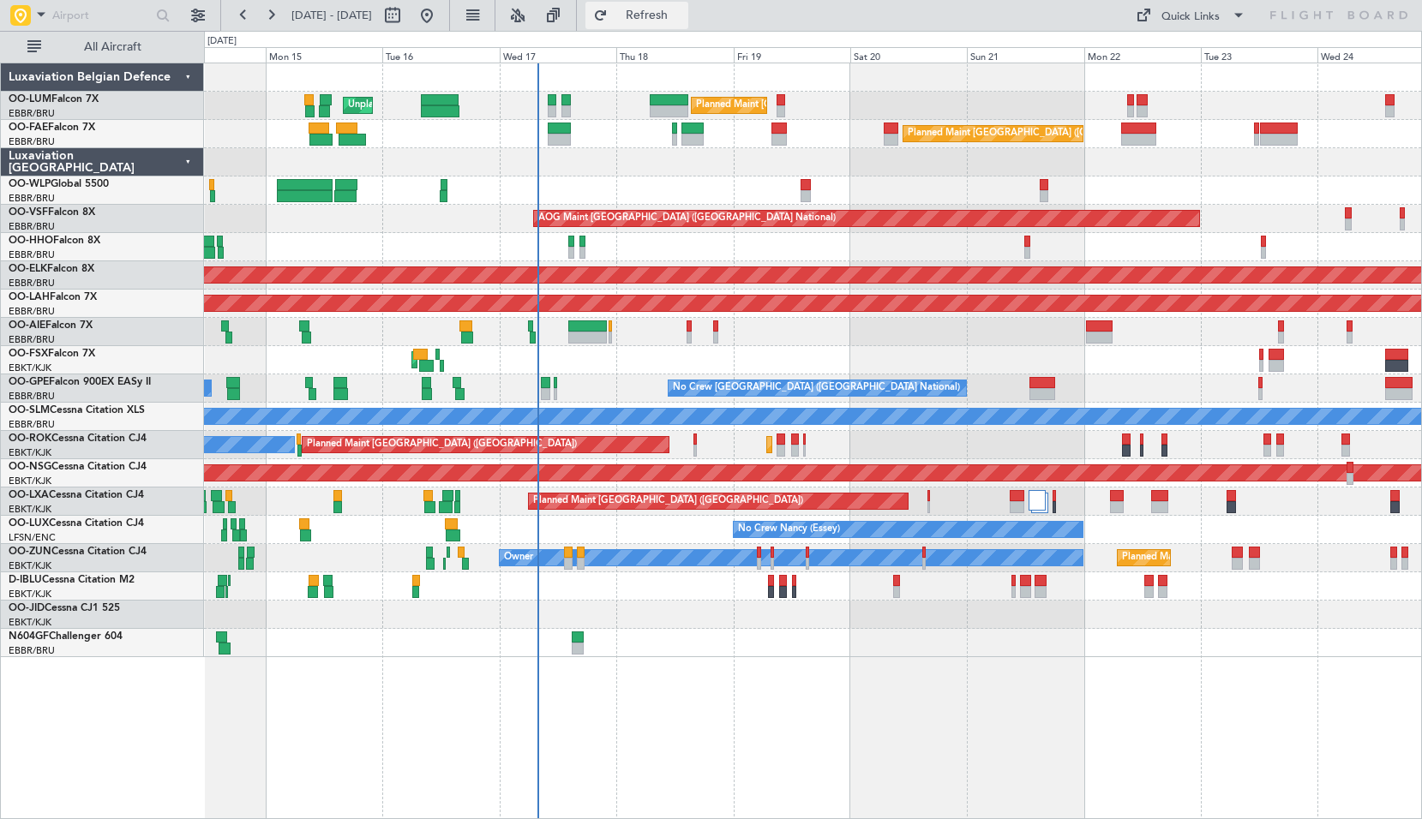
click at [683, 21] on span "Refresh" at bounding box center [647, 15] width 72 height 12
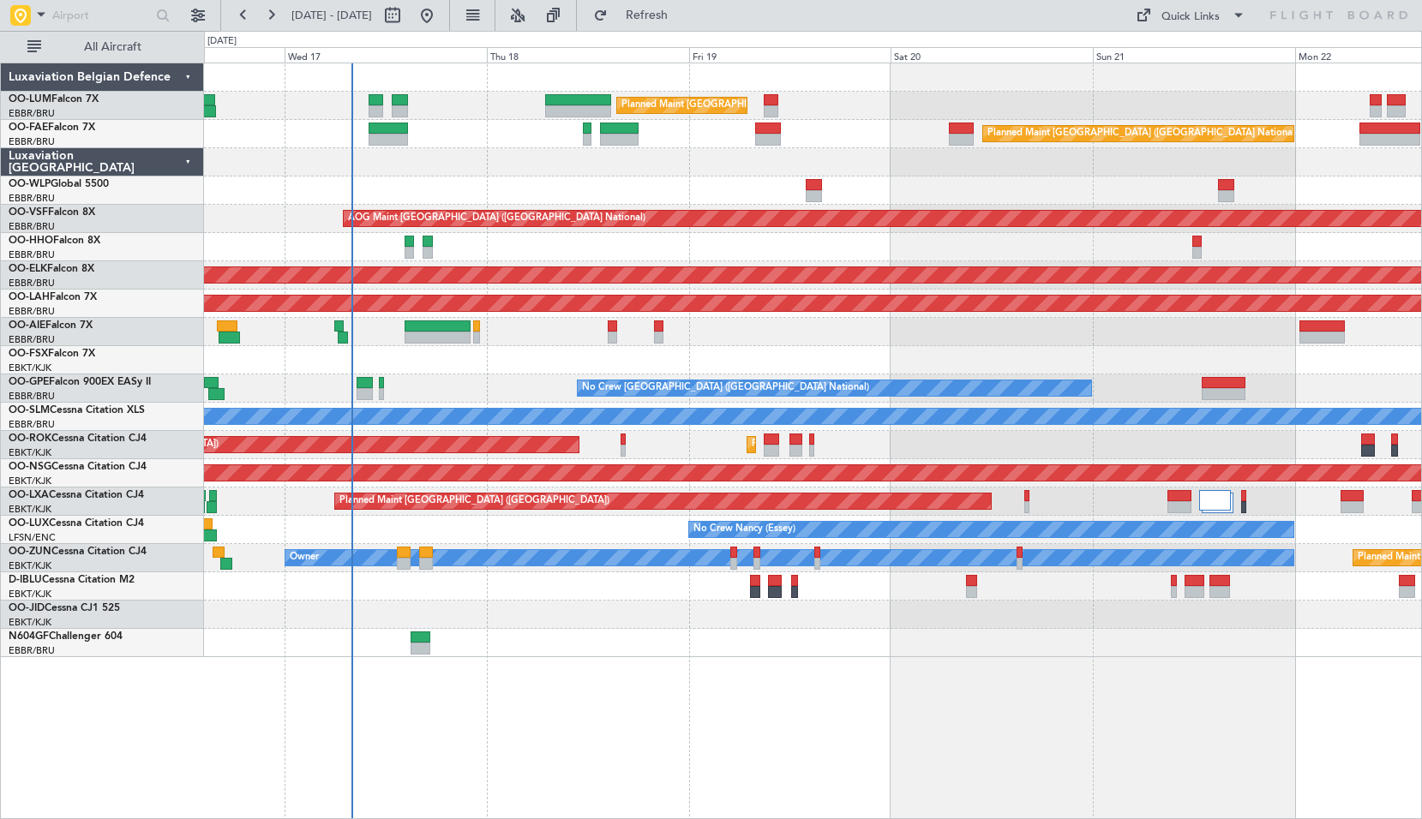
click at [588, 721] on div "Planned Maint Brussels (Brussels National) Unplanned Maint Brussels (Brussels N…" at bounding box center [813, 441] width 1218 height 757
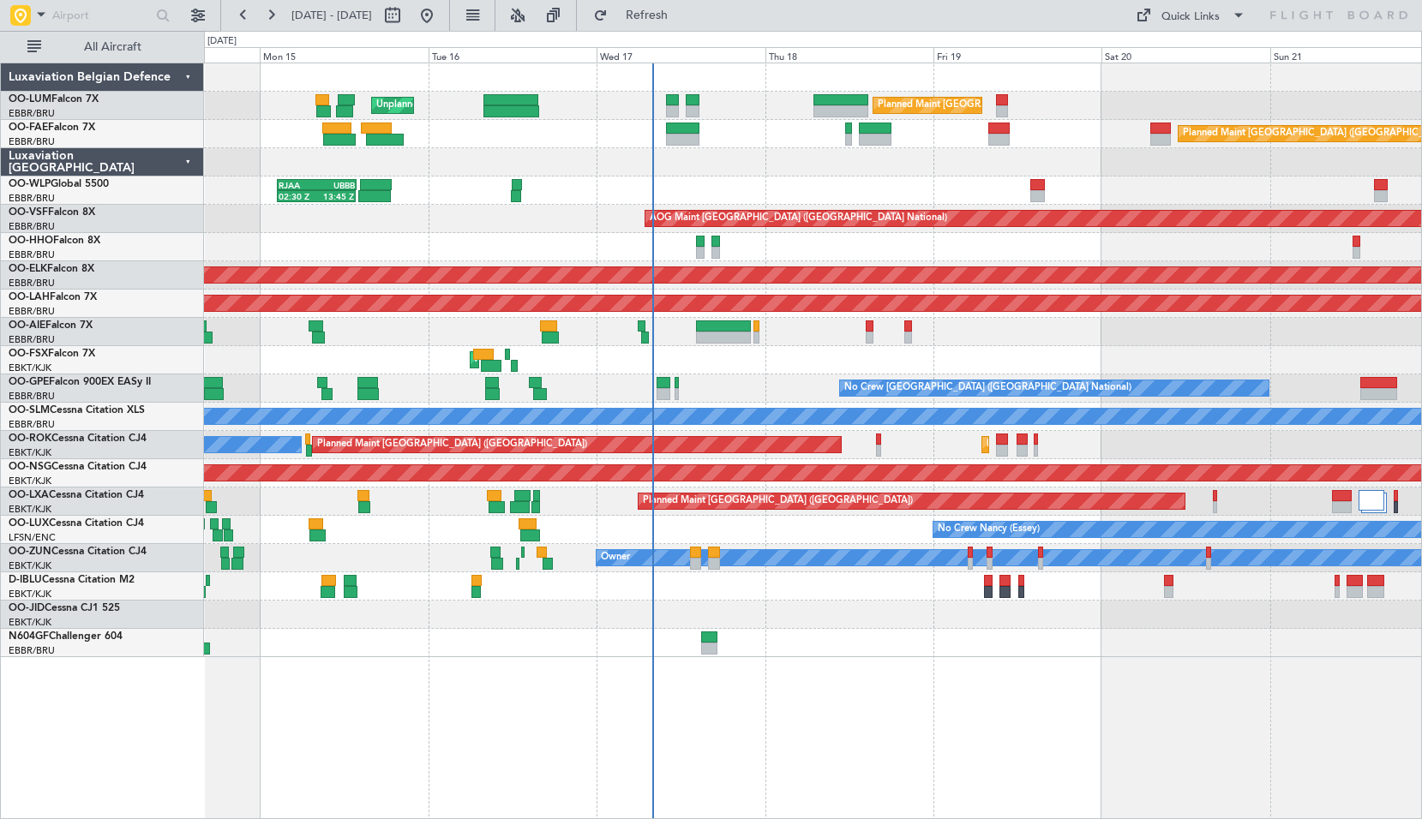
click at [819, 635] on div at bounding box center [812, 643] width 1217 height 28
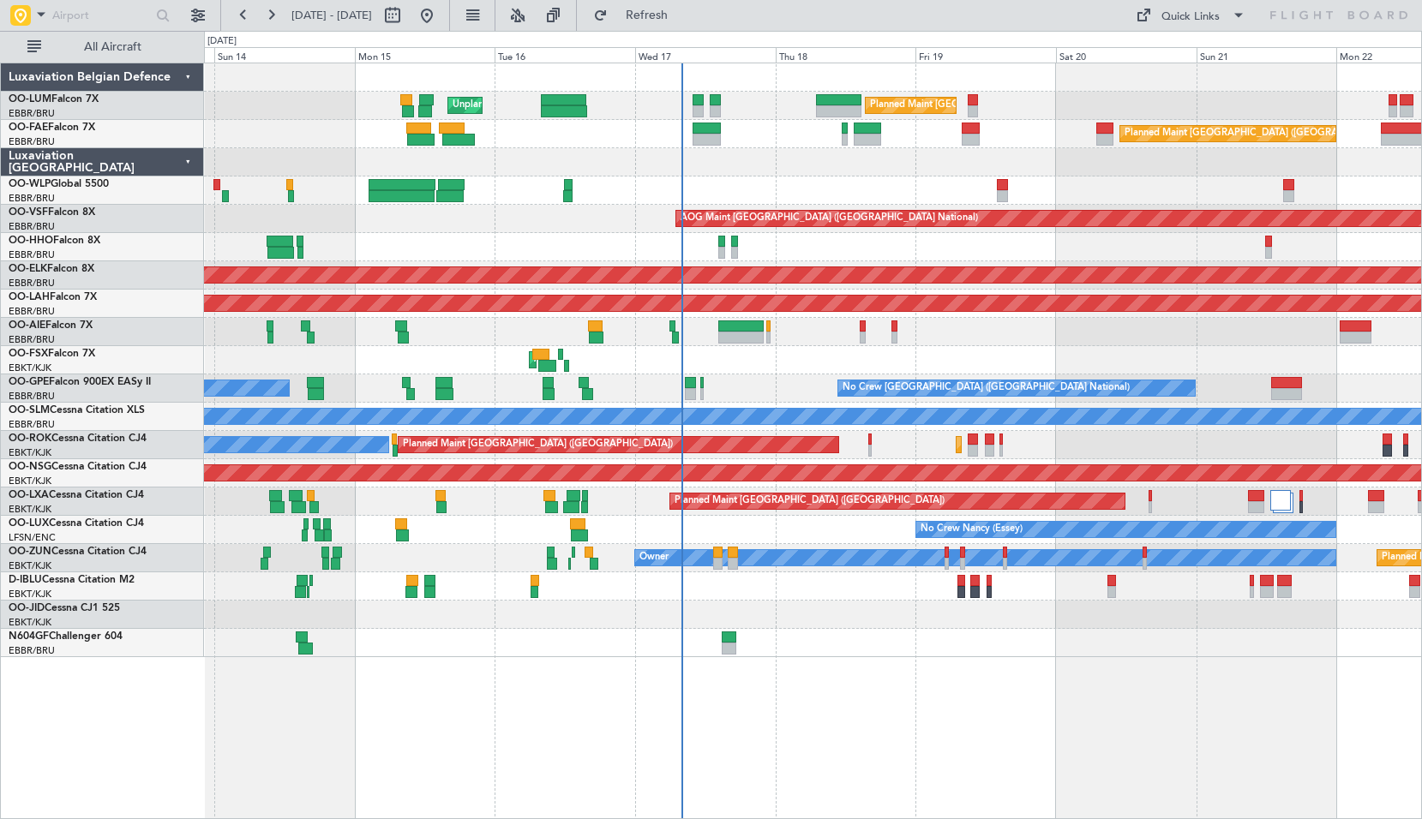
click at [894, 659] on div "Planned Maint Brussels (Brussels National) Unplanned Maint Brussels (Brussels N…" at bounding box center [813, 441] width 1218 height 757
click at [899, 709] on div "Planned Maint Brussels (Brussels National) Unplanned Maint Brussels (Brussels N…" at bounding box center [813, 441] width 1218 height 757
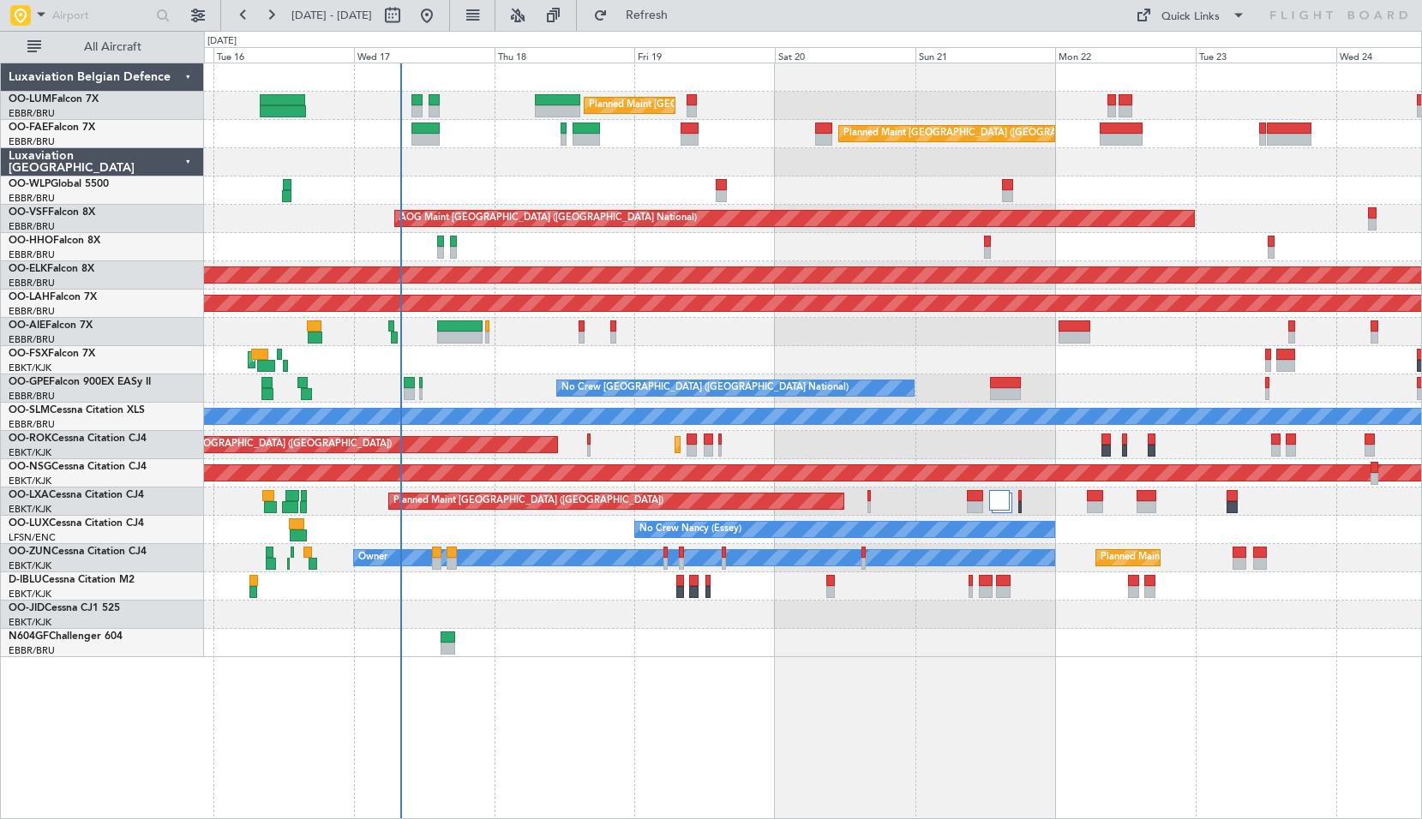
click at [1086, 208] on div "Planned Maint Brussels (Brussels National) Unplanned Maint Brussels (Brussels N…" at bounding box center [812, 360] width 1217 height 594
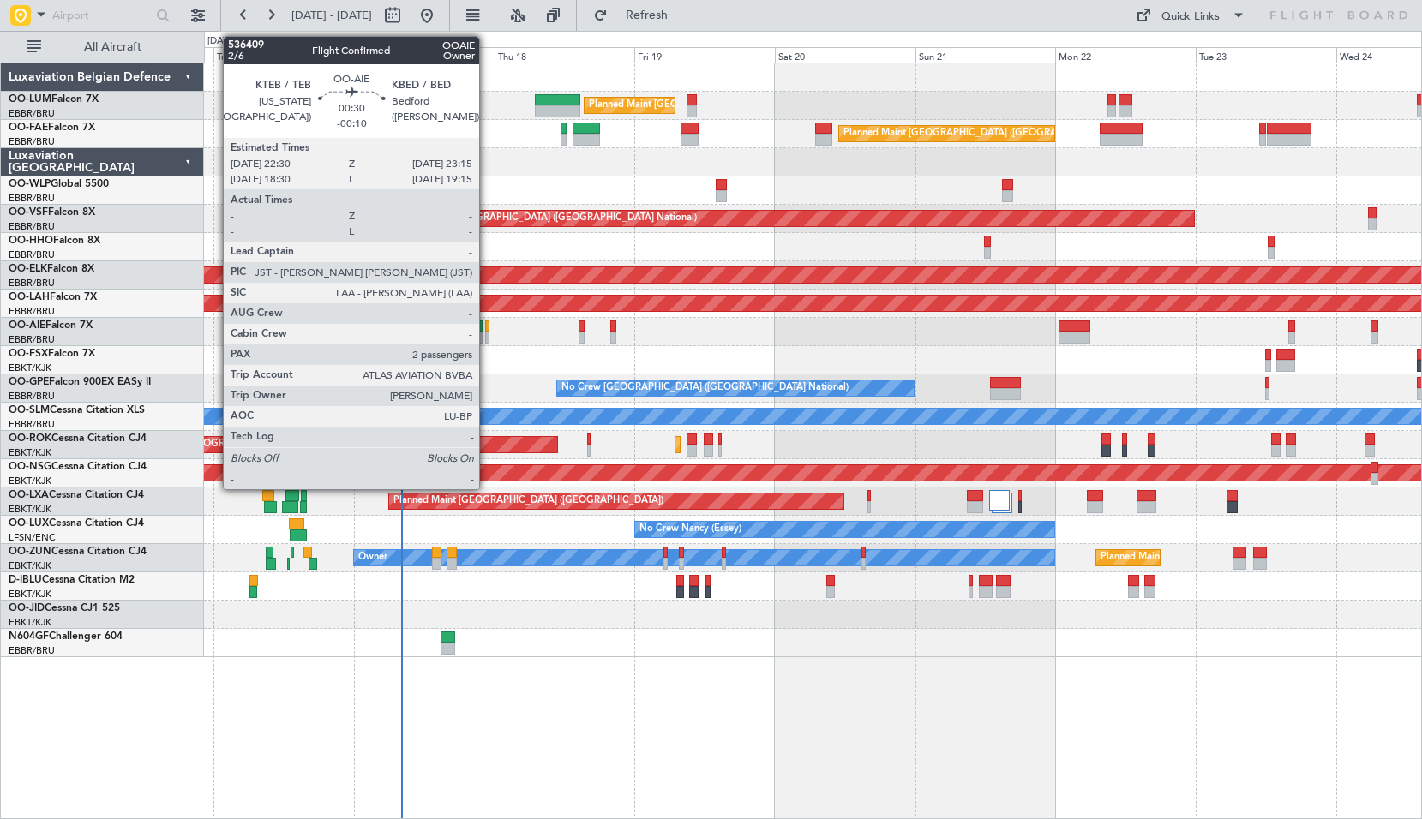
click at [487, 332] on div at bounding box center [487, 338] width 5 height 12
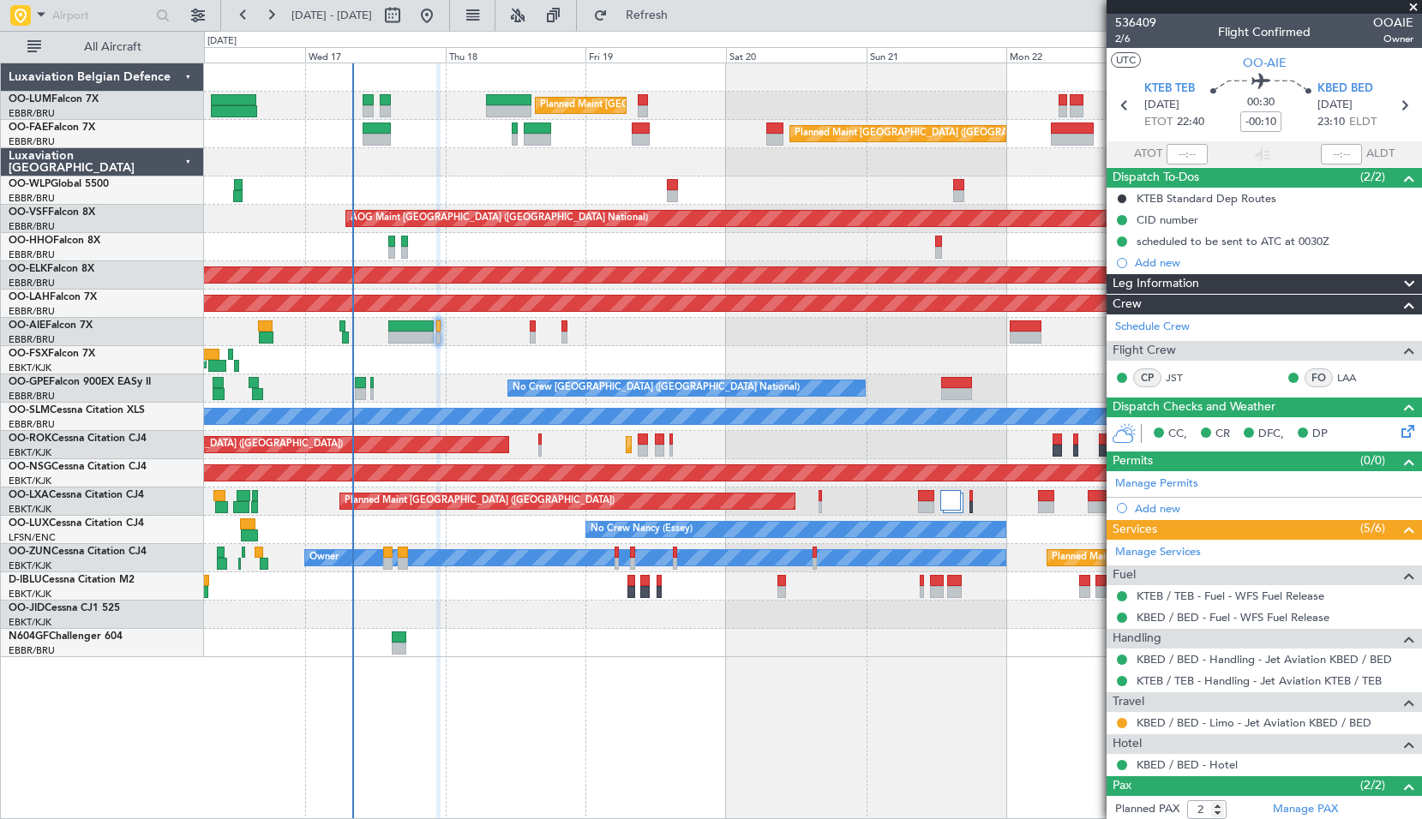
click at [701, 655] on div at bounding box center [812, 643] width 1217 height 28
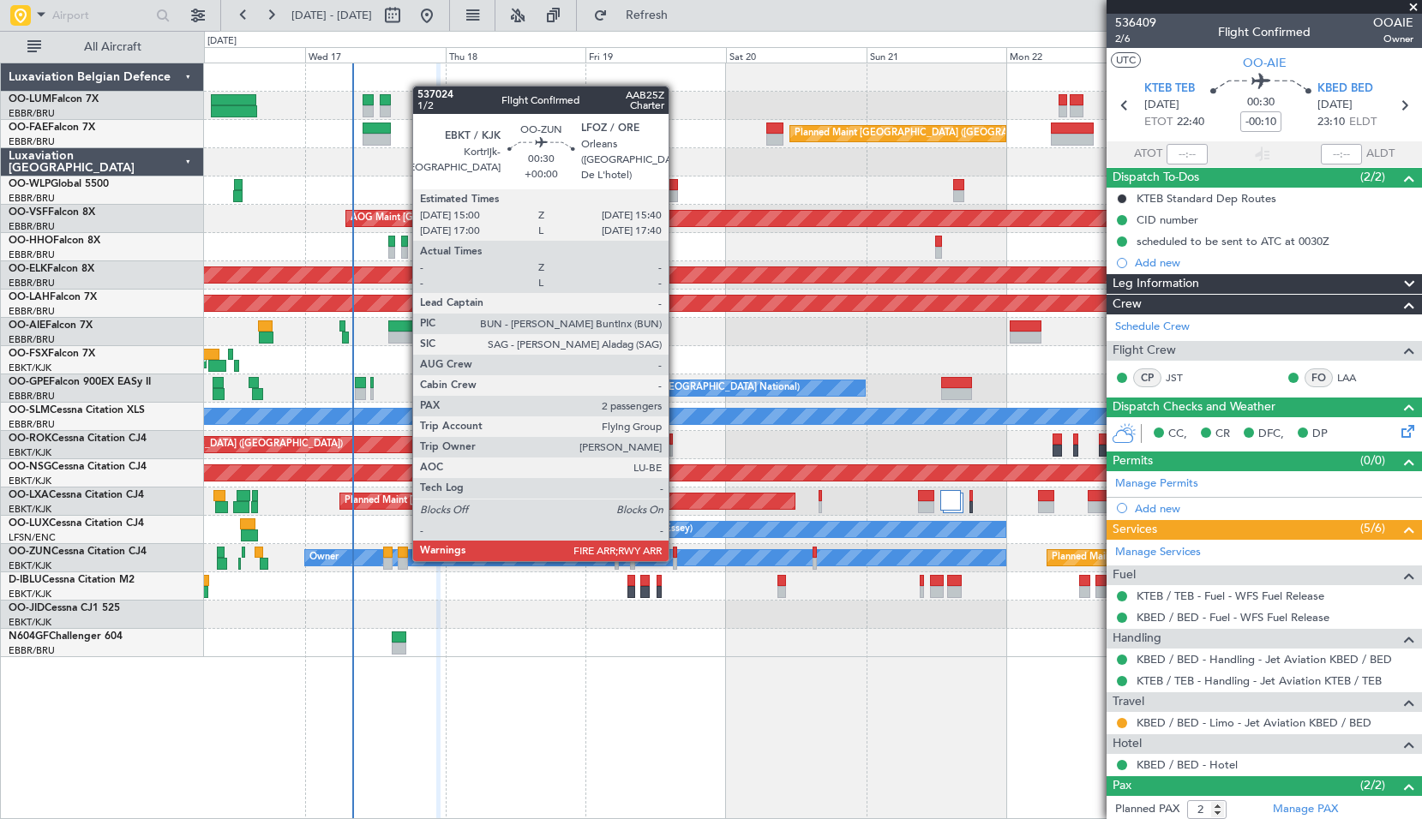
click at [676, 560] on div at bounding box center [675, 564] width 4 height 12
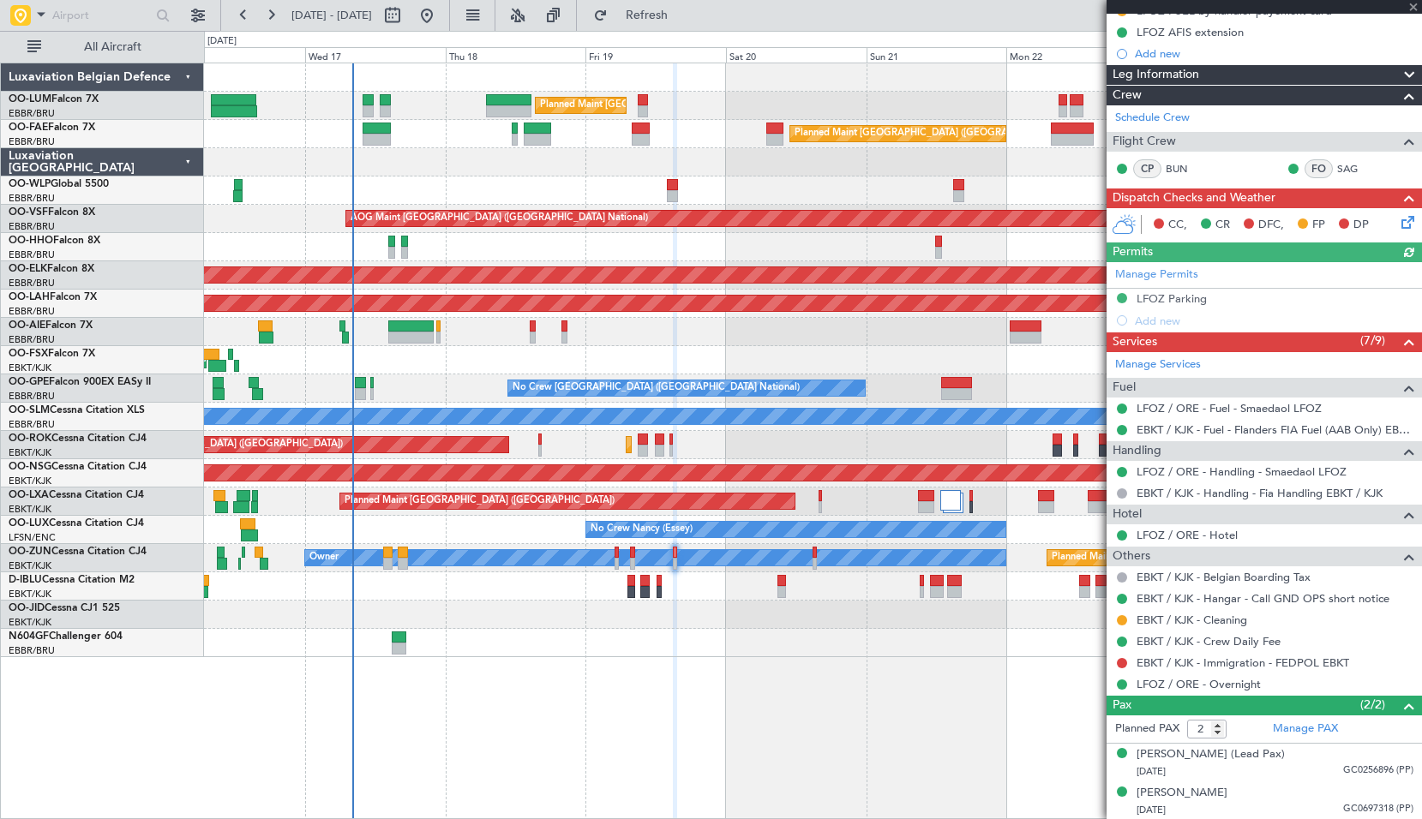
scroll to position [231, 0]
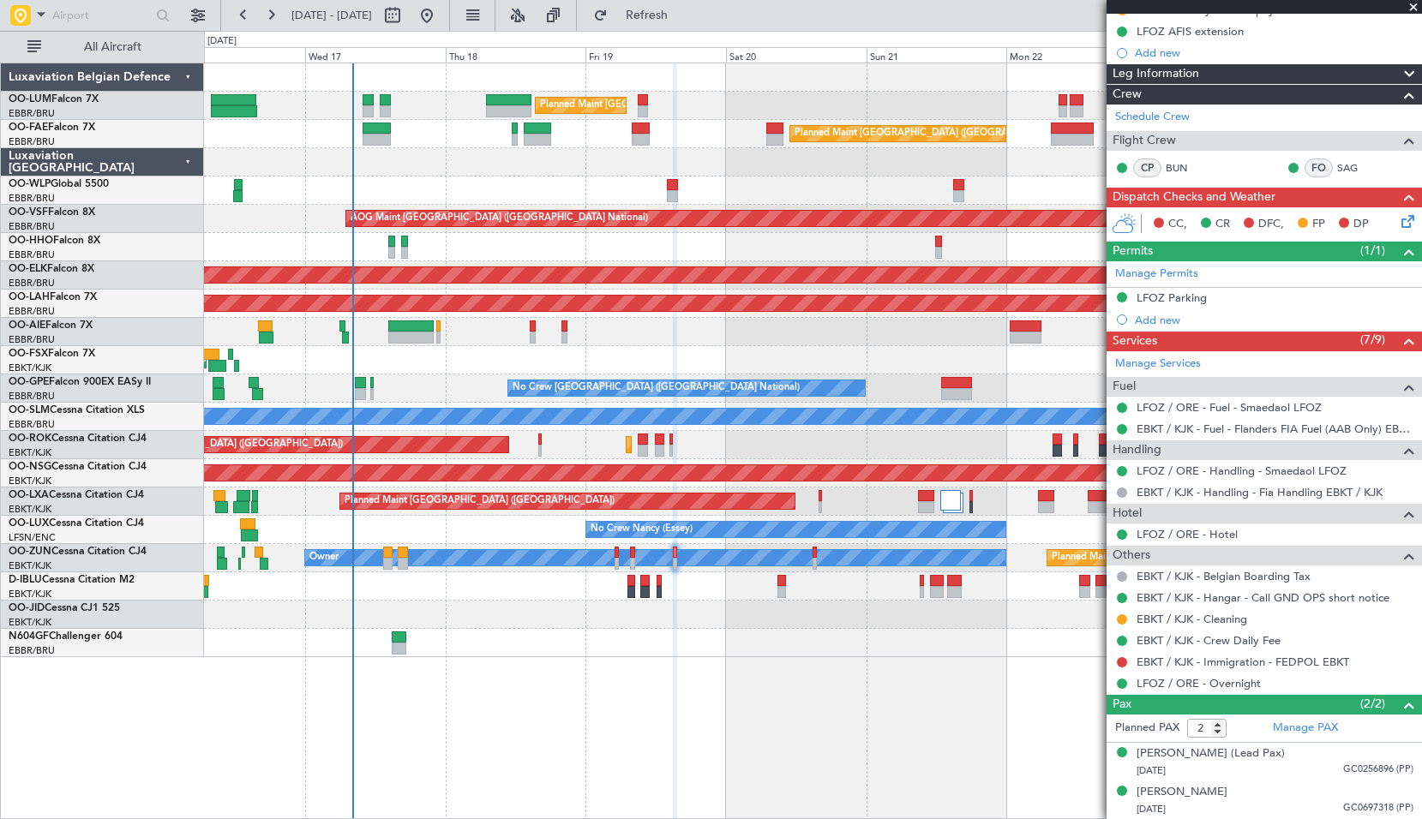
click at [762, 685] on div "Planned Maint Brussels (Brussels National) Unplanned Maint Brussels (Brussels N…" at bounding box center [813, 441] width 1218 height 757
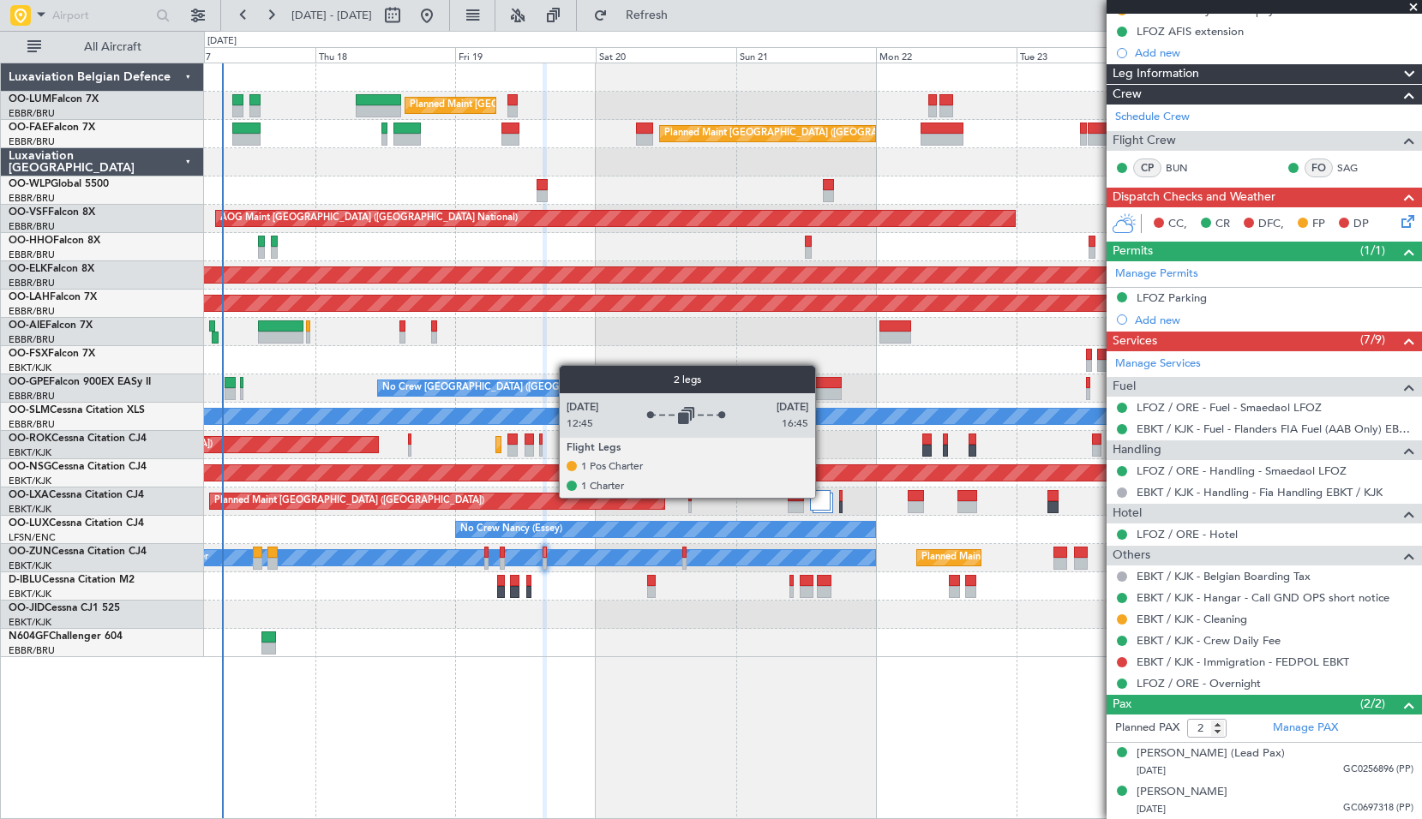
click at [819, 495] on div at bounding box center [820, 500] width 21 height 21
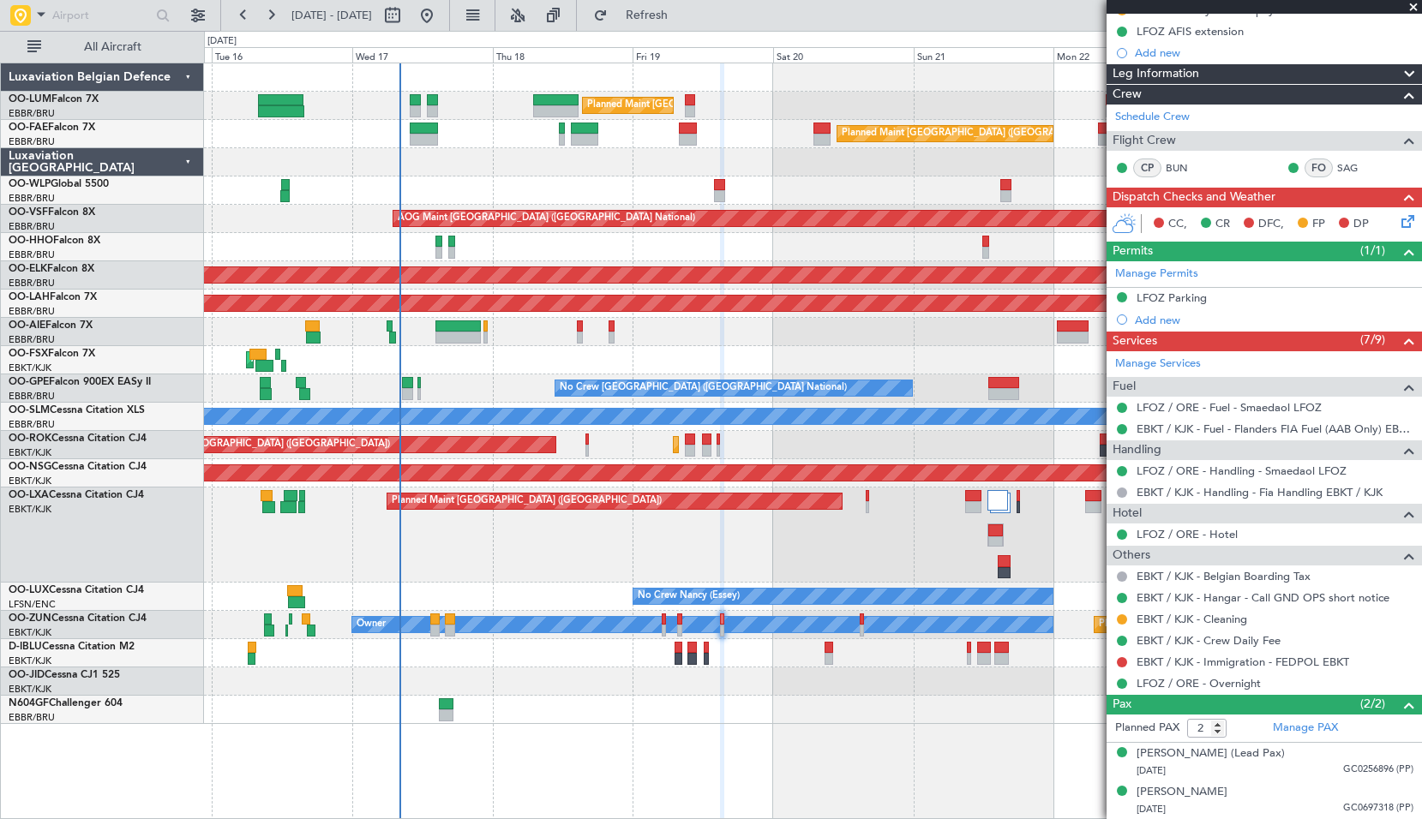
click at [509, 572] on div "Planned Maint Paris (Le Bourget) Planned Maint Kortrijk-Wevelgem A/C Unavailabl…" at bounding box center [812, 535] width 1217 height 95
click at [1408, 8] on span at bounding box center [1412, 7] width 17 height 15
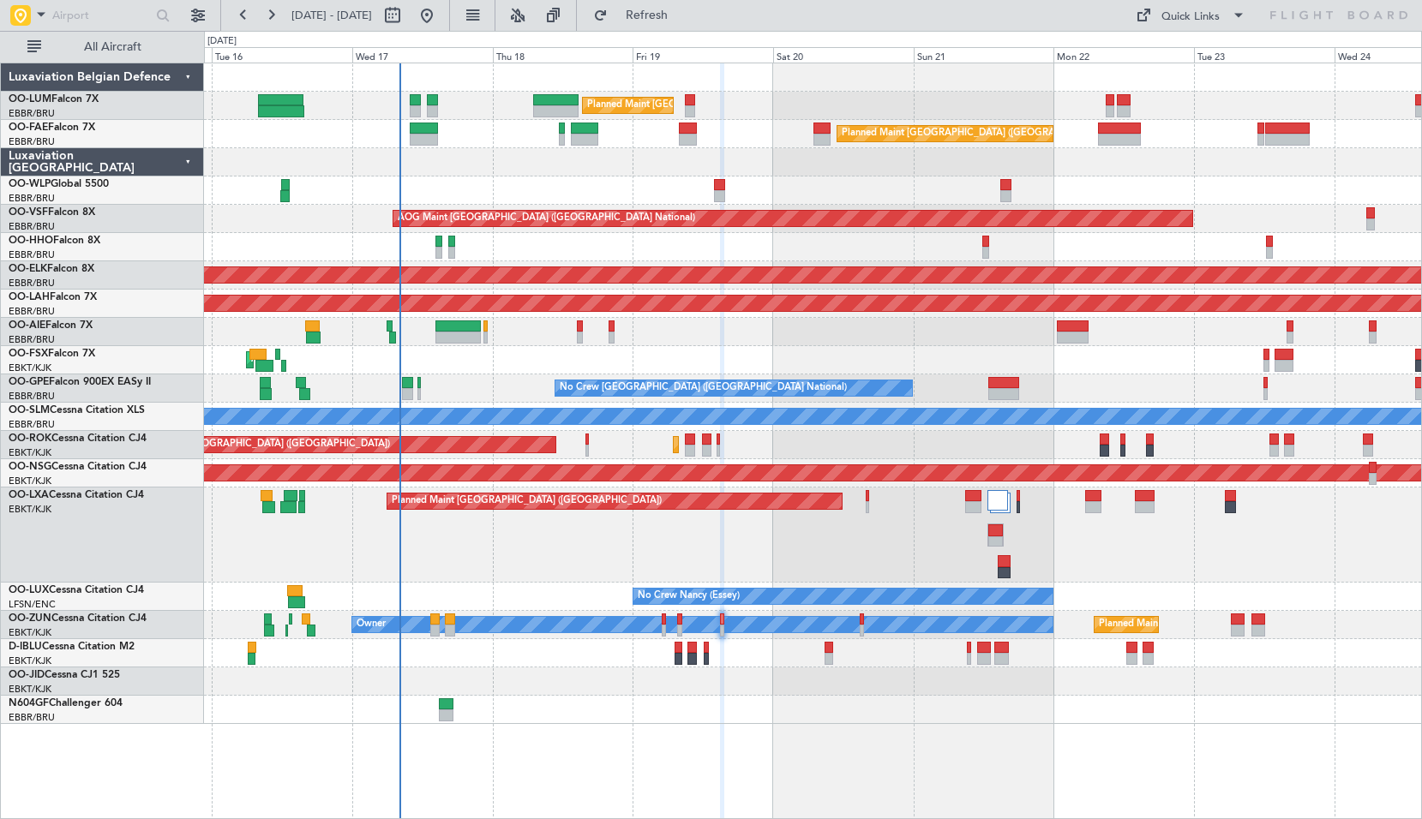
type input "0"
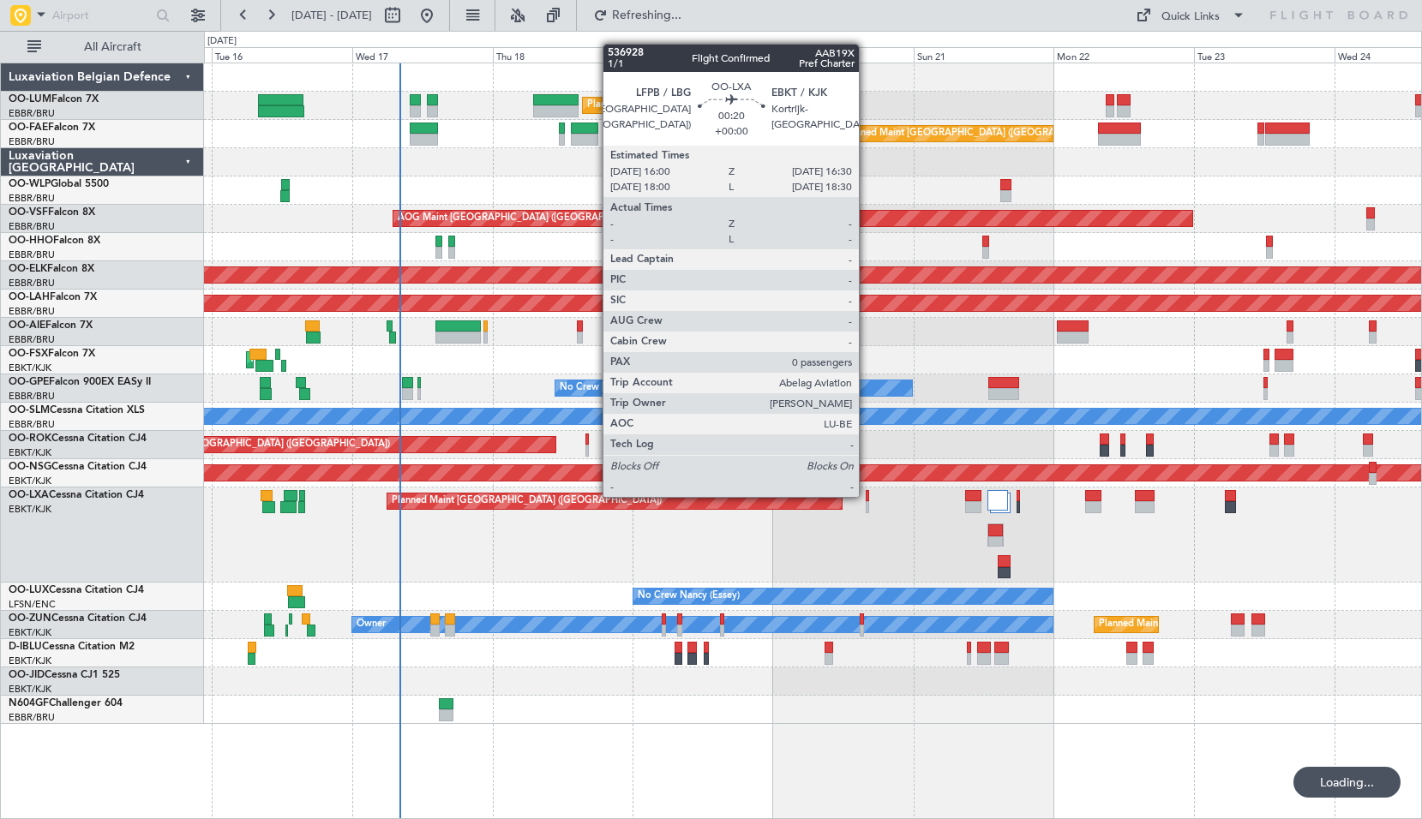
click at [866, 495] on div at bounding box center [866, 496] width 3 height 12
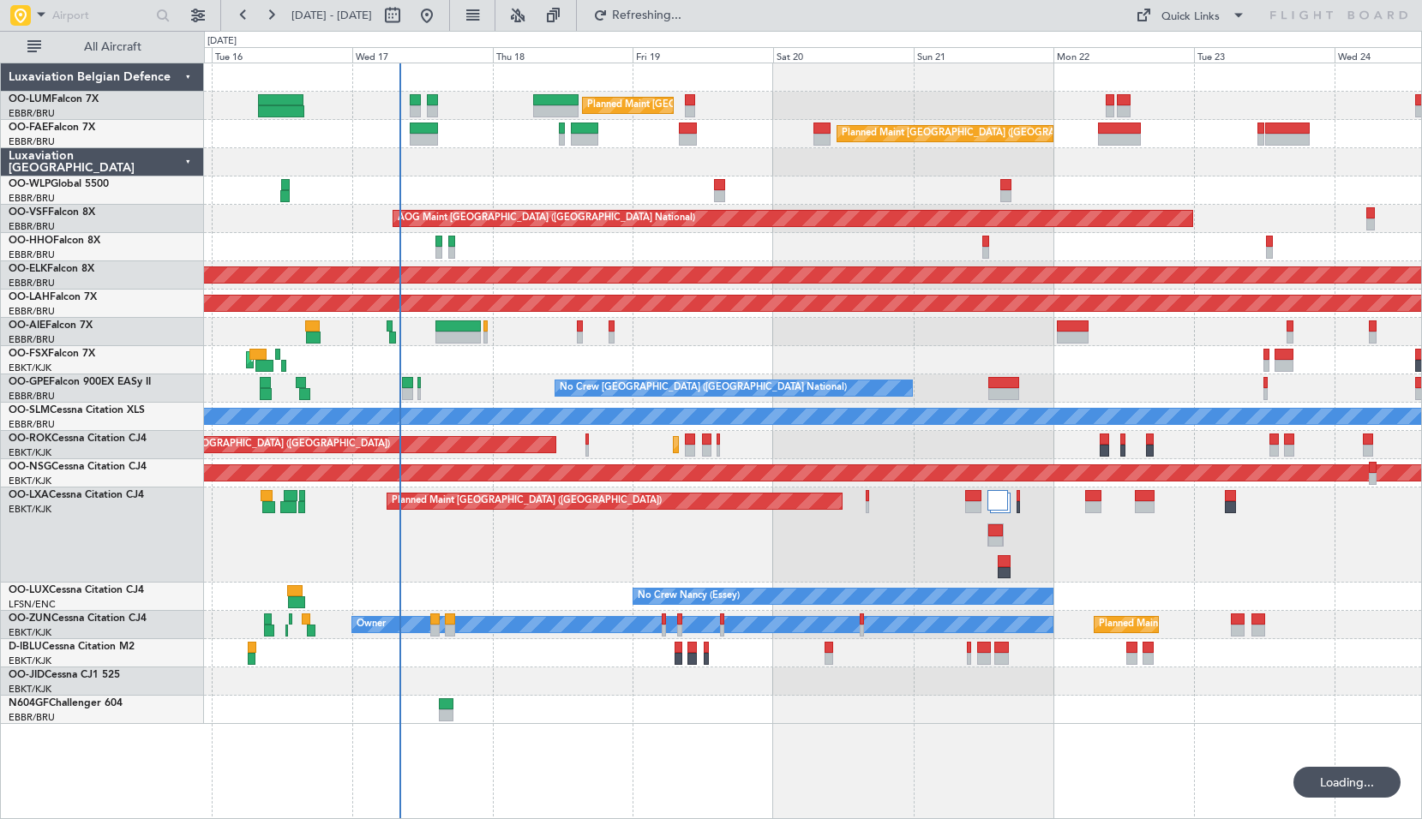
click at [889, 537] on div "Planned Maint Paris (Le Bourget) Planned Maint Kortrijk-Wevelgem A/C Unavailabl…" at bounding box center [812, 535] width 1217 height 95
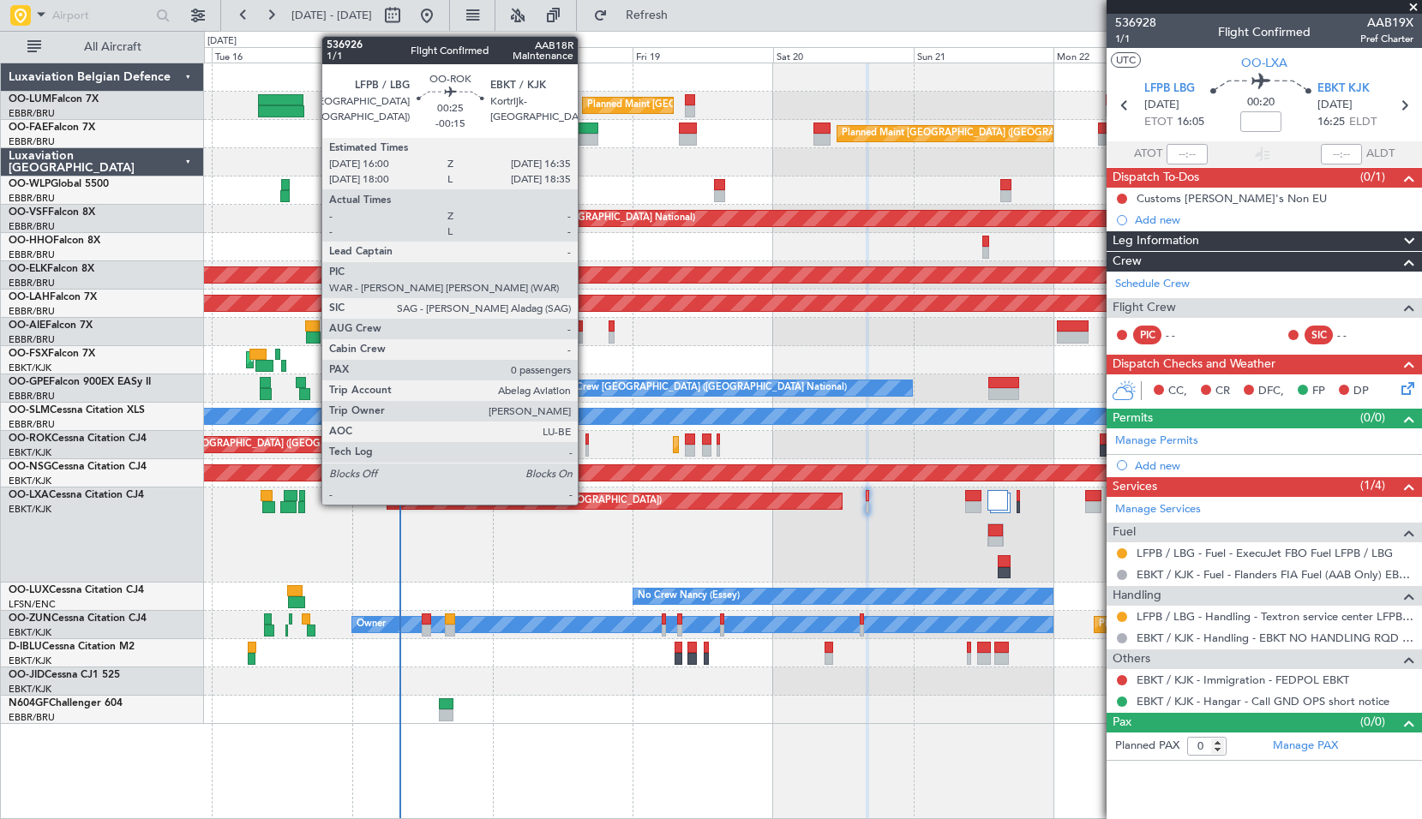
click at [585, 443] on div at bounding box center [586, 440] width 3 height 12
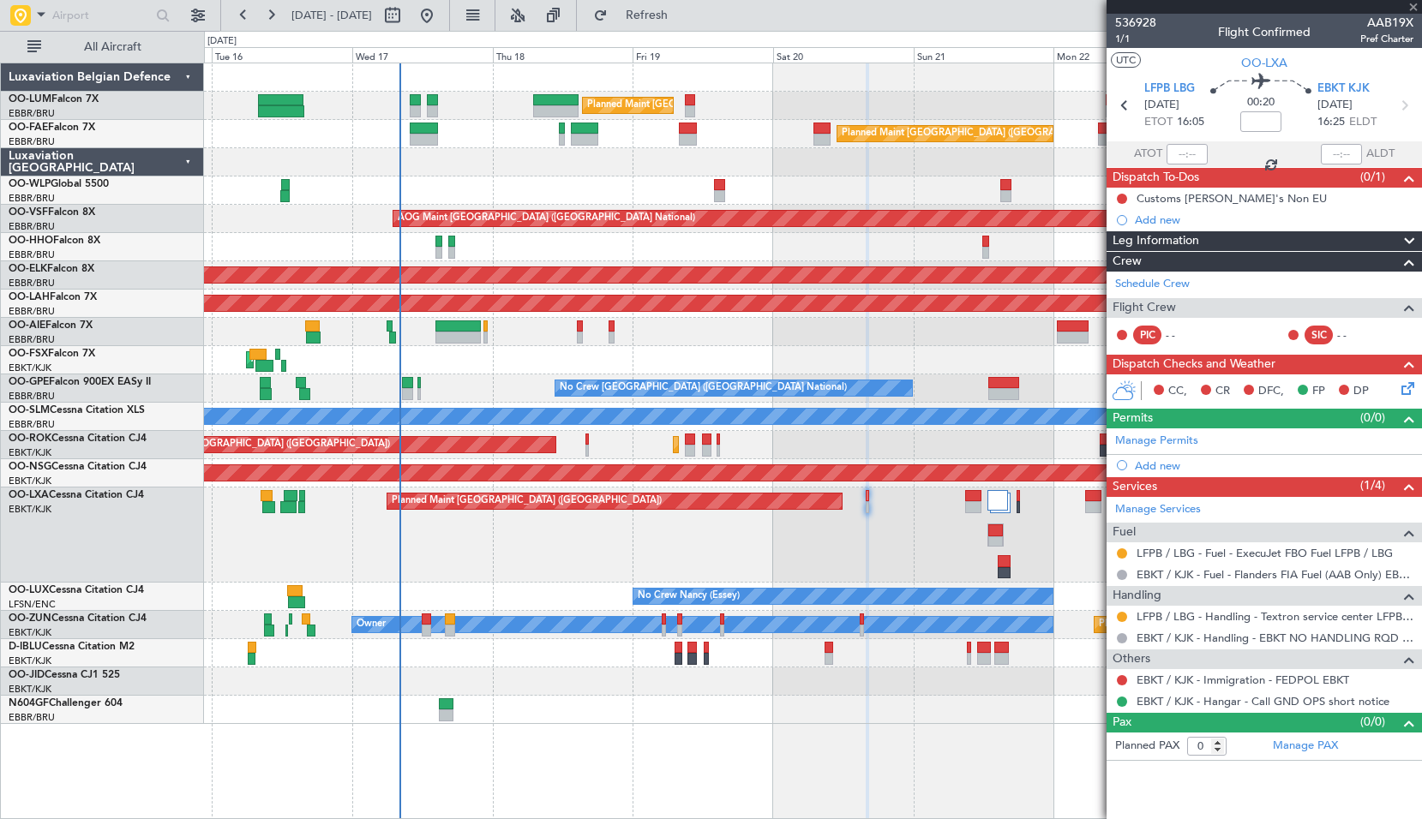
click at [584, 554] on div "Planned Maint Paris (Le Bourget) Planned Maint Kortrijk-Wevelgem A/C Unavailabl…" at bounding box center [812, 535] width 1217 height 95
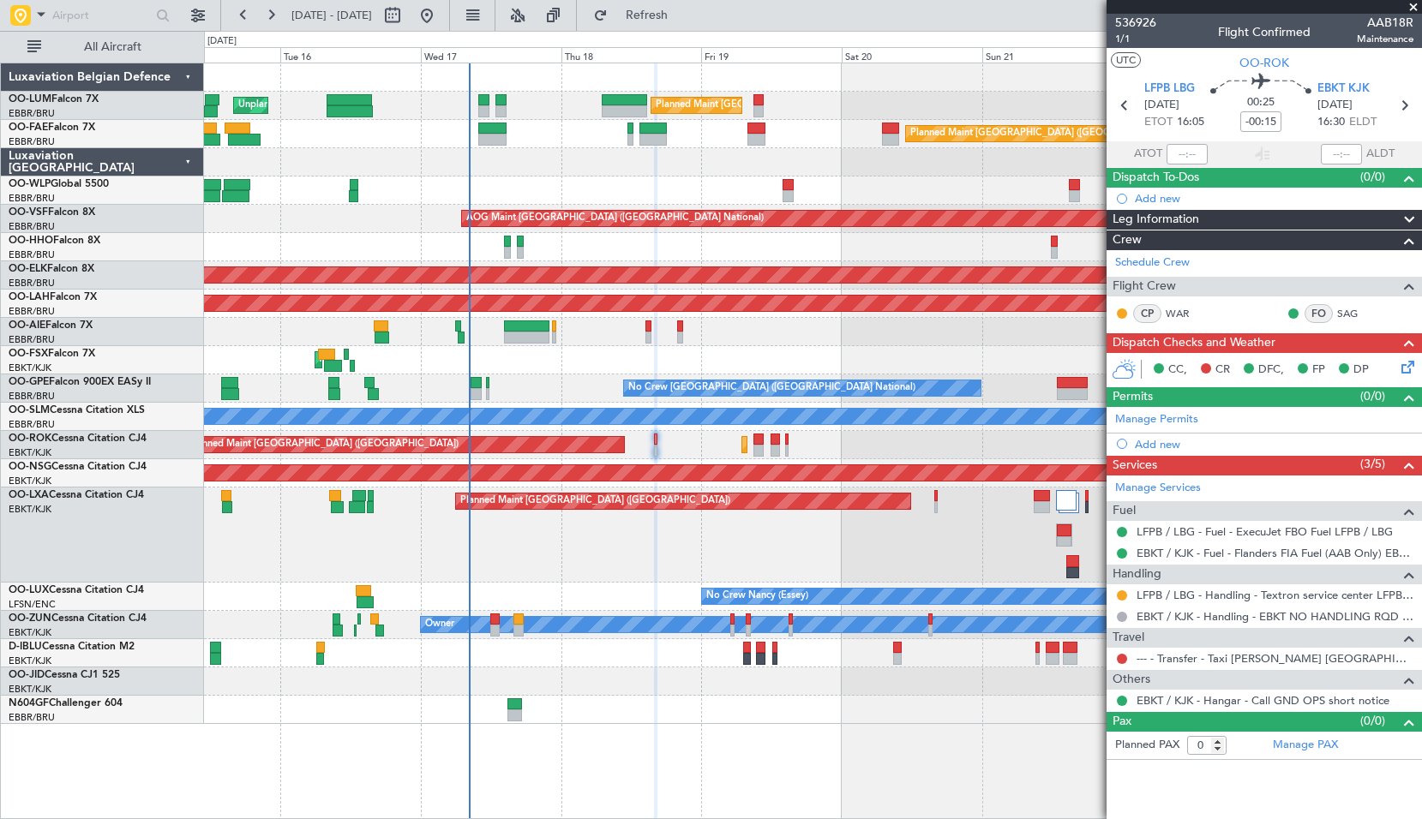
click at [382, 229] on div "AOG Maint [GEOGRAPHIC_DATA] ([GEOGRAPHIC_DATA] National)" at bounding box center [812, 219] width 1217 height 28
click at [528, 335] on div at bounding box center [812, 332] width 1217 height 28
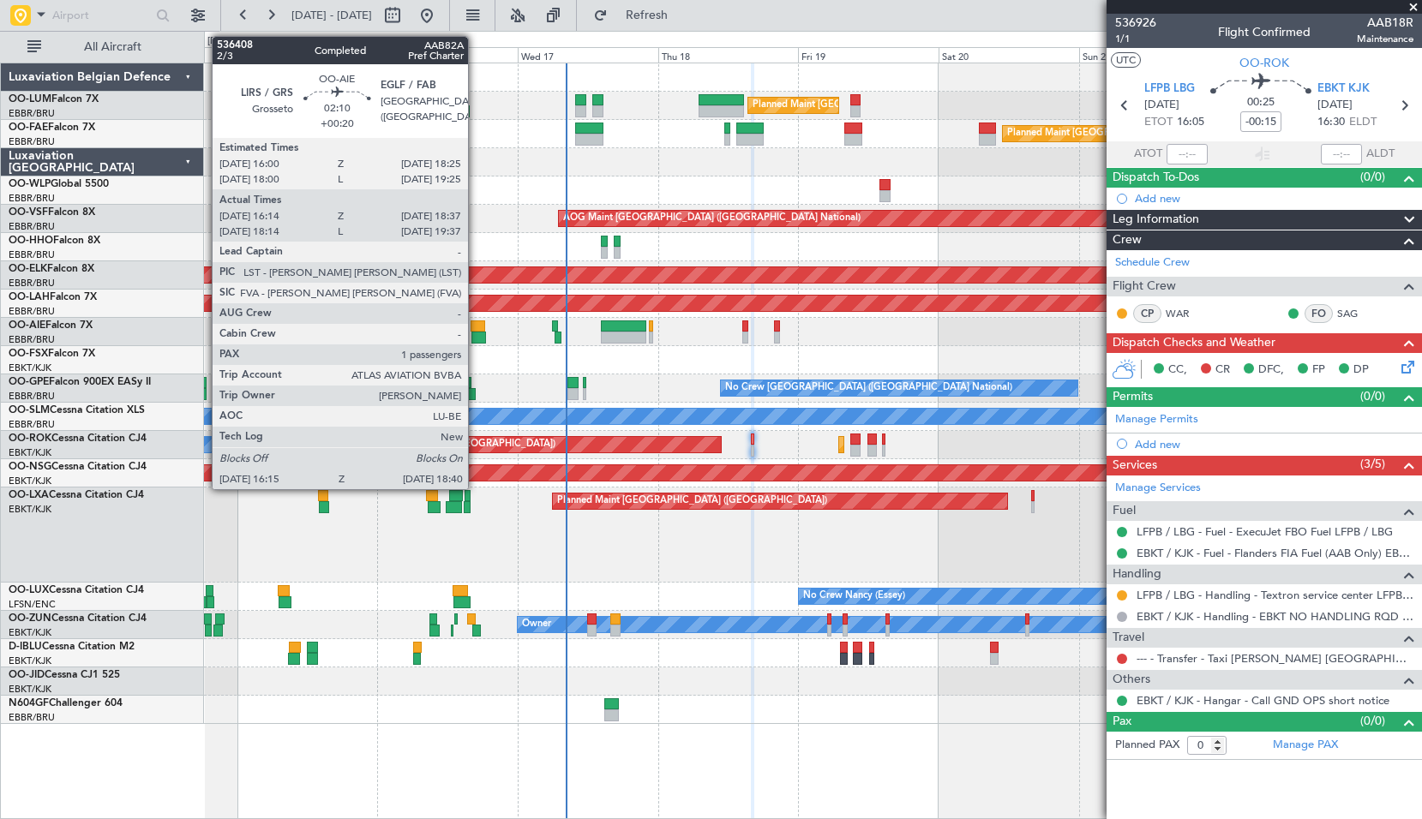
click at [476, 332] on div at bounding box center [478, 338] width 15 height 12
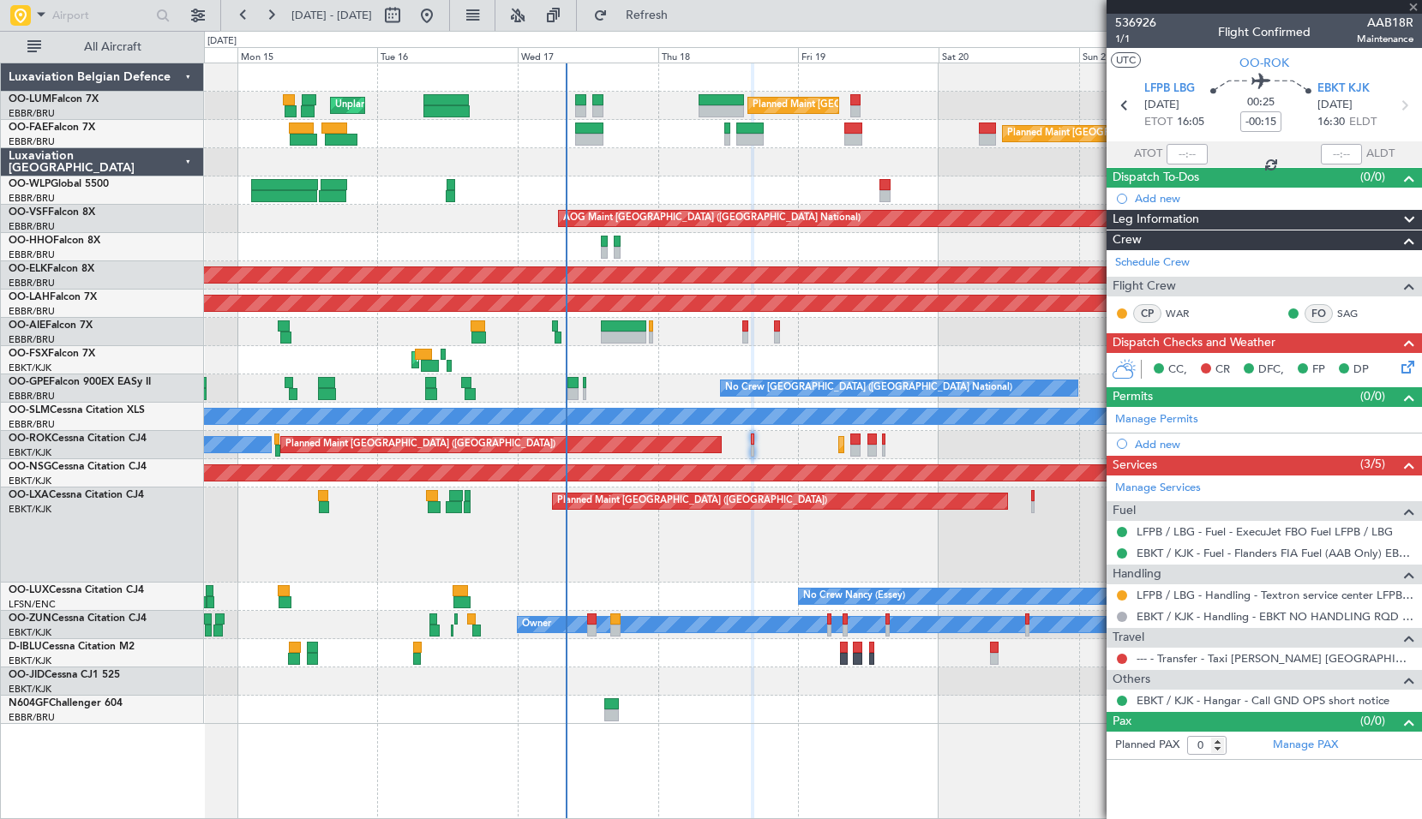
click at [502, 362] on div "AOG Maint Kortrijk-[GEOGRAPHIC_DATA]" at bounding box center [812, 360] width 1217 height 28
type input "+00:20"
type input "16:24"
type input "18:32"
type input "1"
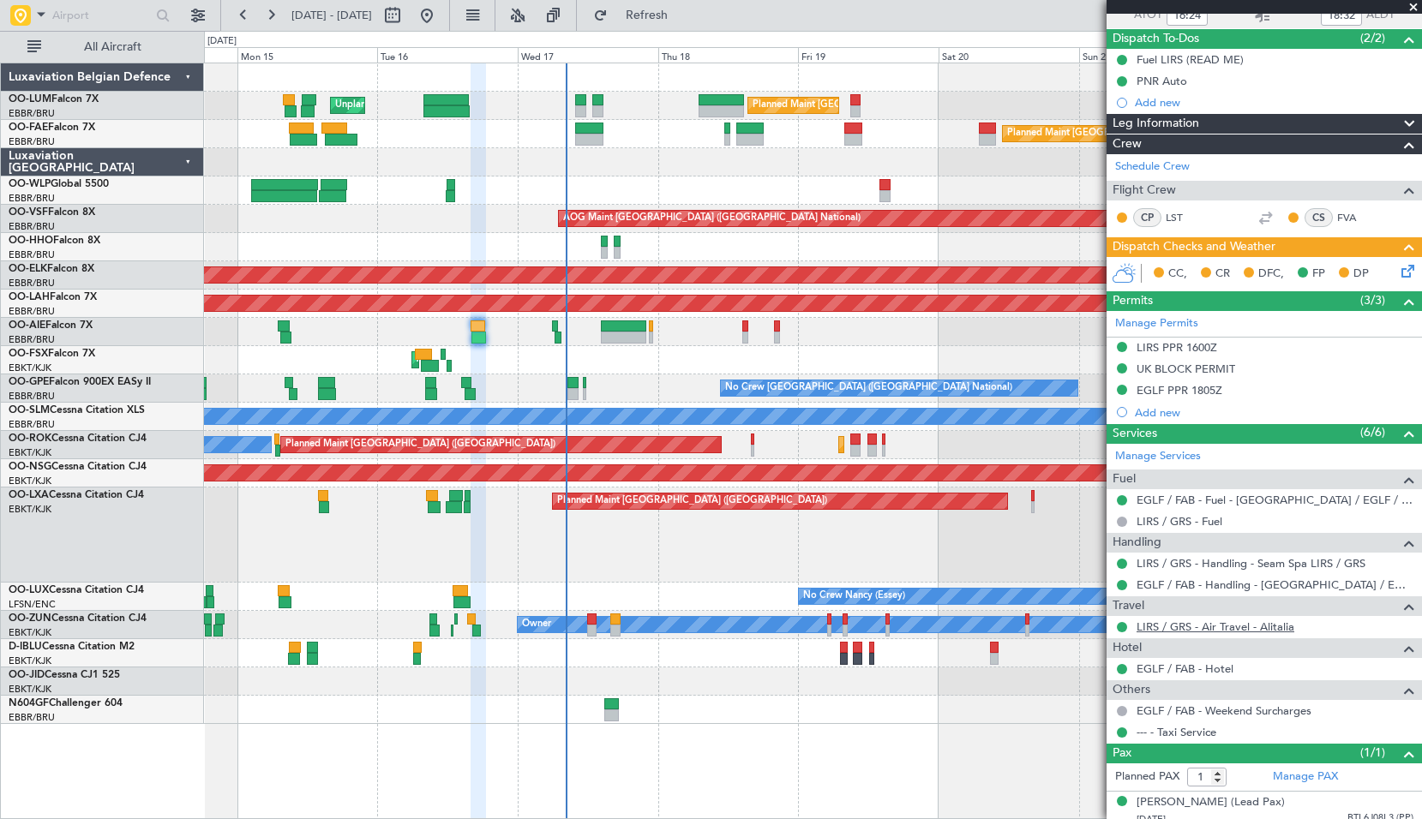
scroll to position [166, 0]
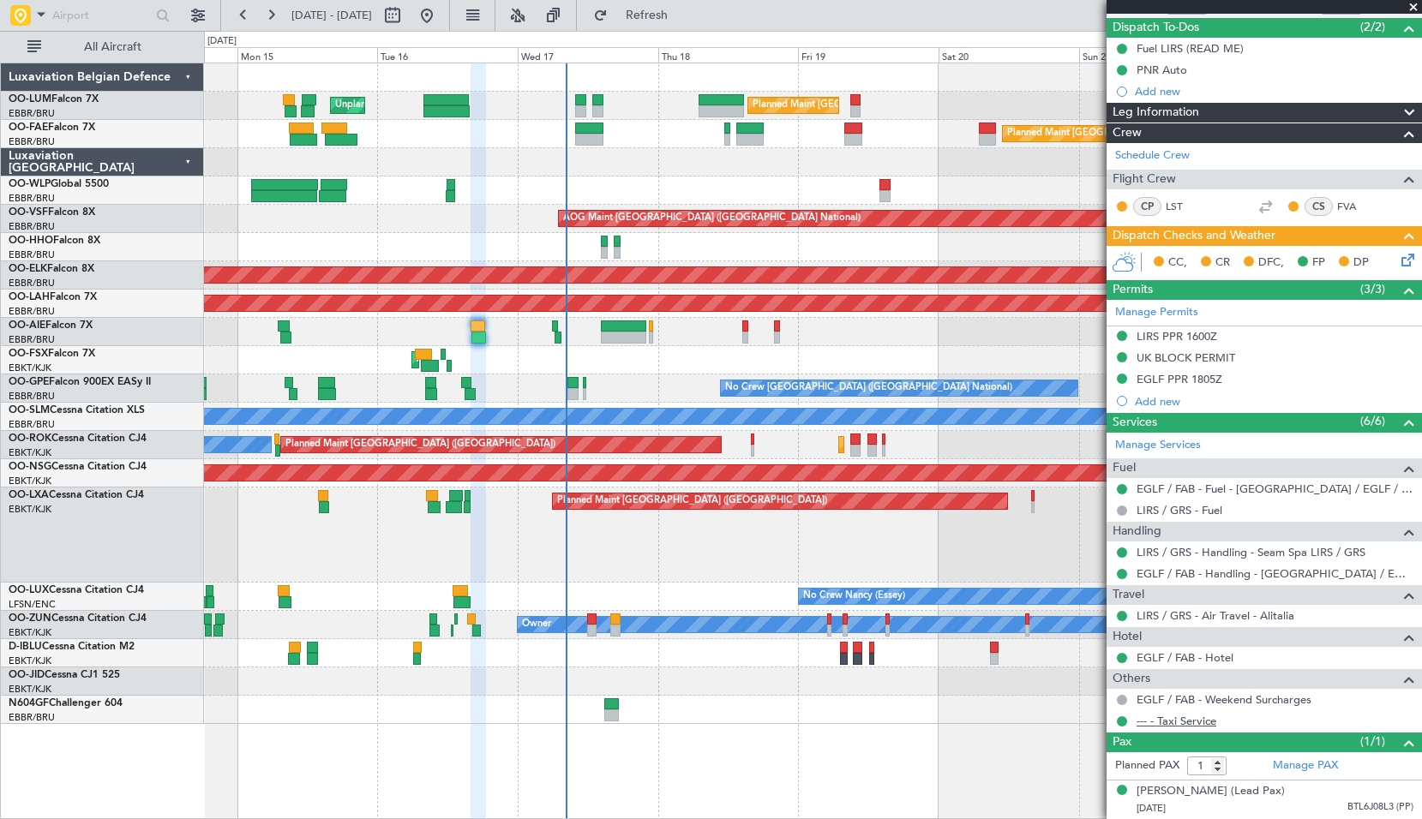
click at [1197, 714] on link "--- - Taxi Service" at bounding box center [1176, 721] width 80 height 15
click at [1222, 608] on link "LIRS / GRS - Air Travel - Alitalia" at bounding box center [1215, 615] width 158 height 15
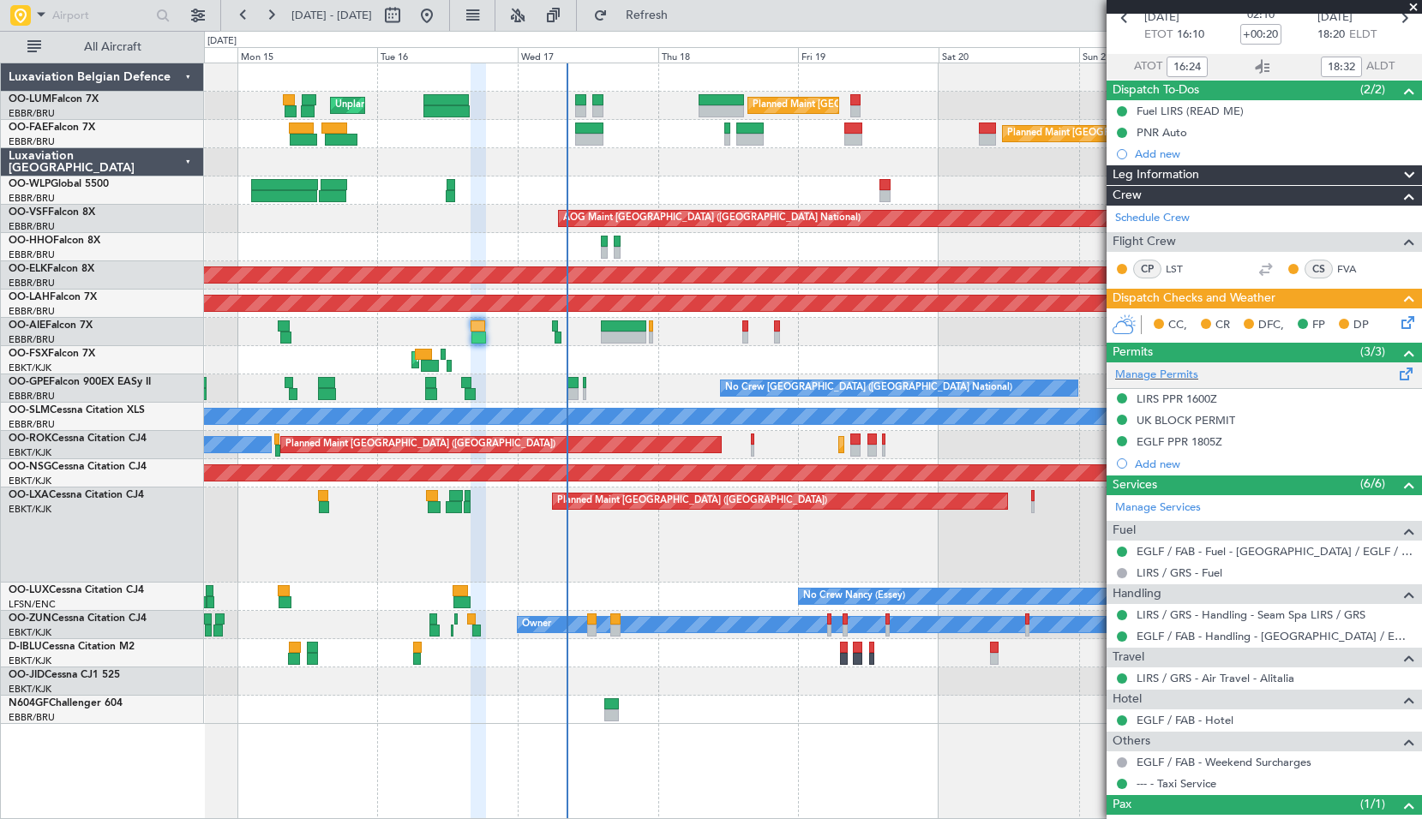
scroll to position [0, 0]
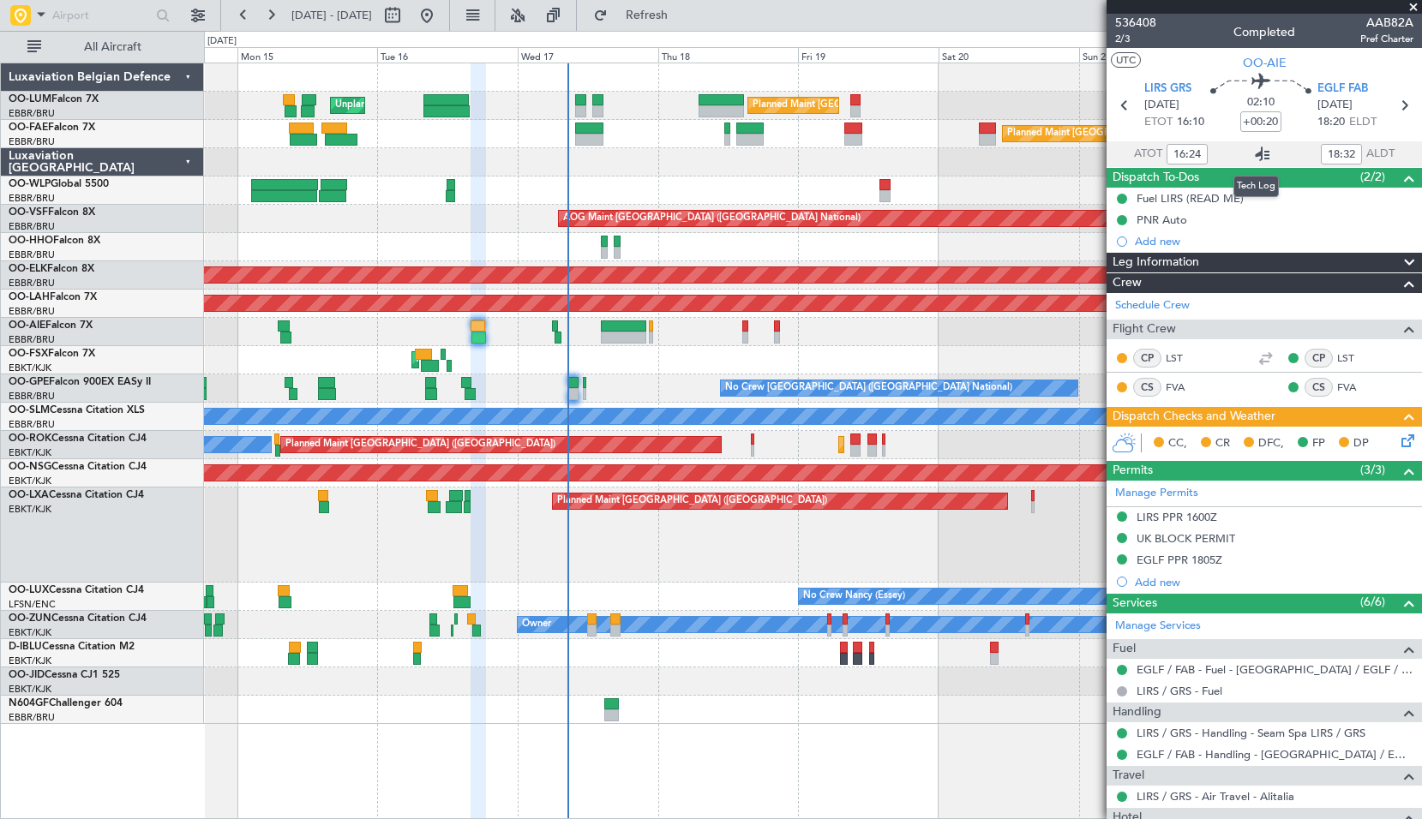
click at [1252, 154] on icon at bounding box center [1262, 154] width 21 height 21
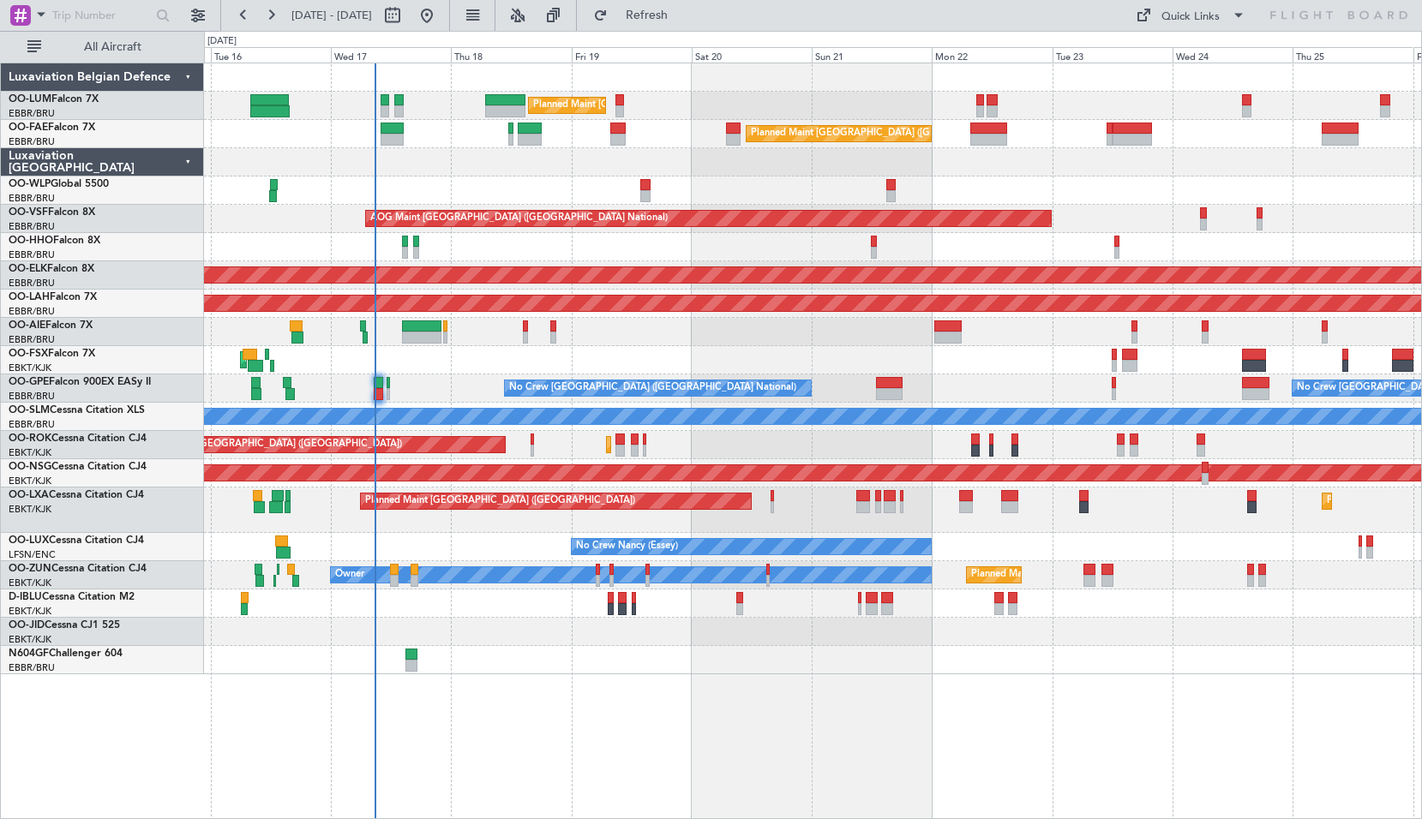
click at [1379, 598] on div "A/C Unavailable [GEOGRAPHIC_DATA] ([GEOGRAPHIC_DATA] National) A/C Unavailable …" at bounding box center [812, 604] width 1217 height 28
click at [835, 202] on div at bounding box center [812, 191] width 1217 height 28
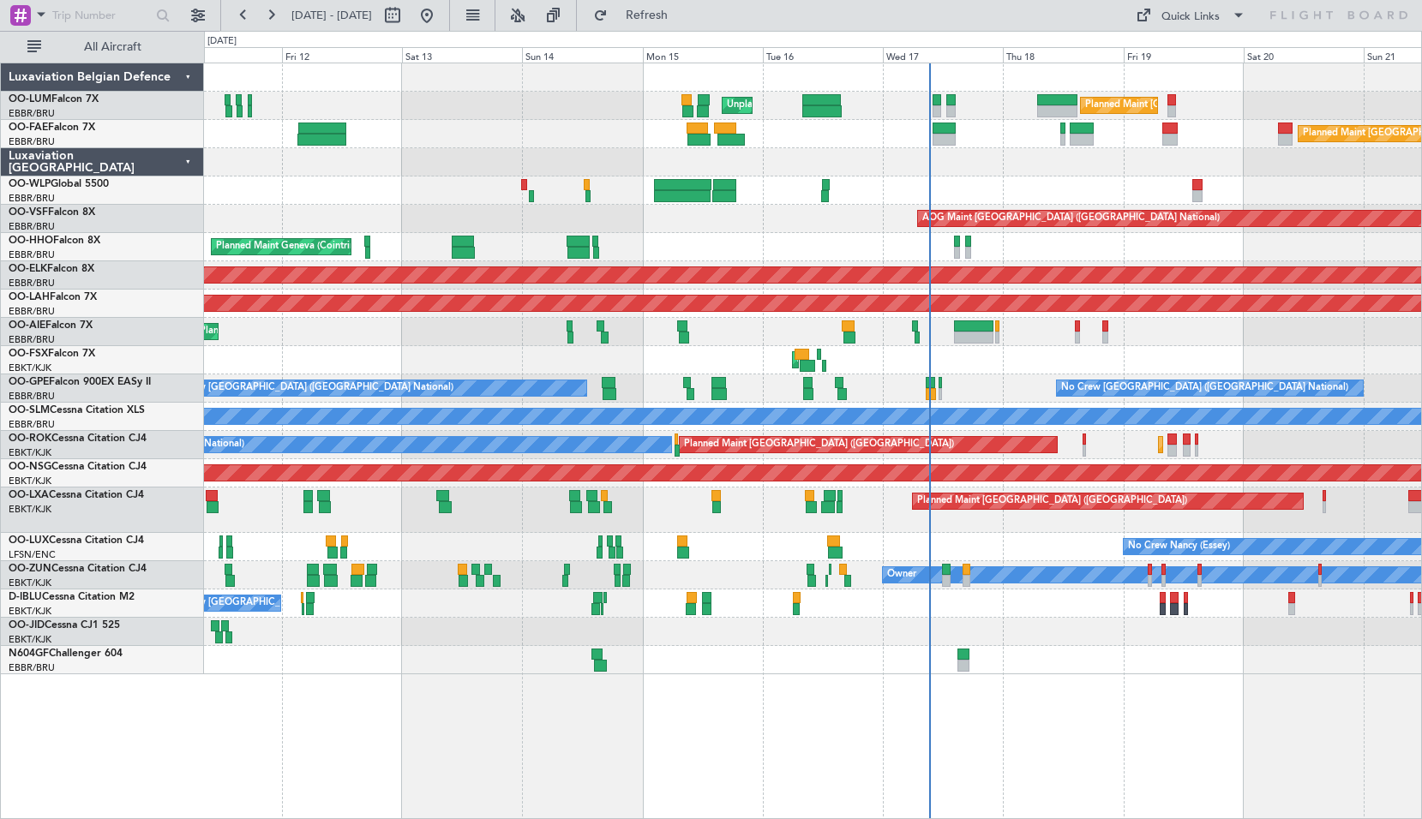
click at [632, 157] on div at bounding box center [812, 162] width 1217 height 28
click at [526, 192] on div "Planned Maint Liege" at bounding box center [812, 191] width 1217 height 28
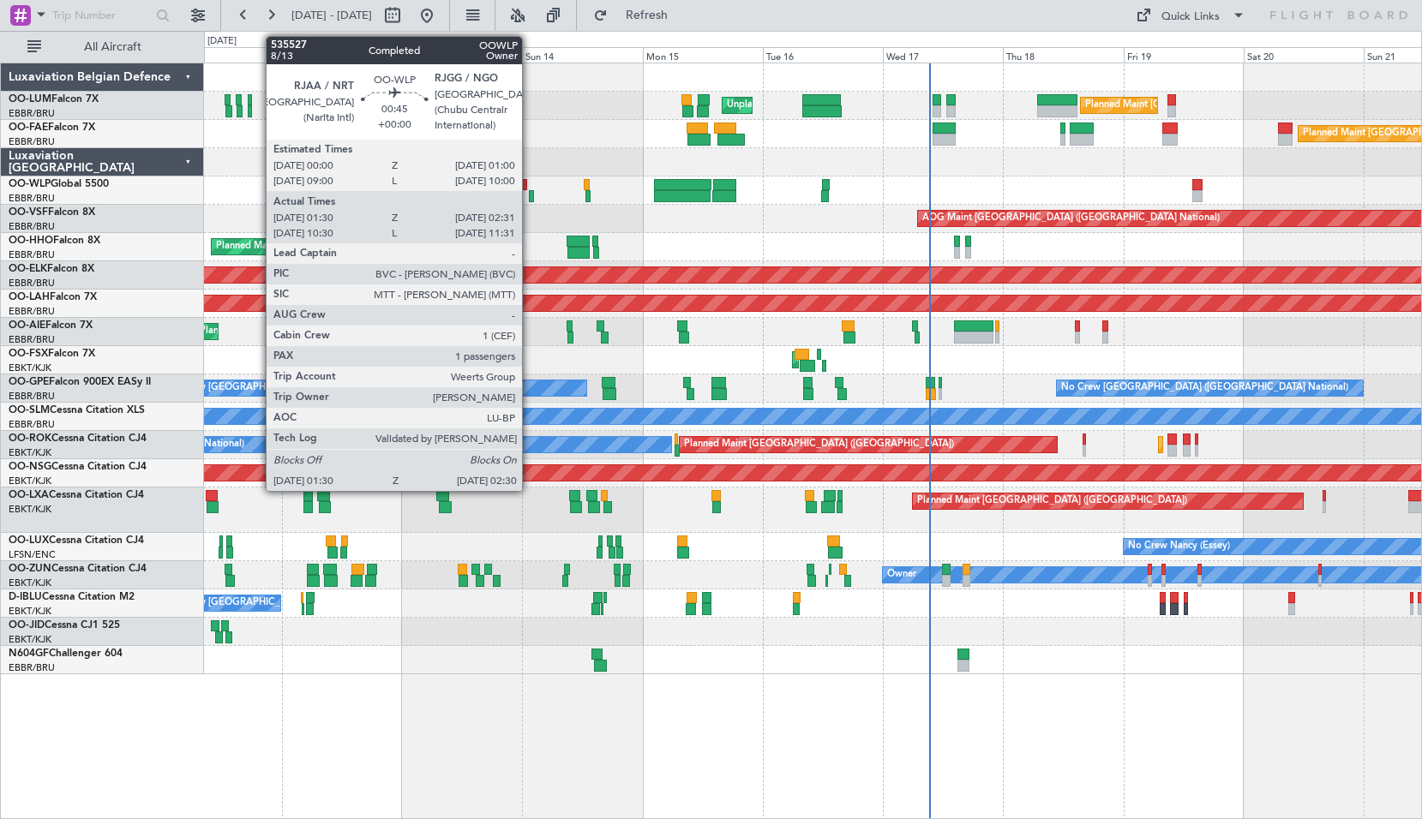
click at [530, 195] on div at bounding box center [531, 196] width 5 height 12
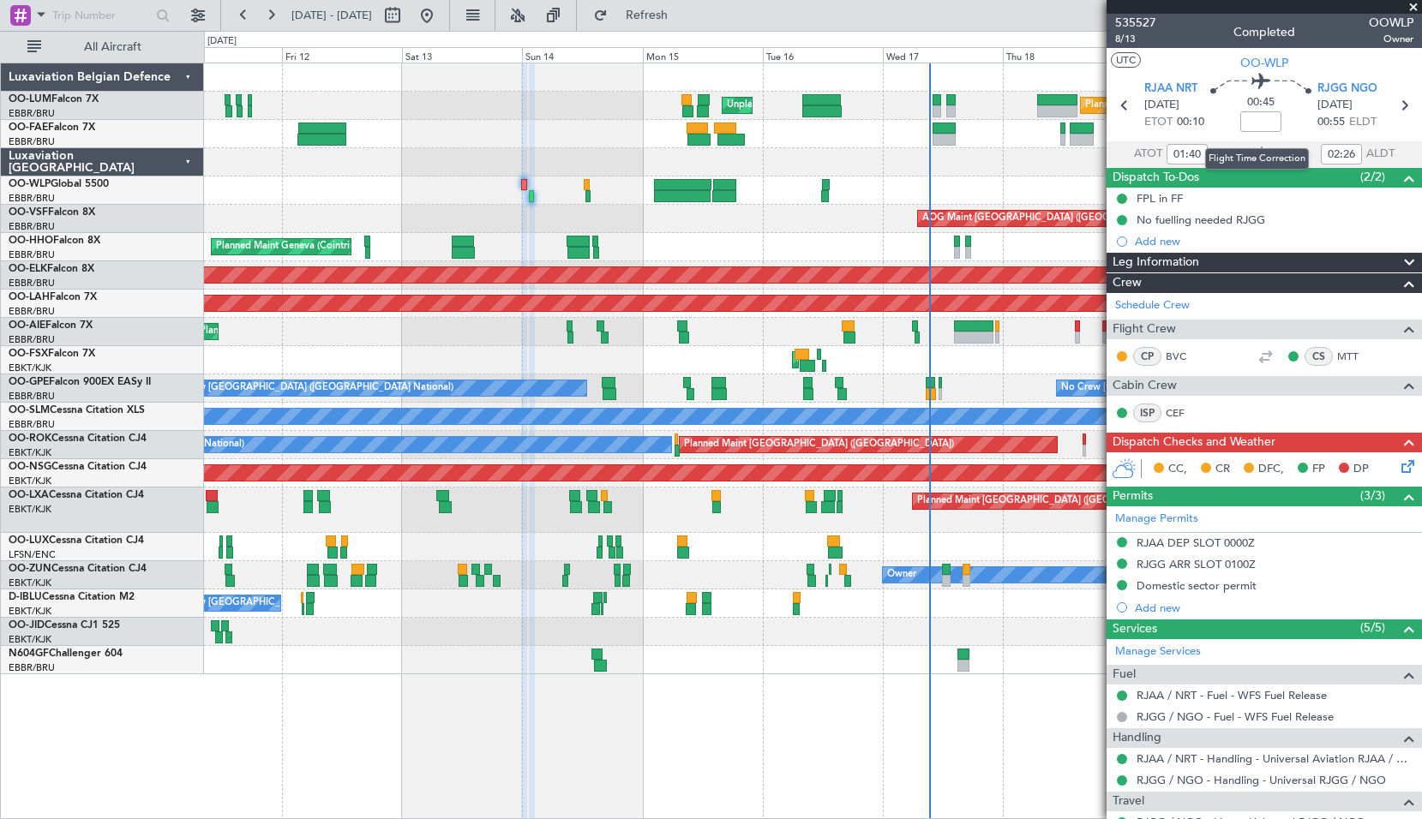
click at [1251, 155] on div "Flight Time Correction" at bounding box center [1257, 158] width 104 height 21
click at [1257, 153] on icon at bounding box center [1262, 154] width 21 height 21
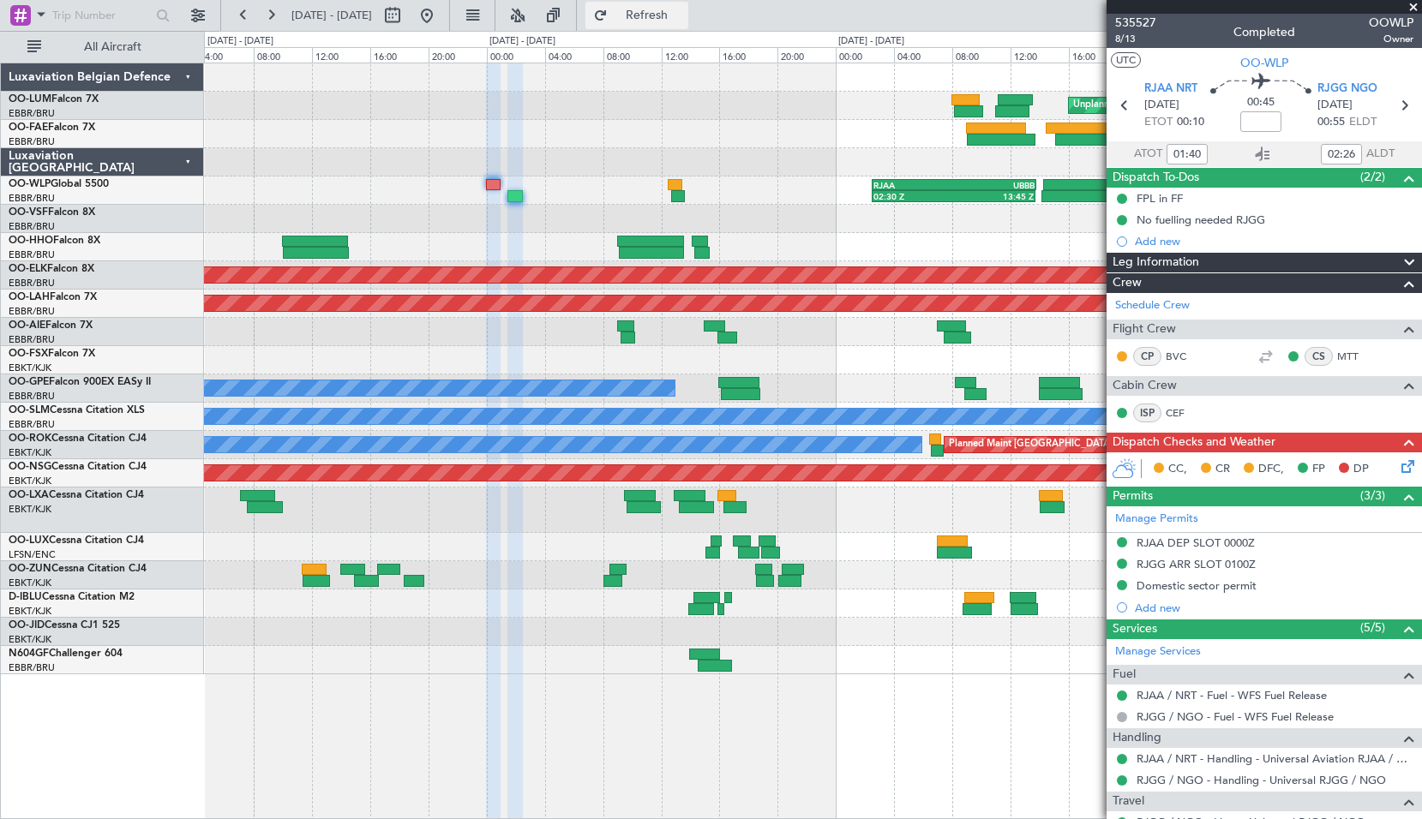
click at [665, 21] on button "Refresh" at bounding box center [636, 15] width 103 height 27
click at [683, 18] on span "Refresh" at bounding box center [647, 15] width 72 height 12
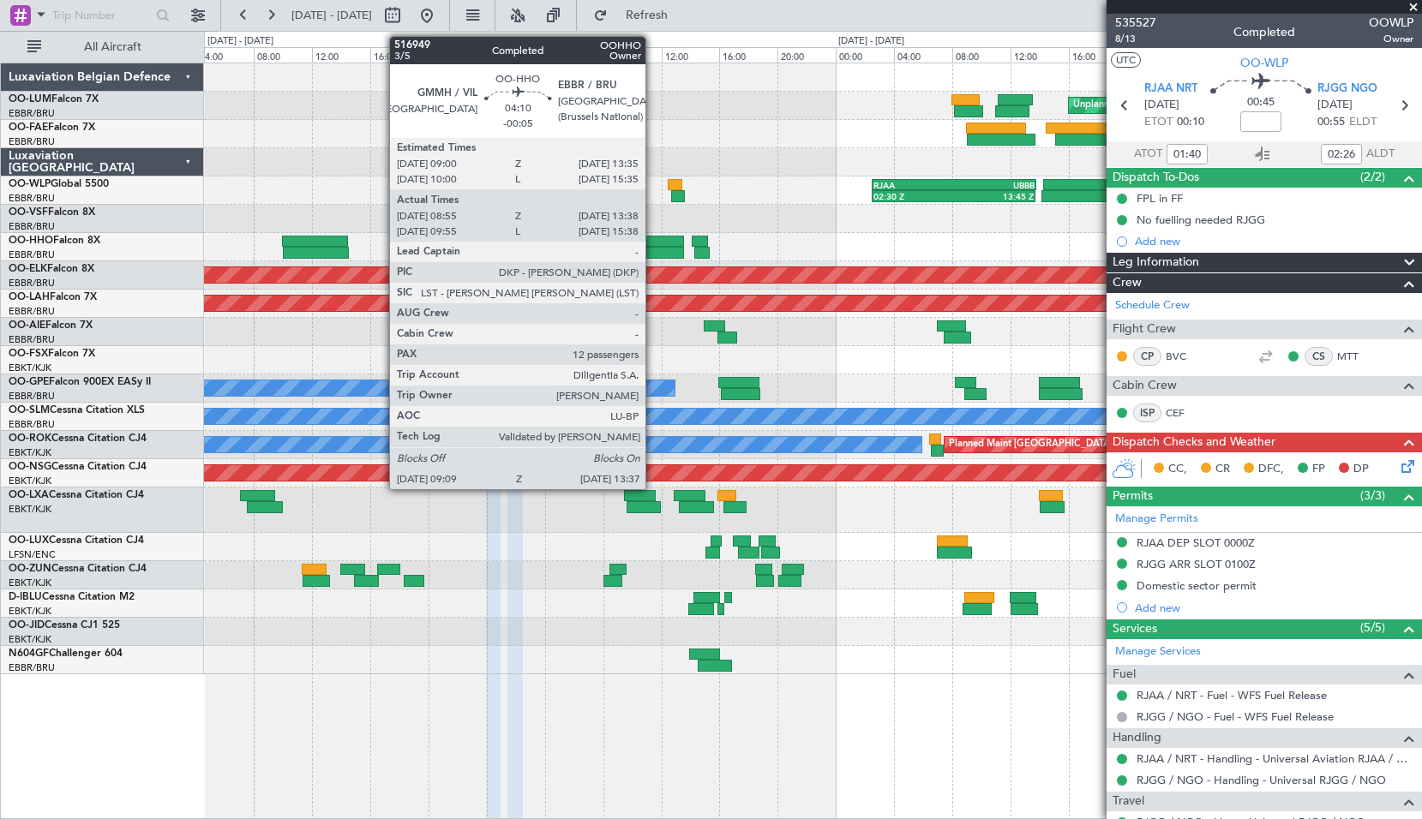
click at [653, 253] on div at bounding box center [651, 253] width 65 height 12
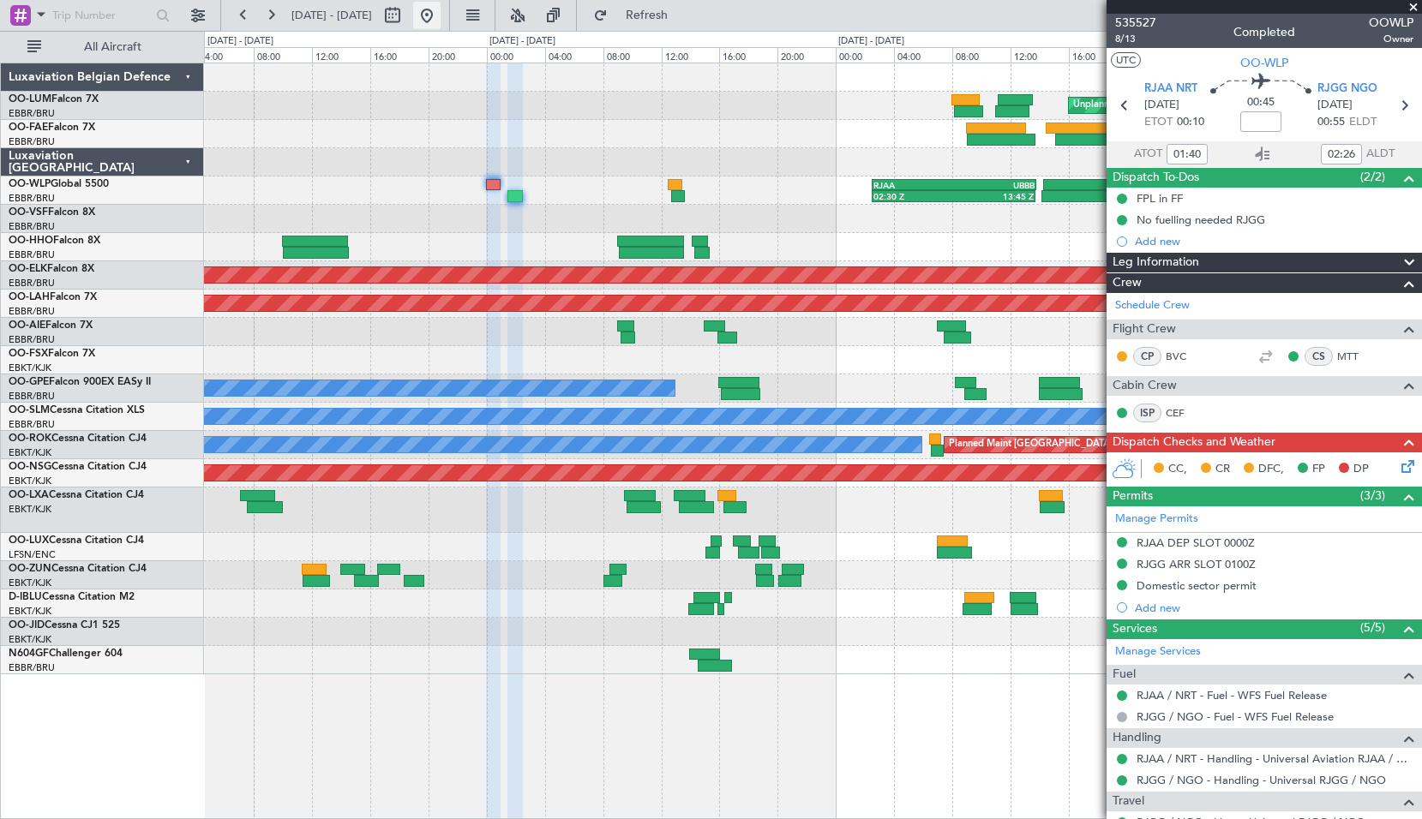
click at [440, 15] on button at bounding box center [426, 15] width 27 height 27
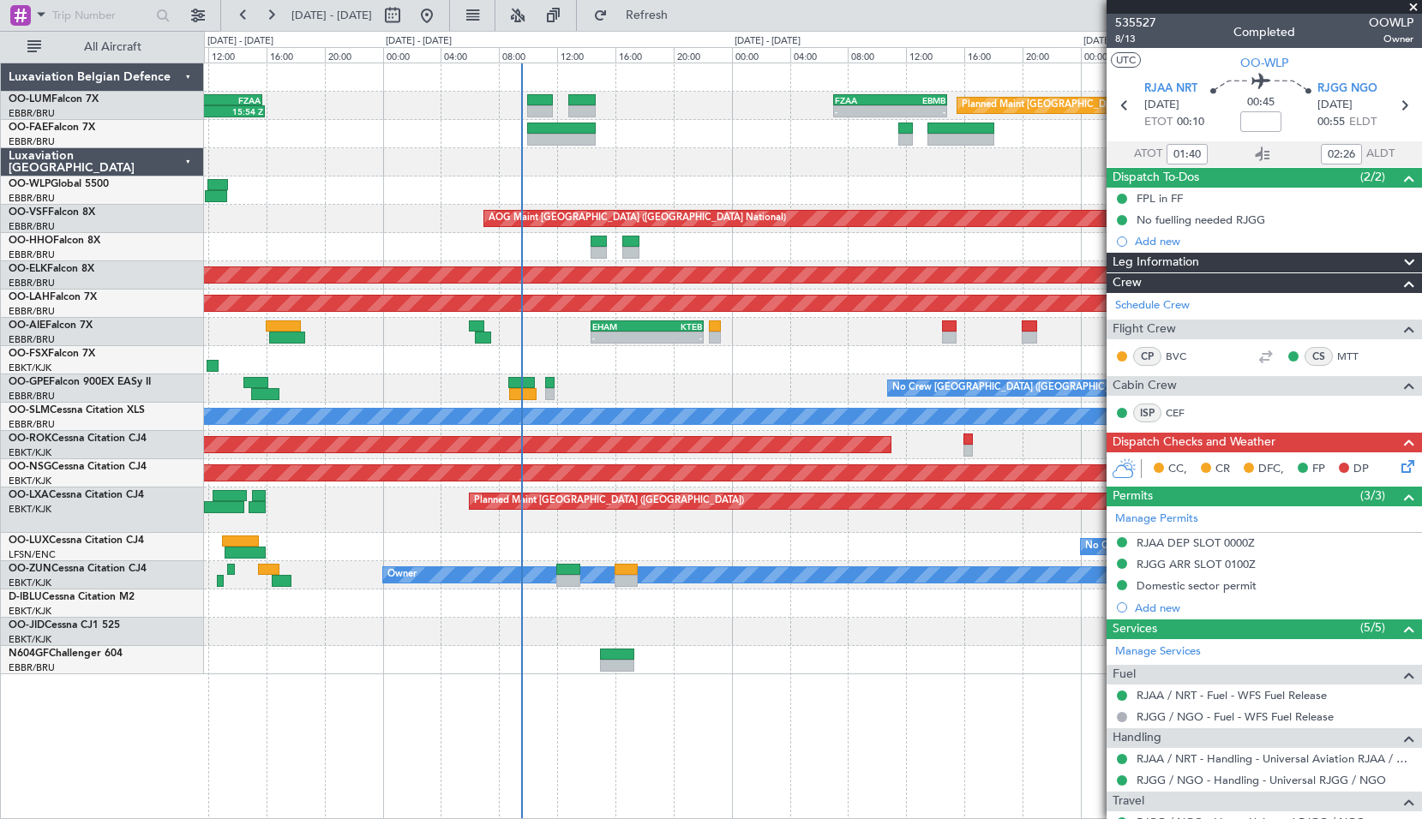
click at [684, 703] on div "07:59 Z 15:54 Z EBMB 08:00 Z FZAA 15:45 Z FZAA 07:00 Z EBMB 14:50 Z - - Planned…" at bounding box center [813, 441] width 1218 height 757
click at [1410, 9] on span at bounding box center [1412, 7] width 17 height 15
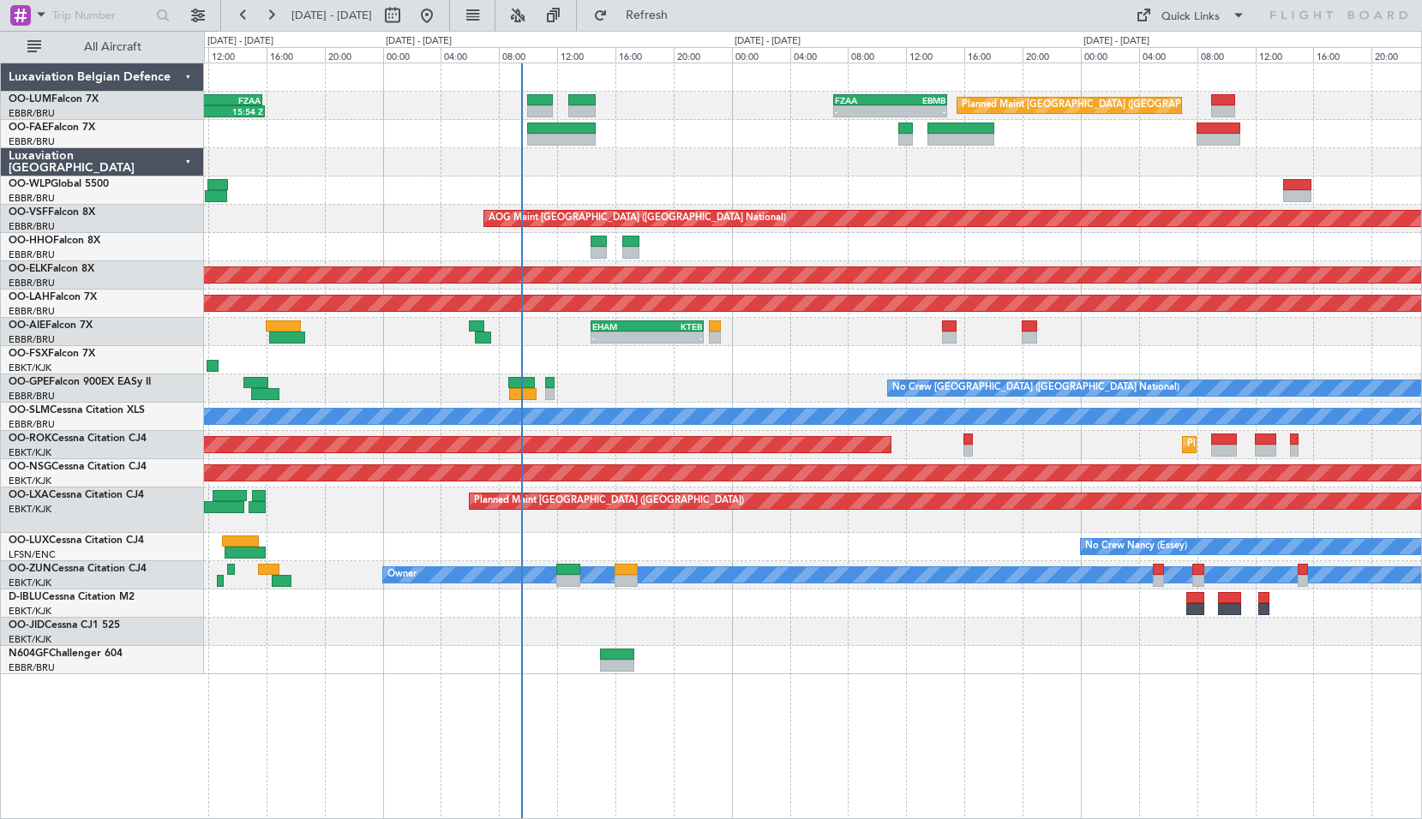
type input "0"
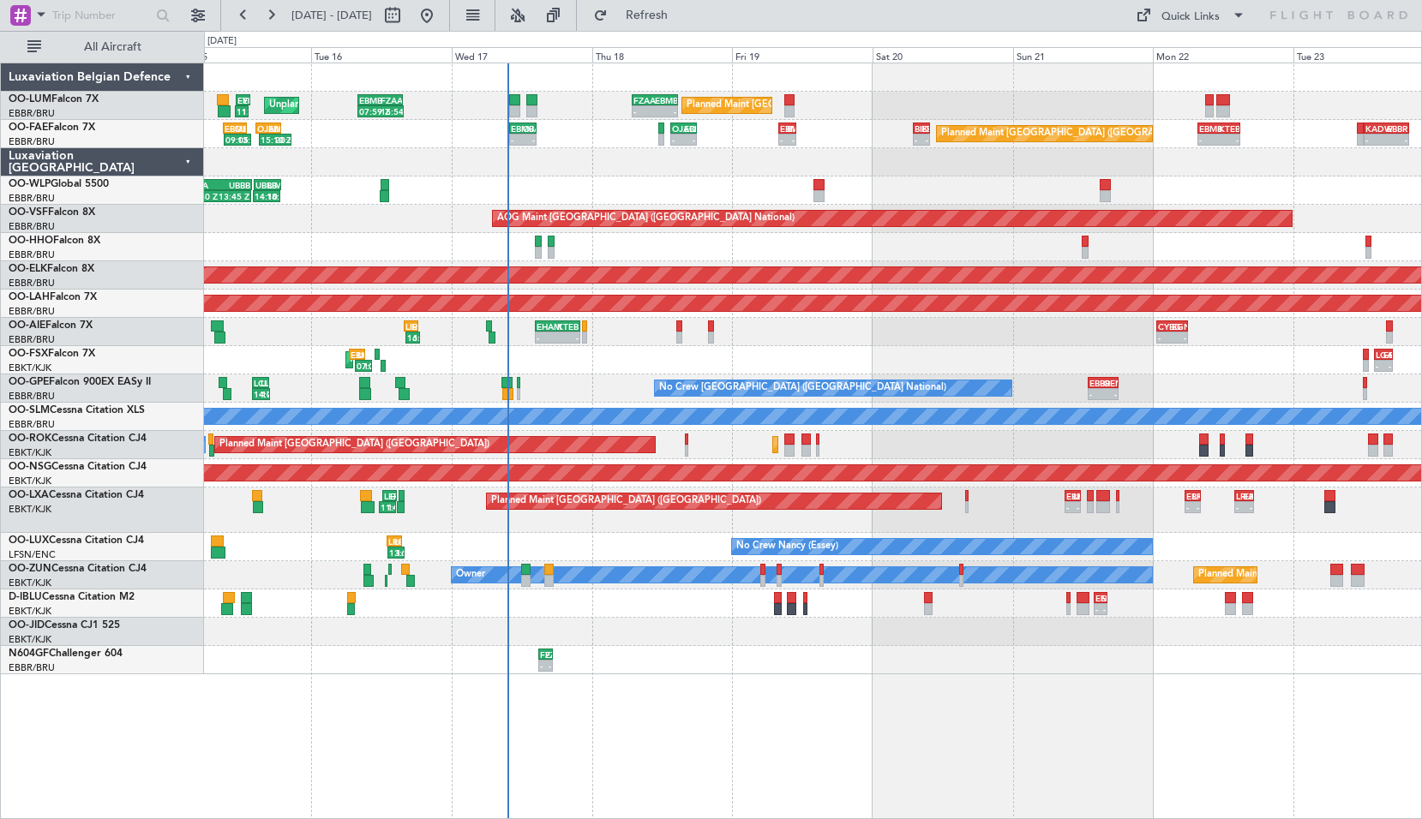
click at [731, 683] on div "Planned Maint [GEOGRAPHIC_DATA] ([GEOGRAPHIC_DATA] National) - - FZAA 07:00 Z E…" at bounding box center [813, 441] width 1218 height 757
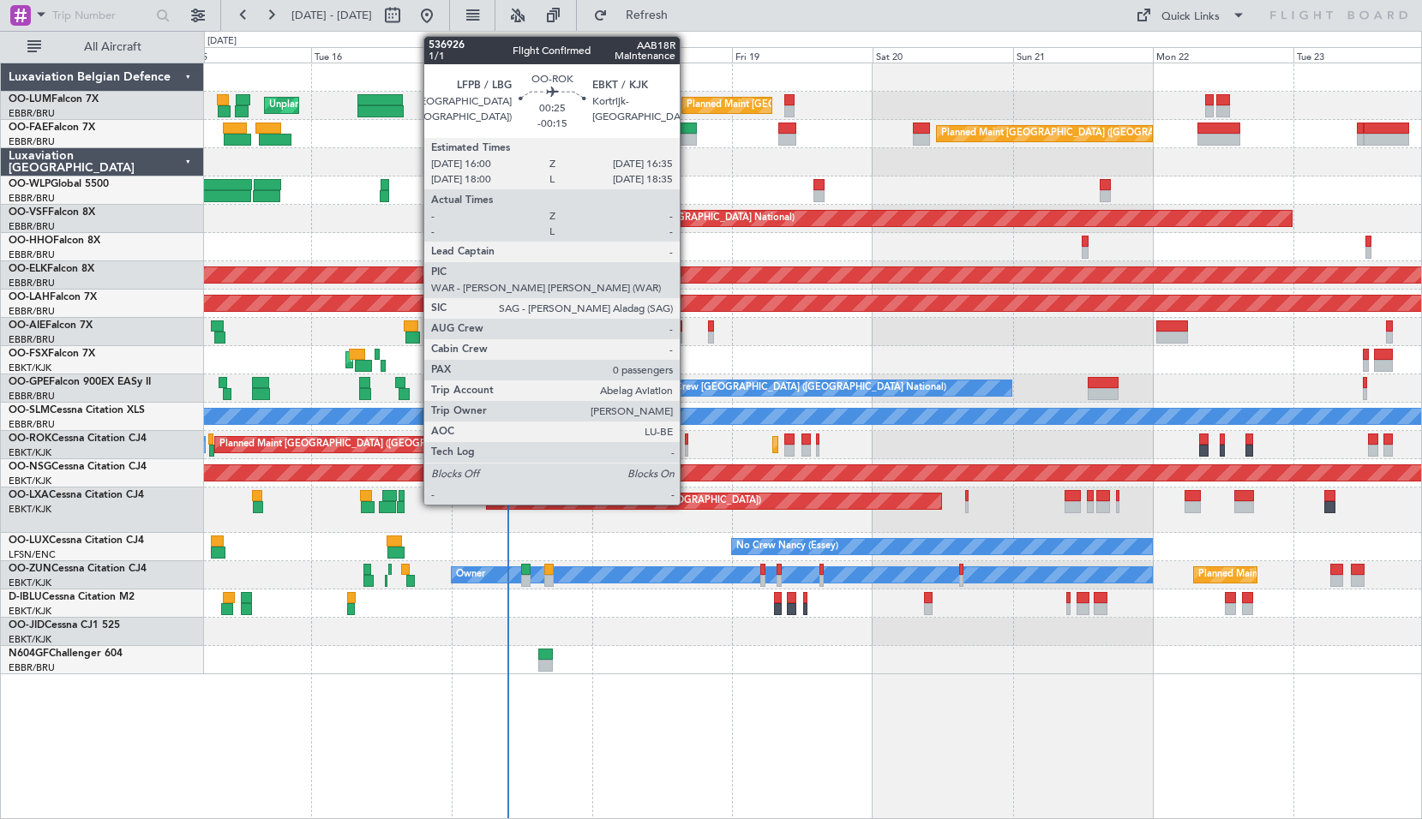
click at [688, 438] on div at bounding box center [686, 440] width 3 height 12
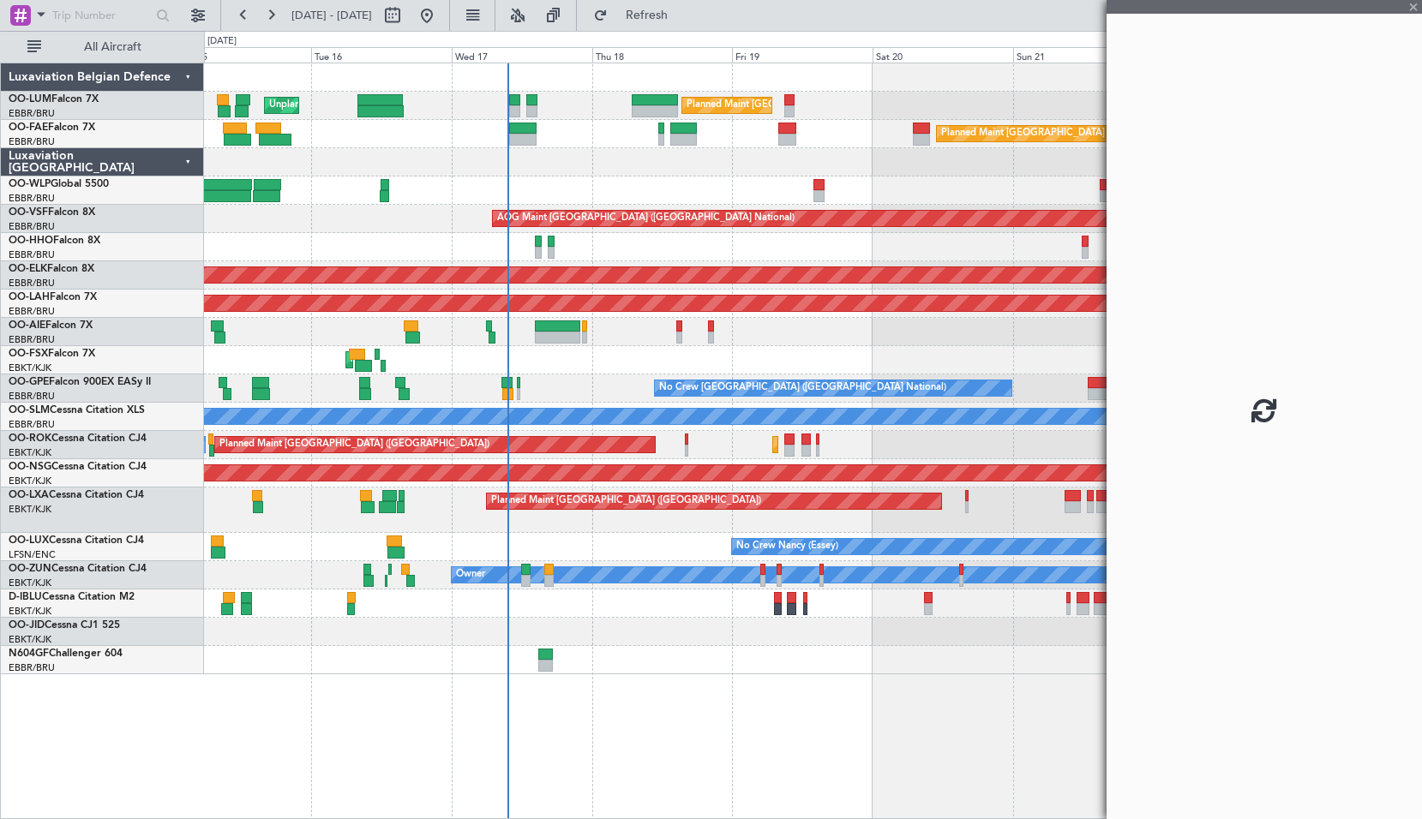
click at [721, 445] on div "Planned Maint [GEOGRAPHIC_DATA] ([GEOGRAPHIC_DATA]) Planned Maint [GEOGRAPHIC_D…" at bounding box center [812, 445] width 1217 height 28
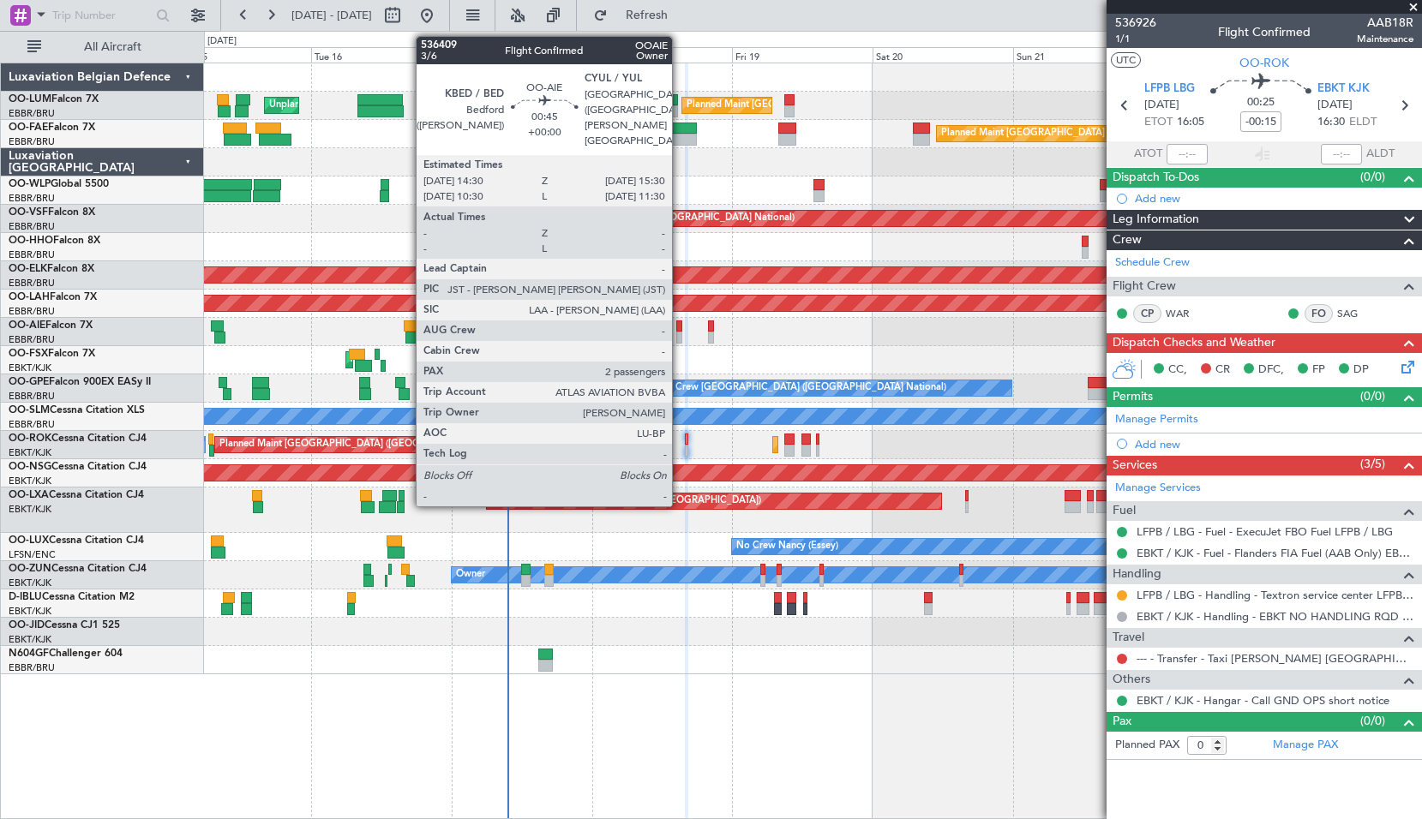
click at [679, 326] on div at bounding box center [679, 326] width 6 height 12
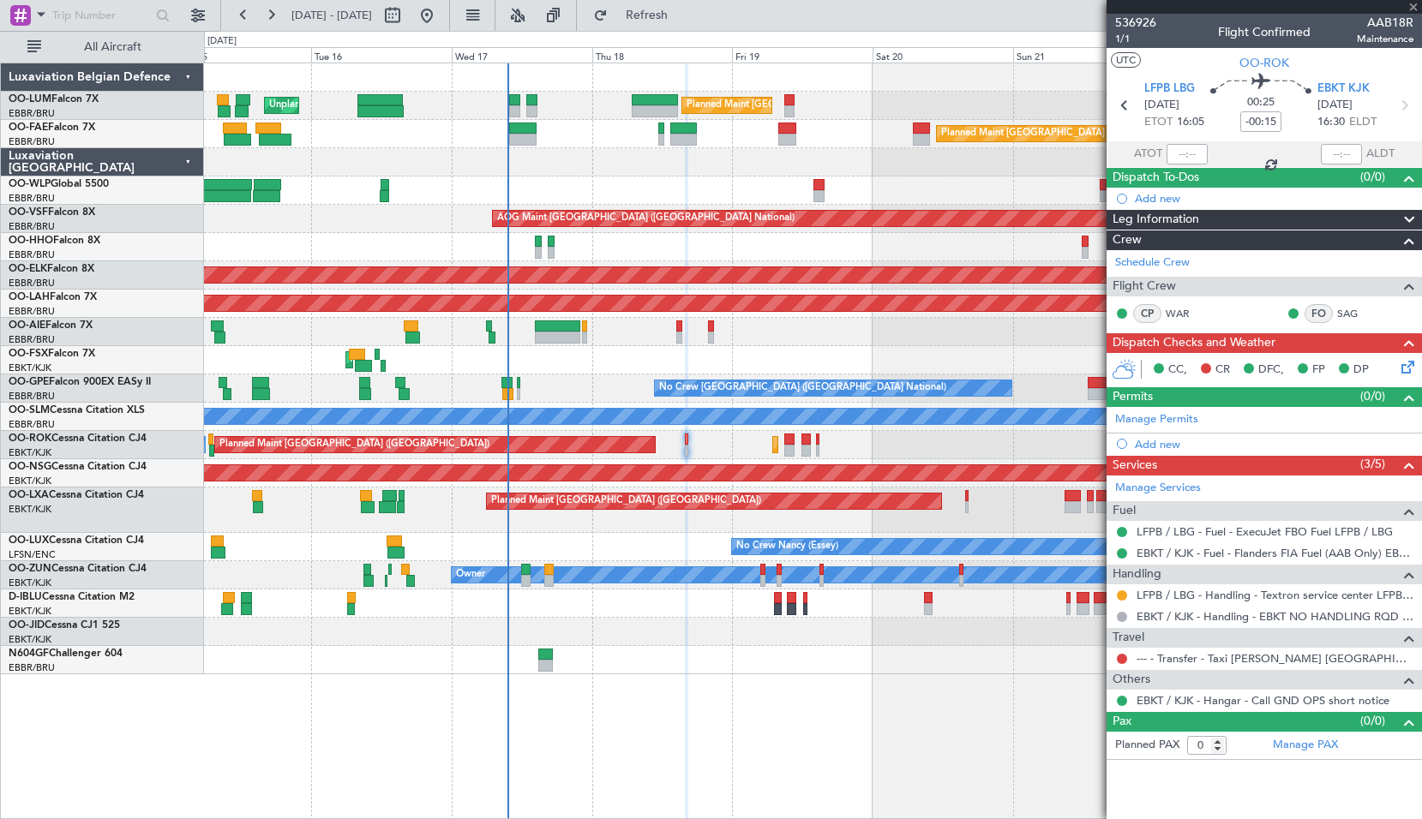
click at [804, 340] on div at bounding box center [812, 332] width 1217 height 28
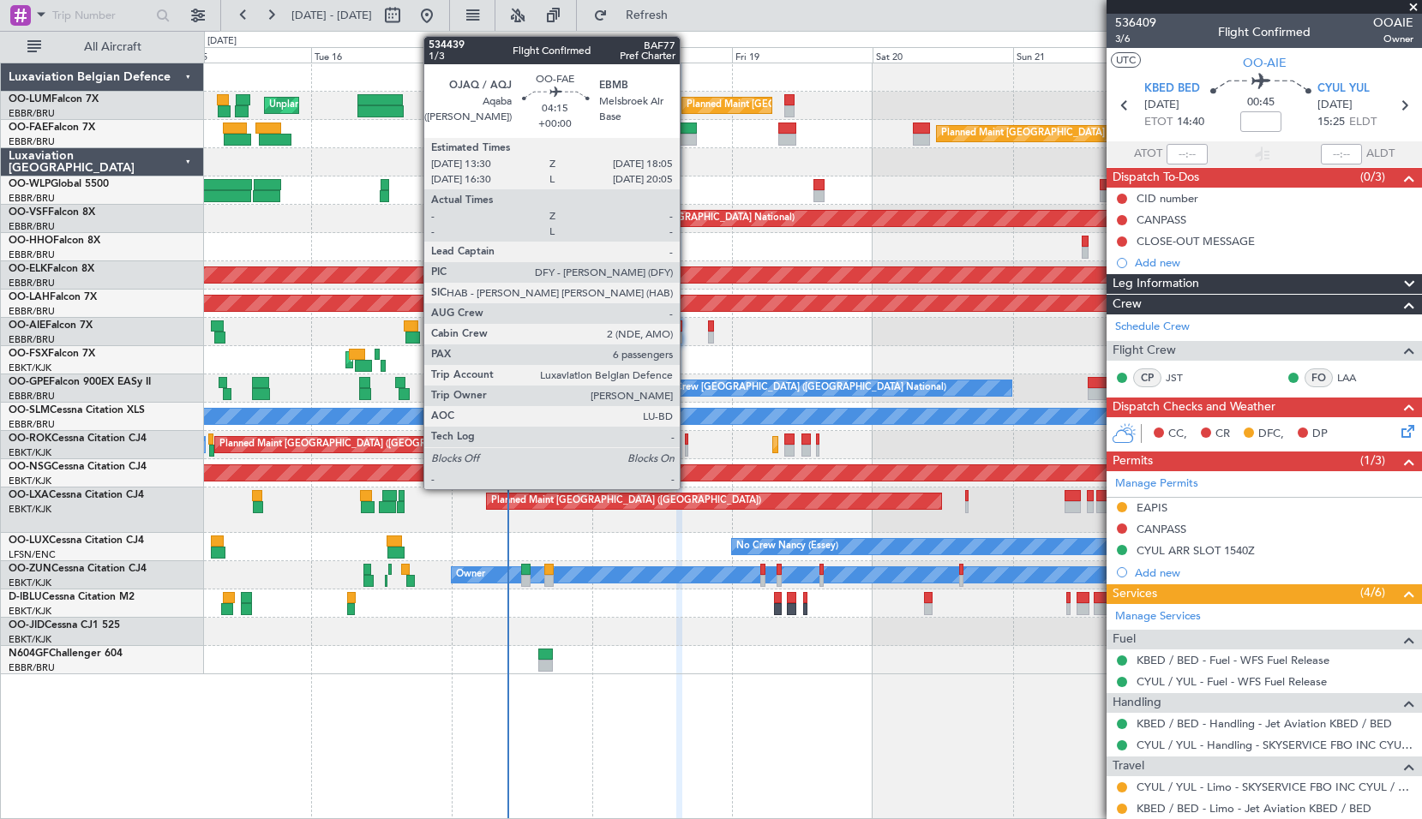
click at [687, 135] on div at bounding box center [683, 140] width 27 height 12
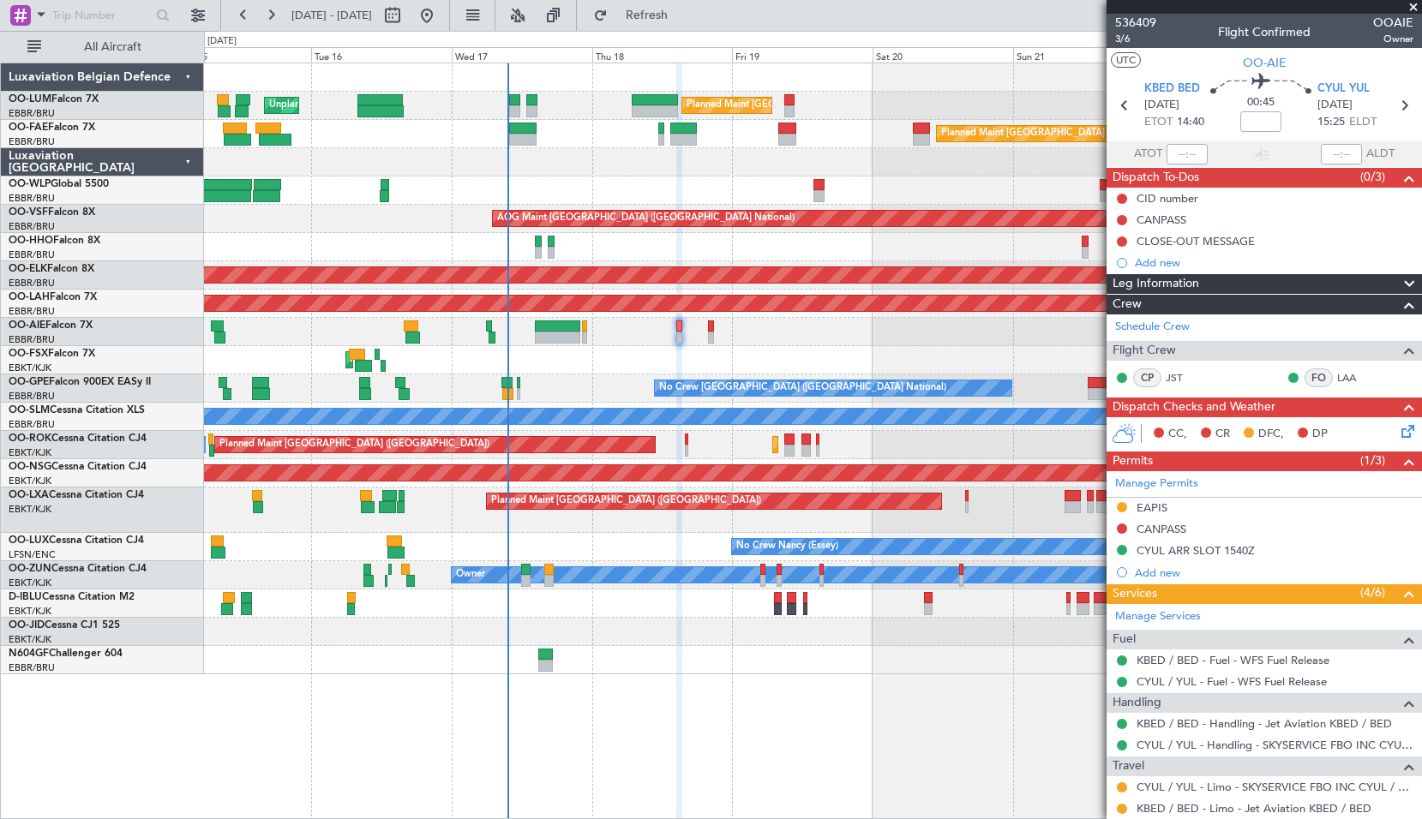
click at [707, 154] on div at bounding box center [812, 162] width 1217 height 28
type input "6"
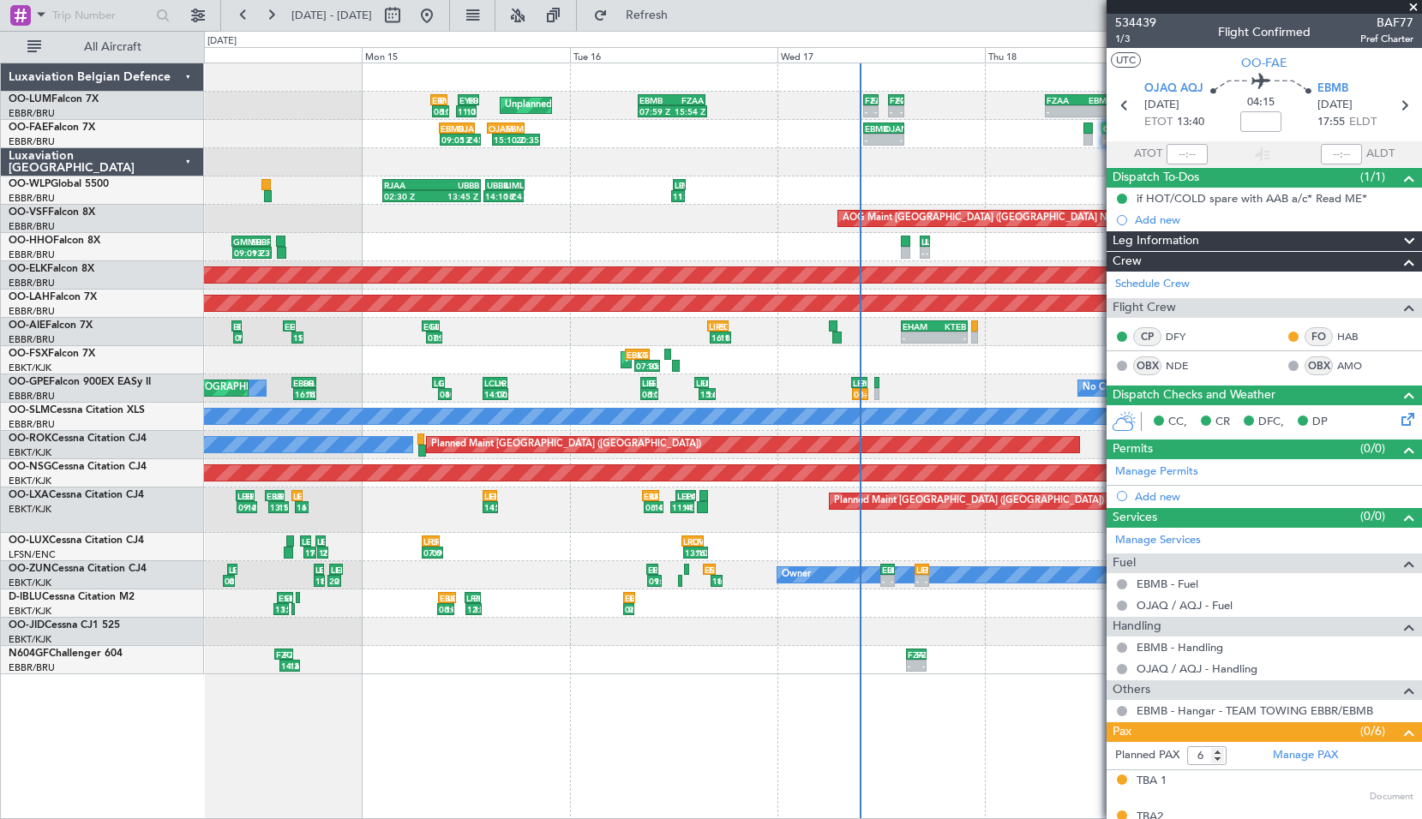
click at [651, 193] on div "11:50 Z 13:20 Z LIML 12:00 Z EBLG 13:25 Z 14:10 Z 18:45 Z UBBB 14:20 Z LIML 18:…" at bounding box center [812, 191] width 1217 height 28
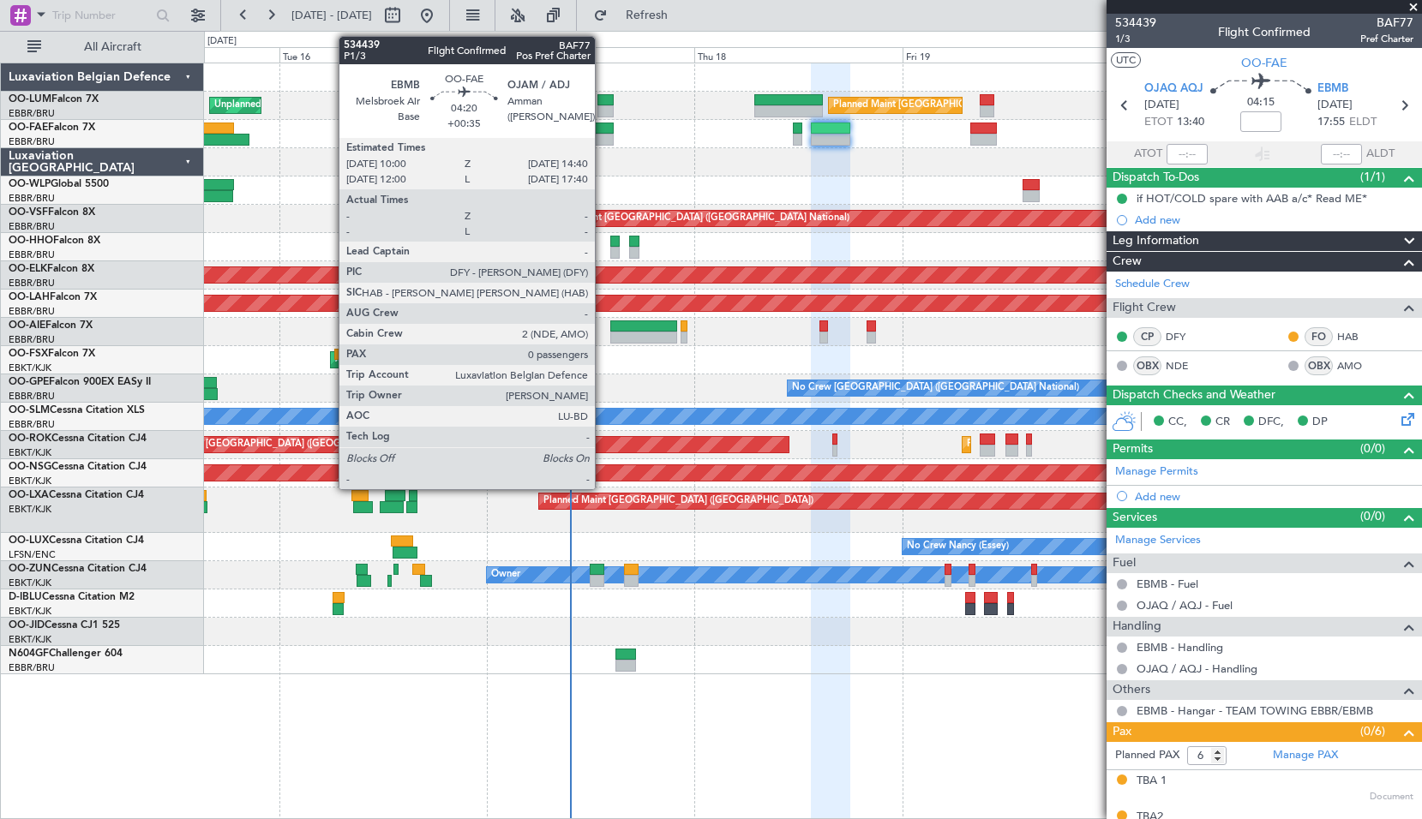
click at [602, 135] on div at bounding box center [592, 140] width 41 height 12
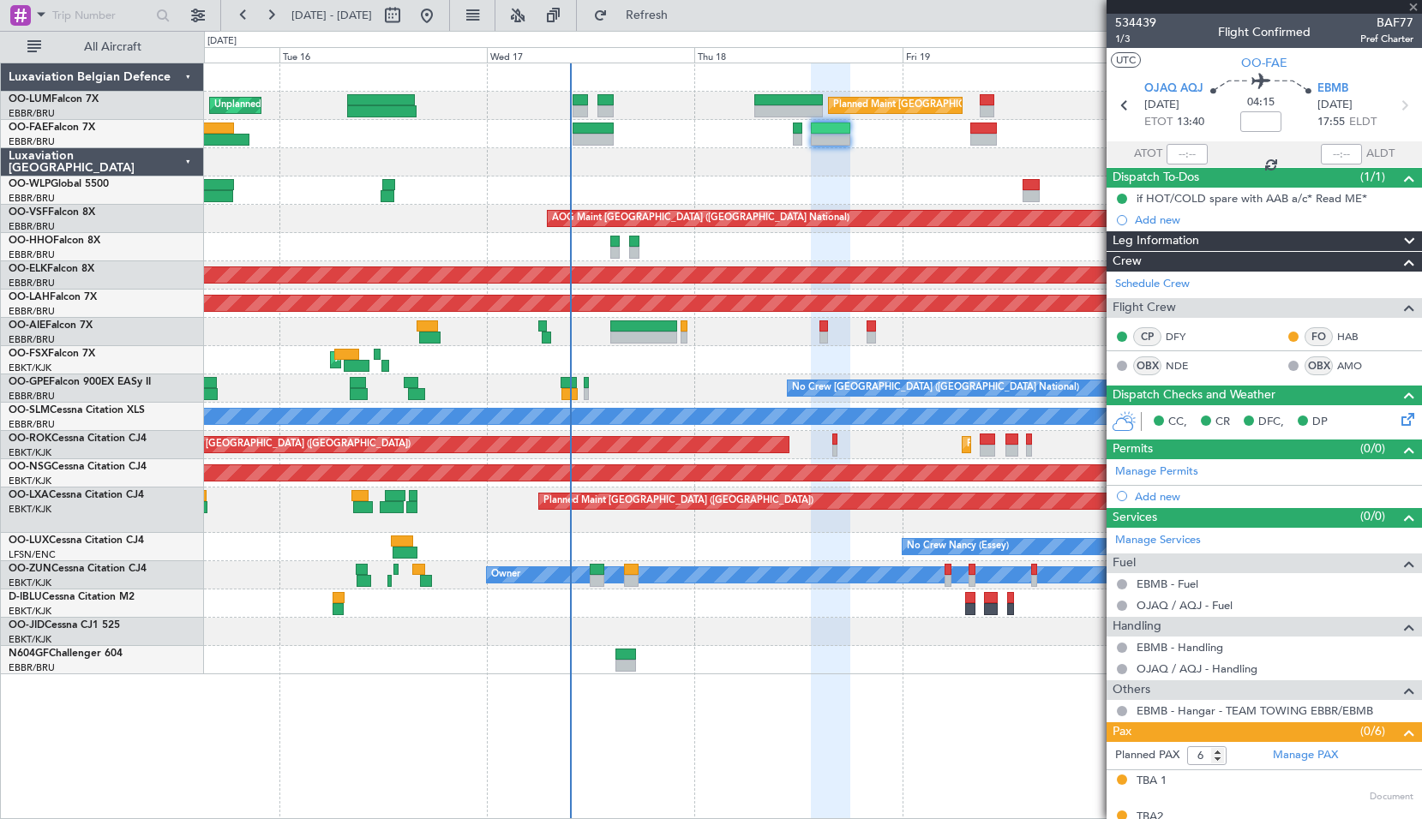
click at [654, 143] on div "Planned Maint [GEOGRAPHIC_DATA] ([GEOGRAPHIC_DATA] National)" at bounding box center [812, 134] width 1217 height 28
type input "+00:35"
type input "0"
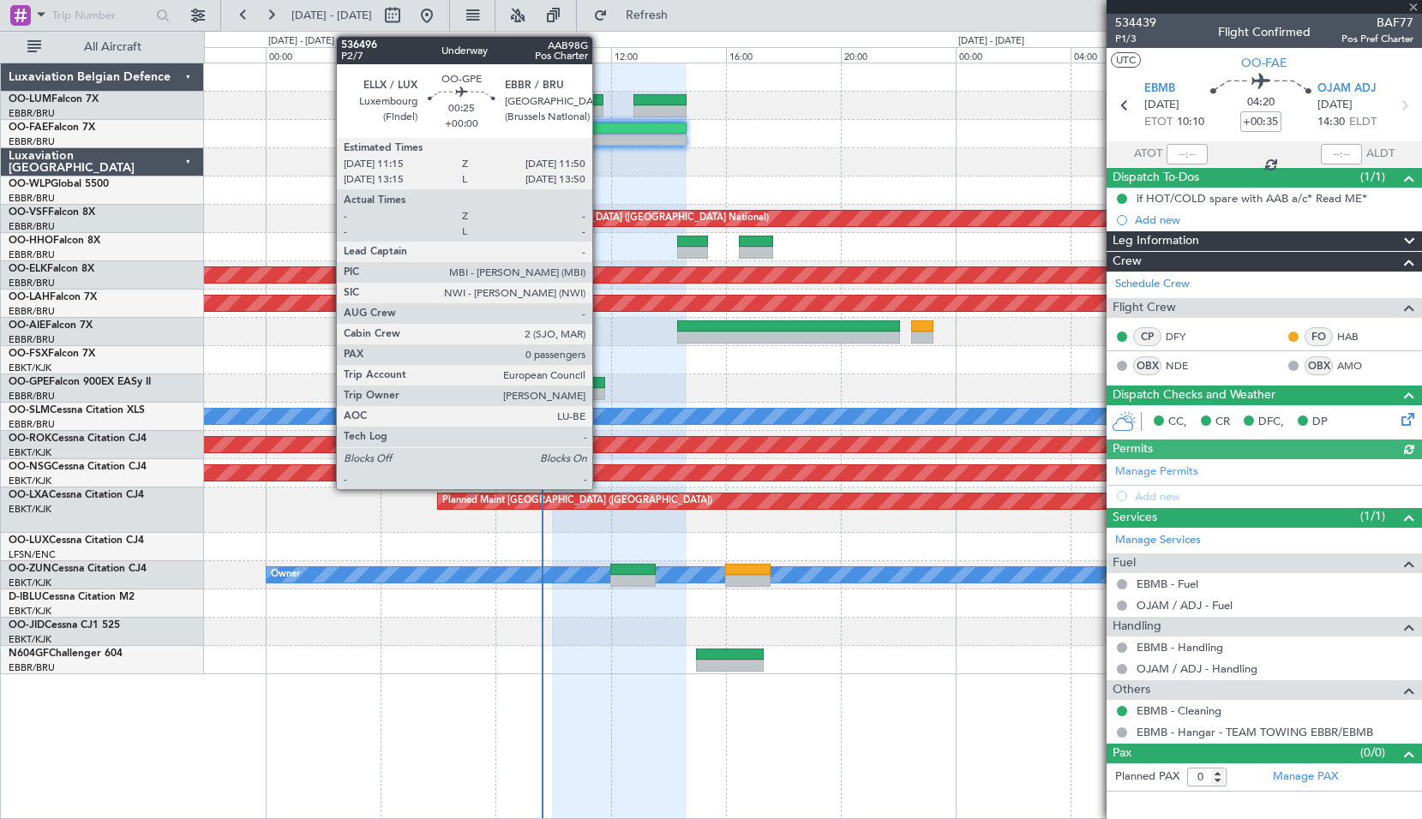
click at [600, 392] on div at bounding box center [596, 394] width 17 height 12
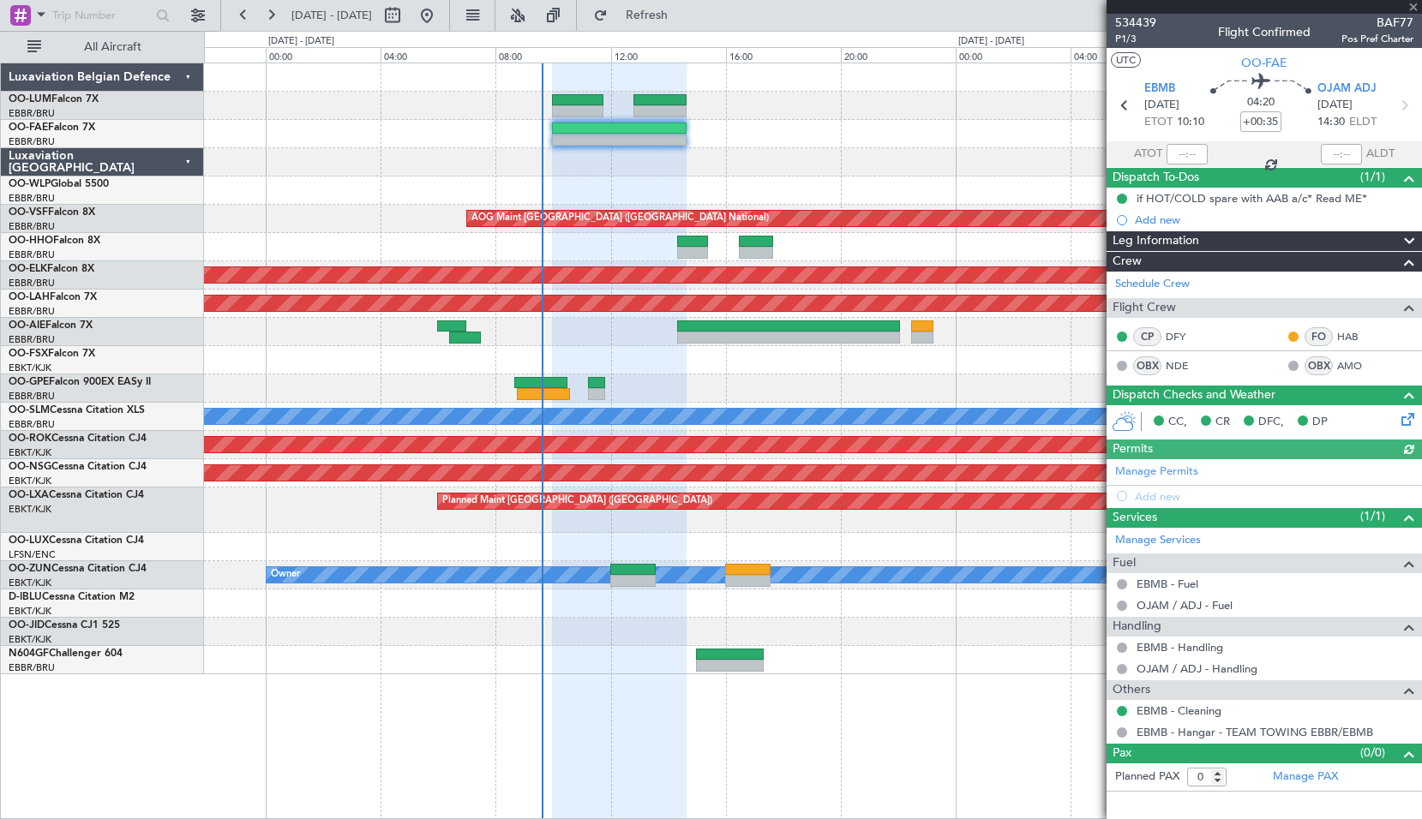
click at [693, 376] on div "No Crew [GEOGRAPHIC_DATA] ([GEOGRAPHIC_DATA] National)" at bounding box center [812, 388] width 1217 height 28
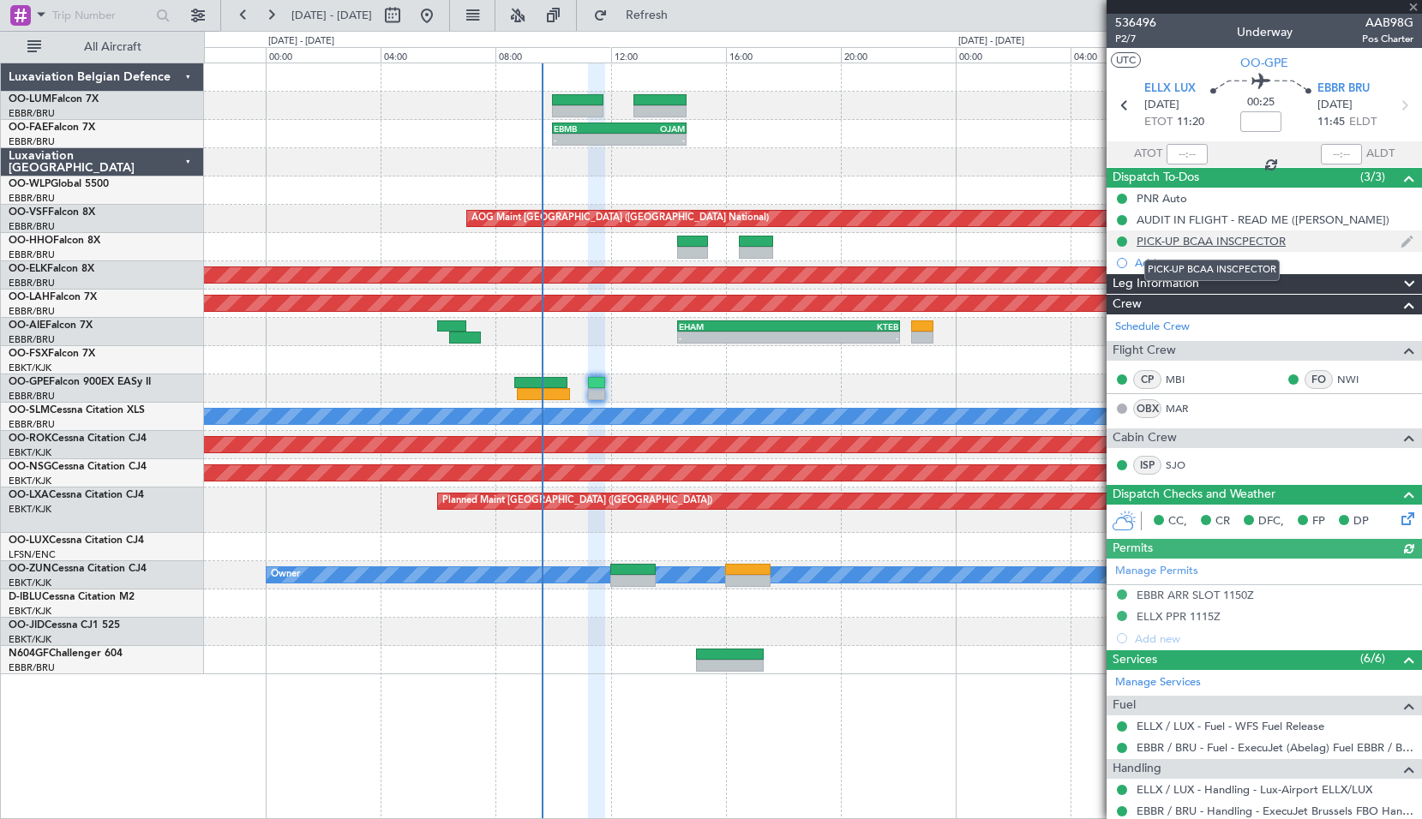
click at [1195, 245] on div "PICK-UP BCAA INSCPECTOR" at bounding box center [1210, 241] width 149 height 15
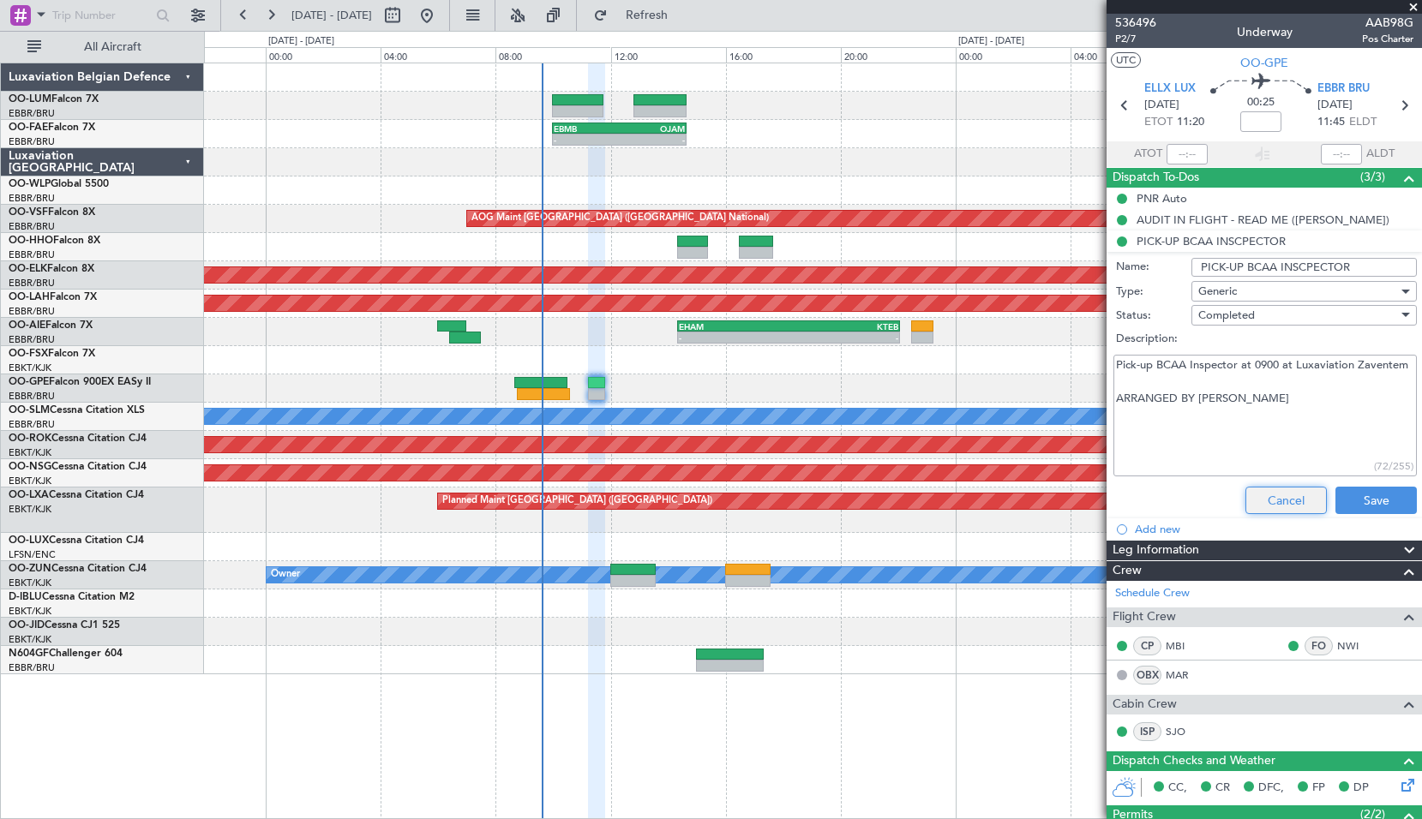
click at [1262, 499] on button "Cancel" at bounding box center [1285, 500] width 81 height 27
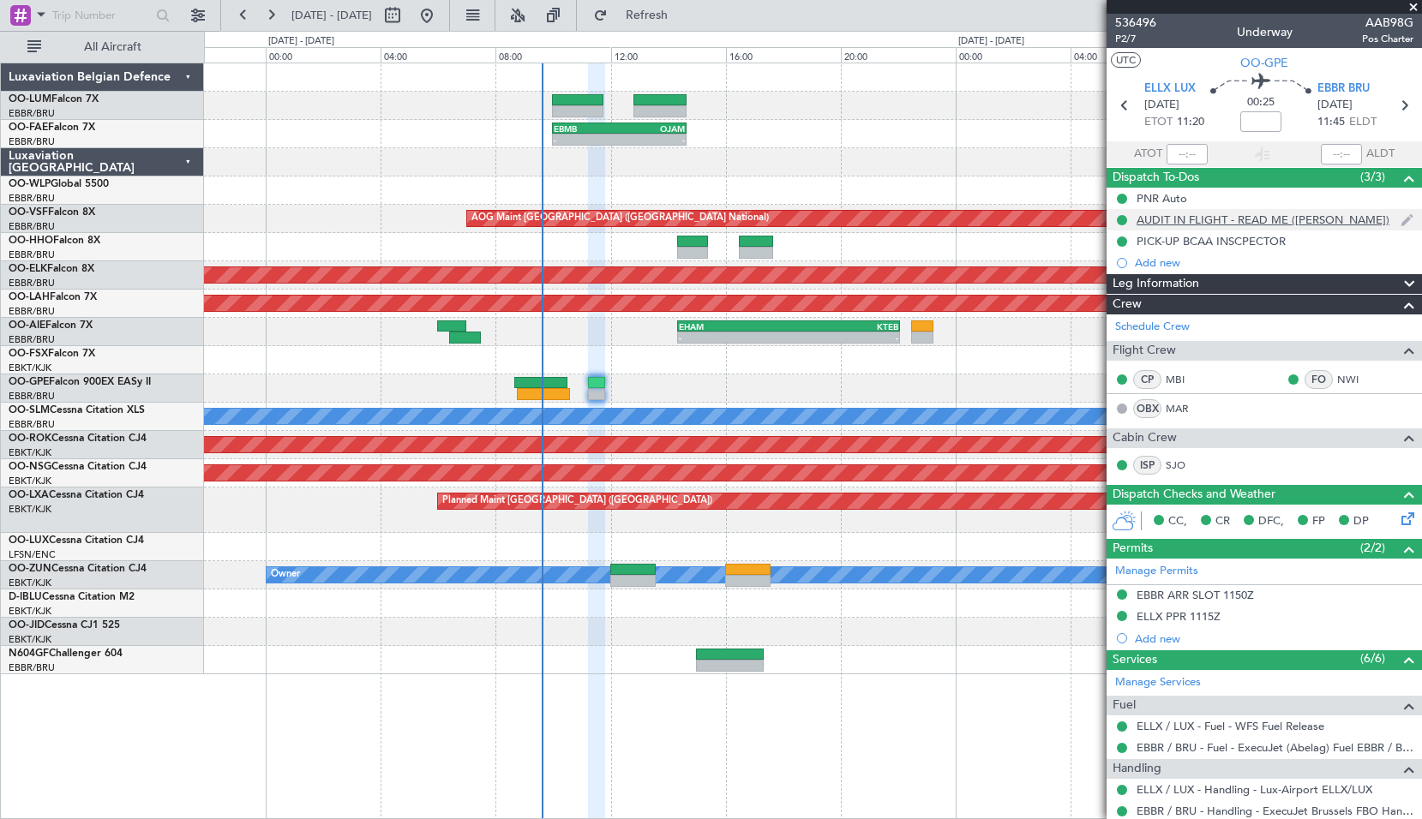
click at [1206, 219] on div "AUDIT IN FLIGHT - READ ME ([PERSON_NAME])" at bounding box center [1262, 220] width 253 height 15
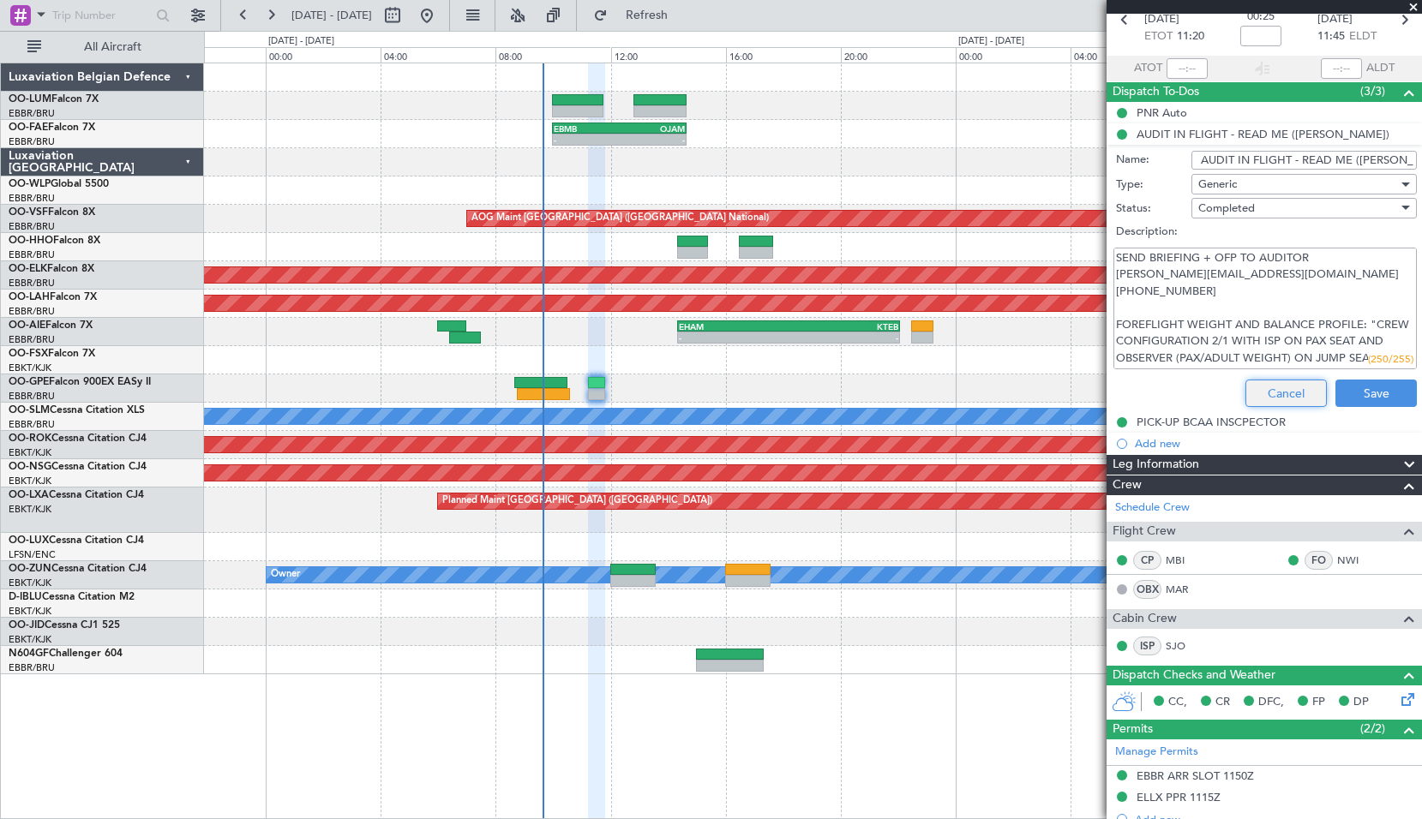
click at [1272, 393] on button "Cancel" at bounding box center [1285, 393] width 81 height 27
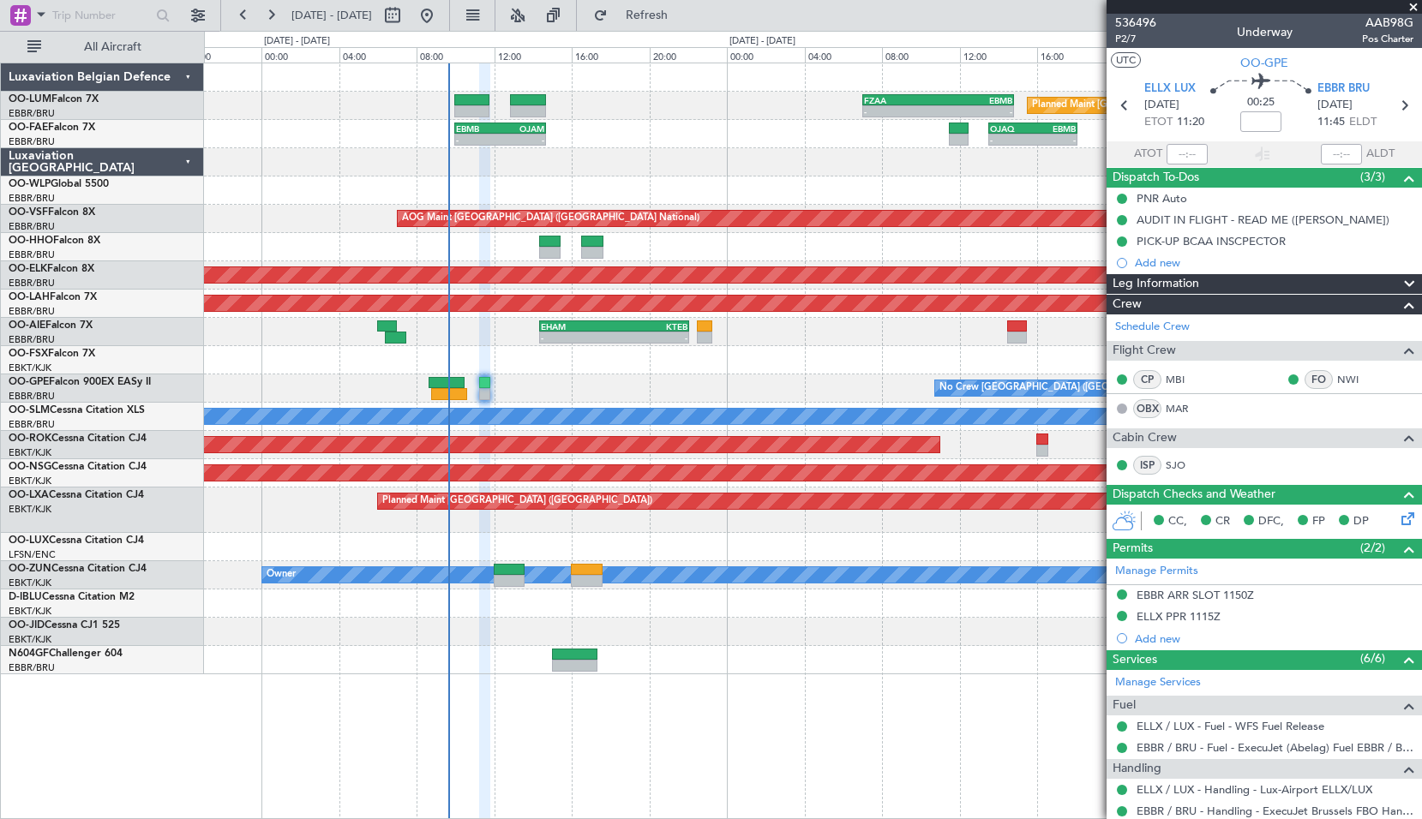
click at [695, 639] on div at bounding box center [812, 632] width 1217 height 28
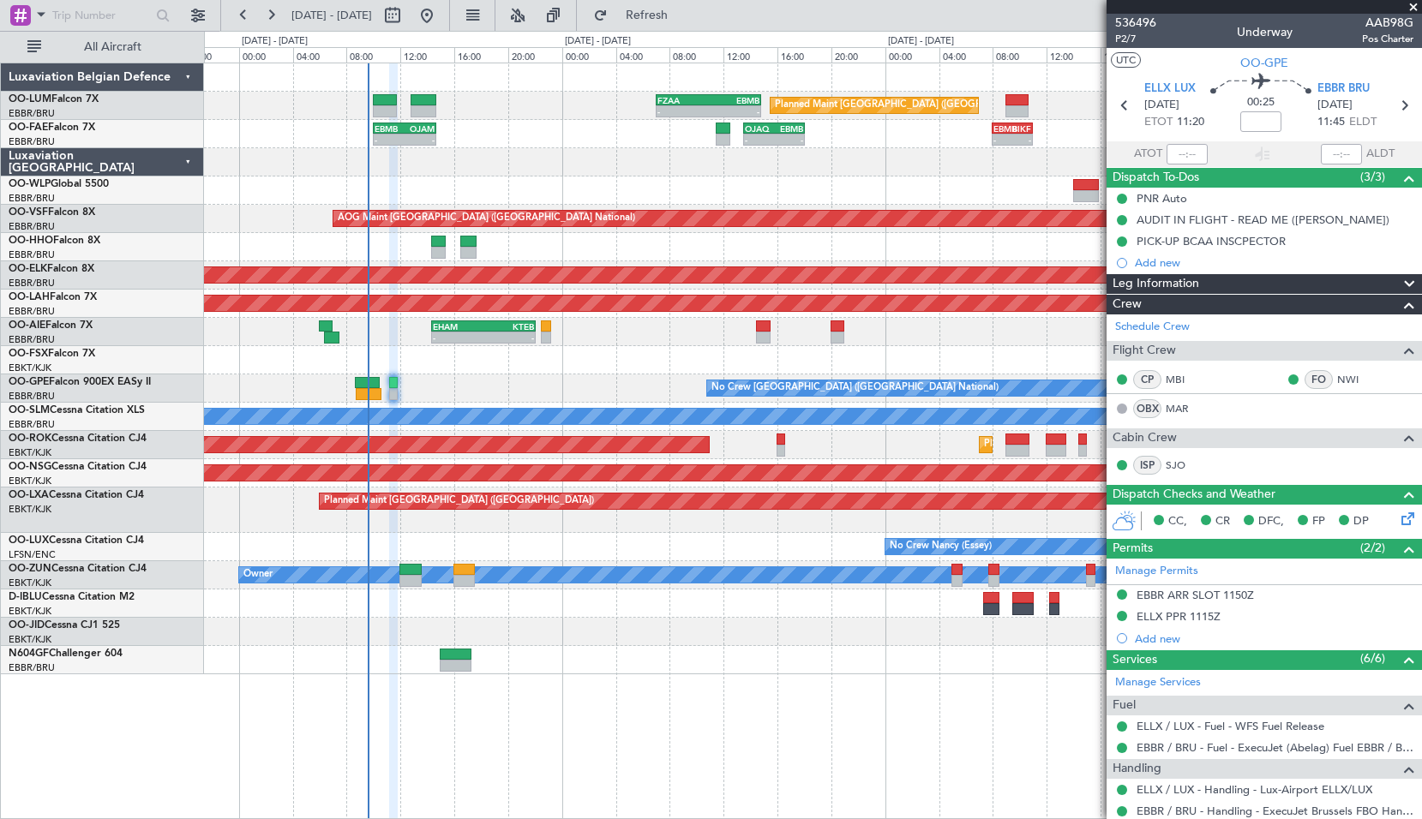
click at [724, 668] on div at bounding box center [812, 660] width 1217 height 28
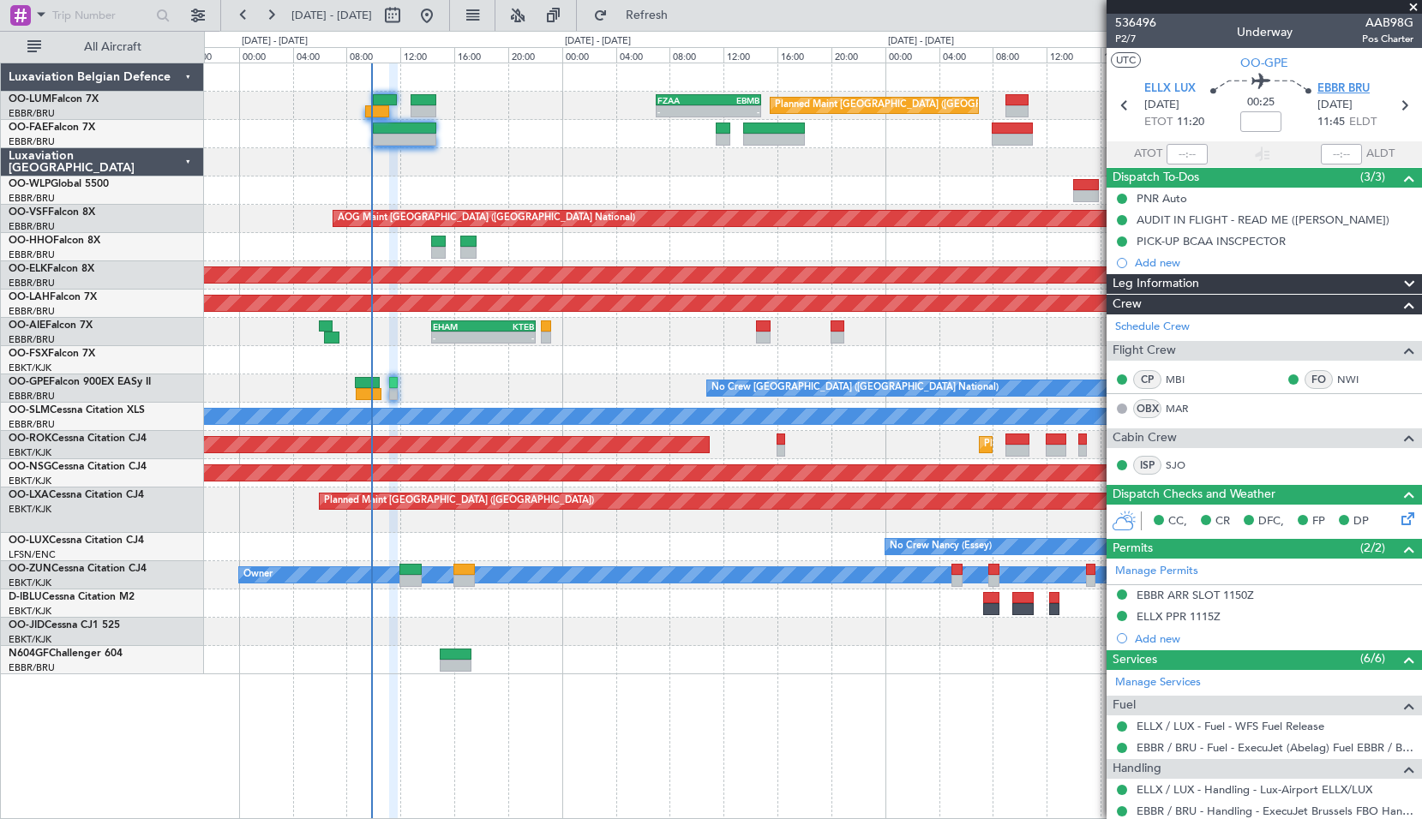
click at [1335, 91] on span "EBBR BRU" at bounding box center [1343, 89] width 52 height 17
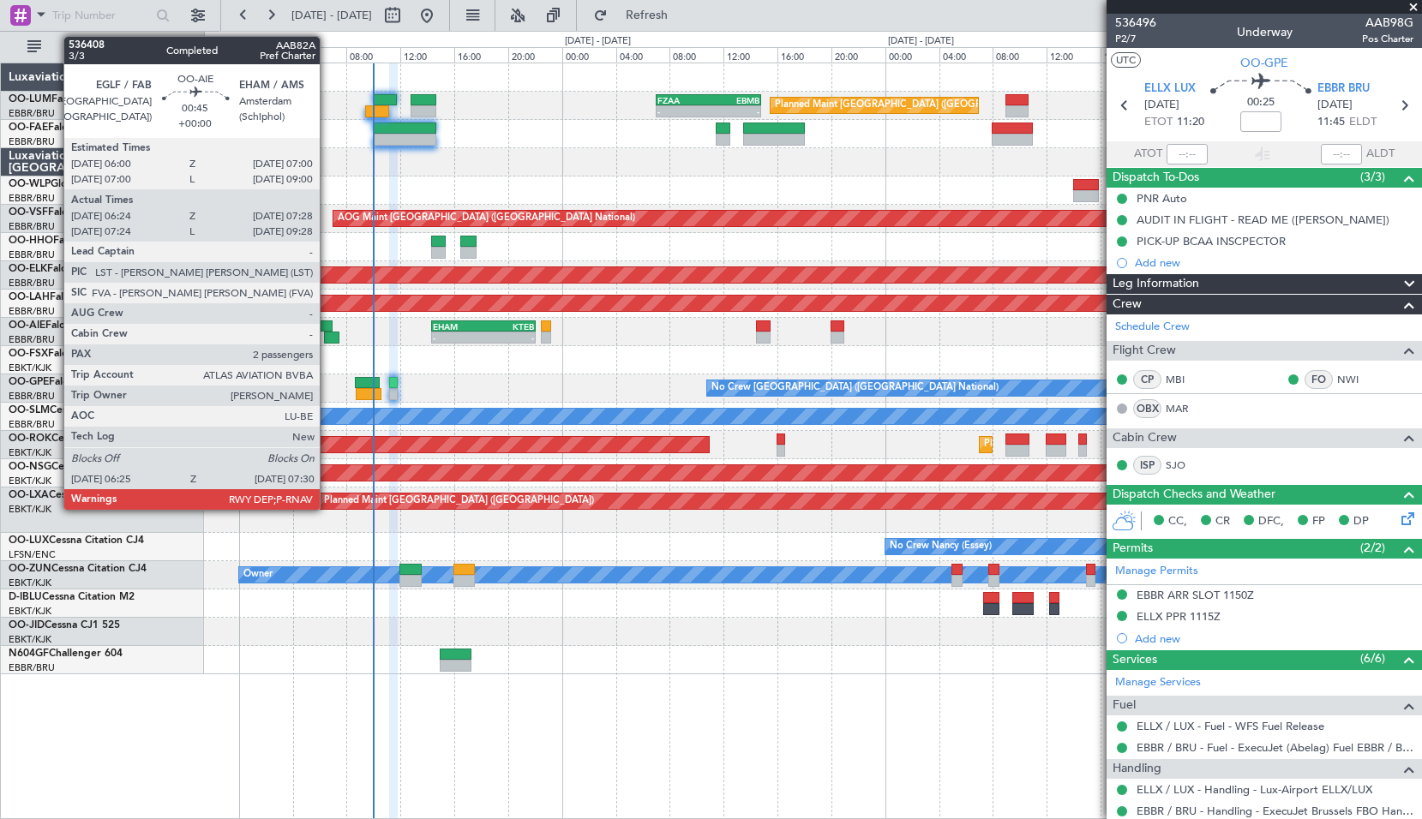
click at [327, 333] on div at bounding box center [331, 338] width 15 height 12
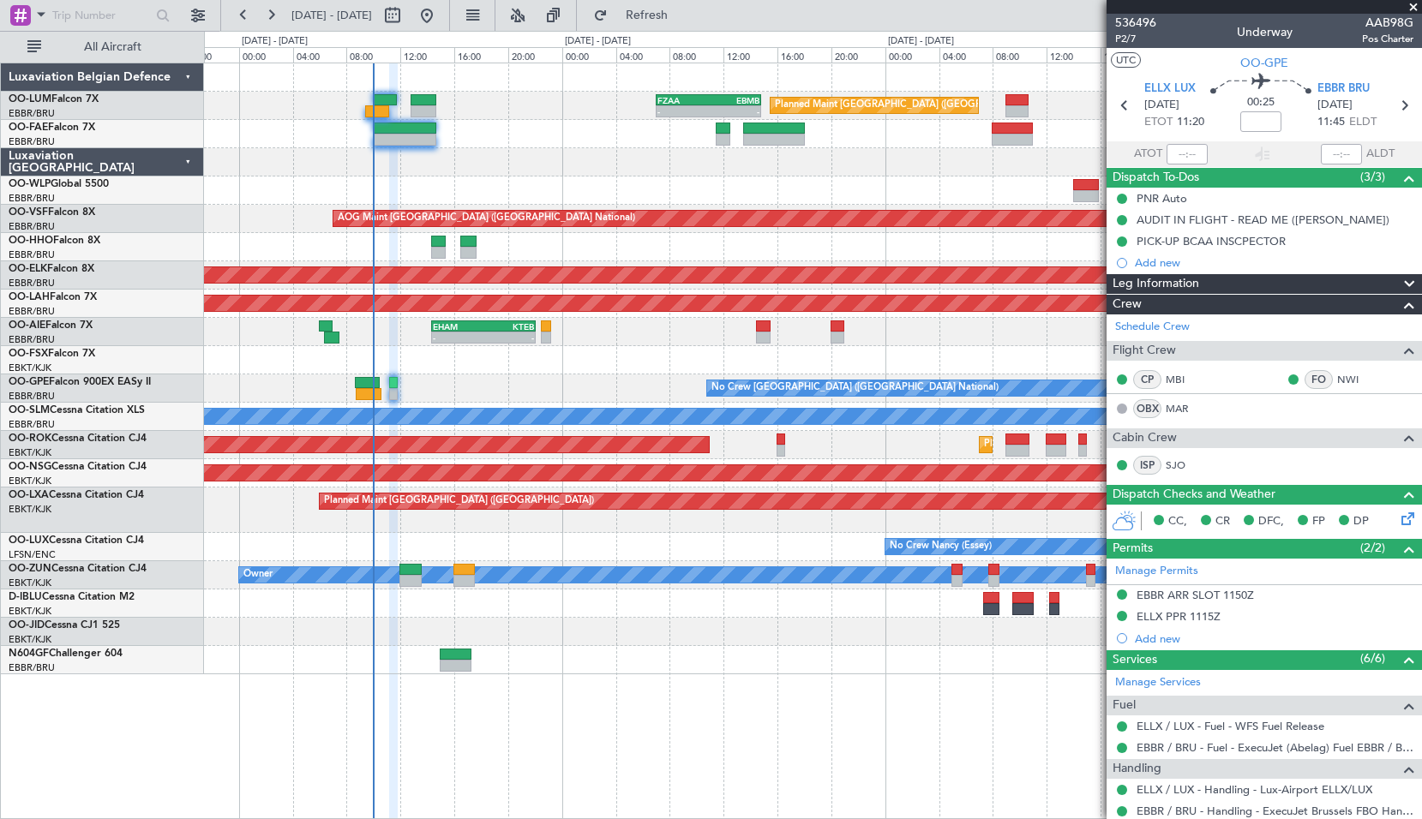
click at [500, 393] on div "No Crew [GEOGRAPHIC_DATA] ([GEOGRAPHIC_DATA] National) - - EBBR 13:00 Z OENN 18…" at bounding box center [812, 388] width 1217 height 28
type input "06:34"
type input "07:23"
type input "2"
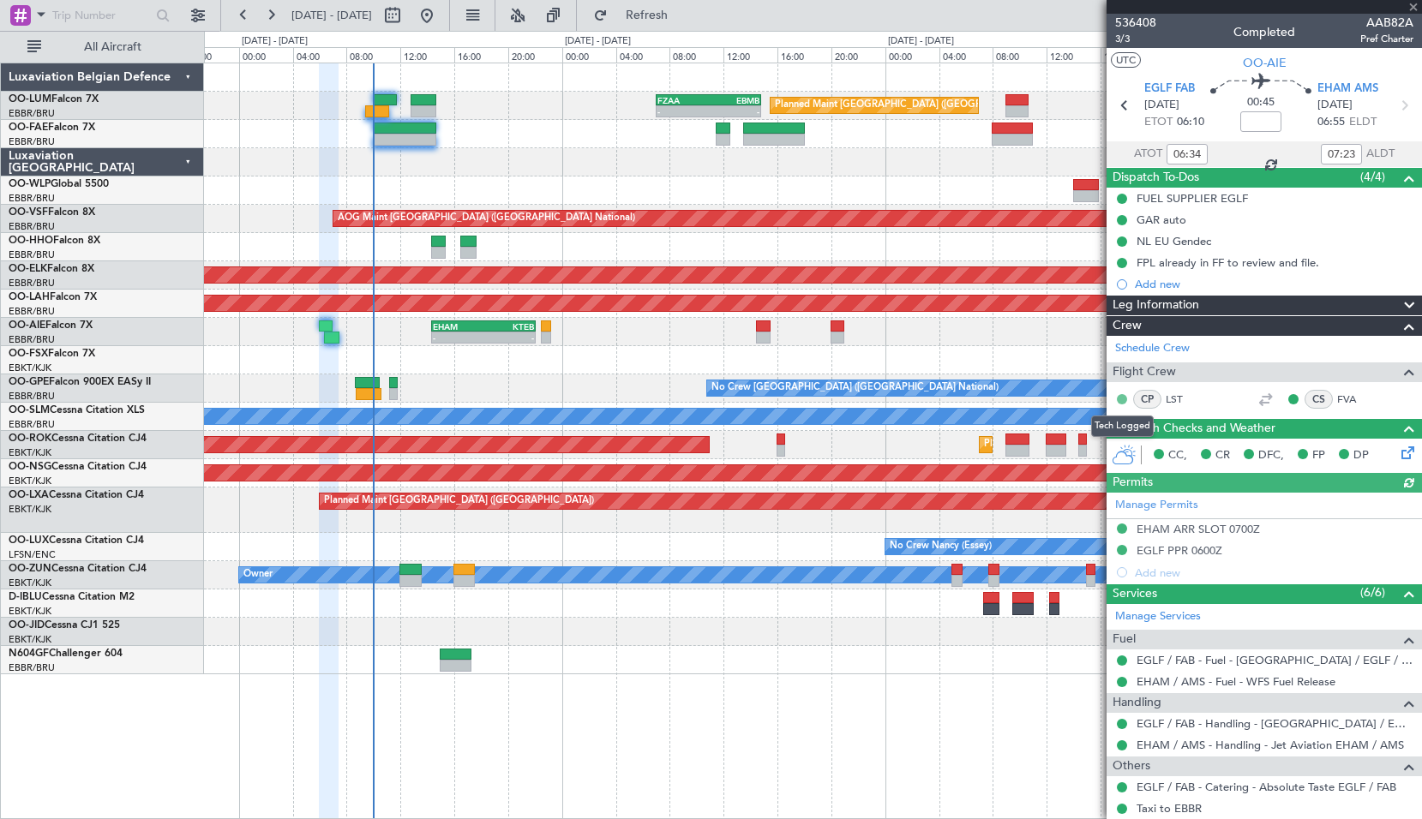
click at [1122, 398] on button at bounding box center [1121, 399] width 10 height 10
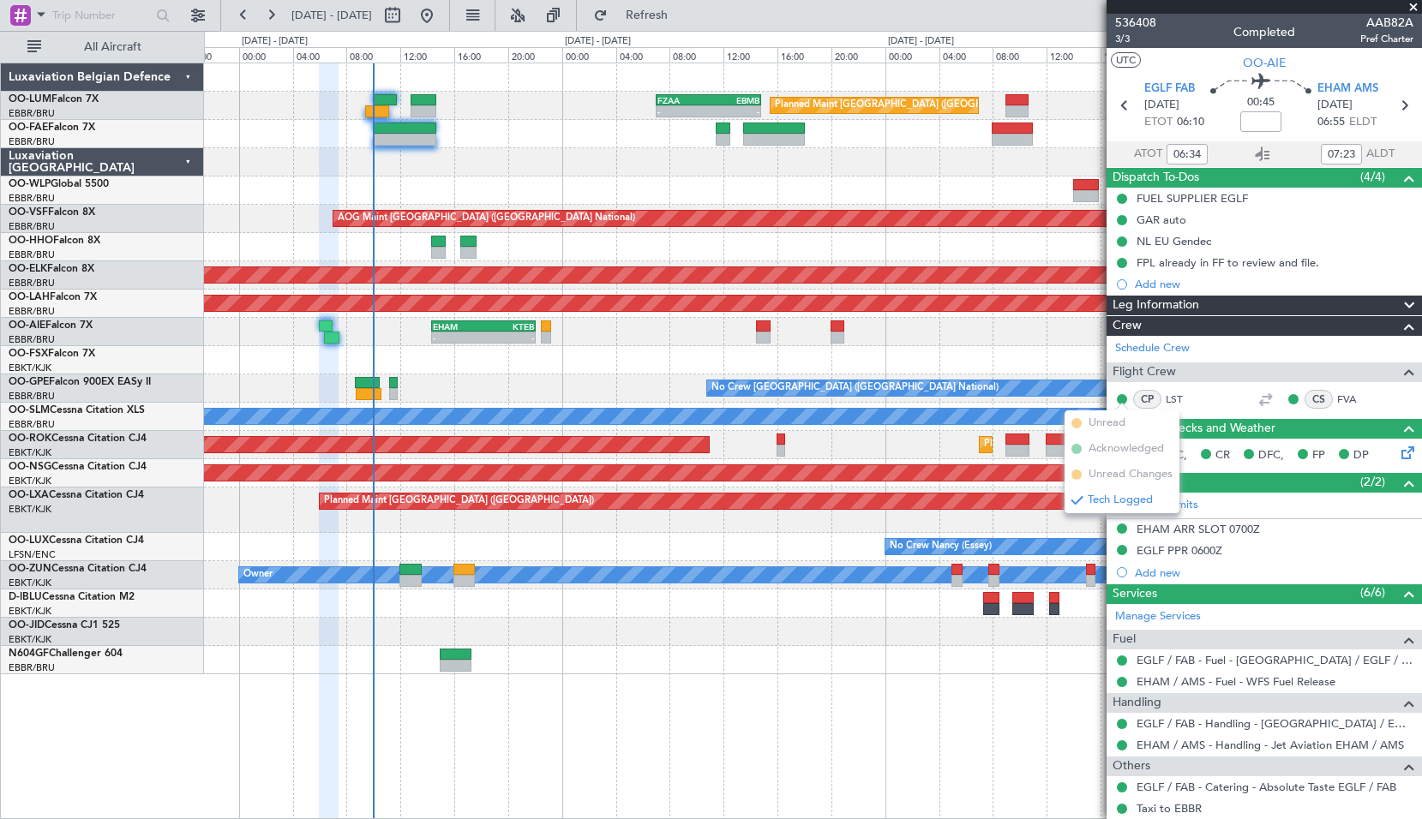
click at [924, 670] on div at bounding box center [812, 660] width 1217 height 28
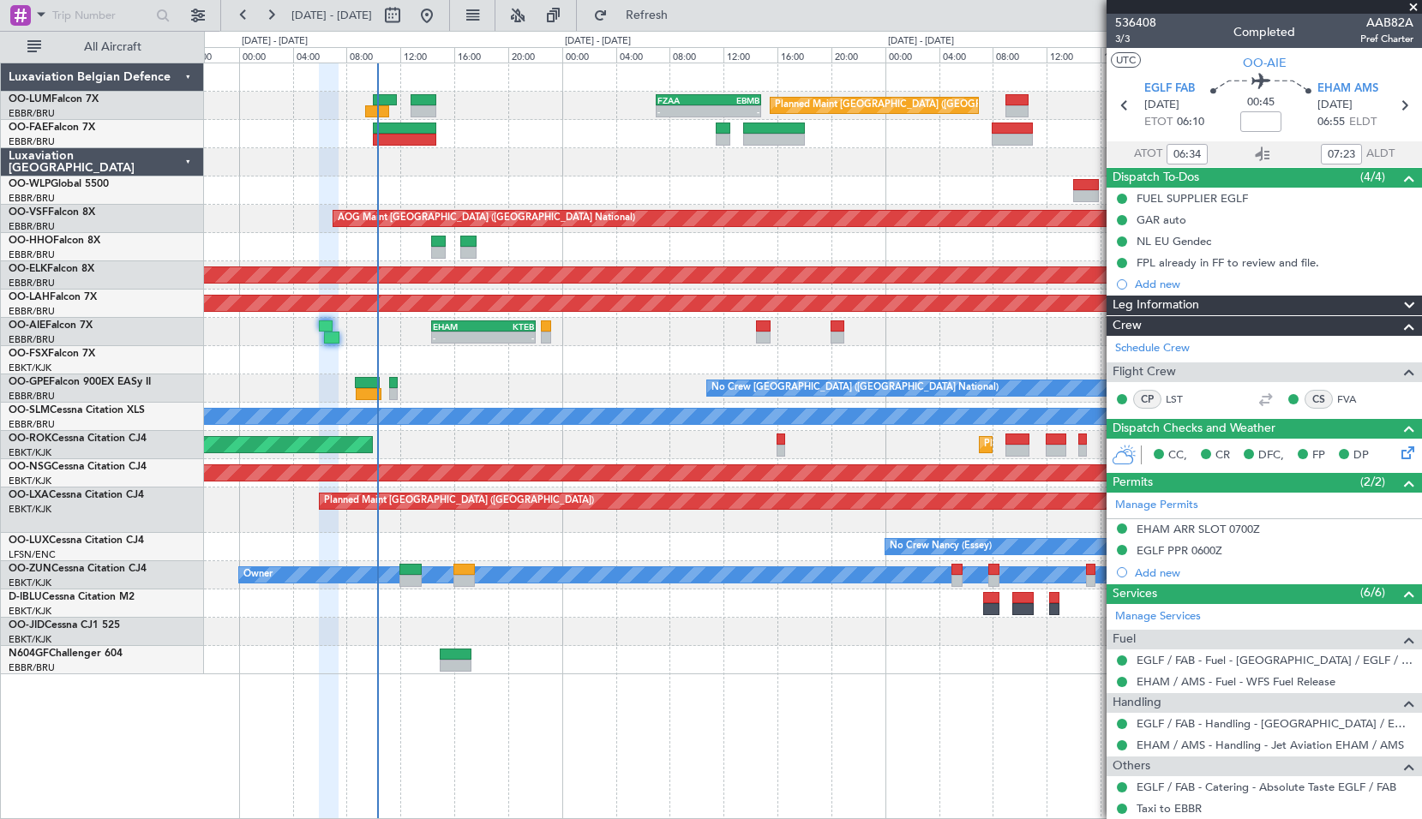
click at [1059, 343] on div "- - EHAM 14:20 Z KTEB 22:05 Z" at bounding box center [812, 332] width 1217 height 28
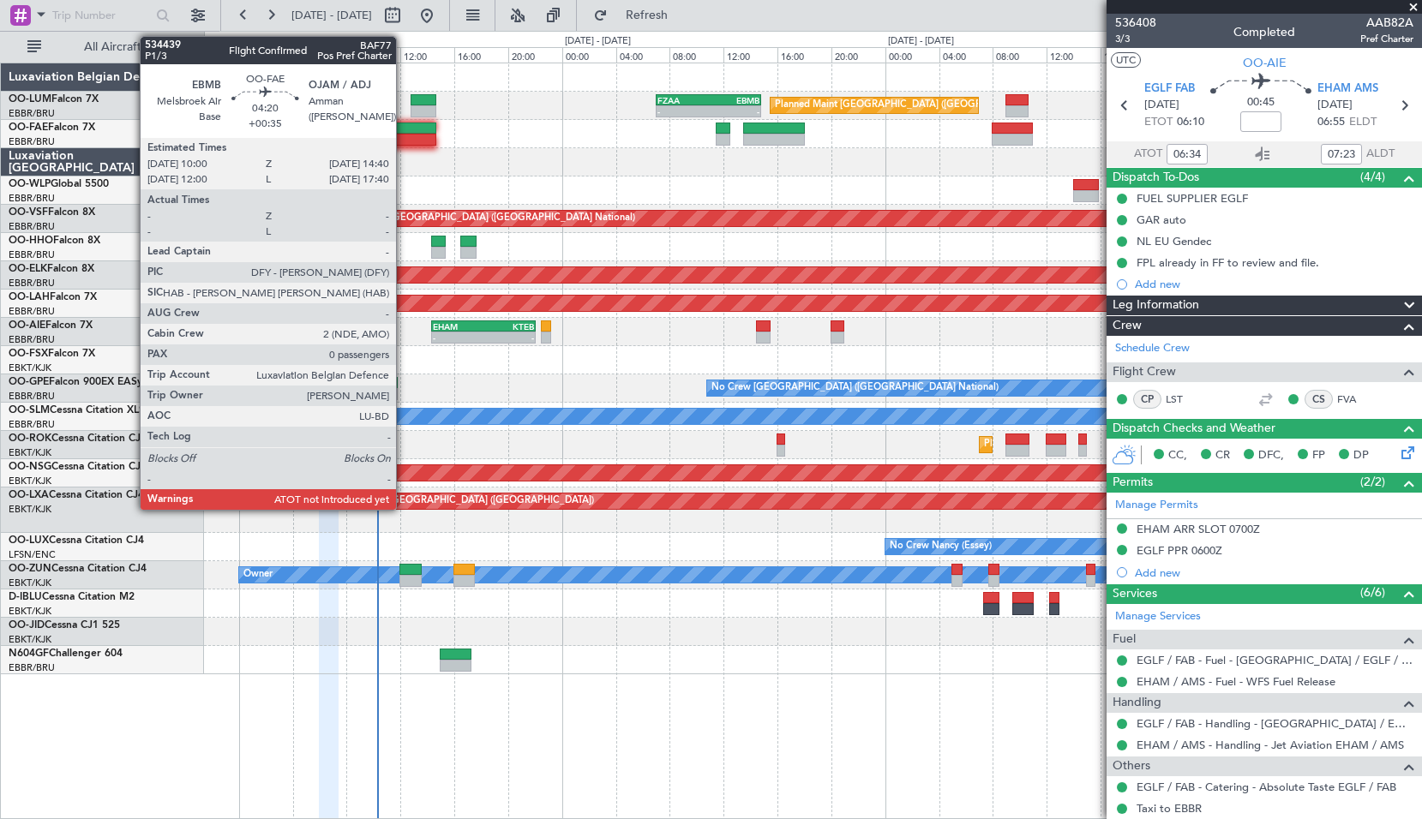
click at [404, 138] on div at bounding box center [404, 140] width 63 height 12
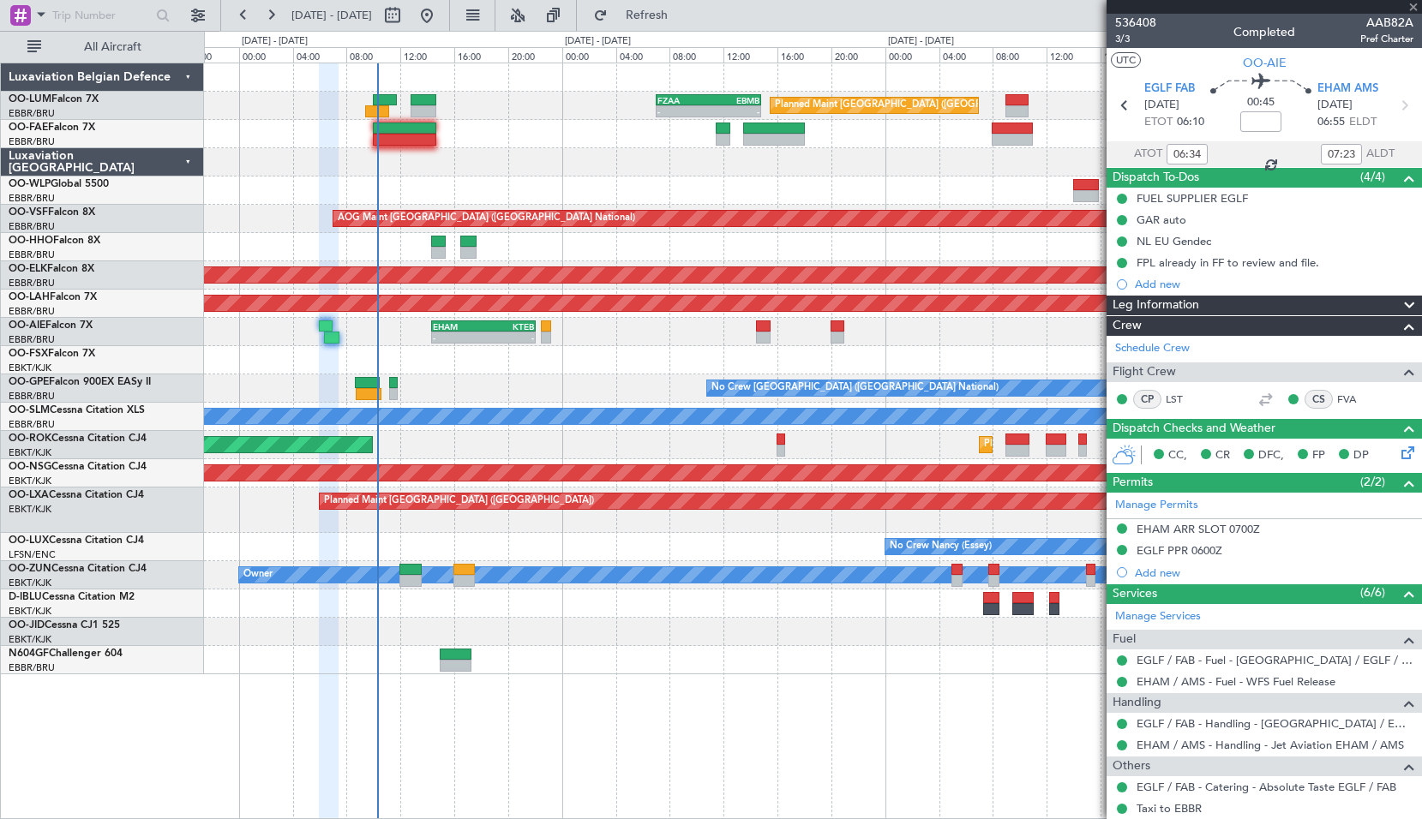
type input "+00:35"
type input "0"
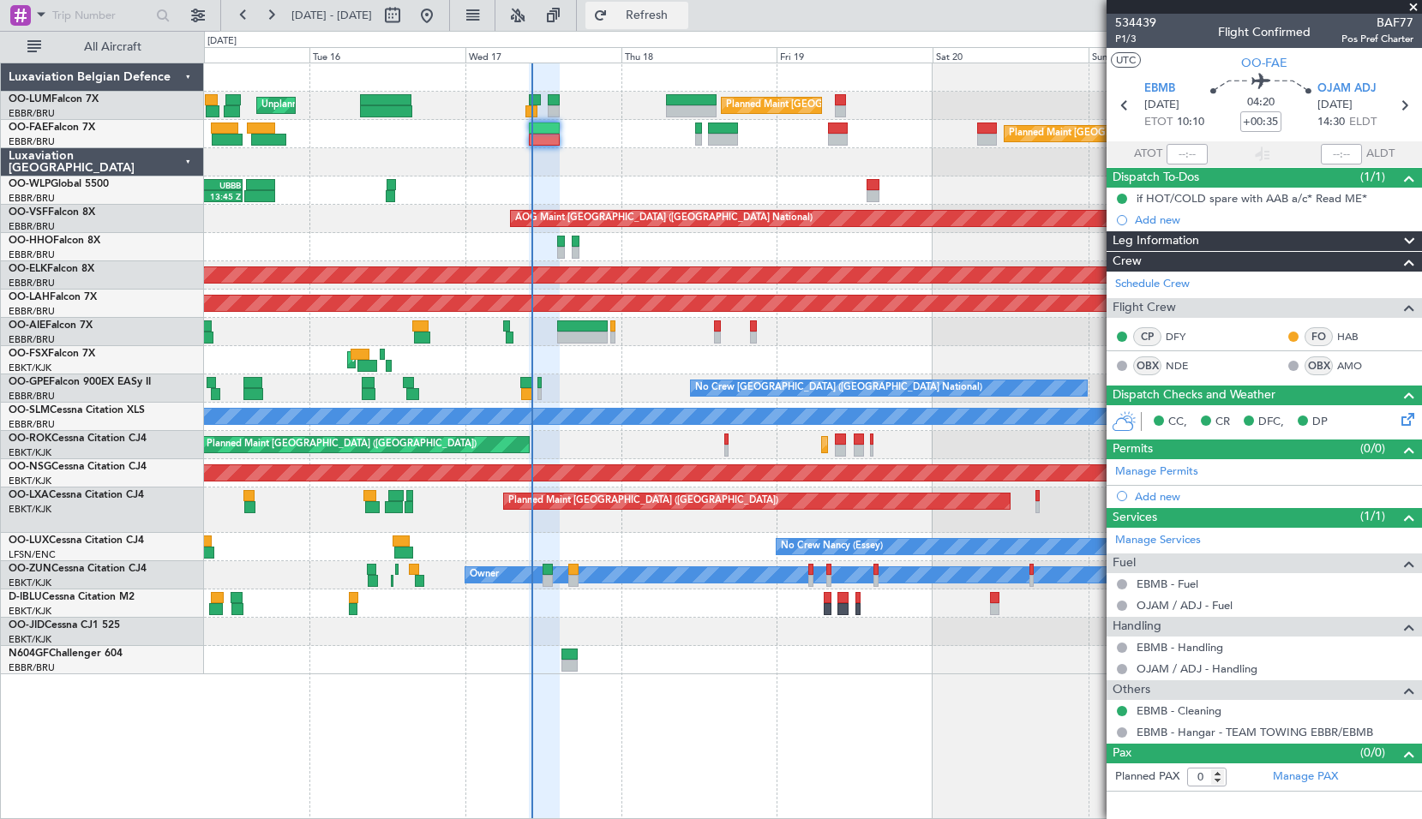
click at [688, 27] on button "Refresh" at bounding box center [636, 15] width 103 height 27
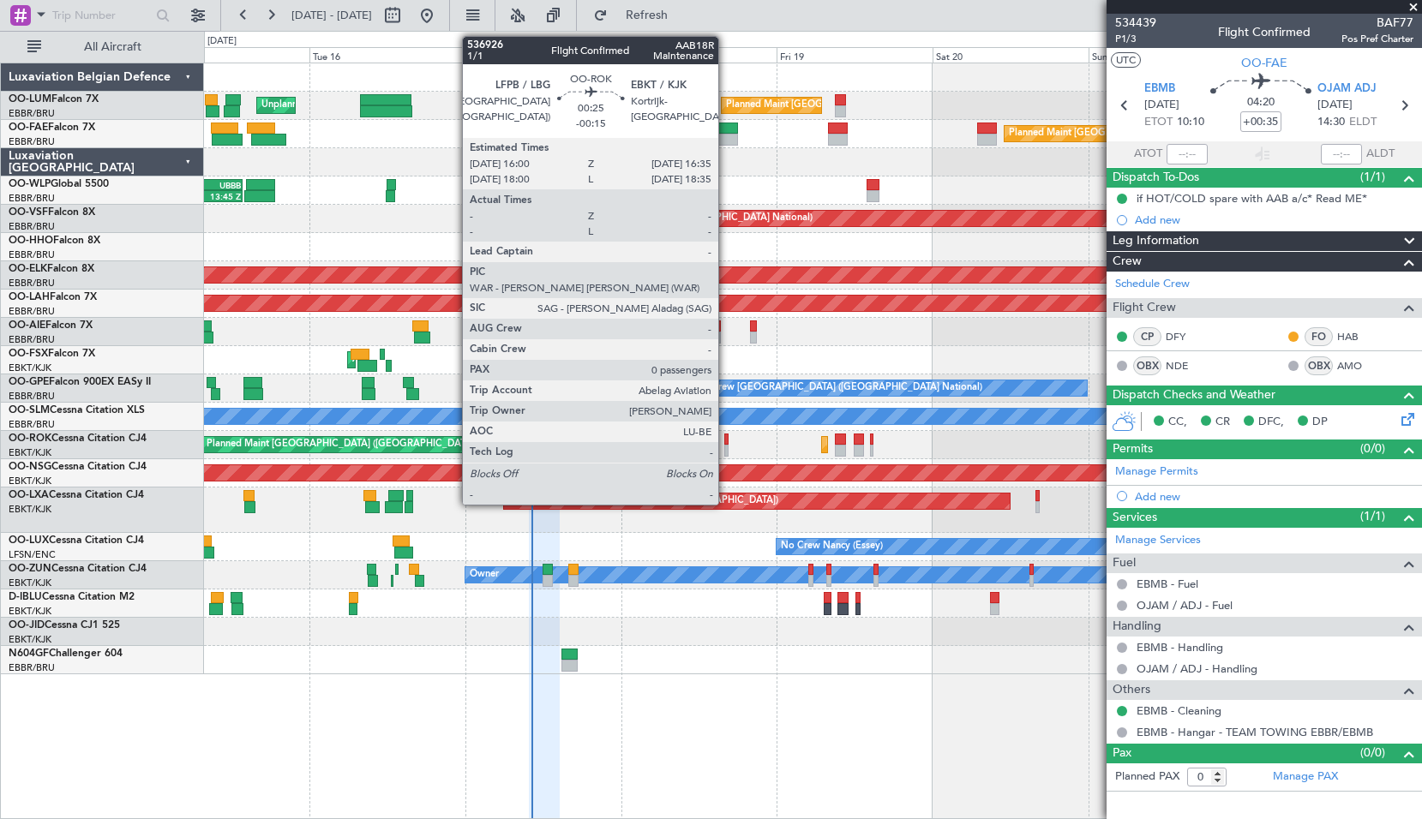
click at [726, 434] on div at bounding box center [726, 440] width 4 height 12
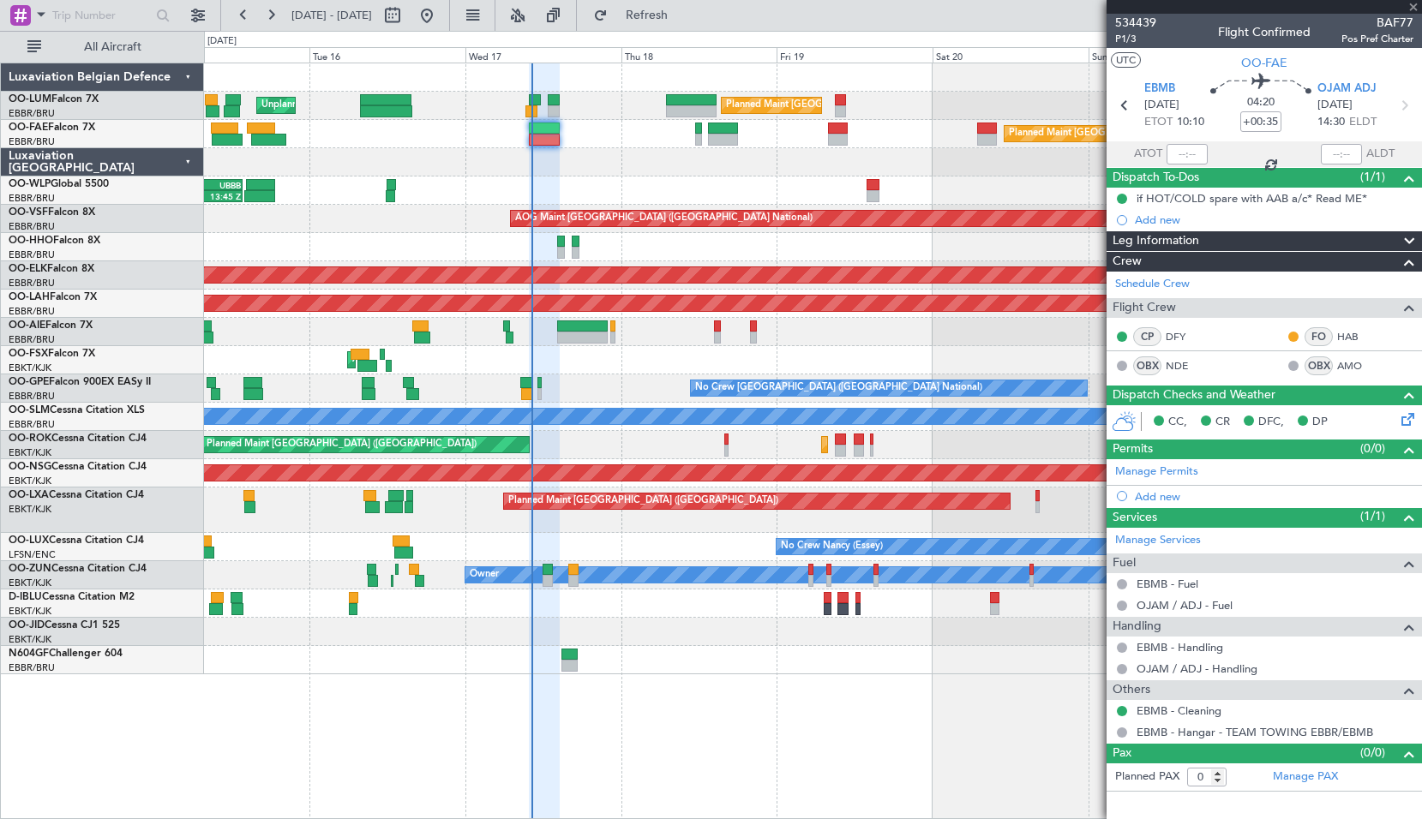
type input "-00:15"
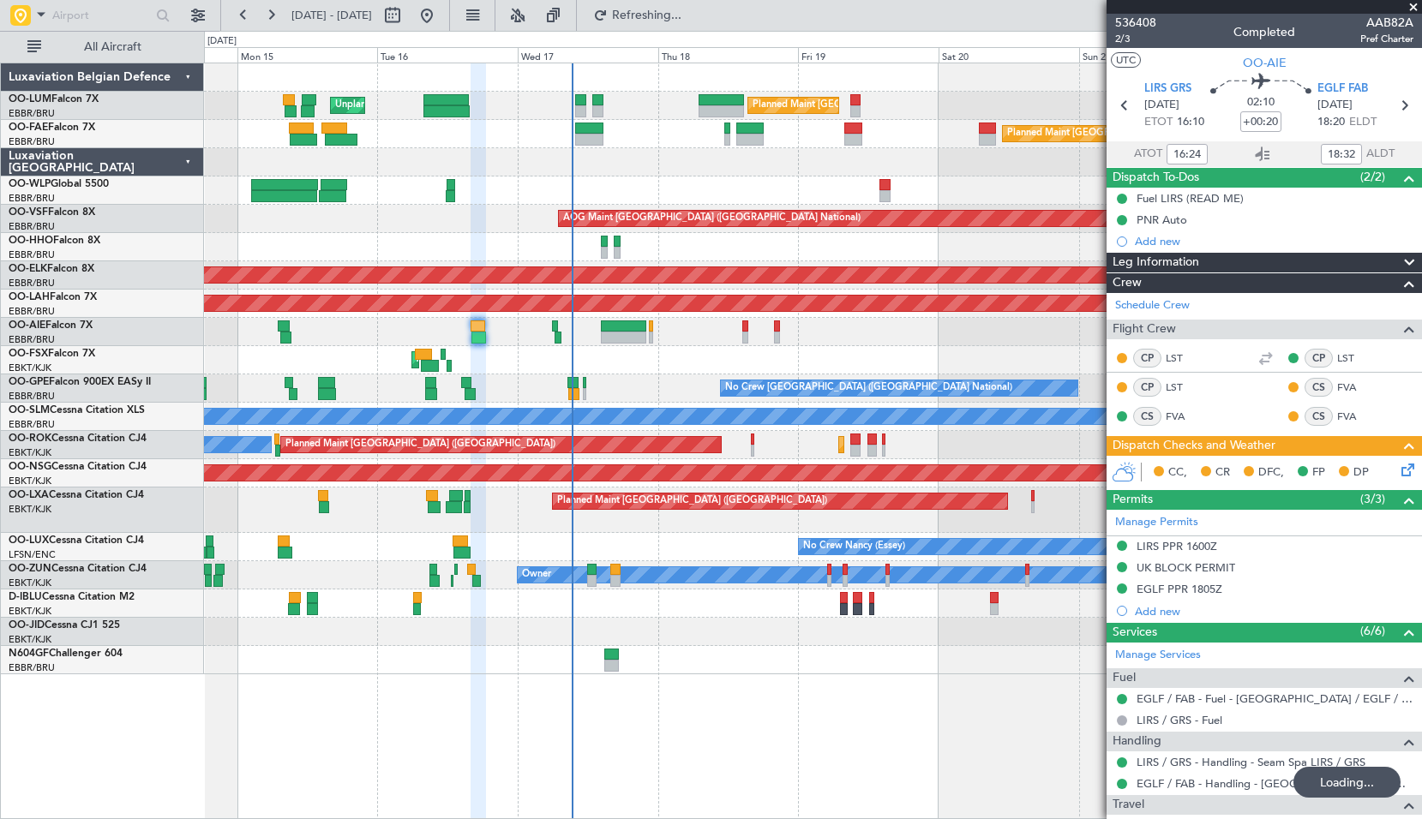
click at [727, 173] on div at bounding box center [812, 162] width 1217 height 28
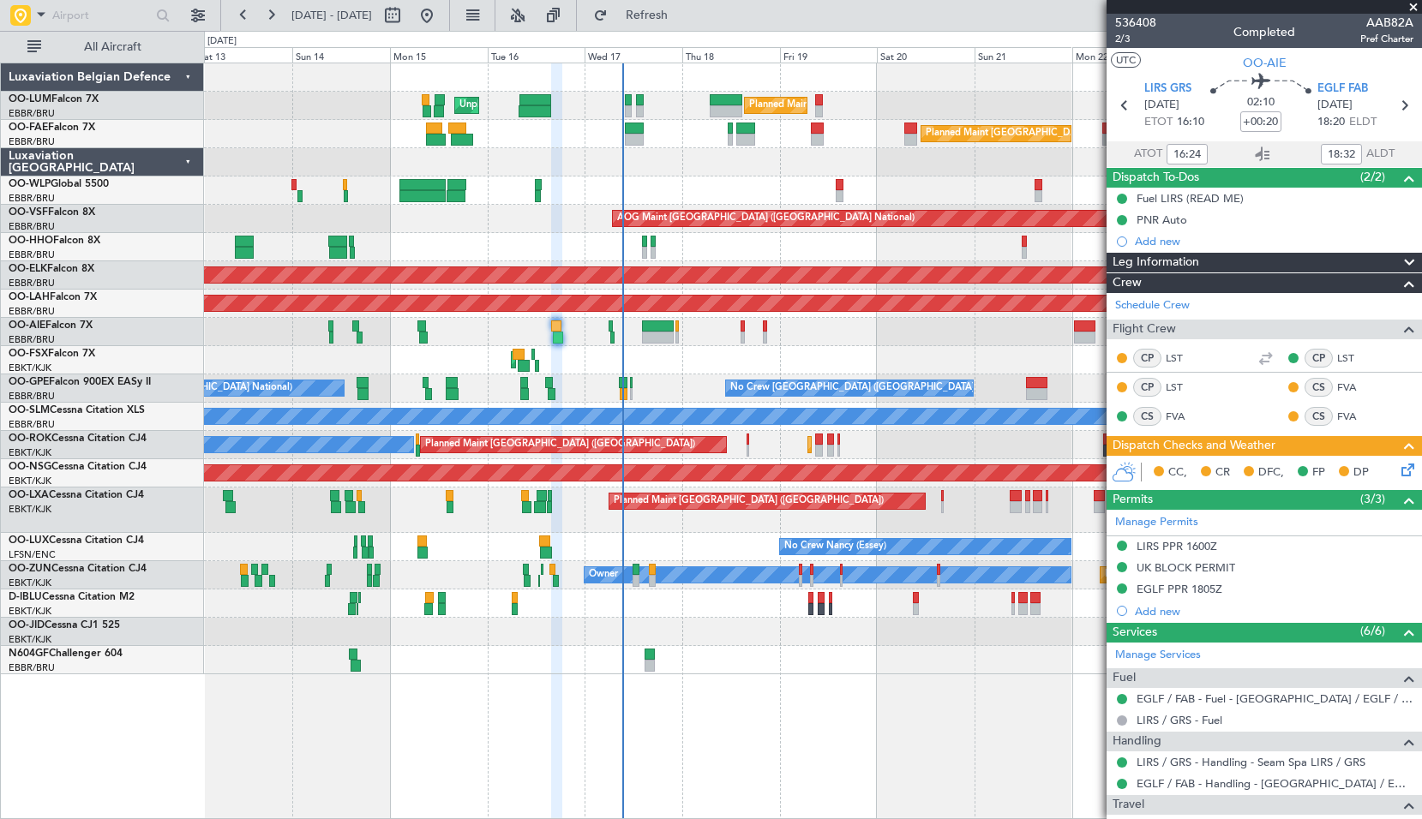
click at [1412, 7] on span at bounding box center [1412, 7] width 17 height 15
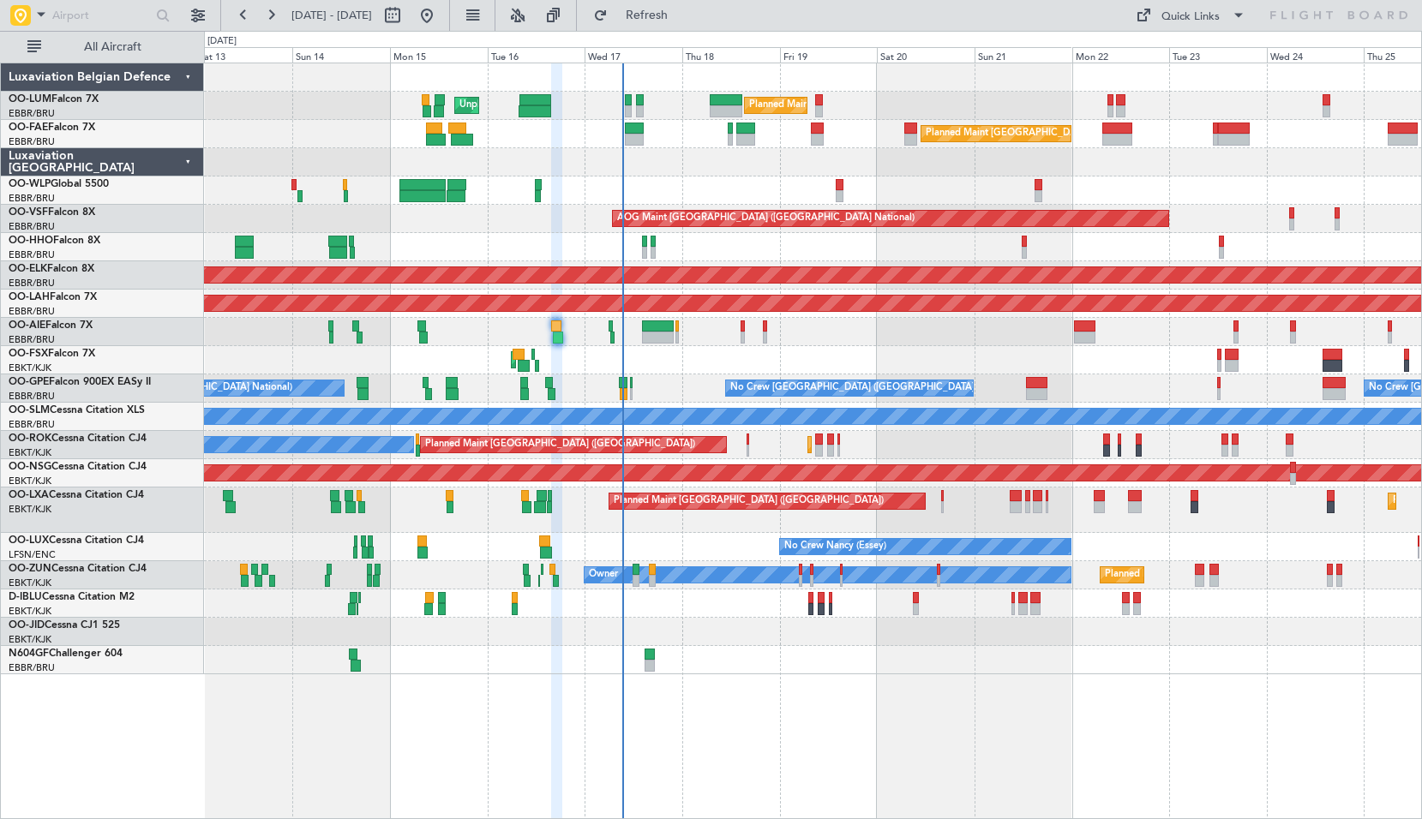
type input "0"
click at [683, 21] on span "Refresh" at bounding box center [647, 15] width 72 height 12
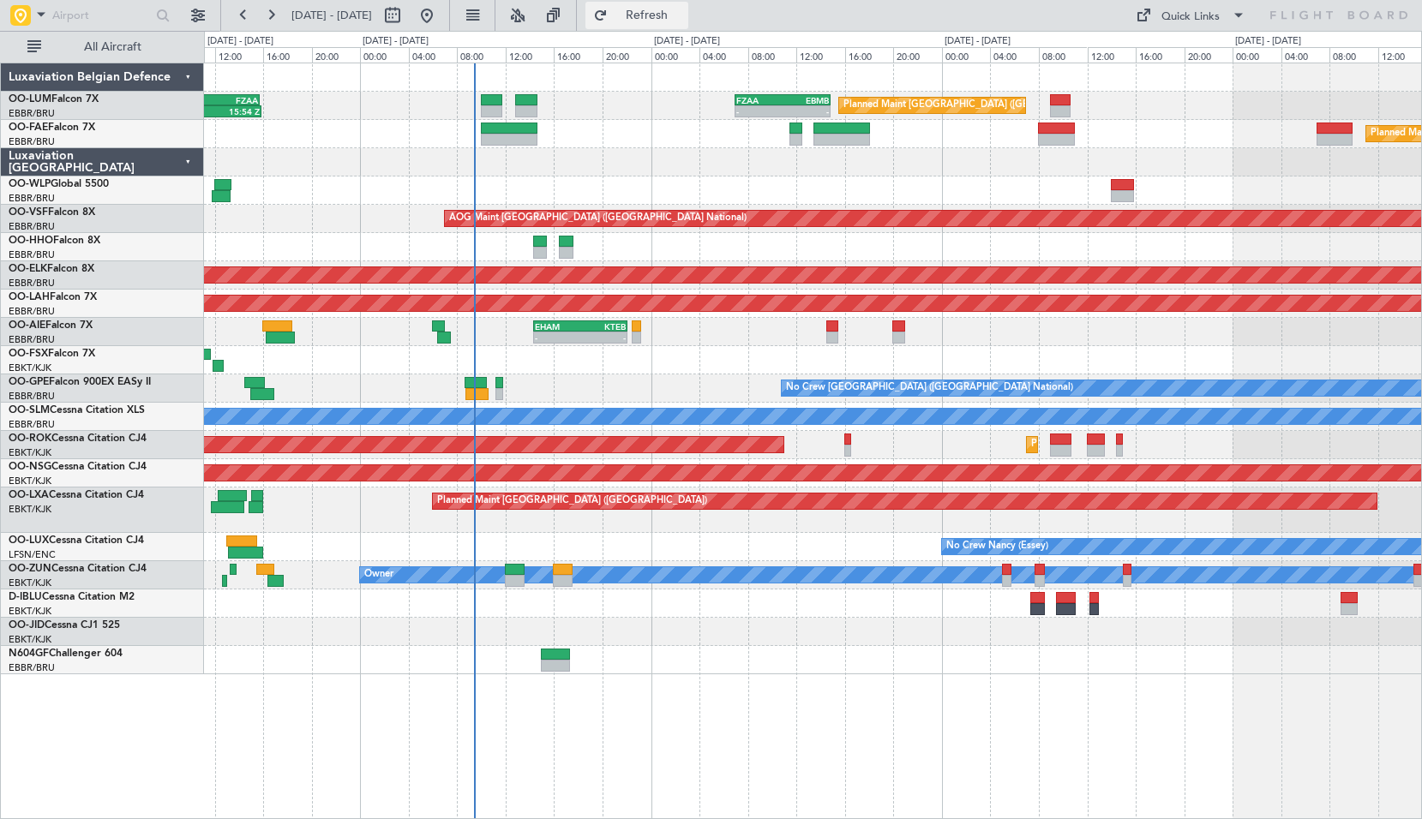
click at [683, 15] on span "Refresh" at bounding box center [647, 15] width 72 height 12
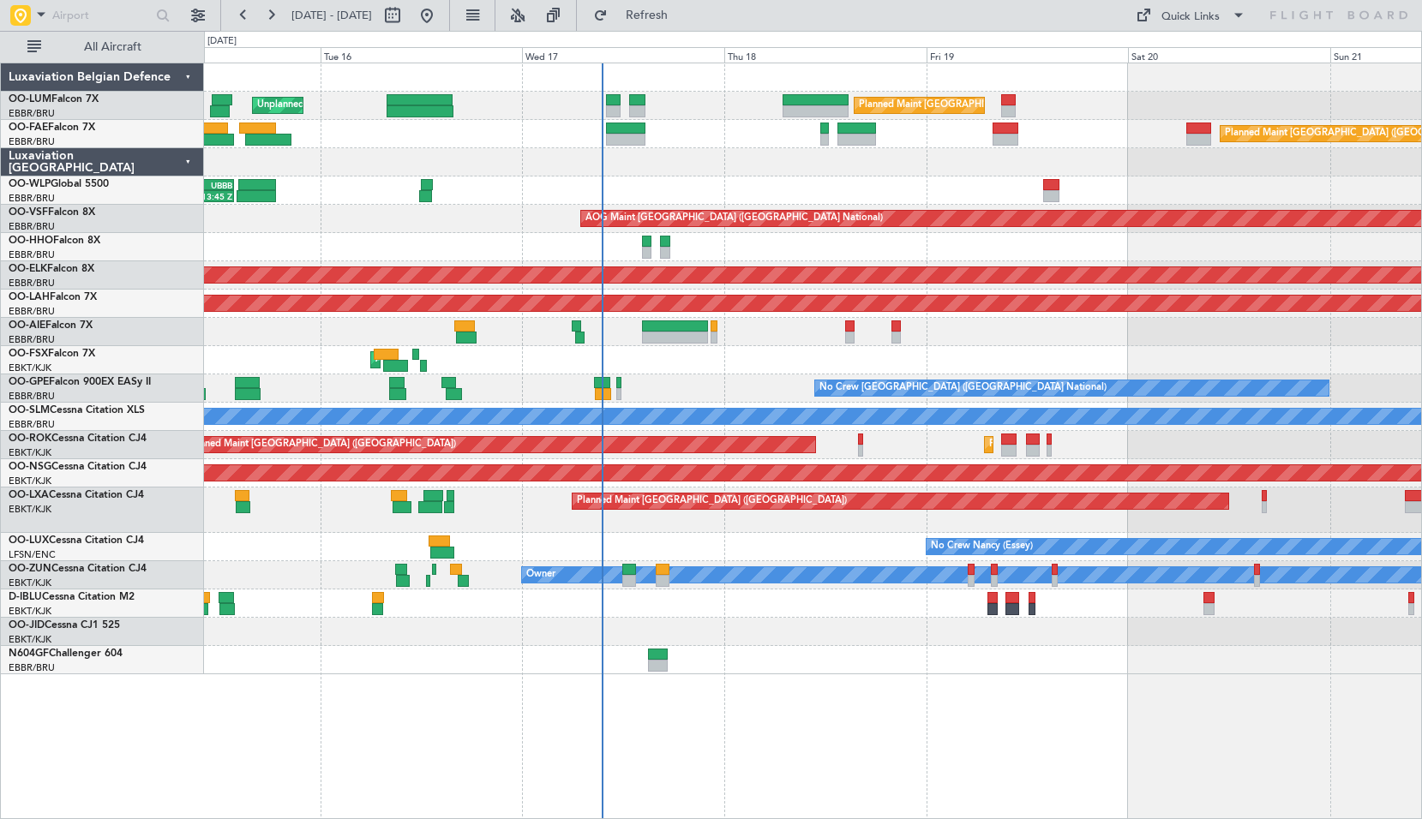
click at [979, 462] on div "Planned Maint Brussels (Brussels National) Unplanned Maint Brussels (Brussels N…" at bounding box center [812, 368] width 1217 height 611
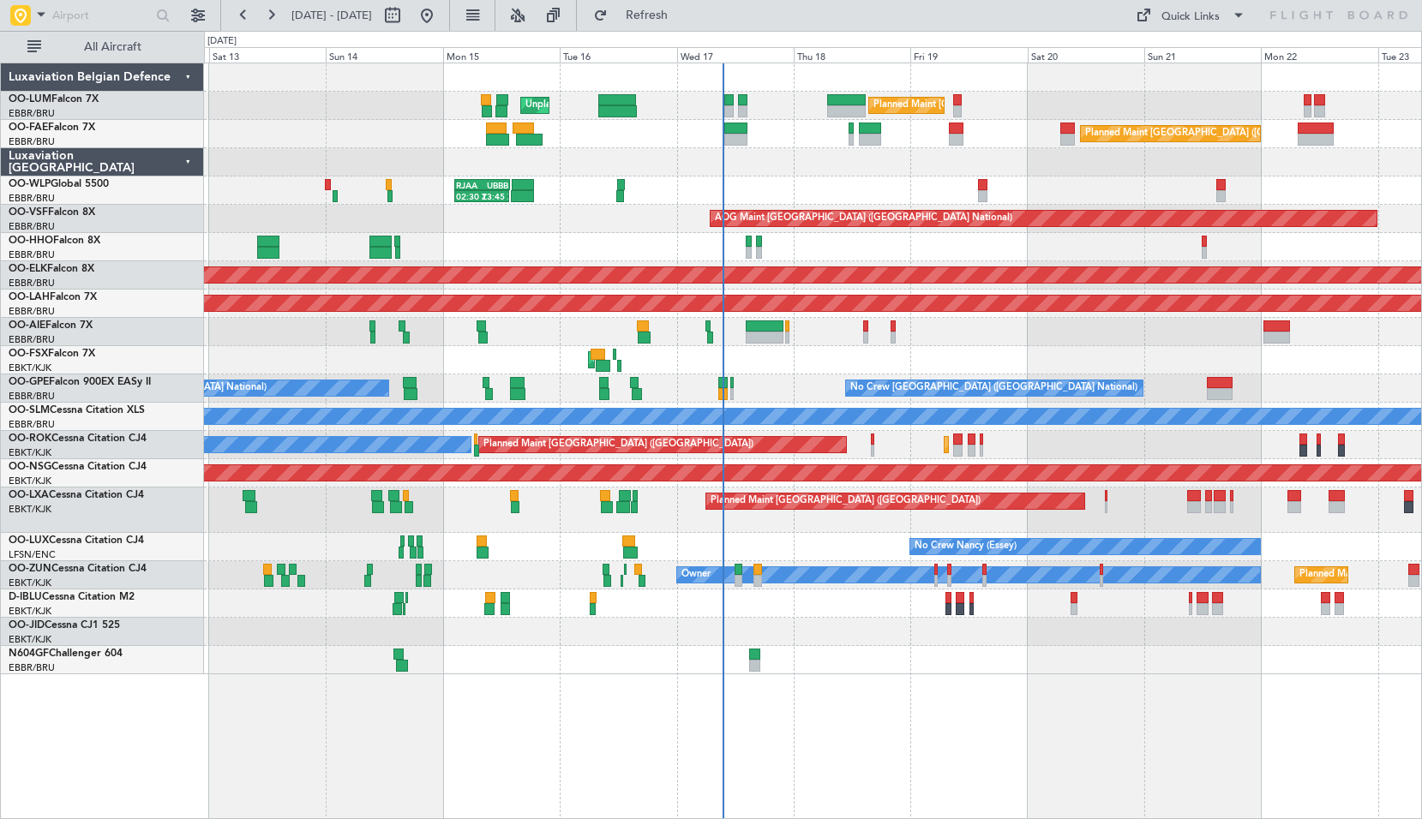
click at [695, 434] on div "Planned Maint Kortrijk-Wevelgem Planned Maint Paris (Le Bourget) A/C Unavailabl…" at bounding box center [812, 445] width 1217 height 28
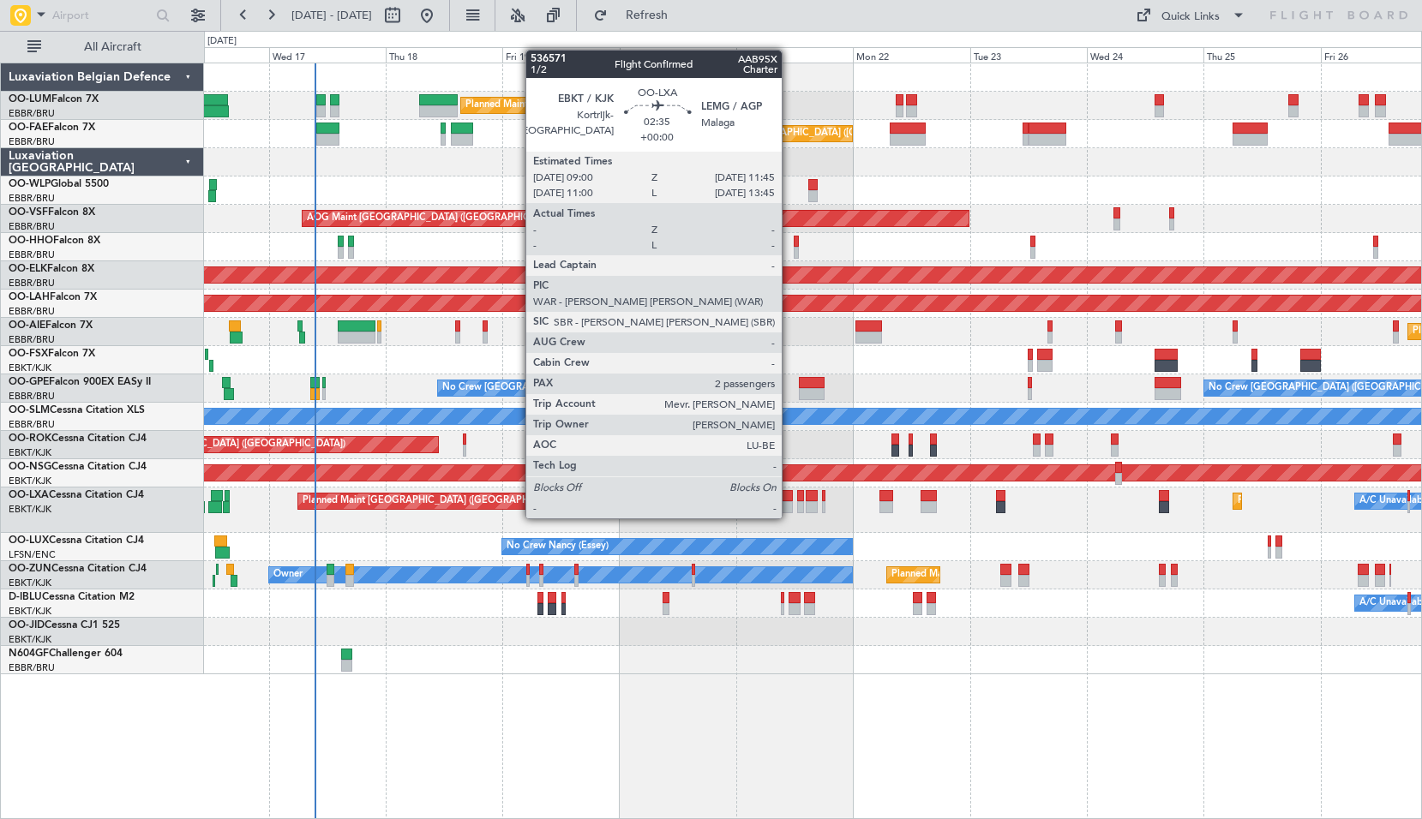
click at [789, 501] on div at bounding box center [786, 507] width 14 height 12
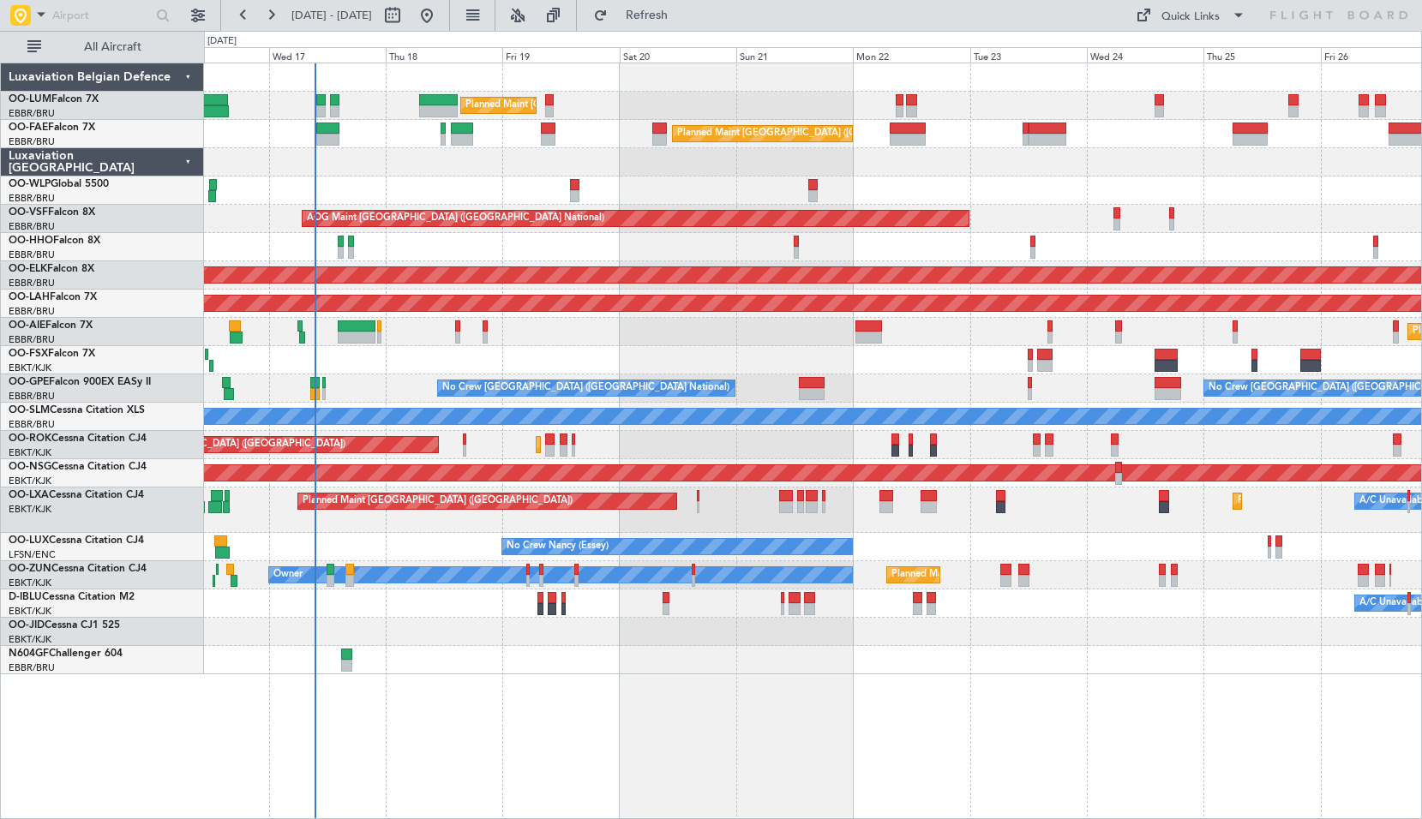
click at [851, 524] on div "Planned Maint Paris (Le Bourget) Planned Maint Kortrijk-Wevelgem A/C Unavailabl…" at bounding box center [812, 510] width 1217 height 45
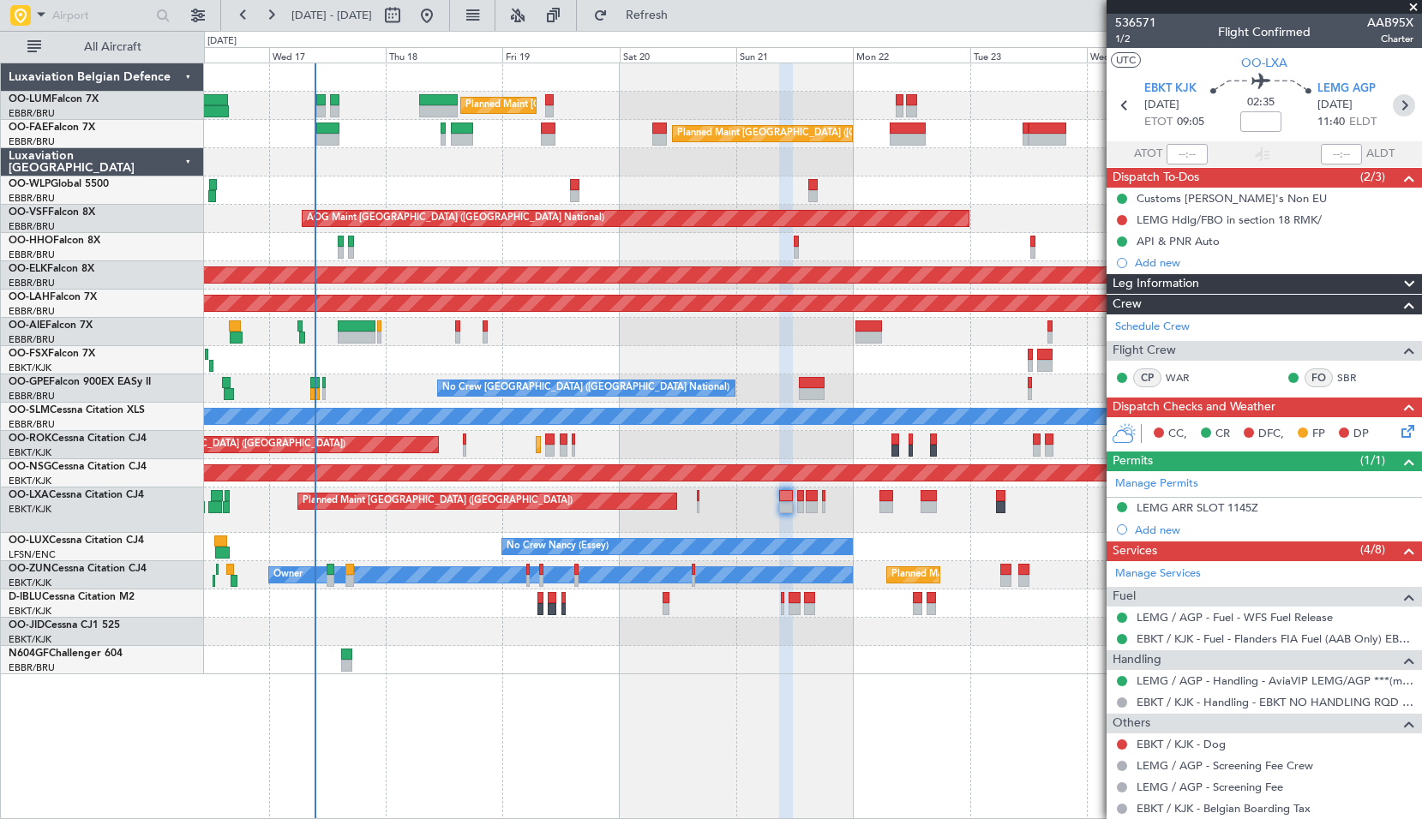
click at [1395, 105] on icon at bounding box center [1403, 105] width 22 height 22
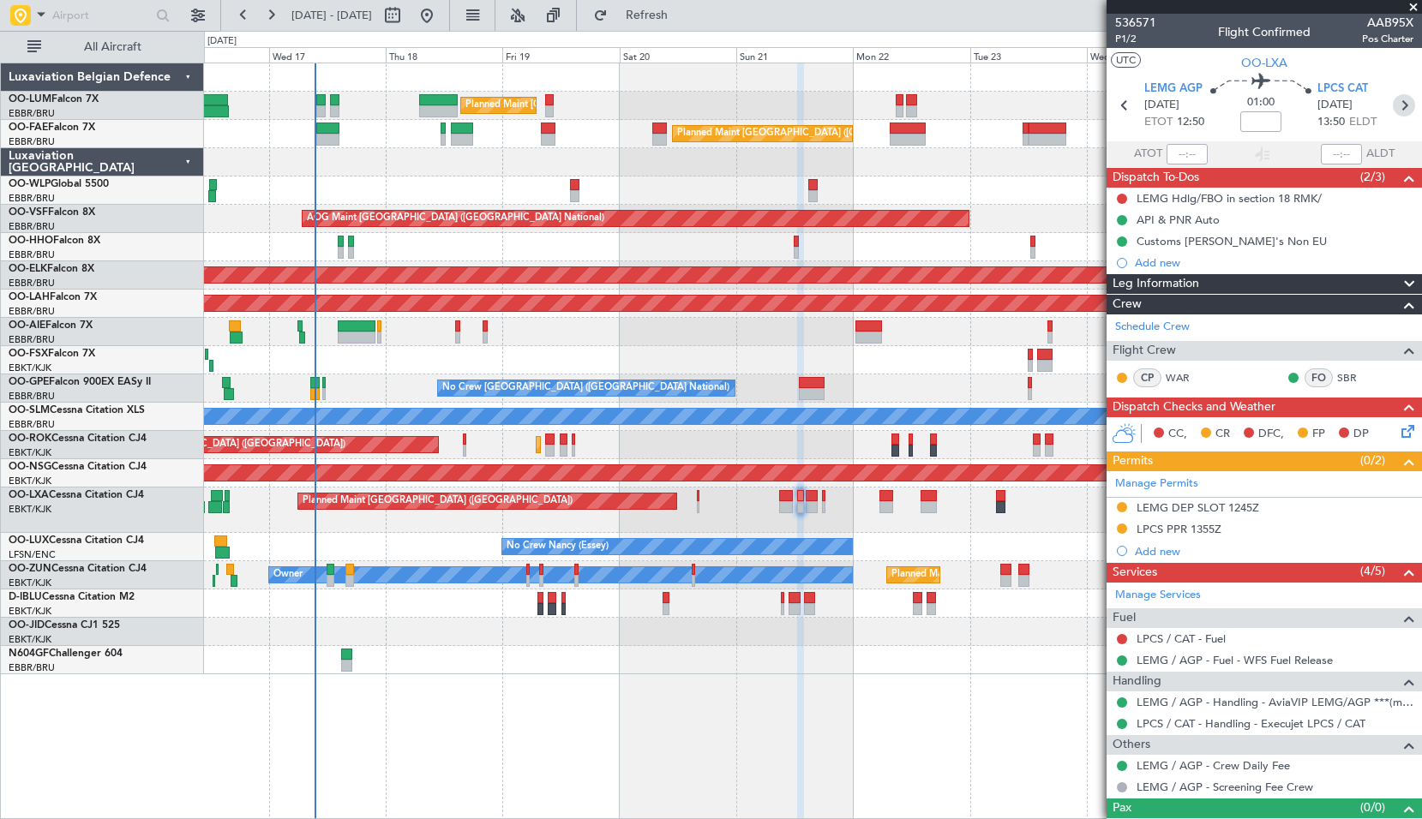
click at [1392, 110] on icon at bounding box center [1403, 105] width 22 height 22
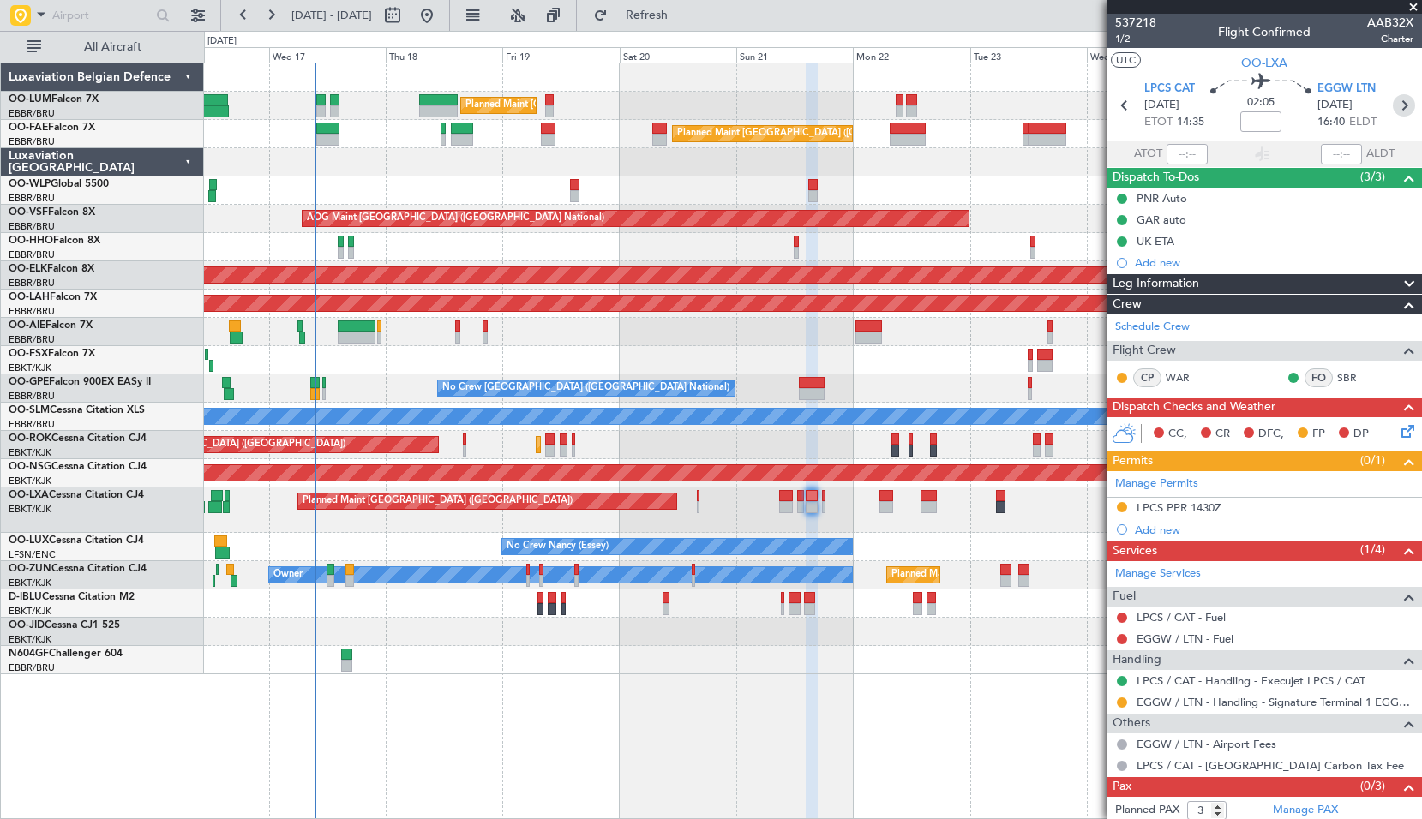
click at [1392, 103] on icon at bounding box center [1403, 105] width 22 height 22
type input "0"
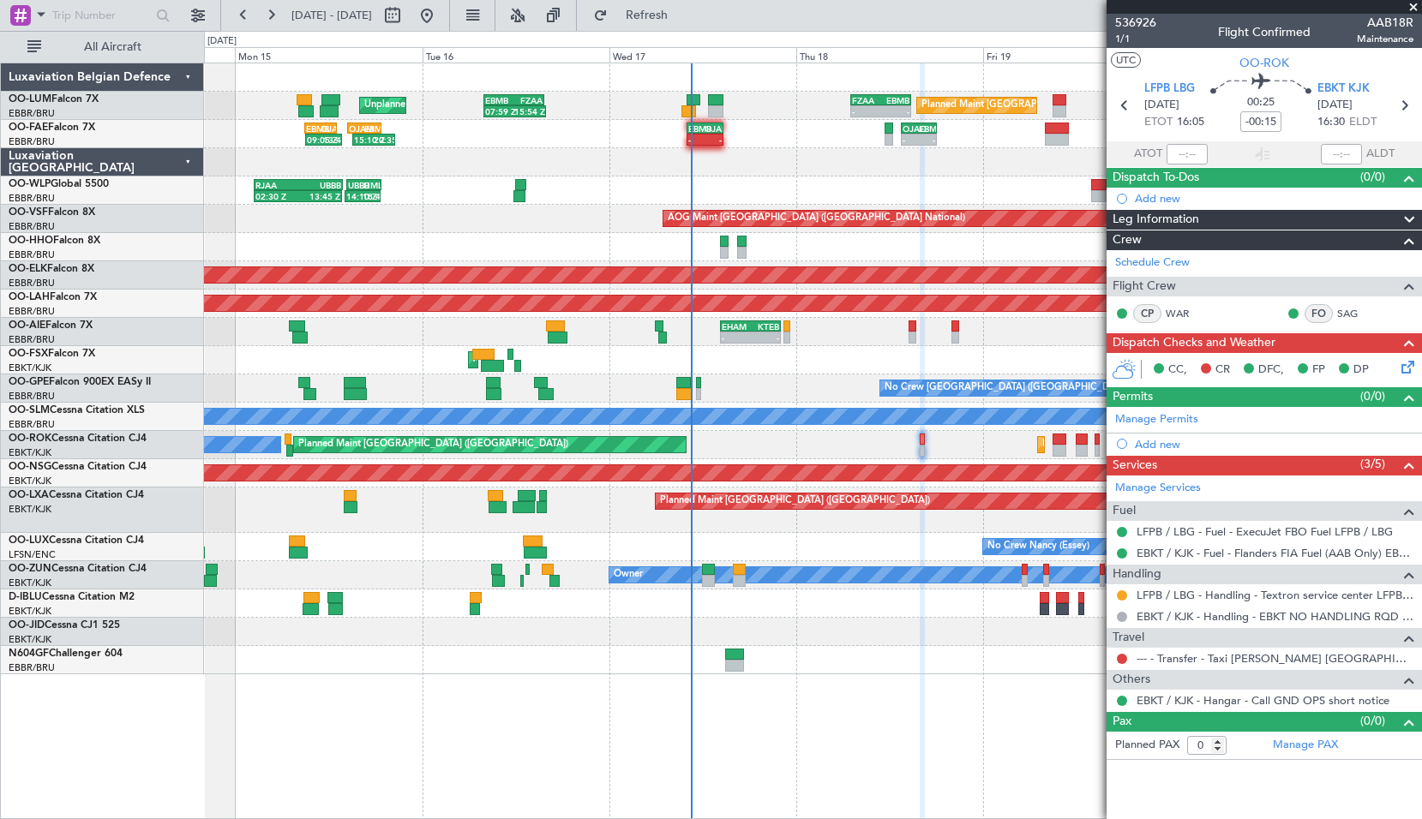
click at [648, 388] on div "Planned Maint [GEOGRAPHIC_DATA] ([GEOGRAPHIC_DATA] National) - - FZAA 07:00 Z E…" at bounding box center [812, 368] width 1217 height 611
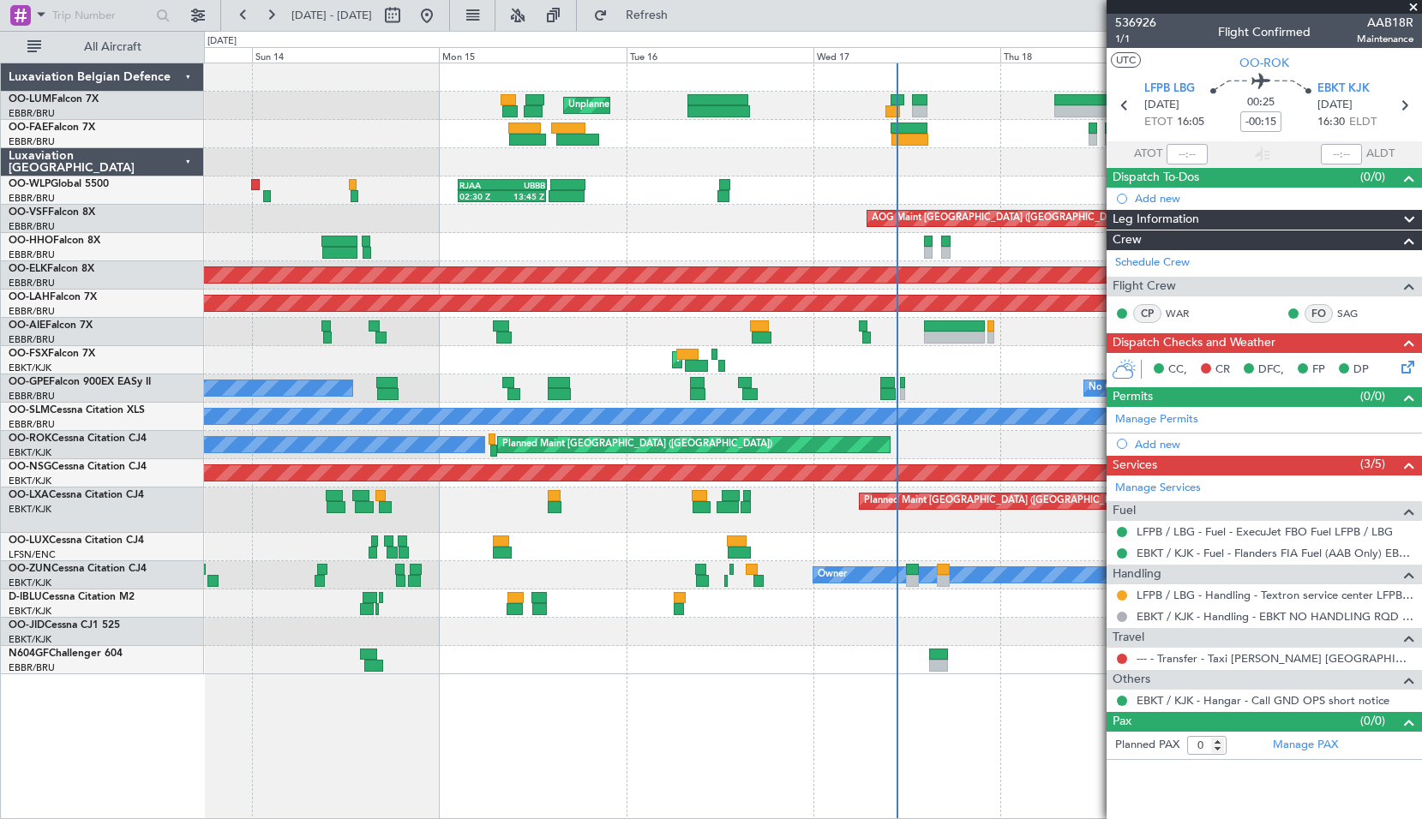
click at [915, 191] on div "RJAA 02:30 Z UBBB 13:50 Z 02:30 Z 13:45 Z" at bounding box center [812, 191] width 1217 height 28
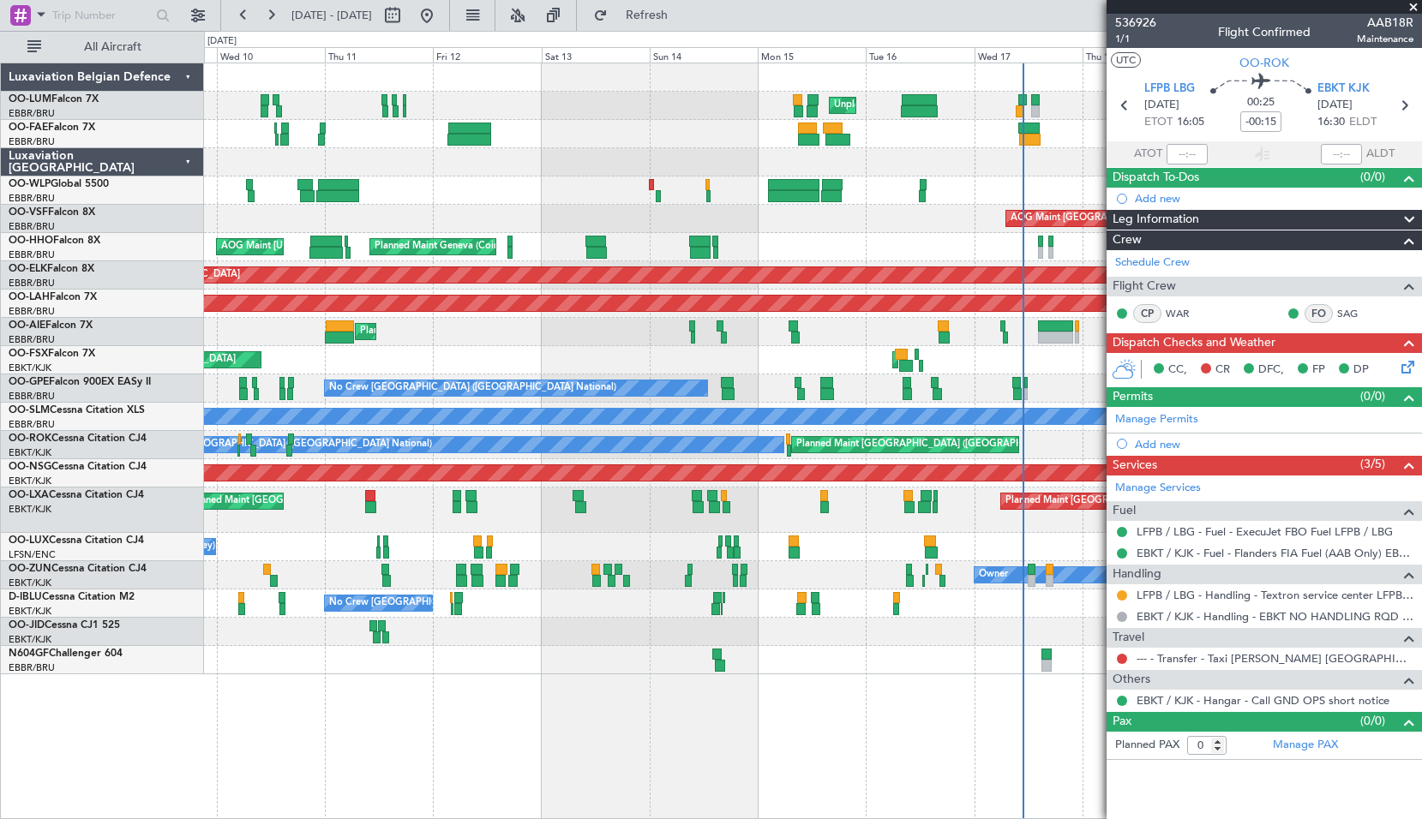
click at [656, 147] on div "Planned Maint [GEOGRAPHIC_DATA] ([GEOGRAPHIC_DATA] National)" at bounding box center [812, 134] width 1217 height 28
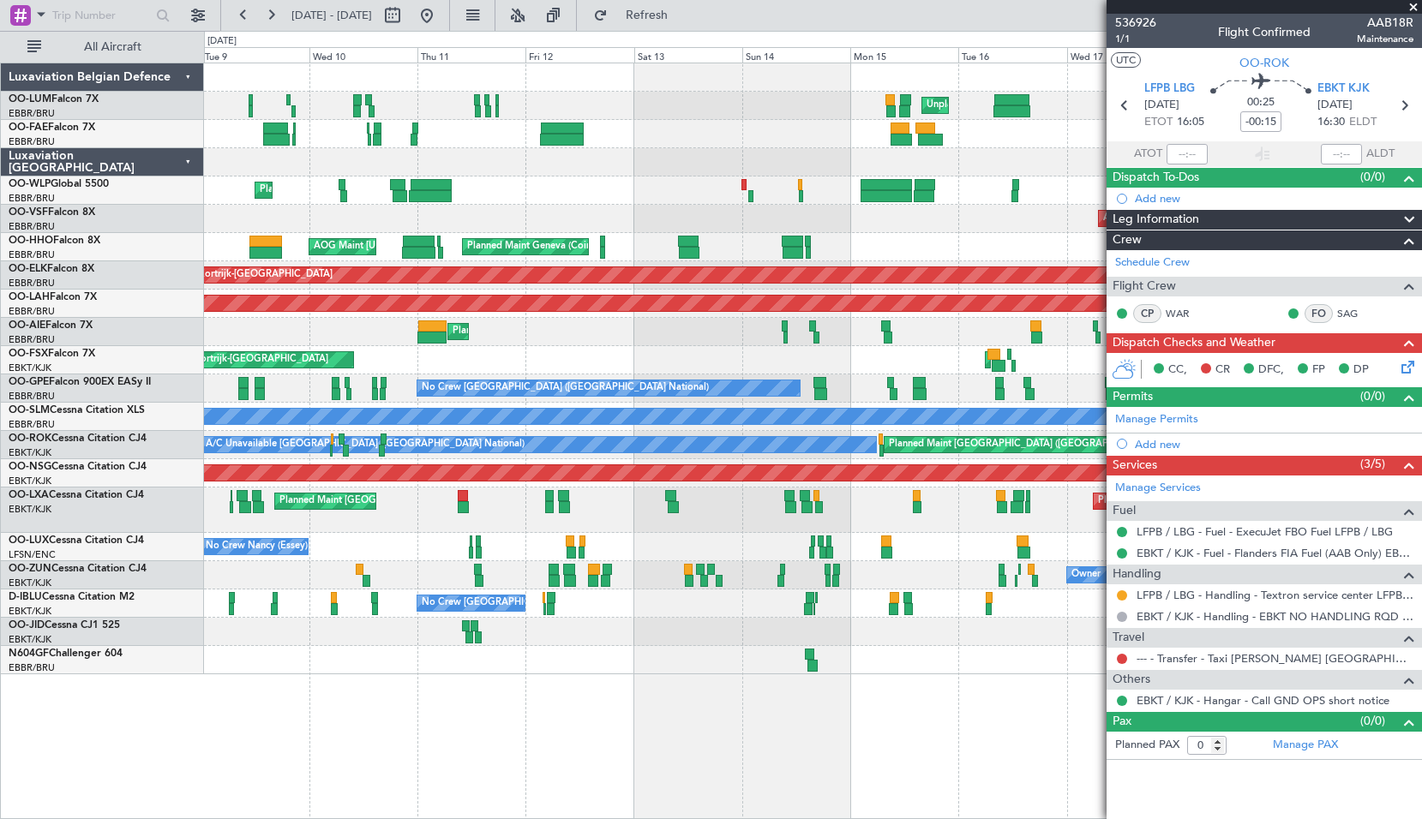
click at [559, 184] on div "Planned Maint Liege" at bounding box center [812, 191] width 1217 height 28
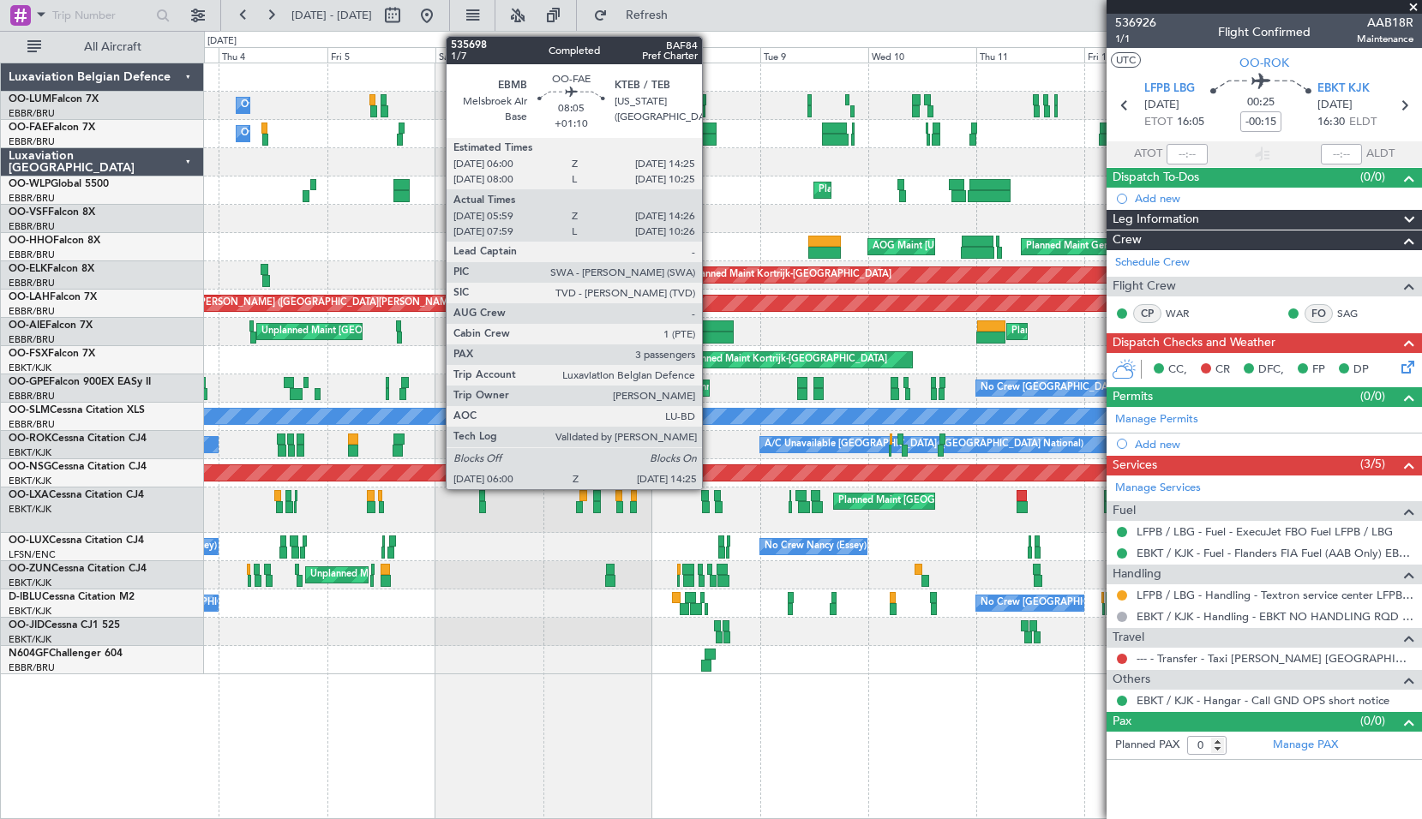
click at [709, 136] on div at bounding box center [697, 140] width 39 height 12
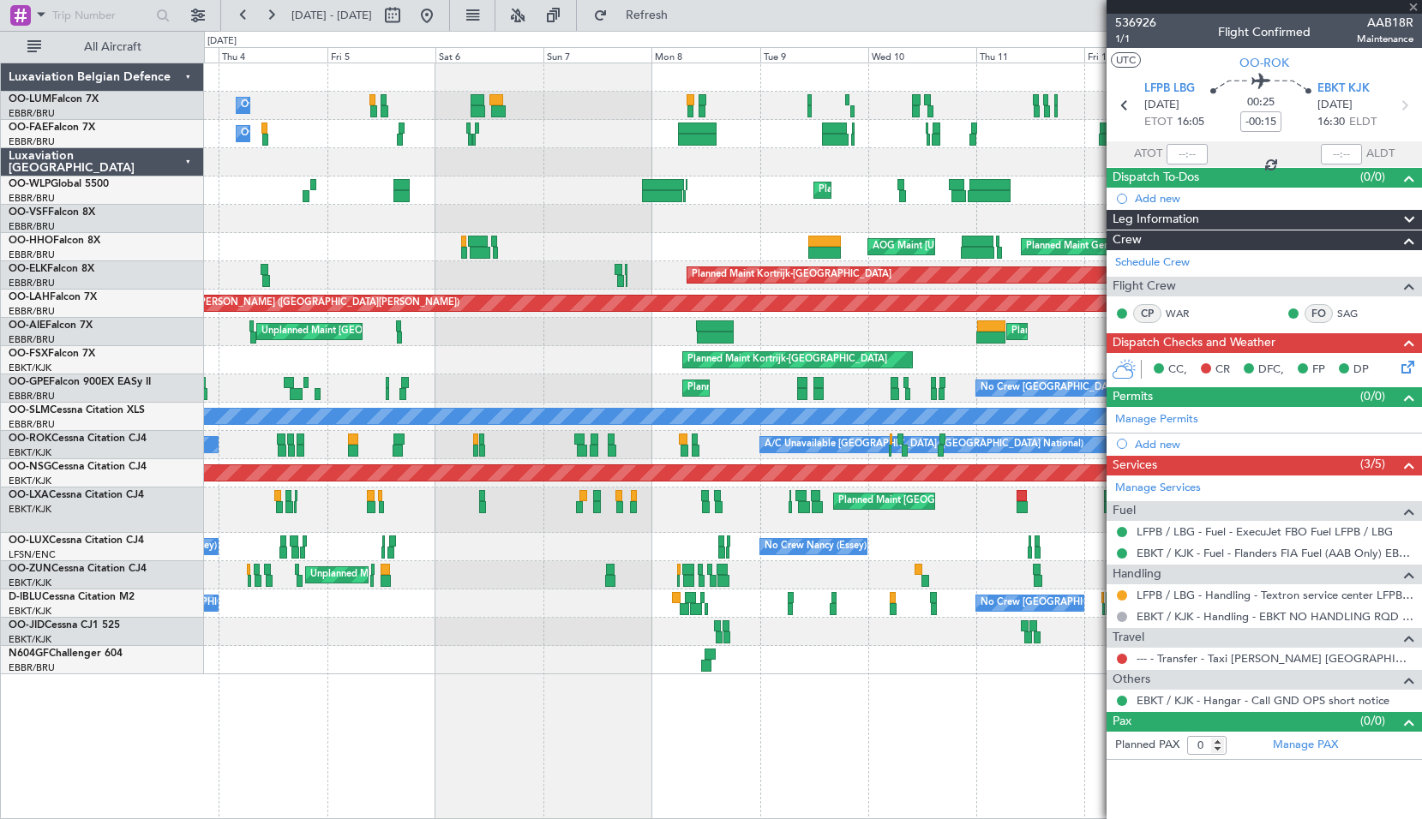
type input "+01:10"
type input "06:09"
type input "14:16"
type input "3"
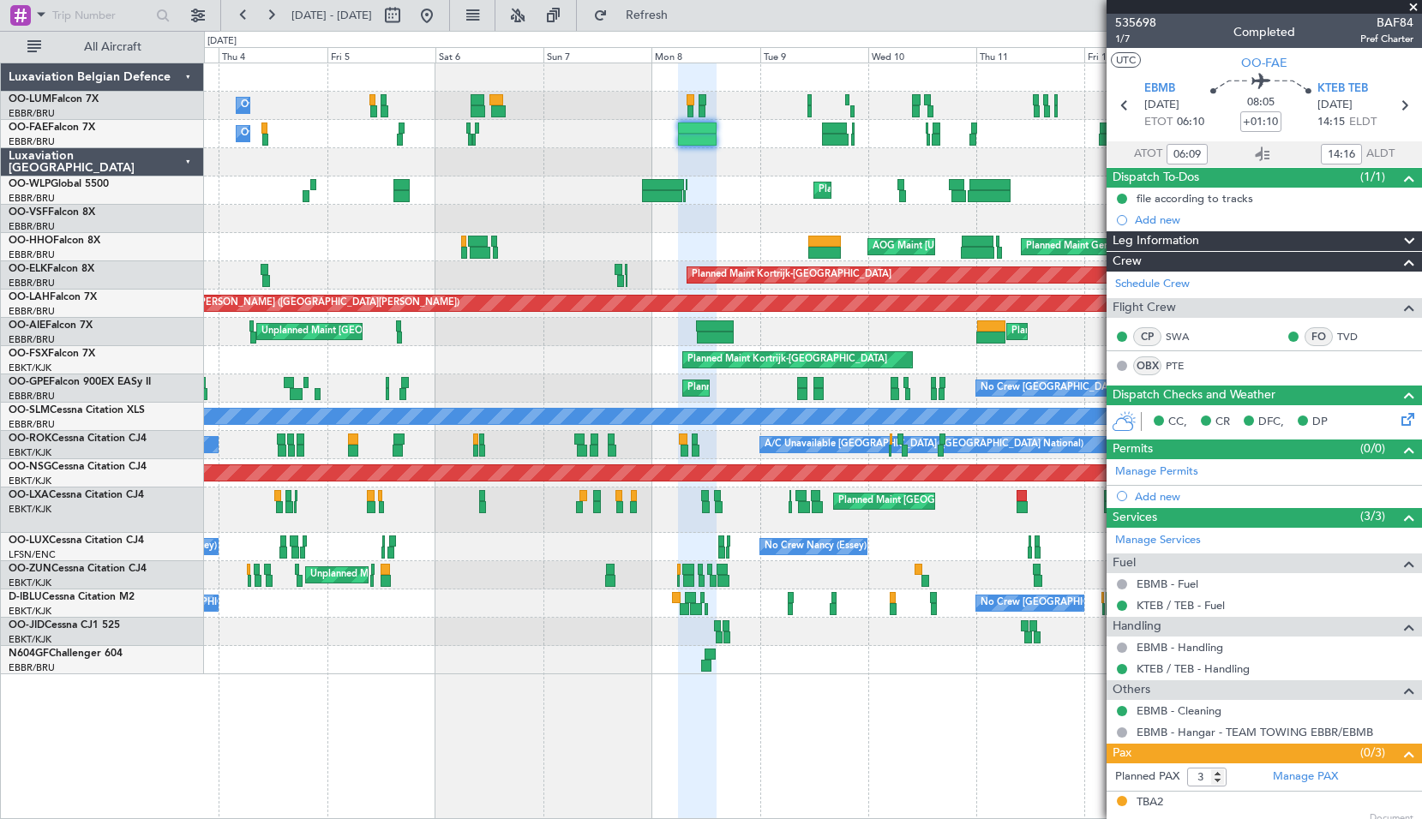
type input "08:09"
type input "10:16"
type input "06:09"
type input "14:16"
click at [1414, 4] on span at bounding box center [1412, 7] width 17 height 15
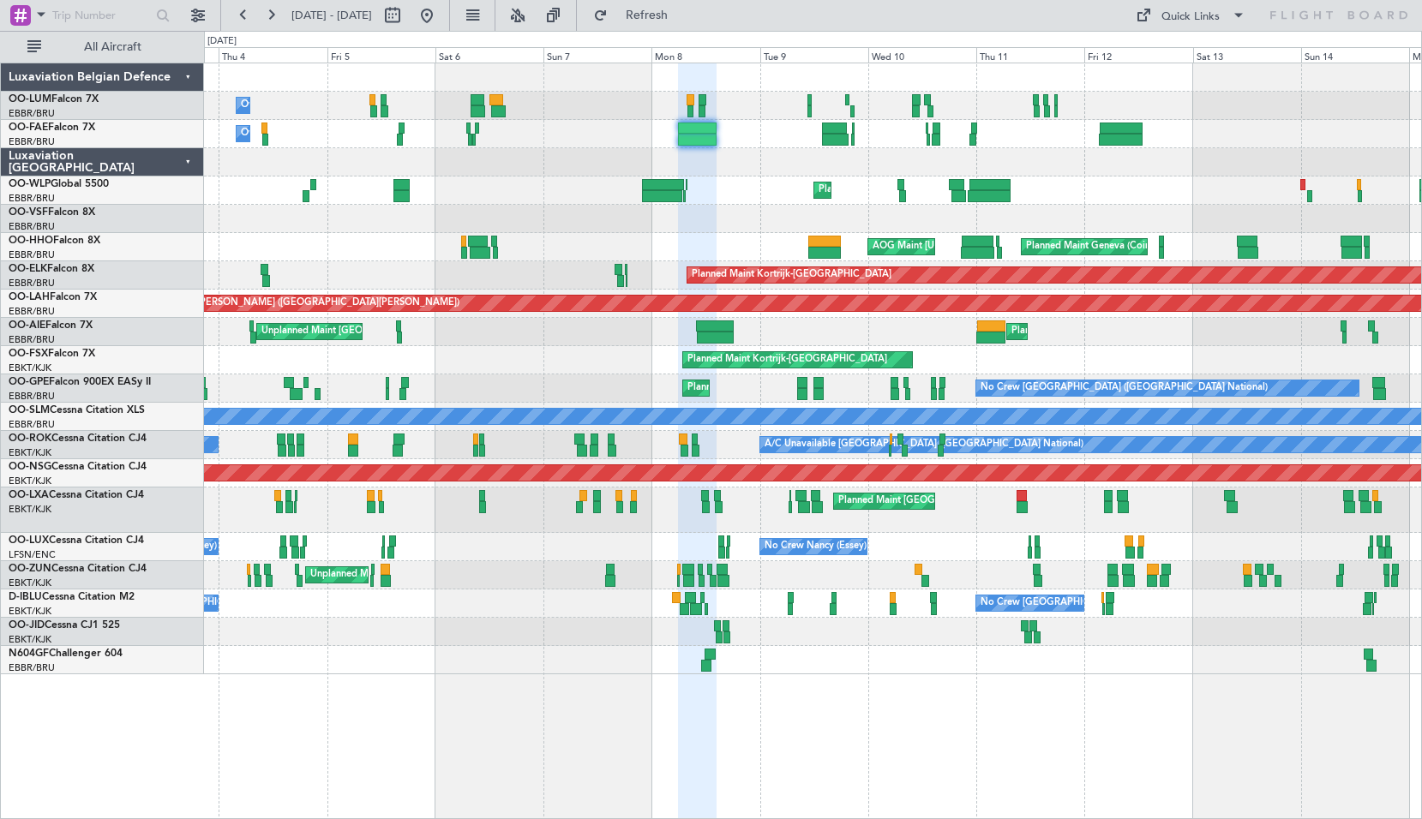
type input "0"
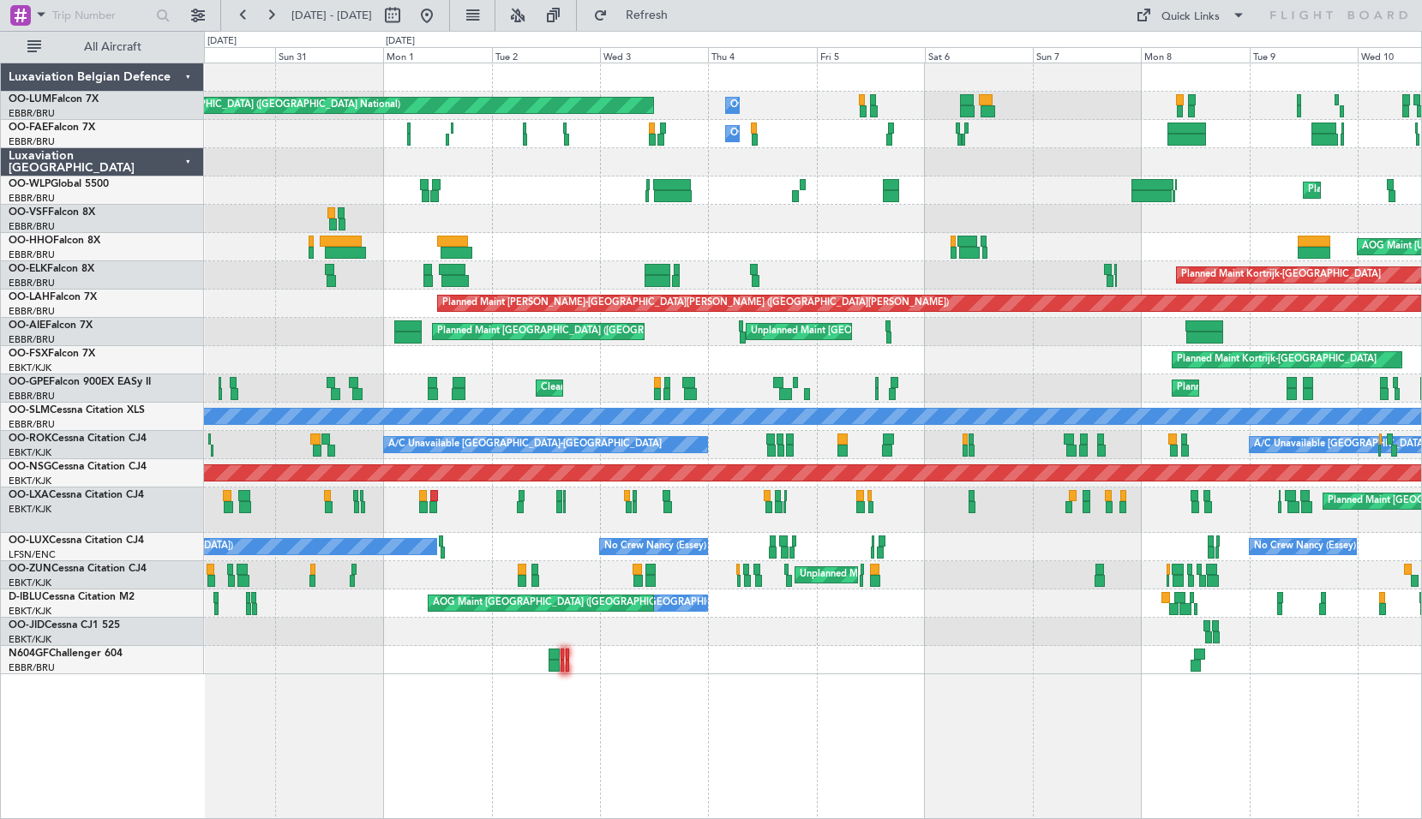
click at [1098, 218] on div at bounding box center [812, 219] width 1217 height 28
click at [628, 241] on div "AOG Maint [US_STATE] ([GEOGRAPHIC_DATA]) Planned Maint Geneva ([GEOGRAPHIC_DATA…" at bounding box center [812, 247] width 1217 height 28
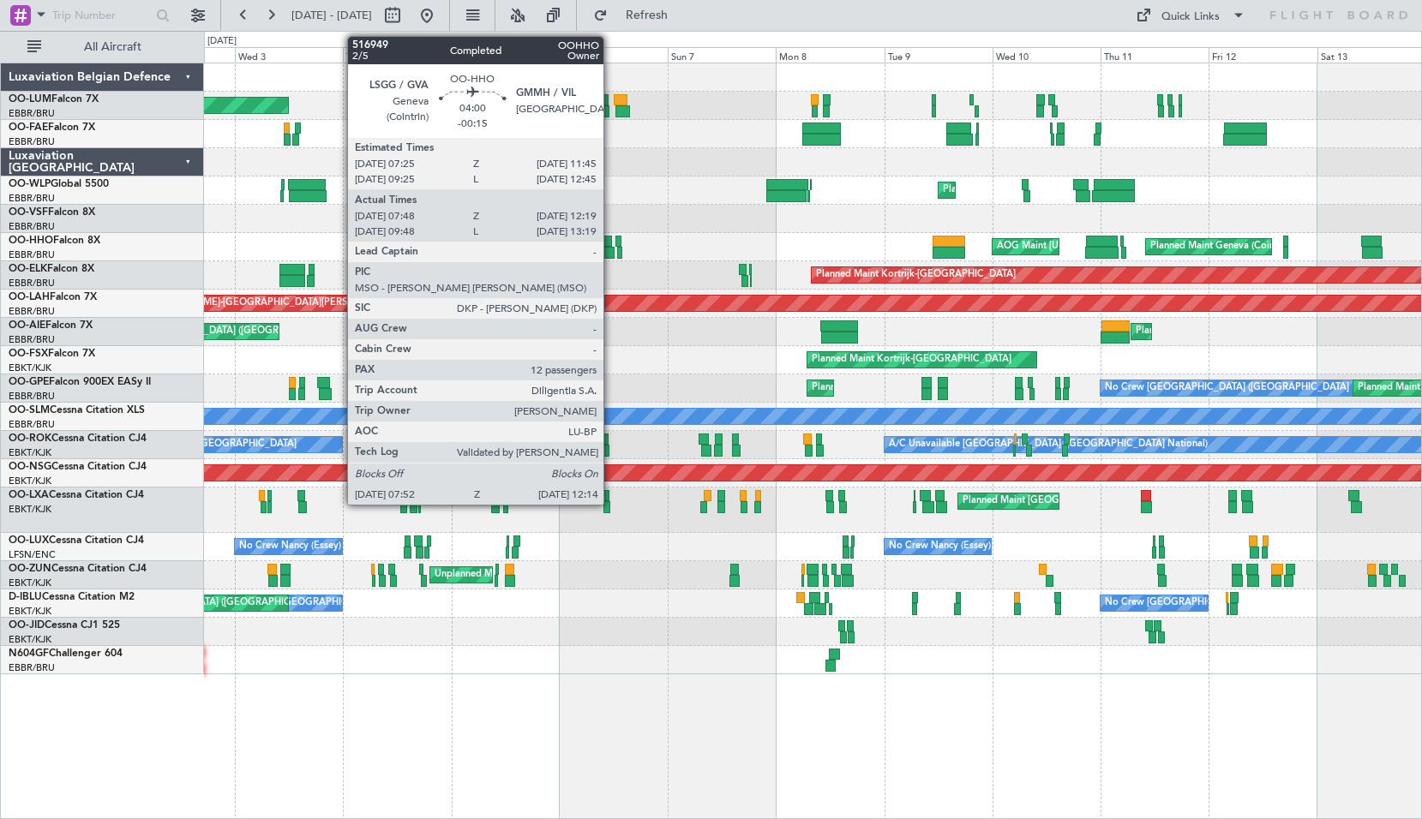
click at [520, 243] on div "AOG Maint [US_STATE] ([GEOGRAPHIC_DATA]) Planned Maint Geneva ([GEOGRAPHIC_DATA…" at bounding box center [812, 247] width 1217 height 28
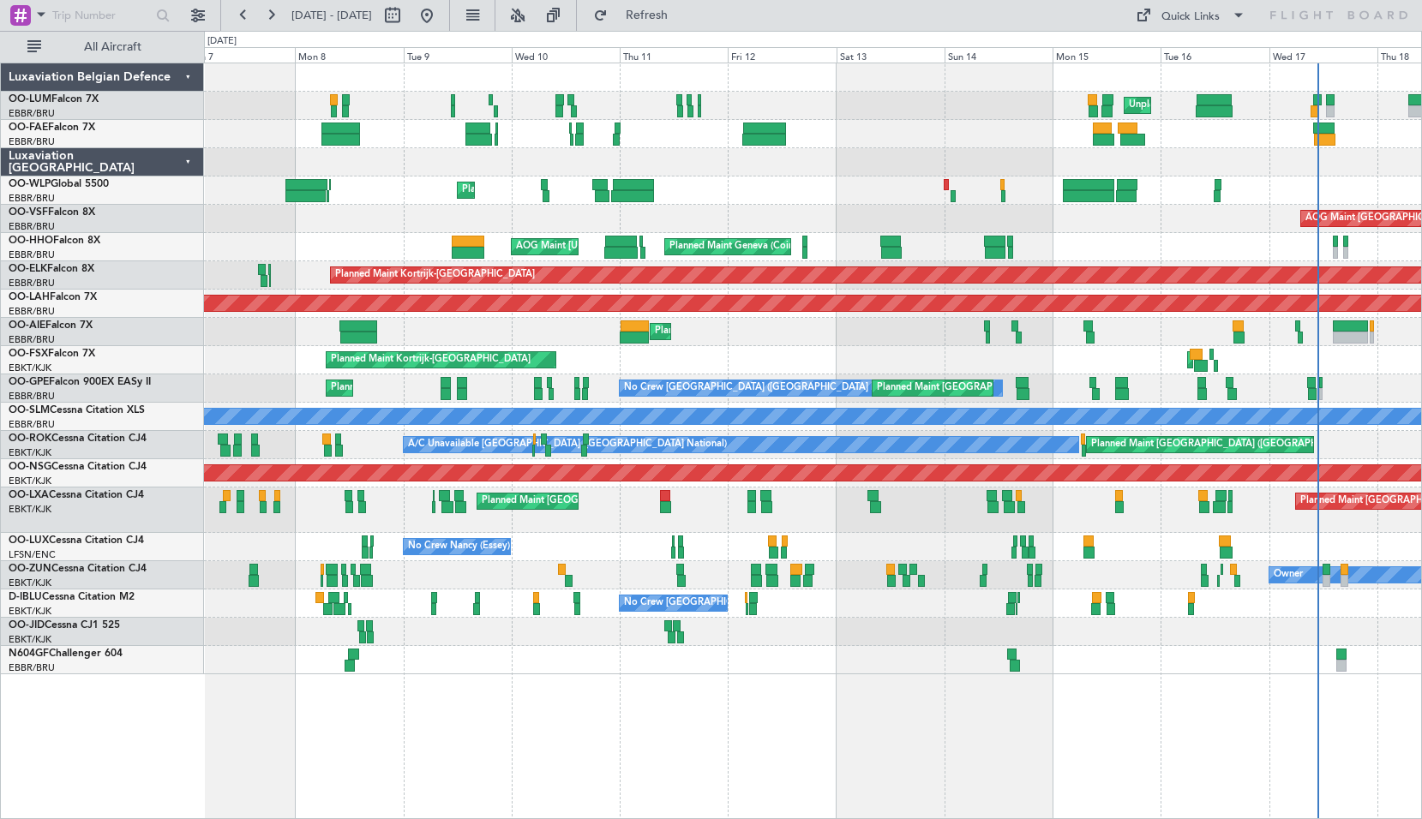
click at [620, 286] on div "Planned Maint Kortrijk-[GEOGRAPHIC_DATA]" at bounding box center [812, 275] width 1217 height 28
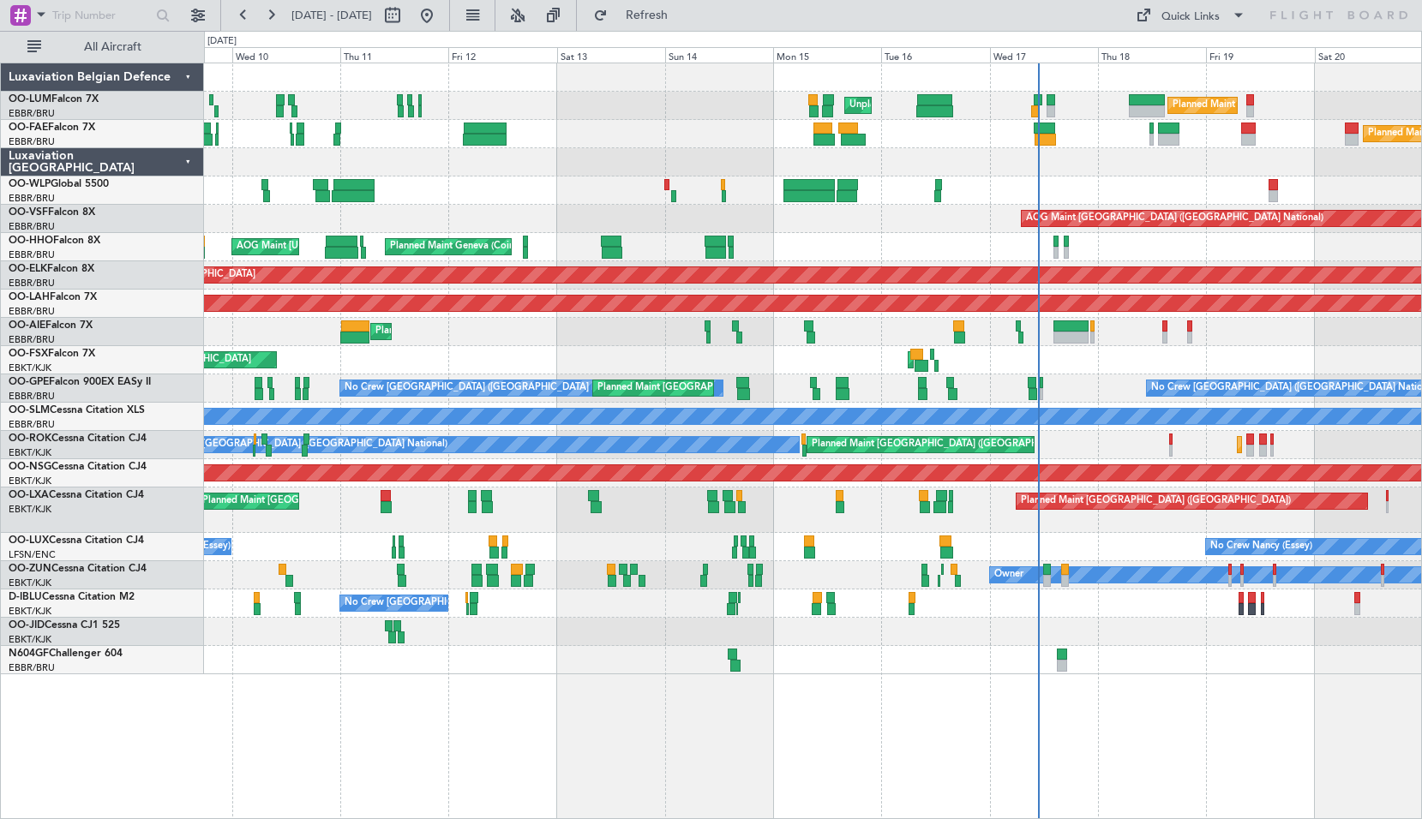
click at [544, 287] on div "Unplanned Maint [GEOGRAPHIC_DATA] ([GEOGRAPHIC_DATA] National) Planned Maint [G…" at bounding box center [812, 368] width 1217 height 611
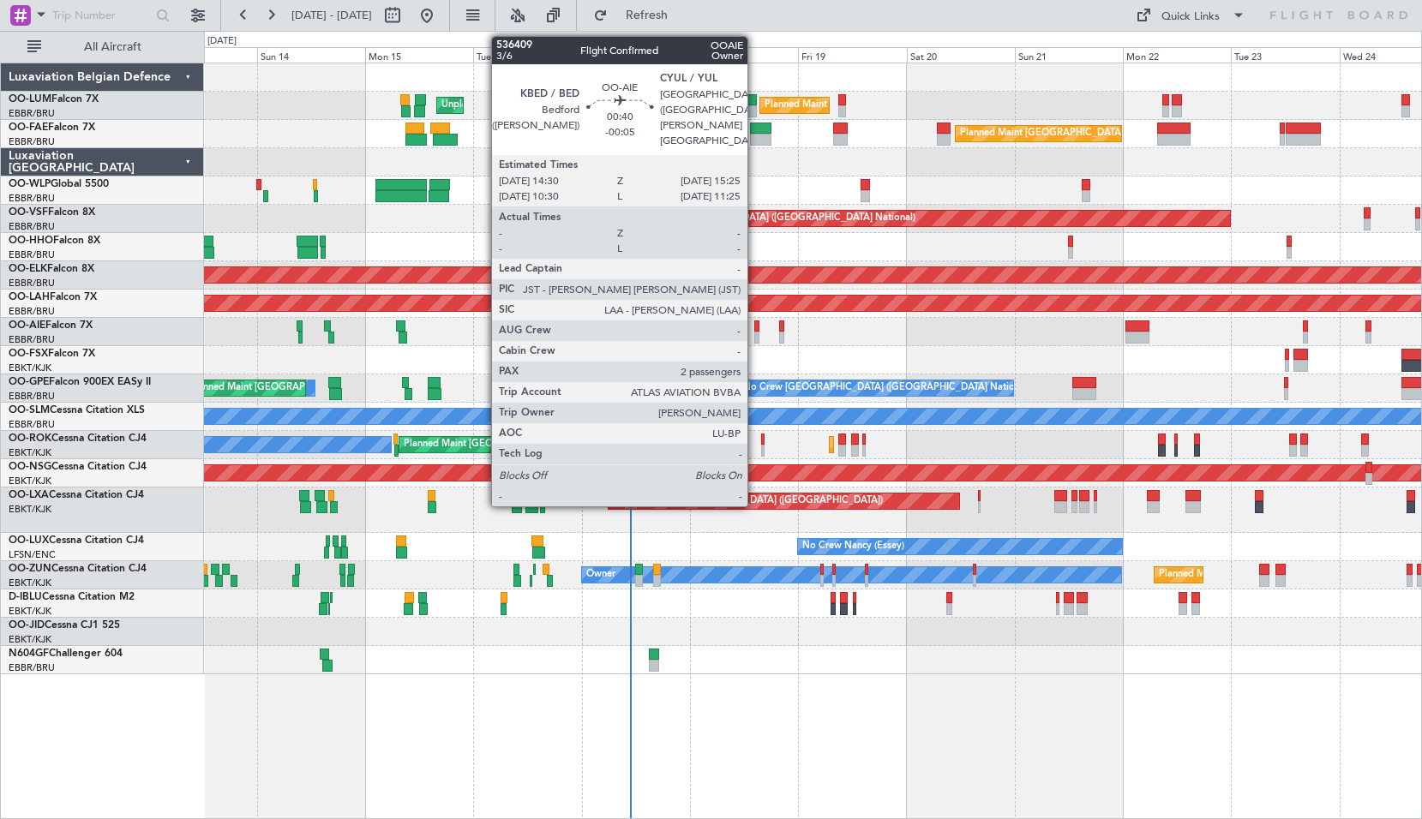
click at [755, 334] on div at bounding box center [756, 338] width 4 height 12
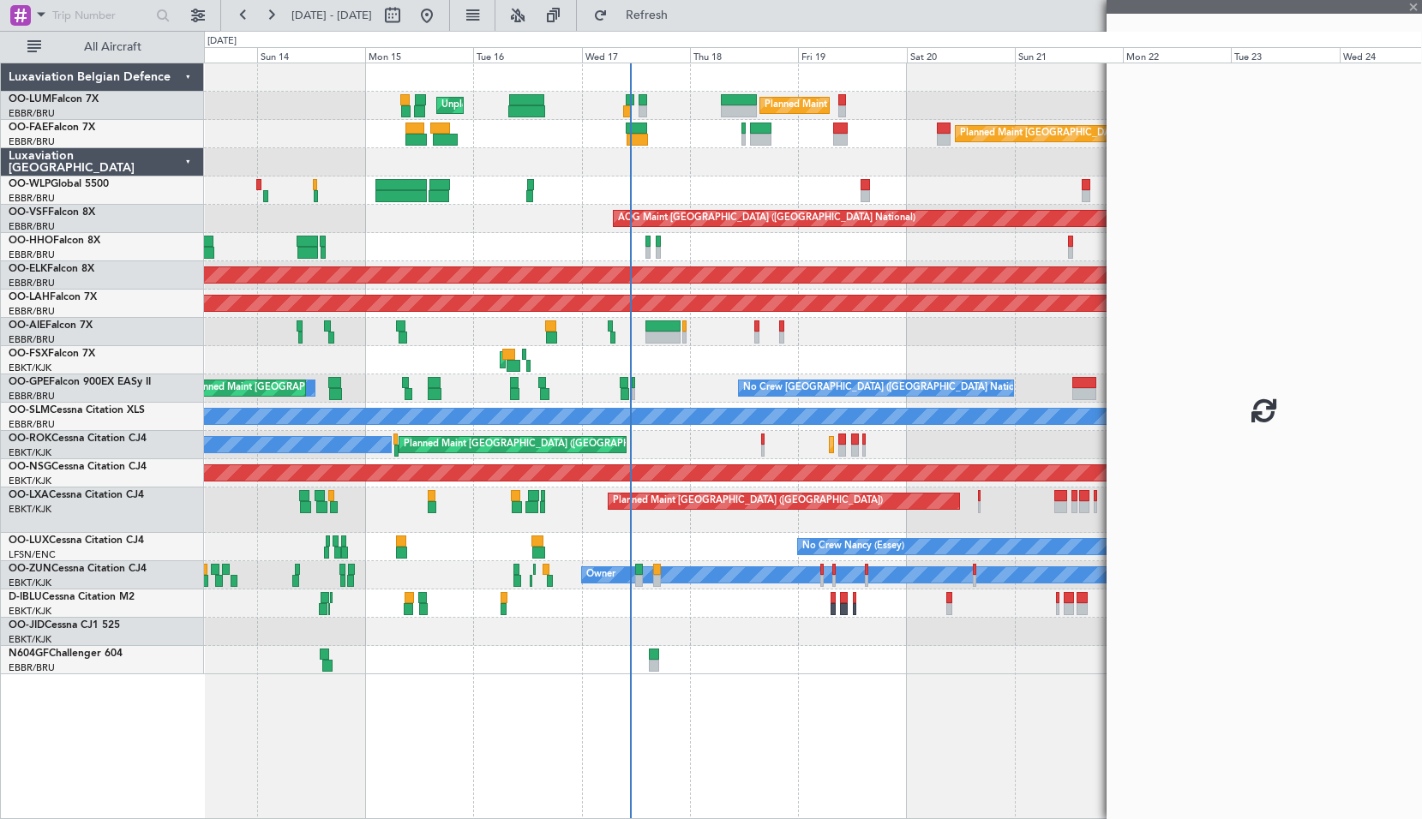
click at [715, 341] on div "Planned Maint [GEOGRAPHIC_DATA] ([GEOGRAPHIC_DATA]) Planned Maint [GEOGRAPHIC_D…" at bounding box center [812, 332] width 1217 height 28
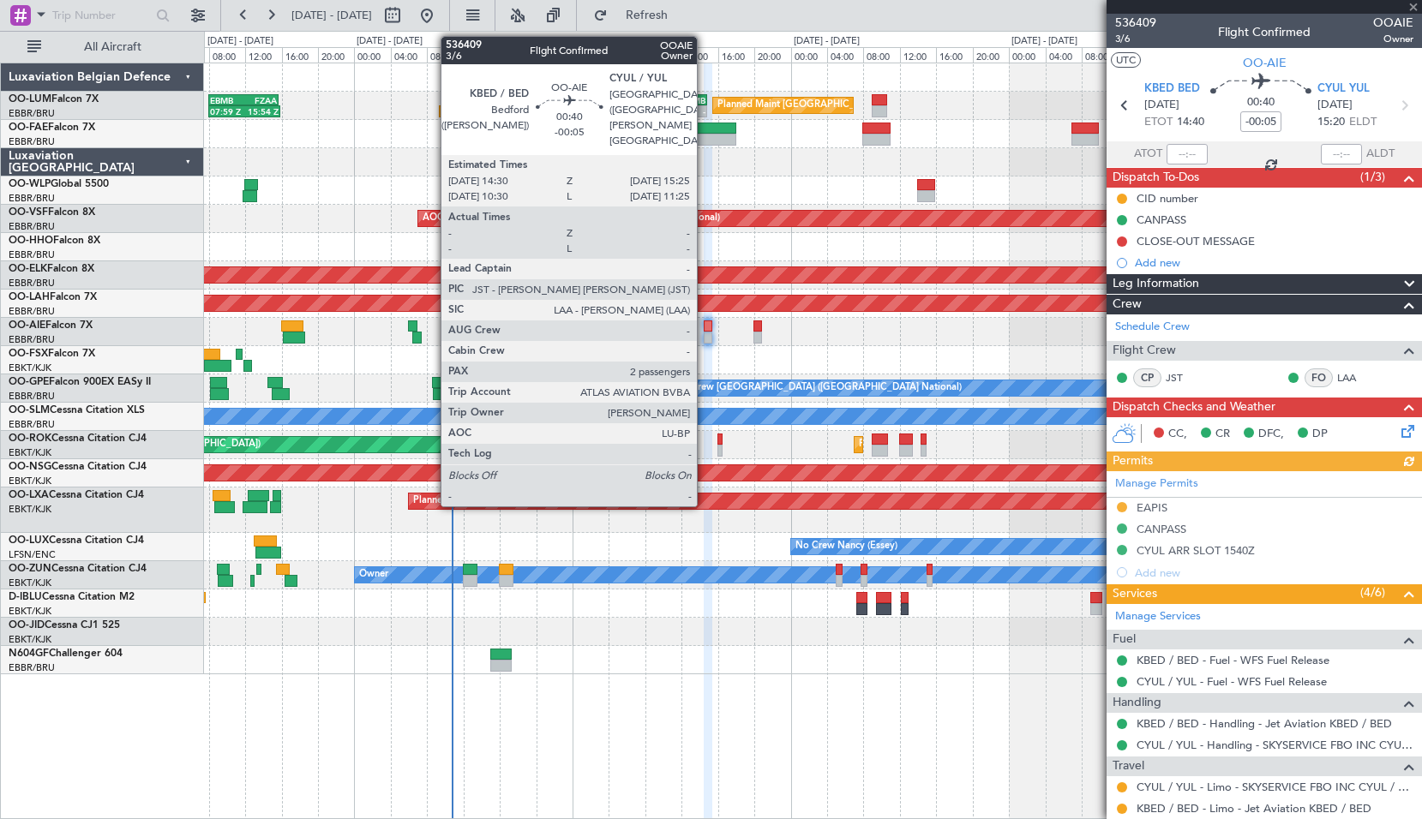
click at [706, 335] on div at bounding box center [707, 338] width 9 height 12
click at [707, 335] on div at bounding box center [707, 338] width 9 height 12
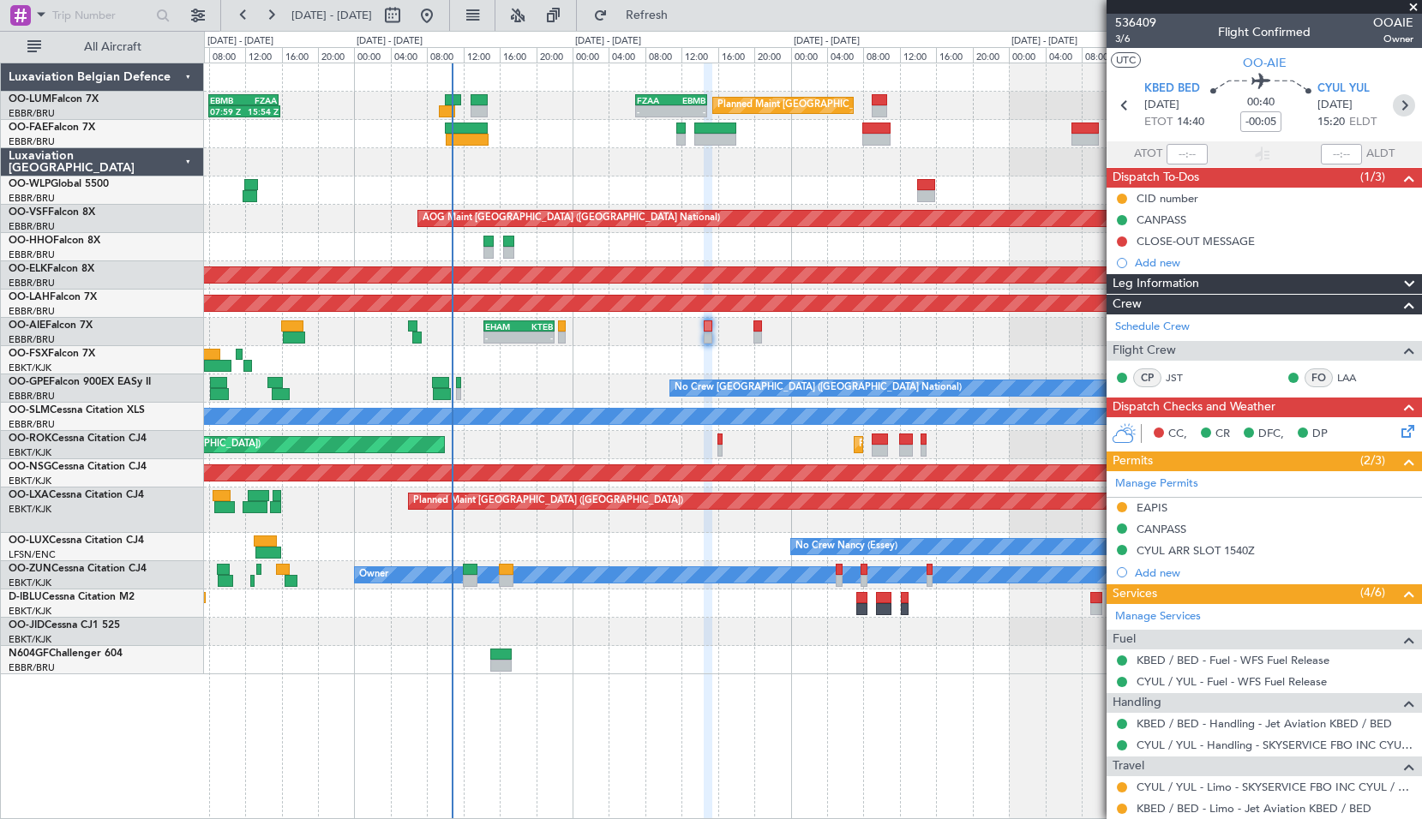
click at [1392, 111] on icon at bounding box center [1403, 105] width 22 height 22
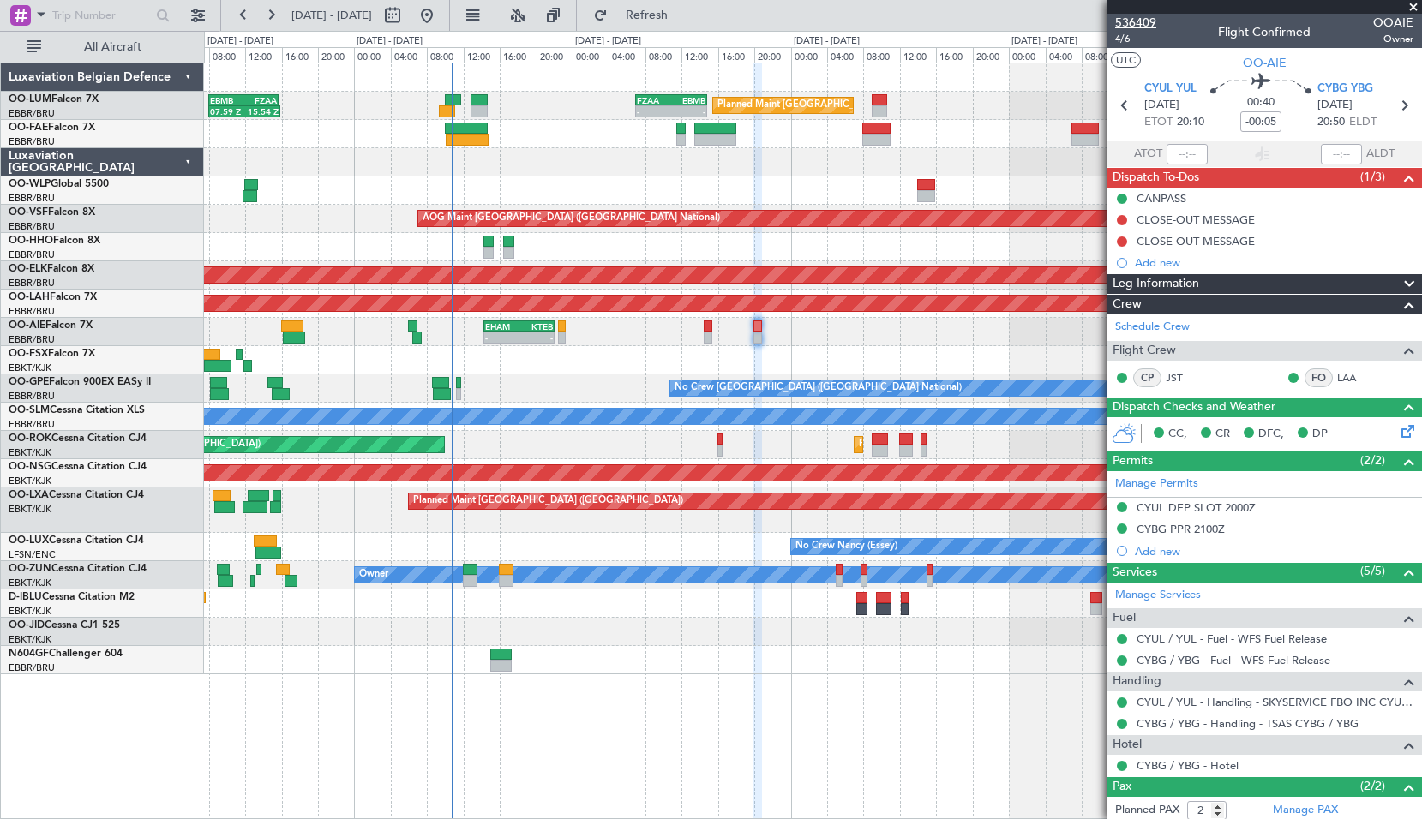
click at [1126, 31] on span "536409" at bounding box center [1135, 23] width 41 height 18
click at [1127, 38] on span "4/6" at bounding box center [1135, 39] width 41 height 15
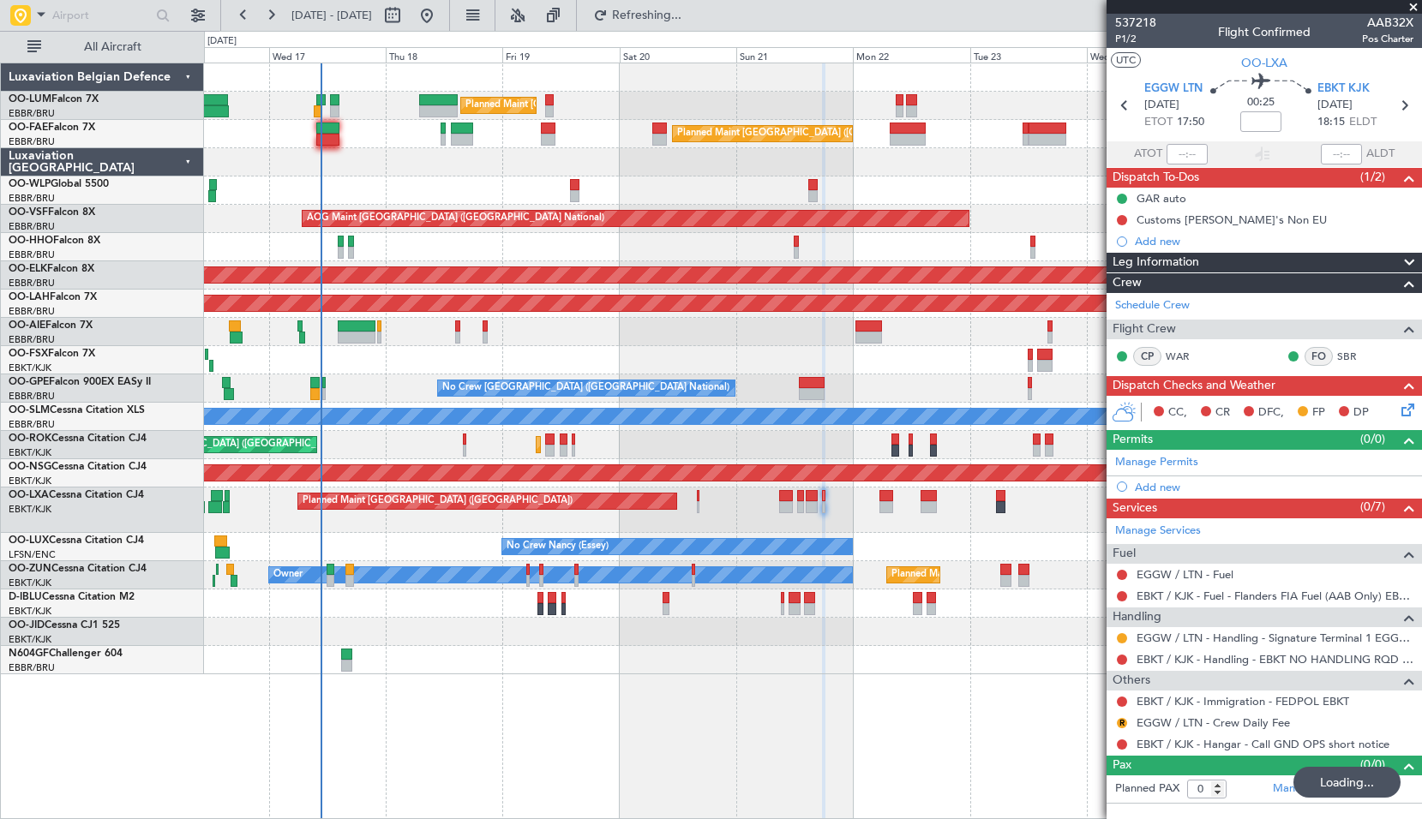
click at [391, 142] on div "Planned Maint [GEOGRAPHIC_DATA] ([GEOGRAPHIC_DATA] National) Owner [GEOGRAPHIC_…" at bounding box center [812, 134] width 1217 height 28
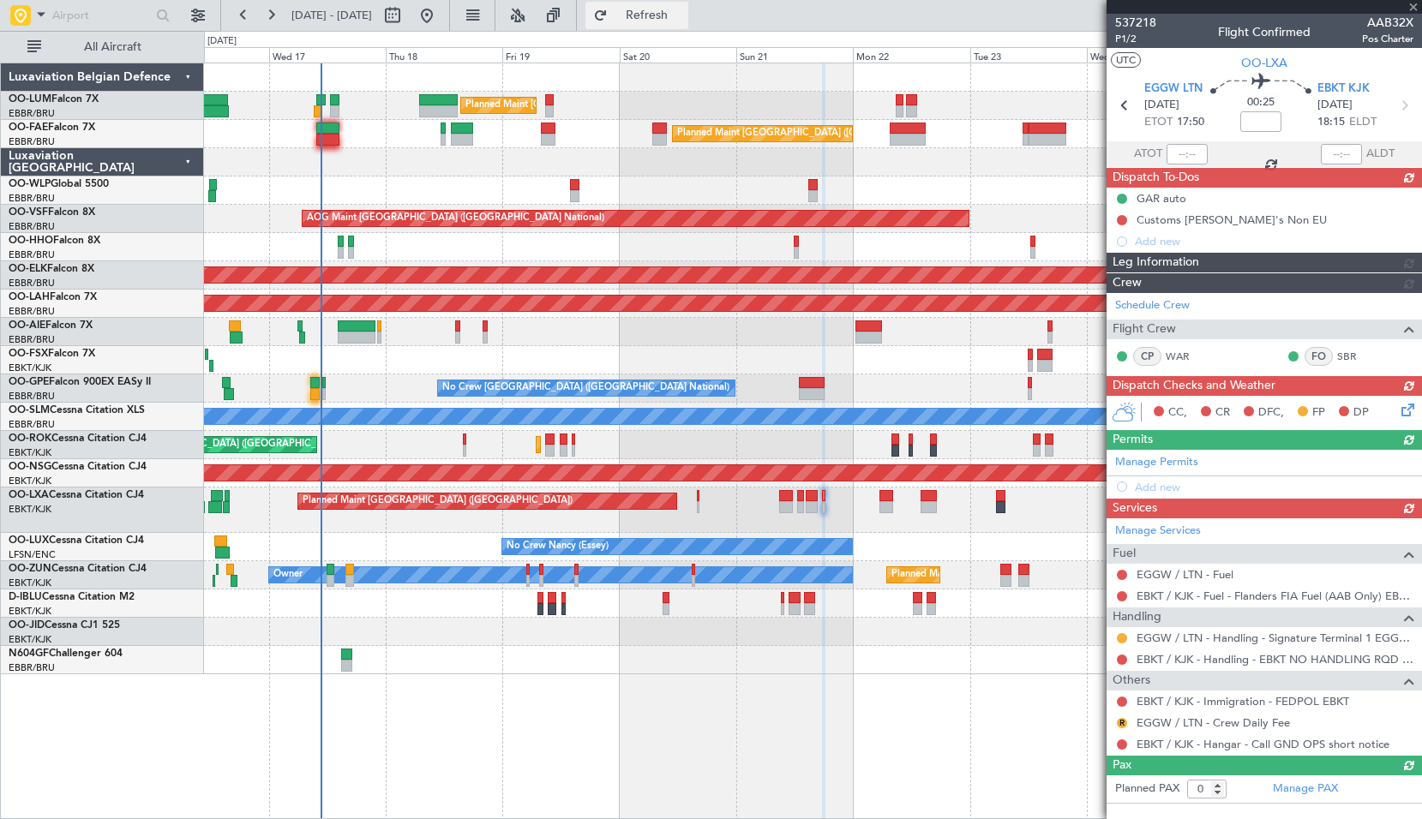
click at [683, 21] on span "Refresh" at bounding box center [647, 15] width 72 height 12
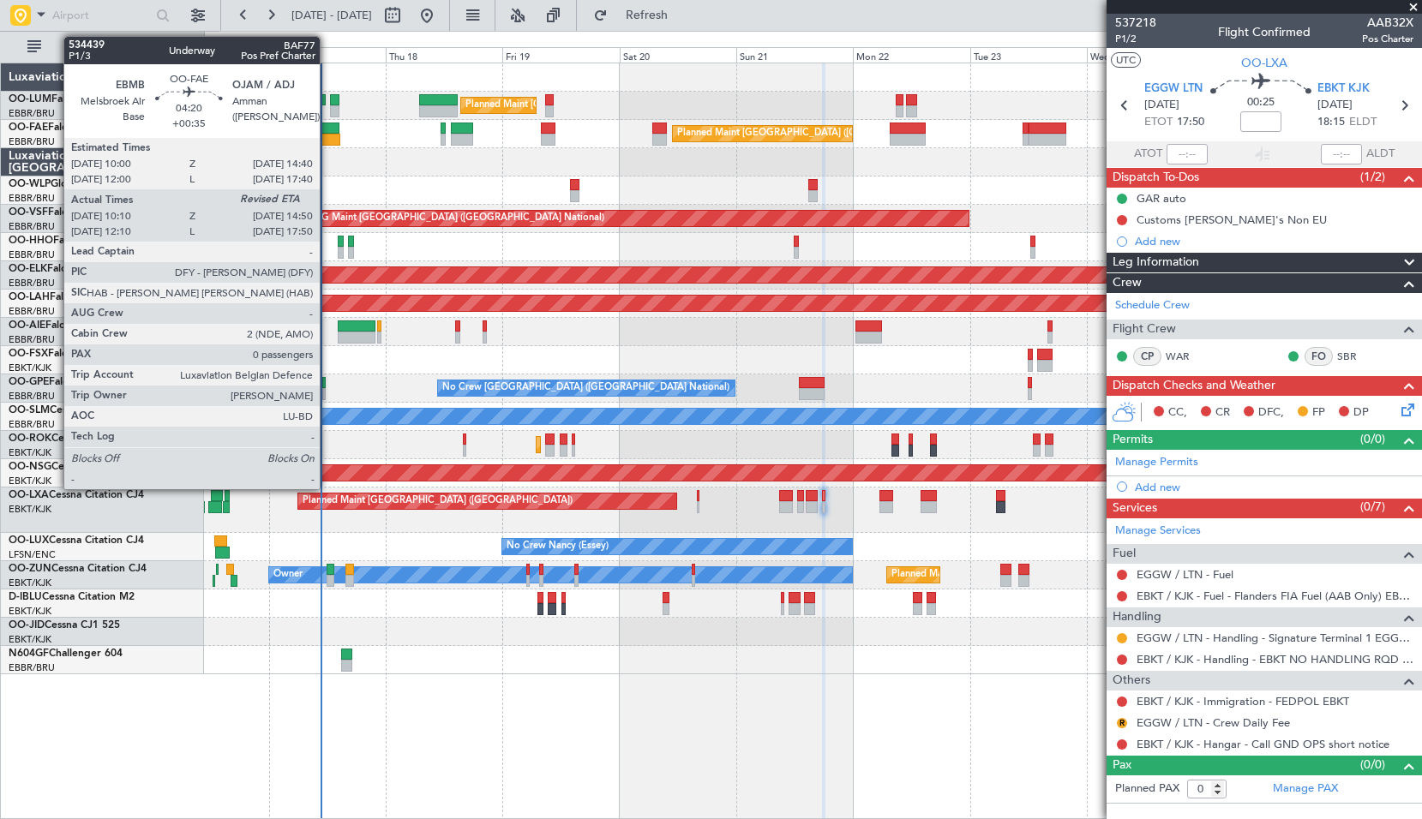
click at [327, 135] on div at bounding box center [328, 140] width 23 height 12
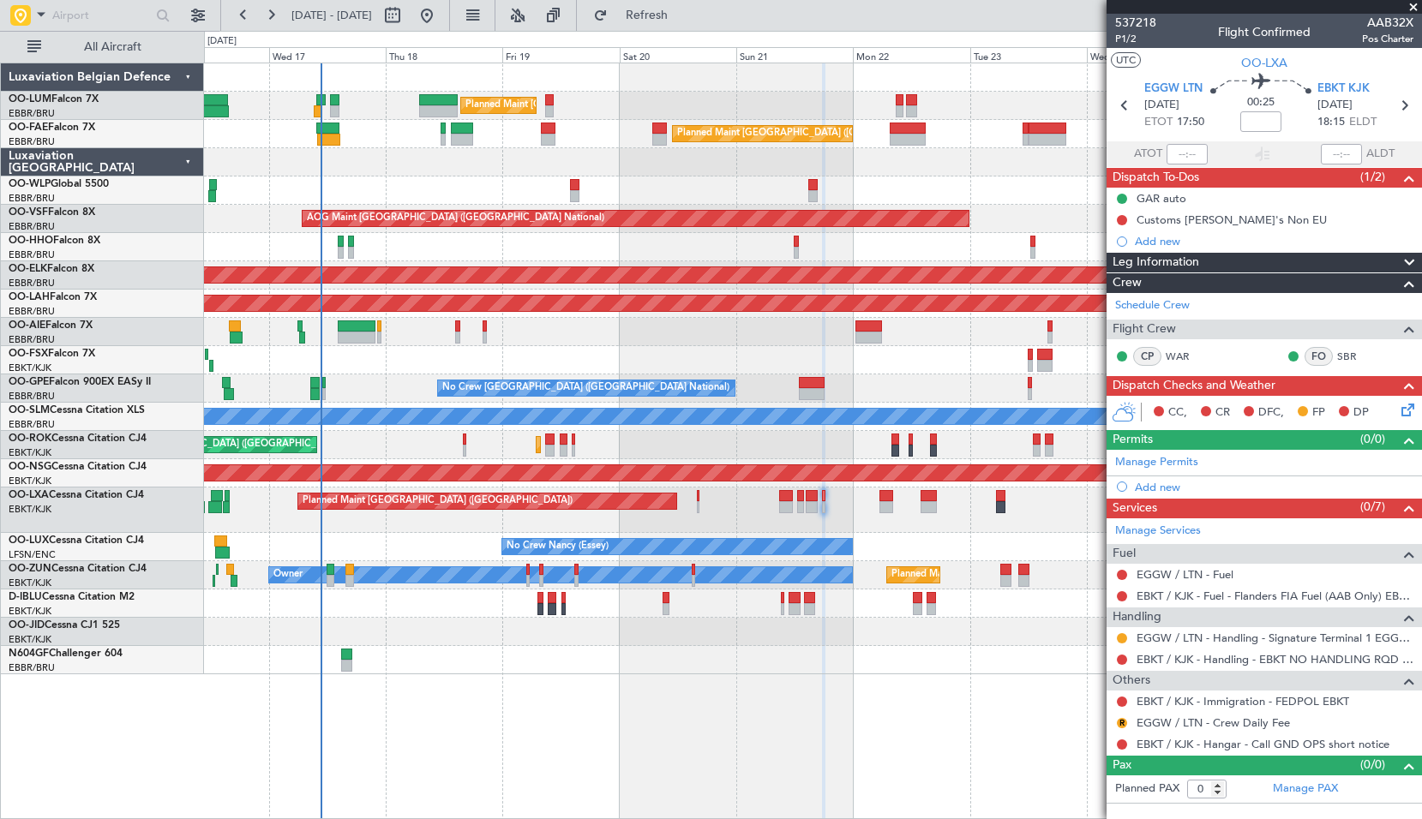
click at [451, 148] on div at bounding box center [812, 162] width 1217 height 28
type input "+00:35"
type input "10:20"
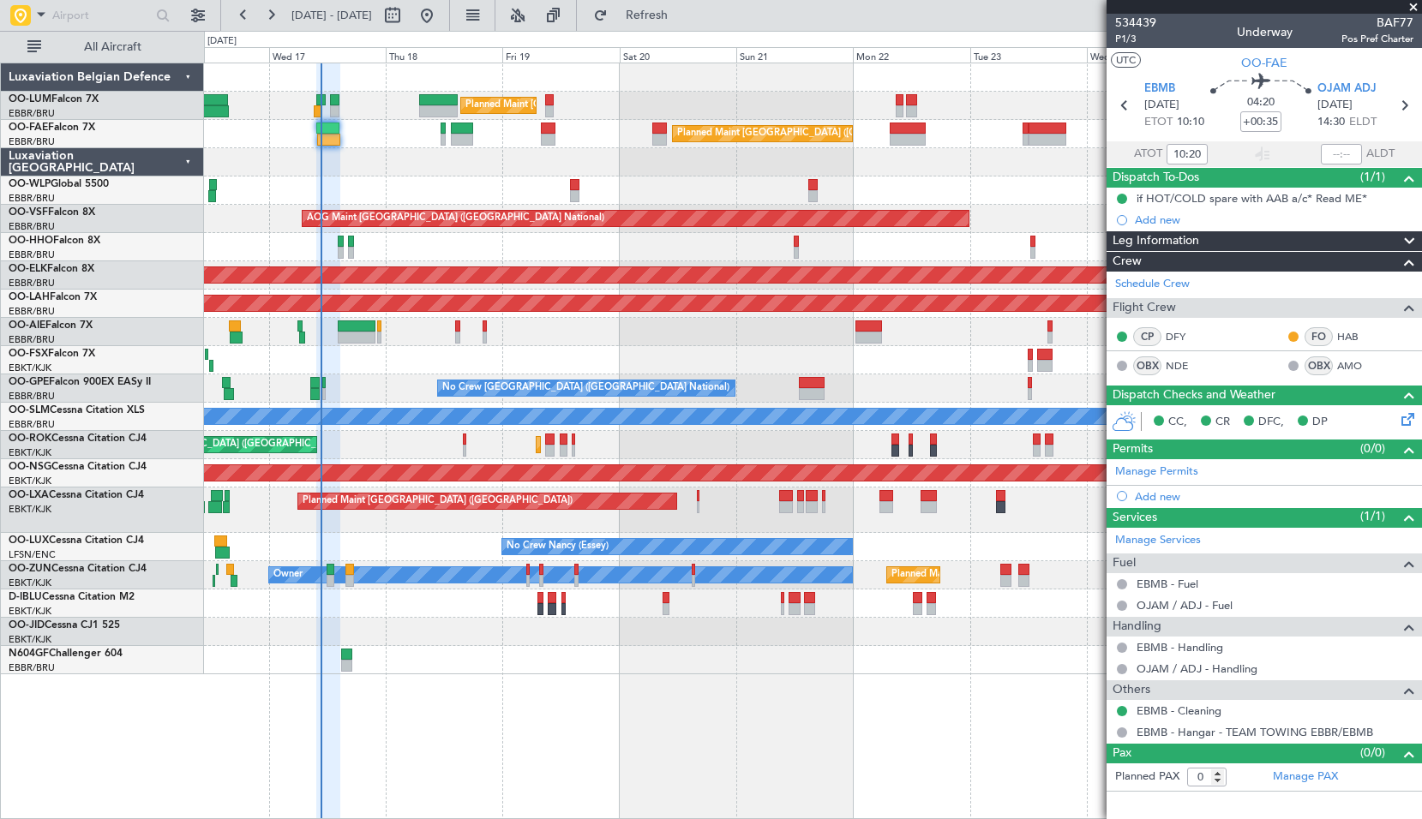
click at [1411, 9] on span at bounding box center [1412, 7] width 17 height 15
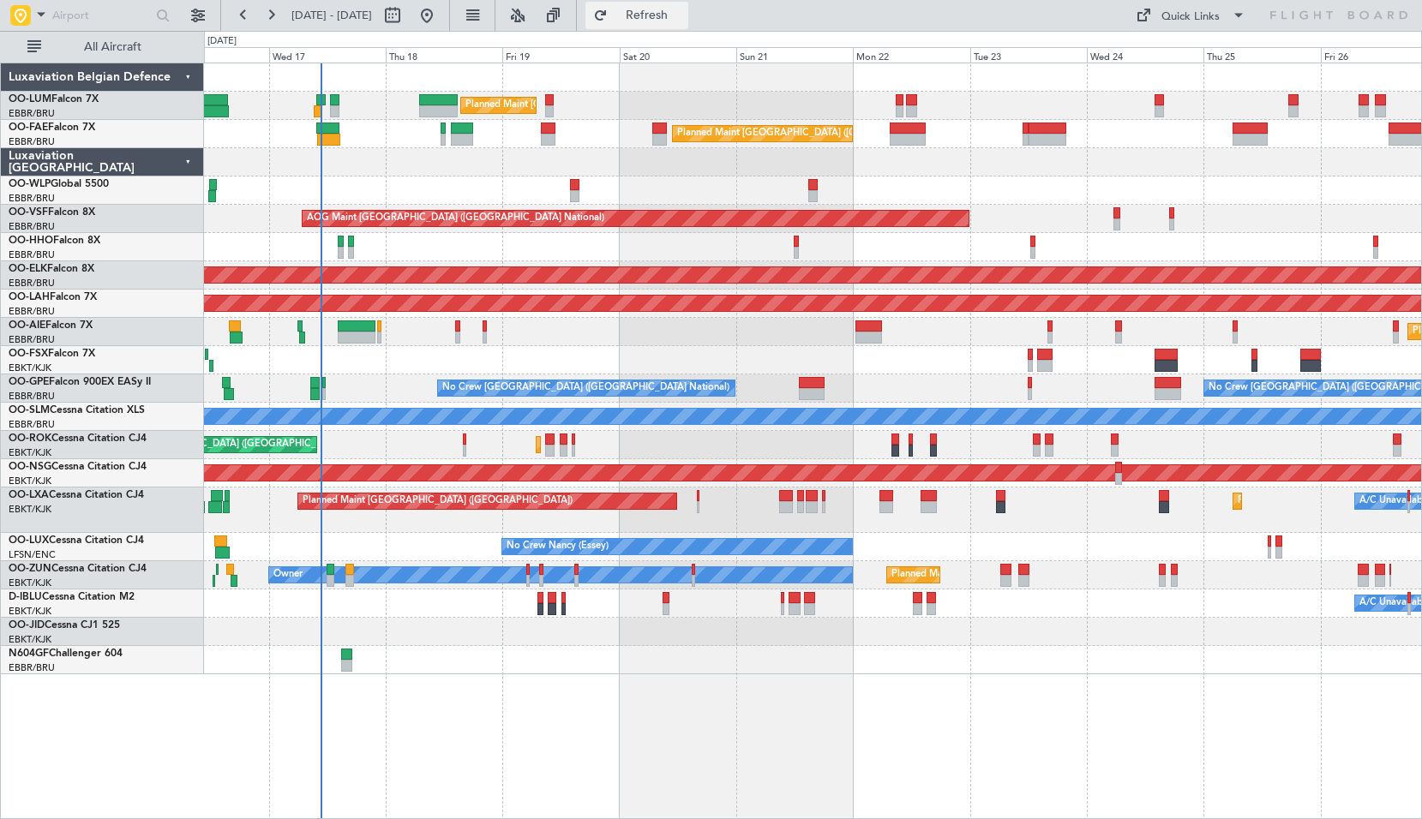
click at [683, 11] on span "Refresh" at bounding box center [647, 15] width 72 height 12
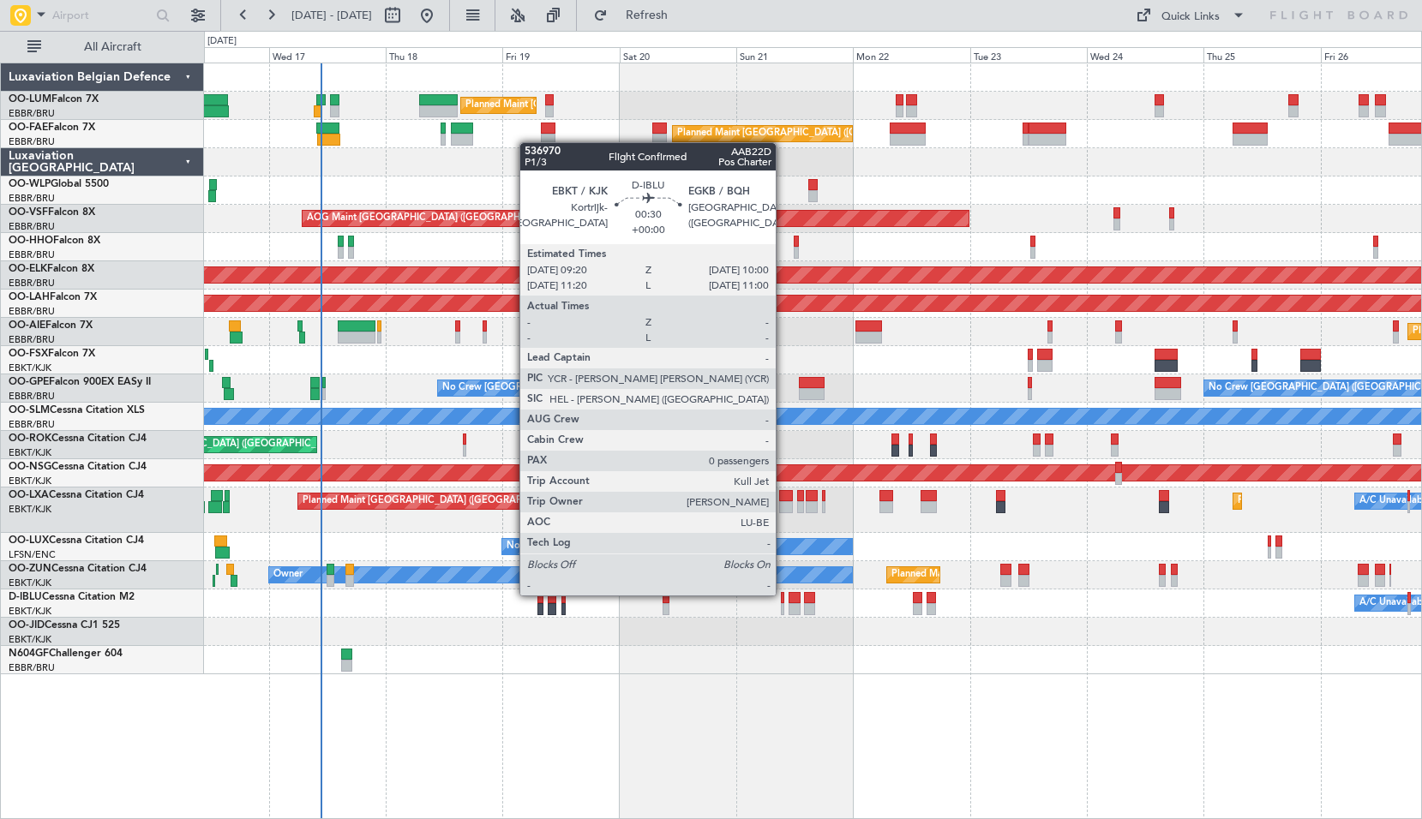
click at [783, 593] on div at bounding box center [782, 598] width 3 height 12
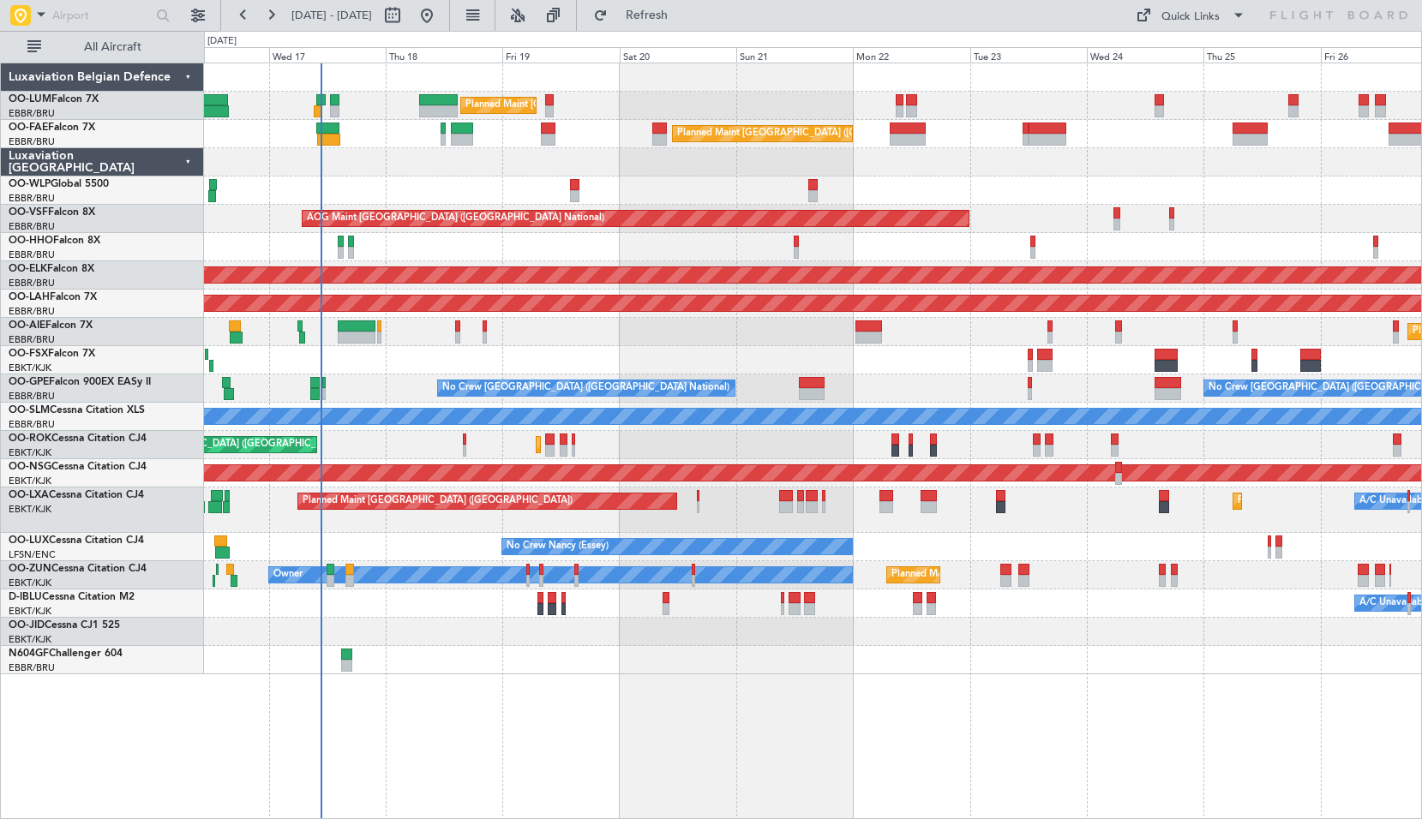
click at [797, 640] on div "Planned Maint Kortrijk-[GEOGRAPHIC_DATA]" at bounding box center [812, 632] width 1217 height 28
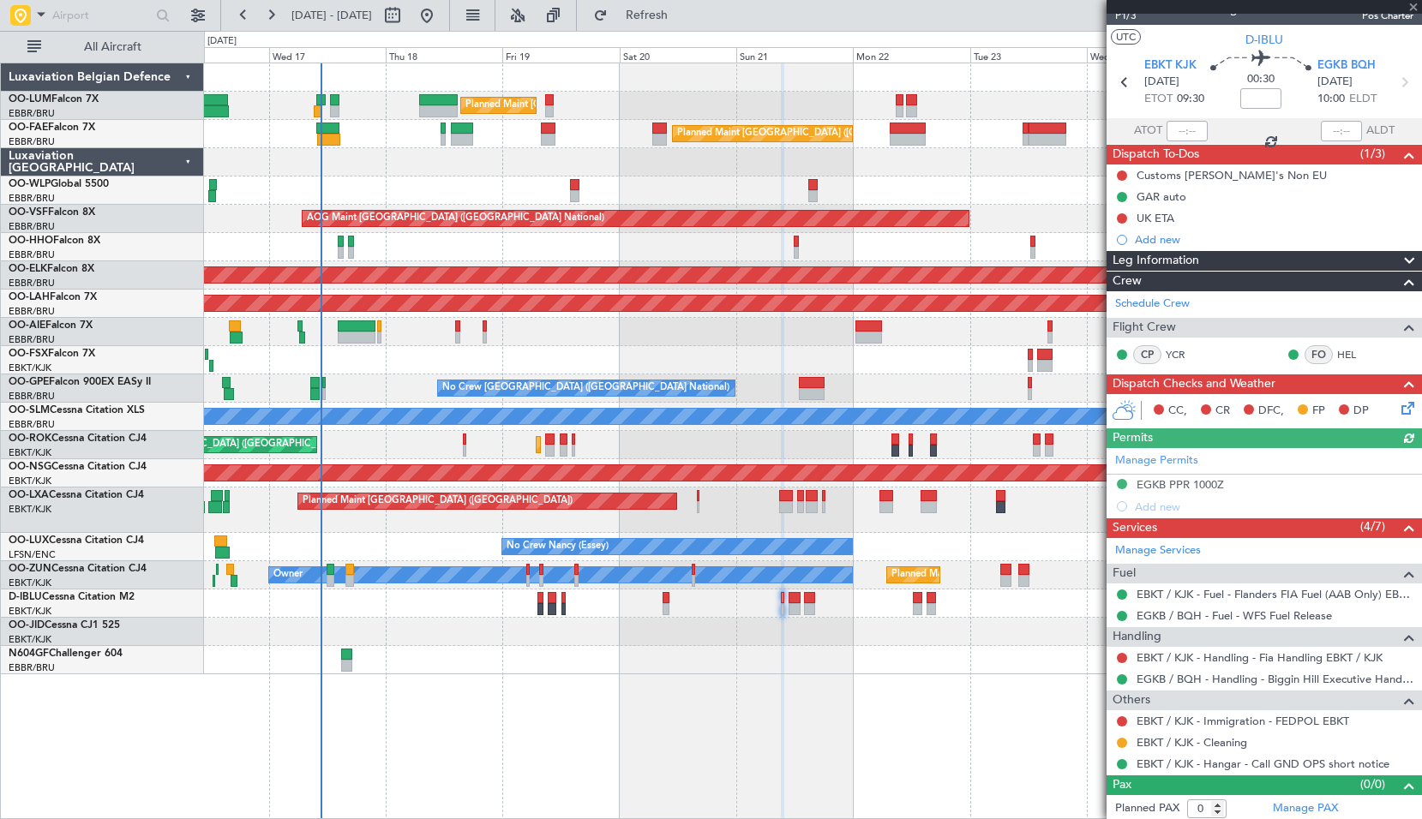
scroll to position [27, 0]
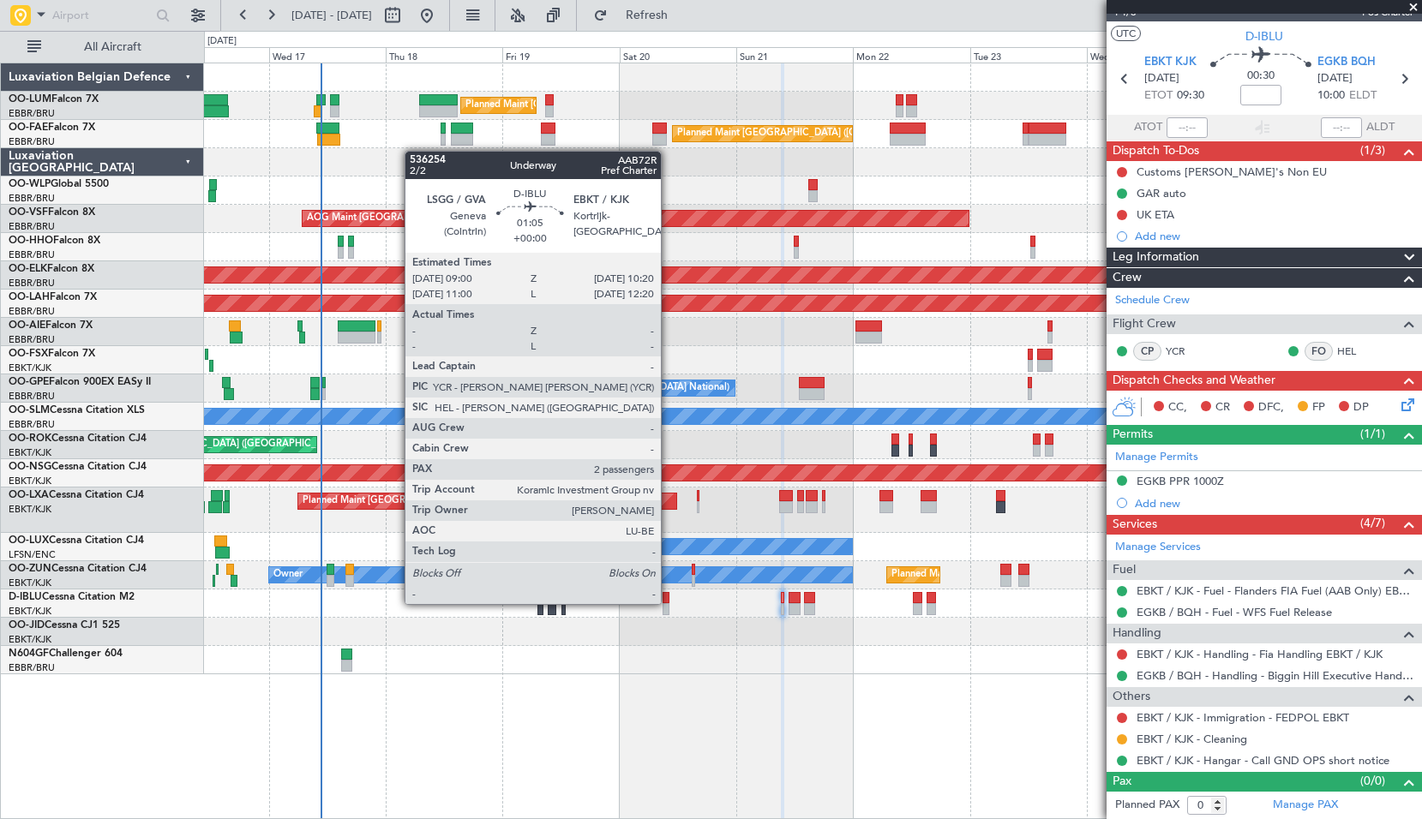
click at [668, 602] on div at bounding box center [665, 598] width 7 height 12
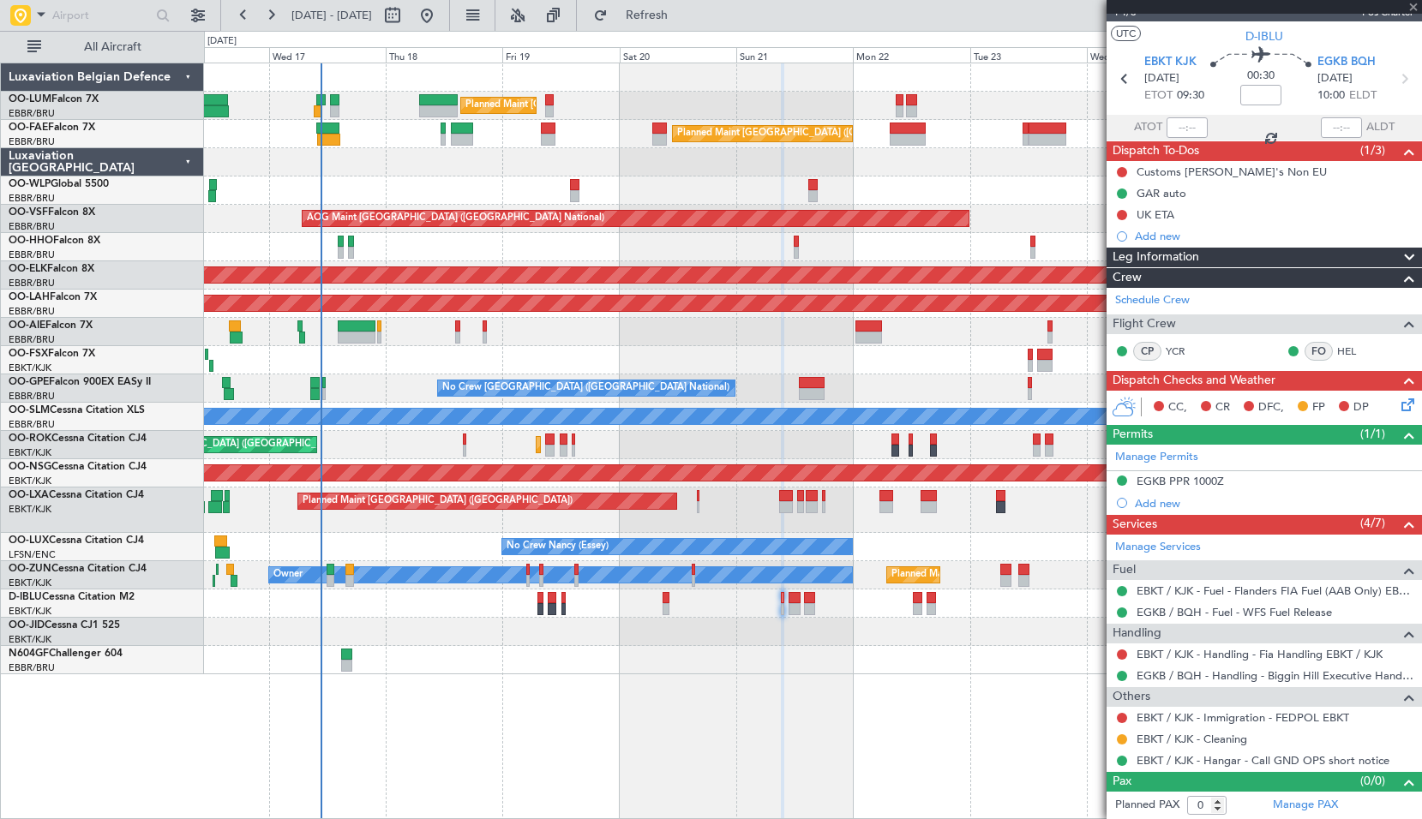
click at [784, 622] on div "Planned Maint Kortrijk-[GEOGRAPHIC_DATA]" at bounding box center [812, 632] width 1217 height 28
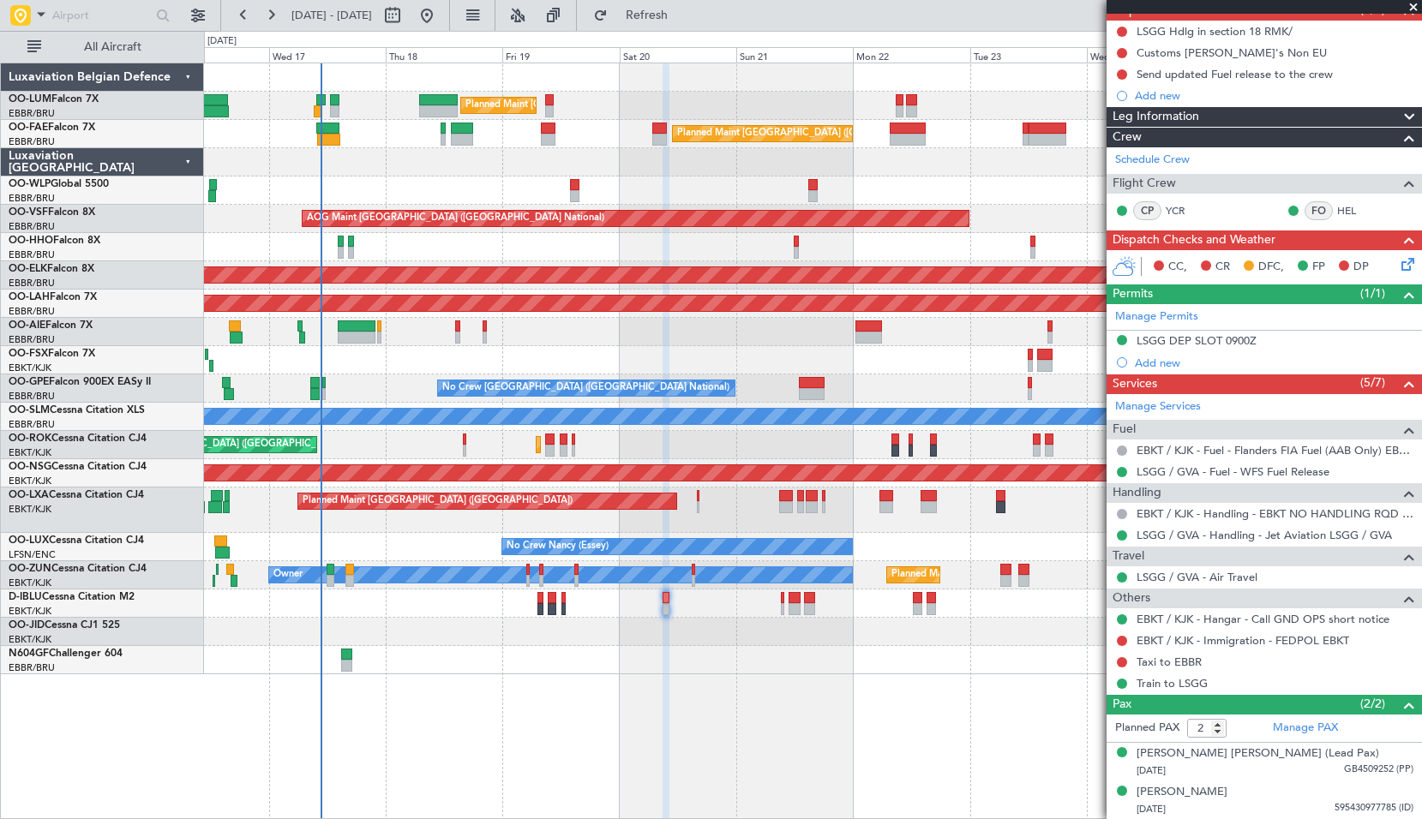
scroll to position [0, 0]
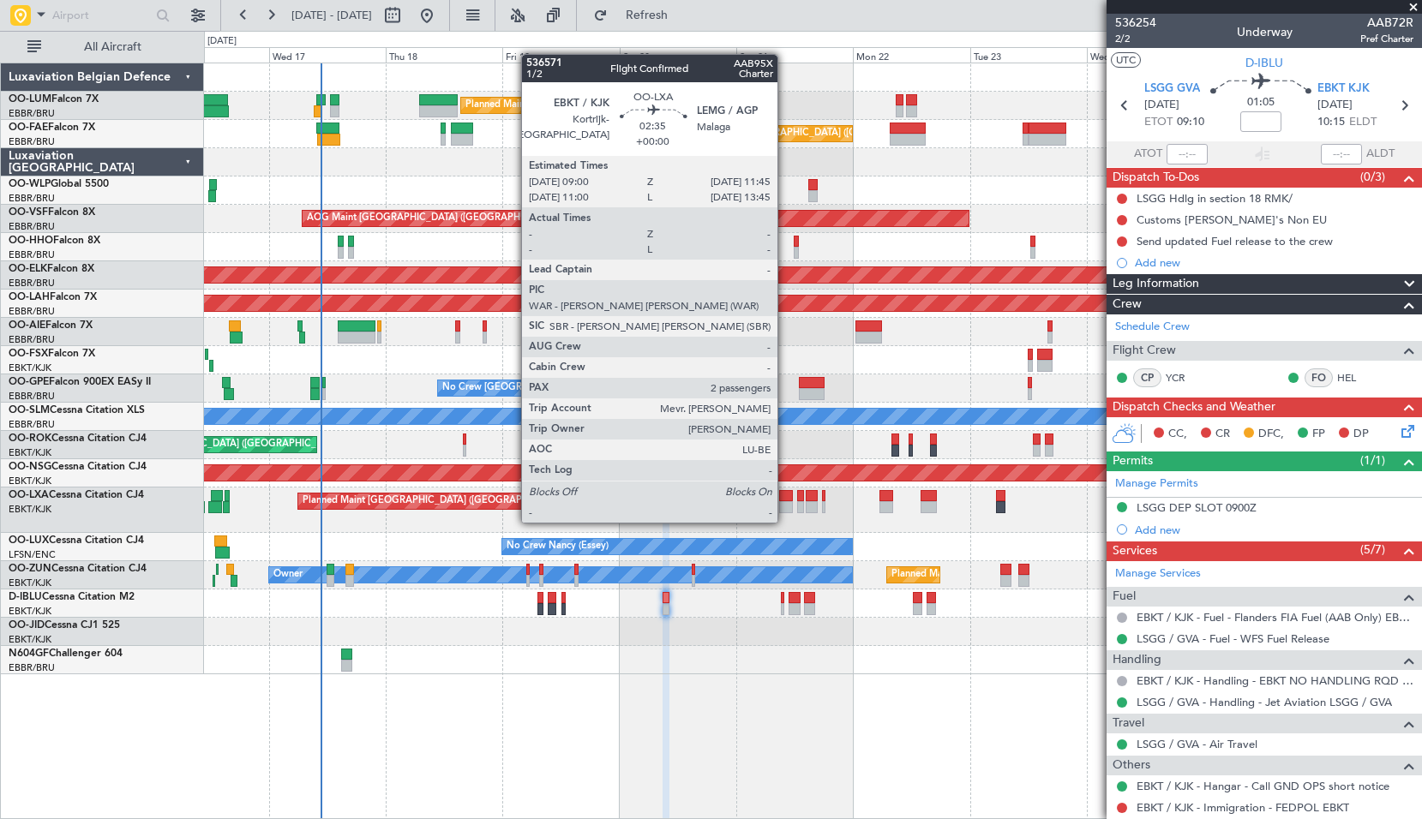
click at [785, 506] on div at bounding box center [786, 507] width 14 height 12
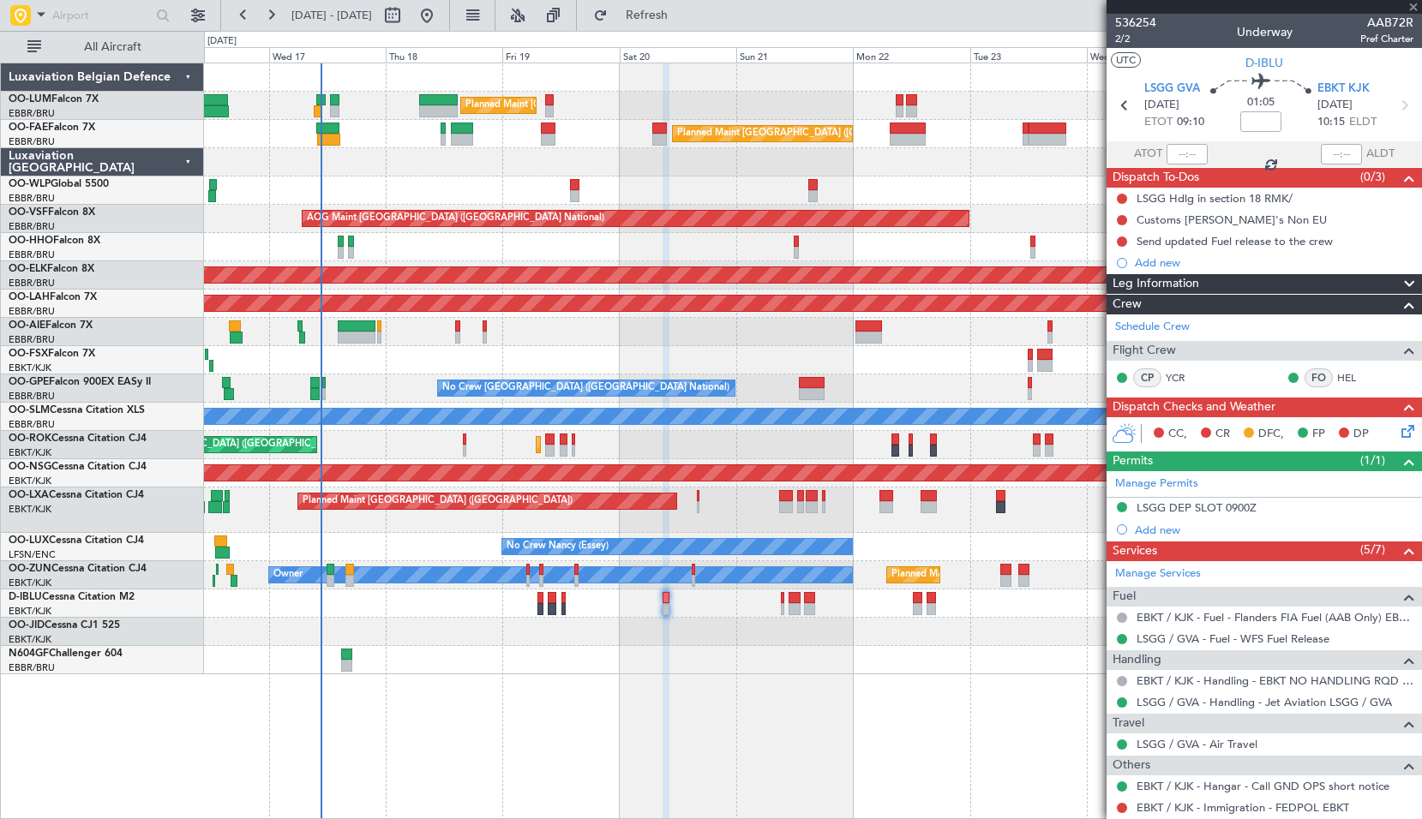
click at [841, 526] on div "Planned Maint Paris (Le Bourget) Planned Maint Kortrijk-Wevelgem A/C Unavailabl…" at bounding box center [812, 510] width 1217 height 45
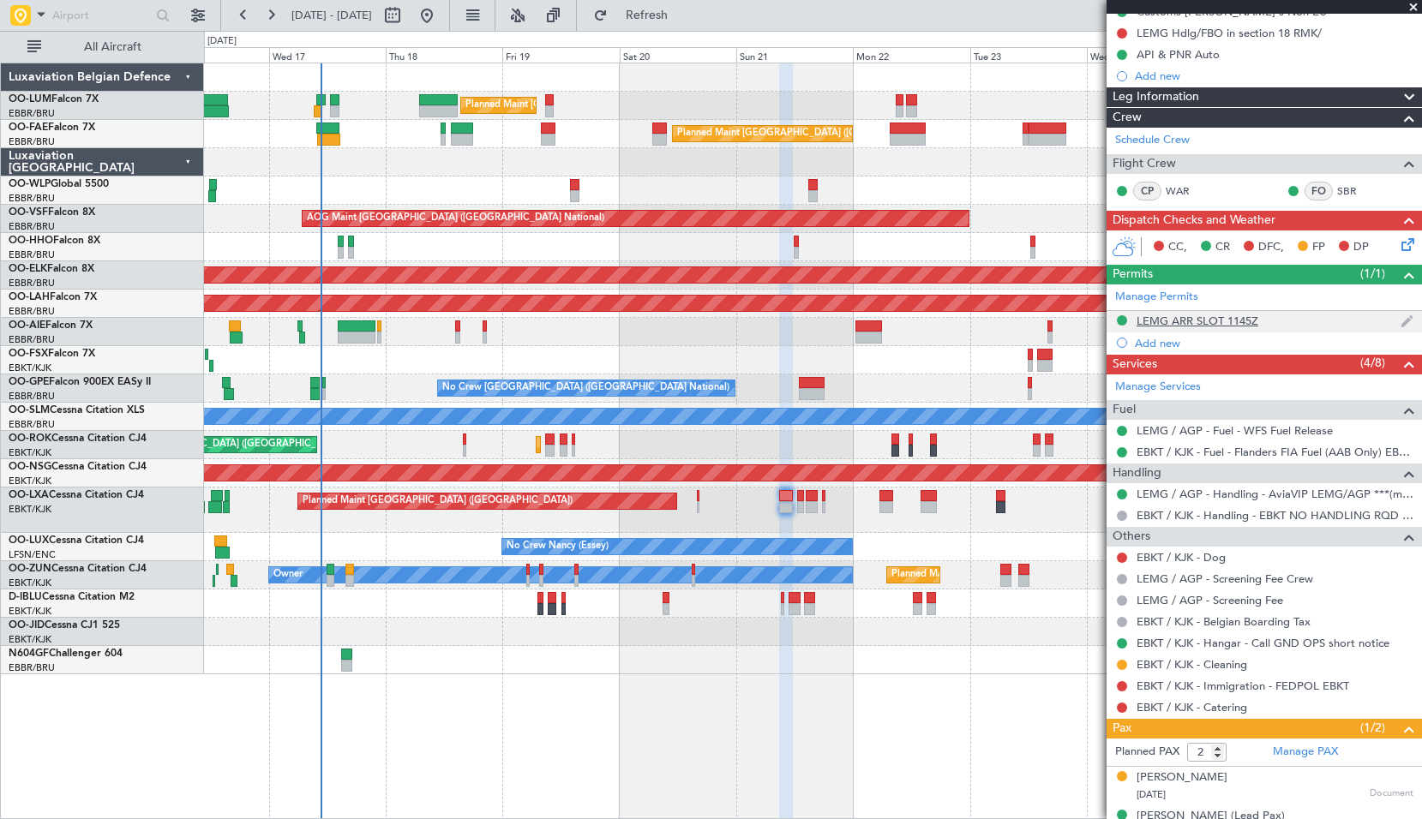
scroll to position [211, 0]
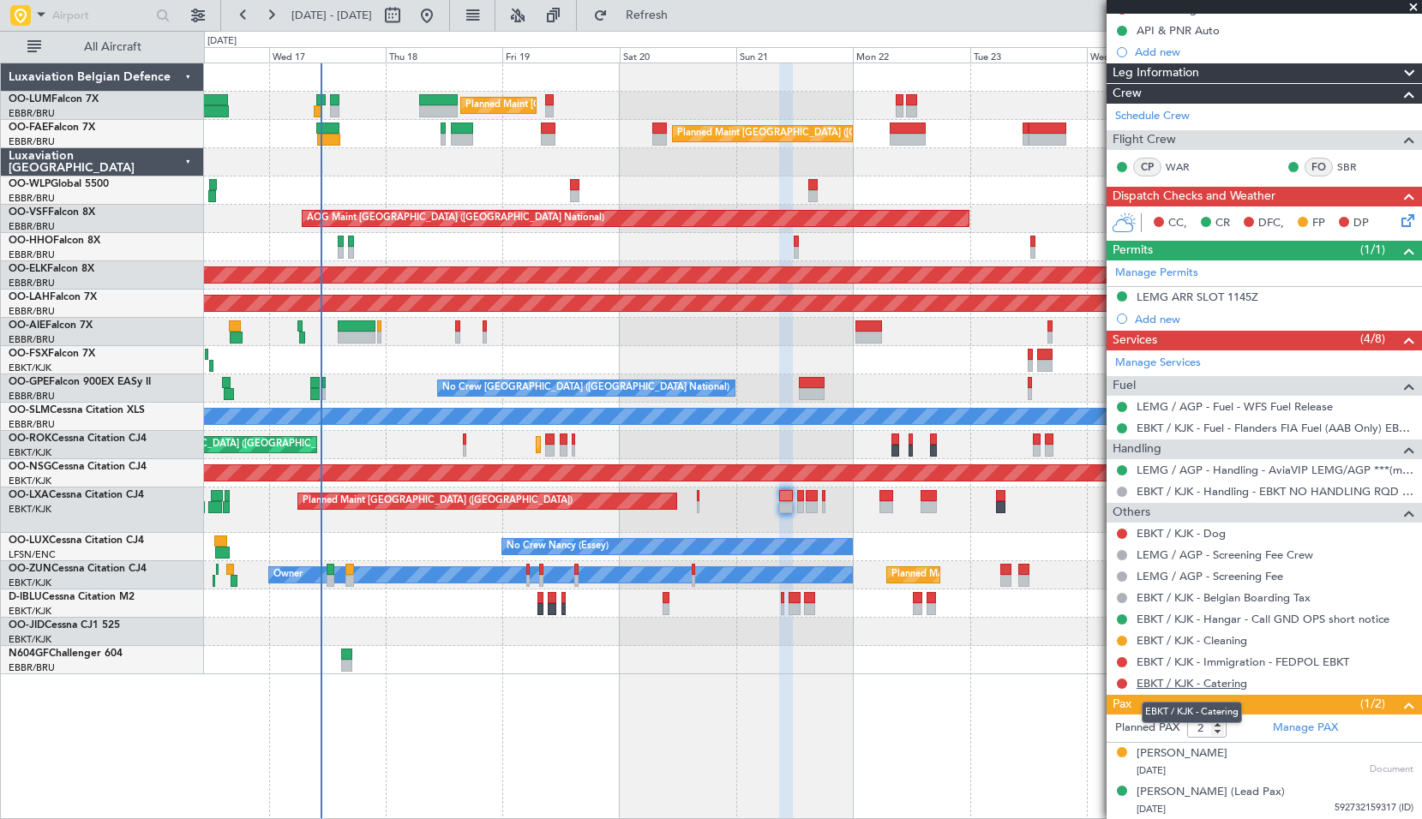
click at [1211, 684] on link "EBKT / KJK - Catering" at bounding box center [1191, 683] width 111 height 15
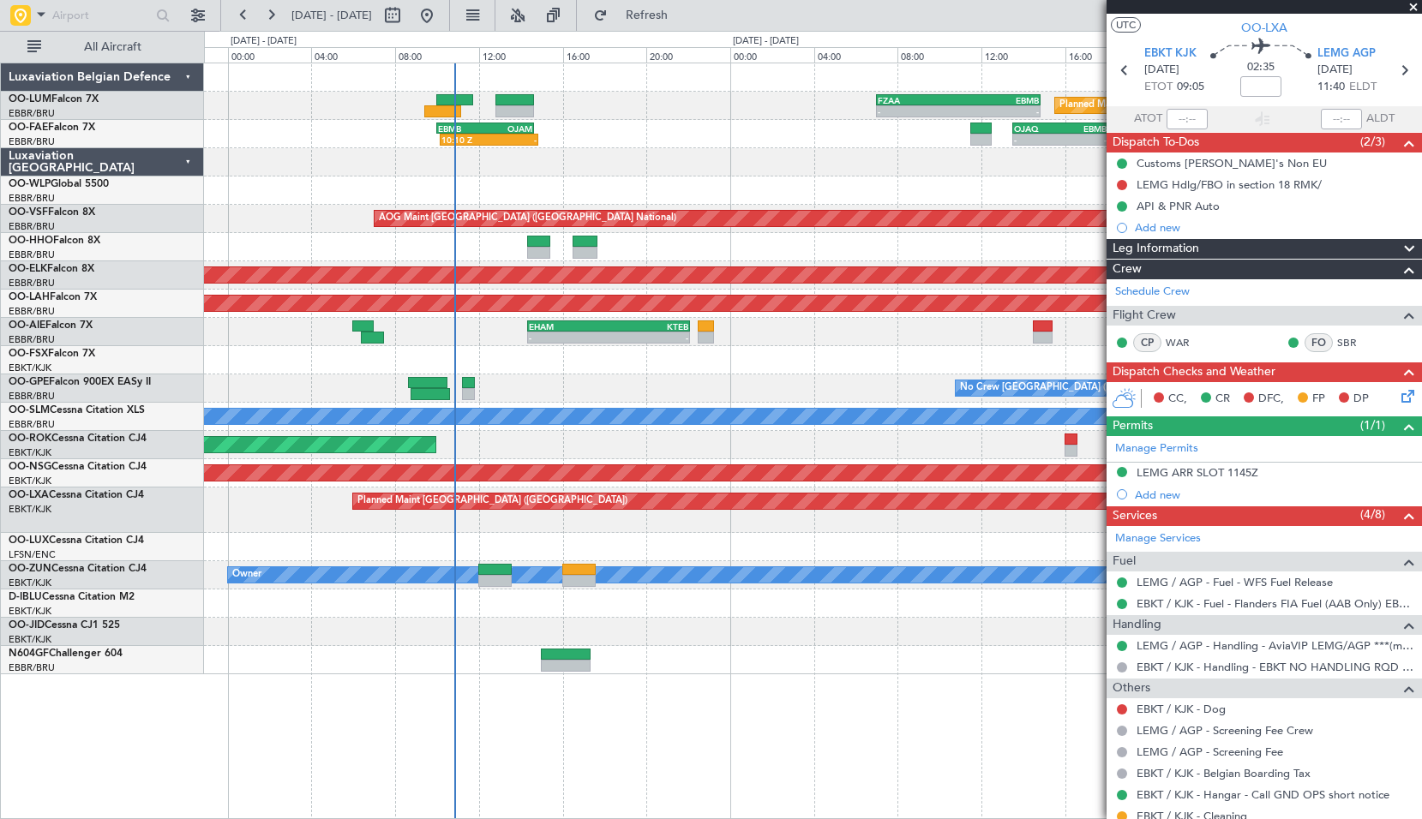
scroll to position [0, 0]
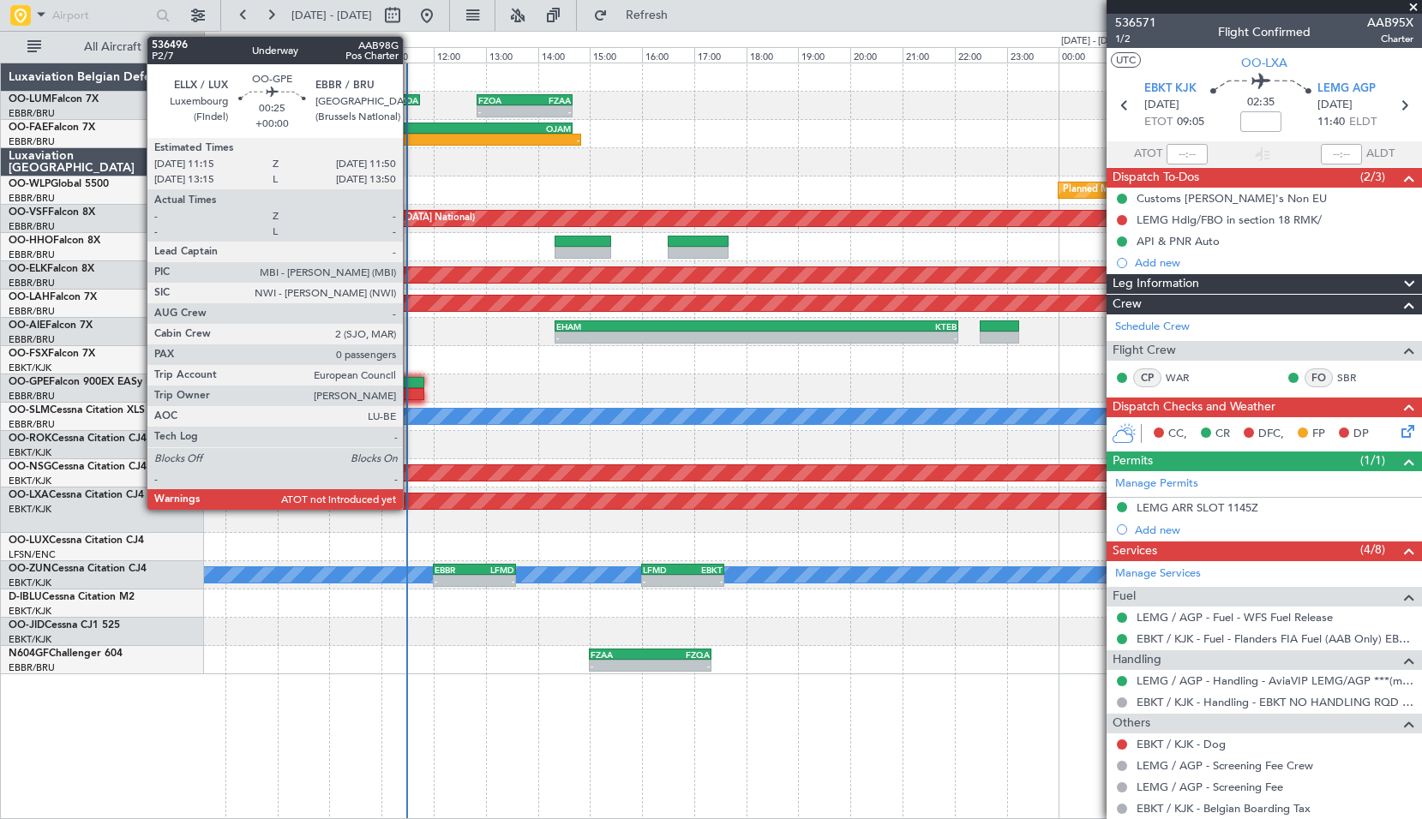
click at [410, 381] on div at bounding box center [408, 383] width 31 height 12
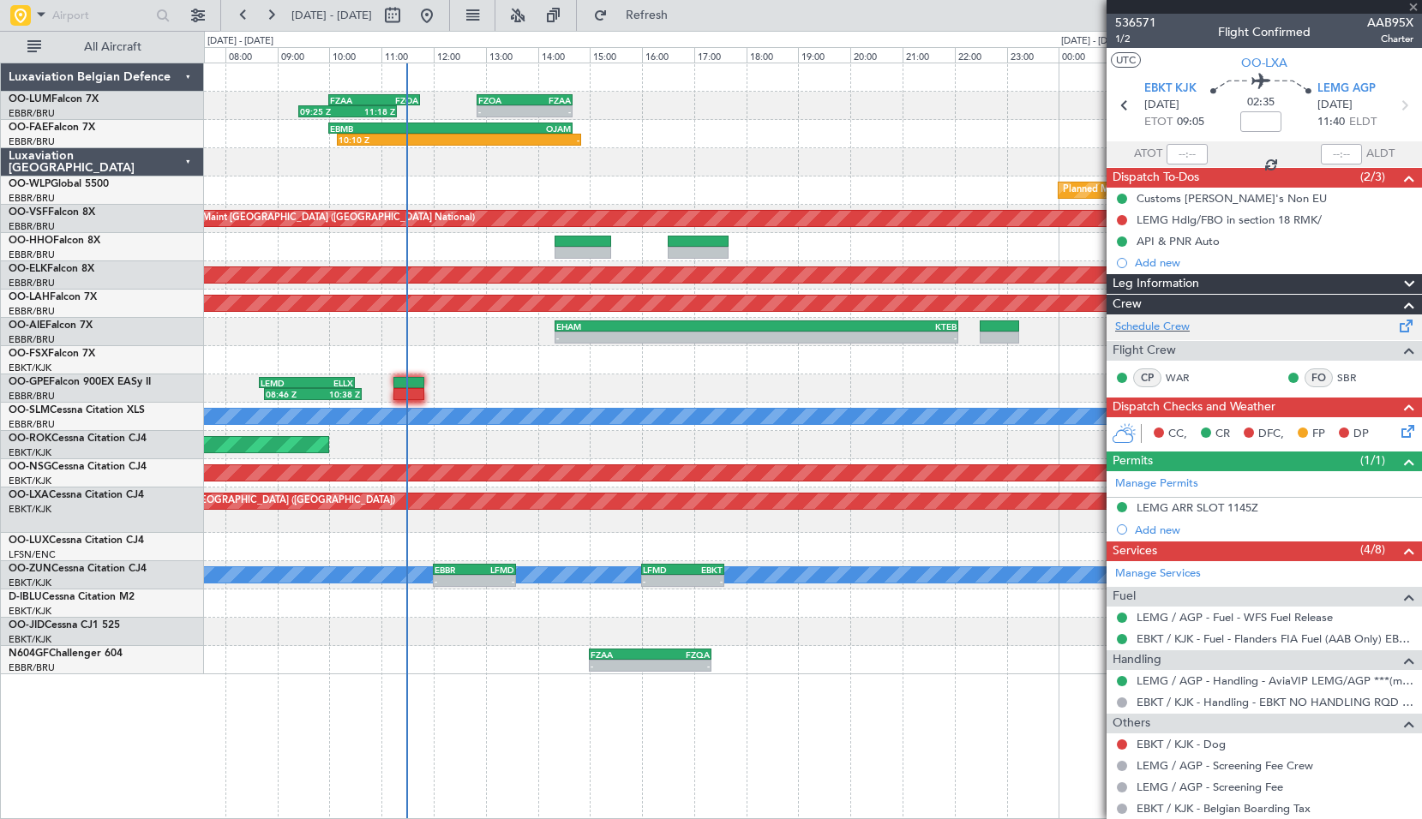
type input "0"
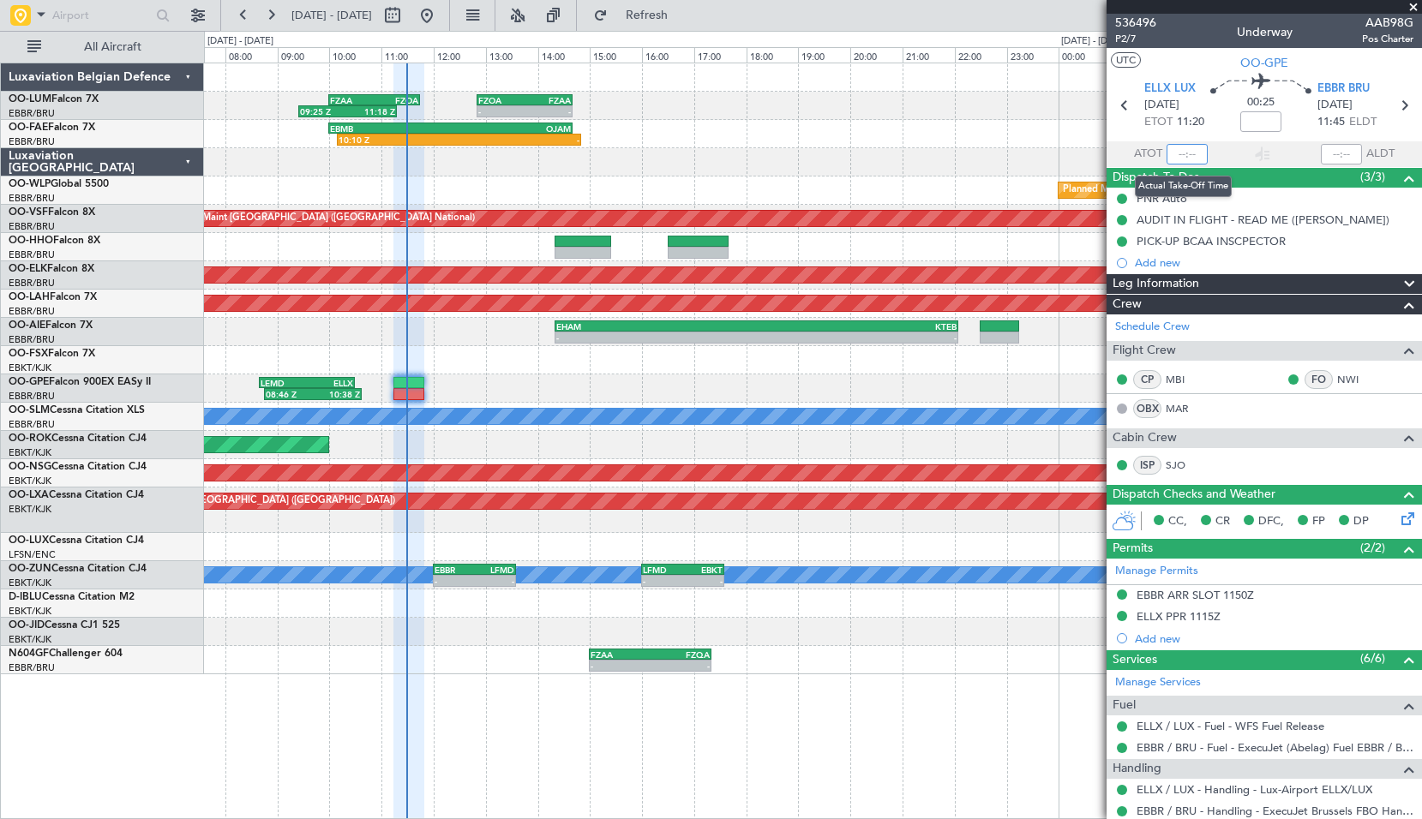
click at [1186, 158] on input "text" at bounding box center [1186, 154] width 41 height 21
click at [1177, 159] on input "text" at bounding box center [1186, 154] width 41 height 21
type input "11:28"
click at [683, 17] on span "Refresh" at bounding box center [647, 15] width 72 height 12
click at [43, 14] on span at bounding box center [41, 13] width 21 height 21
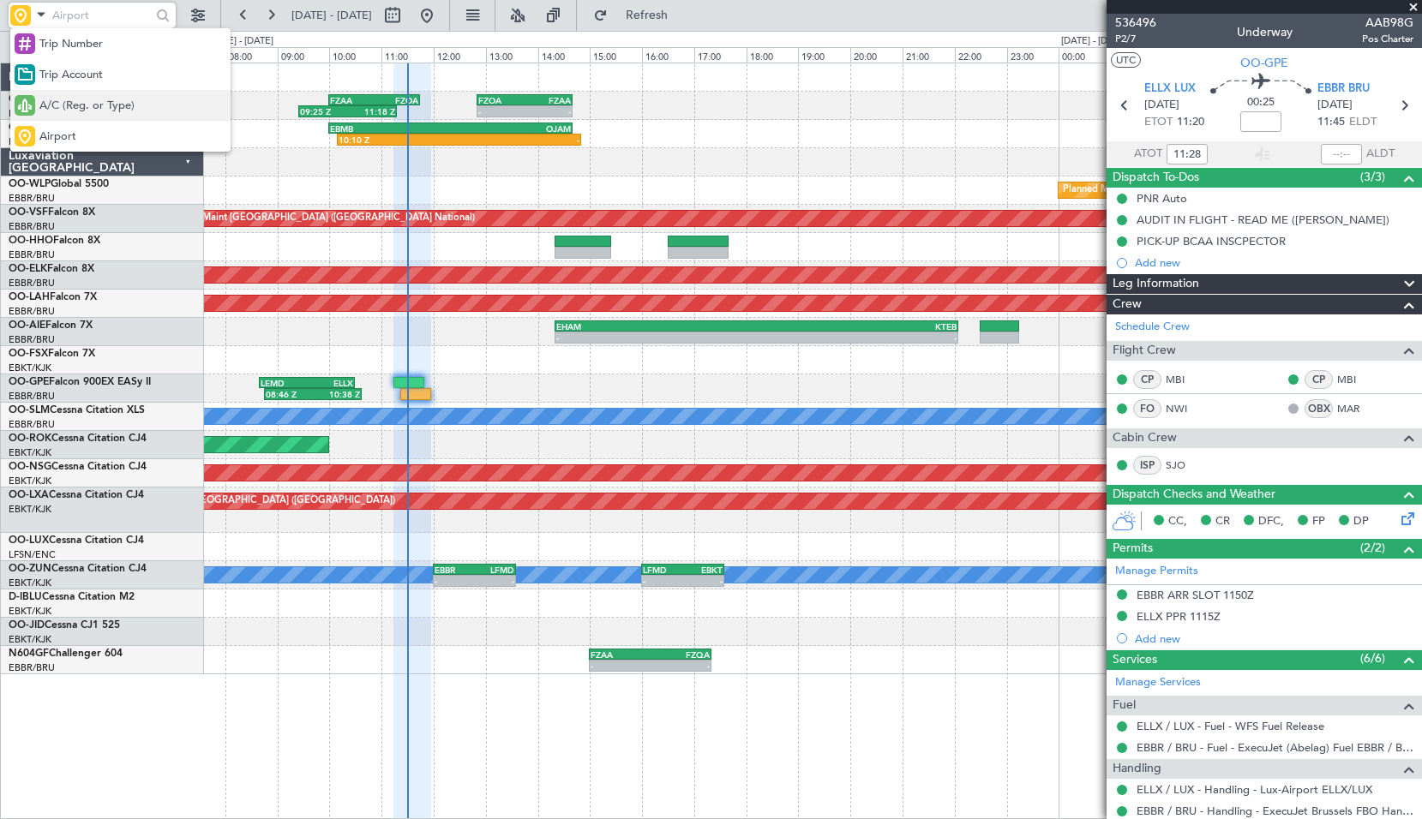
click at [62, 108] on span "A/C (Reg. or Type)" at bounding box center [86, 106] width 95 height 17
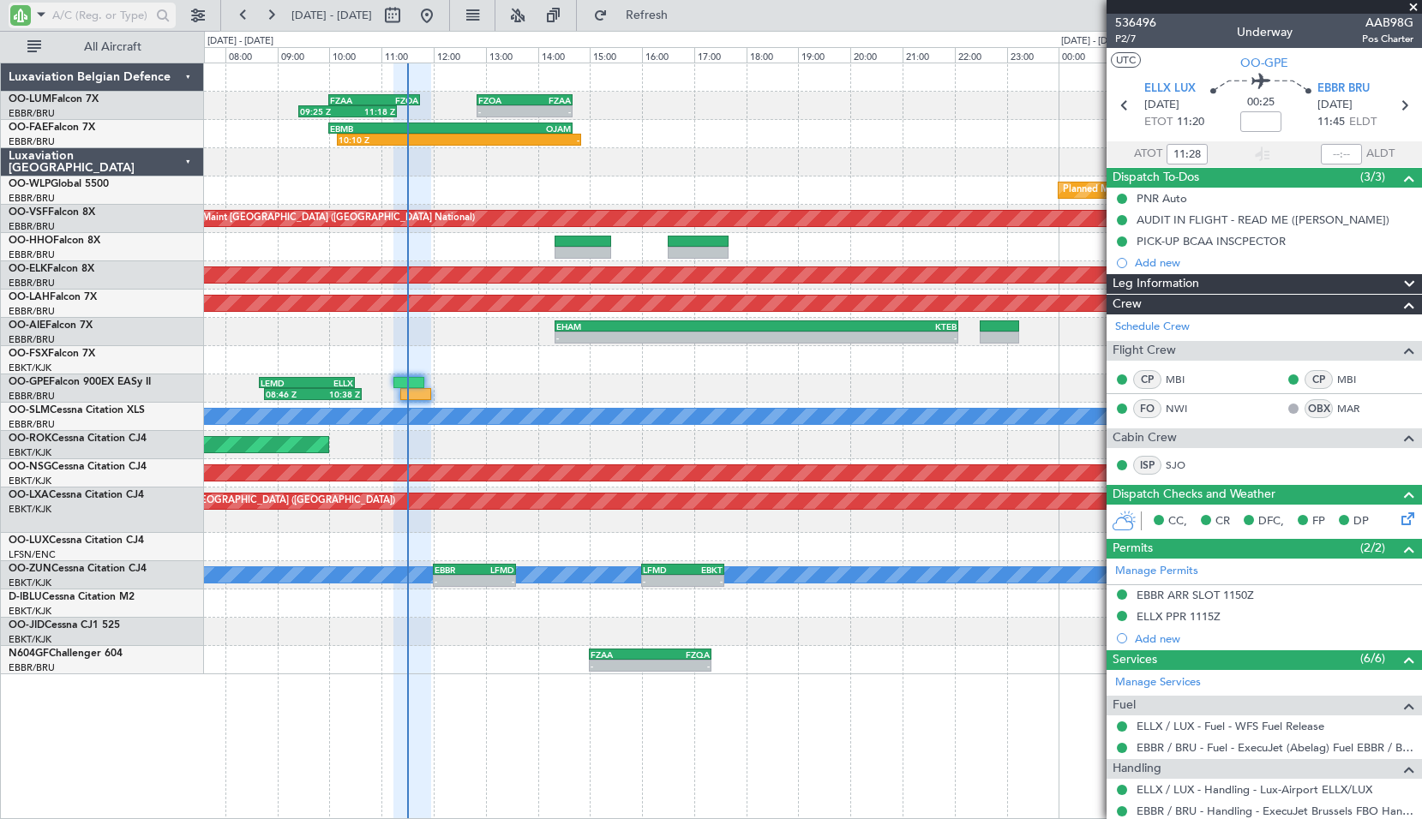
click at [59, 9] on input "text" at bounding box center [101, 16] width 99 height 26
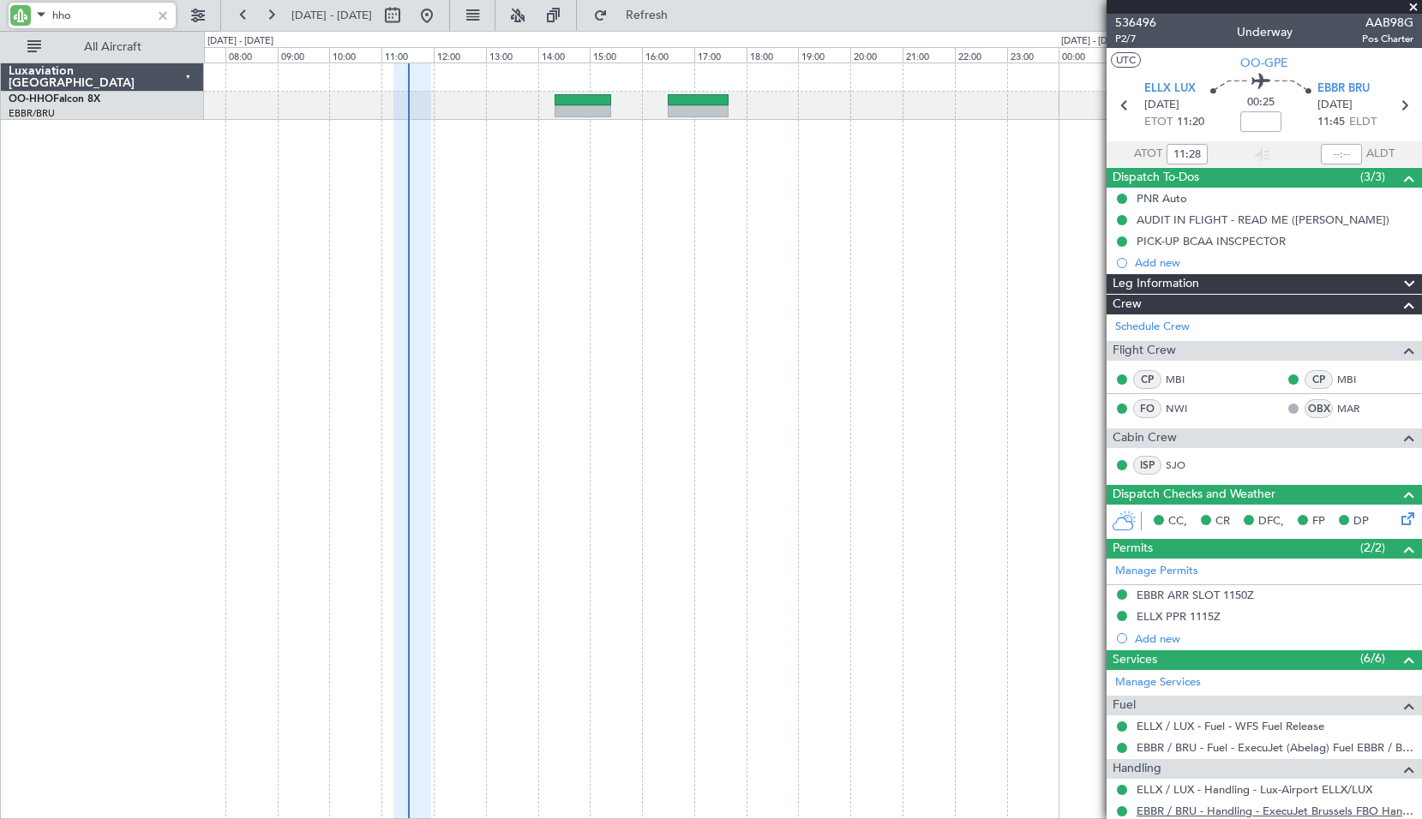
type input "hho"
click at [406, 23] on button at bounding box center [392, 15] width 27 height 27
select select "9"
select select "2025"
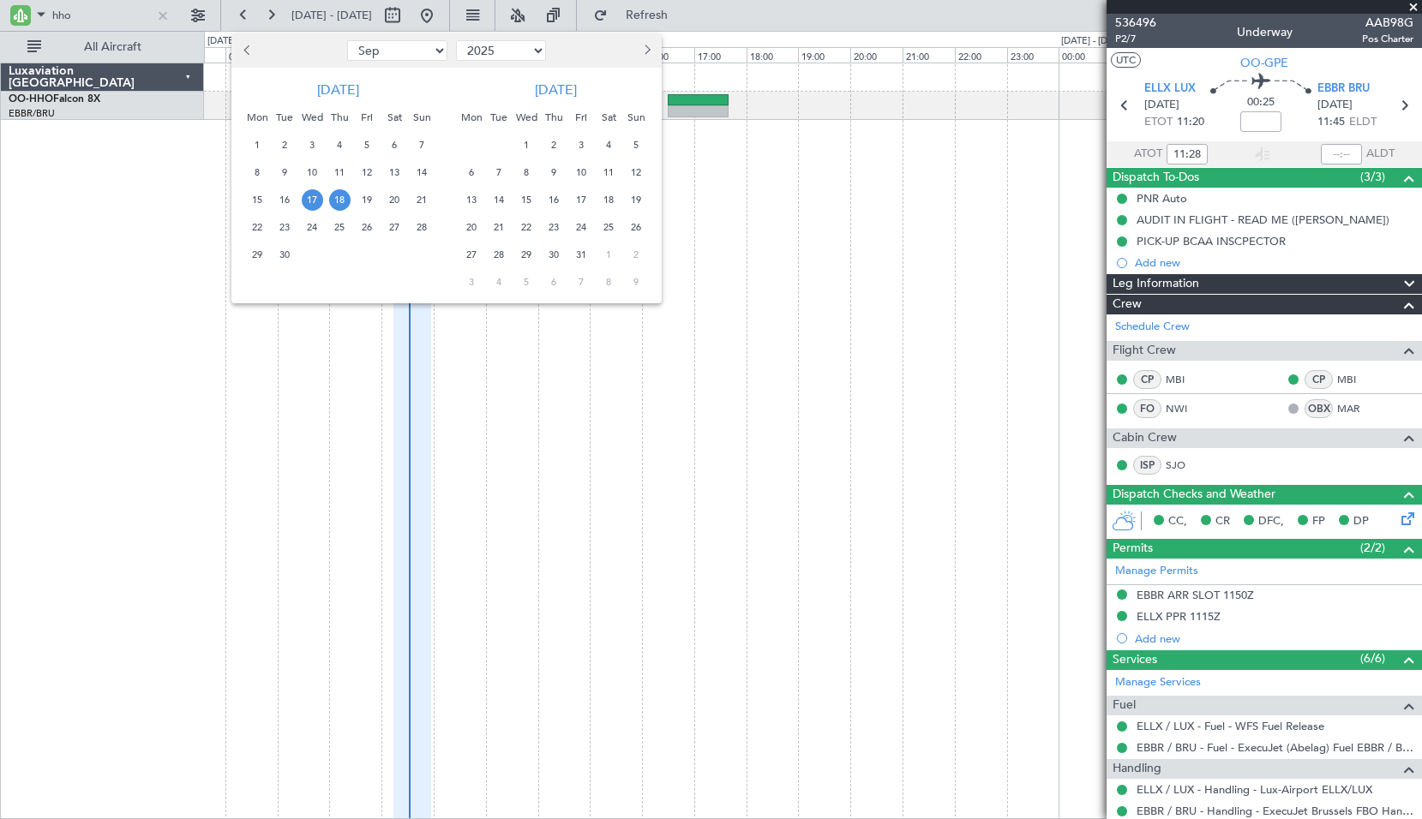
click at [410, 57] on select "Jan Feb Mar Apr May Jun Jul Aug Sep Oct Nov Dec" at bounding box center [397, 50] width 100 height 21
select select "12"
click at [419, 177] on span "14" at bounding box center [421, 172] width 21 height 21
click at [314, 206] on span "17" at bounding box center [312, 199] width 21 height 21
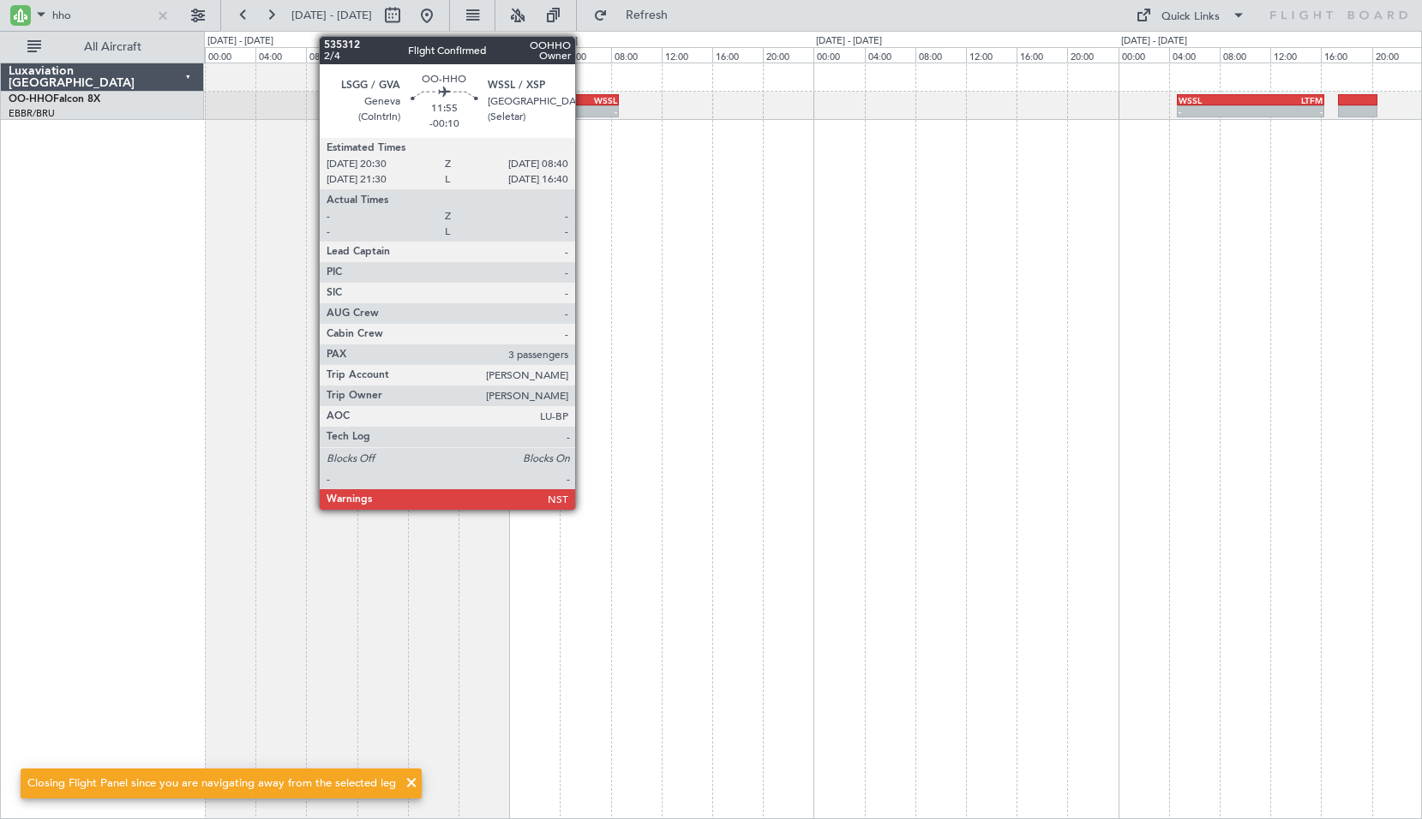
click at [583, 107] on div "-" at bounding box center [579, 111] width 75 height 10
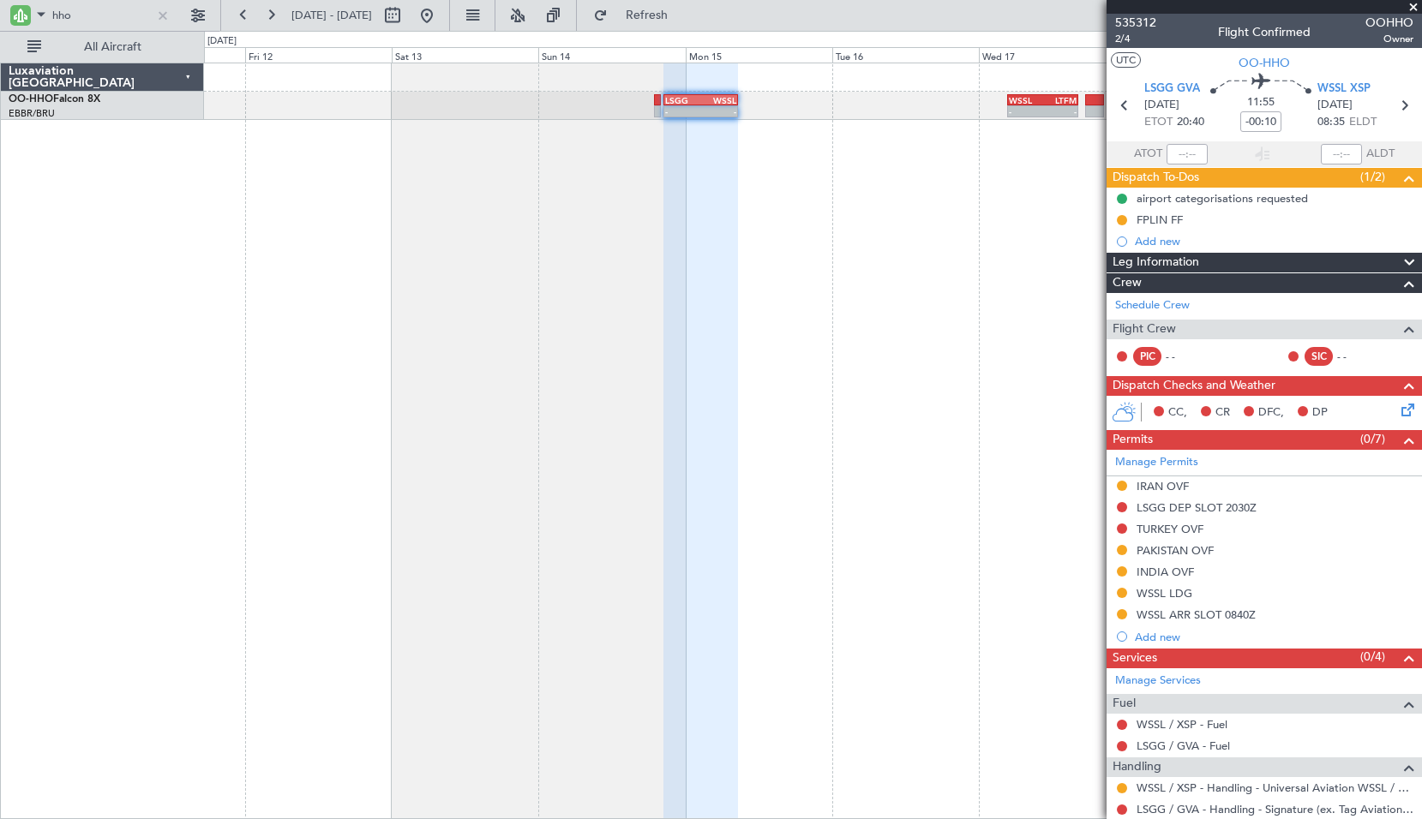
click at [790, 207] on div "- - LSGG 20:30 Z WSSL 08:40 Z - - WSSL 04:40 Z LTFM 16:15 Z" at bounding box center [813, 441] width 1218 height 757
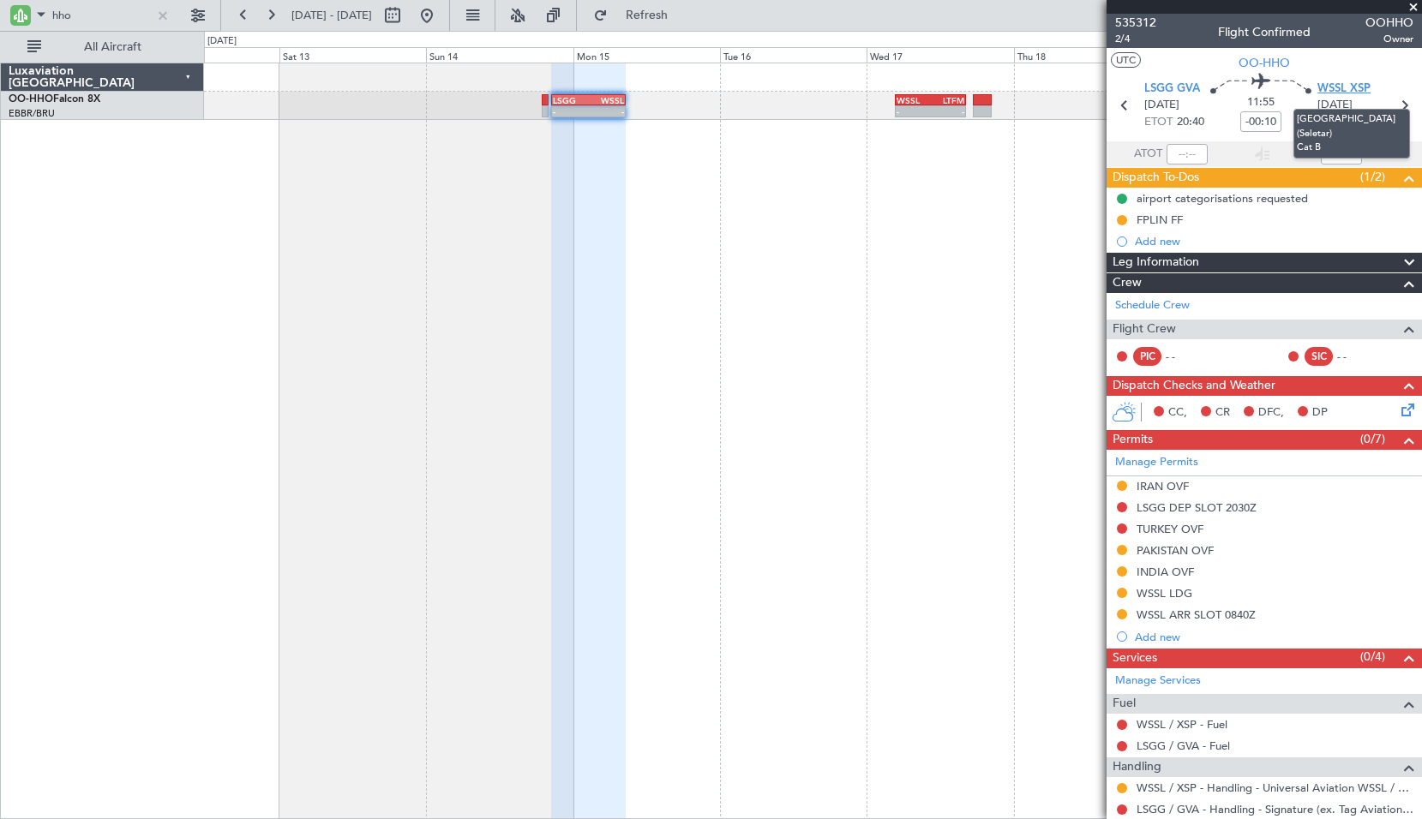
click at [1333, 92] on span "WSSL XSP" at bounding box center [1343, 89] width 53 height 17
click at [1395, 108] on icon at bounding box center [1403, 105] width 22 height 22
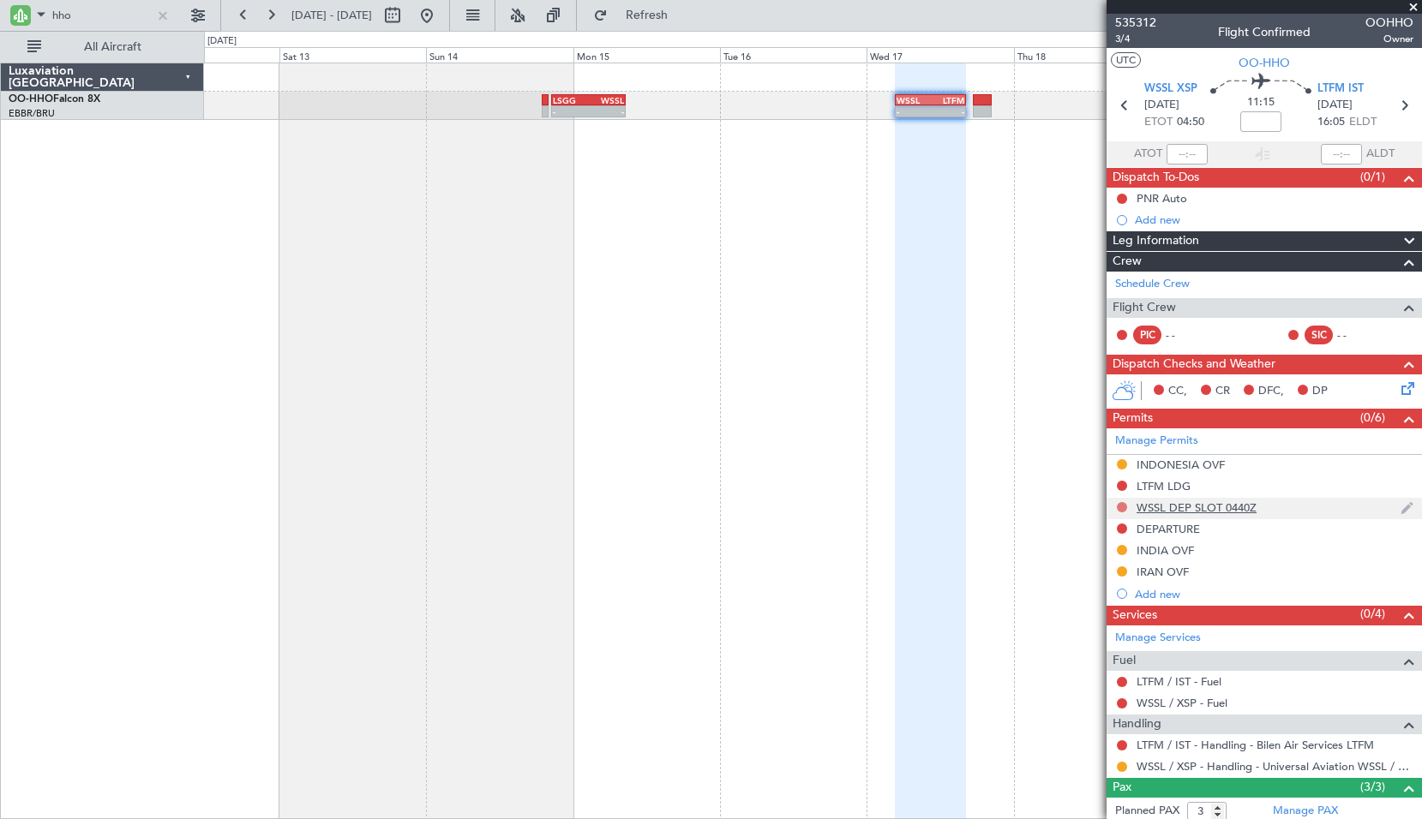
click at [1123, 506] on button at bounding box center [1121, 507] width 10 height 10
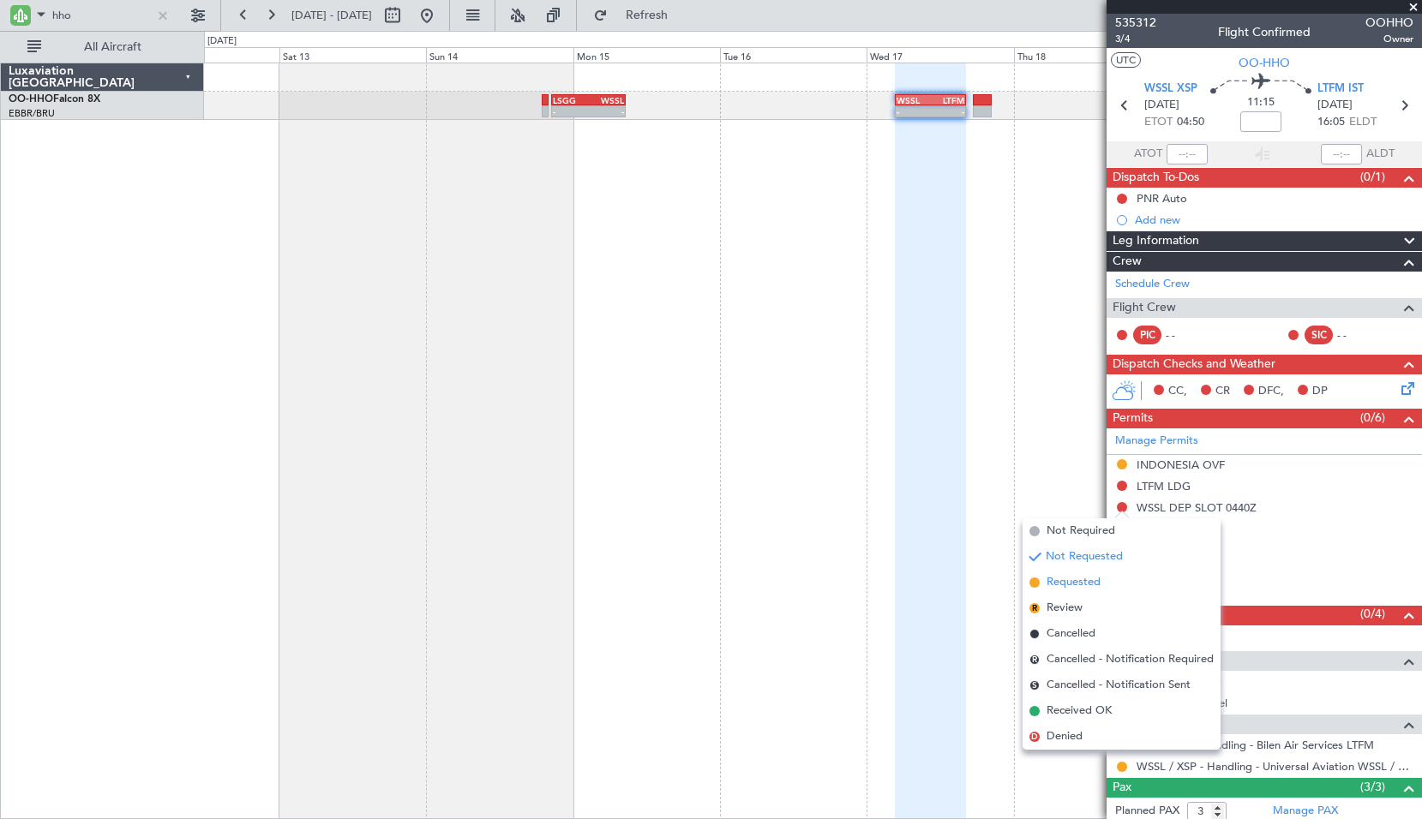
click at [1089, 588] on span "Requested" at bounding box center [1073, 582] width 54 height 17
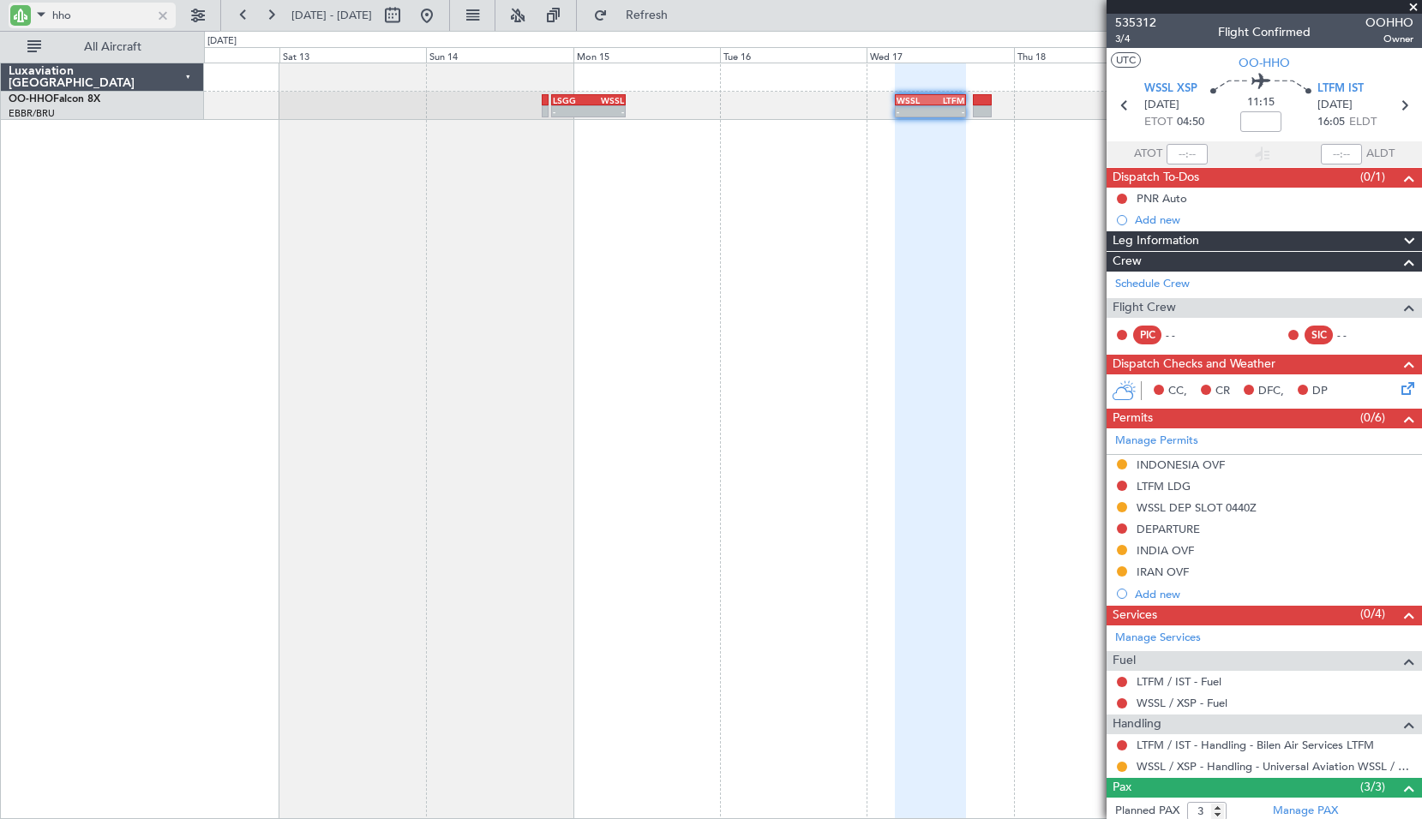
click at [168, 19] on div at bounding box center [162, 15] width 19 height 19
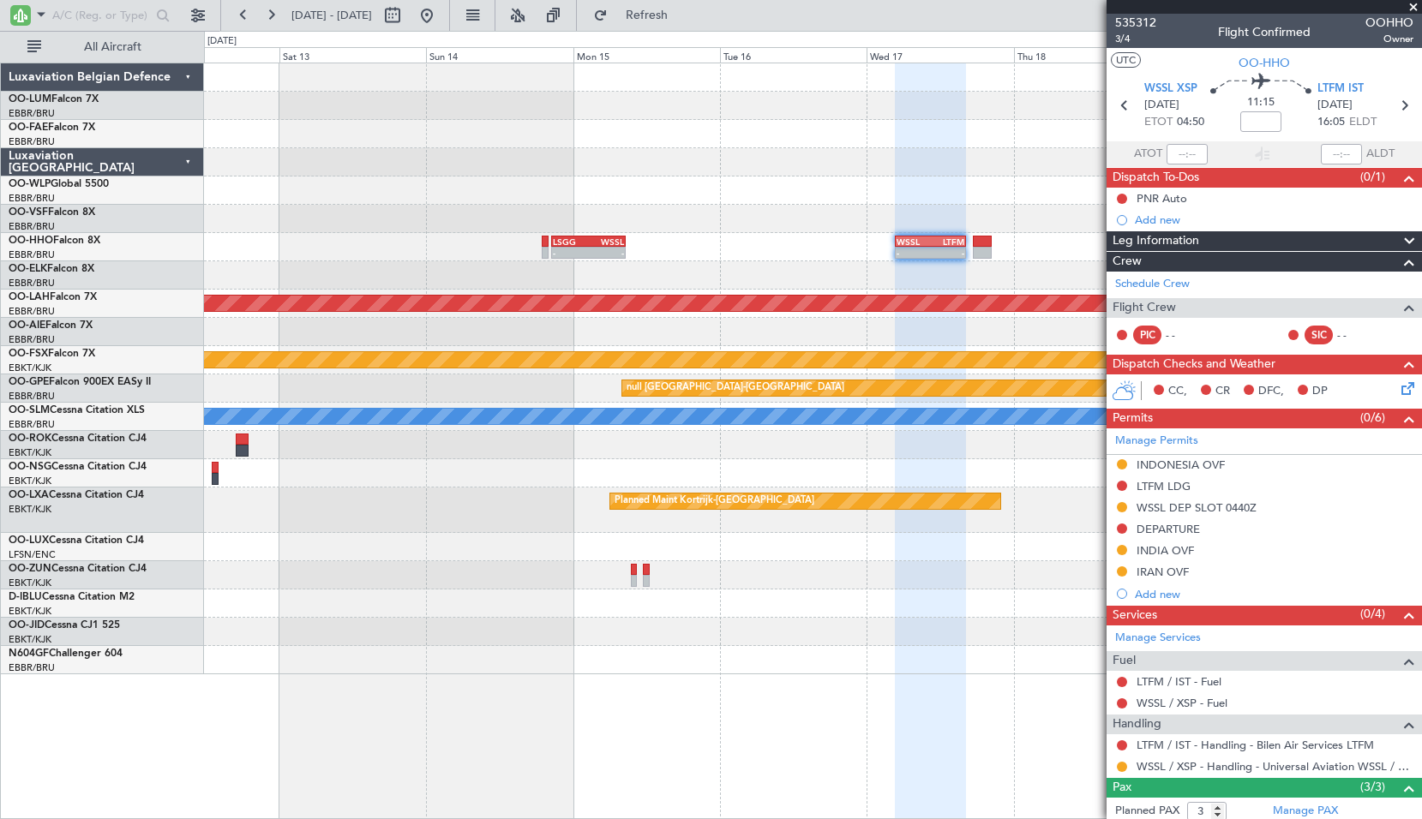
click at [1407, 7] on span at bounding box center [1412, 7] width 17 height 15
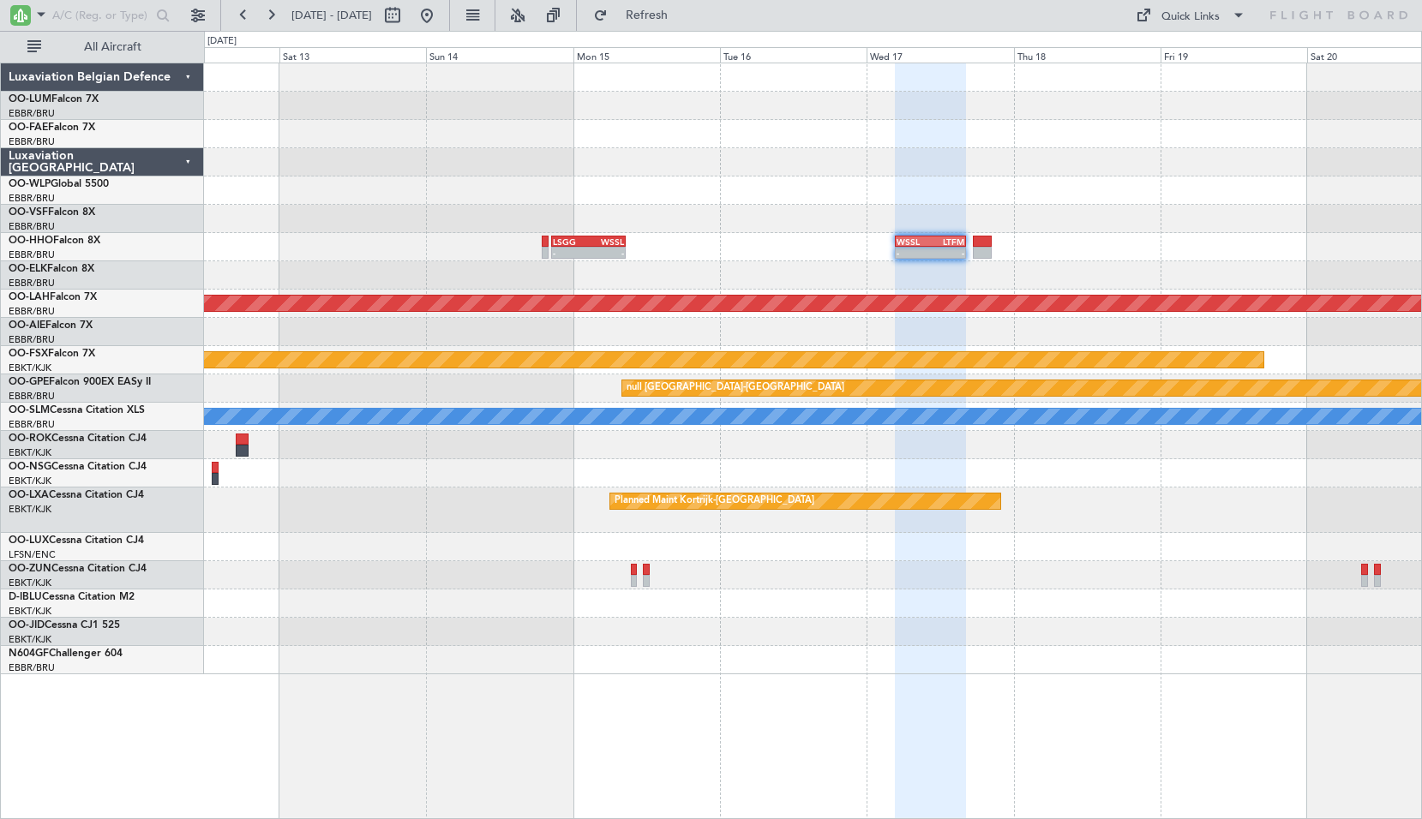
type input "0"
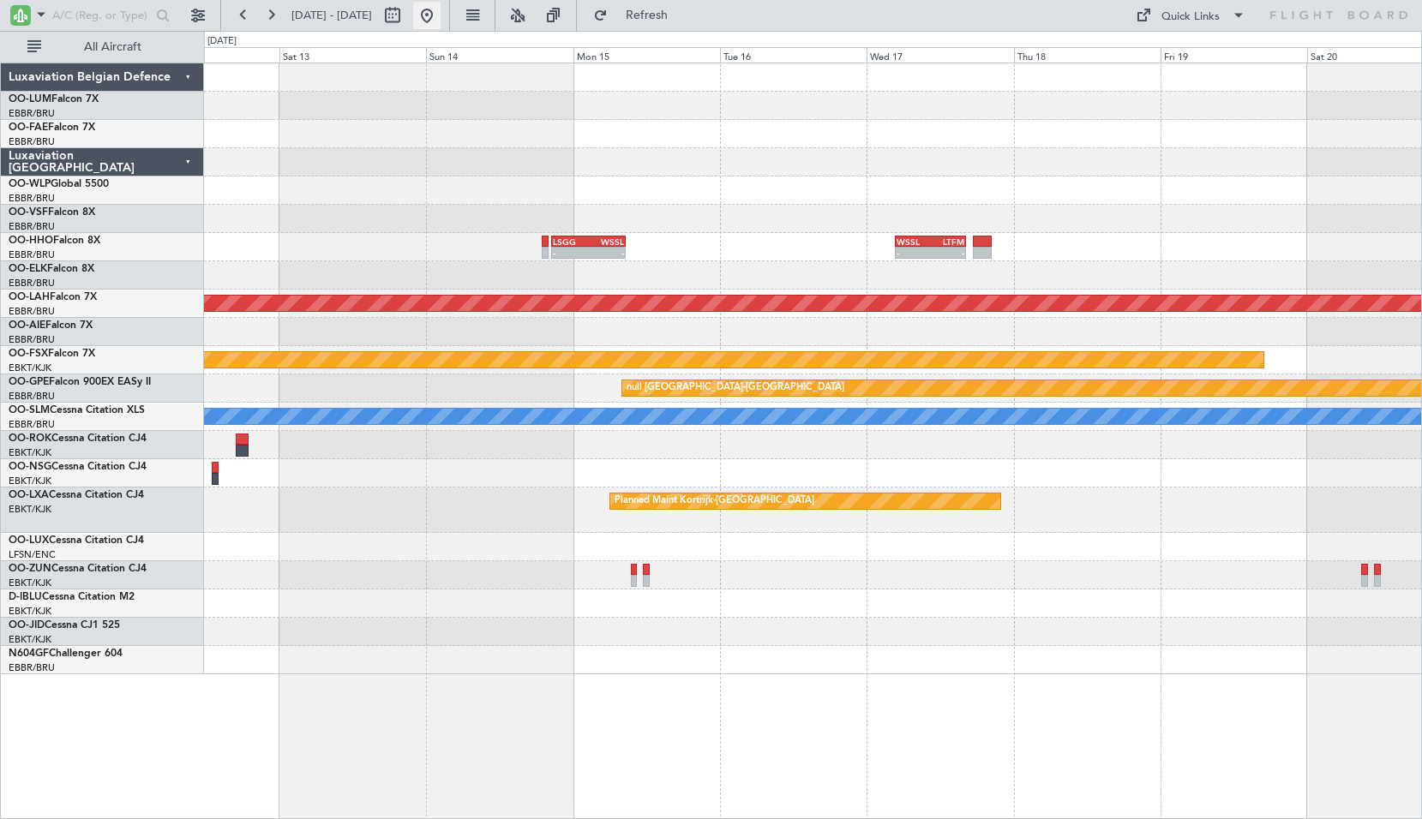
click at [440, 16] on button at bounding box center [426, 15] width 27 height 27
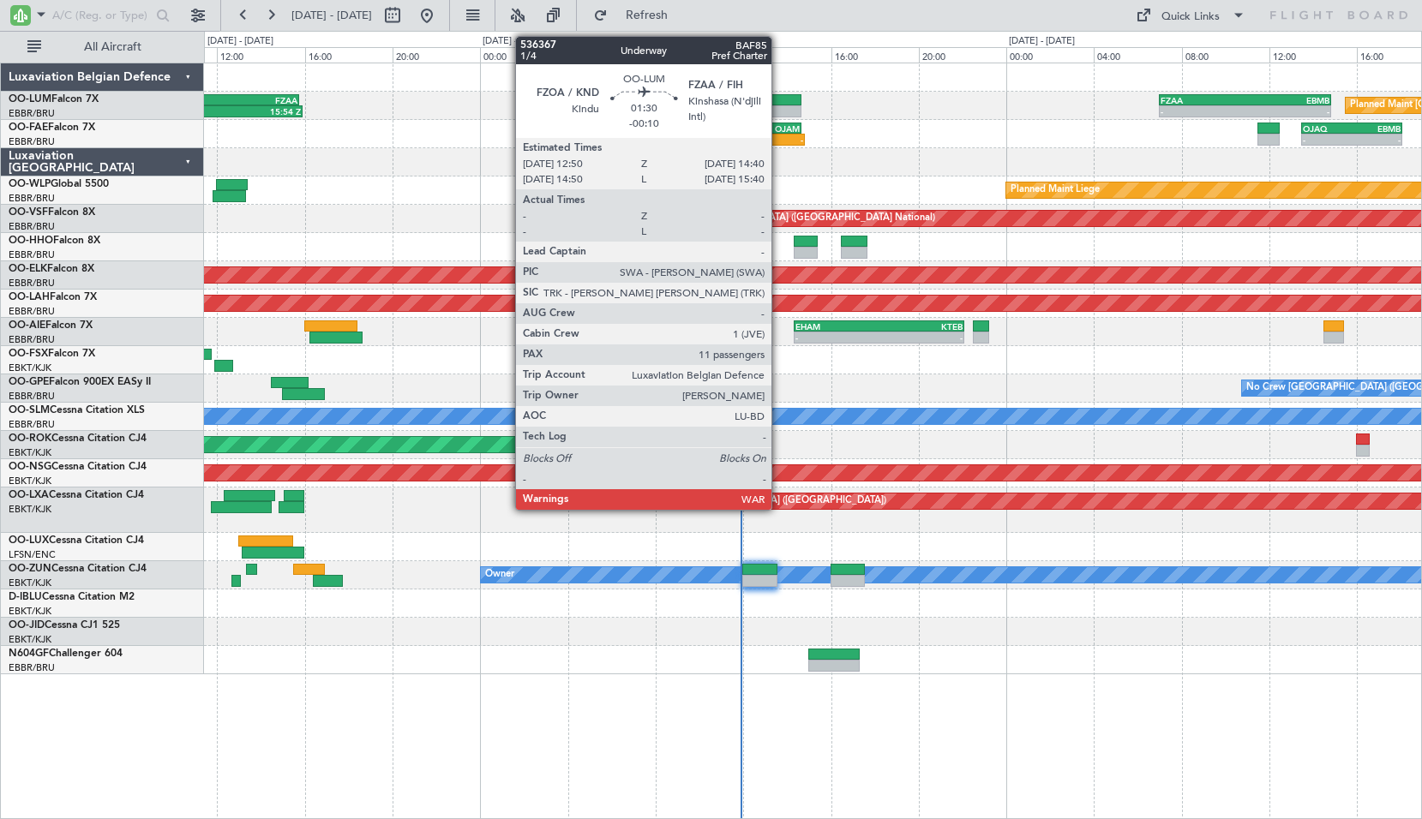
click at [779, 111] on div at bounding box center [781, 111] width 40 height 12
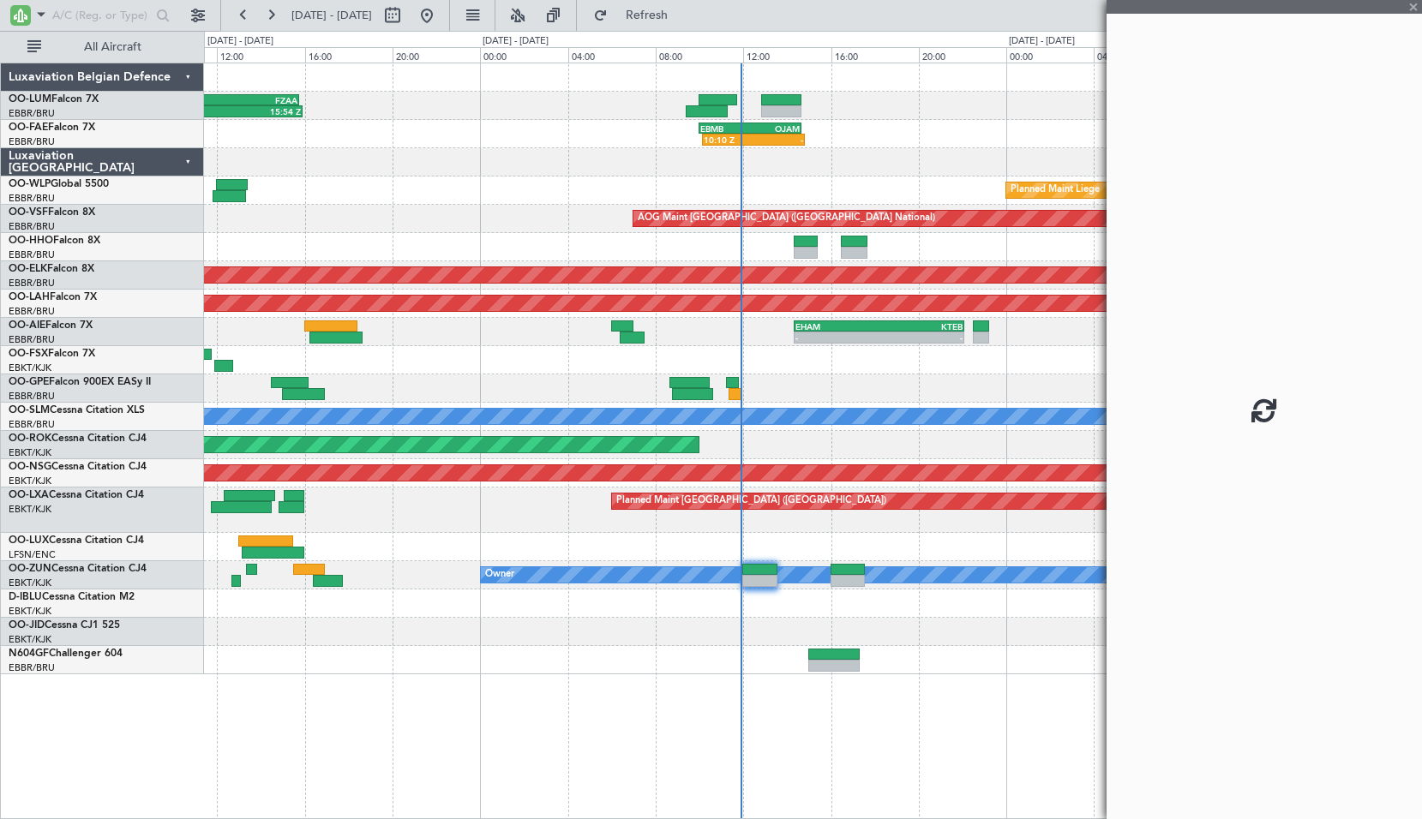
click at [975, 117] on div "Planned Maint Brussels (Brussels National) 07:59 Z 15:54 Z EBMB 08:00 Z FZAA 15…" at bounding box center [812, 106] width 1217 height 28
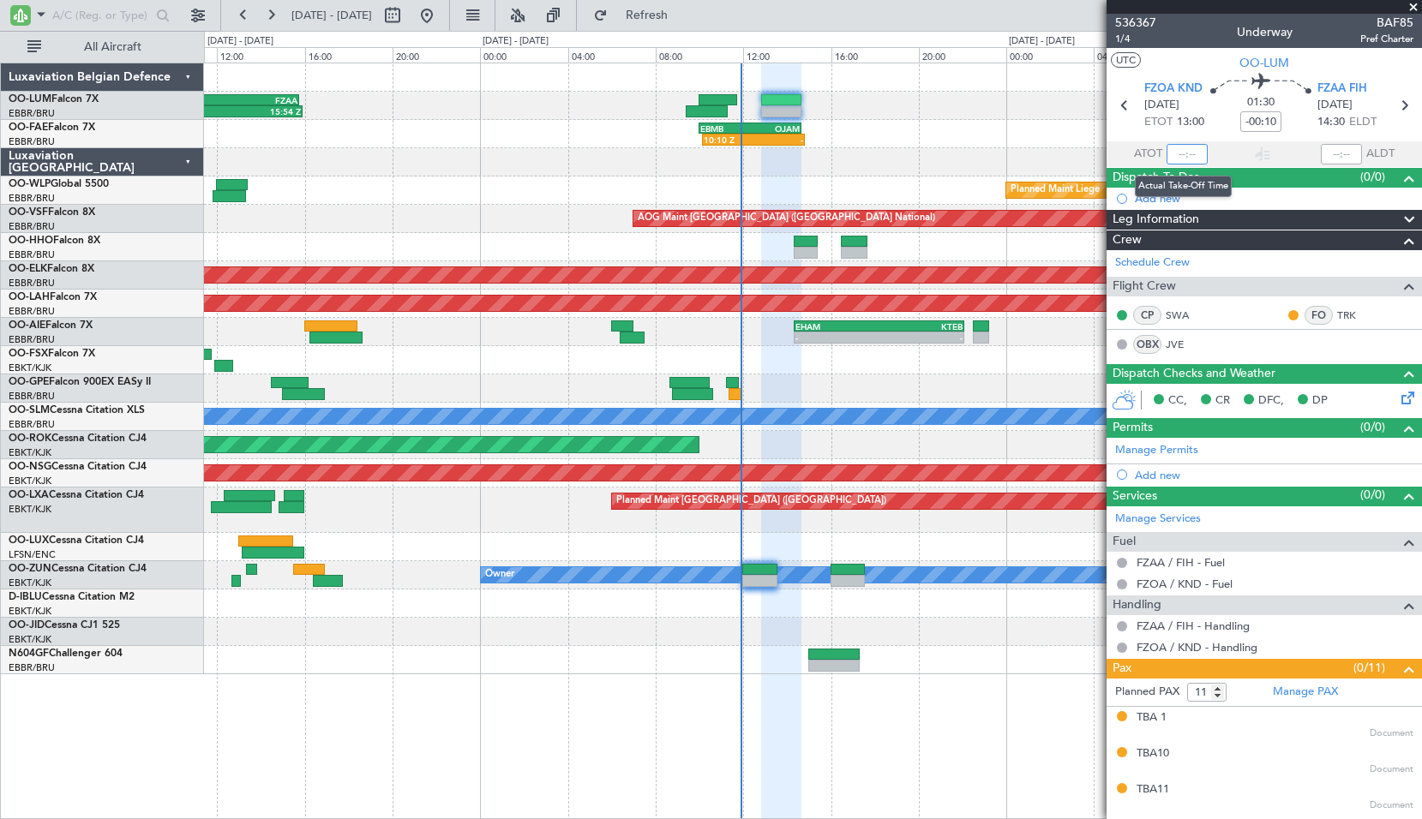
click at [1176, 162] on input "text" at bounding box center [1186, 154] width 41 height 21
click at [680, 19] on span "Refresh" at bounding box center [647, 15] width 72 height 12
type input "11:52"
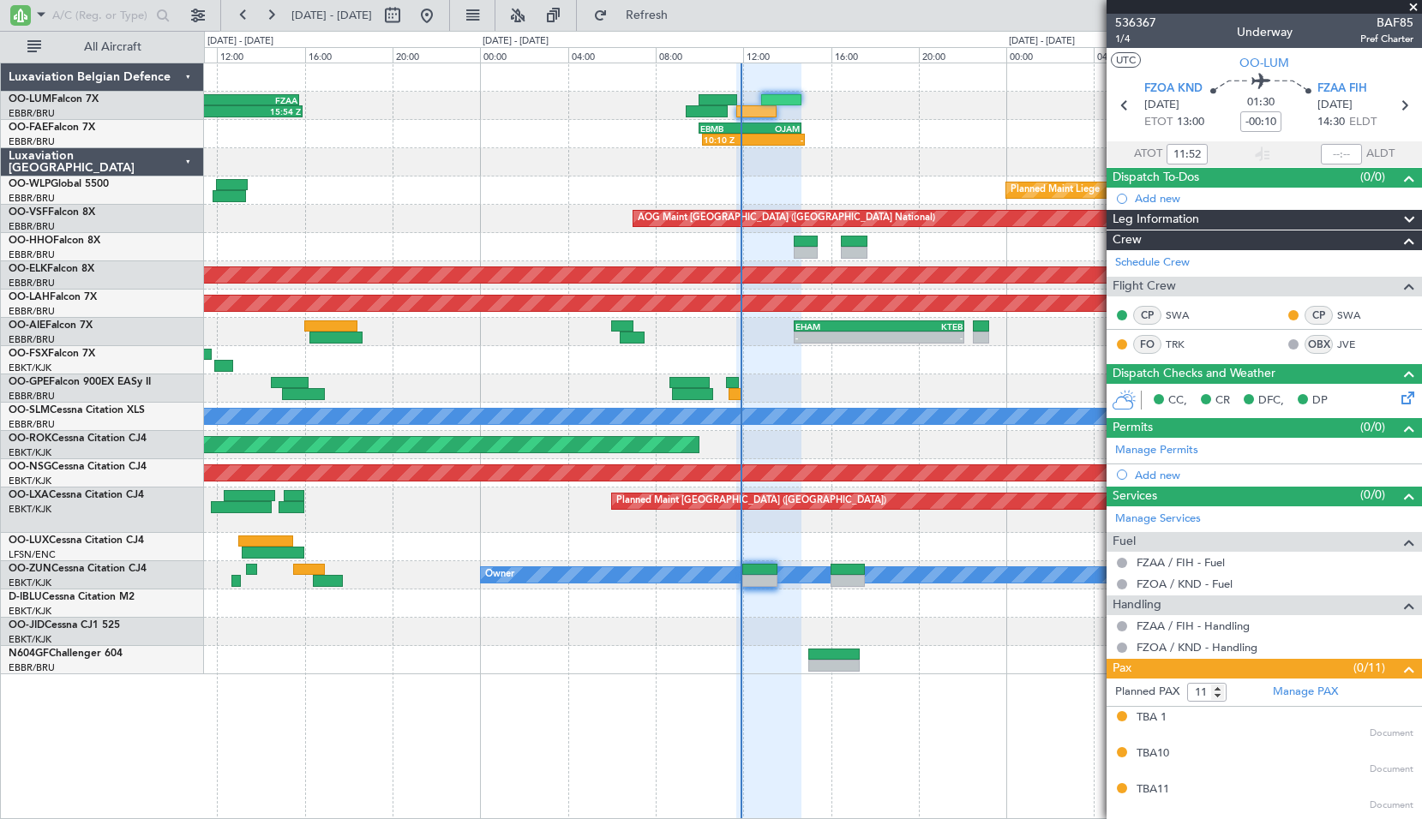
click at [1416, 8] on span at bounding box center [1412, 7] width 17 height 15
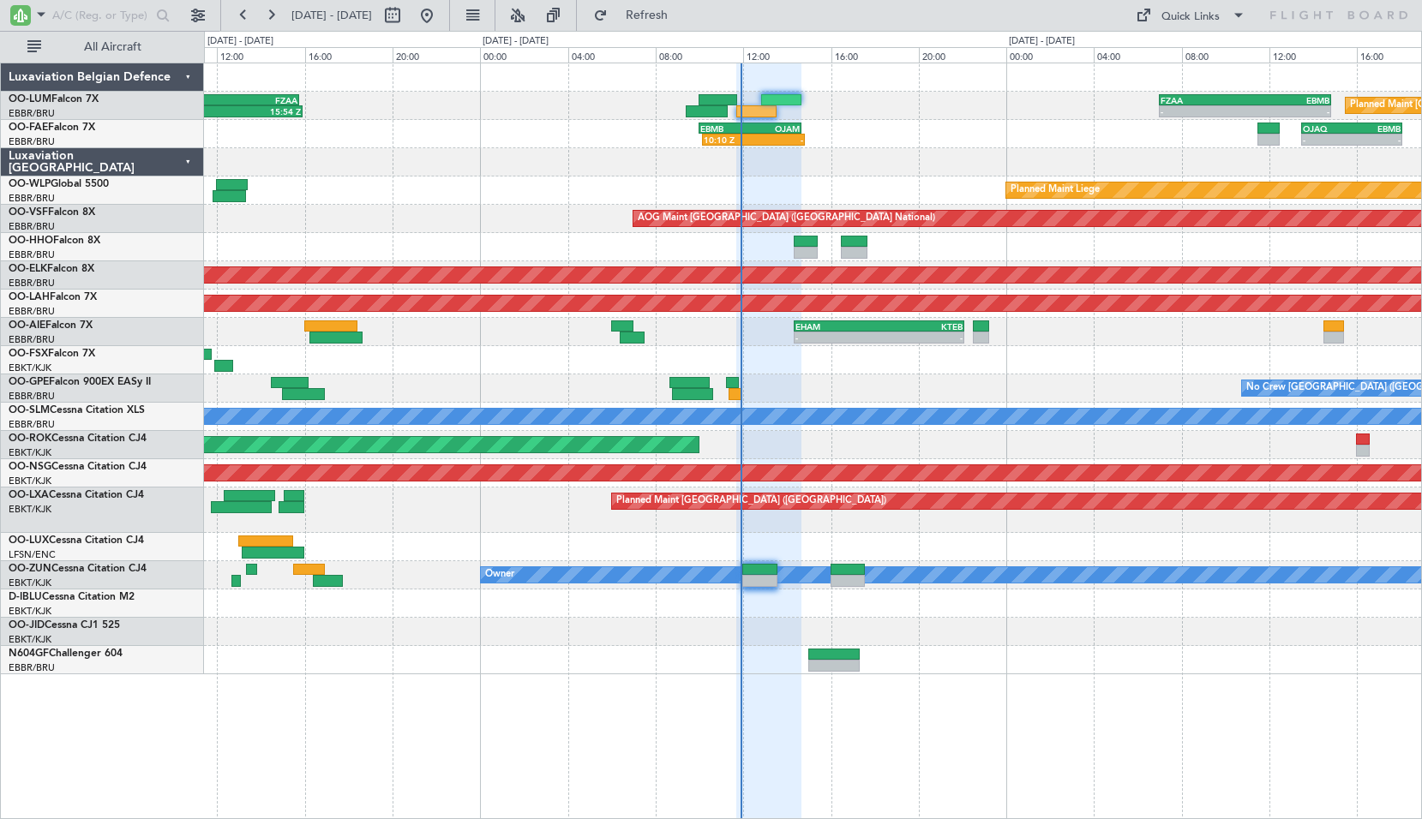
type input "0"
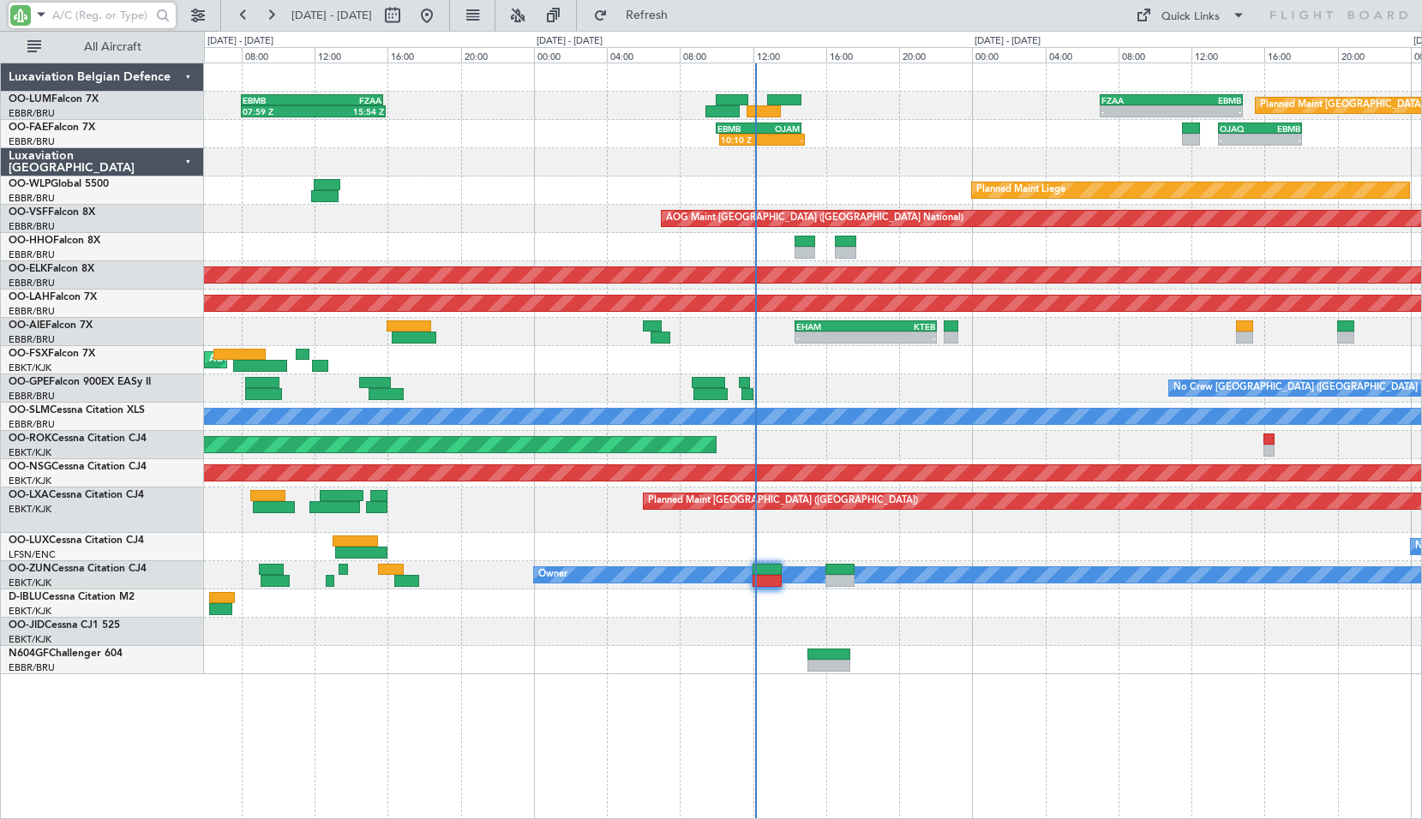
click at [112, 19] on input "text" at bounding box center [101, 16] width 99 height 26
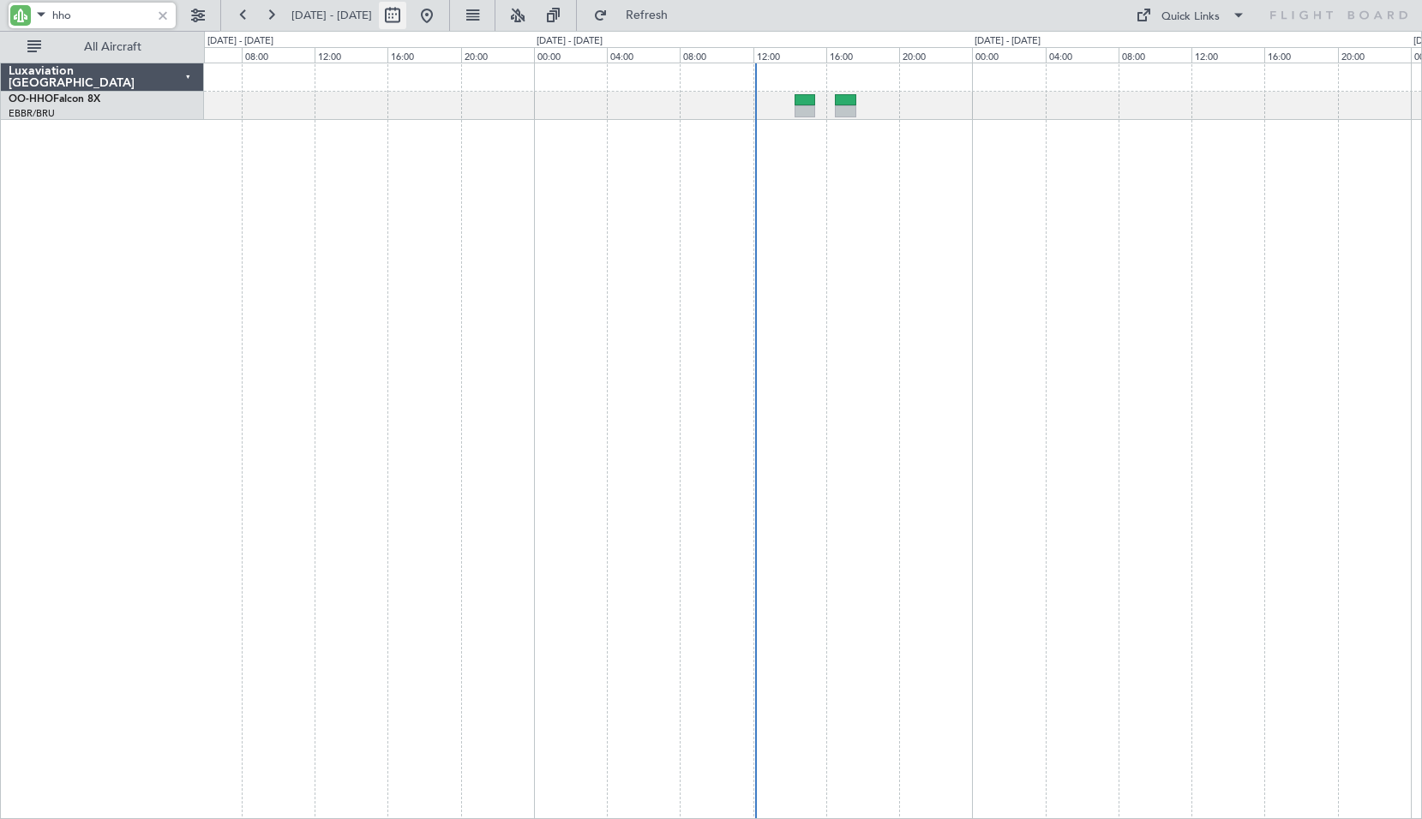
type input "hho"
click at [406, 20] on button at bounding box center [392, 15] width 27 height 27
select select "9"
select select "2025"
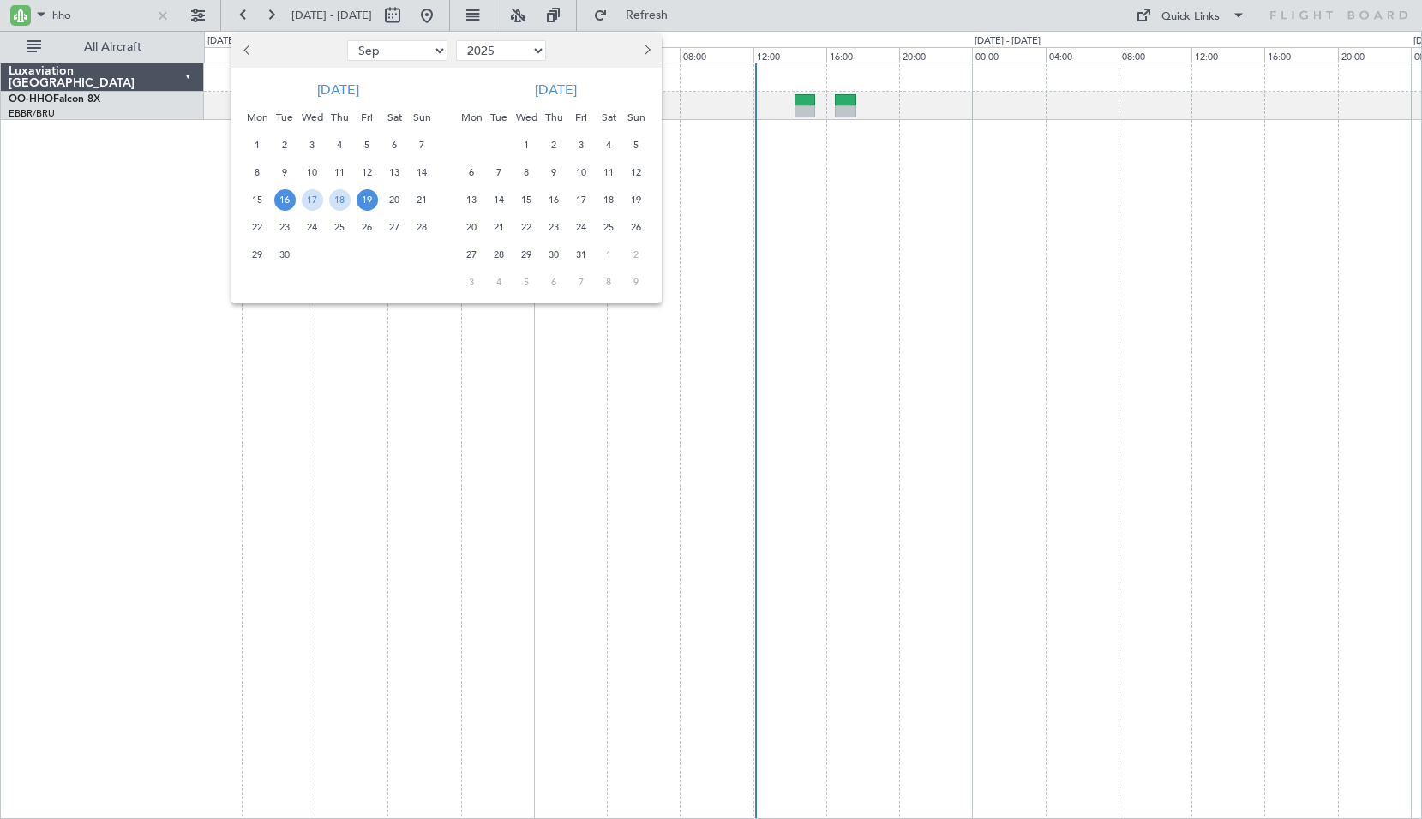
click at [398, 55] on select "Jan Feb Mar Apr May Jun Jul Aug Sep Oct Nov Dec" at bounding box center [397, 50] width 100 height 21
select select "12"
click at [347, 40] on select "Jan Feb Mar Apr May Jun Jul Aug Sep Oct Nov Dec" at bounding box center [397, 50] width 100 height 21
click at [315, 200] on span "17" at bounding box center [312, 199] width 21 height 21
click at [258, 226] on span "22" at bounding box center [257, 227] width 21 height 21
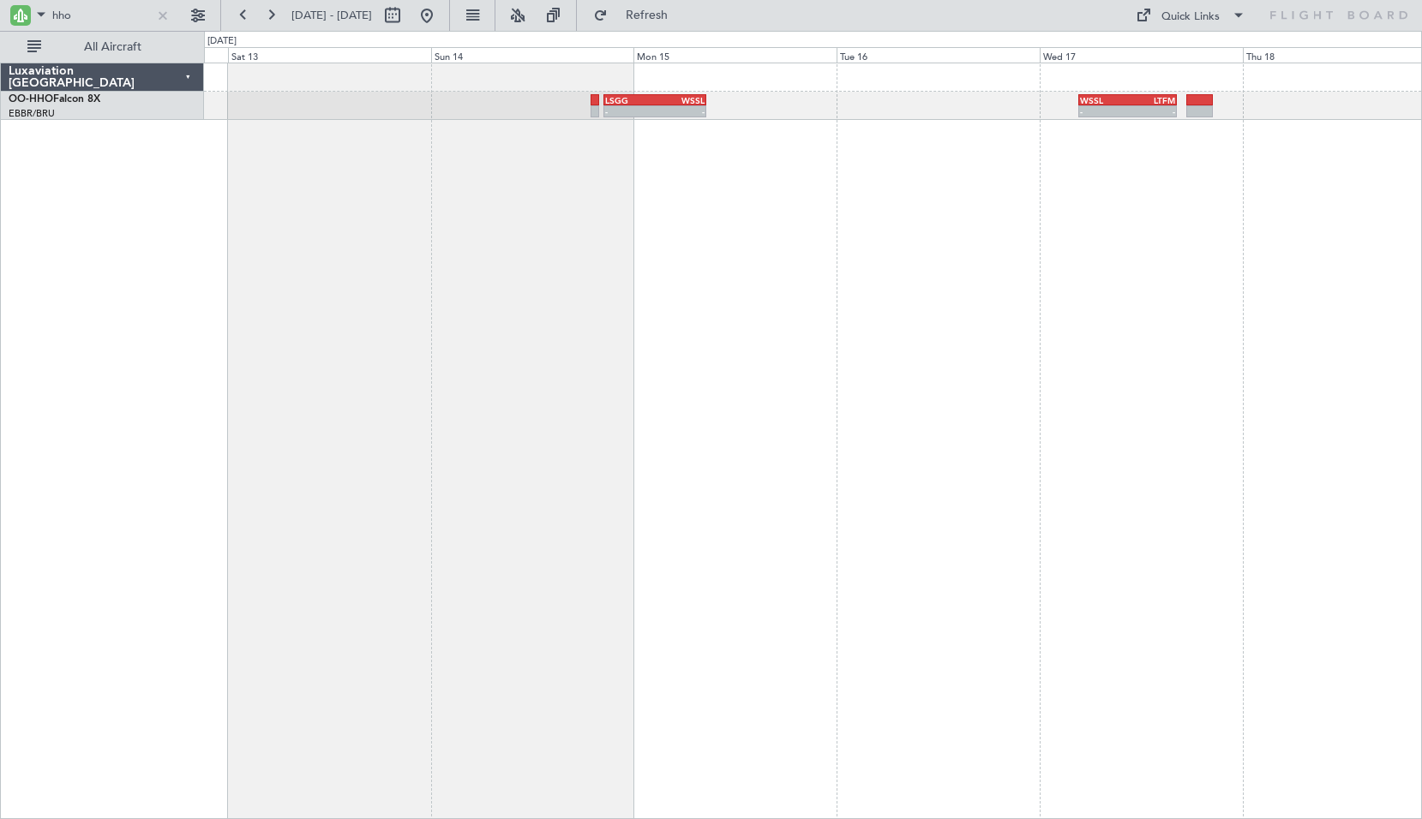
click at [1163, 254] on div "- - WSSL 04:40 Z LTFM 16:15 Z - - LSGG 20:30 Z WSSL 08:40 Z" at bounding box center [813, 441] width 1218 height 757
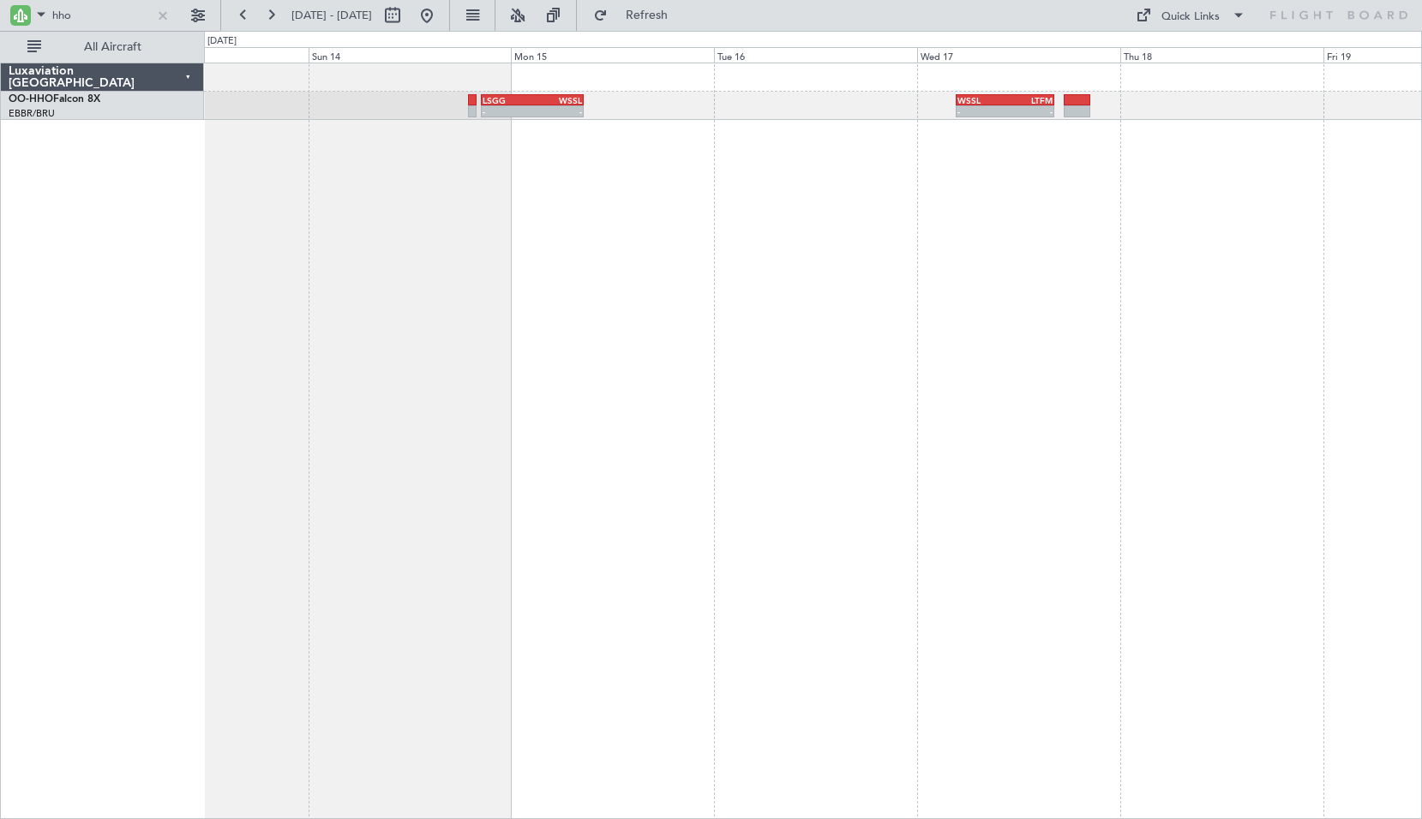
click at [1006, 314] on div "- - LSGG 20:30 Z WSSL 08:40 Z - - WSSL 04:40 Z LTFM 16:15 Z" at bounding box center [813, 441] width 1218 height 757
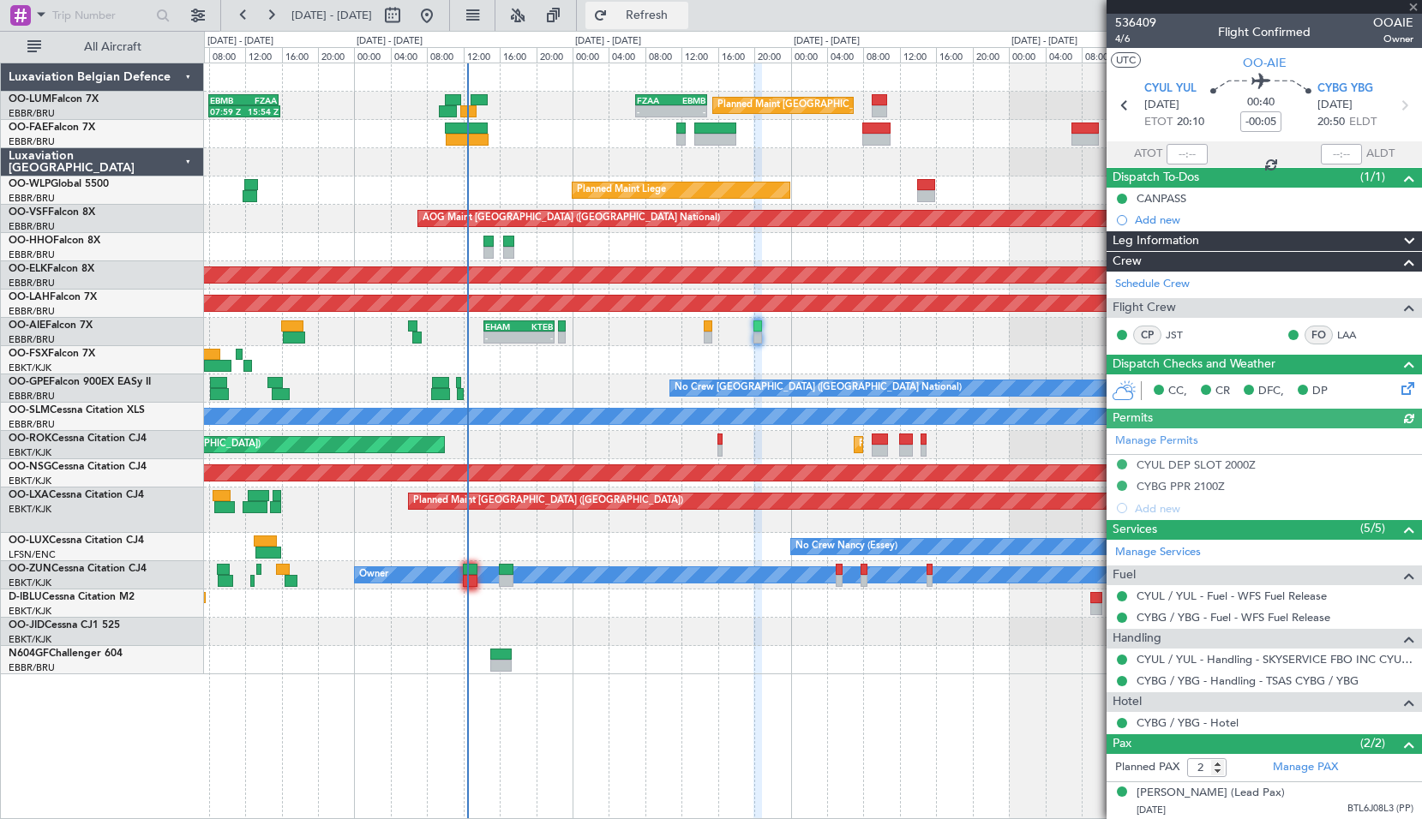
click at [679, 23] on button "Refresh" at bounding box center [636, 15] width 103 height 27
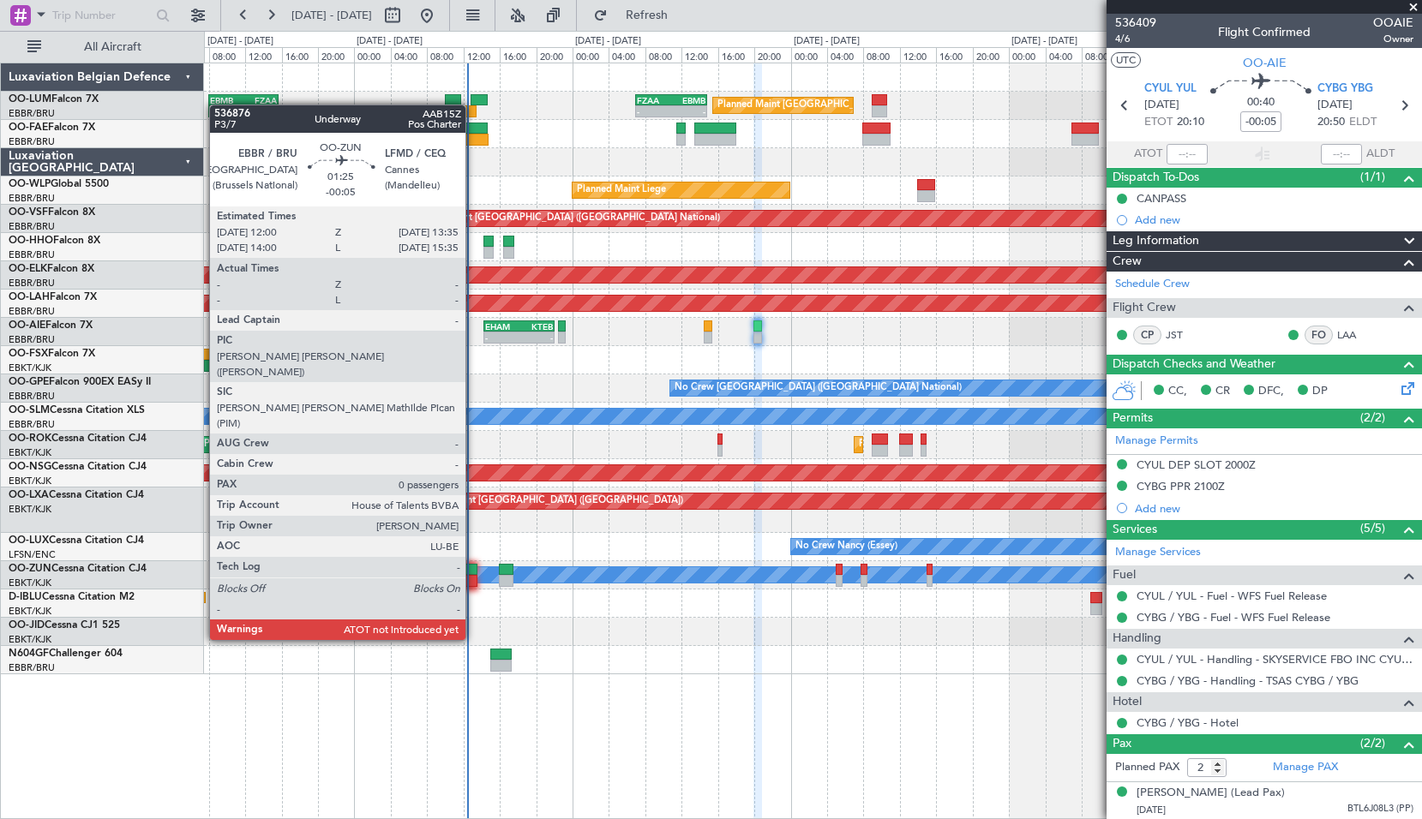
click at [473, 578] on div at bounding box center [470, 581] width 15 height 12
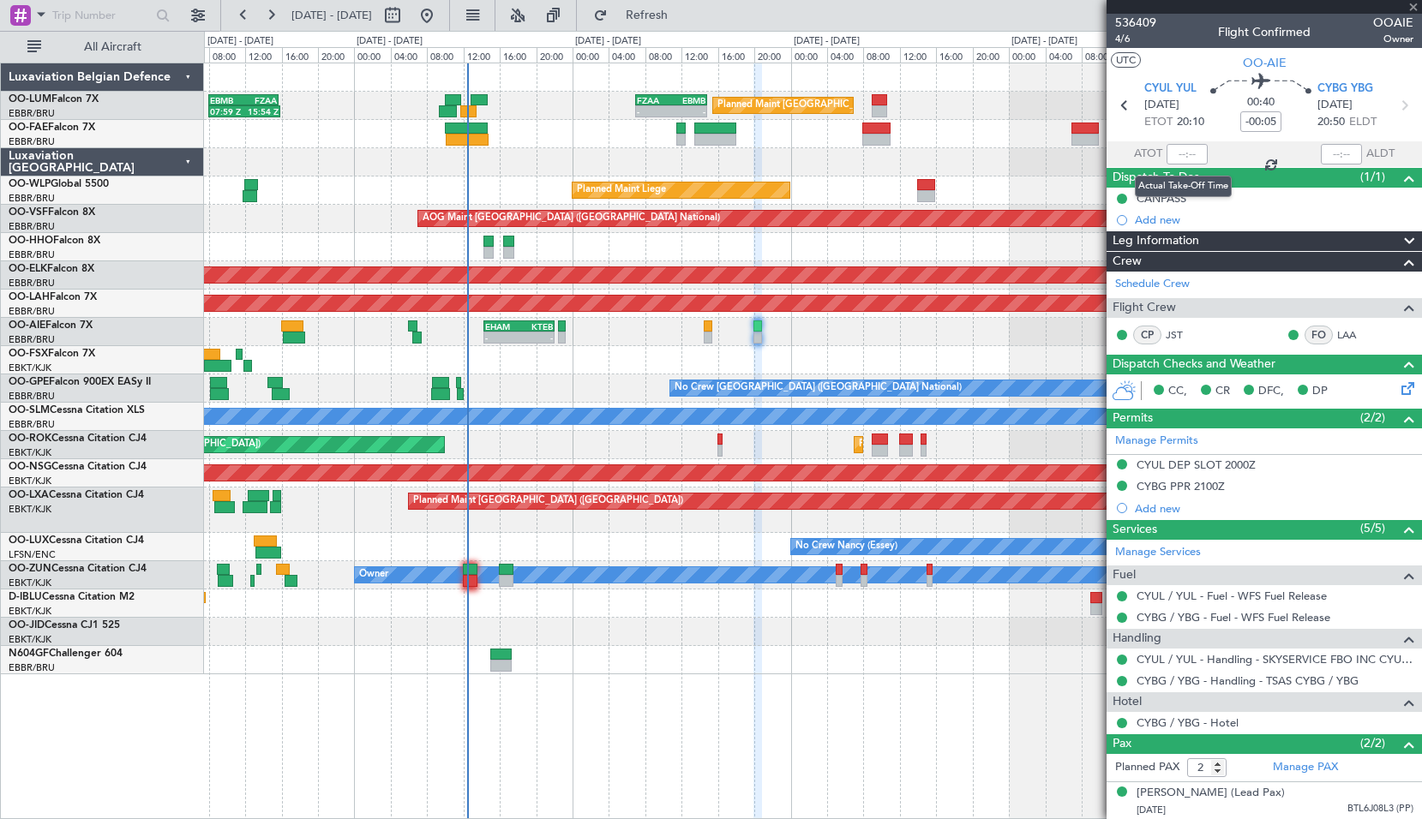
type input "0"
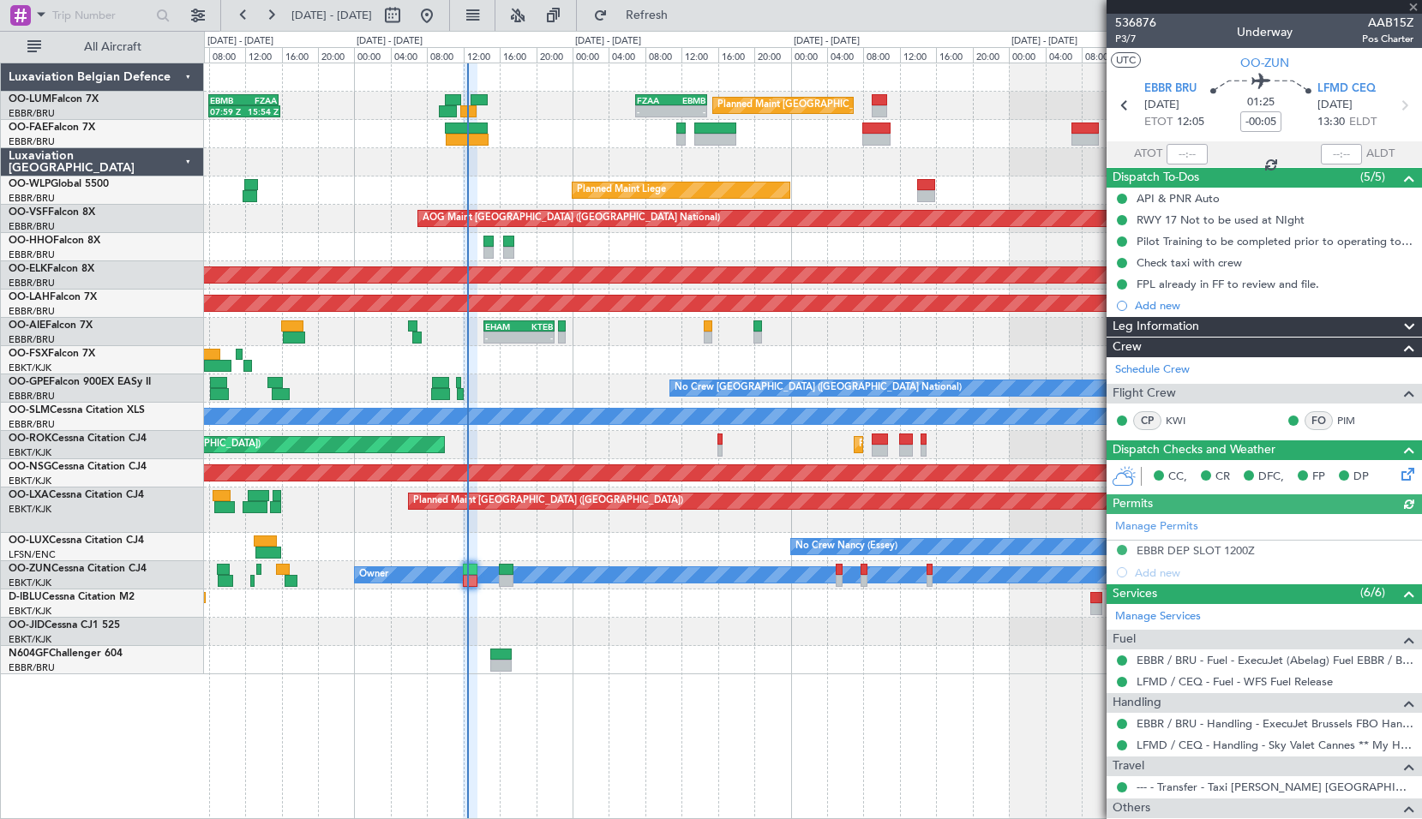
click at [1174, 159] on div at bounding box center [1186, 154] width 41 height 21
click at [1179, 159] on div at bounding box center [1186, 154] width 41 height 21
drag, startPoint x: 1179, startPoint y: 159, endPoint x: 1366, endPoint y: 153, distance: 186.9
click at [1180, 159] on input "text" at bounding box center [1186, 154] width 41 height 21
type input "12:22"
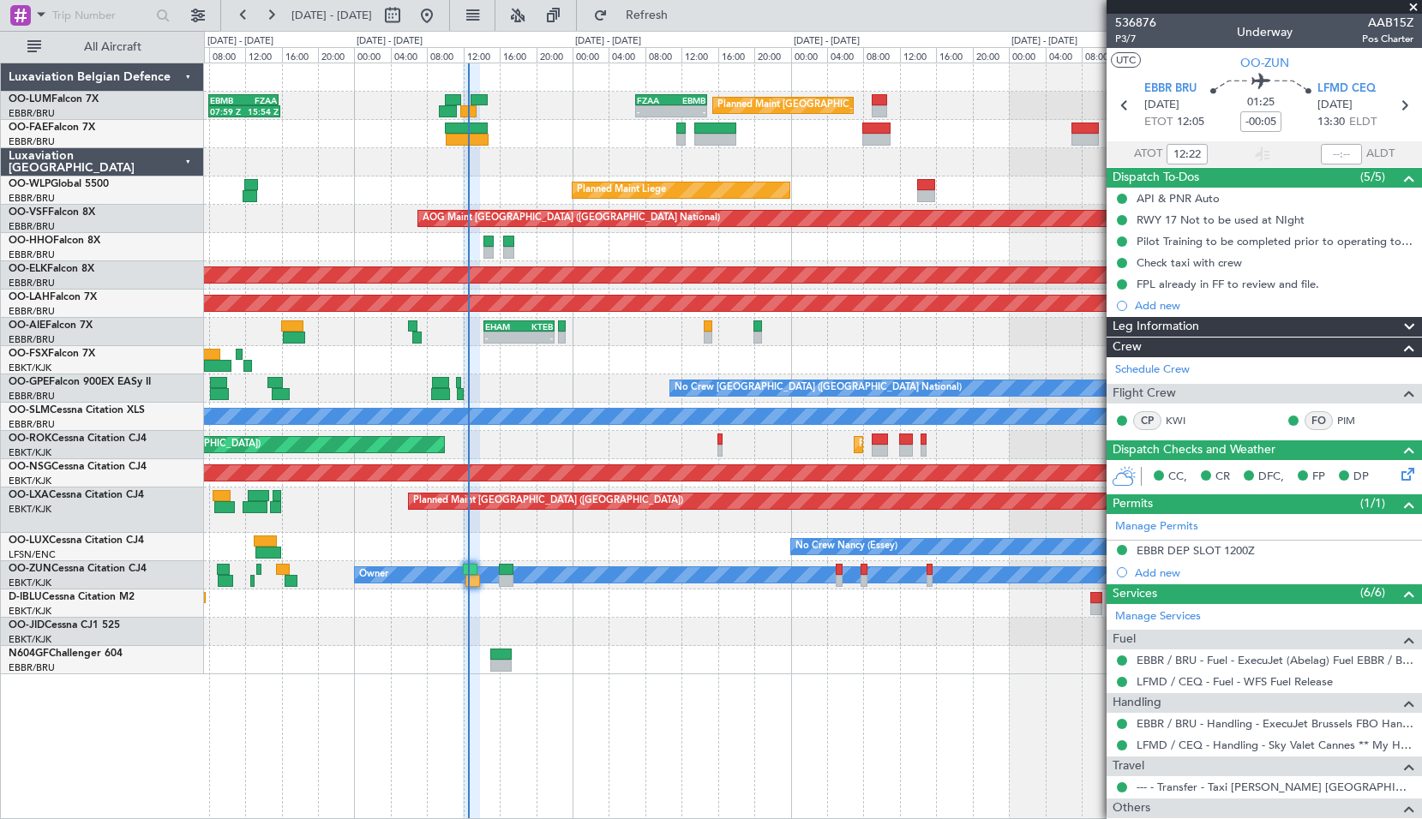
click at [1412, 6] on span at bounding box center [1412, 7] width 17 height 15
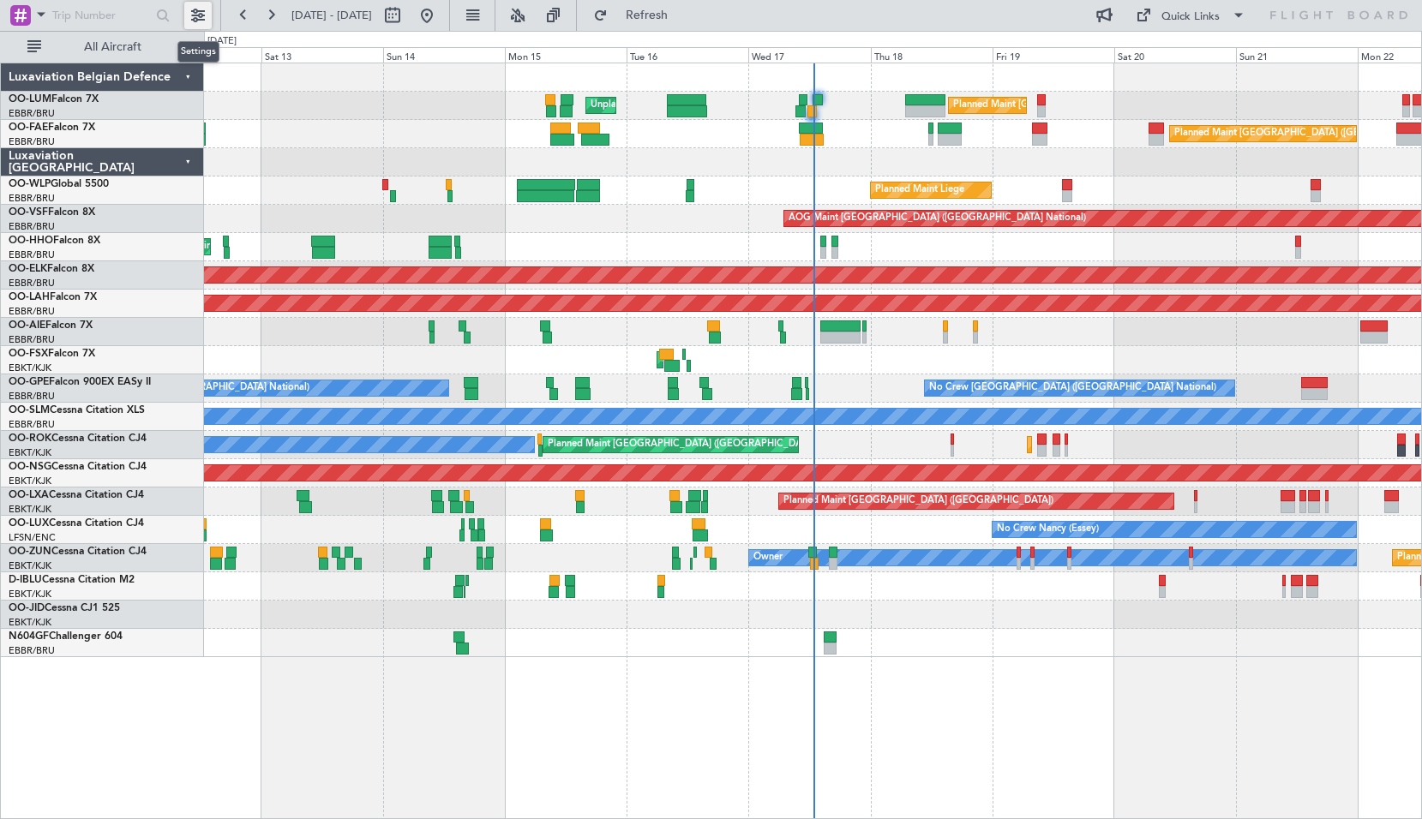
click at [200, 17] on button at bounding box center [197, 15] width 27 height 27
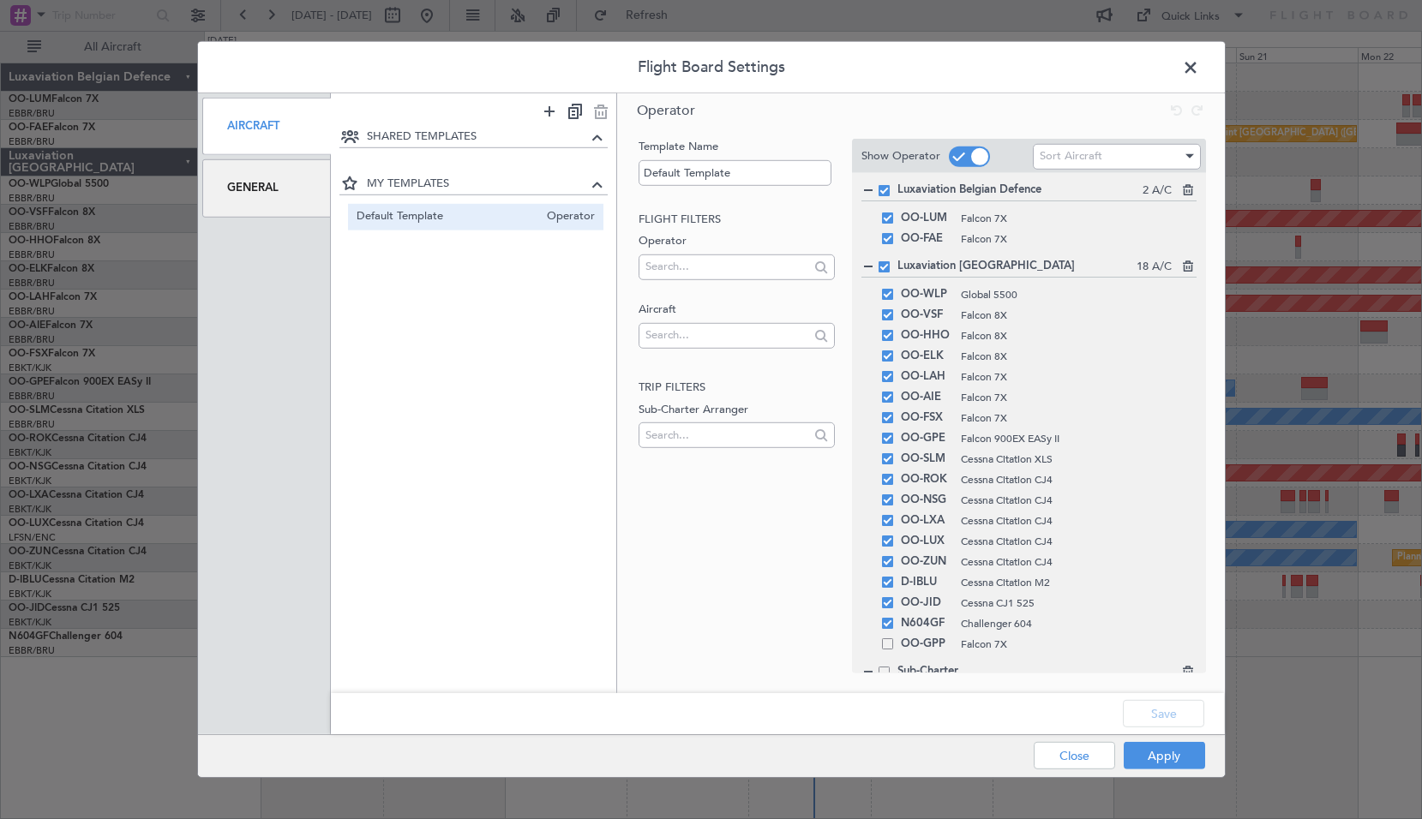
click at [272, 201] on div "General" at bounding box center [266, 187] width 129 height 57
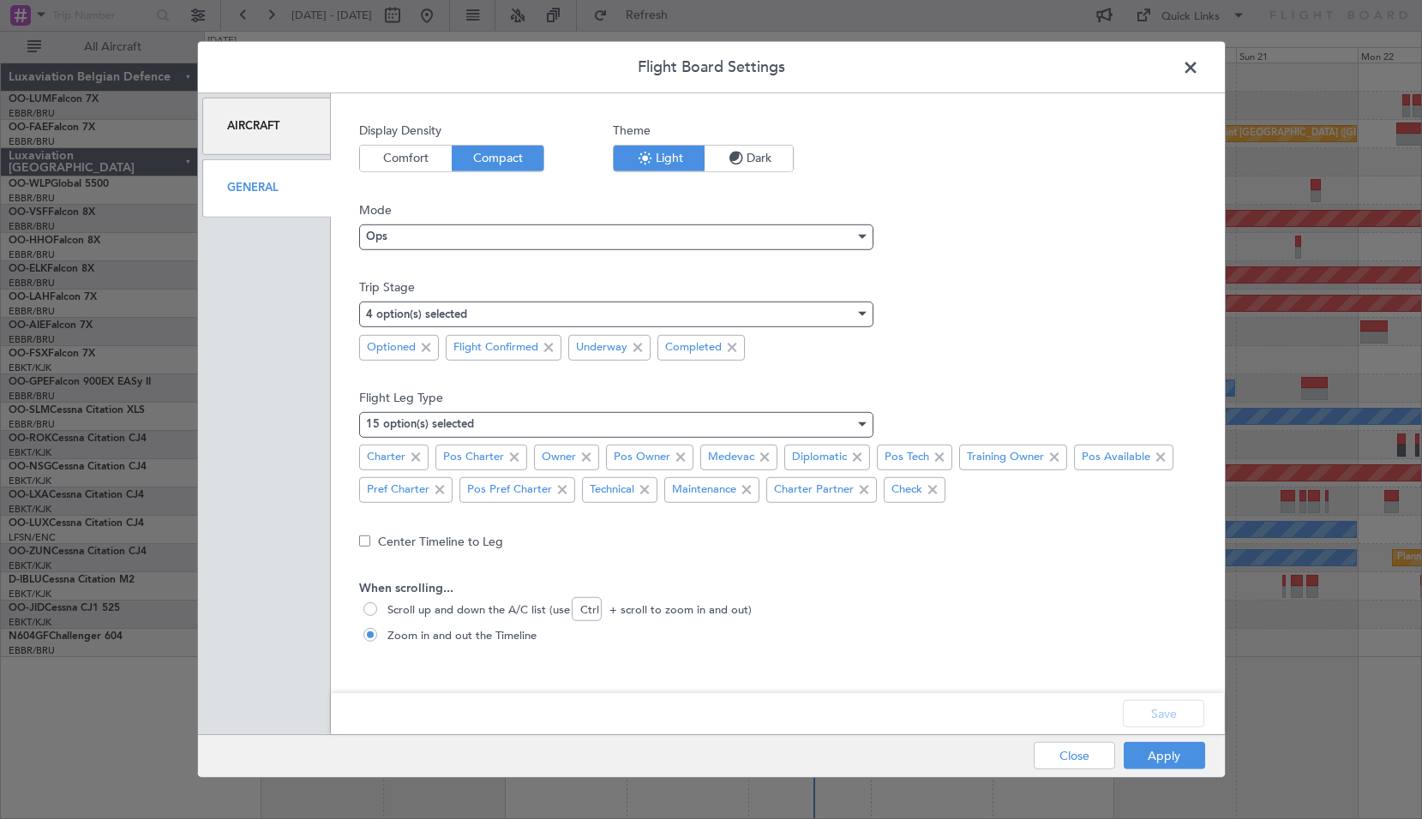
click at [290, 141] on div "Aircraft" at bounding box center [266, 126] width 129 height 57
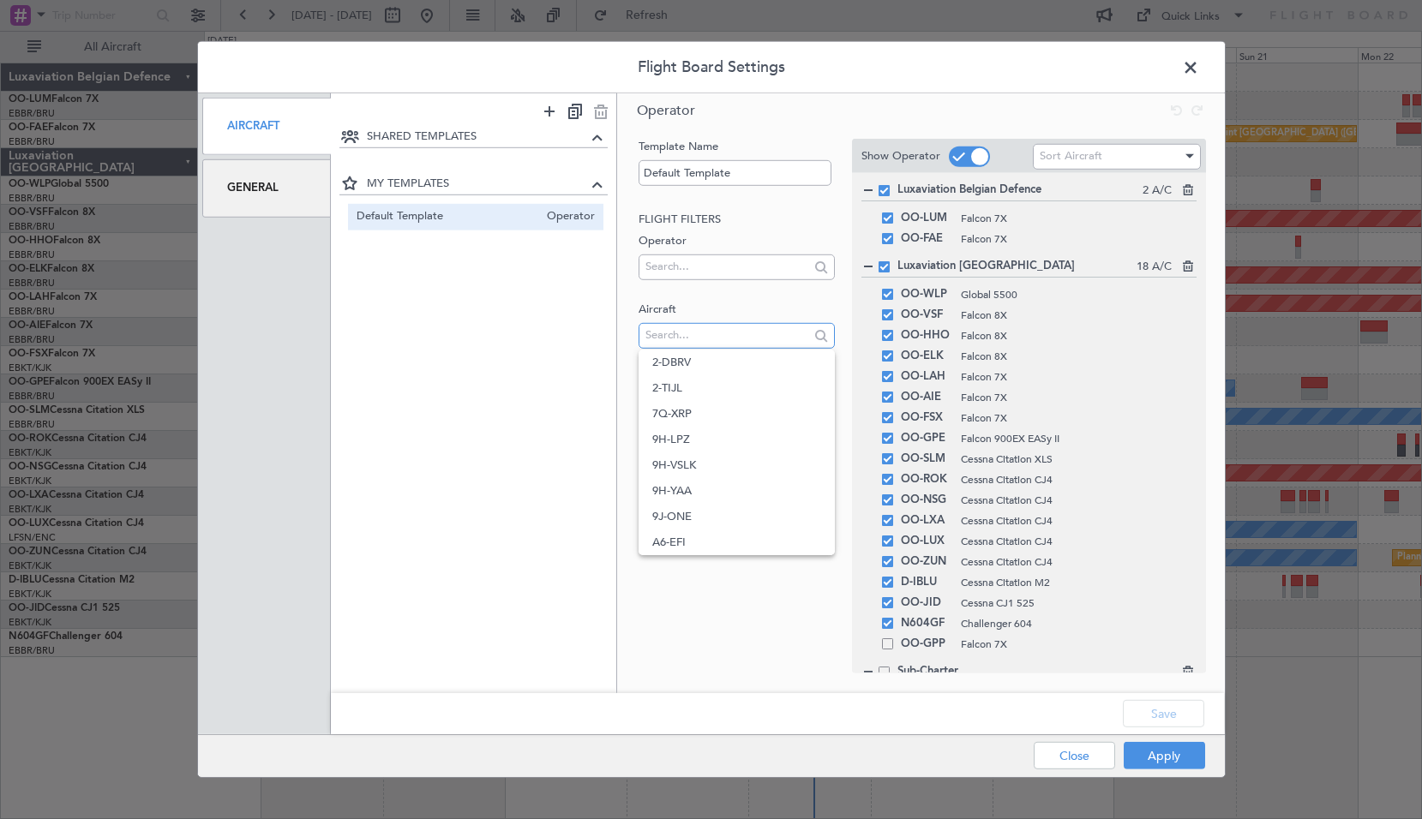
click at [698, 335] on input "text" at bounding box center [727, 335] width 164 height 26
click at [713, 264] on input "text" at bounding box center [727, 267] width 164 height 26
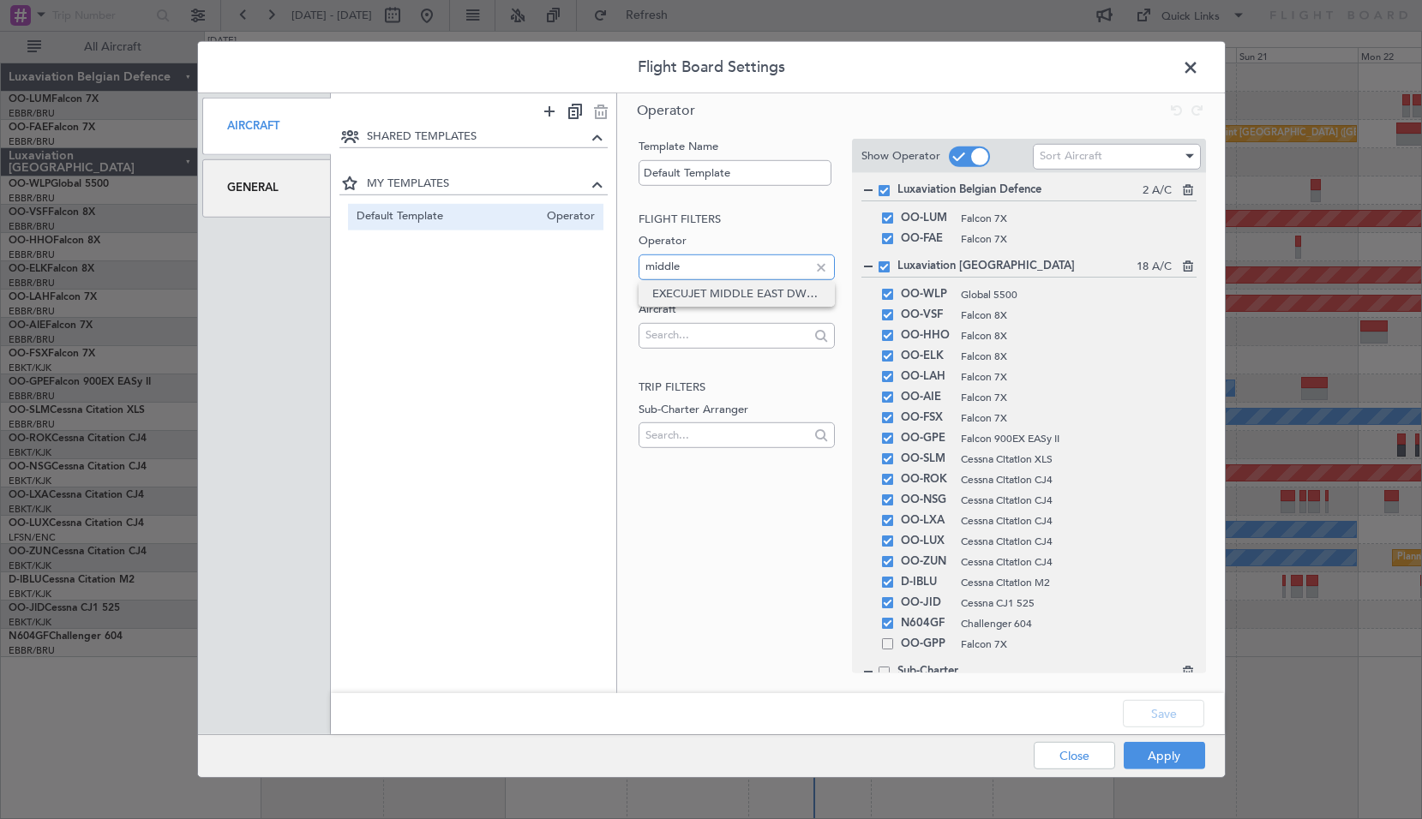
type input "middle"
click at [792, 296] on span "EXECUJET MIDDLE EAST DWC-LLC" at bounding box center [736, 294] width 169 height 26
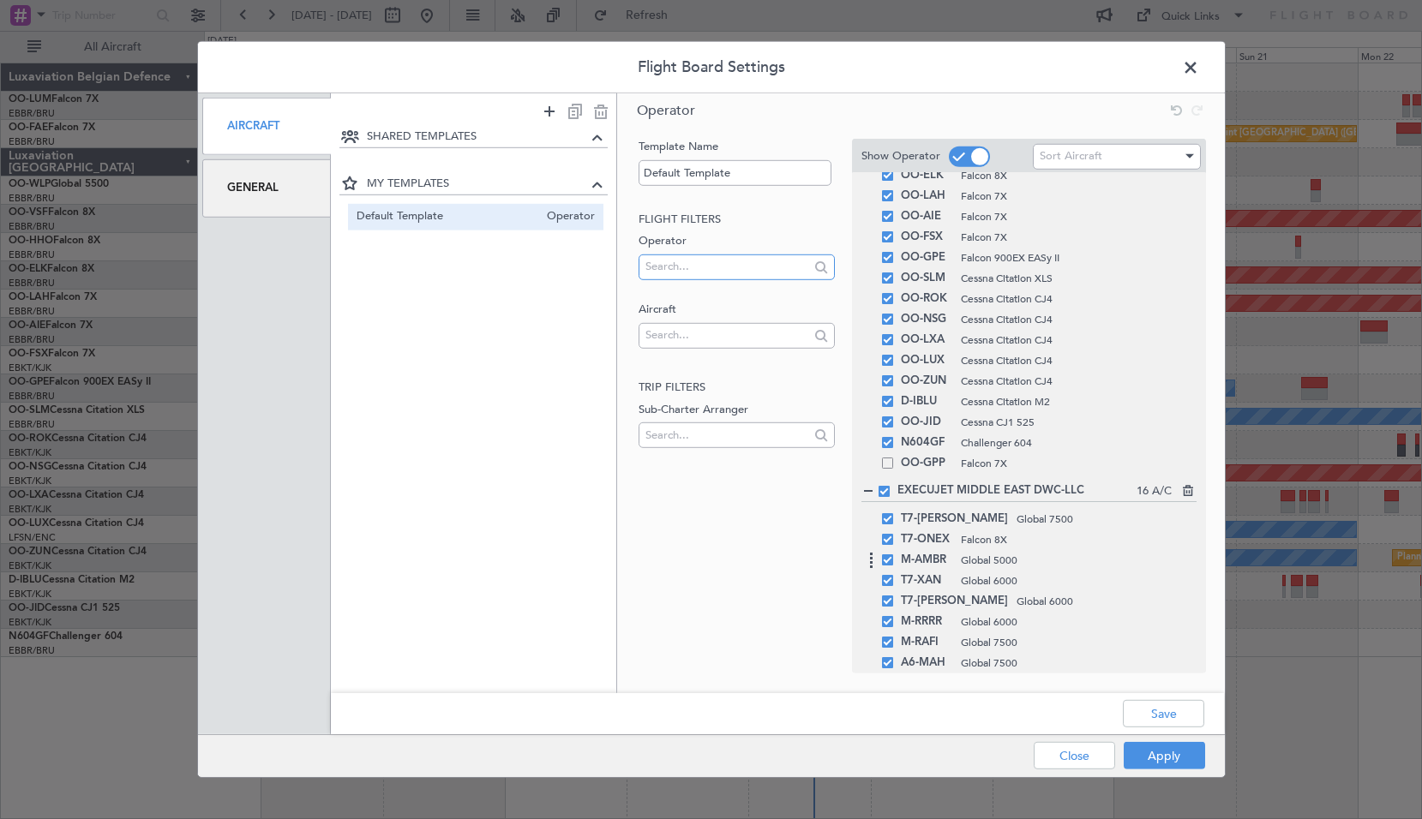
scroll to position [410, 0]
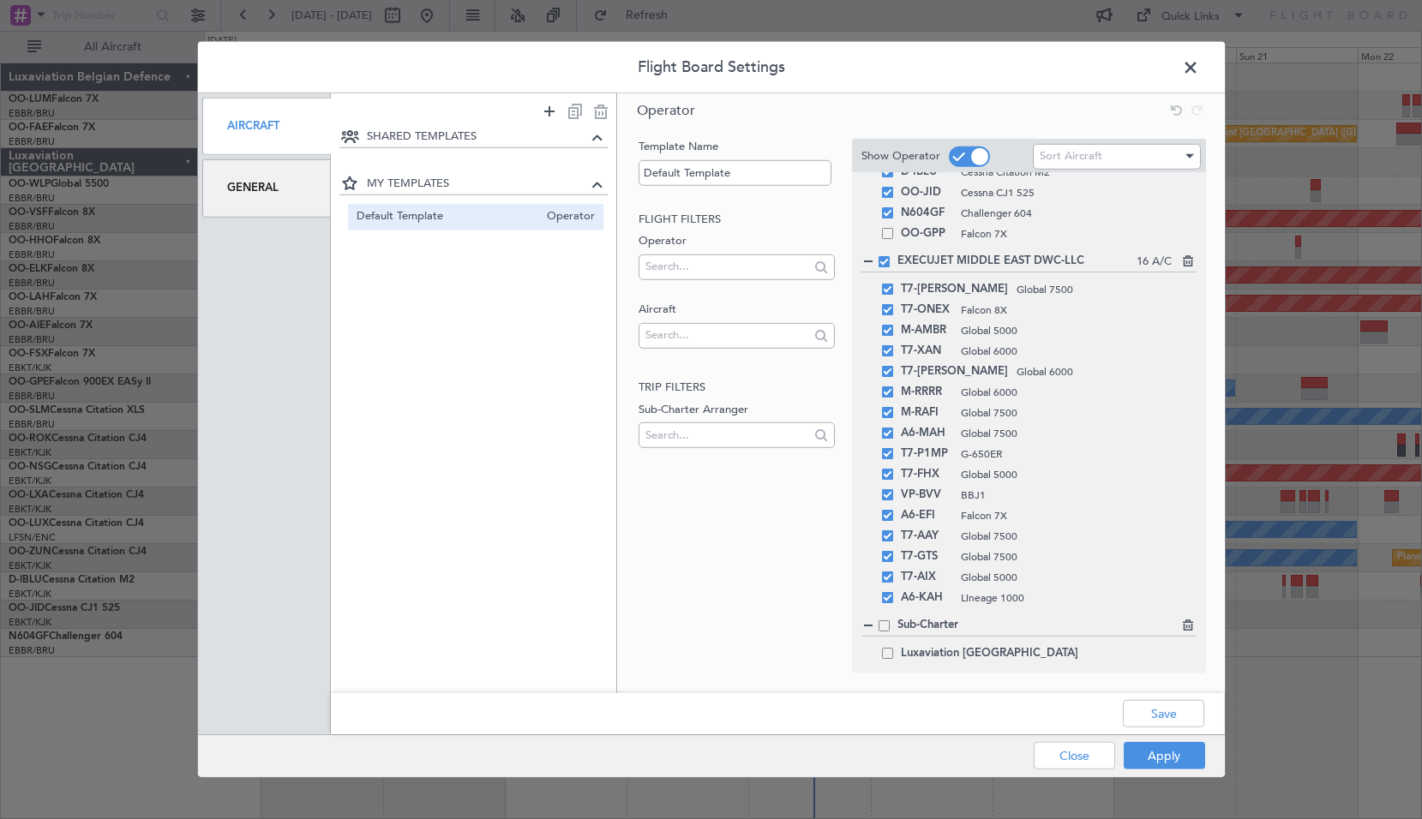
click at [1199, 72] on span at bounding box center [1199, 72] width 0 height 34
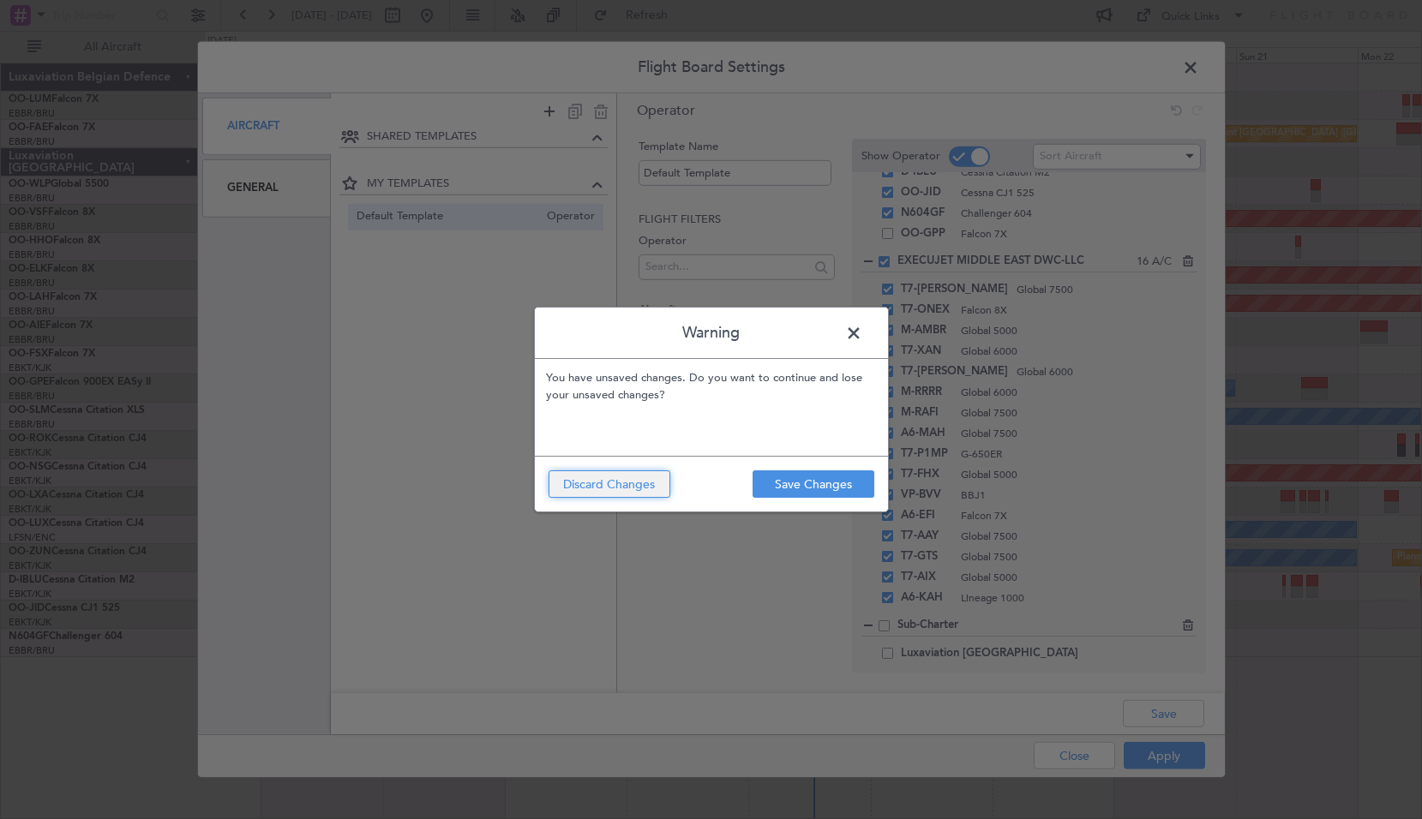
click at [614, 485] on button "Discard Changes" at bounding box center [609, 483] width 122 height 27
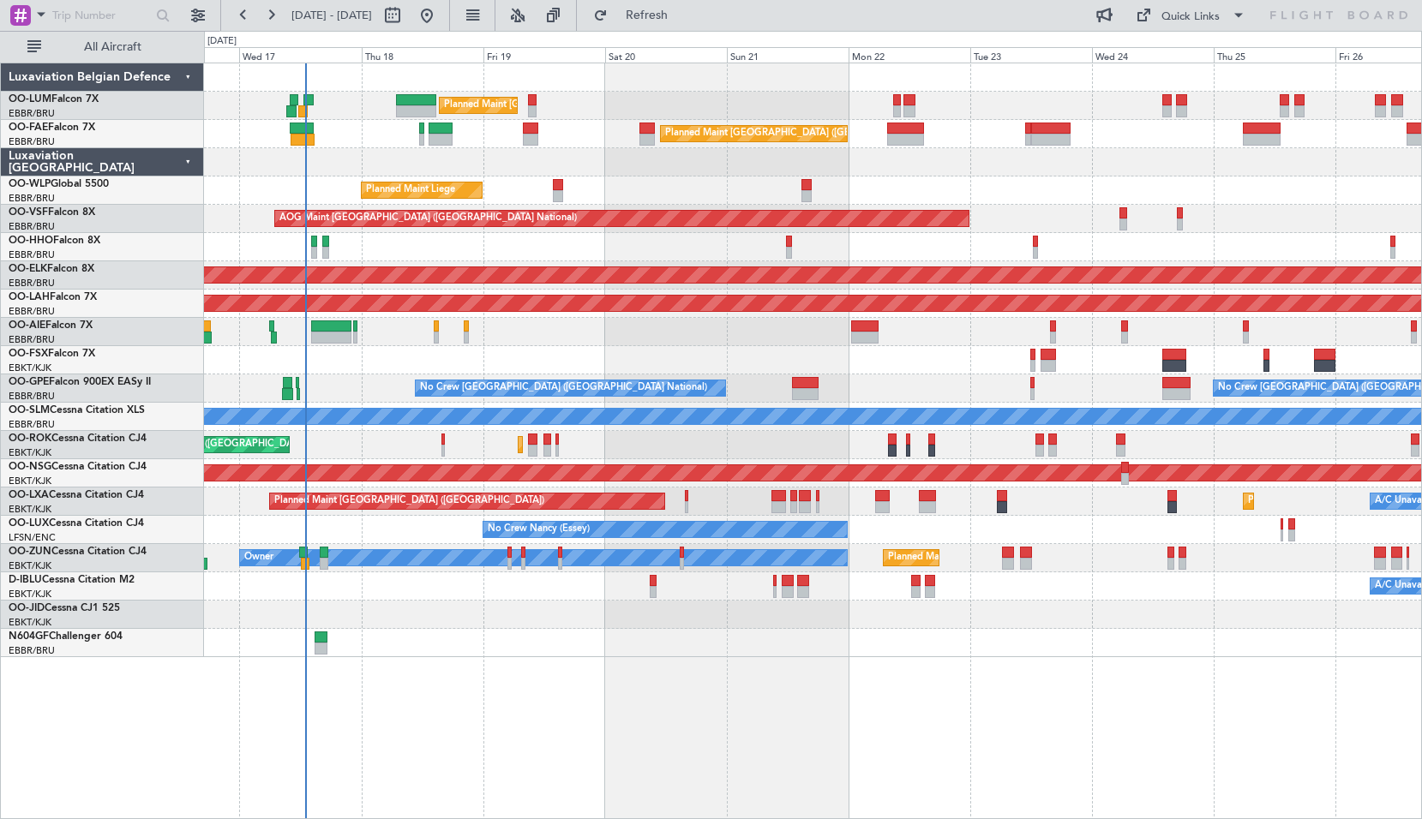
click at [563, 661] on div "Planned Maint [GEOGRAPHIC_DATA] ([GEOGRAPHIC_DATA] National) Unplanned Maint [G…" at bounding box center [813, 441] width 1218 height 757
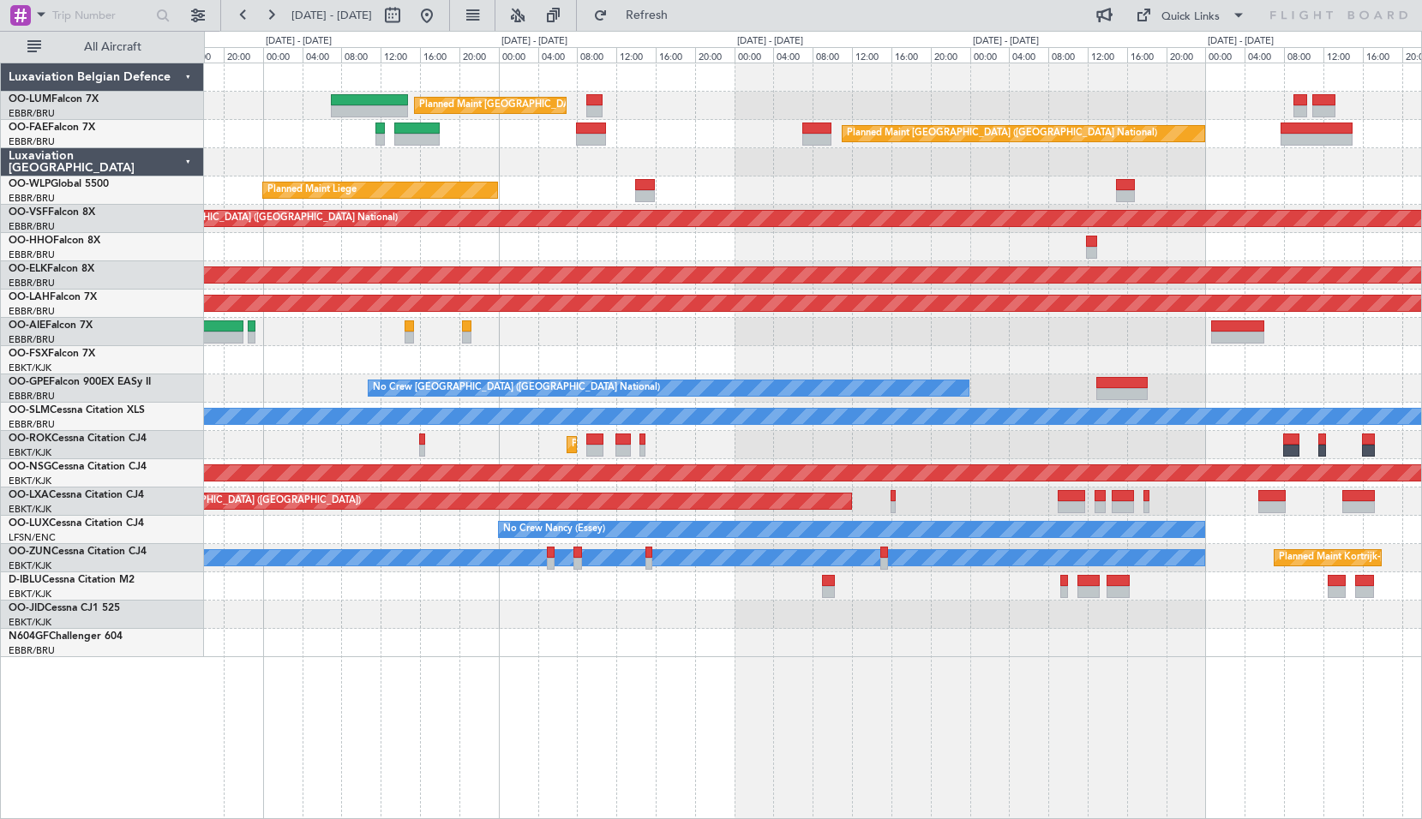
click at [657, 33] on div "0 0 16:00 20:00 00:00 04:00 08:00 12:00 16:00 [DATE] - [DATE] 20:00 00:00 [DATE…" at bounding box center [813, 47] width 1216 height 31
click at [673, 22] on button "Refresh" at bounding box center [636, 15] width 103 height 27
